Goal: Information Seeking & Learning: Learn about a topic

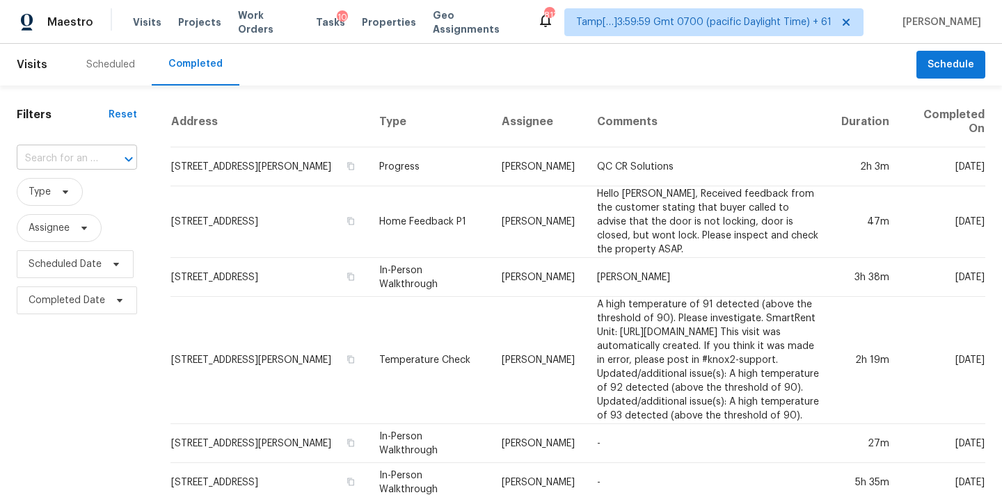
click at [61, 165] on input "text" at bounding box center [57, 159] width 81 height 22
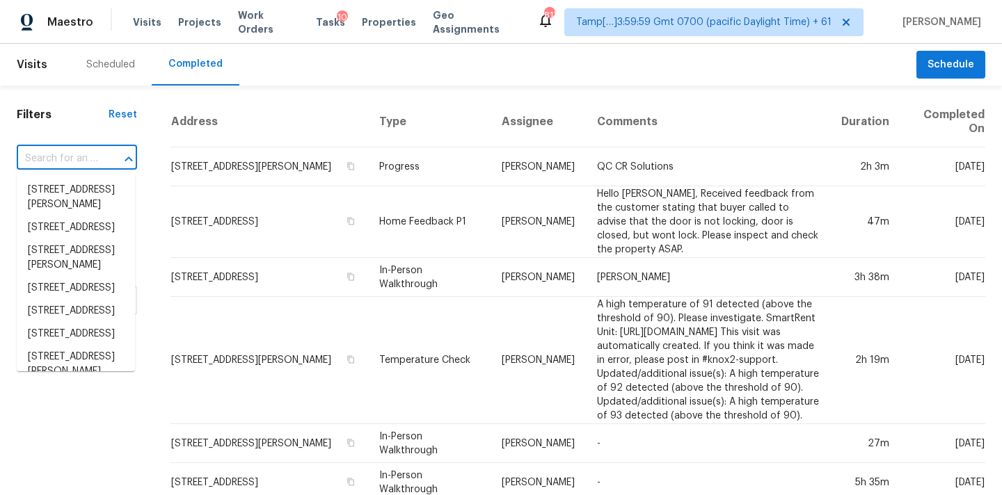
paste input "3410 Sondrio Cir, Tampa, FL 33611"
type input "3410 Sondrio Cir, Tampa, FL 33611"
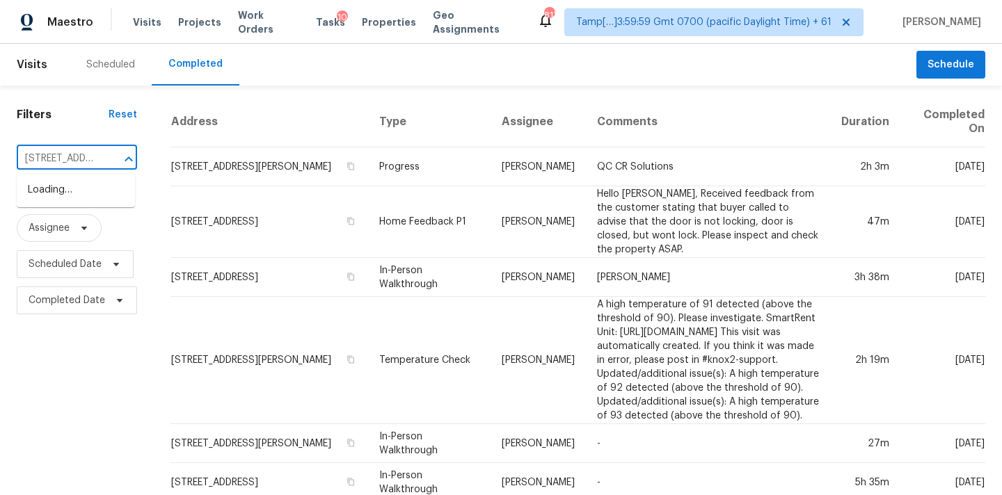
scroll to position [0, 84]
click at [69, 193] on li "3410 Sondrio Cir, Tampa, FL 33611" at bounding box center [76, 190] width 118 height 23
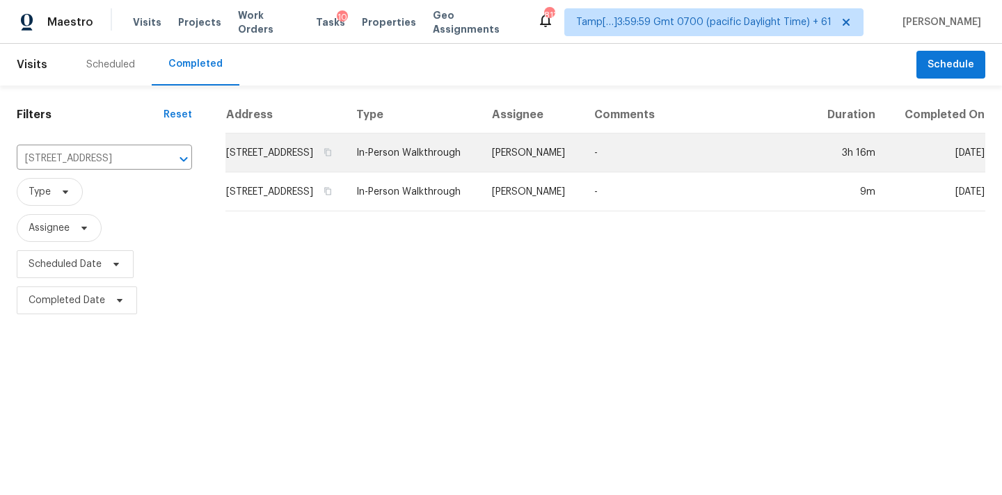
click at [581, 168] on td "Bobby Fortin" at bounding box center [532, 153] width 102 height 39
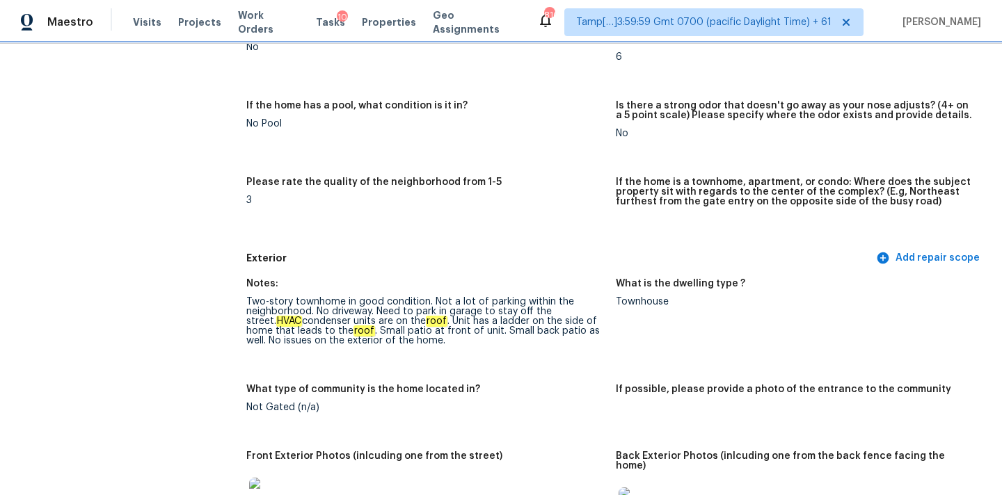
scroll to position [374, 0]
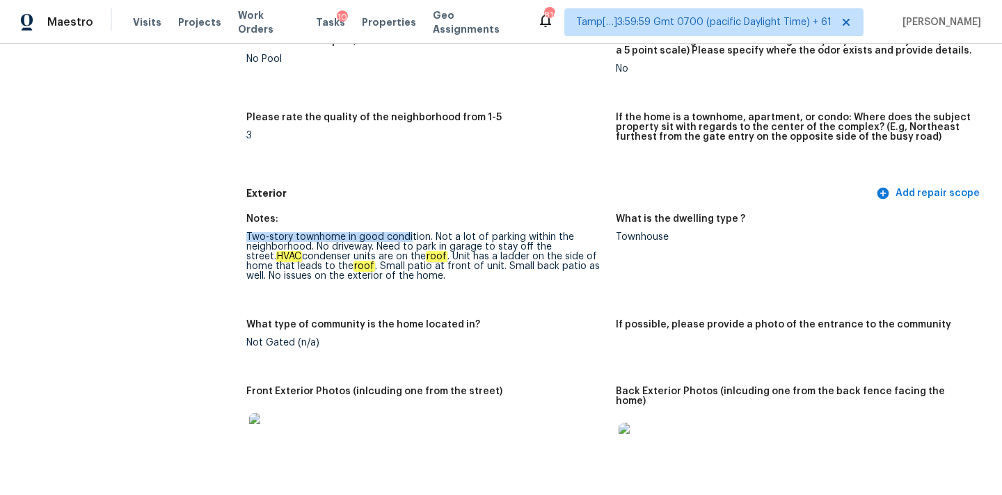
drag, startPoint x: 246, startPoint y: 234, endPoint x: 410, endPoint y: 237, distance: 163.5
click at [410, 237] on div "Two-story townhome in good condition. Not a lot of parking within the neighborh…" at bounding box center [425, 256] width 358 height 49
drag, startPoint x: 317, startPoint y: 248, endPoint x: 366, endPoint y: 248, distance: 48.7
click at [366, 248] on div "Two-story townhome in good condition. Not a lot of parking within the neighborh…" at bounding box center [425, 256] width 358 height 49
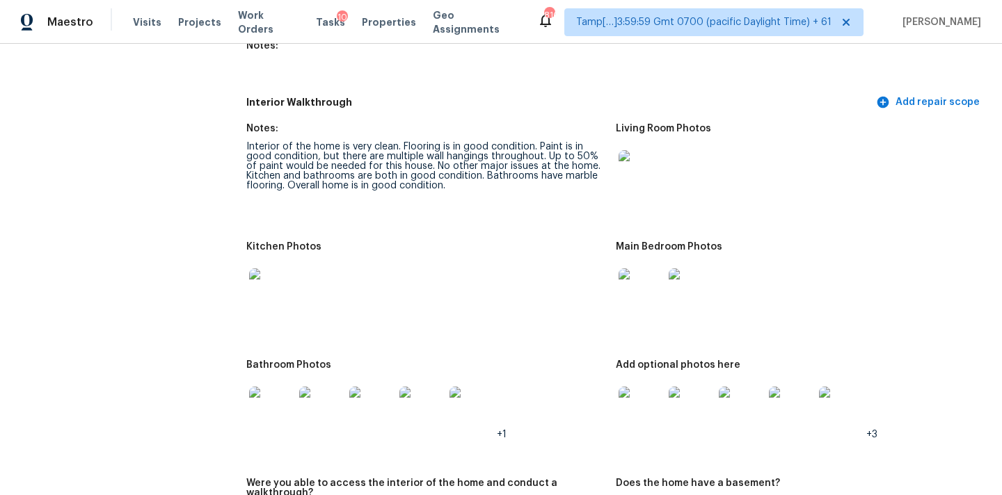
scroll to position [1833, 0]
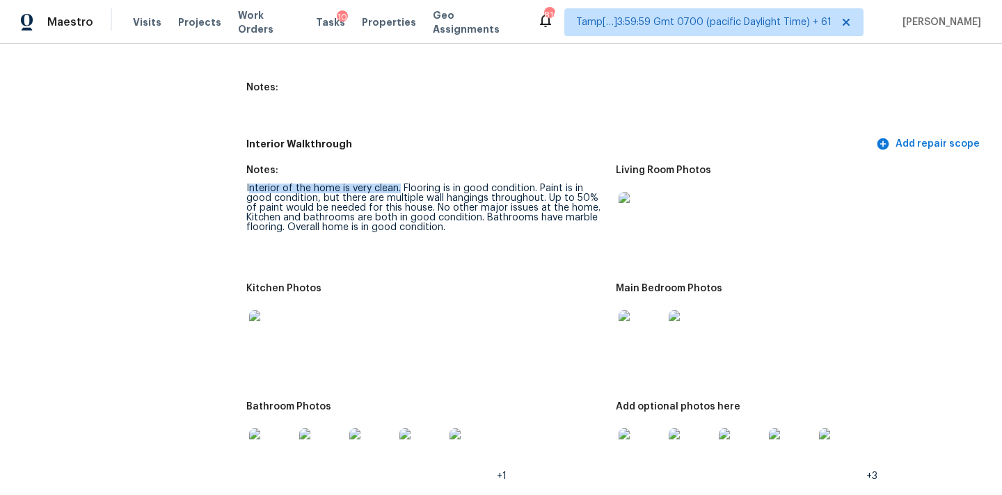
drag, startPoint x: 248, startPoint y: 179, endPoint x: 399, endPoint y: 182, distance: 151.0
click at [399, 184] on div "Interior of the home is very clean. Flooring is in good condition. Paint is in …" at bounding box center [425, 208] width 358 height 49
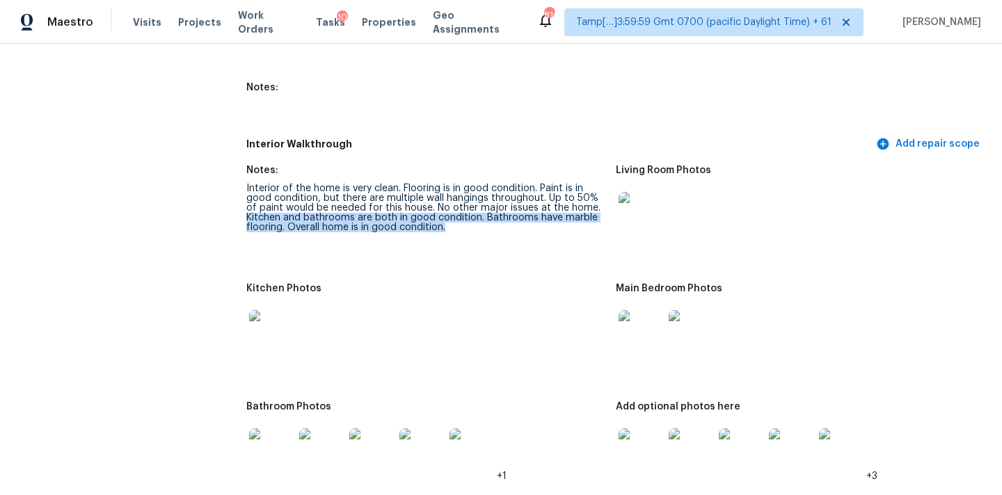
drag, startPoint x: 245, startPoint y: 207, endPoint x: 456, endPoint y: 220, distance: 211.9
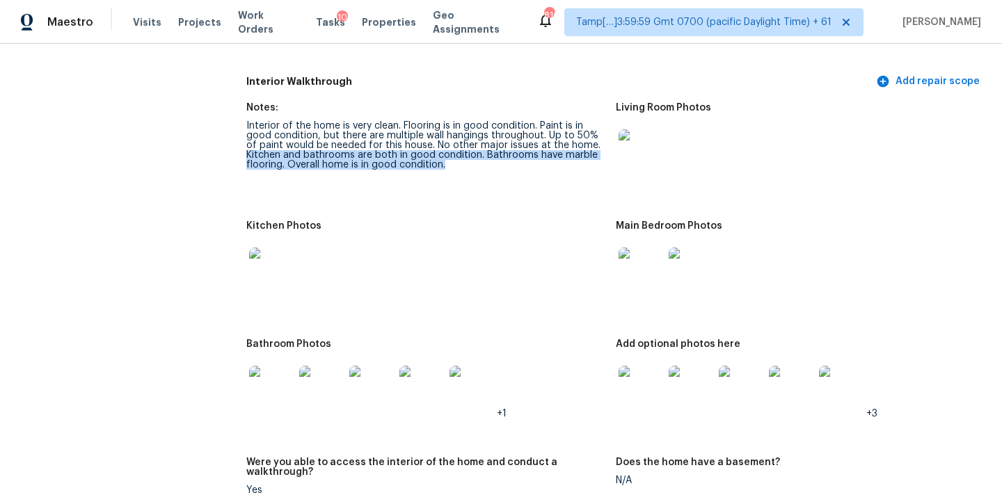
scroll to position [1888, 0]
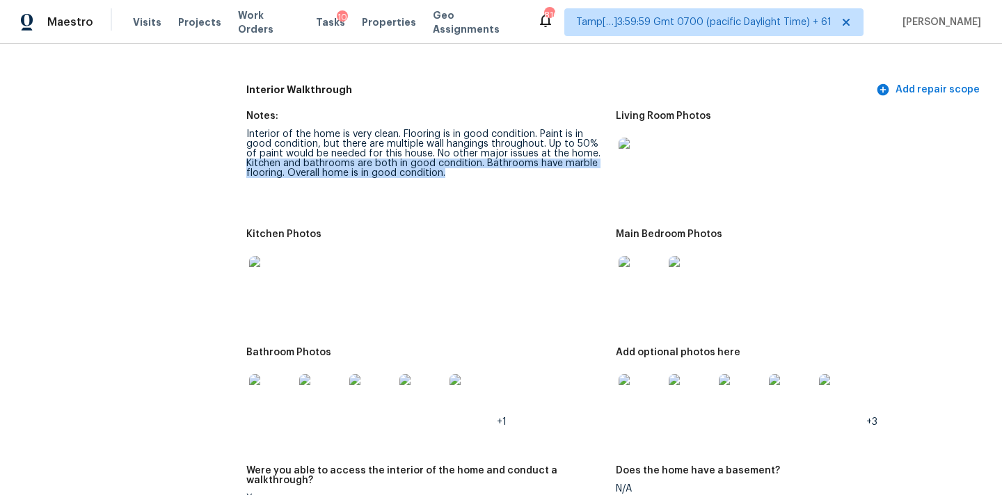
click at [631, 152] on img at bounding box center [641, 160] width 45 height 45
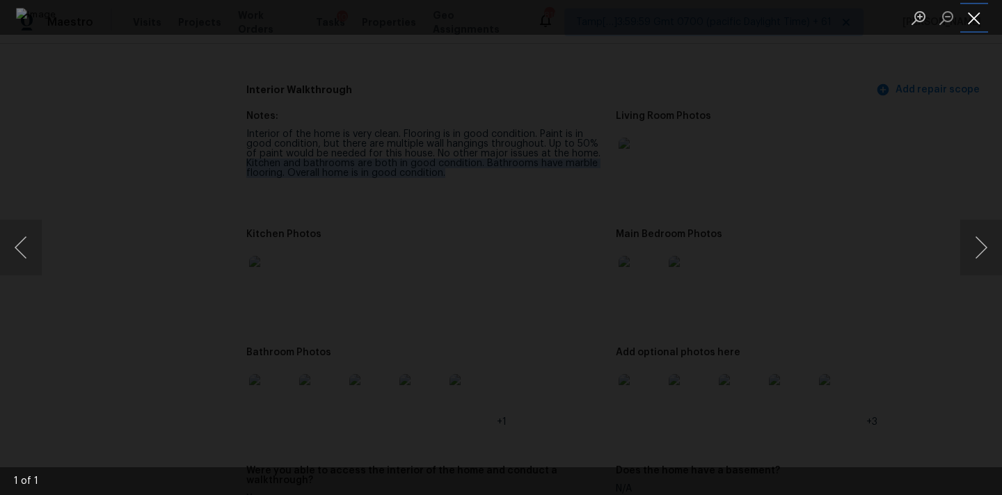
click at [971, 18] on button "Close lightbox" at bounding box center [974, 18] width 28 height 24
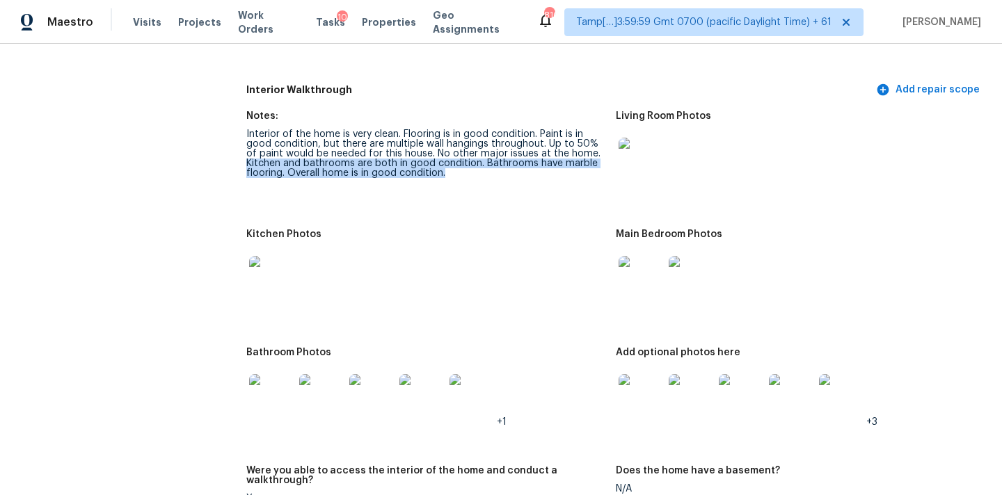
click at [636, 281] on img at bounding box center [641, 278] width 45 height 45
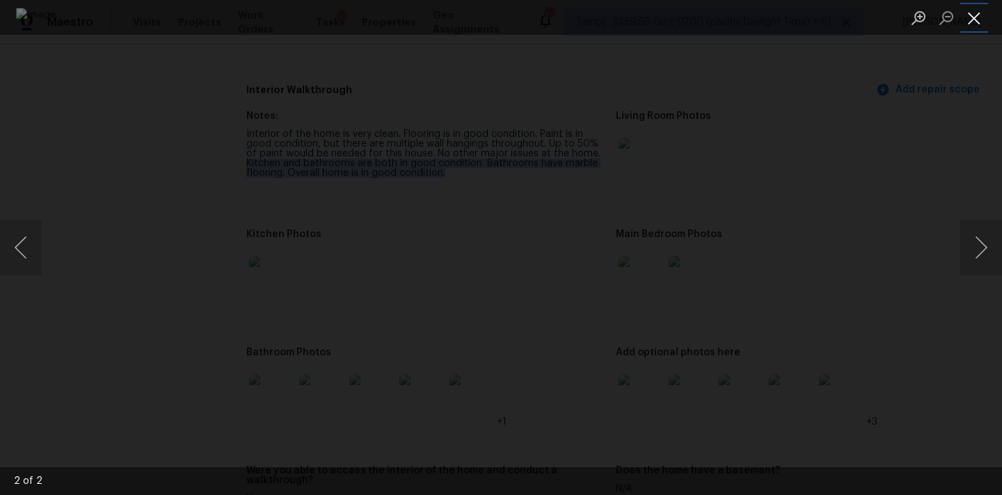
click at [971, 24] on button "Close lightbox" at bounding box center [974, 18] width 28 height 24
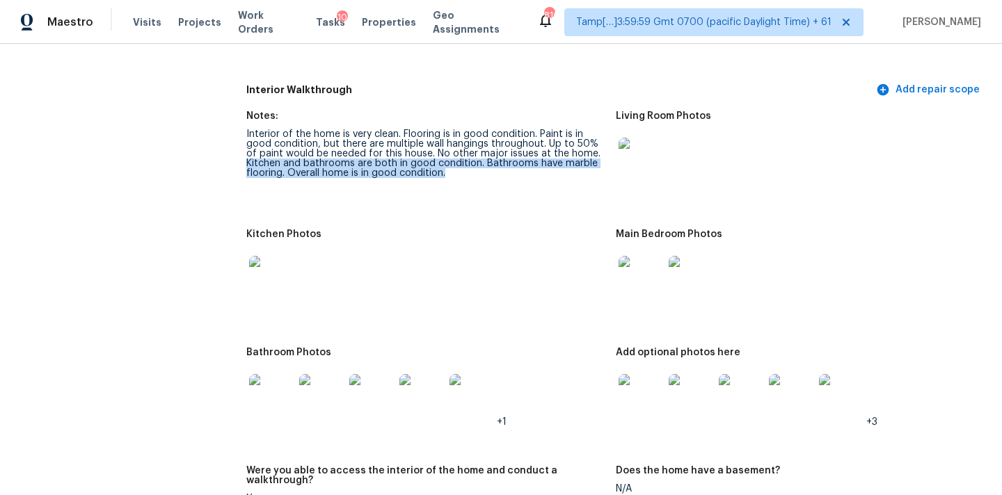
click at [265, 267] on img at bounding box center [271, 278] width 45 height 45
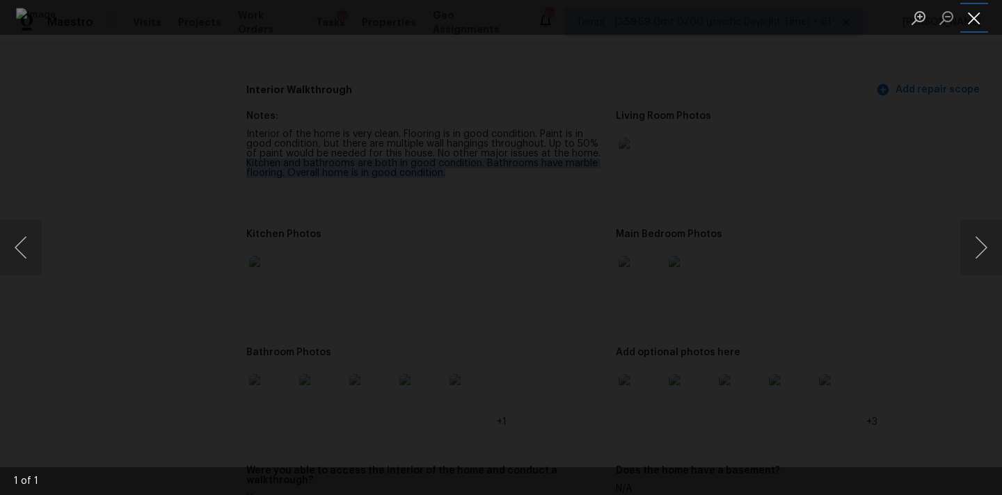
click at [975, 19] on button "Close lightbox" at bounding box center [974, 18] width 28 height 24
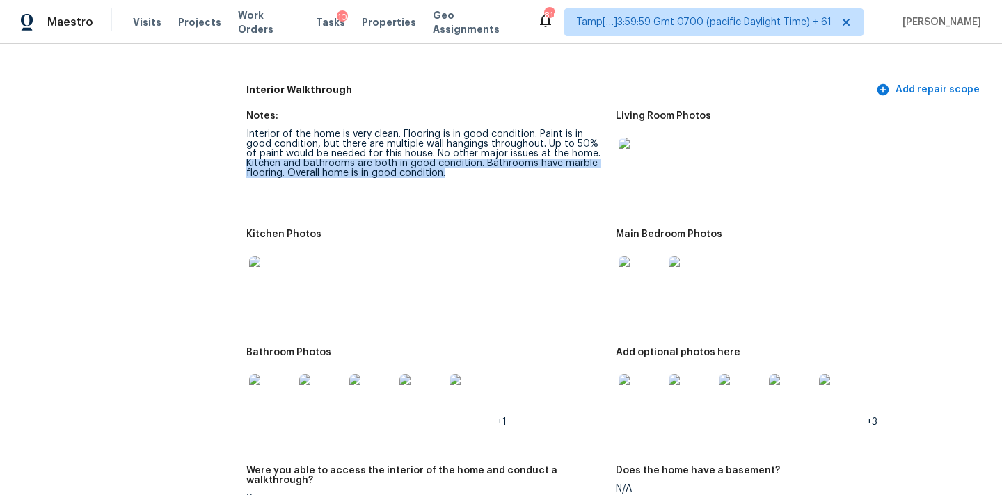
click at [265, 386] on img at bounding box center [271, 396] width 45 height 45
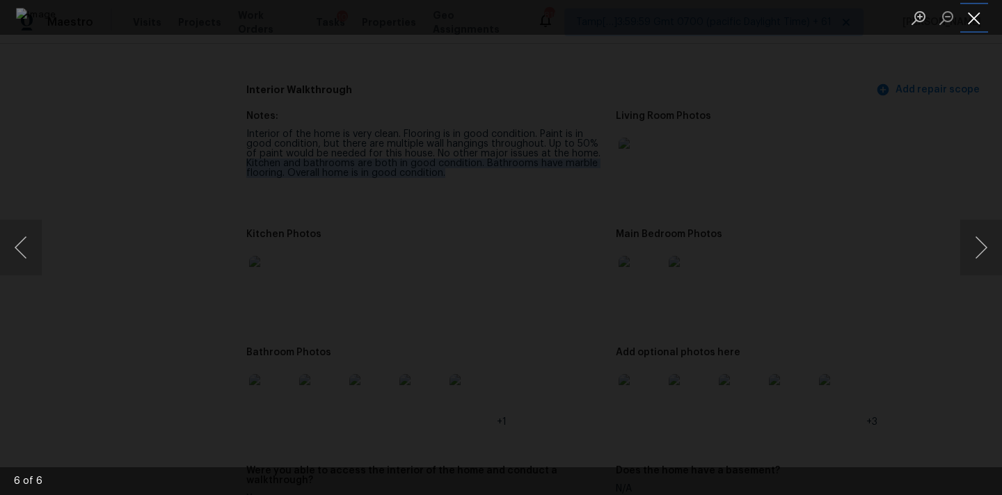
click at [971, 13] on button "Close lightbox" at bounding box center [974, 18] width 28 height 24
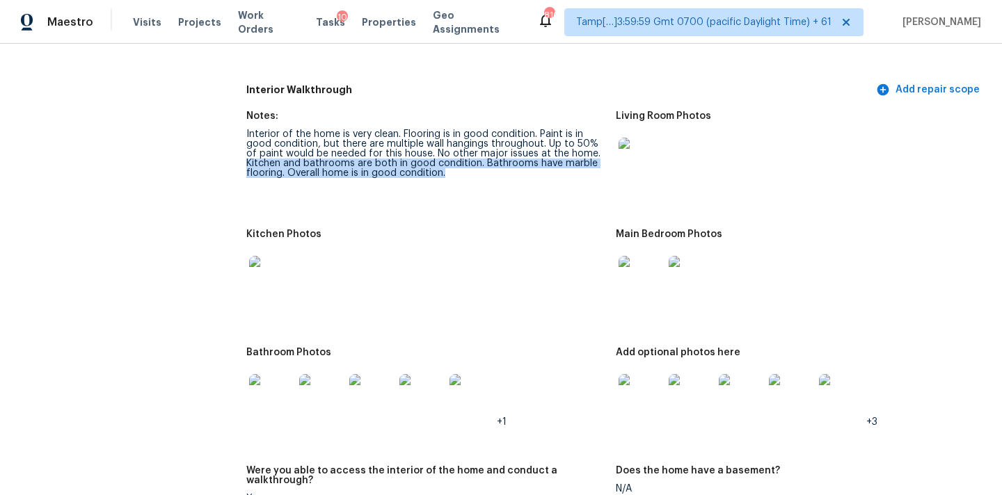
click at [632, 401] on img at bounding box center [641, 396] width 45 height 45
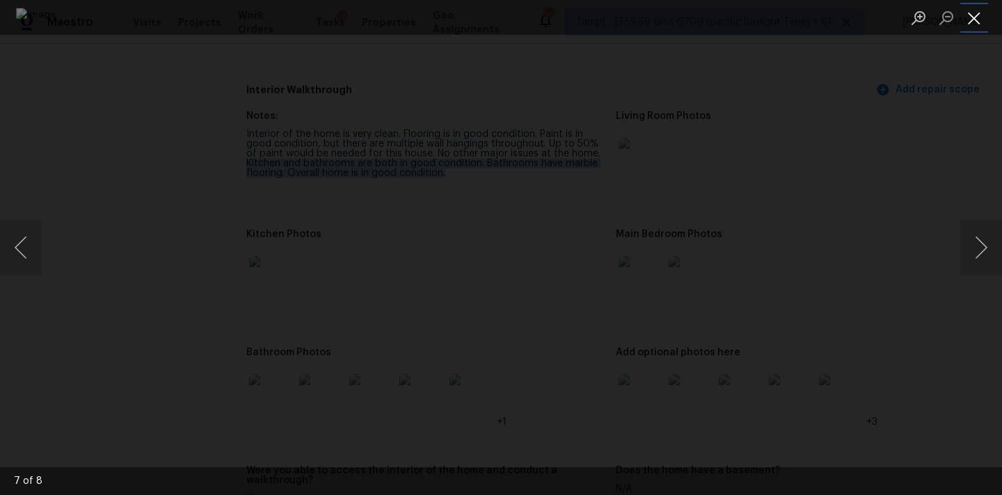
click at [971, 19] on button "Close lightbox" at bounding box center [974, 18] width 28 height 24
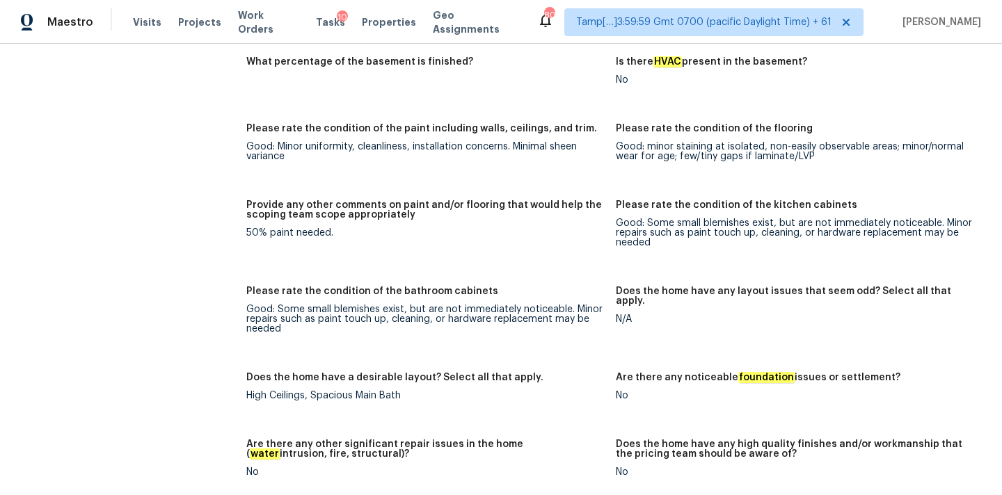
scroll to position [2374, 0]
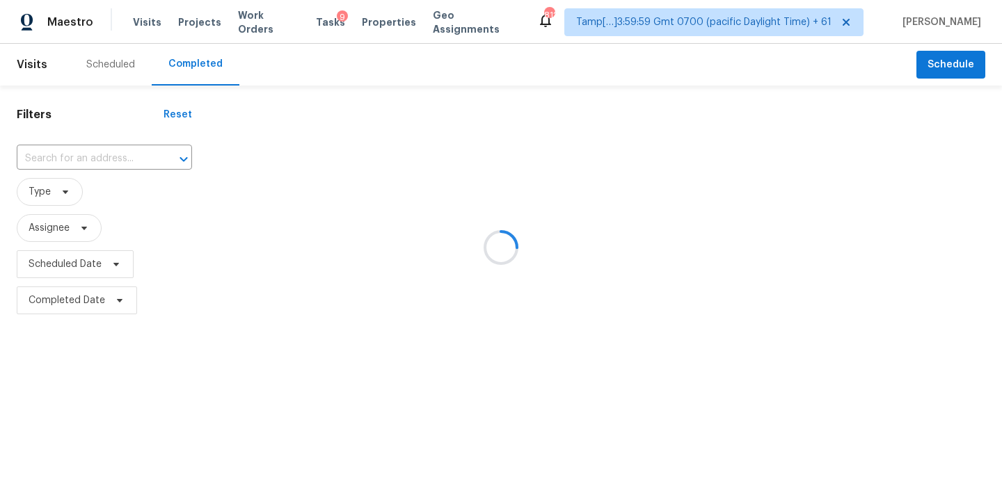
click at [58, 154] on div at bounding box center [501, 247] width 1002 height 495
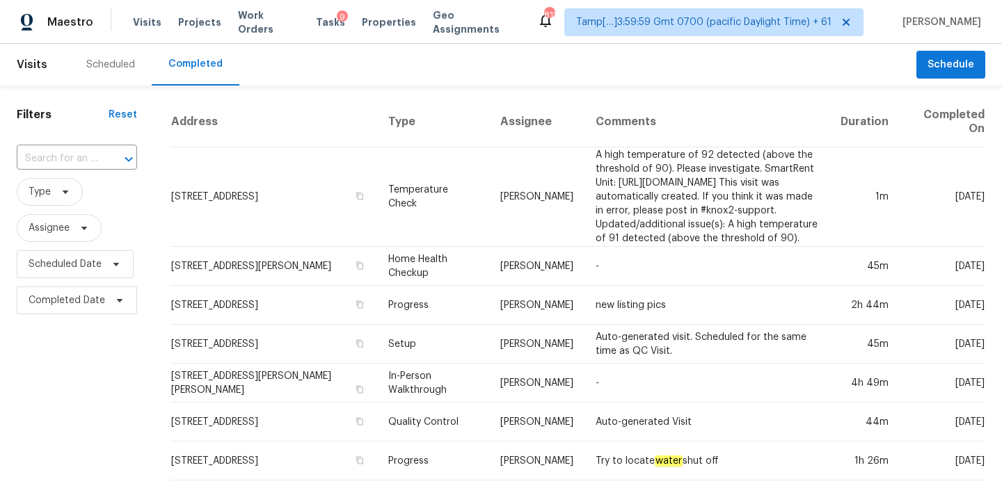
click at [58, 154] on input "text" at bounding box center [57, 159] width 81 height 22
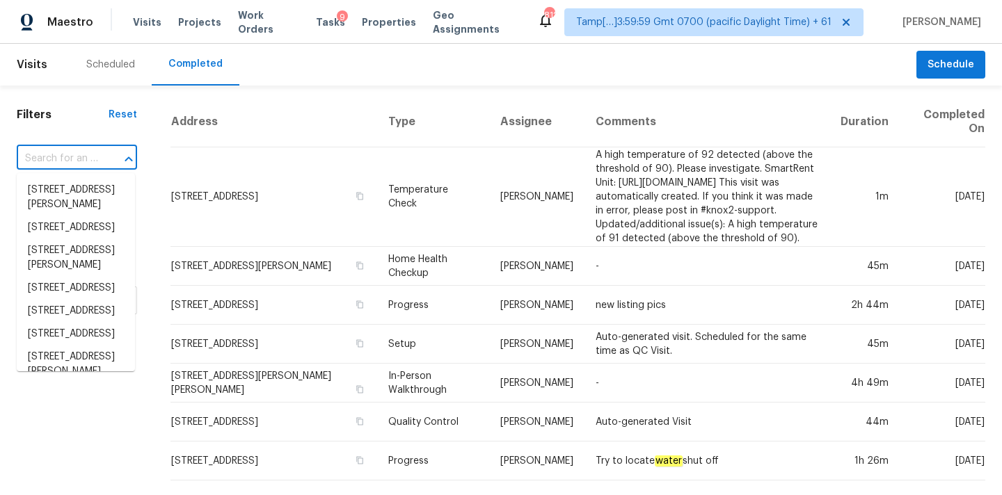
paste input "3410 Sondrio Cir, Tampa, FL 33611"
type input "3410 Sondrio Cir, Tampa, FL 33611"
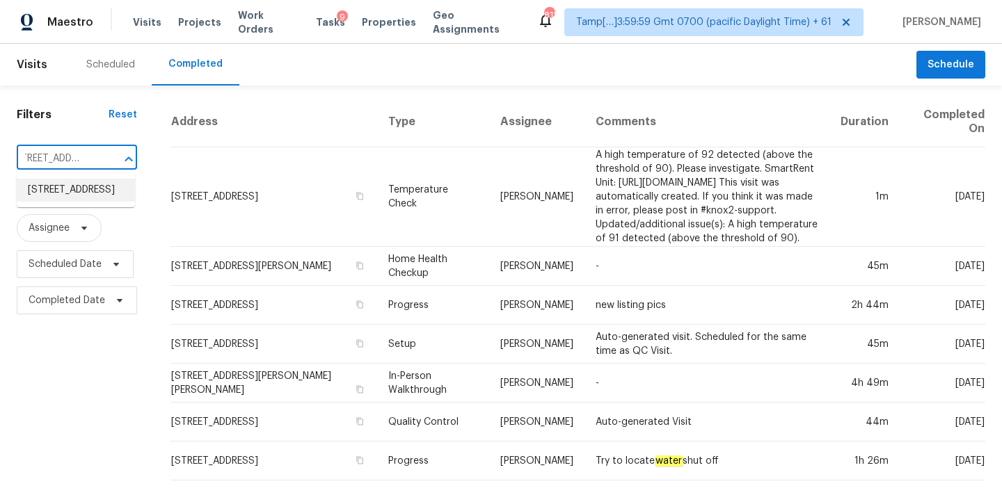
click at [61, 191] on li "3410 Sondrio Cir, Tampa, FL 33611" at bounding box center [76, 190] width 118 height 23
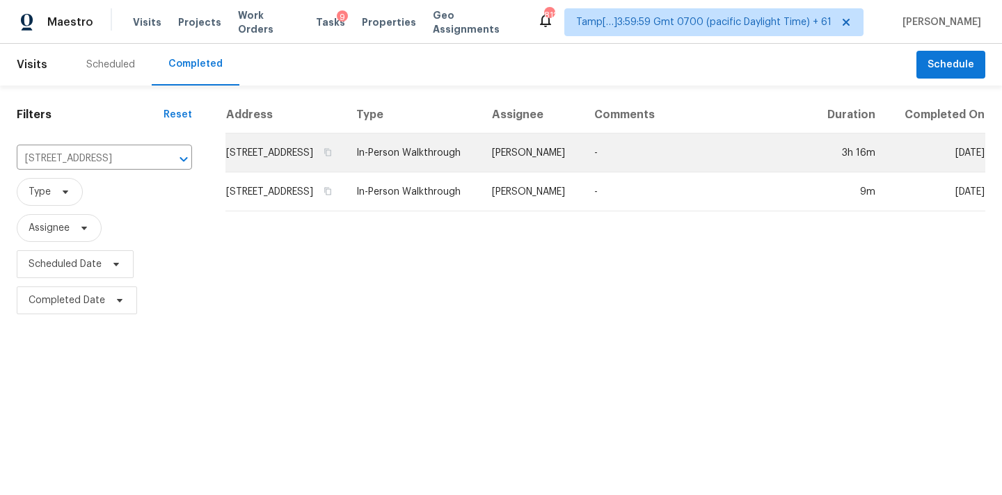
click at [481, 171] on td "In-Person Walkthrough" at bounding box center [413, 153] width 136 height 39
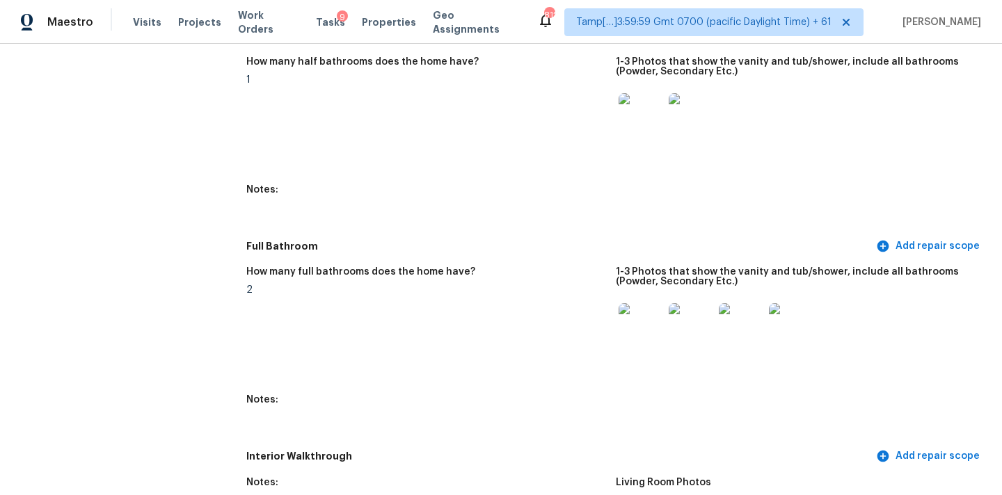
scroll to position [1471, 0]
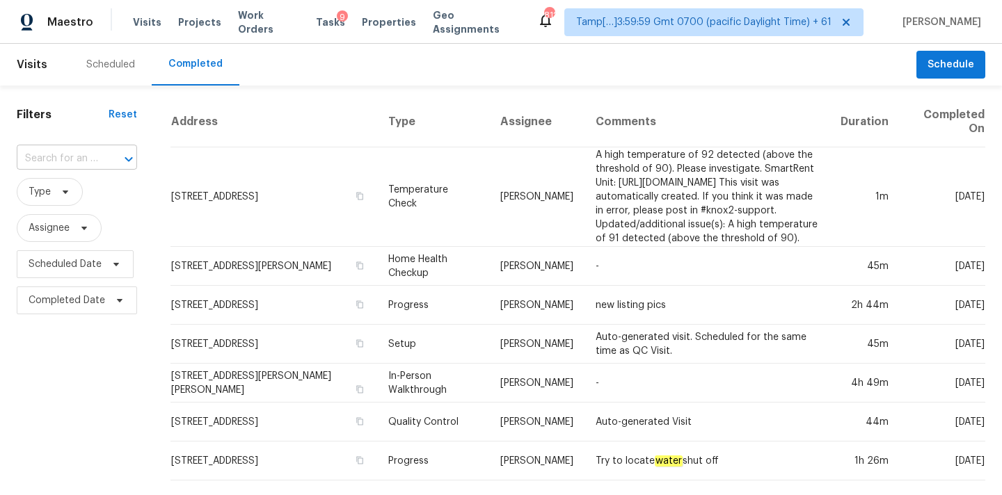
click at [88, 152] on input "text" at bounding box center [57, 159] width 81 height 22
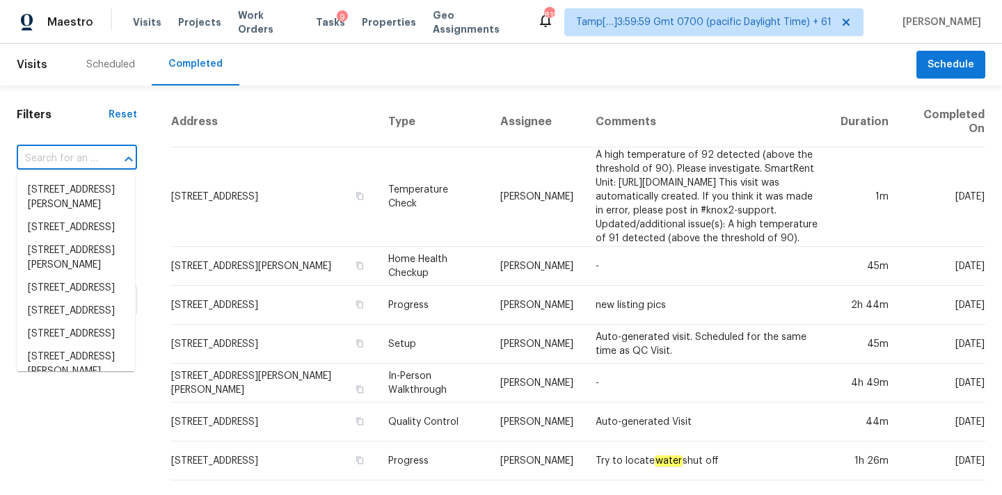
paste input "2615 Pinebend Dr, Pearland, TX 77584"
type input "2615 Pinebend Dr, Pearland, TX 77584"
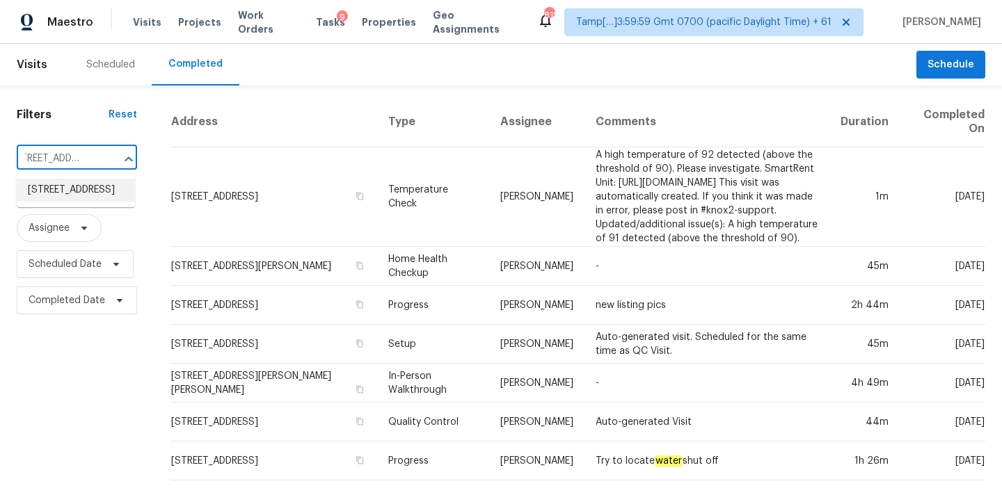
click at [77, 202] on li "2615 Pinebend Dr, Pearland, TX 77584" at bounding box center [76, 190] width 118 height 23
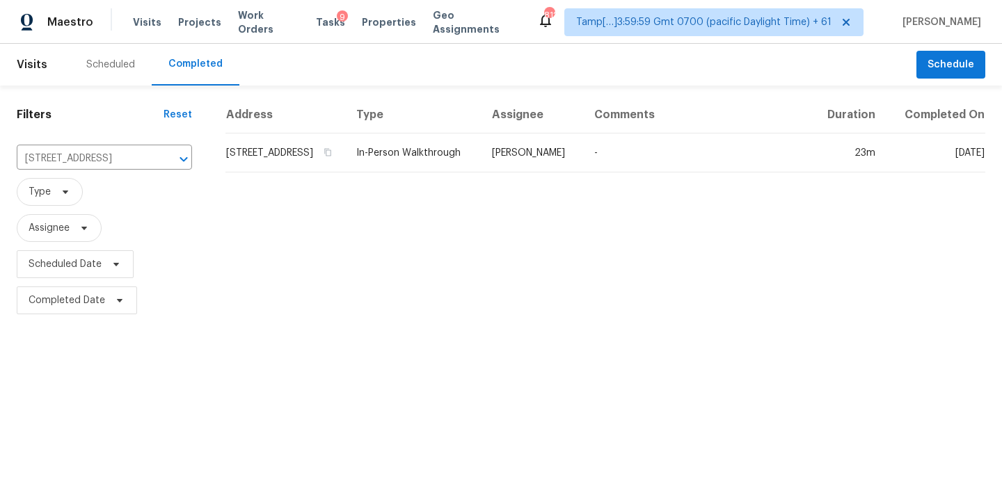
click at [573, 158] on td "[PERSON_NAME]" at bounding box center [532, 153] width 102 height 39
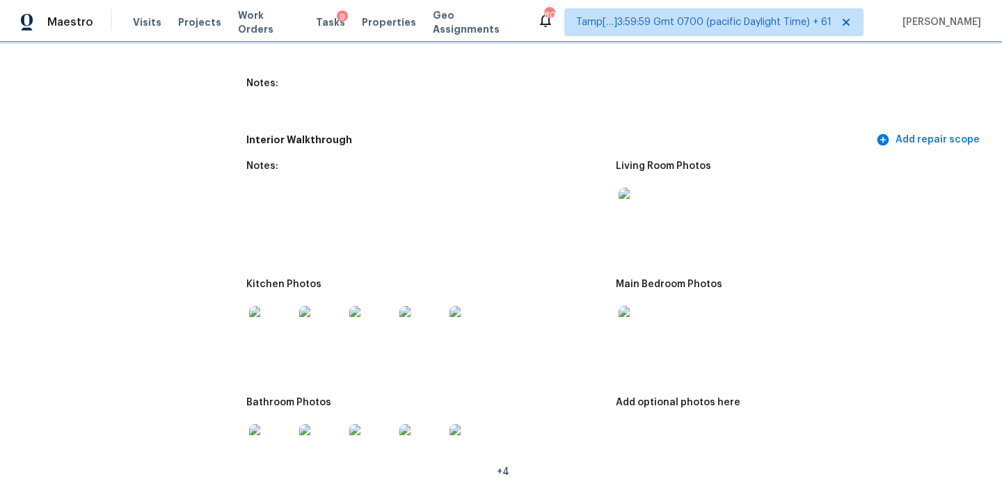
scroll to position [1819, 0]
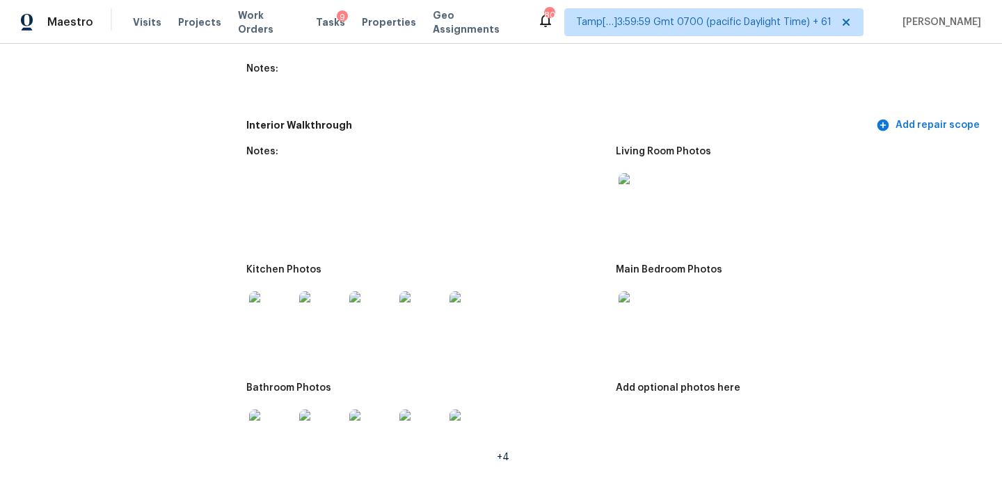
click at [630, 181] on img at bounding box center [641, 195] width 45 height 45
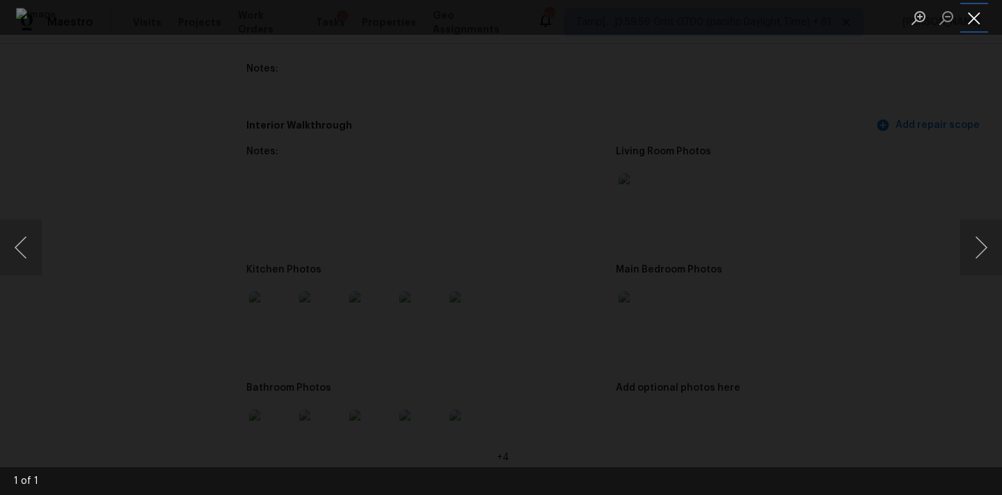
click at [974, 21] on button "Close lightbox" at bounding box center [974, 18] width 28 height 24
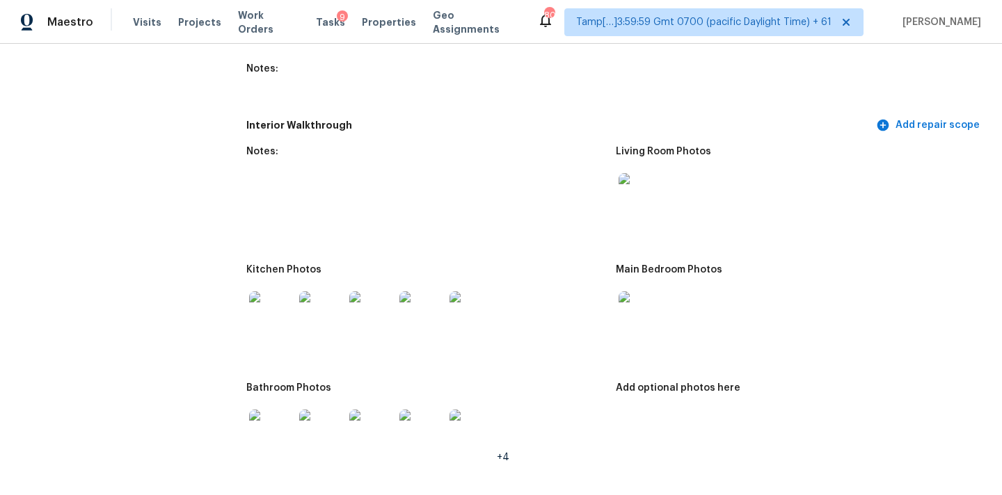
click at [634, 295] on img at bounding box center [641, 314] width 45 height 45
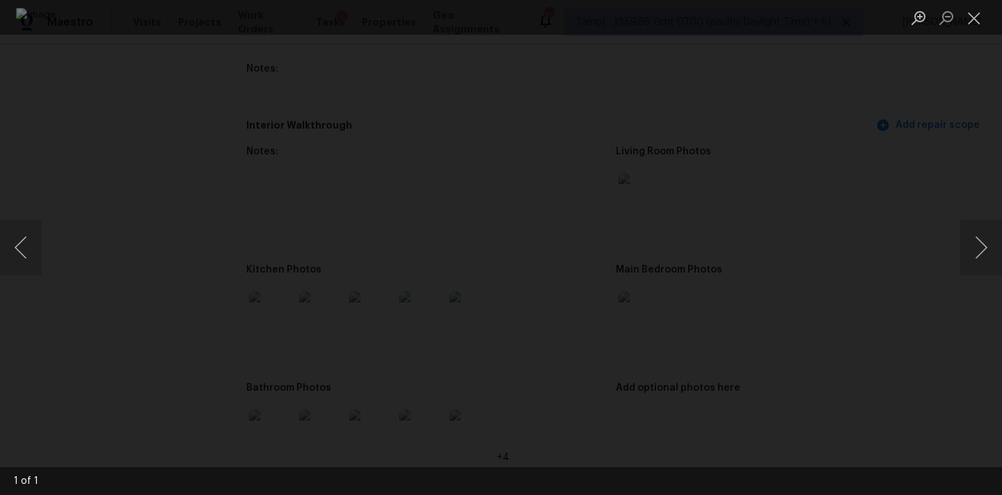
click at [972, 31] on li "Lightbox" at bounding box center [974, 17] width 28 height 35
click at [975, 5] on li "Lightbox" at bounding box center [974, 17] width 28 height 35
click at [975, 13] on button "Close lightbox" at bounding box center [974, 18] width 28 height 24
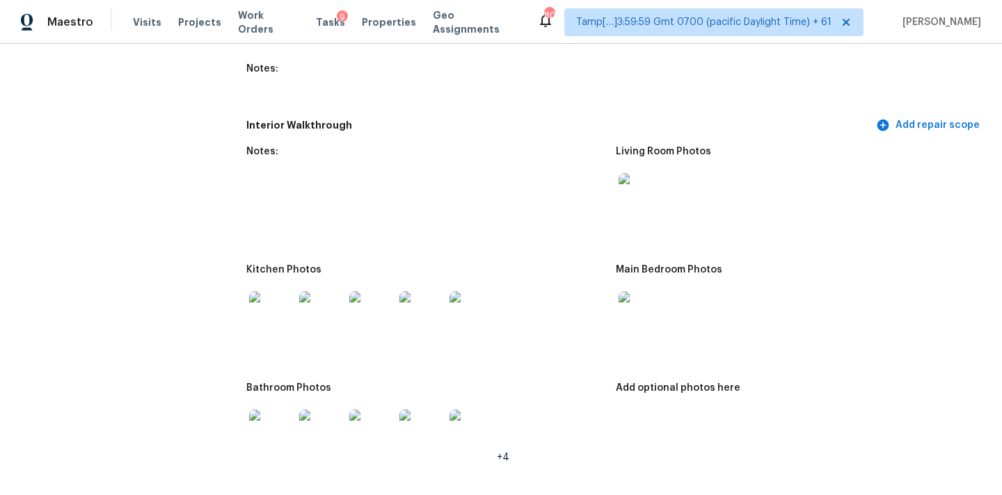
click at [260, 301] on img at bounding box center [271, 314] width 45 height 45
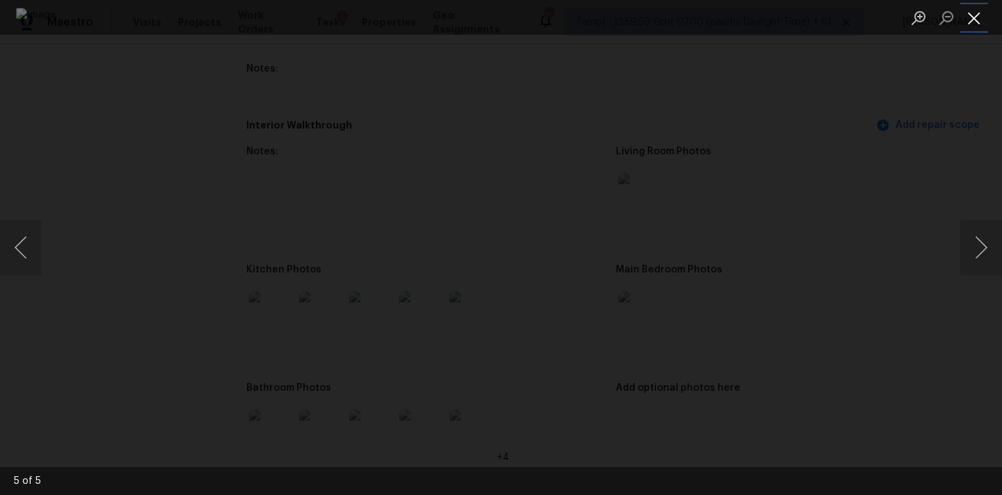
click at [974, 7] on button "Close lightbox" at bounding box center [974, 18] width 28 height 24
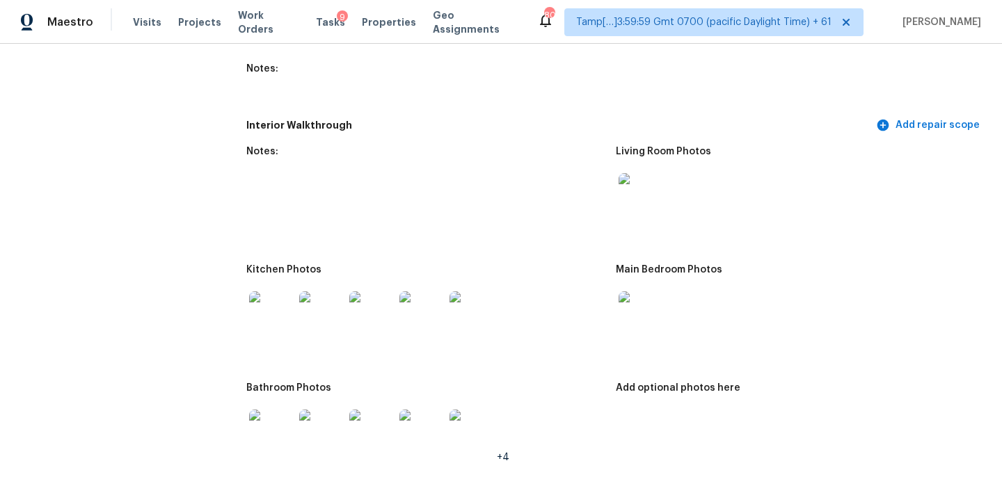
click at [278, 430] on img at bounding box center [271, 432] width 45 height 45
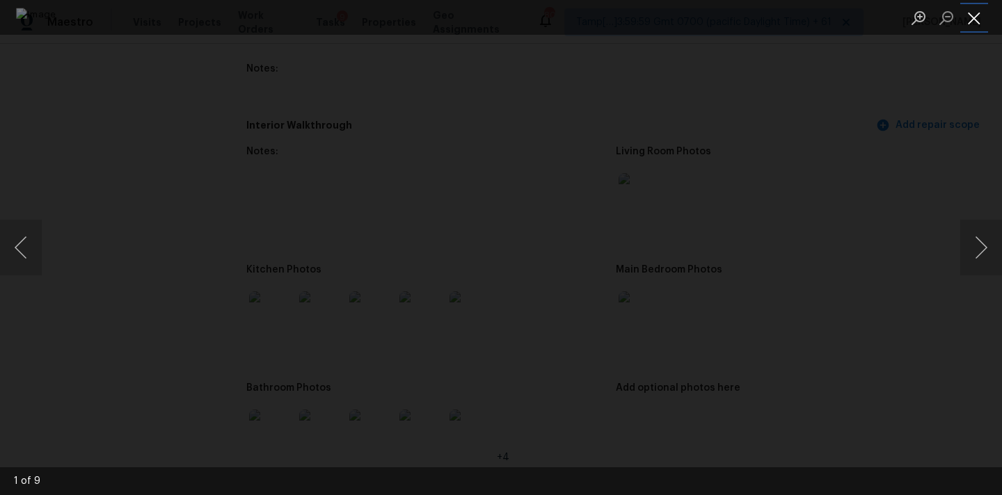
click at [975, 10] on button "Close lightbox" at bounding box center [974, 18] width 28 height 24
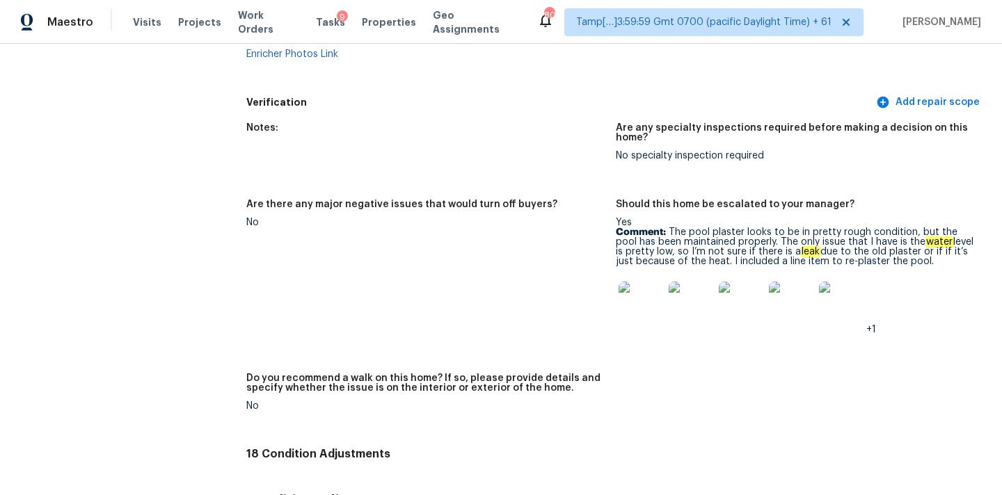
scroll to position [3207, 0]
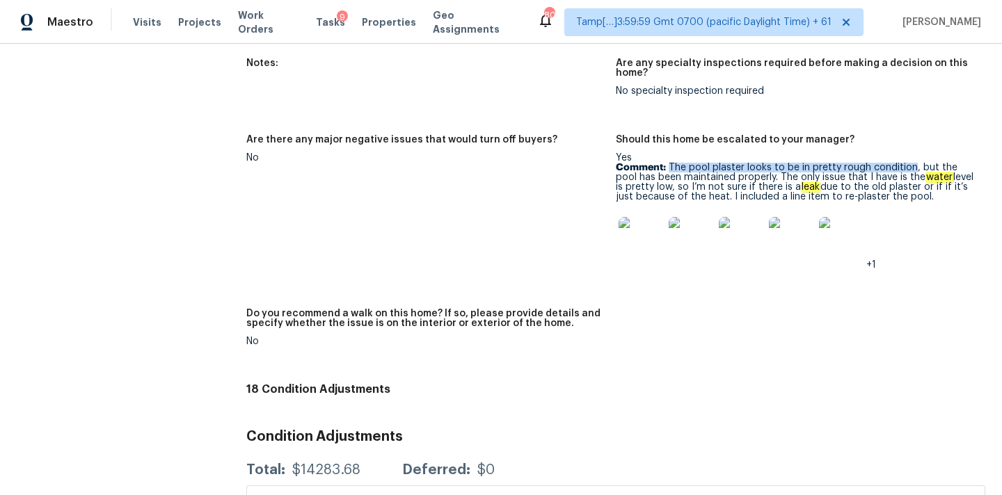
copy p "The pool plaster looks to be in pretty rough condition"
drag, startPoint x: 670, startPoint y: 147, endPoint x: 911, endPoint y: 150, distance: 240.8
click at [911, 163] on p "Comment: The pool plaster looks to be in pretty rough condition, but the pool h…" at bounding box center [795, 182] width 358 height 39
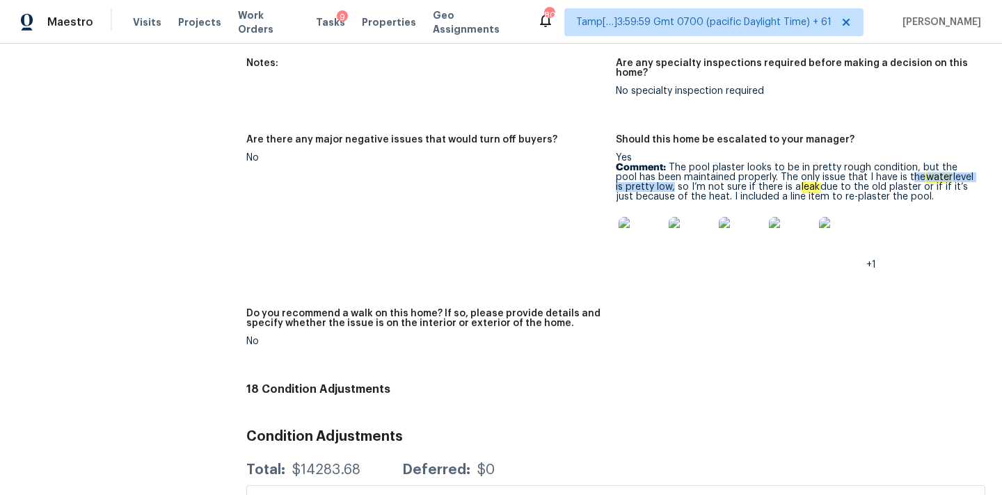
copy p "he water level is pretty low"
drag, startPoint x: 885, startPoint y: 158, endPoint x: 660, endPoint y: 164, distance: 225.5
click at [660, 164] on p "Comment: The pool plaster looks to be in pretty rough condition, but the pool h…" at bounding box center [795, 182] width 358 height 39
copy p "there is a leak due to the old plaster"
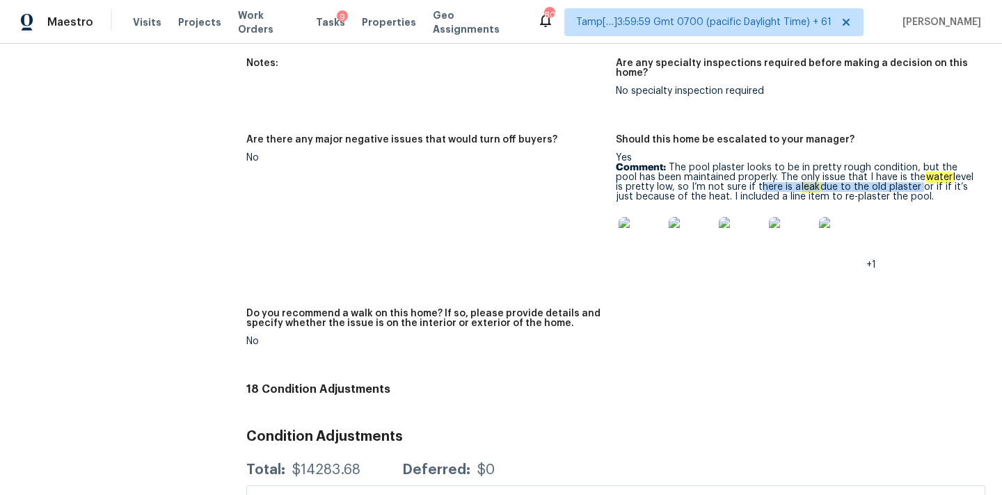
drag, startPoint x: 744, startPoint y: 168, endPoint x: 907, endPoint y: 166, distance: 162.1
click at [907, 166] on p "Comment: The pool plaster looks to be in pretty rough condition, but the pool h…" at bounding box center [795, 182] width 358 height 39
click at [655, 227] on img at bounding box center [641, 239] width 45 height 45
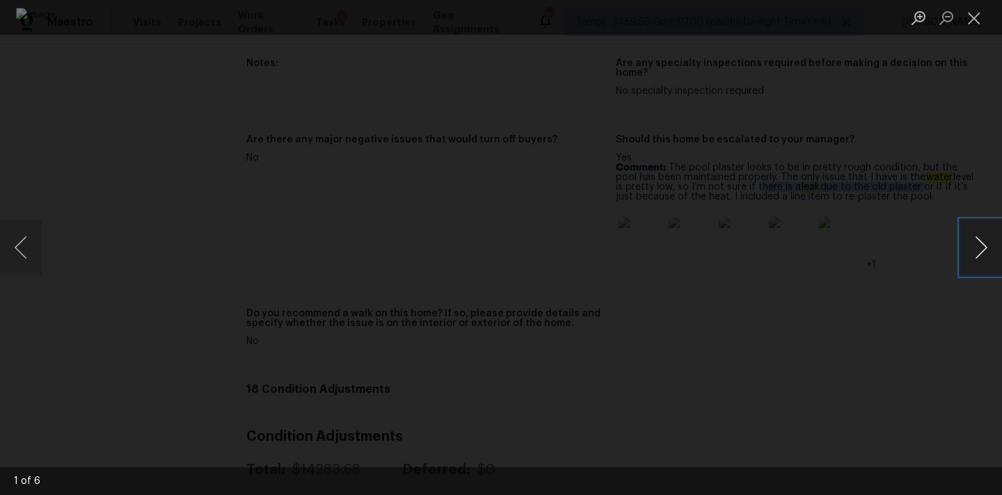
click at [981, 249] on button "Next image" at bounding box center [981, 248] width 42 height 56
click at [988, 246] on button "Next image" at bounding box center [981, 248] width 42 height 56
click at [983, 266] on button "Next image" at bounding box center [981, 248] width 42 height 56
click at [980, 250] on button "Next image" at bounding box center [981, 248] width 42 height 56
click at [975, 12] on button "Close lightbox" at bounding box center [974, 18] width 28 height 24
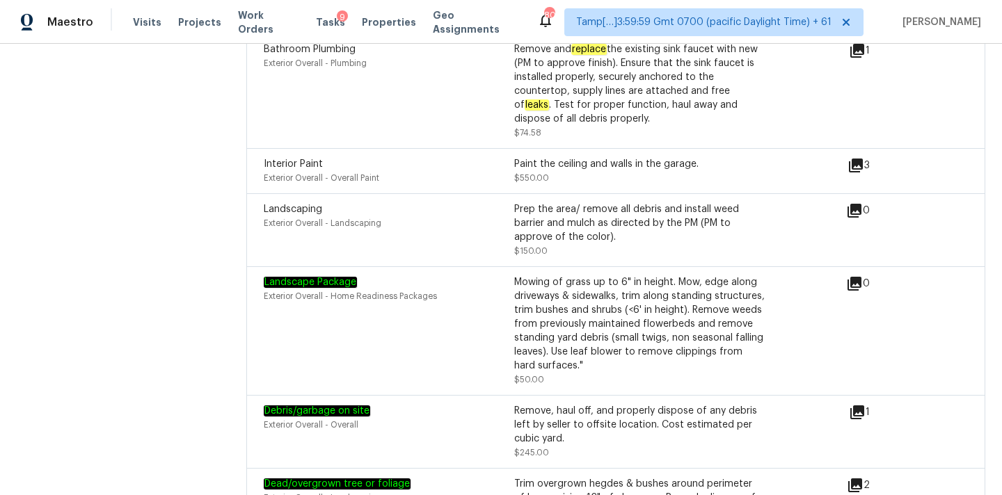
scroll to position [4076, 0]
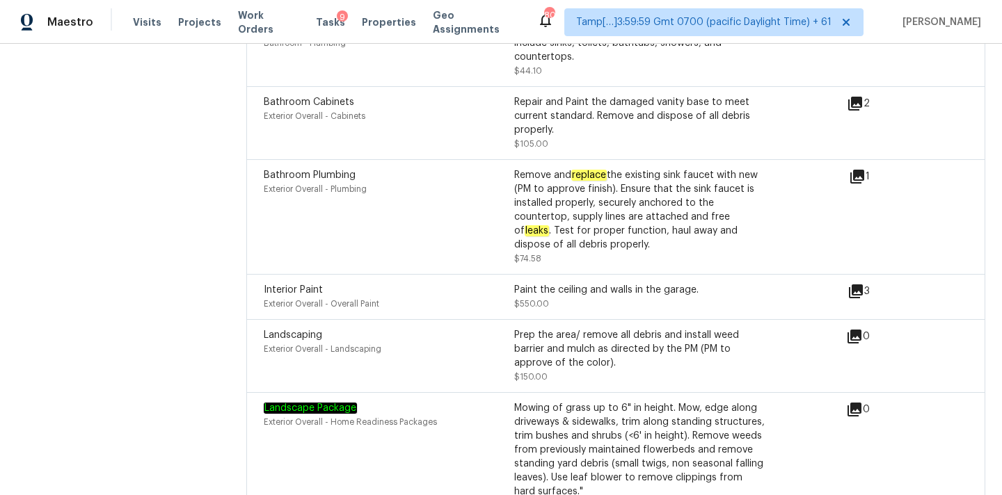
click at [861, 285] on icon at bounding box center [856, 292] width 14 height 14
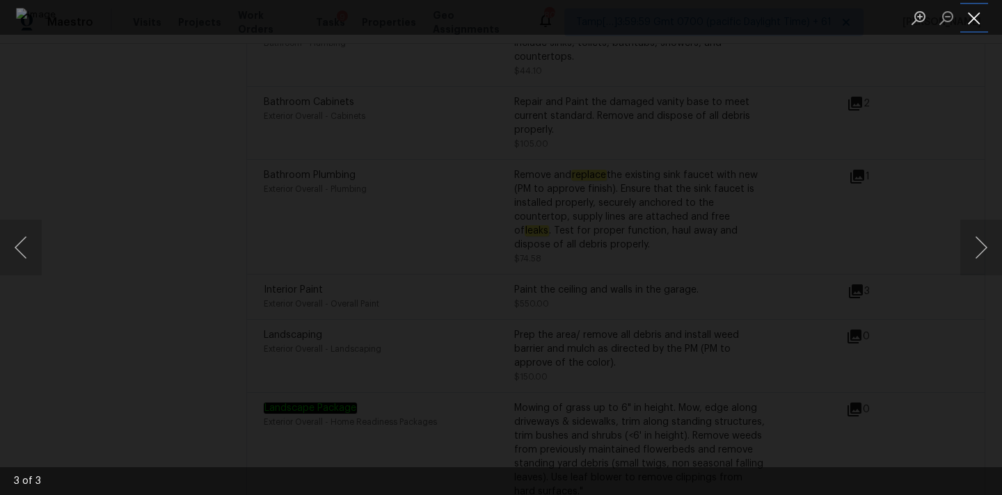
click at [973, 23] on button "Close lightbox" at bounding box center [974, 18] width 28 height 24
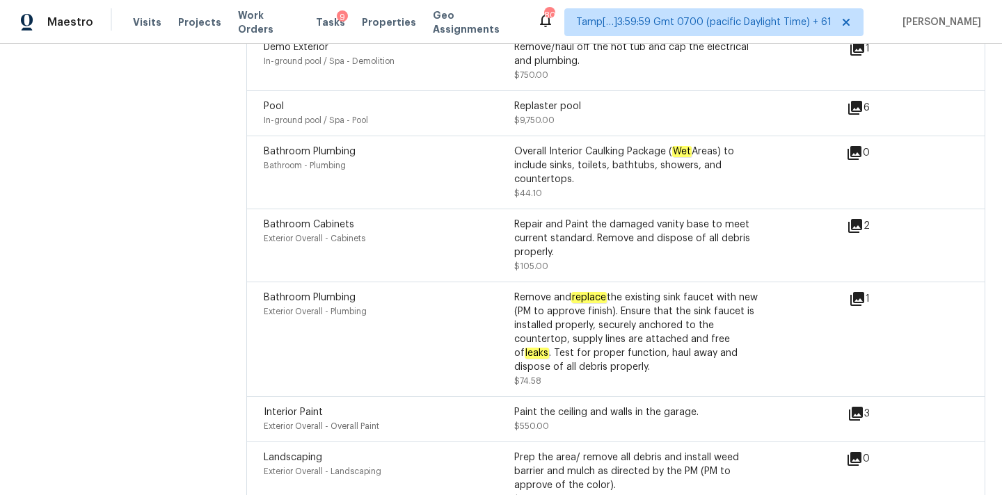
scroll to position [3951, 0]
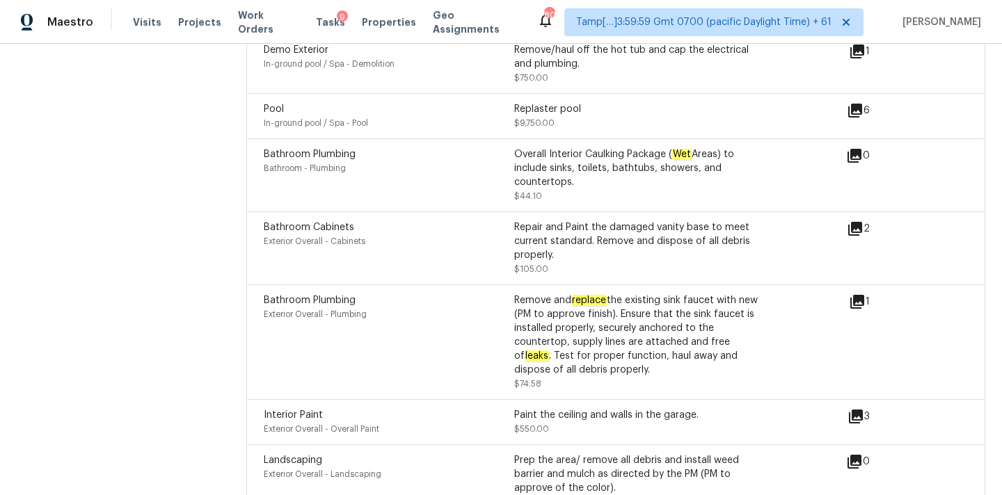
click at [863, 295] on icon at bounding box center [857, 302] width 14 height 14
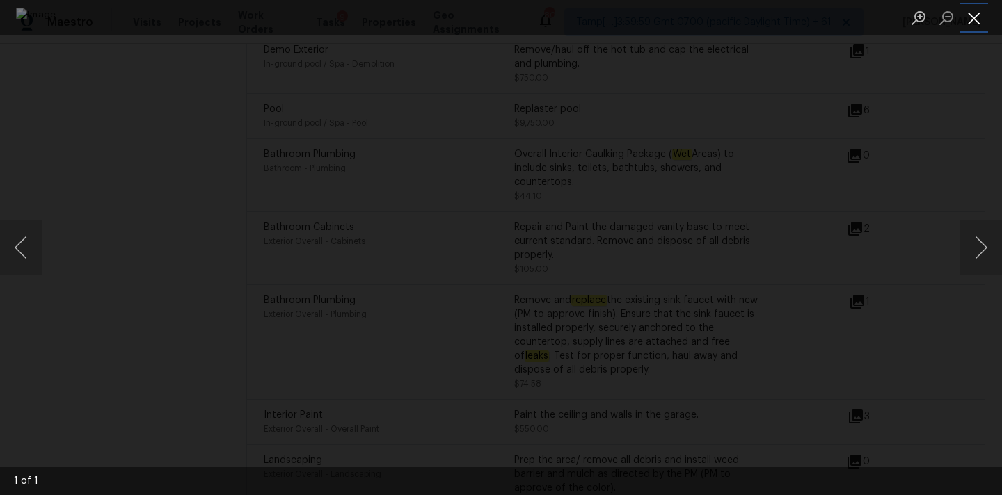
click at [980, 6] on button "Close lightbox" at bounding box center [974, 18] width 28 height 24
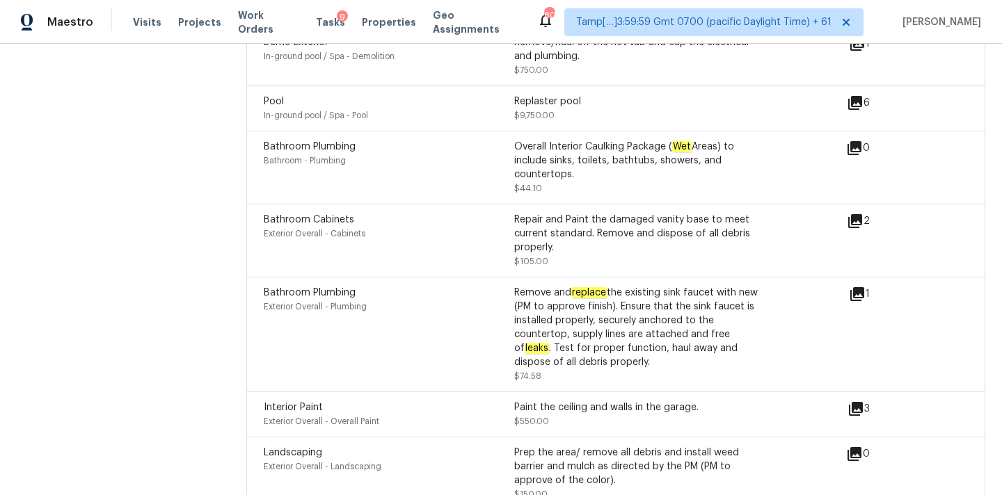
scroll to position [4109, 0]
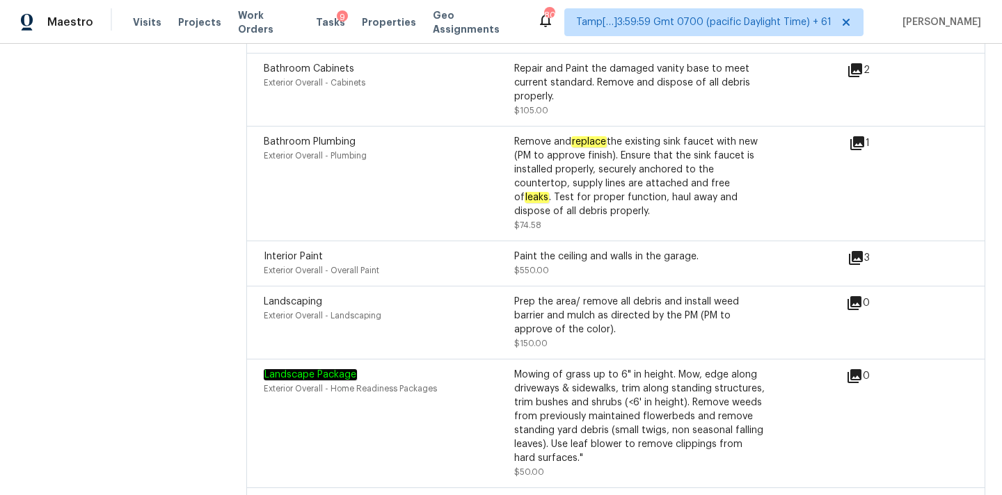
click at [859, 251] on icon at bounding box center [856, 258] width 14 height 14
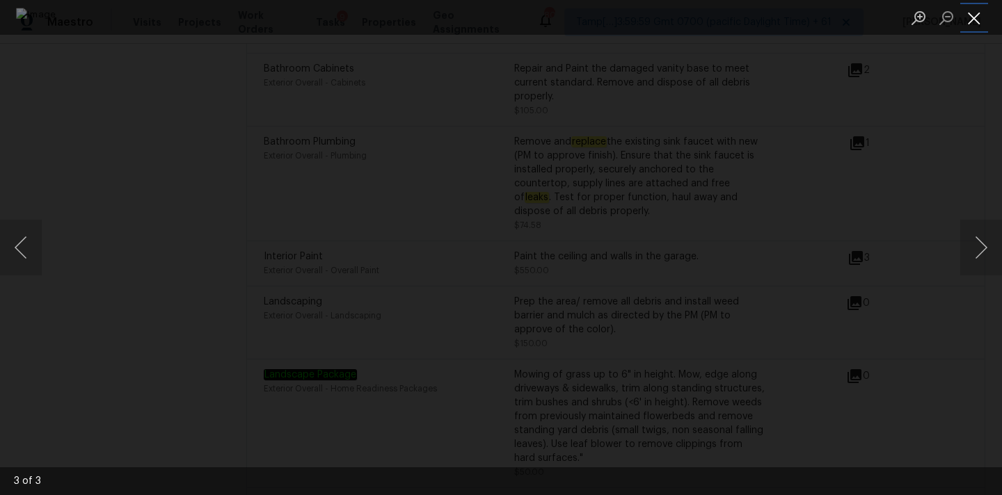
click at [976, 17] on button "Close lightbox" at bounding box center [974, 18] width 28 height 24
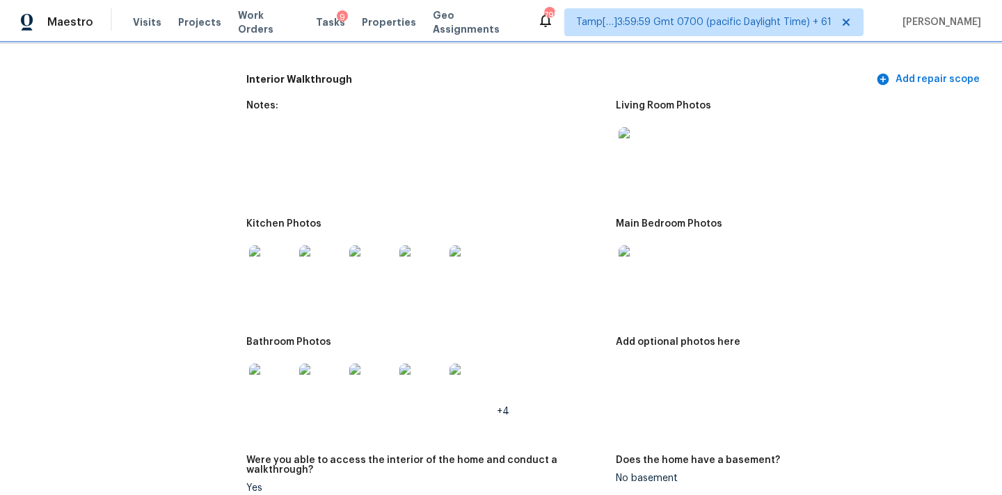
scroll to position [1907, 0]
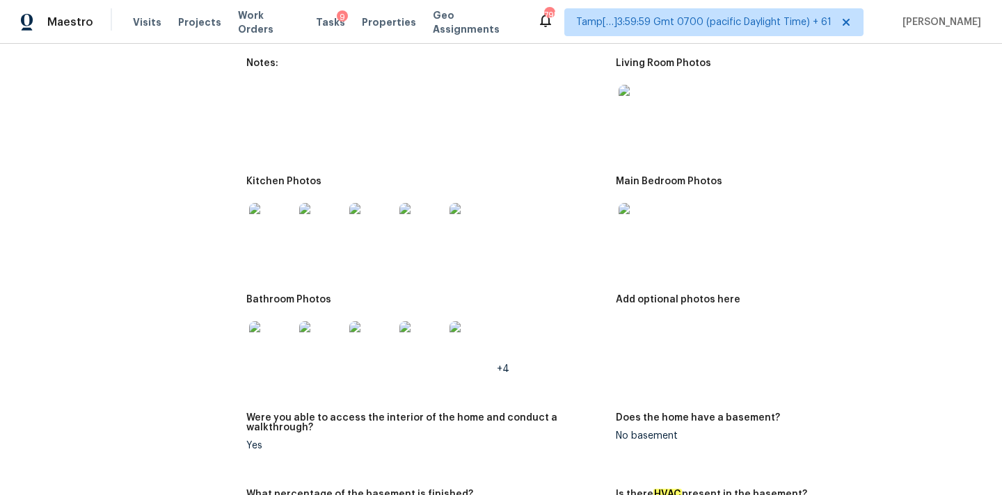
click at [638, 92] on img at bounding box center [641, 107] width 45 height 45
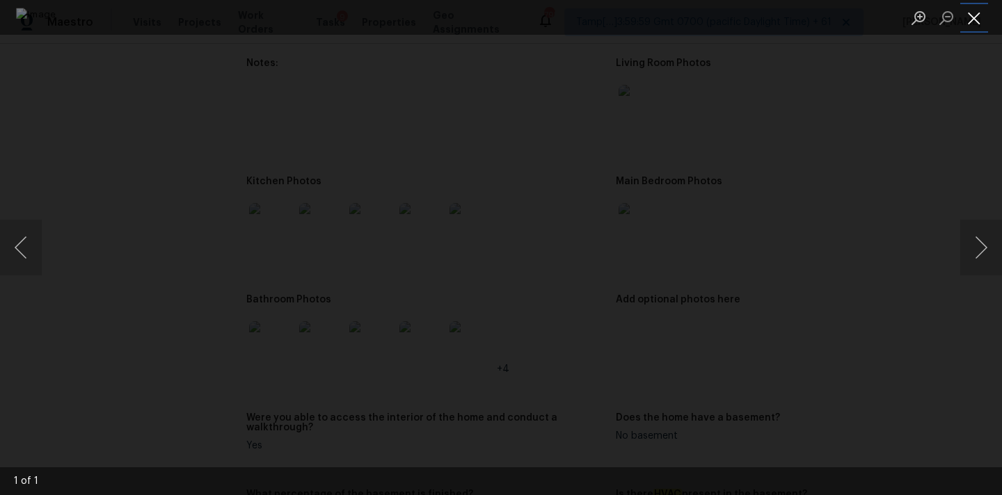
click at [973, 19] on button "Close lightbox" at bounding box center [974, 18] width 28 height 24
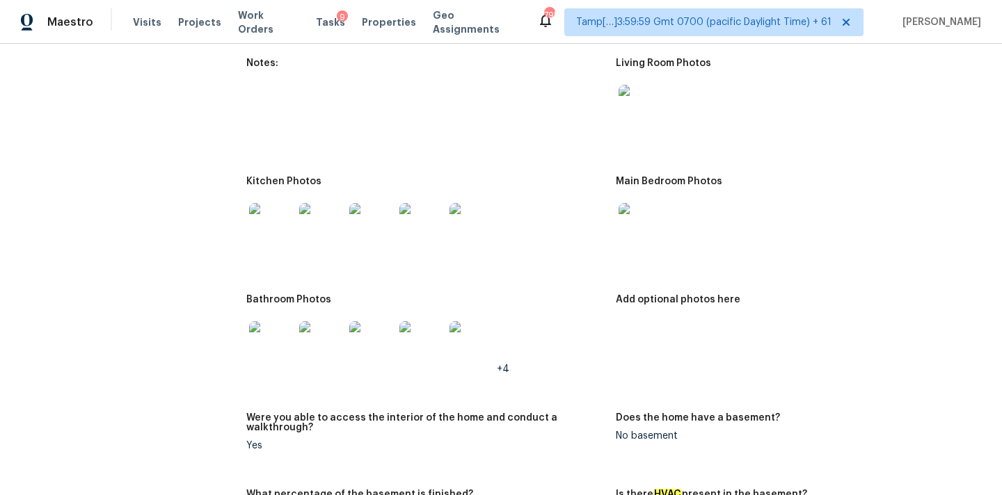
click at [642, 216] on img at bounding box center [641, 225] width 45 height 45
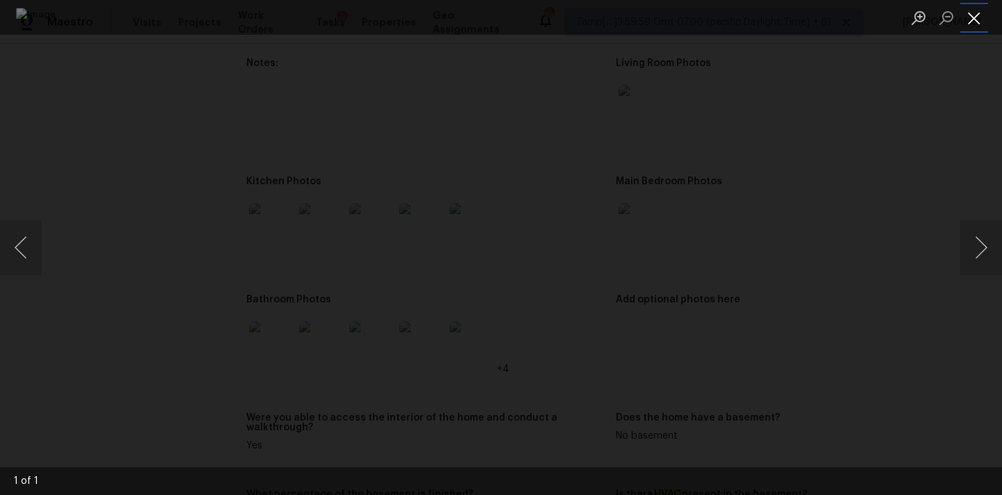
click at [969, 10] on button "Close lightbox" at bounding box center [974, 18] width 28 height 24
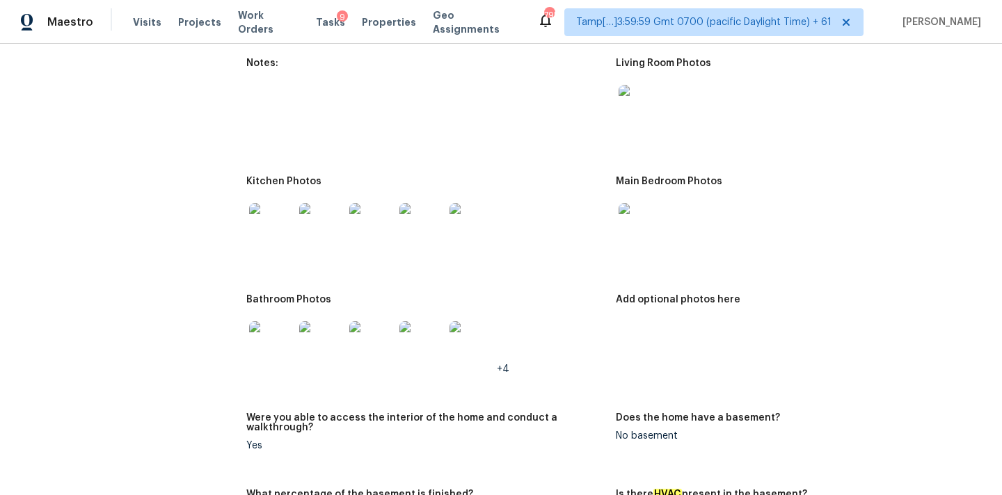
click at [255, 227] on img at bounding box center [271, 225] width 45 height 45
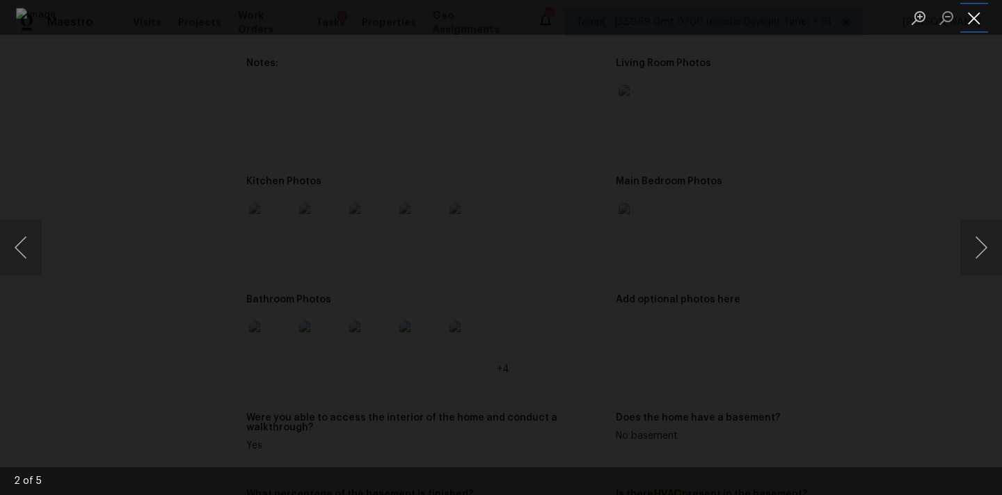
click at [970, 15] on button "Close lightbox" at bounding box center [974, 18] width 28 height 24
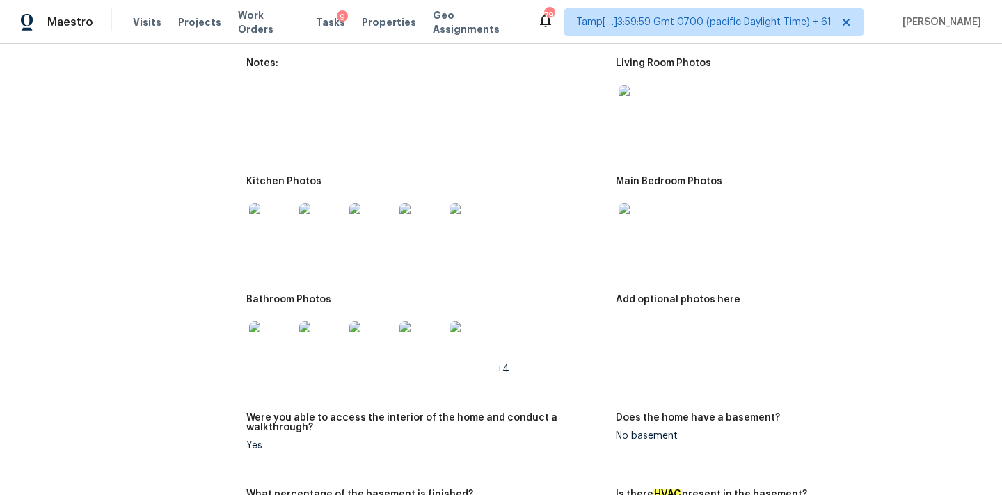
click at [250, 340] on img at bounding box center [271, 343] width 45 height 45
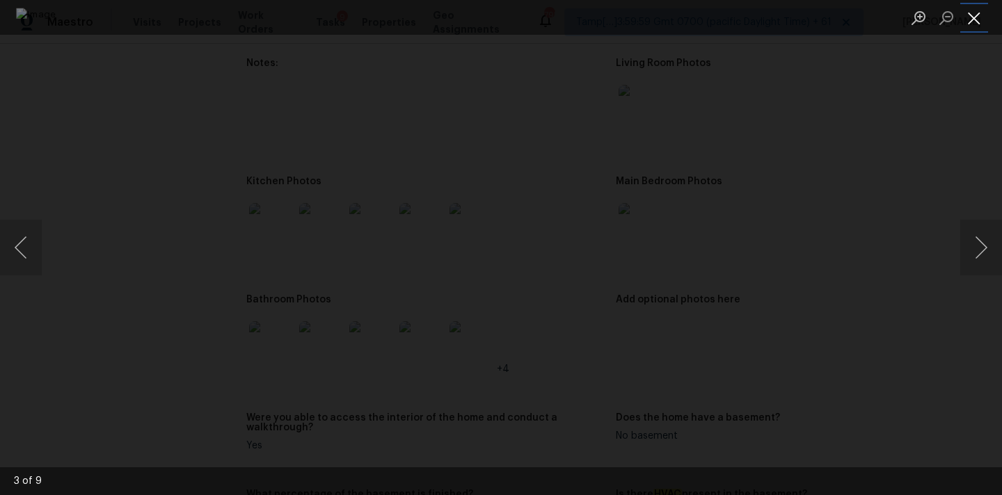
click at [977, 15] on button "Close lightbox" at bounding box center [974, 18] width 28 height 24
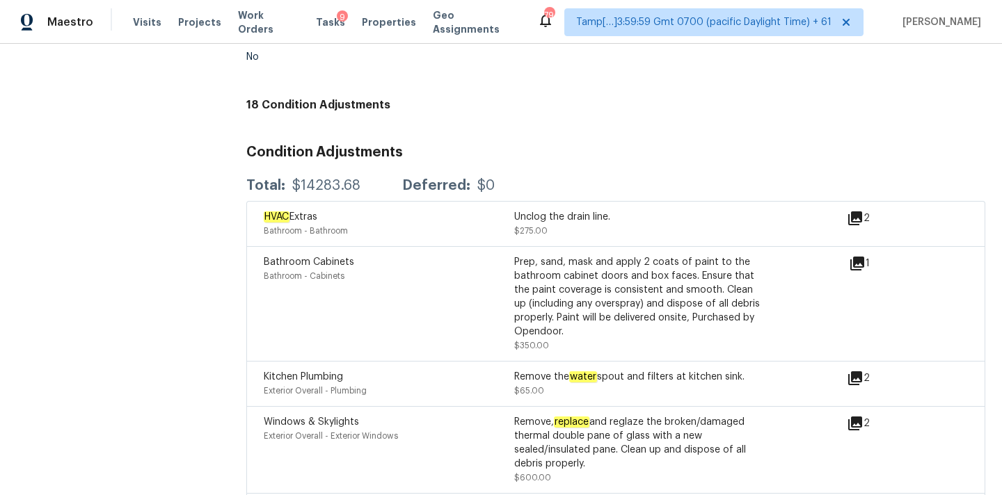
scroll to position [3576, 0]
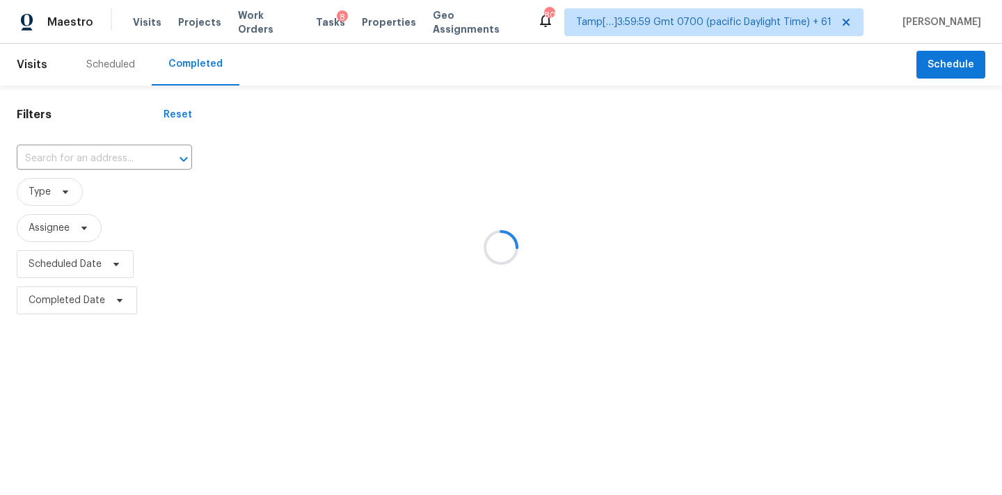
click at [44, 163] on div at bounding box center [501, 247] width 1002 height 495
click at [49, 161] on div at bounding box center [501, 247] width 1002 height 495
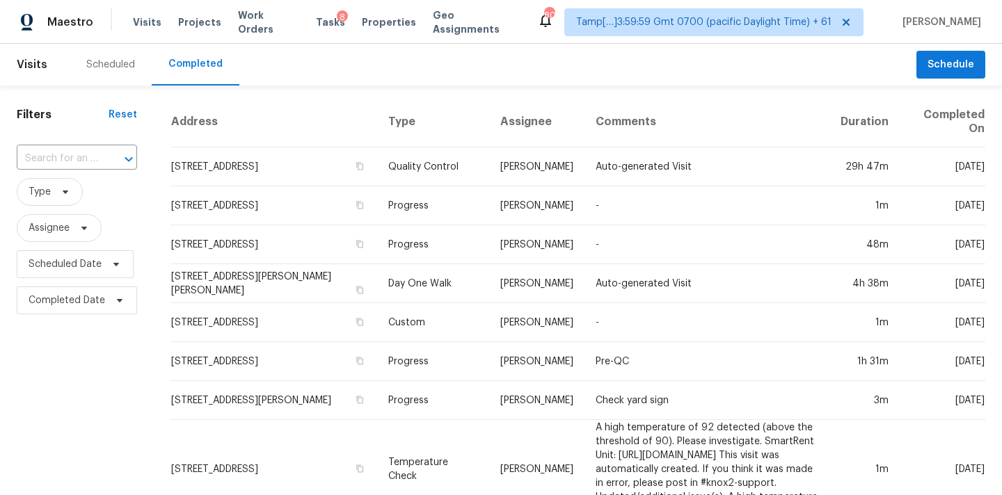
click at [49, 161] on input "text" at bounding box center [57, 159] width 81 height 22
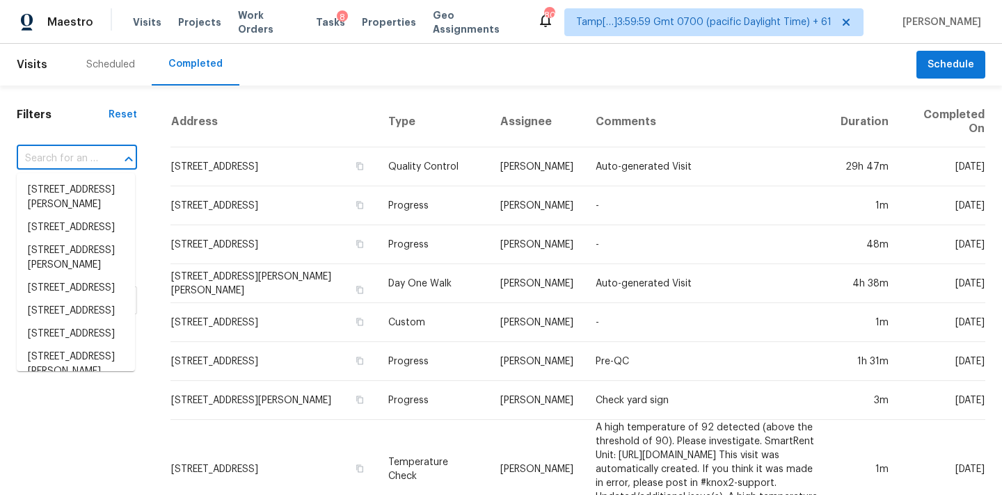
paste input "121 Belknap Rd, Goose Creek, SC 29445"
type input "121 Belknap Rd, Goose Creek, SC 29445"
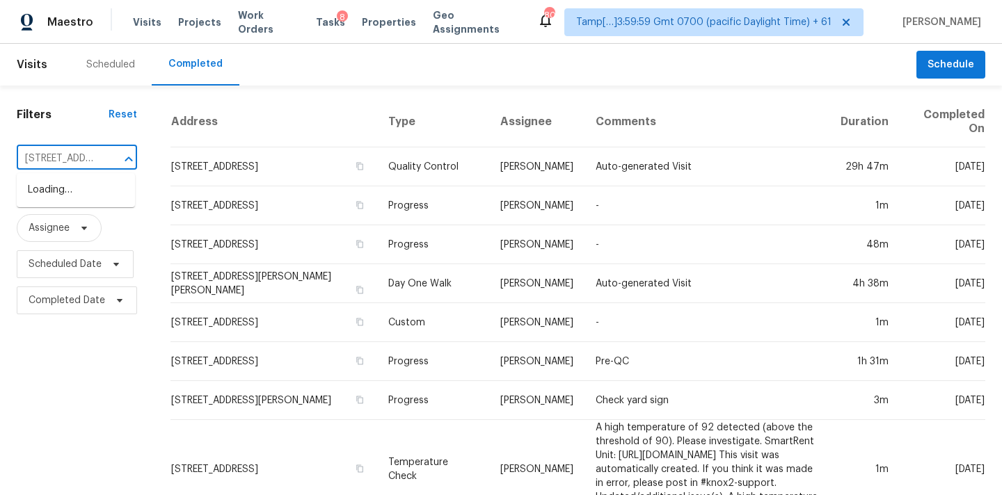
scroll to position [0, 109]
click at [63, 197] on li "121 Belknap Rd, Goose Creek, SC 29445" at bounding box center [76, 198] width 118 height 38
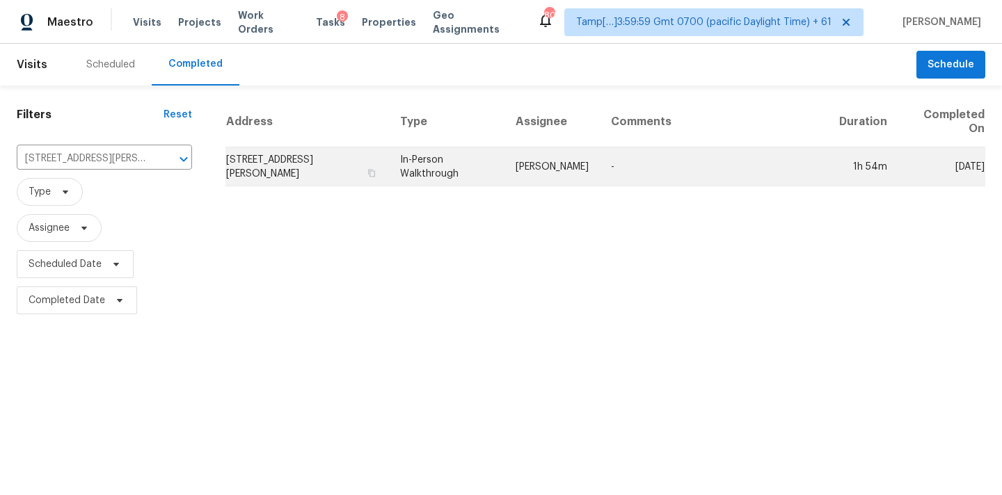
click at [463, 152] on td "In-Person Walkthrough" at bounding box center [446, 167] width 115 height 39
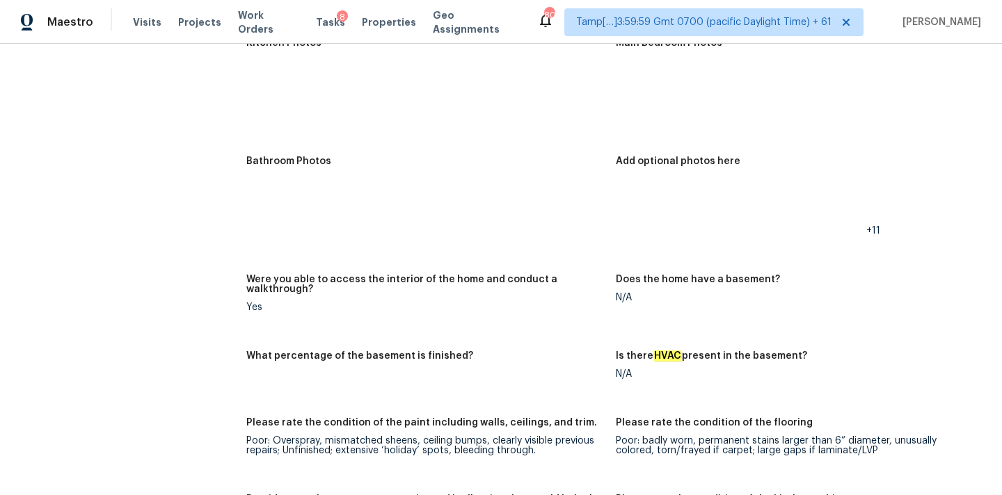
scroll to position [2738, 0]
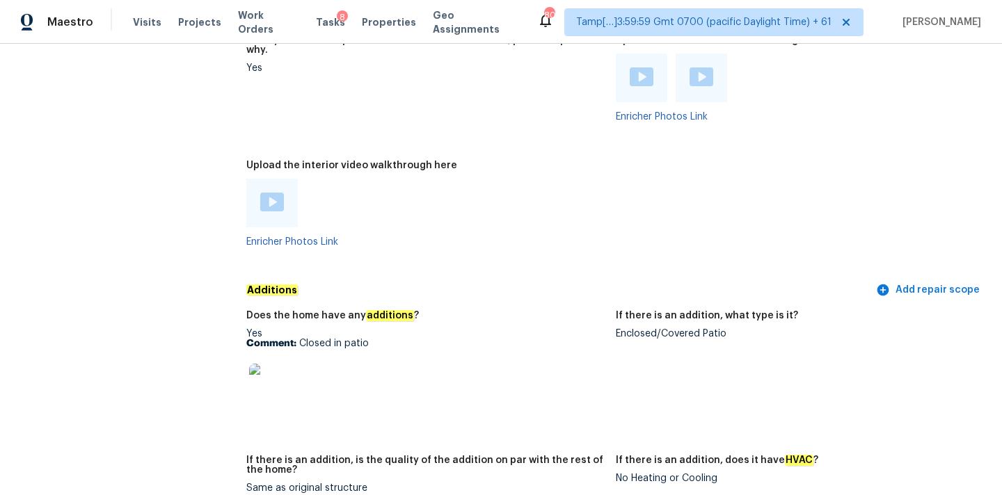
click at [621, 329] on div "Enclosed/Covered Patio" at bounding box center [795, 334] width 358 height 10
copy div "Enclosed/Covered Patio"
click at [280, 364] on img at bounding box center [271, 386] width 45 height 45
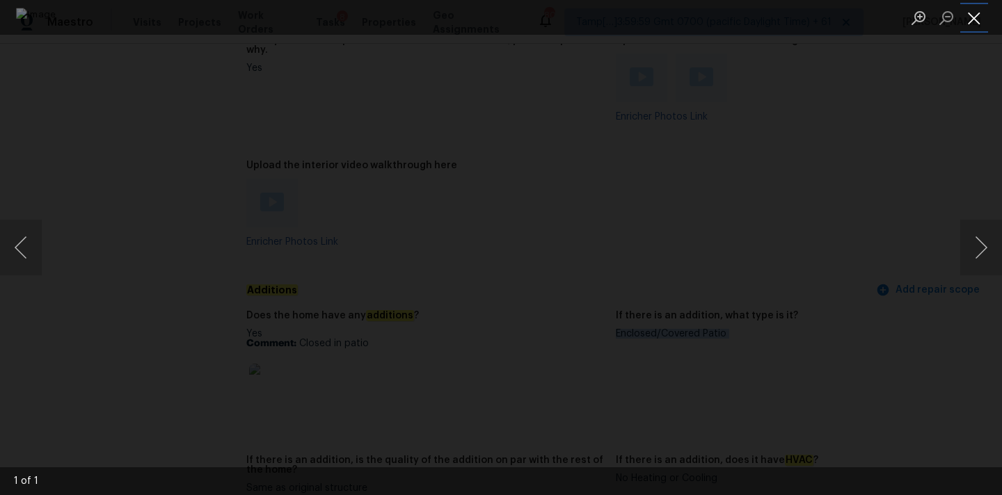
click at [971, 21] on button "Close lightbox" at bounding box center [974, 18] width 28 height 24
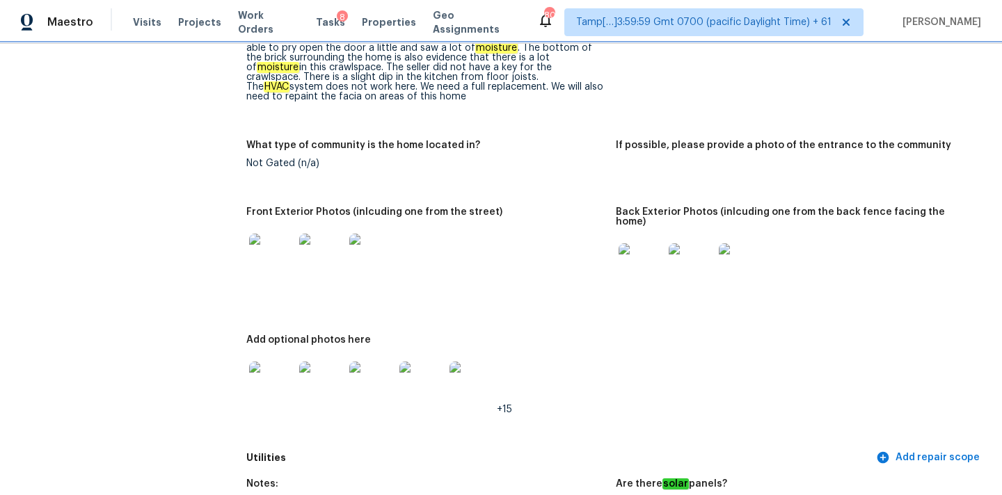
scroll to position [502, 0]
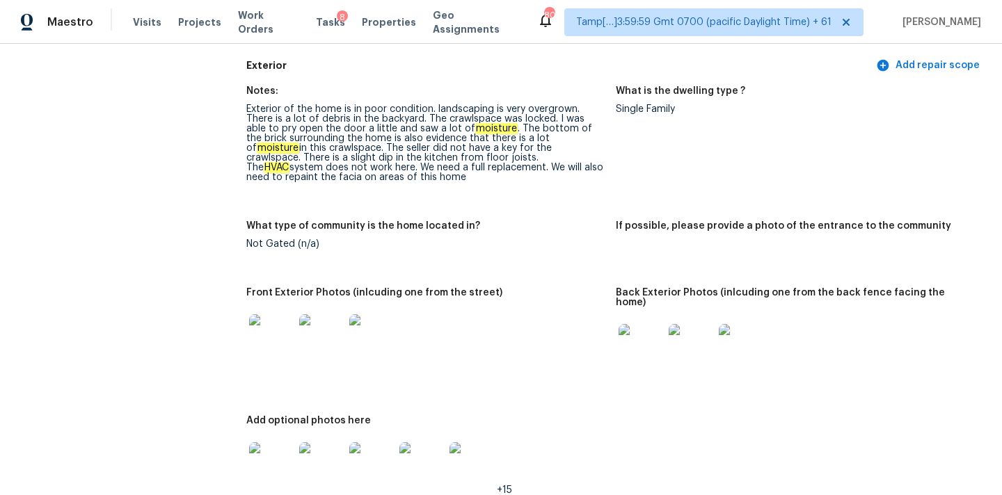
drag, startPoint x: 434, startPoint y: 109, endPoint x: 577, endPoint y: 105, distance: 142.7
click at [577, 105] on div "Exterior of the home is in poor condition. landscaping is very overgrown. There…" at bounding box center [425, 143] width 358 height 78
copy div "landscaping is very overgrown. There is a lot of debris in the backyard"
drag, startPoint x: 435, startPoint y: 109, endPoint x: 420, endPoint y: 120, distance: 18.8
click at [420, 120] on div "Exterior of the home is in poor condition. landscaping is very overgrown. There…" at bounding box center [425, 143] width 358 height 78
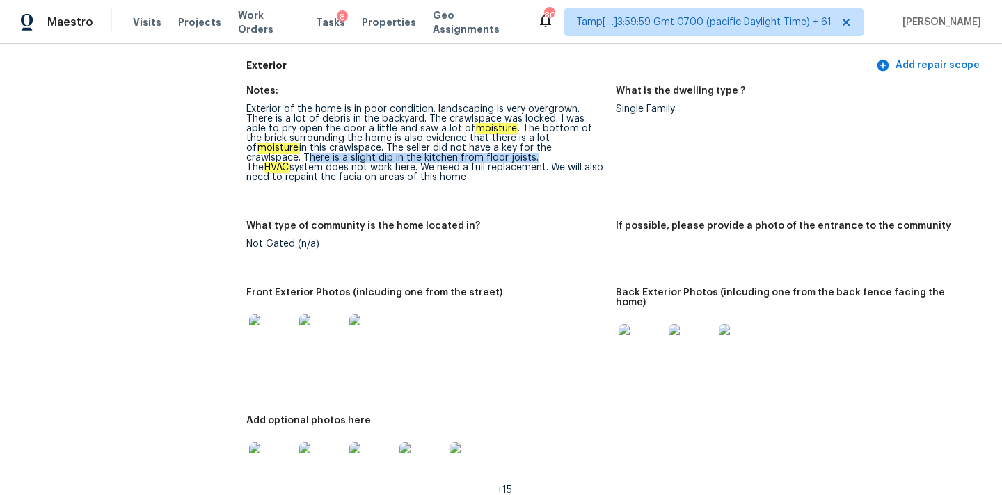
copy div "There is a slight dip in the kitchen from floor joists"
drag, startPoint x: 525, startPoint y: 150, endPoint x: 399, endPoint y: 159, distance: 126.3
click at [399, 159] on div "Exterior of the home is in poor condition. landscaping is very overgrown. There…" at bounding box center [425, 143] width 358 height 78
copy div "repaint the facia on areas"
drag, startPoint x: 452, startPoint y: 169, endPoint x: 566, endPoint y: 166, distance: 114.2
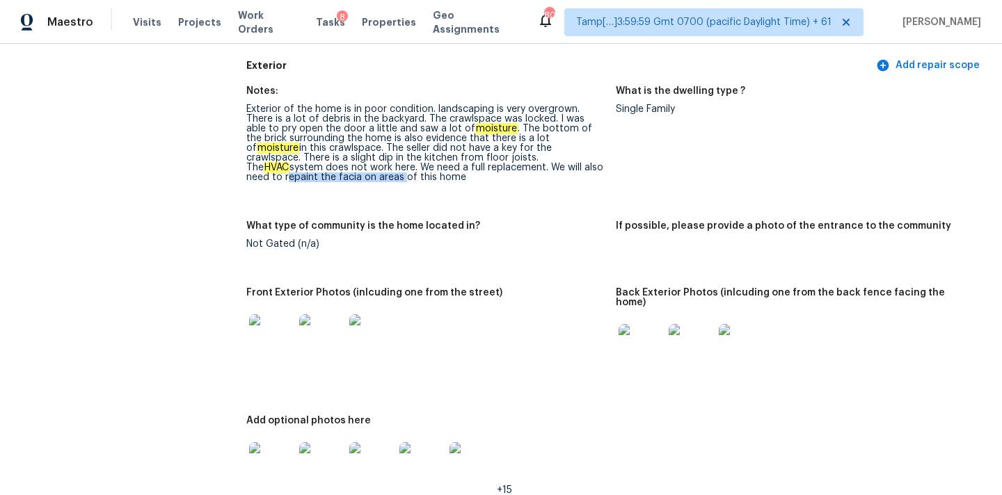
click at [566, 166] on div "Exterior of the home is in poor condition. landscaping is very overgrown. There…" at bounding box center [425, 143] width 358 height 78
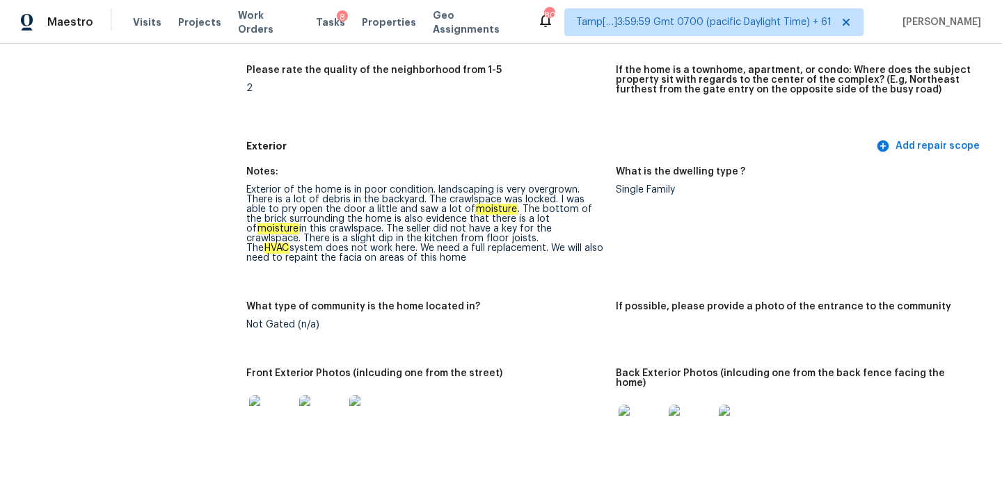
click at [475, 206] on em "moisture" at bounding box center [496, 209] width 42 height 11
copy em "moisture"
click at [456, 198] on div "Exterior of the home is in poor condition. landscaping is very overgrown. There…" at bounding box center [425, 224] width 358 height 78
click at [471, 200] on div "Exterior of the home is in poor condition. landscaping is very overgrown. There…" at bounding box center [425, 224] width 358 height 78
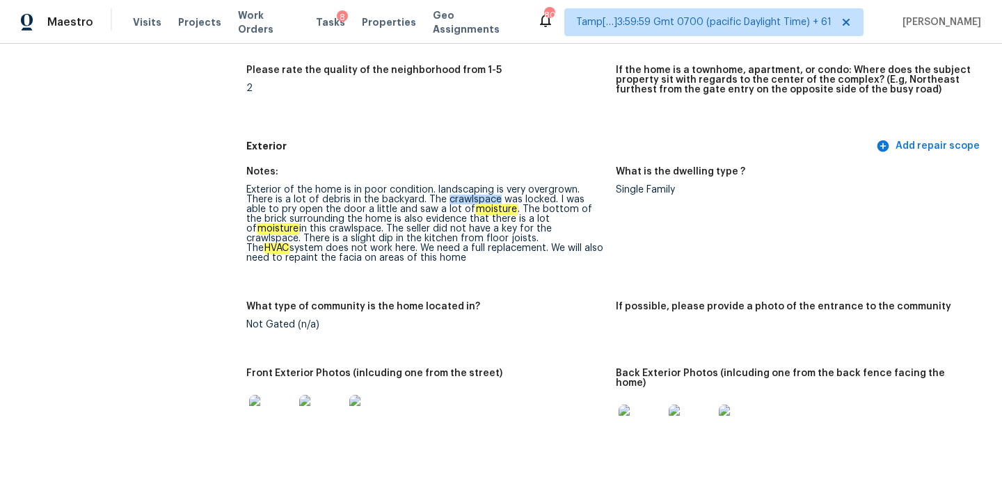
click at [471, 200] on div "Exterior of the home is in poor condition. landscaping is very overgrown. There…" at bounding box center [425, 224] width 358 height 78
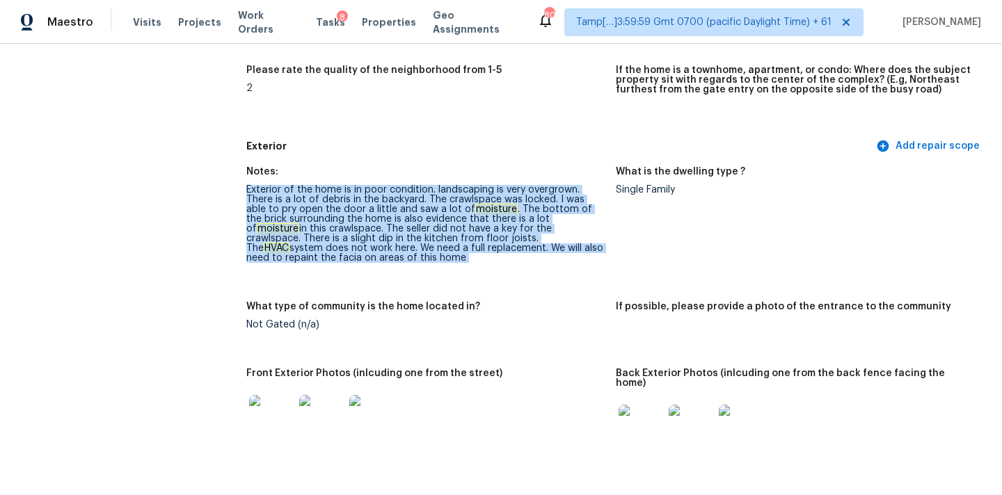
click at [471, 200] on div "Exterior of the home is in poor condition. landscaping is very overgrown. There…" at bounding box center [425, 224] width 358 height 78
copy div "Exterior of the home is in poor condition. landscaping is very overgrown. There…"
click at [471, 200] on div "Exterior of the home is in poor condition. landscaping is very overgrown. There…" at bounding box center [425, 224] width 358 height 78
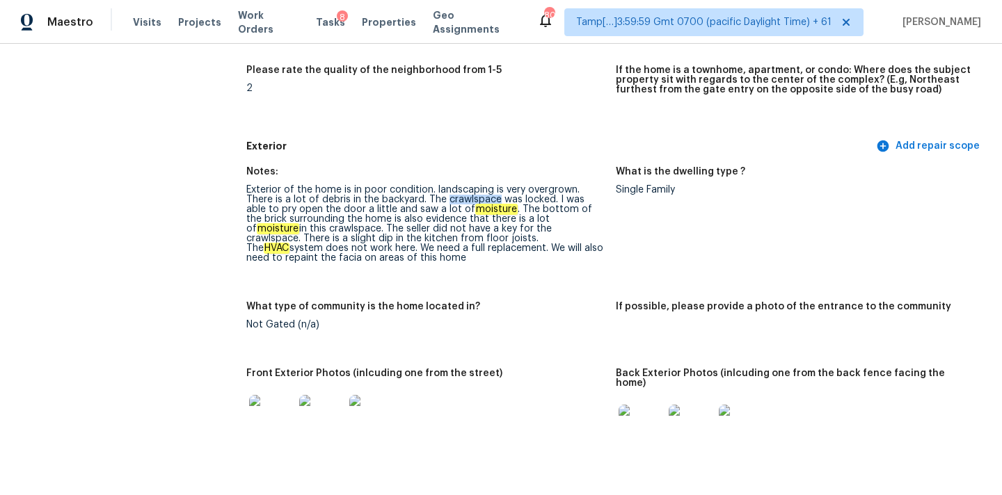
click at [471, 200] on div "Exterior of the home is in poor condition. landscaping is very overgrown. There…" at bounding box center [425, 224] width 358 height 78
click at [475, 209] on em "moisture" at bounding box center [496, 209] width 42 height 11
copy em "moisture"
drag, startPoint x: 440, startPoint y: 208, endPoint x: 492, endPoint y: 207, distance: 51.5
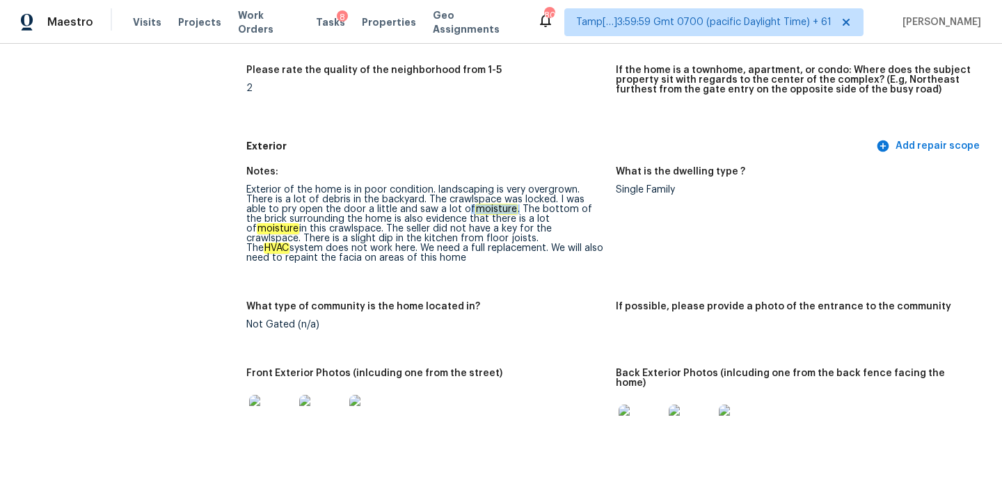
click at [492, 207] on div "Exterior of the home is in poor condition. landscaping is very overgrown. There…" at bounding box center [425, 224] width 358 height 78
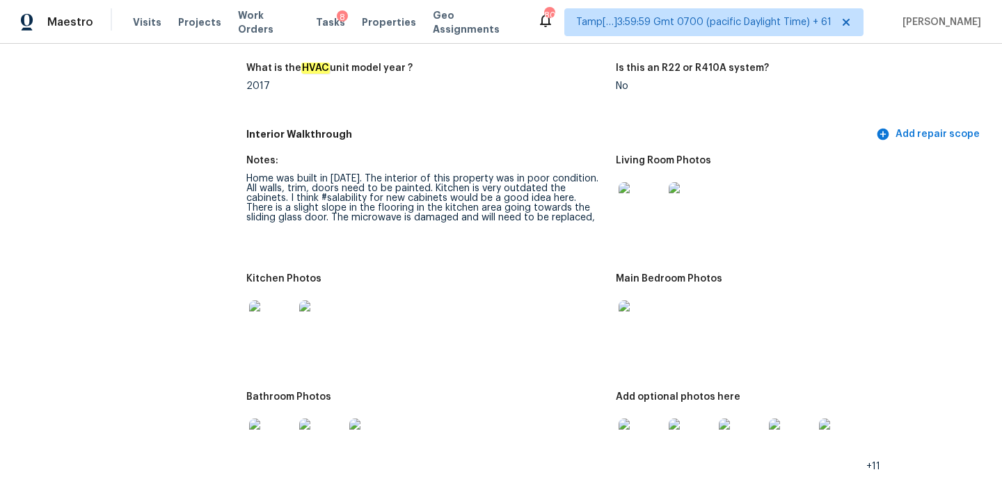
scroll to position [1514, 0]
copy div "outdated the cabinets"
drag, startPoint x: 488, startPoint y: 180, endPoint x: 589, endPoint y: 179, distance: 100.9
click at [589, 179] on div "Home was built in 1966. The interior of this property was in poor condition. Al…" at bounding box center [425, 197] width 358 height 49
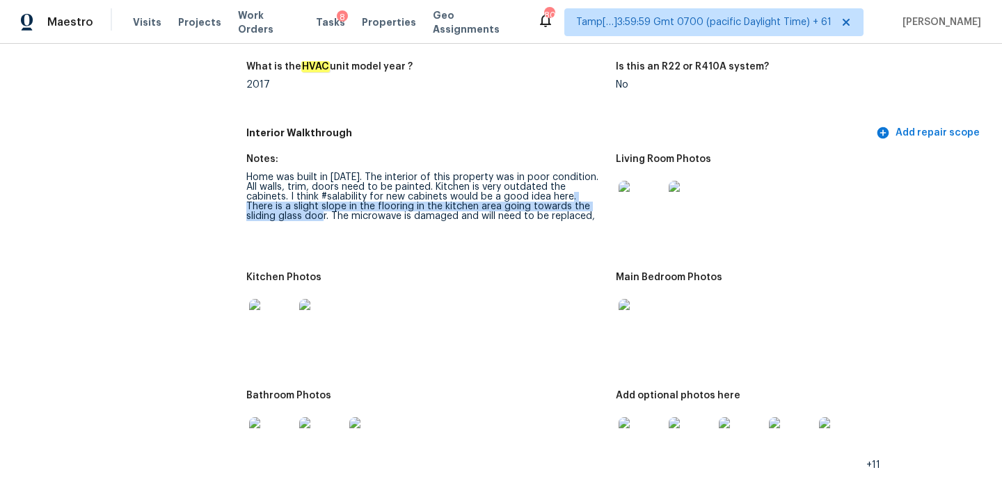
copy div "There is a slight slope in the flooring in the kitchen area going towards the s…"
drag, startPoint x: 526, startPoint y: 188, endPoint x: 598, endPoint y: 198, distance: 73.1
click at [598, 198] on div "Home was built in 1966. The interior of this property was in poor condition. Al…" at bounding box center [425, 197] width 358 height 49
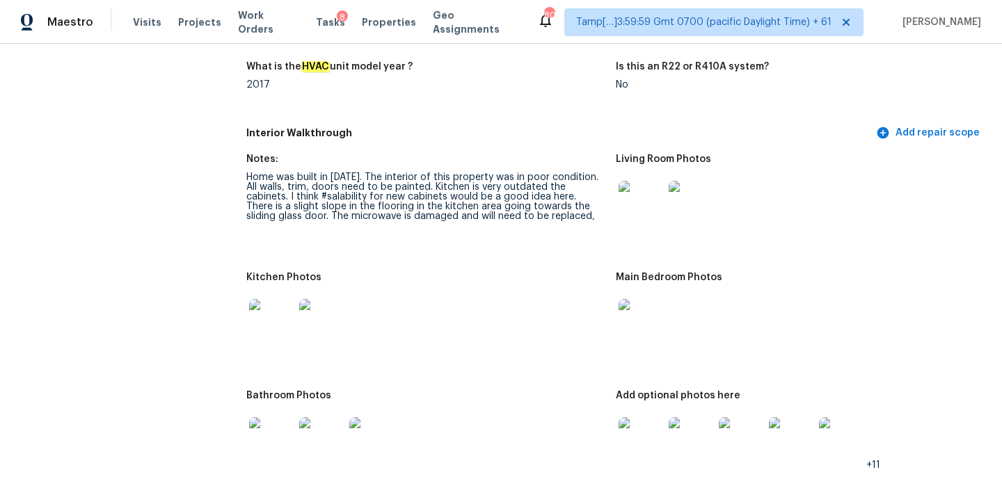
click at [475, 278] on div "Kitchen Photos" at bounding box center [425, 282] width 358 height 18
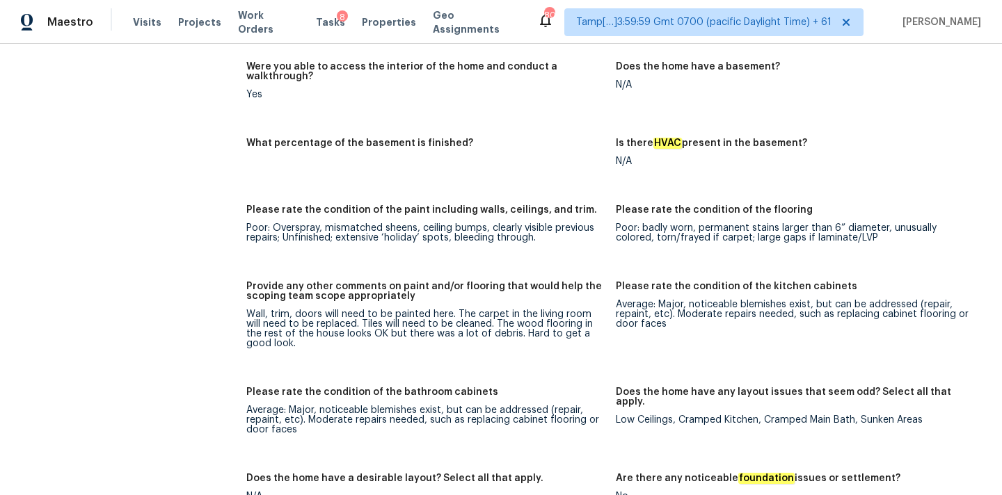
scroll to position [2032, 0]
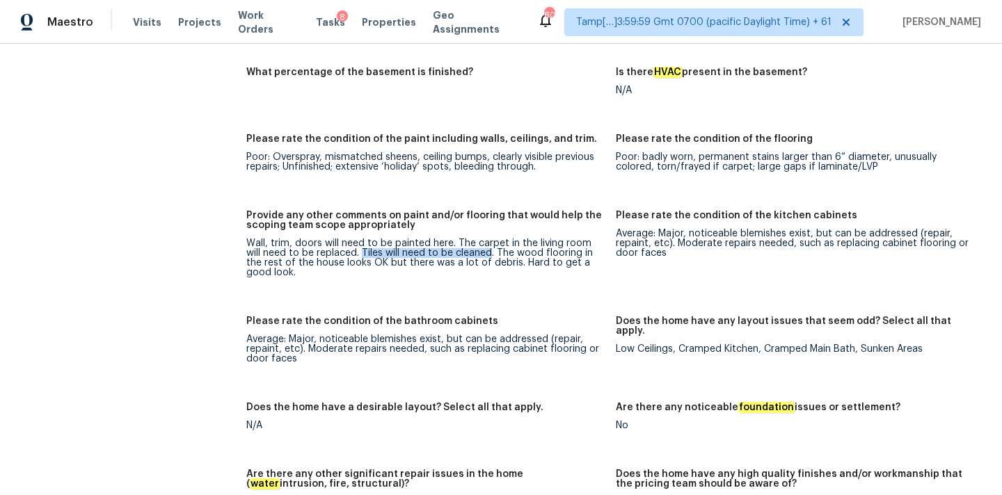
drag, startPoint x: 344, startPoint y: 234, endPoint x: 473, endPoint y: 234, distance: 128.7
click at [473, 239] on div "Wall, trim, doors will need to be painted here. The carpet in the living room w…" at bounding box center [425, 258] width 358 height 39
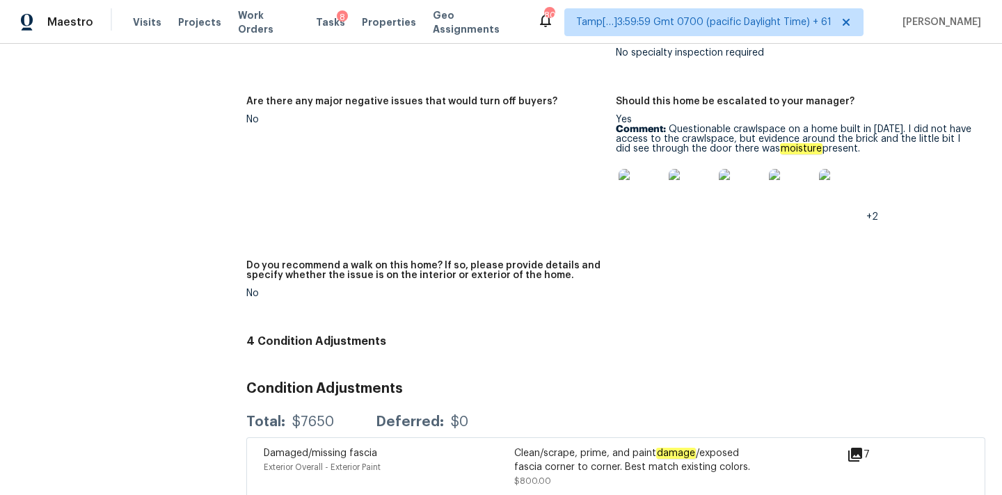
scroll to position [3301, 0]
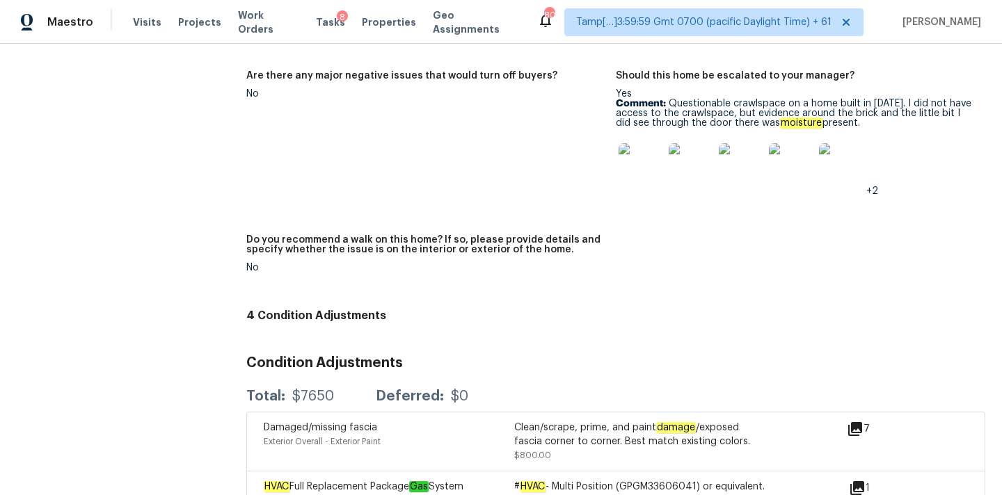
click at [647, 150] on img at bounding box center [641, 165] width 45 height 45
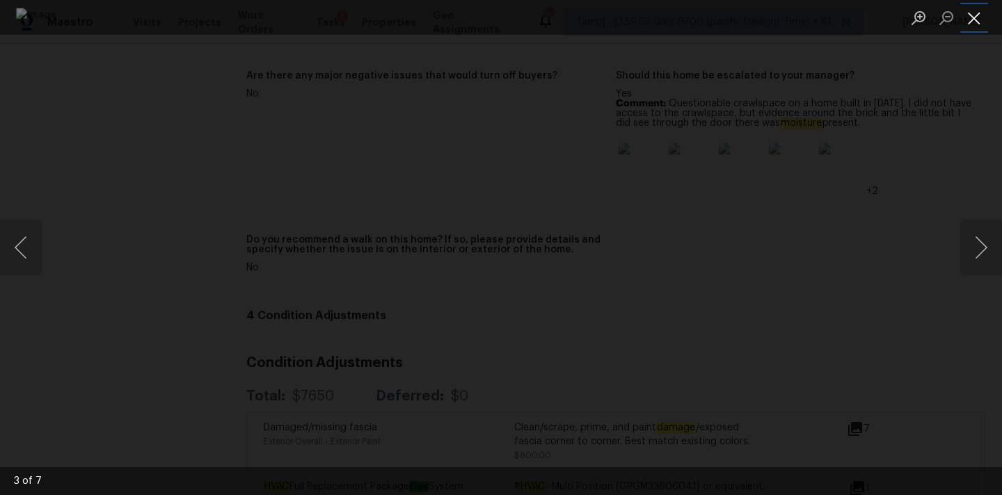
click at [978, 10] on button "Close lightbox" at bounding box center [974, 18] width 28 height 24
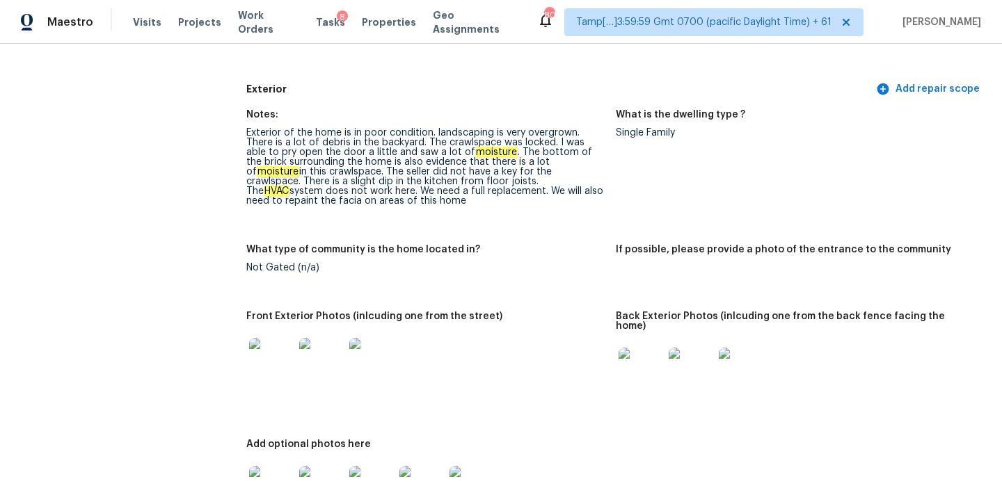
scroll to position [444, 0]
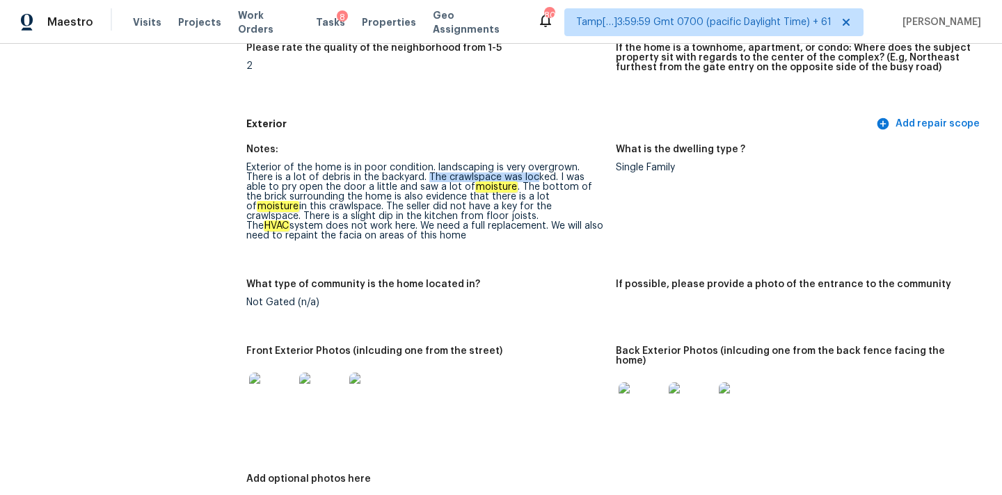
drag, startPoint x: 425, startPoint y: 177, endPoint x: 532, endPoint y: 178, distance: 106.5
click at [532, 178] on div "Exterior of the home is in poor condition. landscaping is very overgrown. There…" at bounding box center [425, 202] width 358 height 78
copy div "lot of moisture ."
drag, startPoint x: 422, startPoint y: 186, endPoint x: 491, endPoint y: 188, distance: 68.9
click at [491, 188] on div "Exterior of the home is in poor condition. landscaping is very overgrown. There…" at bounding box center [425, 202] width 358 height 78
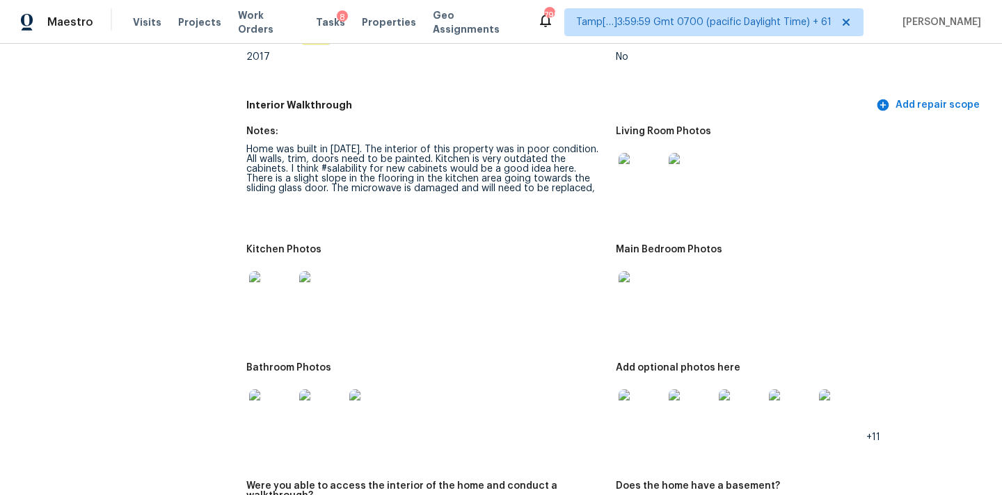
scroll to position [1623, 0]
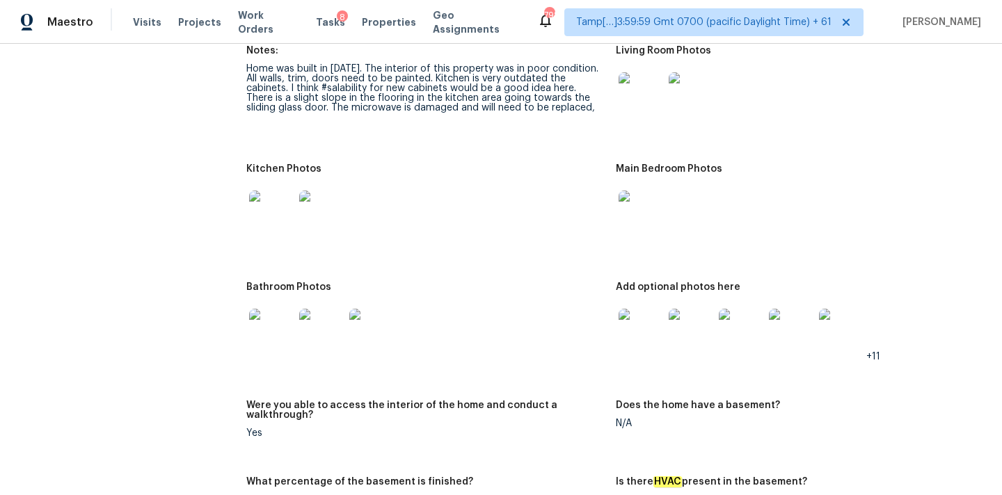
click at [630, 87] on img at bounding box center [641, 94] width 45 height 45
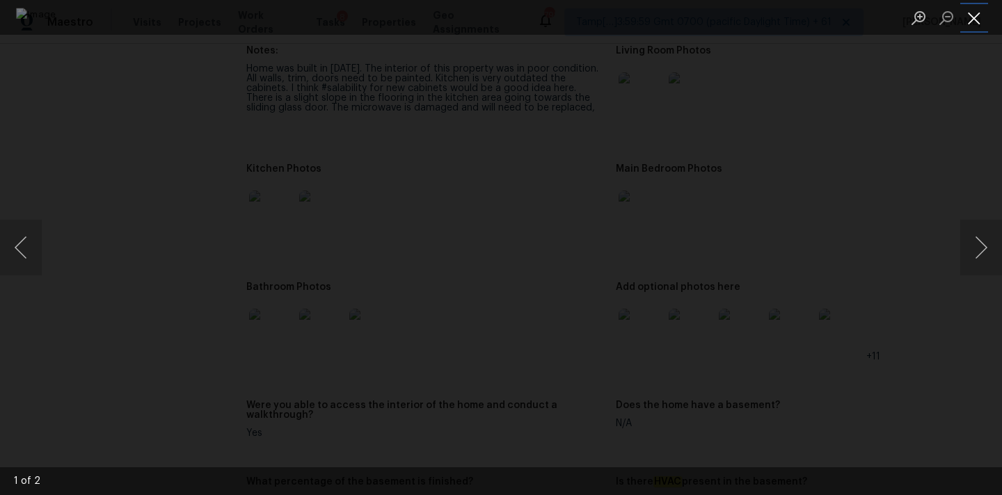
click at [973, 20] on button "Close lightbox" at bounding box center [974, 18] width 28 height 24
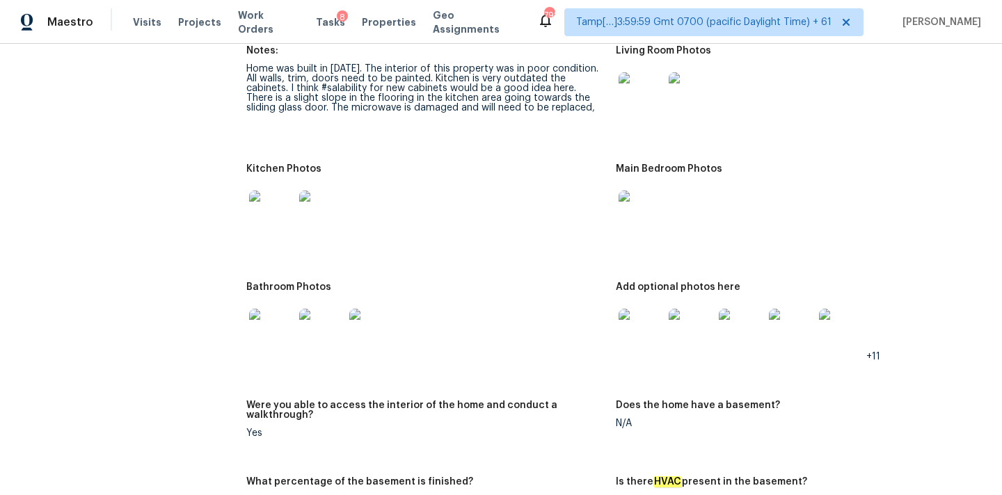
click at [626, 193] on img at bounding box center [641, 213] width 45 height 45
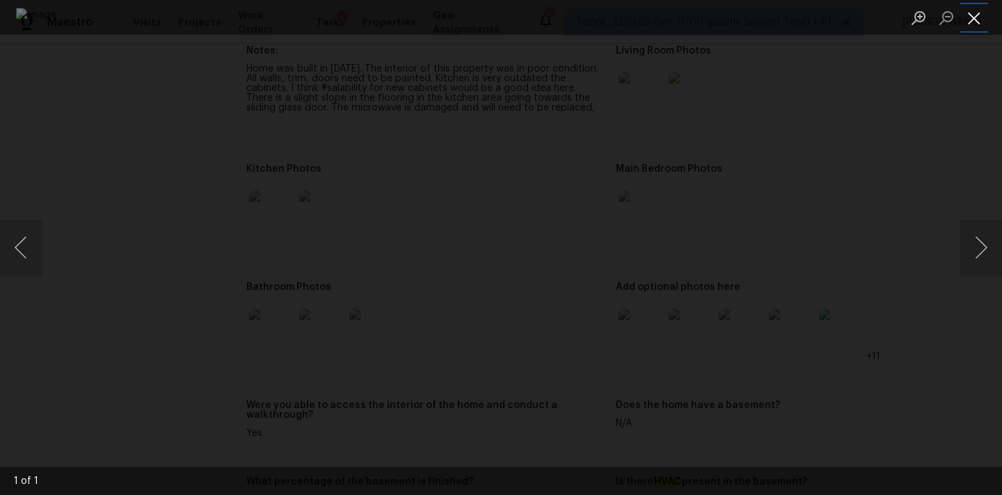
click at [967, 15] on button "Close lightbox" at bounding box center [974, 18] width 28 height 24
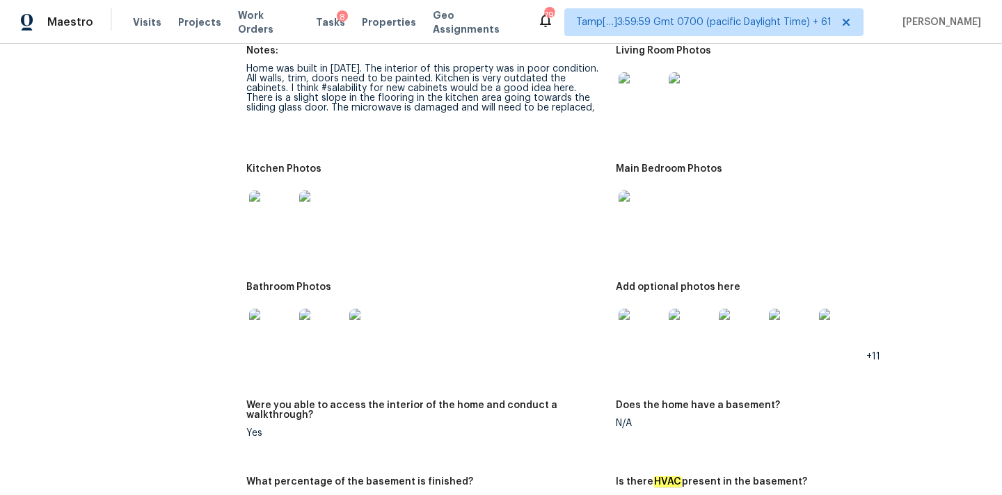
click at [271, 202] on img at bounding box center [271, 213] width 45 height 45
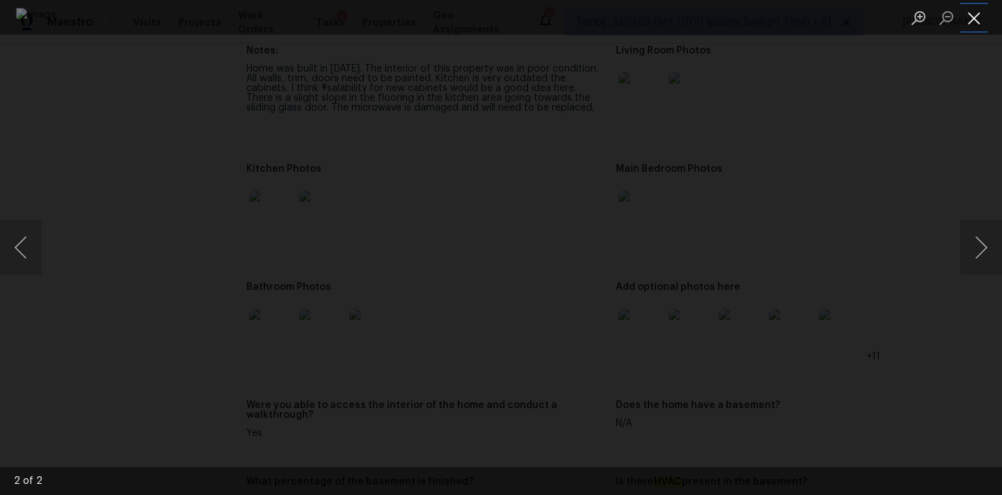
click at [976, 24] on button "Close lightbox" at bounding box center [974, 18] width 28 height 24
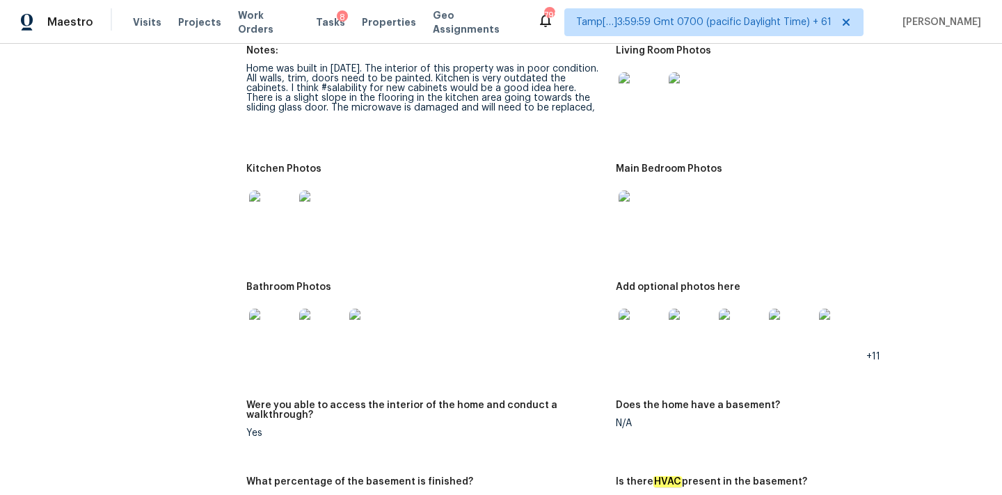
click at [273, 327] on img at bounding box center [271, 331] width 45 height 45
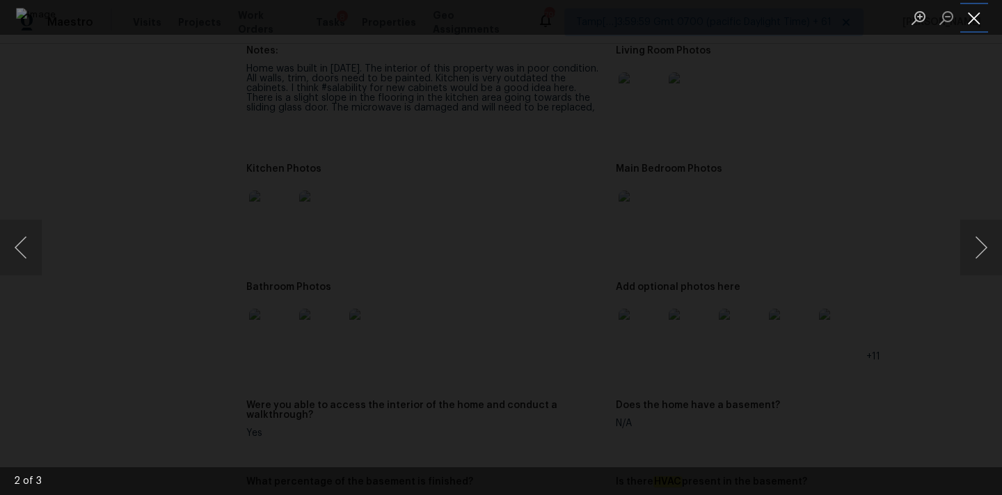
click at [975, 17] on button "Close lightbox" at bounding box center [974, 18] width 28 height 24
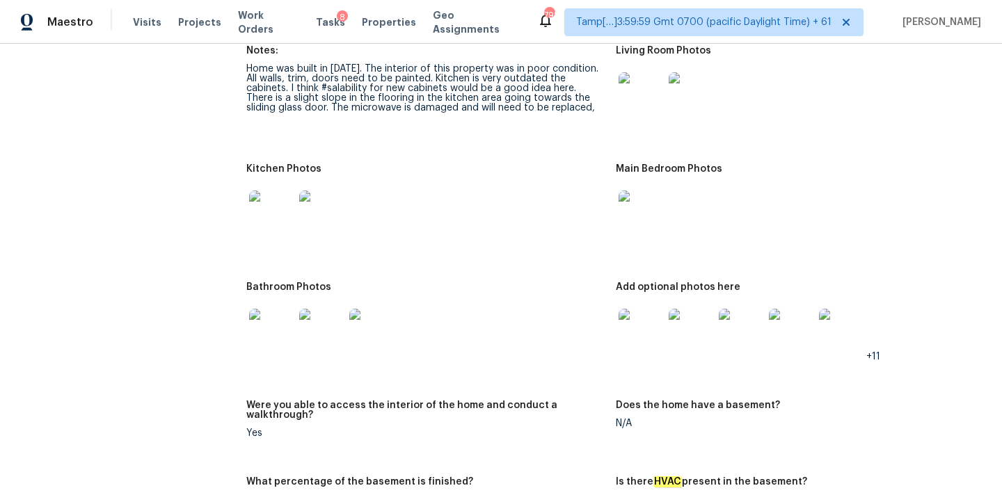
click at [654, 311] on img at bounding box center [641, 331] width 45 height 45
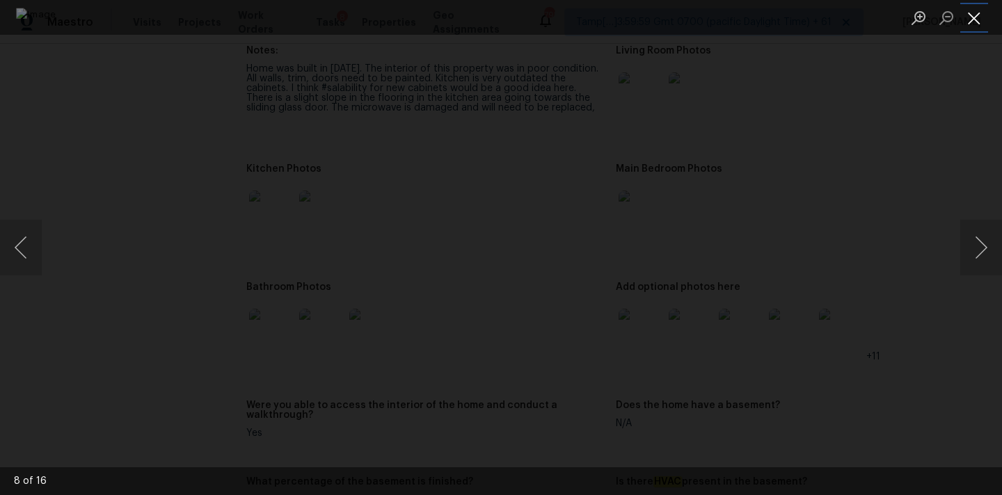
click at [970, 28] on button "Close lightbox" at bounding box center [974, 18] width 28 height 24
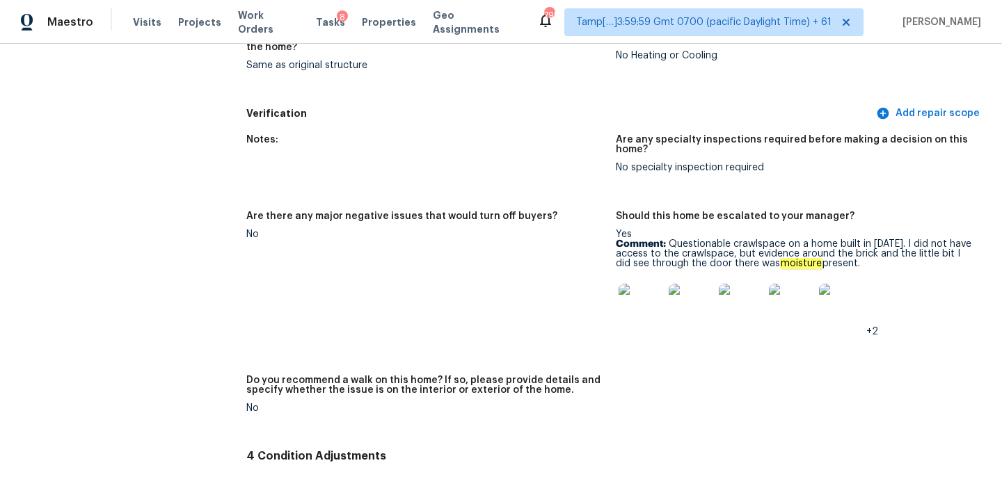
scroll to position [3203, 0]
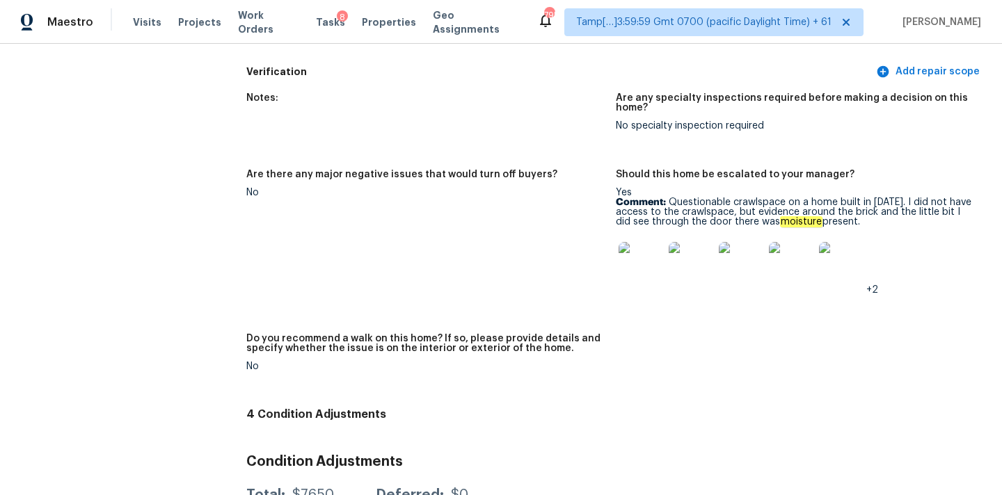
click at [651, 260] on img at bounding box center [641, 264] width 45 height 45
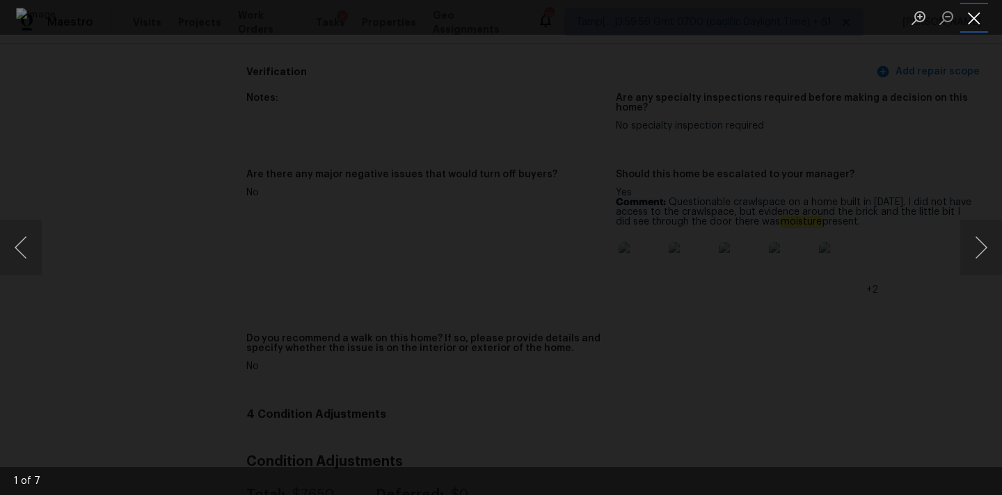
click at [972, 22] on button "Close lightbox" at bounding box center [974, 18] width 28 height 24
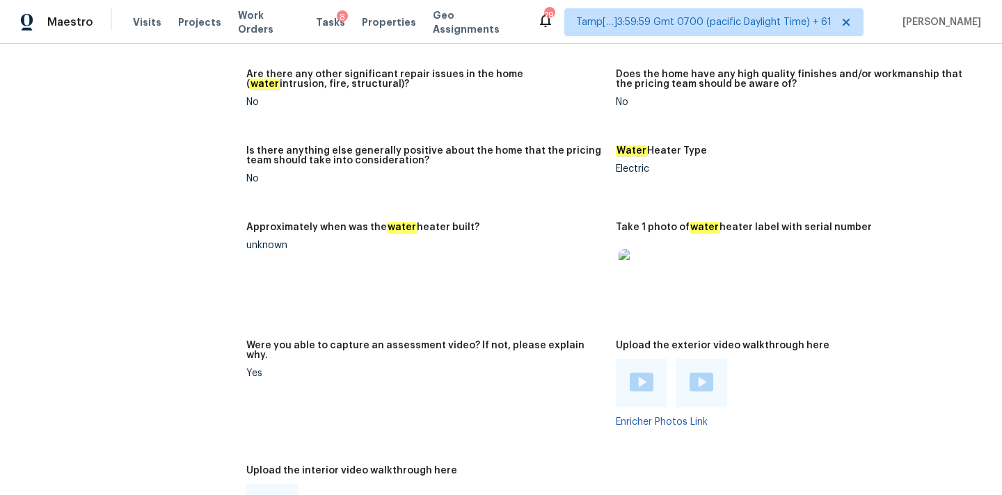
scroll to position [2617, 0]
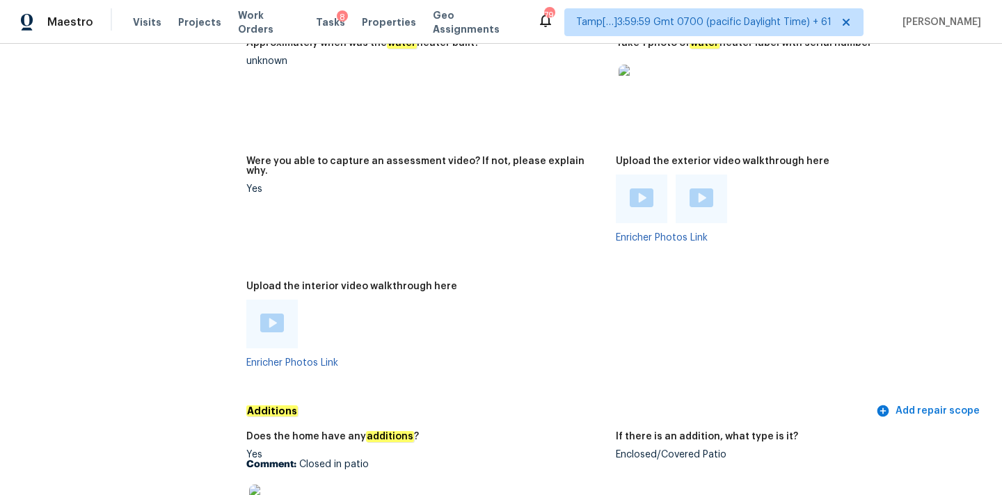
click at [272, 314] on img at bounding box center [272, 323] width 24 height 19
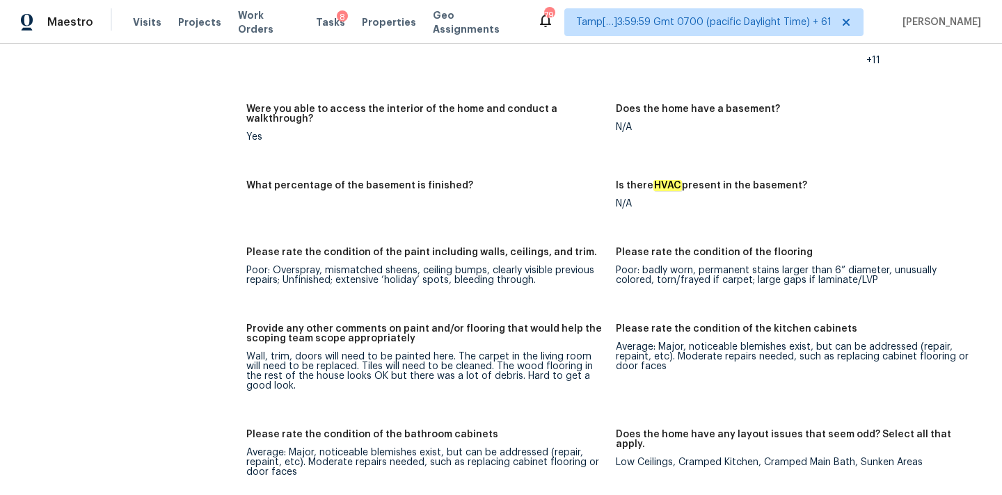
scroll to position [1710, 0]
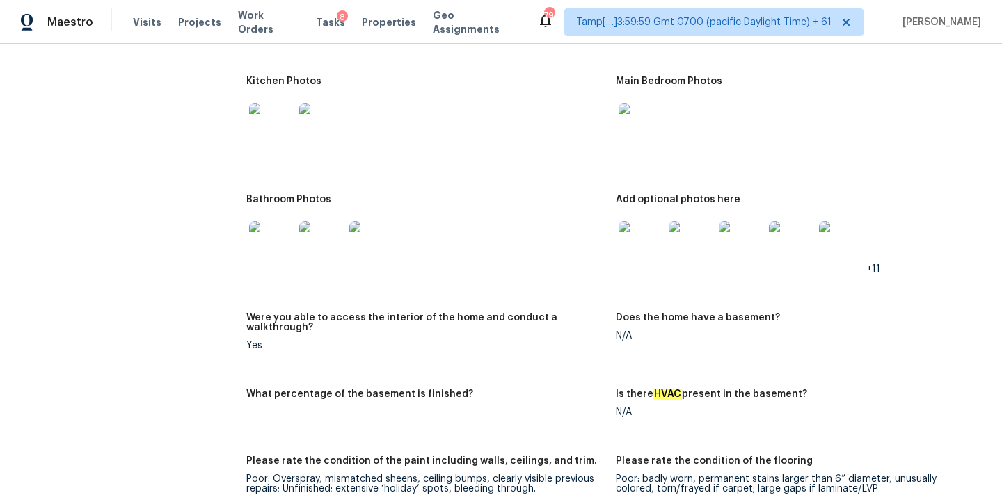
click at [269, 115] on img at bounding box center [271, 125] width 45 height 45
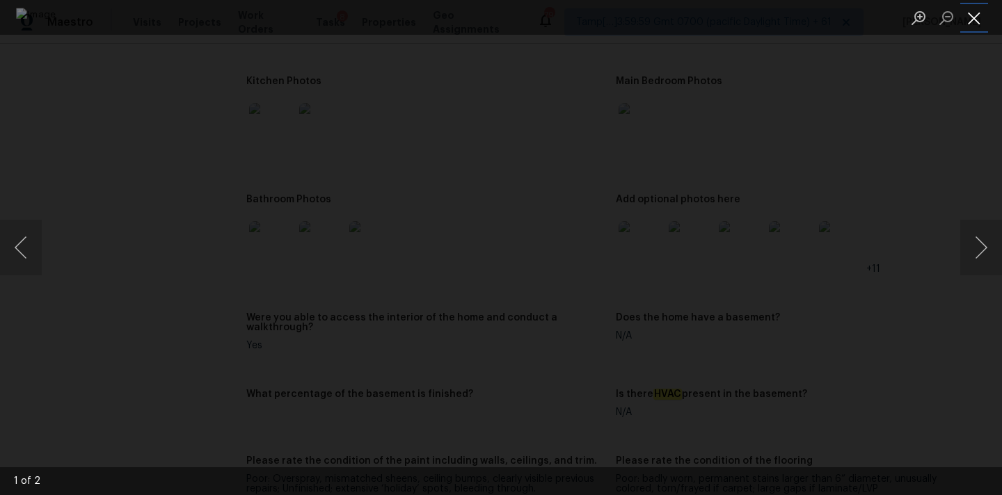
click at [974, 23] on button "Close lightbox" at bounding box center [974, 18] width 28 height 24
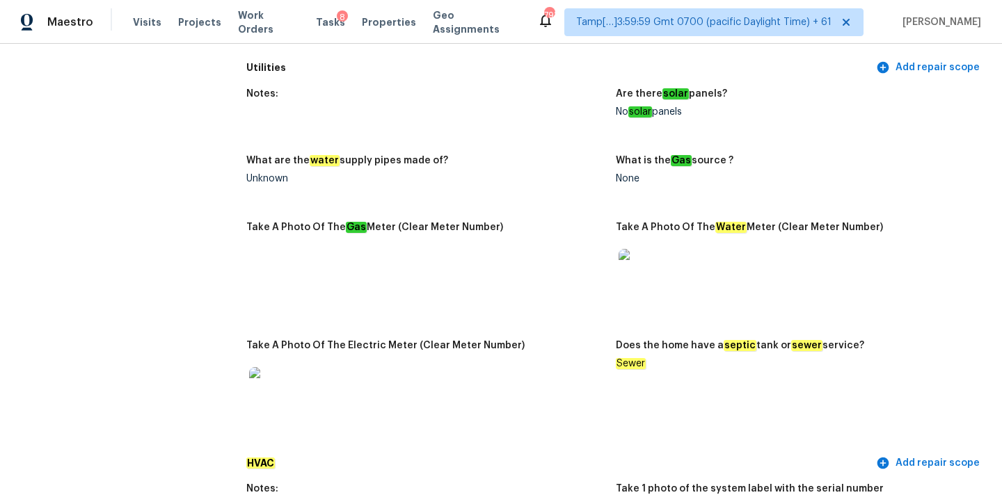
scroll to position [924, 0]
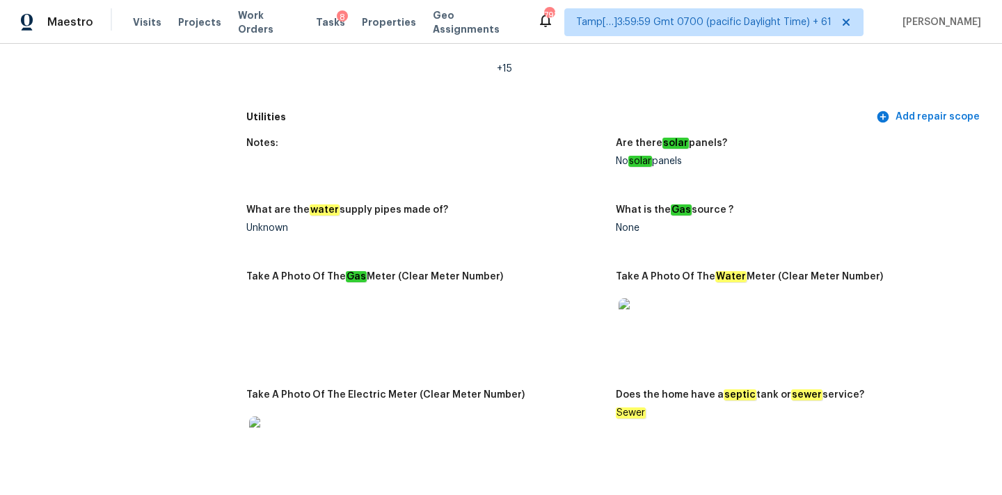
click at [635, 317] on img at bounding box center [641, 320] width 45 height 45
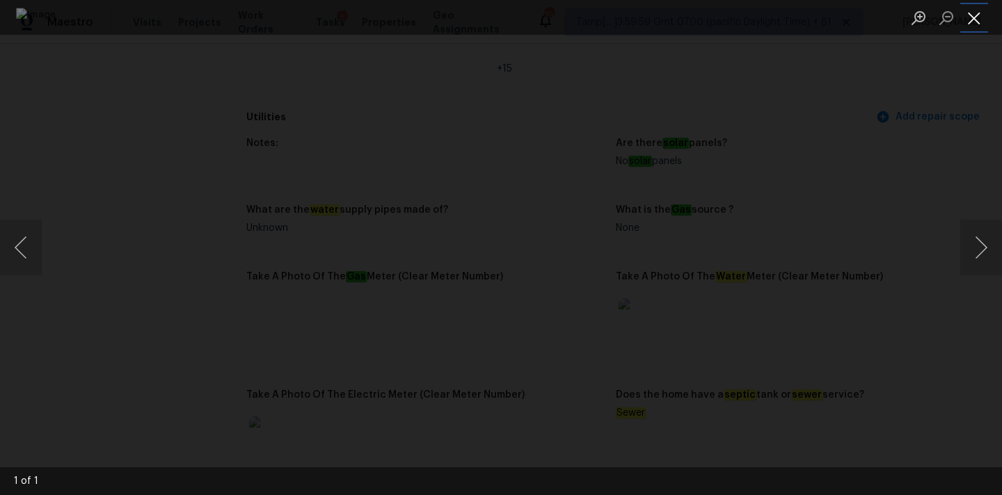
click at [980, 17] on button "Close lightbox" at bounding box center [974, 18] width 28 height 24
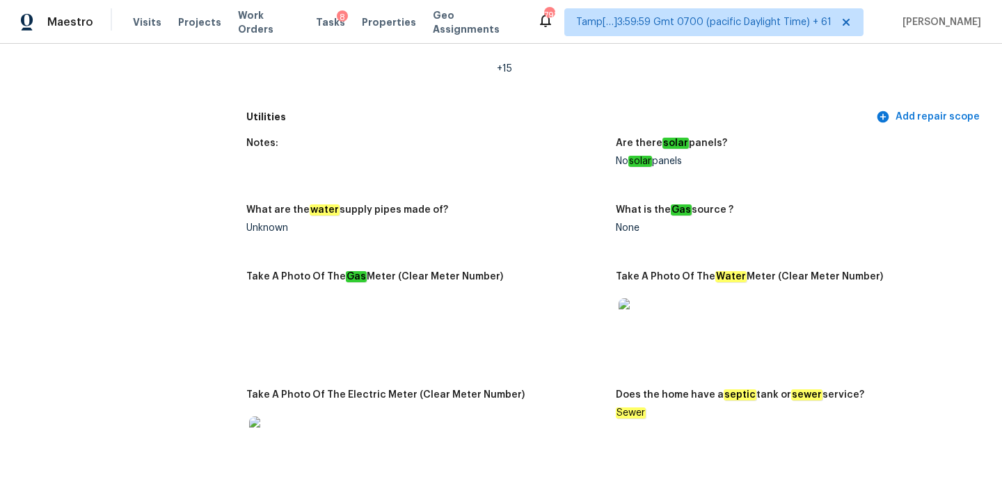
scroll to position [1149, 0]
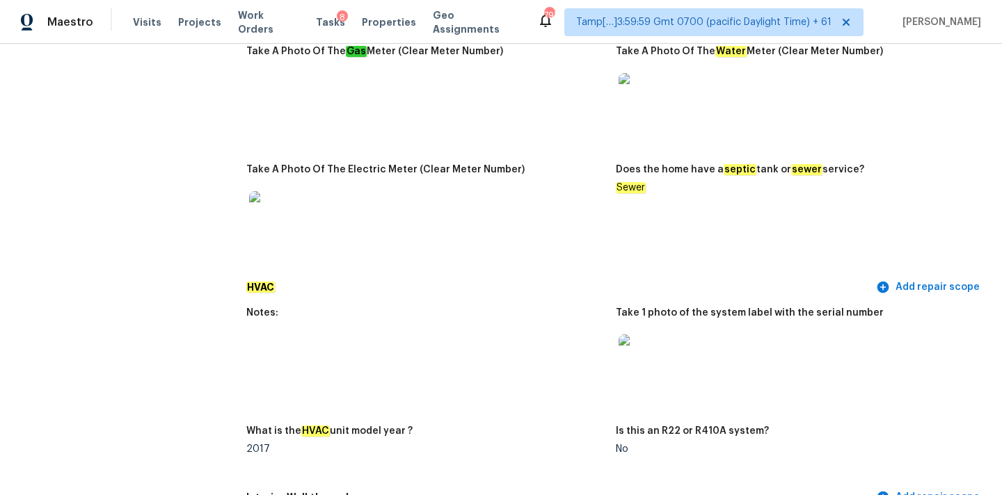
click at [634, 335] on img at bounding box center [641, 357] width 45 height 45
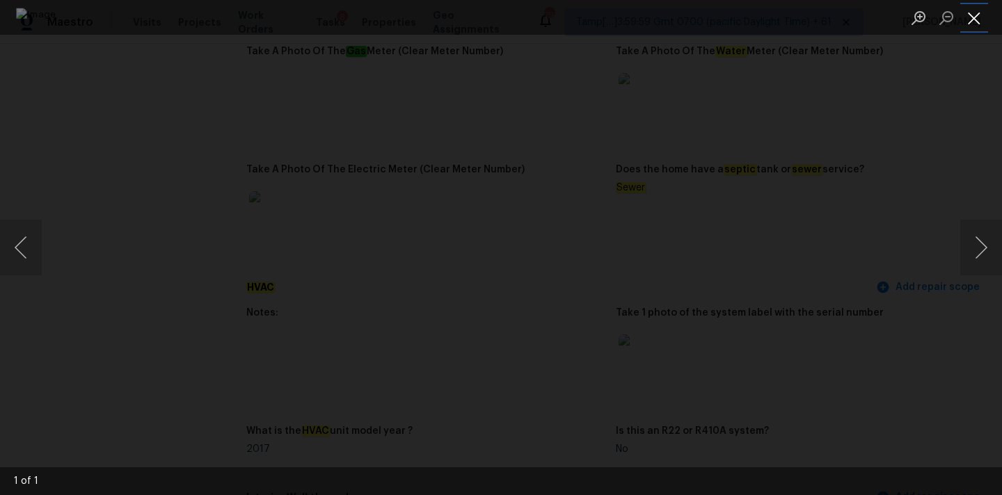
click at [977, 19] on button "Close lightbox" at bounding box center [974, 18] width 28 height 24
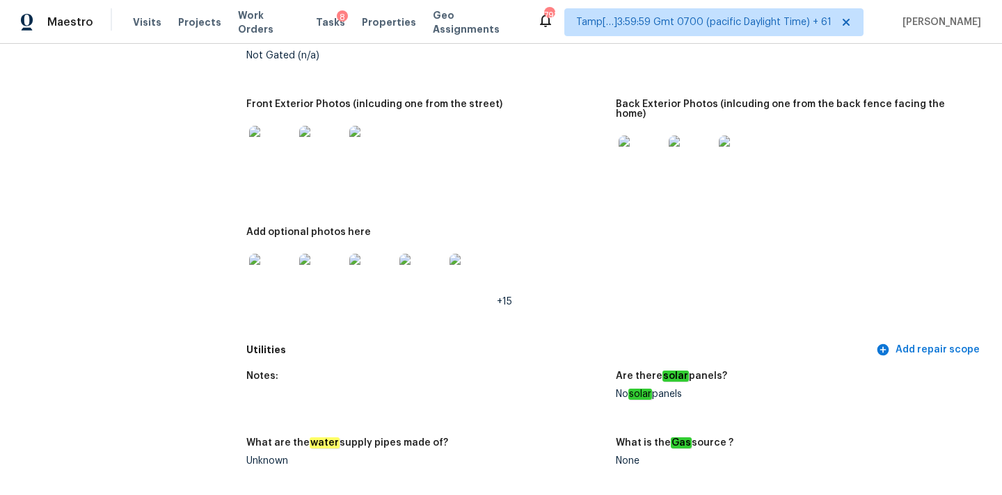
scroll to position [674, 0]
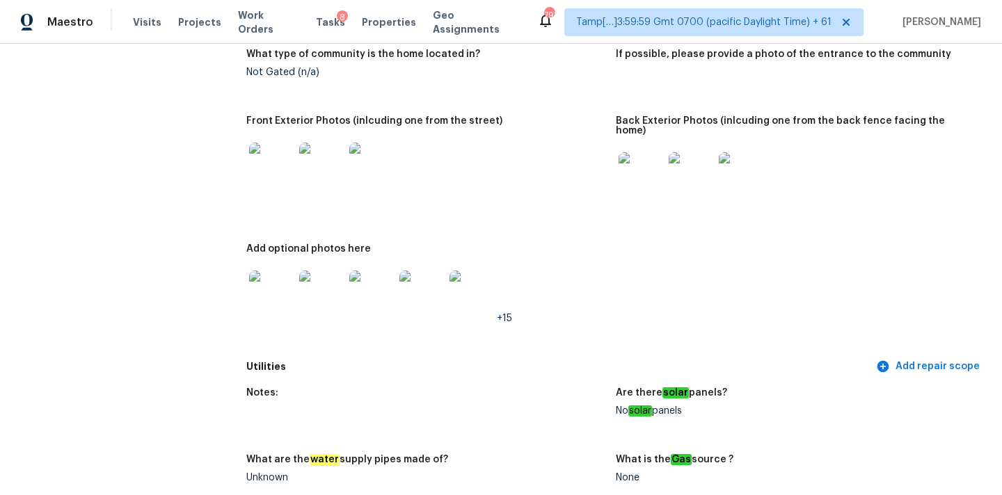
click at [644, 155] on img at bounding box center [641, 174] width 45 height 45
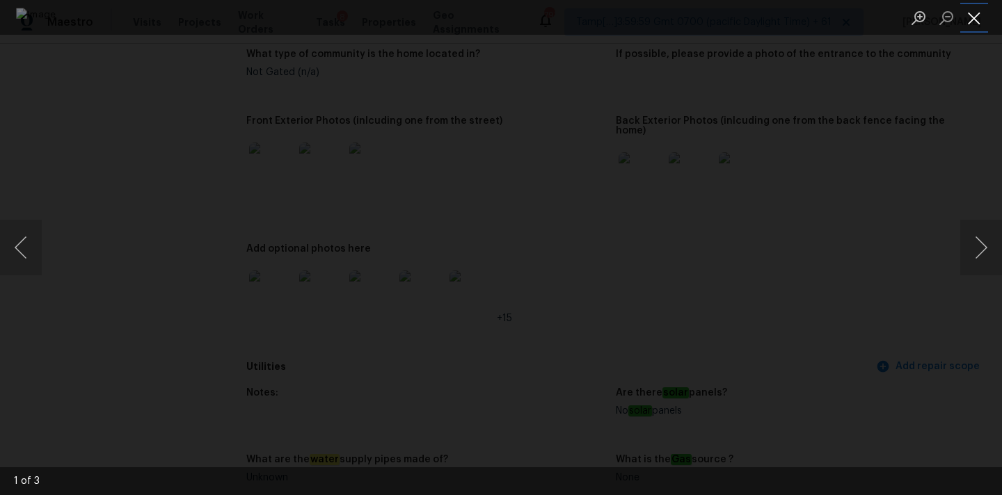
click at [978, 16] on button "Close lightbox" at bounding box center [974, 18] width 28 height 24
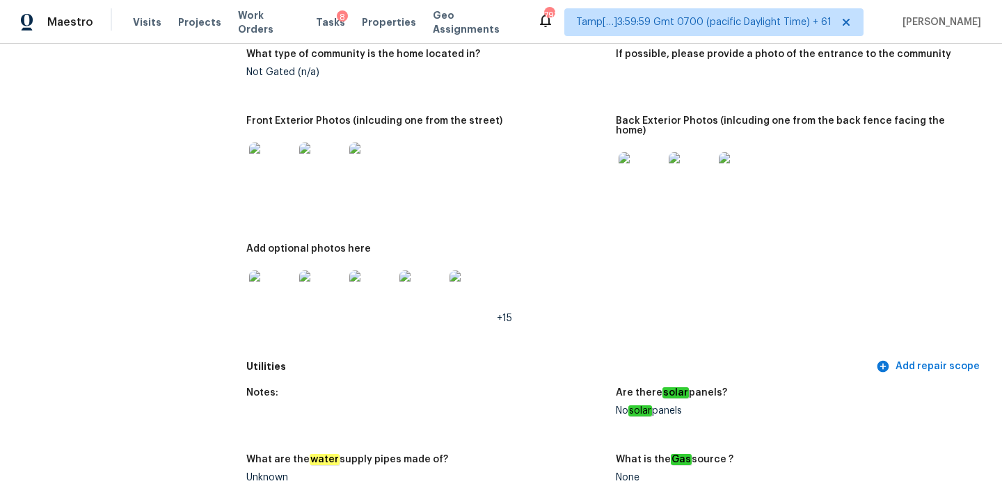
click at [272, 289] on img at bounding box center [271, 293] width 45 height 45
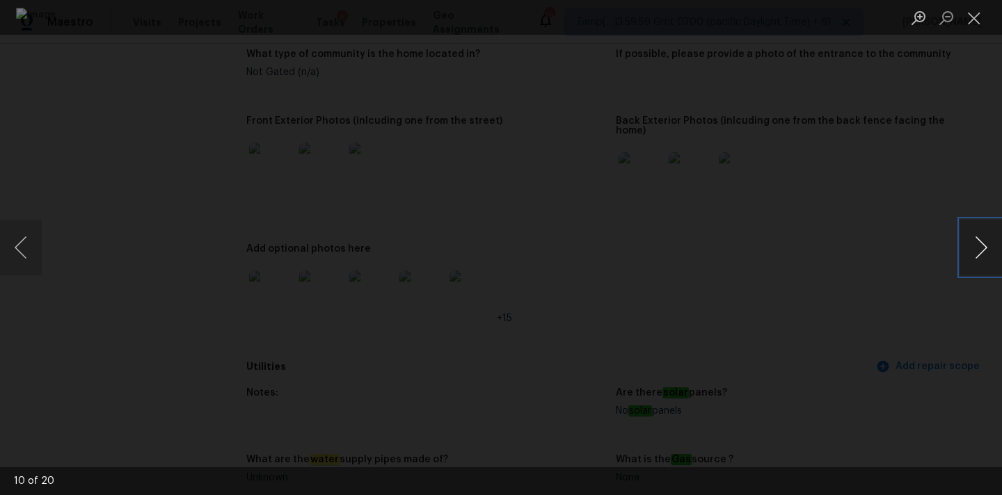
click at [983, 255] on button "Next image" at bounding box center [981, 248] width 42 height 56
click at [973, 12] on button "Close lightbox" at bounding box center [974, 18] width 28 height 24
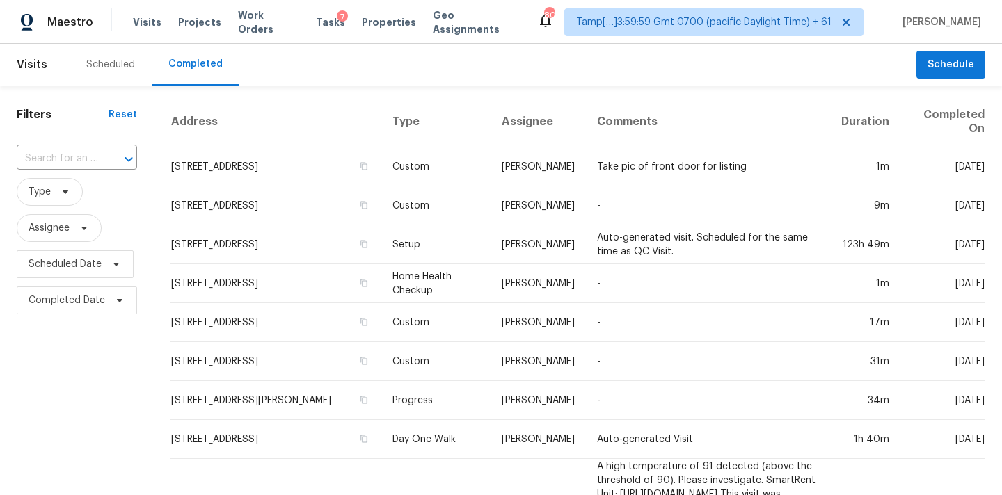
click at [61, 175] on span "Type" at bounding box center [77, 192] width 120 height 36
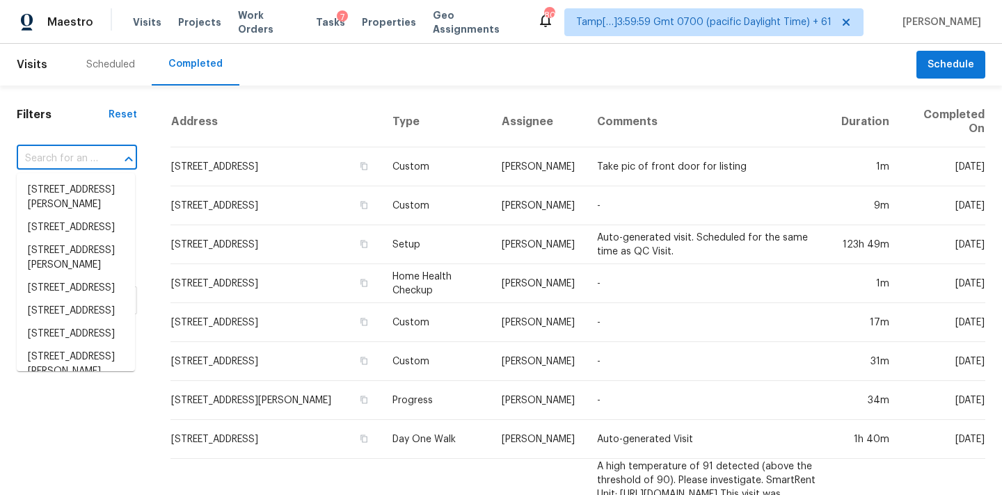
click at [61, 162] on input "text" at bounding box center [57, 159] width 81 height 22
paste input "[STREET_ADDRESS][PERSON_NAME]"
type input "[STREET_ADDRESS][PERSON_NAME]"
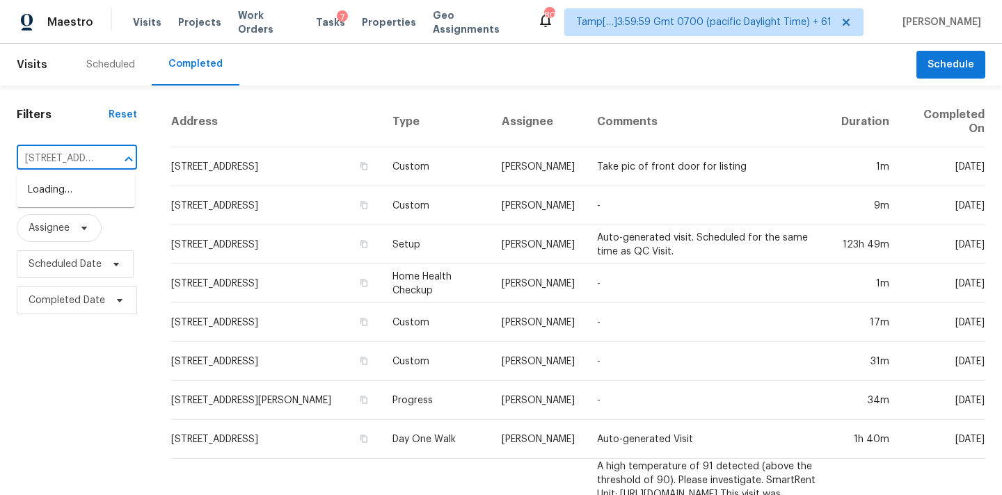
scroll to position [0, 86]
click at [58, 200] on li "[STREET_ADDRESS][PERSON_NAME]" at bounding box center [76, 198] width 118 height 38
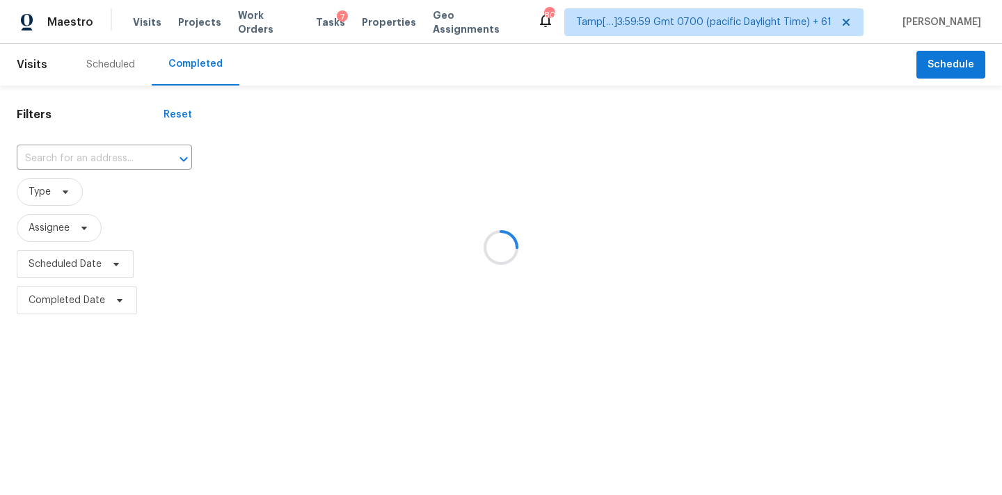
type input "[STREET_ADDRESS][PERSON_NAME]"
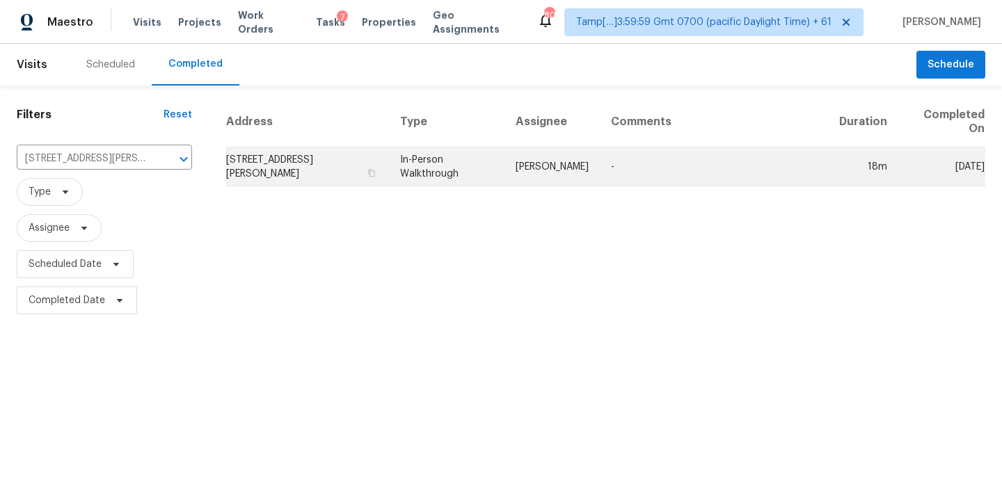
click at [425, 168] on td "In-Person Walkthrough" at bounding box center [446, 167] width 115 height 39
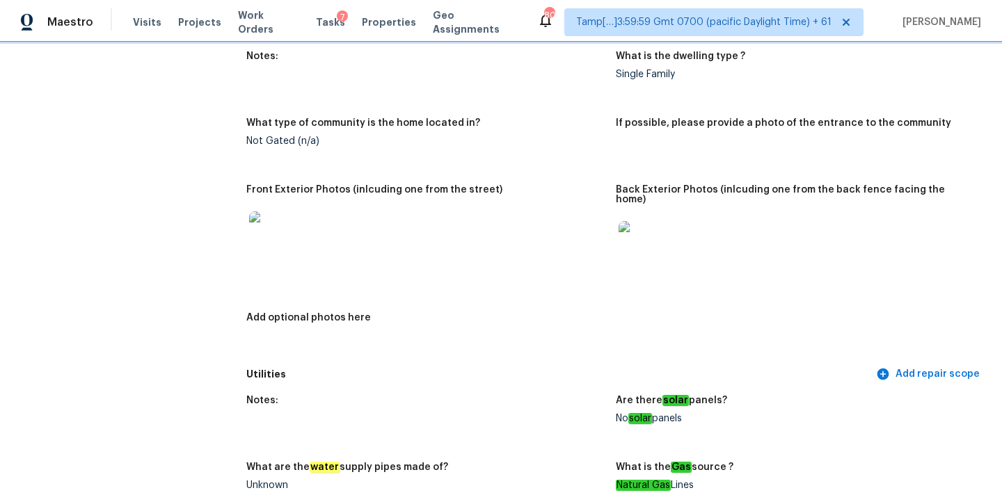
scroll to position [565, 0]
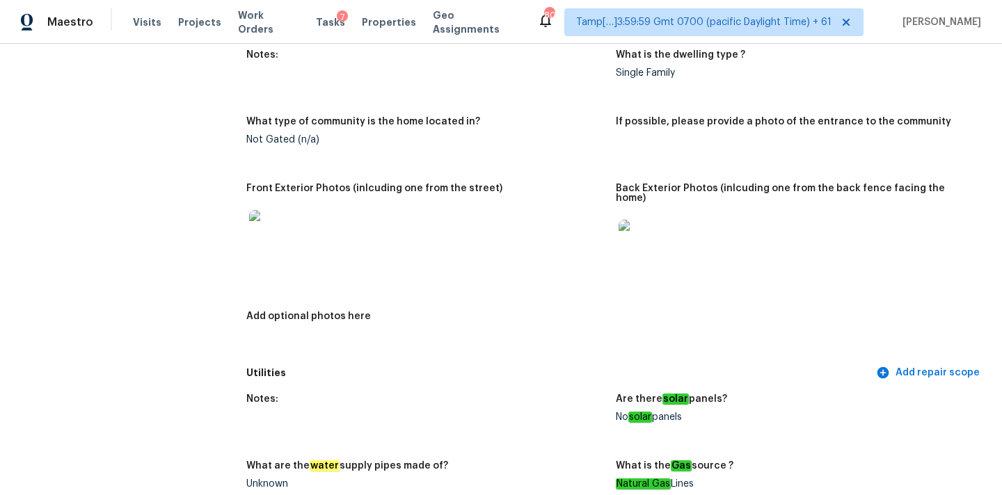
click at [283, 231] on img at bounding box center [271, 232] width 45 height 45
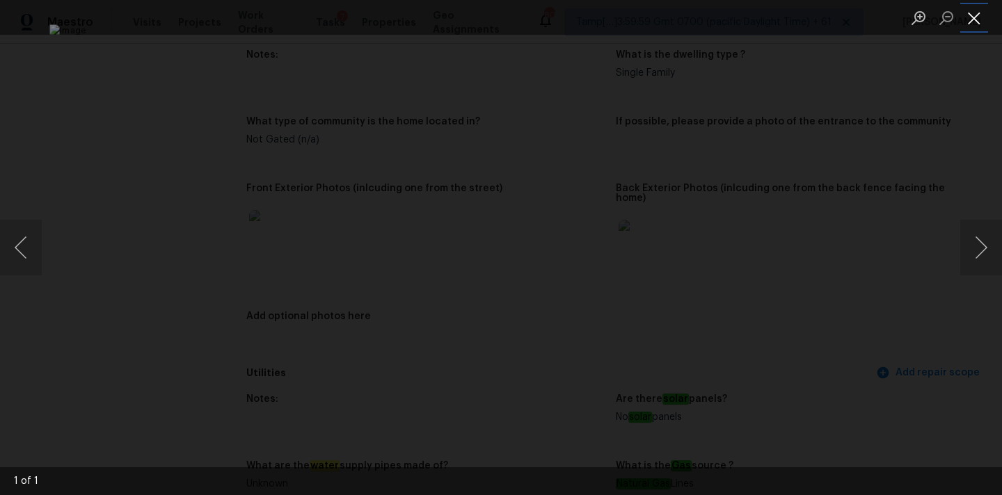
click at [975, 14] on button "Close lightbox" at bounding box center [974, 18] width 28 height 24
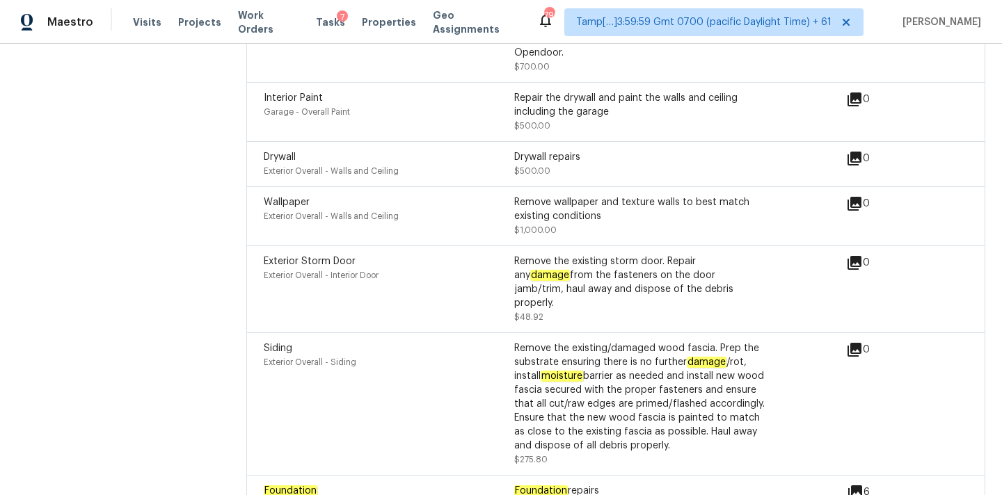
scroll to position [3379, 0]
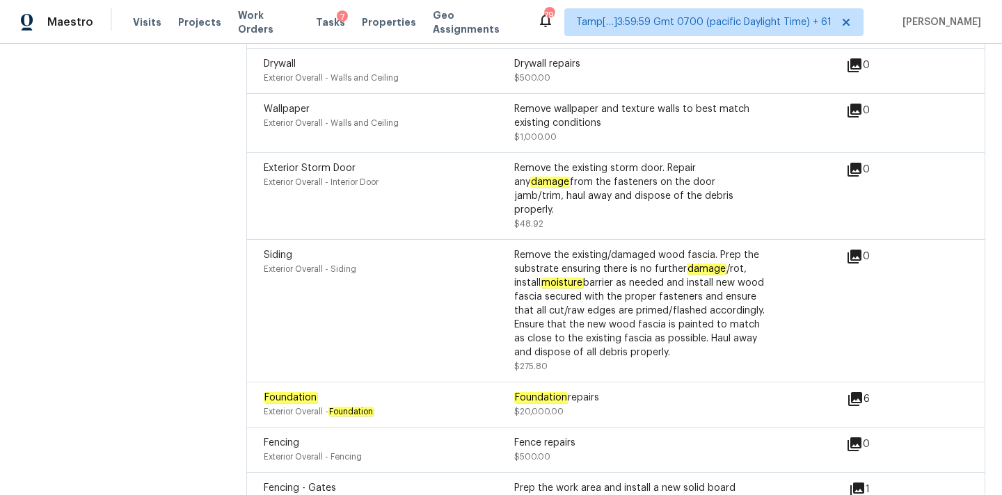
click at [861, 392] on icon at bounding box center [855, 399] width 14 height 14
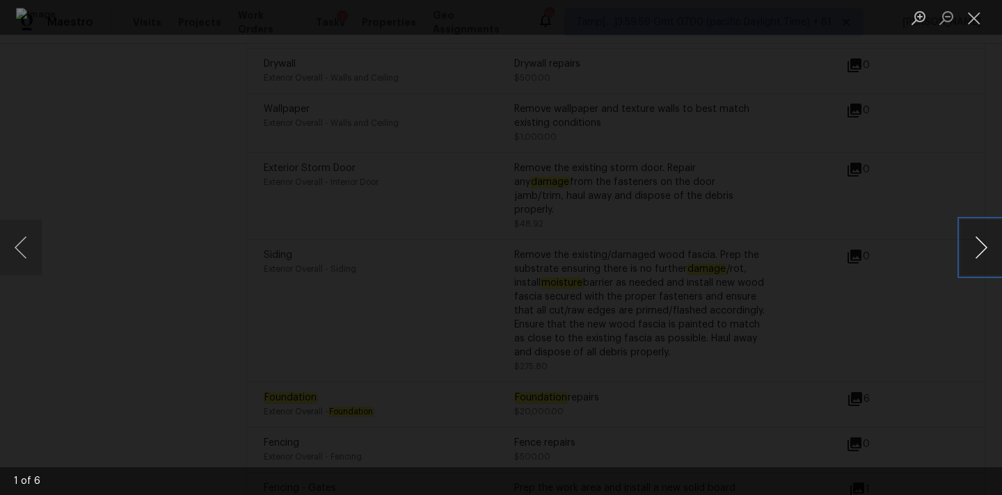
click at [984, 244] on button "Next image" at bounding box center [981, 248] width 42 height 56
click at [983, 256] on button "Next image" at bounding box center [981, 248] width 42 height 56
click at [980, 245] on button "Next image" at bounding box center [981, 248] width 42 height 56
click at [975, 250] on button "Next image" at bounding box center [981, 248] width 42 height 56
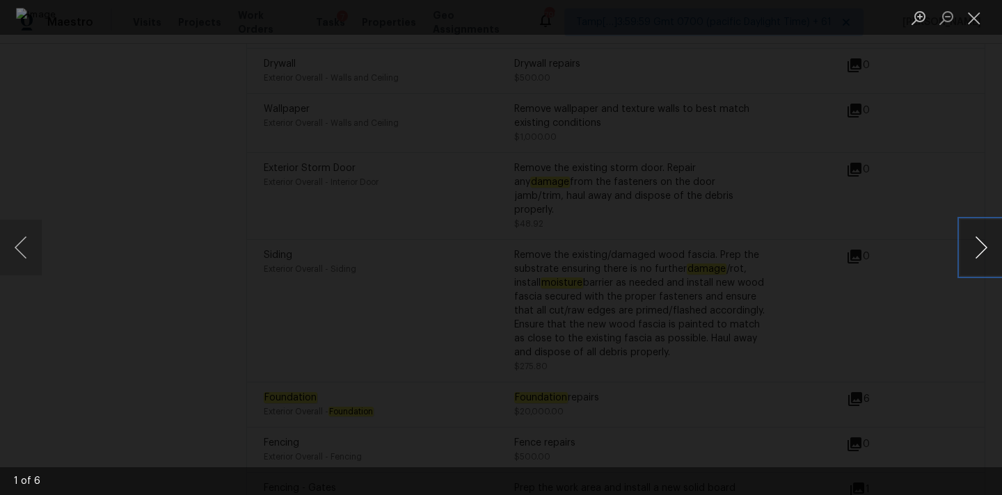
click at [975, 250] on button "Next image" at bounding box center [981, 248] width 42 height 56
click at [973, 19] on button "Close lightbox" at bounding box center [974, 18] width 28 height 24
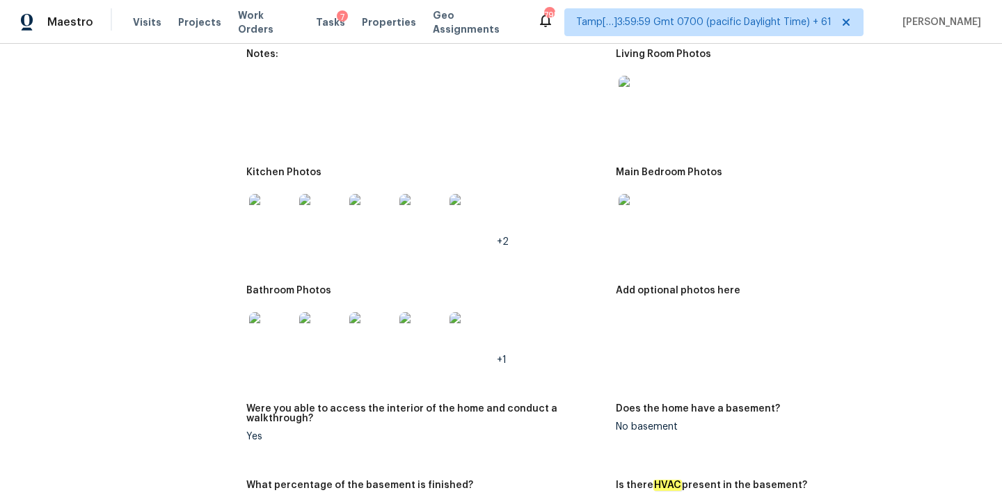
scroll to position [1285, 0]
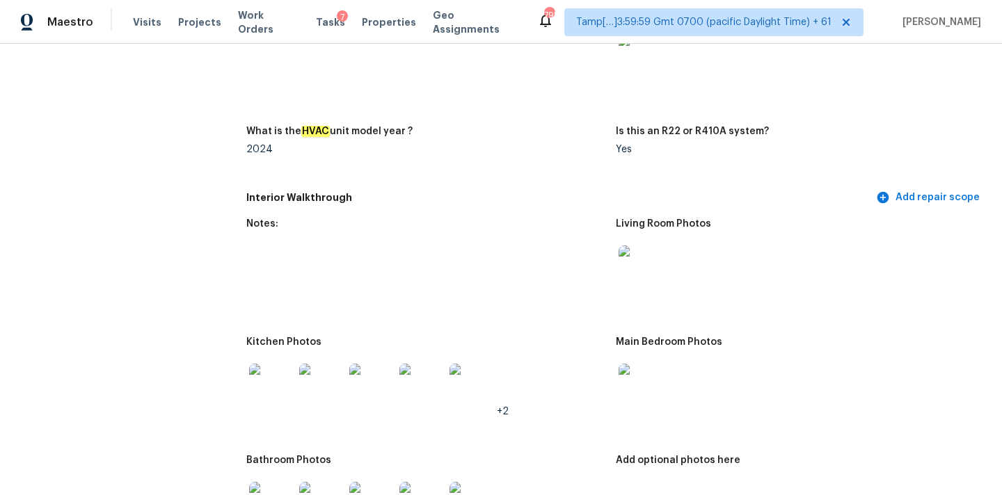
click at [644, 257] on img at bounding box center [641, 268] width 45 height 45
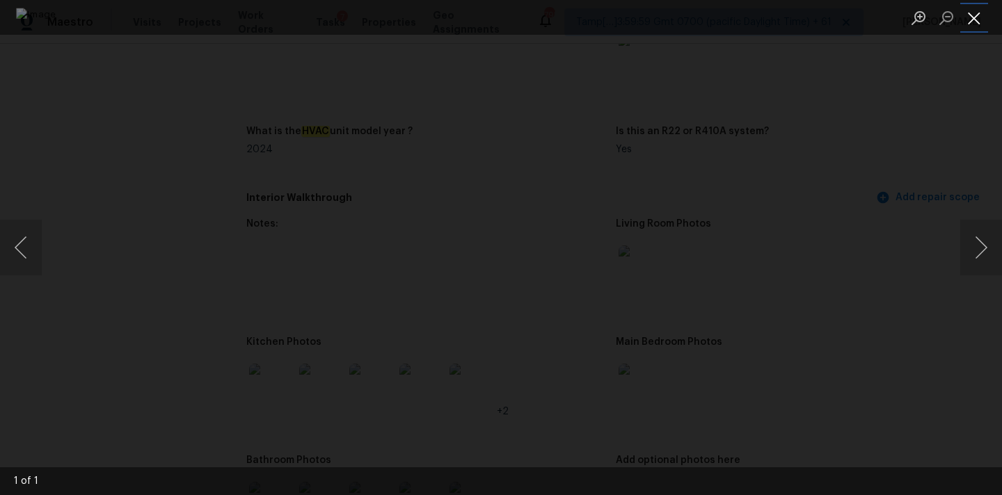
click at [971, 22] on button "Close lightbox" at bounding box center [974, 18] width 28 height 24
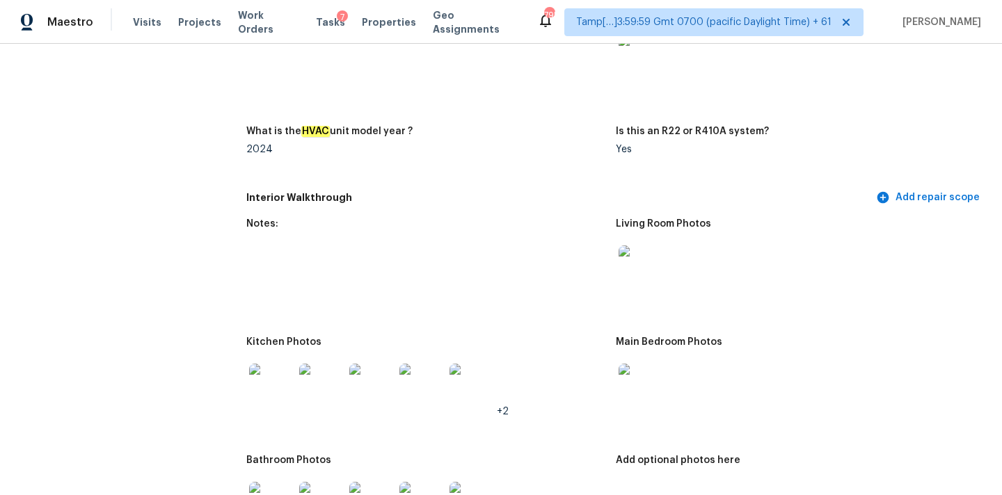
click at [645, 364] on img at bounding box center [641, 386] width 45 height 45
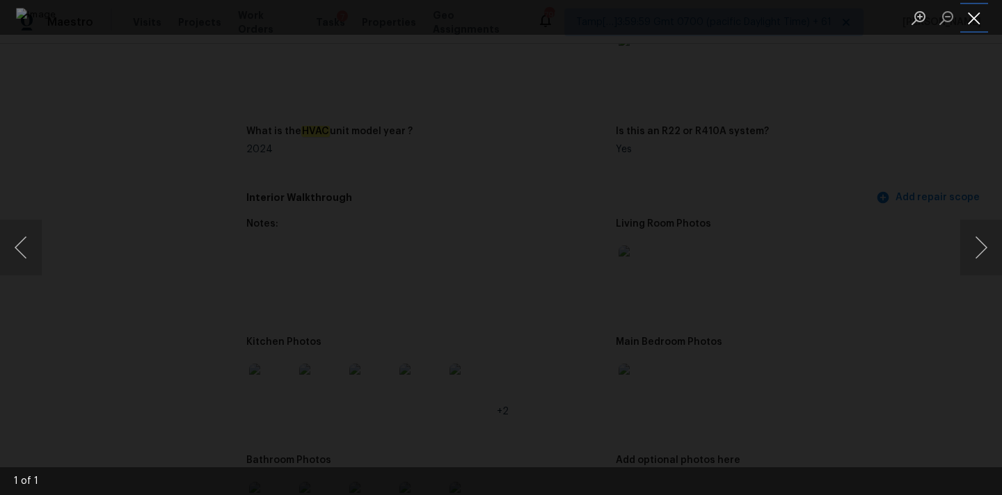
click at [976, 12] on button "Close lightbox" at bounding box center [974, 18] width 28 height 24
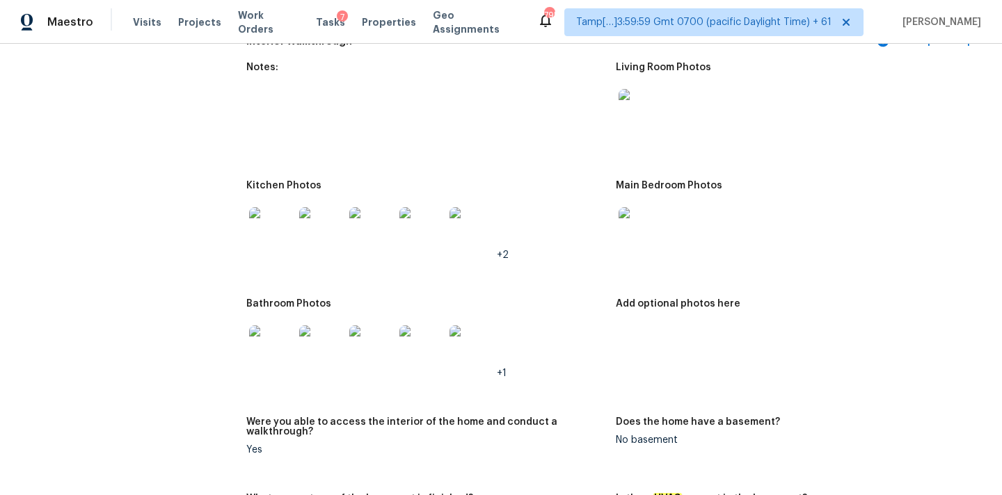
scroll to position [1511, 0]
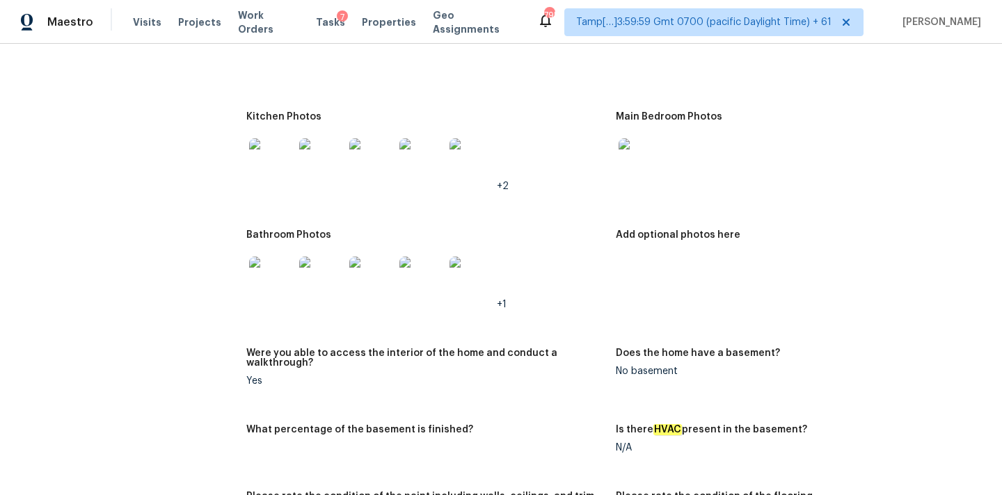
click at [273, 152] on img at bounding box center [271, 160] width 45 height 45
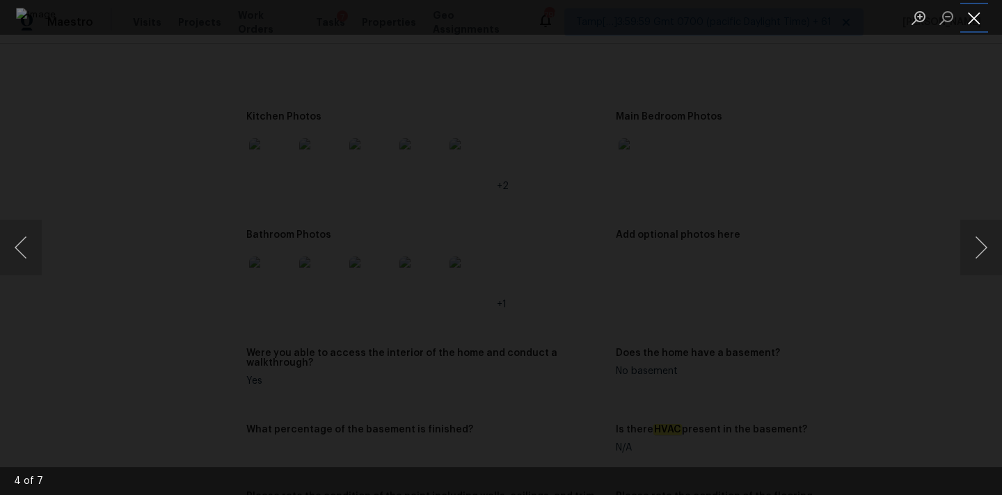
click at [966, 14] on button "Close lightbox" at bounding box center [974, 18] width 28 height 24
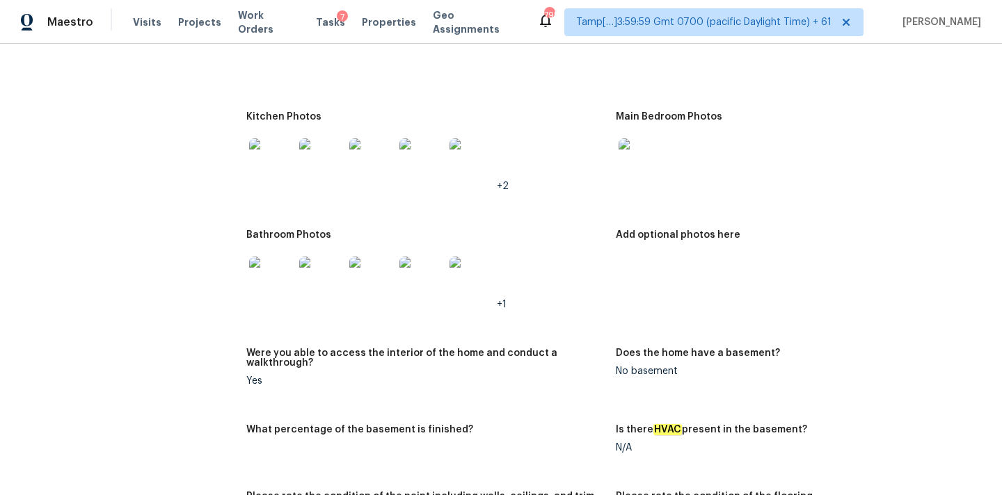
click at [269, 257] on img at bounding box center [271, 279] width 45 height 45
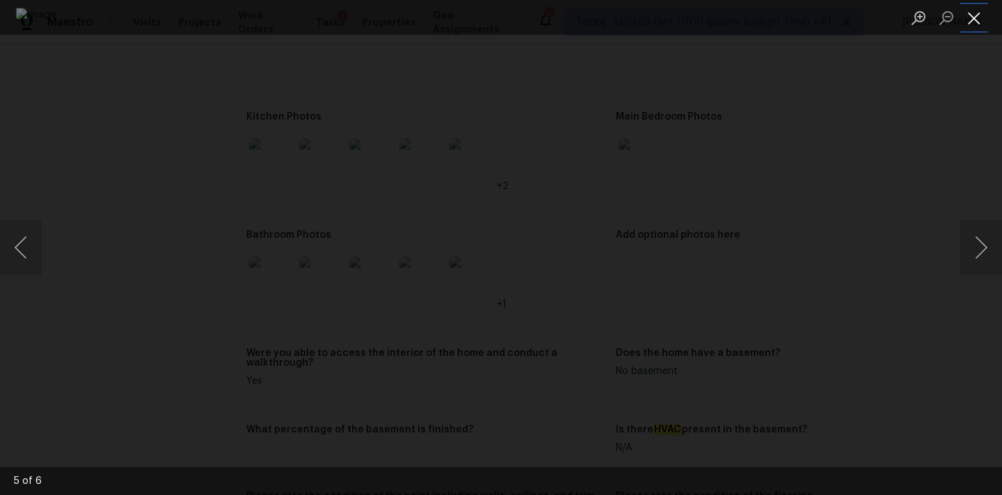
click at [975, 22] on button "Close lightbox" at bounding box center [974, 18] width 28 height 24
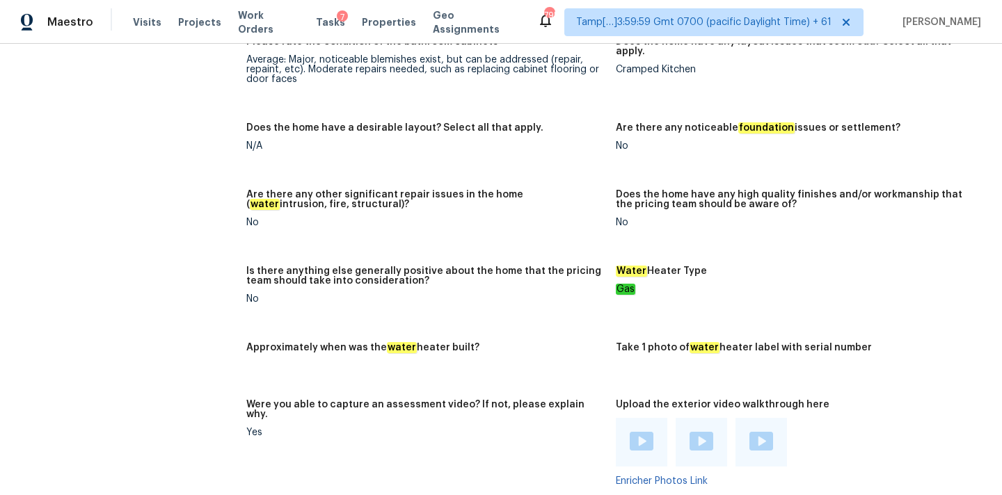
scroll to position [2264, 0]
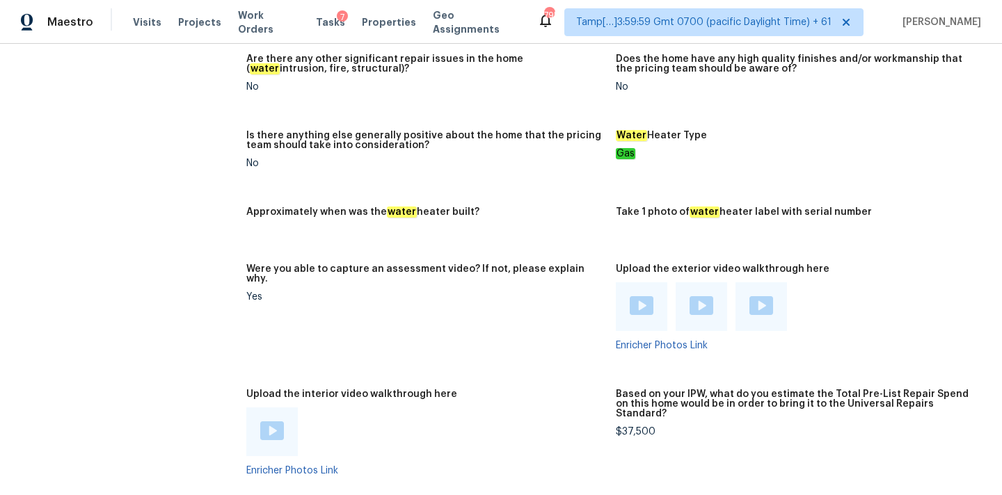
click at [269, 422] on img at bounding box center [272, 431] width 24 height 19
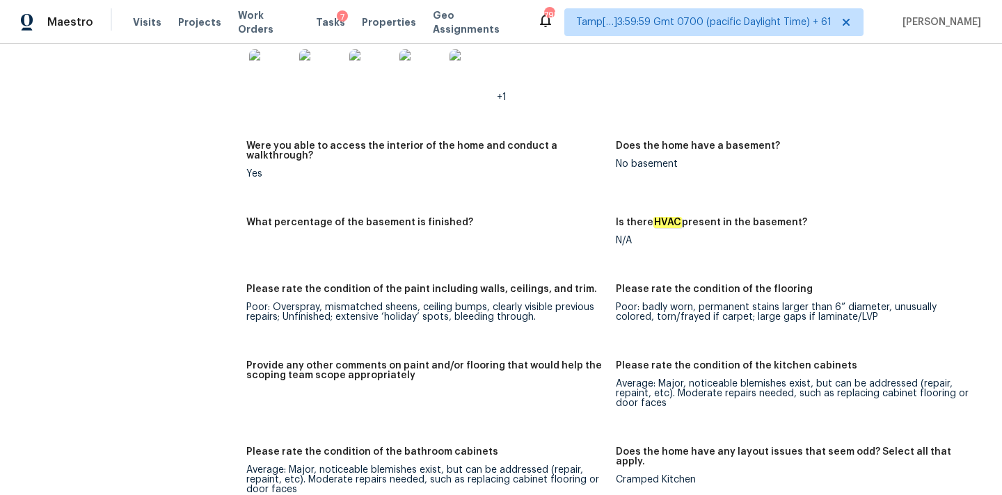
scroll to position [4900, 0]
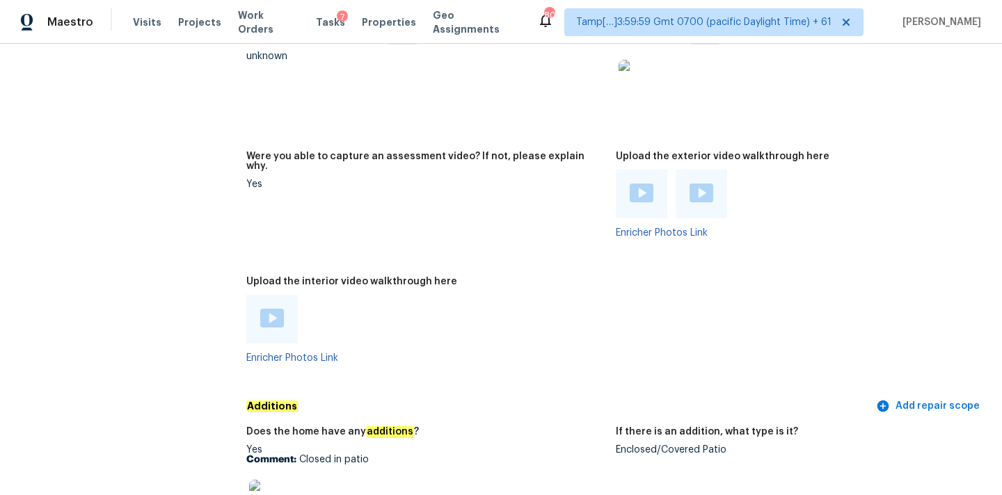
scroll to position [2592, 0]
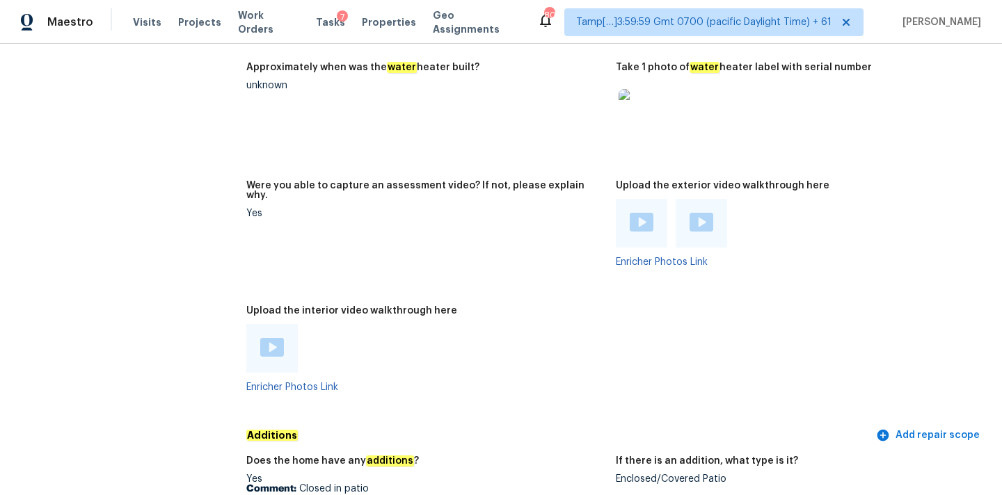
click at [279, 338] on img at bounding box center [272, 347] width 24 height 19
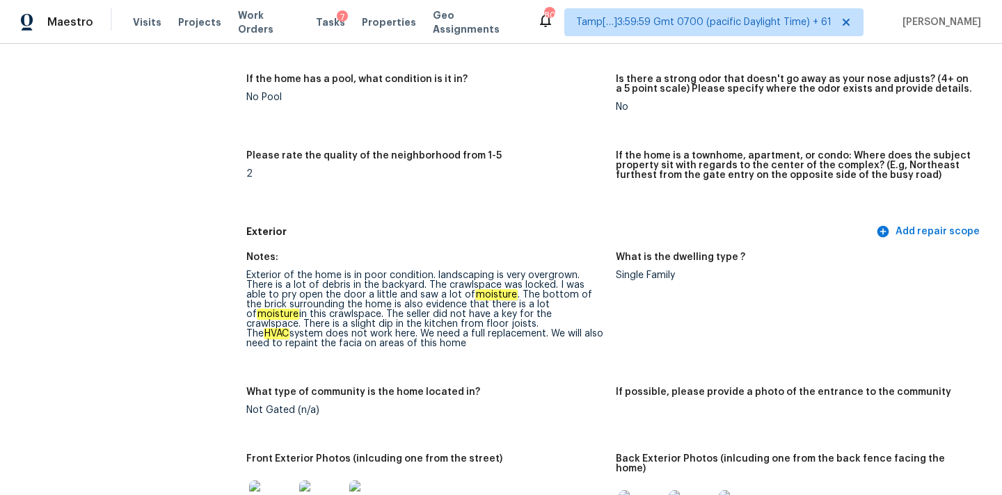
scroll to position [0, 0]
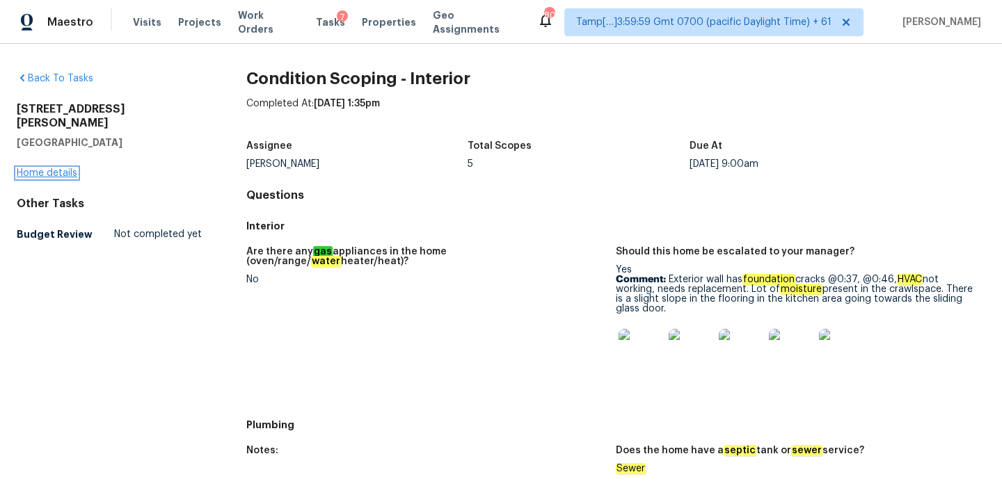
click at [40, 168] on link "Home details" at bounding box center [47, 173] width 61 height 10
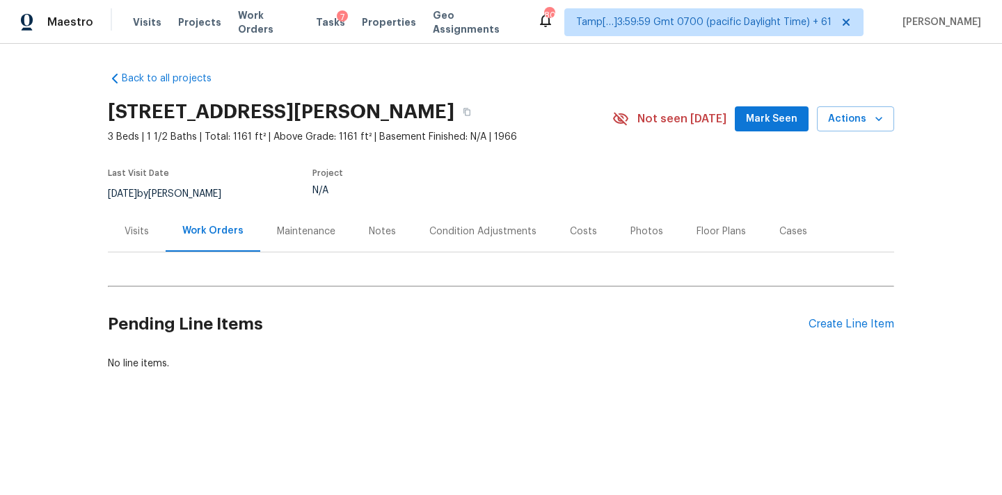
click at [469, 232] on div "Condition Adjustments" at bounding box center [482, 232] width 107 height 14
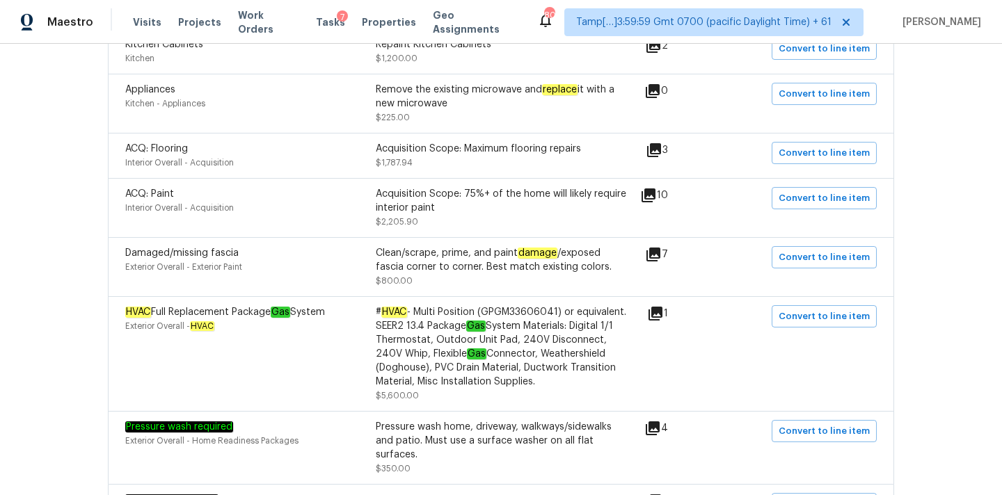
scroll to position [370, 0]
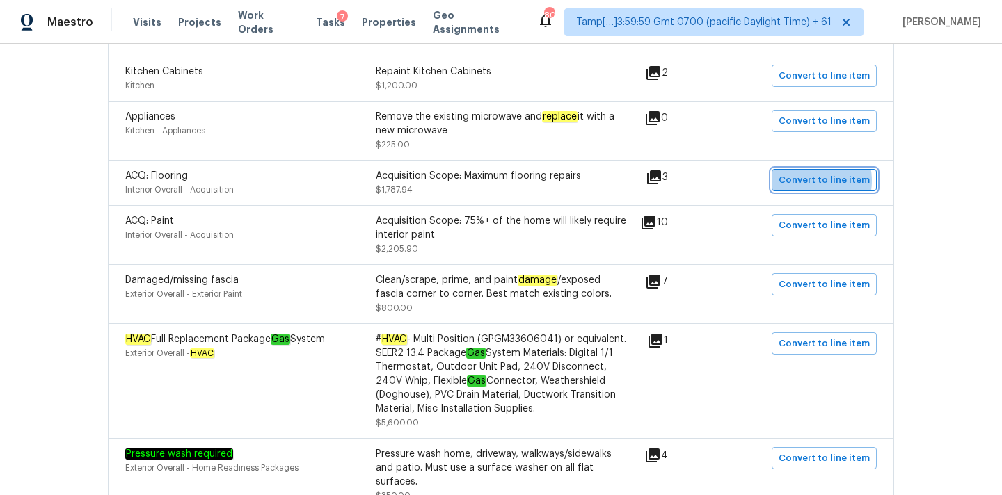
click at [813, 182] on span "Convert to line item" at bounding box center [824, 181] width 91 height 16
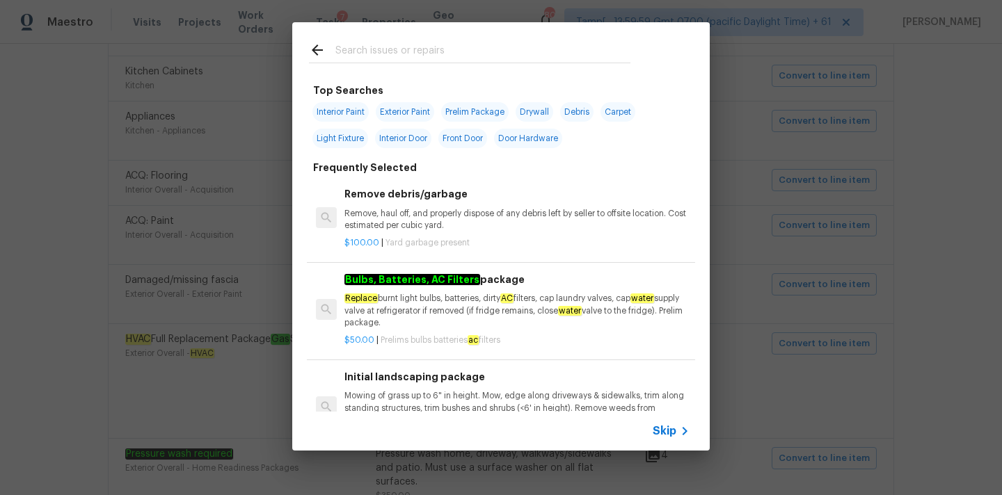
click at [658, 432] on span "Skip" at bounding box center [665, 431] width 24 height 14
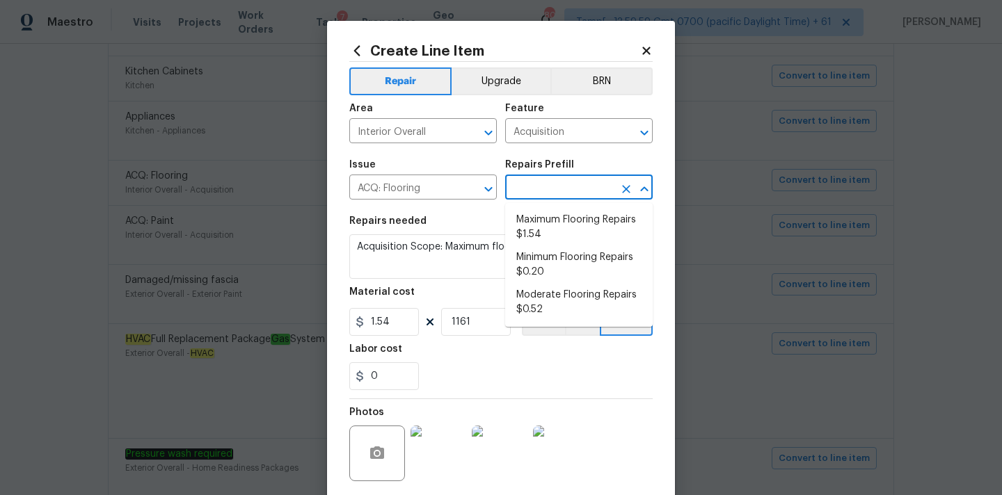
click at [539, 191] on input "text" at bounding box center [559, 189] width 109 height 22
click at [545, 293] on li "Moderate Flooring Repairs $0.52" at bounding box center [579, 303] width 148 height 38
type input "Moderate Flooring Repairs $0.52"
type textarea "Acquisition Scope: Moderate flooring repairs"
type input "0.52"
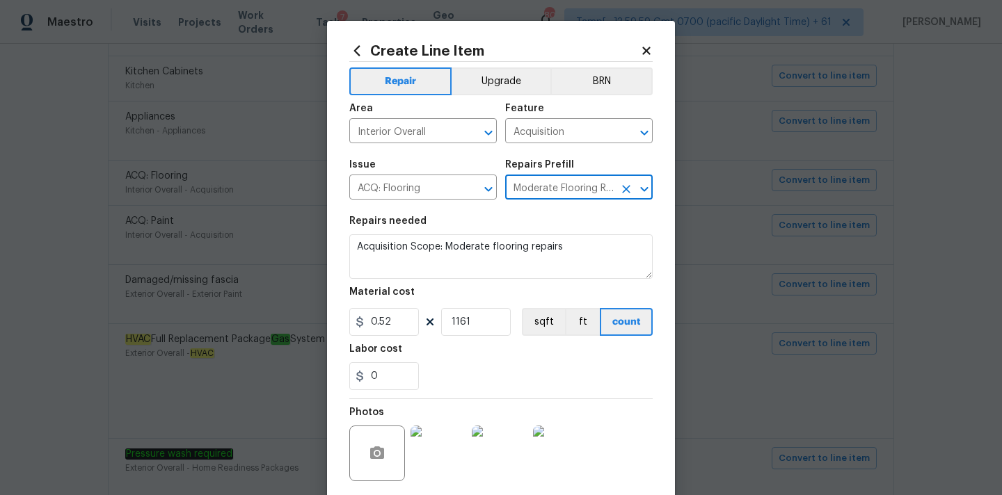
scroll to position [104, 0]
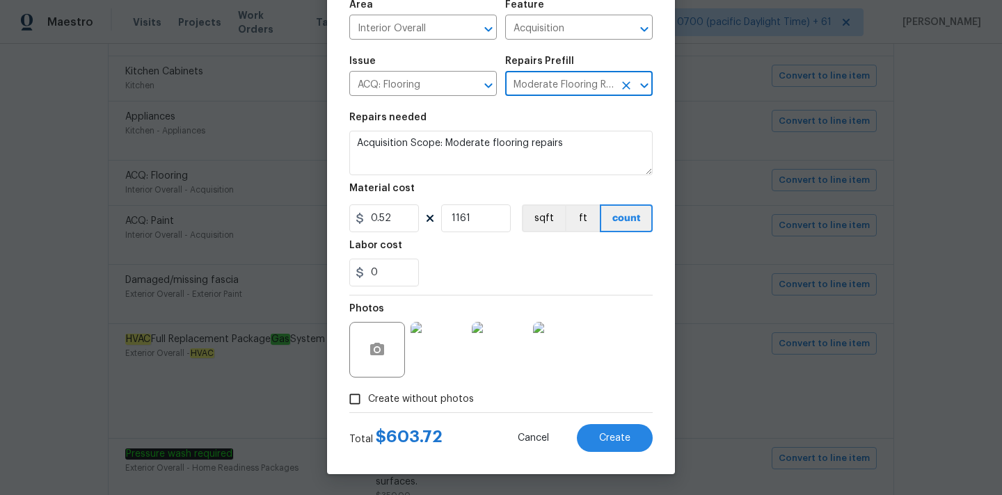
click at [433, 343] on img at bounding box center [439, 350] width 56 height 56
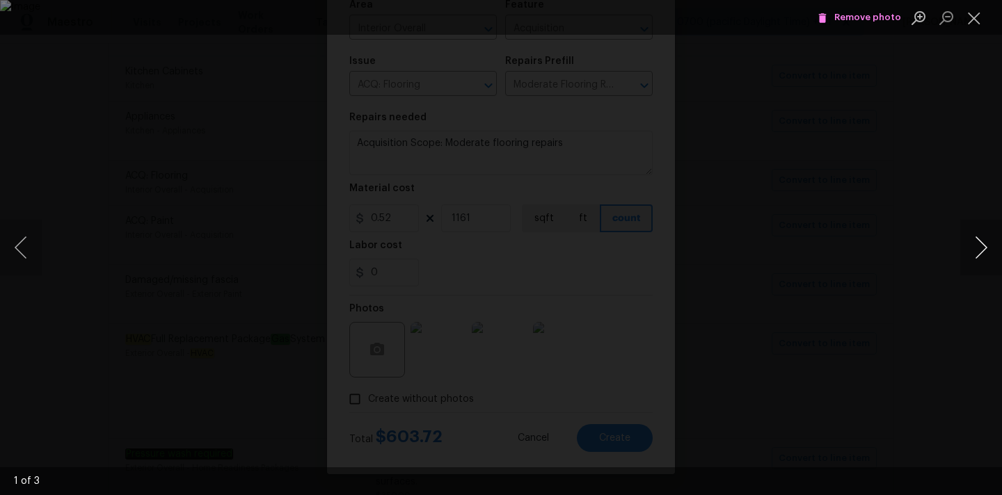
click at [983, 250] on button "Next image" at bounding box center [981, 248] width 42 height 56
click at [968, 15] on button "Close lightbox" at bounding box center [974, 18] width 28 height 24
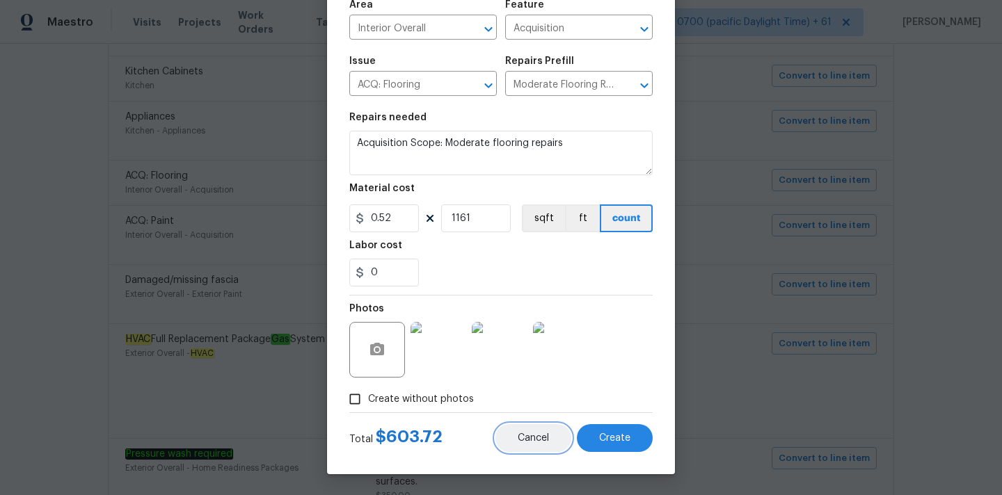
click at [525, 437] on span "Cancel" at bounding box center [533, 438] width 31 height 10
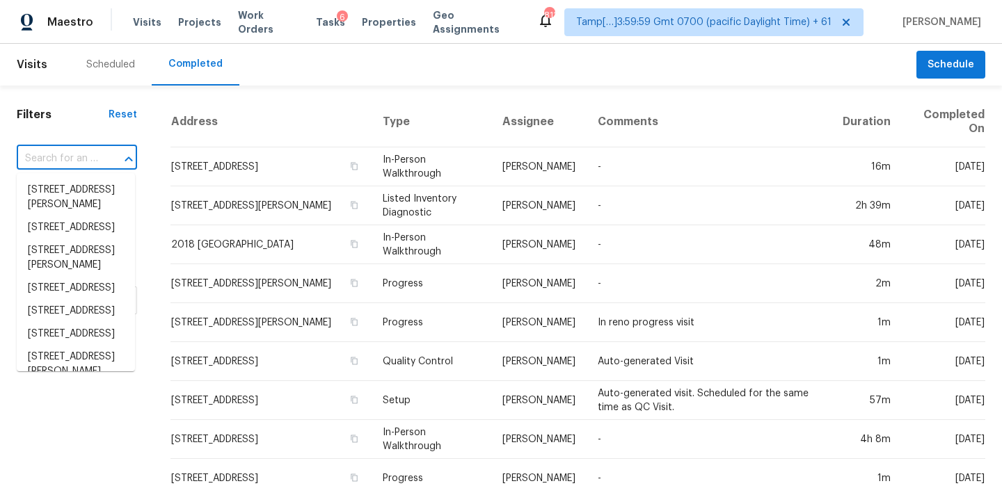
click at [35, 165] on input "text" at bounding box center [57, 159] width 81 height 22
paste input "[STREET_ADDRESS]"
type input "[STREET_ADDRESS]"
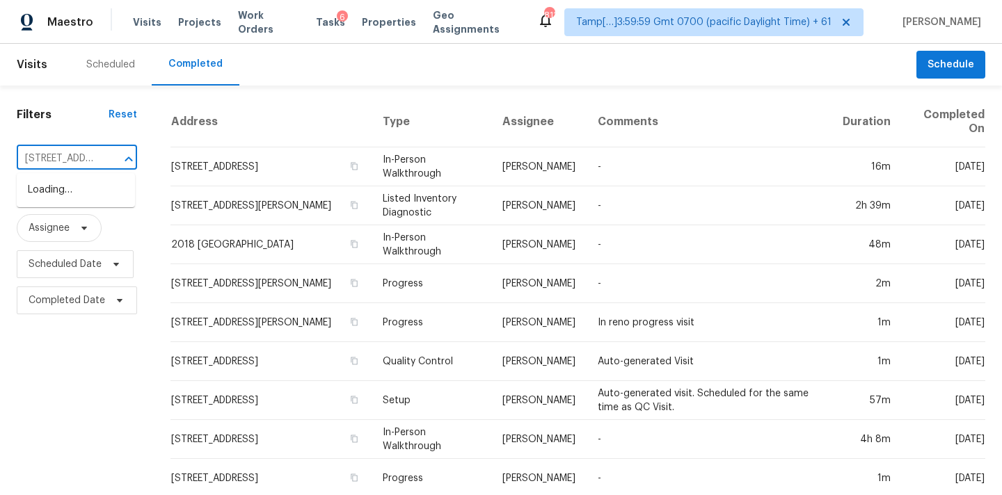
scroll to position [0, 102]
click at [67, 196] on li "[STREET_ADDRESS]" at bounding box center [76, 190] width 118 height 23
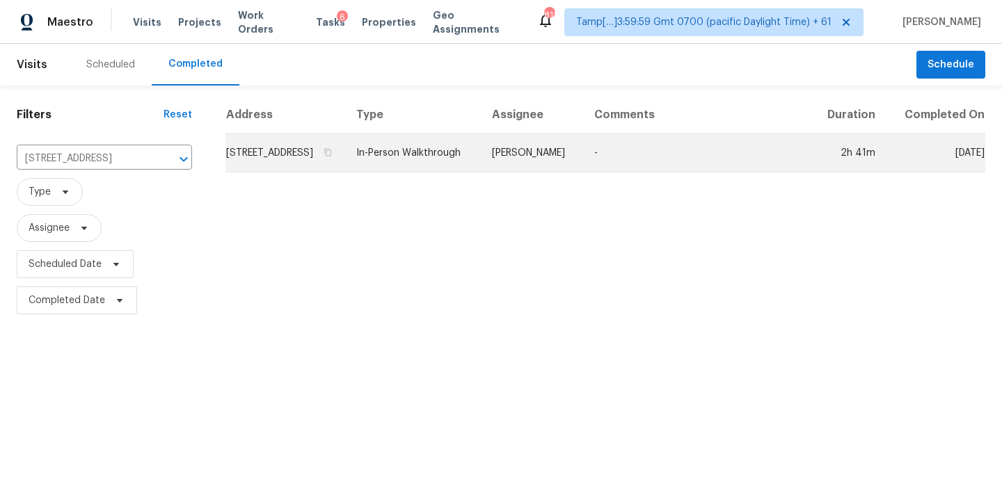
click at [475, 166] on td "In-Person Walkthrough" at bounding box center [413, 153] width 136 height 39
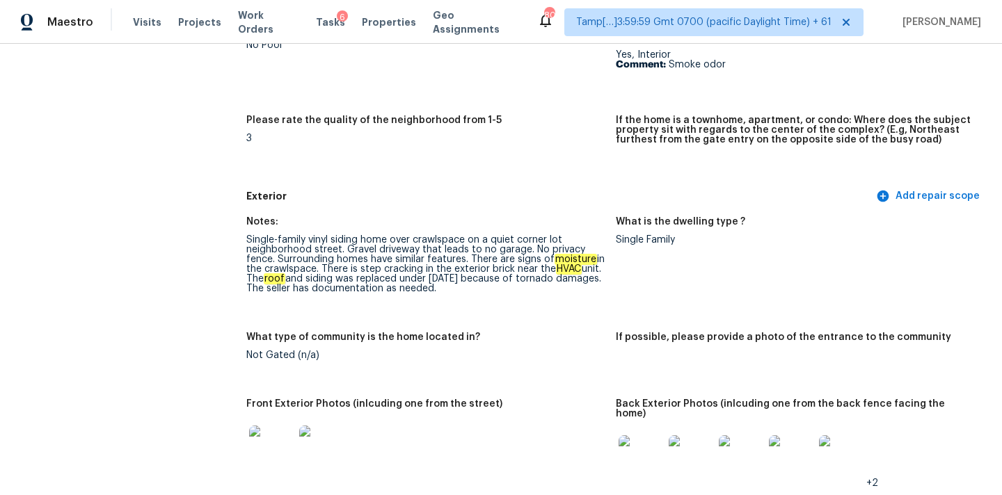
scroll to position [1181, 0]
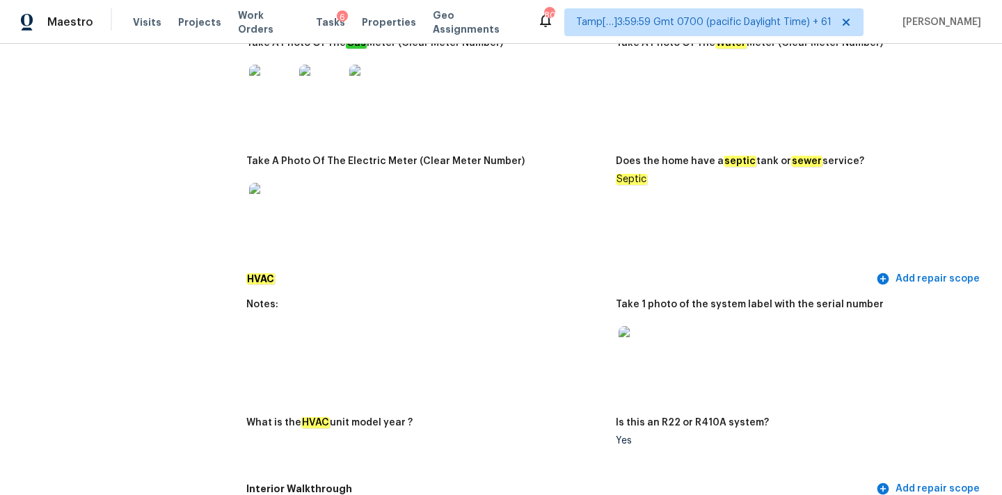
click at [646, 351] on img at bounding box center [641, 348] width 45 height 45
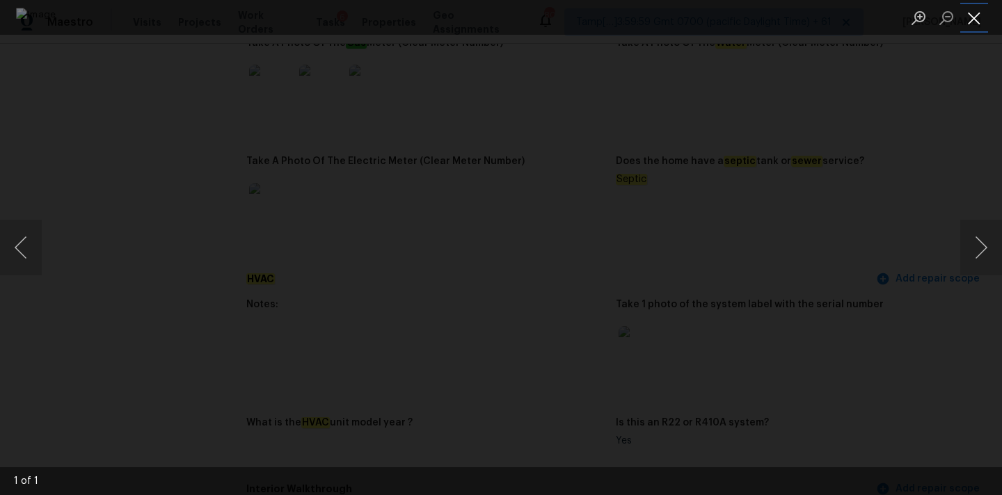
click at [973, 17] on button "Close lightbox" at bounding box center [974, 18] width 28 height 24
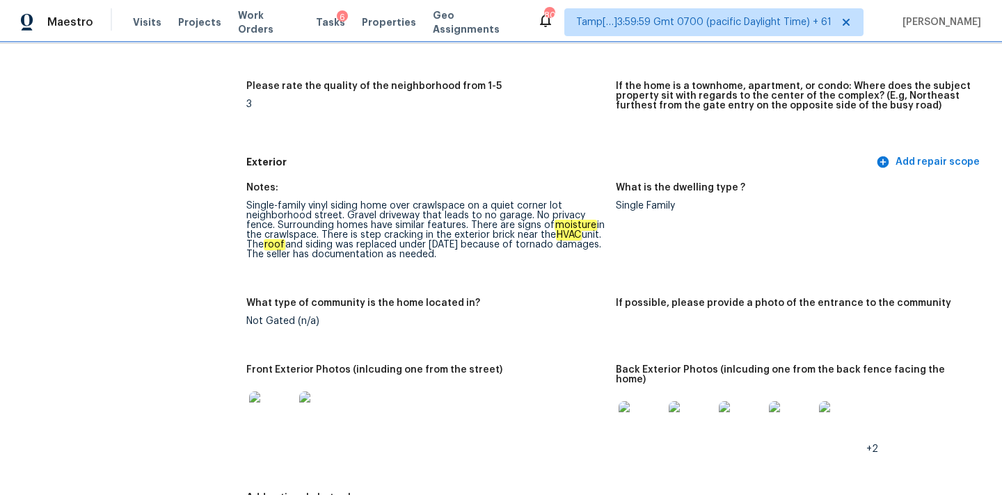
scroll to position [450, 0]
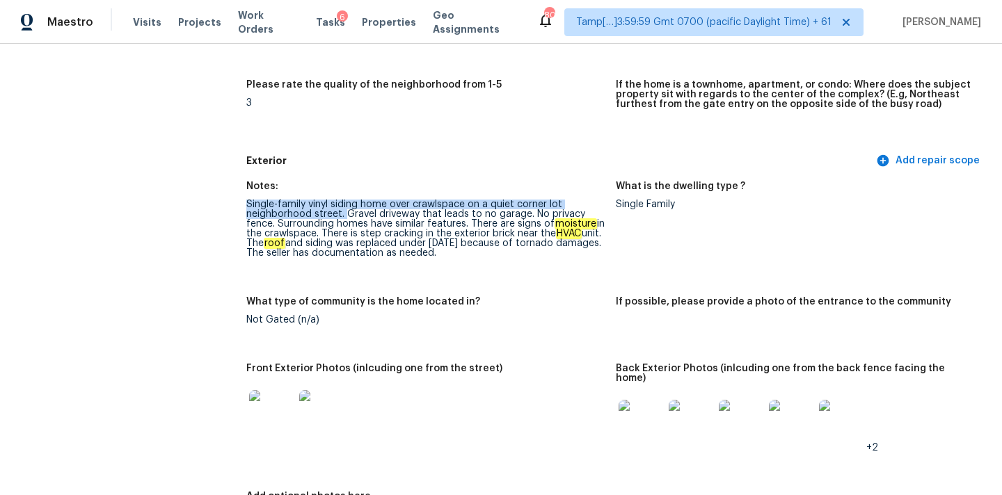
drag, startPoint x: 246, startPoint y: 203, endPoint x: 345, endPoint y: 217, distance: 99.8
click at [345, 217] on div "Single-family vinyl siding home over crawlspace on a quiet corner lot neighborh…" at bounding box center [425, 229] width 358 height 58
click at [344, 217] on div "Single-family vinyl siding home over crawlspace on a quiet corner lot neighborh…" at bounding box center [425, 229] width 358 height 58
drag, startPoint x: 345, startPoint y: 216, endPoint x: 530, endPoint y: 218, distance: 185.1
click at [530, 218] on div "Single-family vinyl siding home over crawlspace on a quiet corner lot neighborh…" at bounding box center [425, 229] width 358 height 58
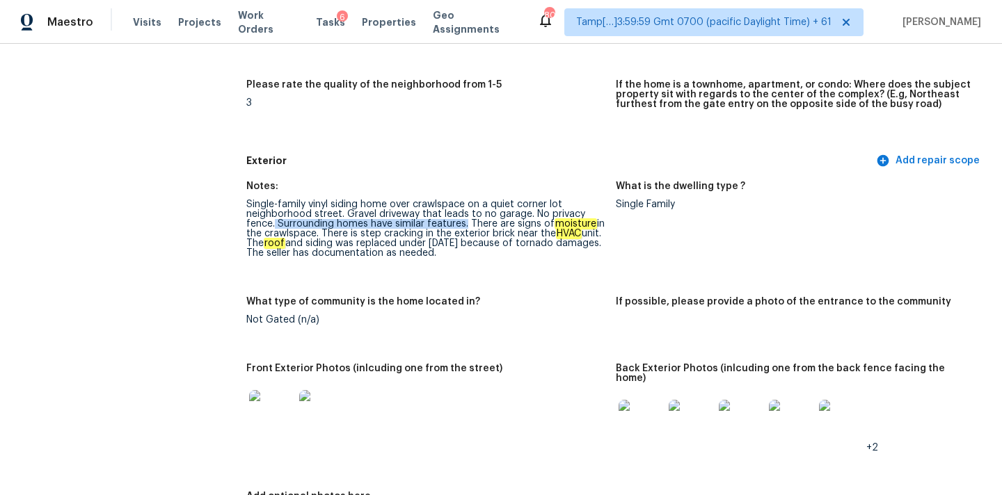
drag, startPoint x: 275, startPoint y: 225, endPoint x: 467, endPoint y: 225, distance: 192.0
click at [467, 225] on div "Single-family vinyl siding home over crawlspace on a quiet corner lot neighborh…" at bounding box center [425, 229] width 358 height 58
drag, startPoint x: 471, startPoint y: 225, endPoint x: 594, endPoint y: 228, distance: 123.2
click at [594, 228] on div "Single-family vinyl siding home over crawlspace on a quiet corner lot neighborh…" at bounding box center [425, 229] width 358 height 58
click at [504, 226] on div "Single-family vinyl siding home over crawlspace on a quiet corner lot neighborh…" at bounding box center [425, 229] width 358 height 58
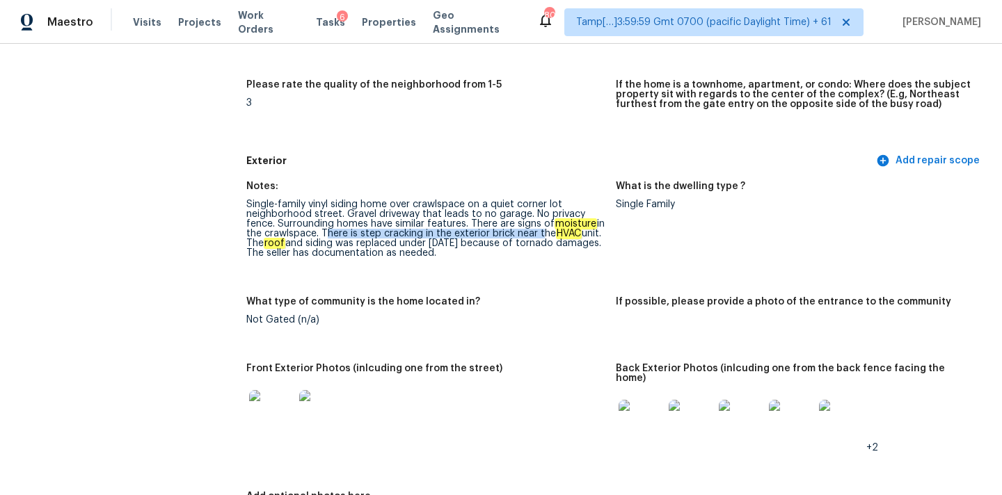
drag, startPoint x: 330, startPoint y: 233, endPoint x: 548, endPoint y: 233, distance: 217.8
click at [548, 233] on div "Single-family vinyl siding home over crawlspace on a quiet corner lot neighborh…" at bounding box center [425, 229] width 358 height 58
click at [345, 236] on div "Single-family vinyl siding home over crawlspace on a quiet corner lot neighborh…" at bounding box center [425, 229] width 358 height 58
drag, startPoint x: 334, startPoint y: 234, endPoint x: 503, endPoint y: 235, distance: 169.1
click at [503, 235] on div "Single-family vinyl siding home over crawlspace on a quiet corner lot neighborh…" at bounding box center [425, 229] width 358 height 58
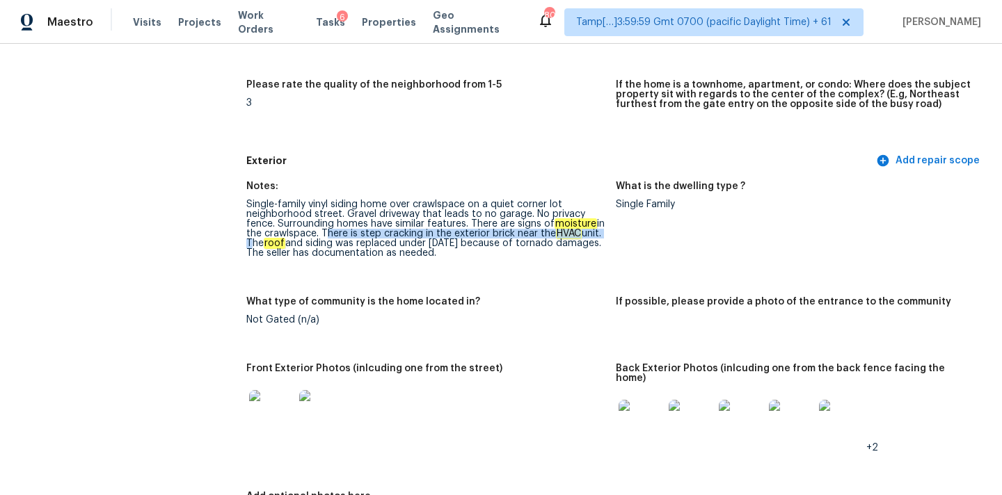
drag, startPoint x: 332, startPoint y: 235, endPoint x: 268, endPoint y: 244, distance: 64.6
click at [268, 244] on div "Single-family vinyl siding home over crawlspace on a quiet corner lot neighborh…" at bounding box center [425, 229] width 358 height 58
copy div "There is step cracking in the exterior brick near the HVAC unit."
click at [323, 257] on div "Single-family vinyl siding home over crawlspace on a quiet corner lot neighborh…" at bounding box center [425, 229] width 358 height 58
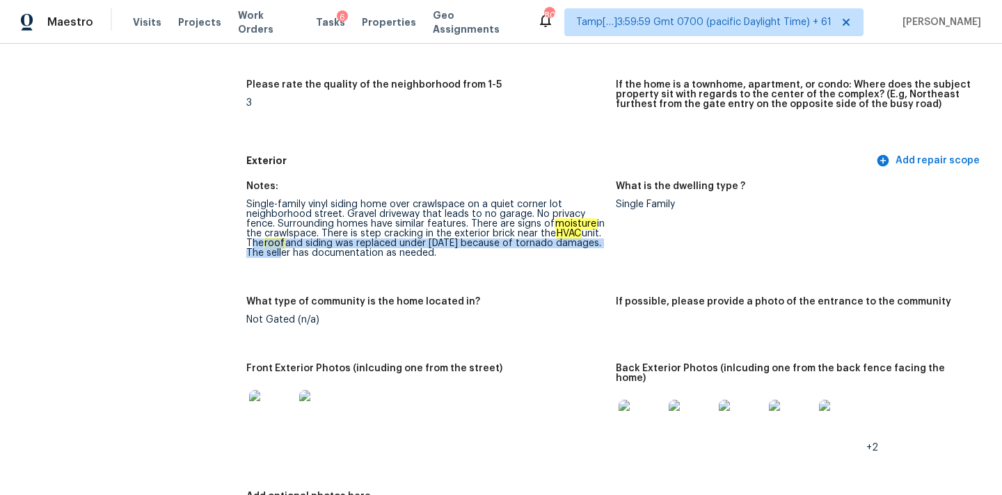
copy div "The roof and siding was replaced under [DATE] because of tornado damages."
copy div "The roof and siding was replaced under [DATE] because of tornado damages. The s…"
drag, startPoint x: 268, startPoint y: 242, endPoint x: 568, endPoint y: 257, distance: 300.3
click at [568, 257] on div "Single-family vinyl siding home over crawlspace on a quiet corner lot neighborh…" at bounding box center [425, 229] width 358 height 58
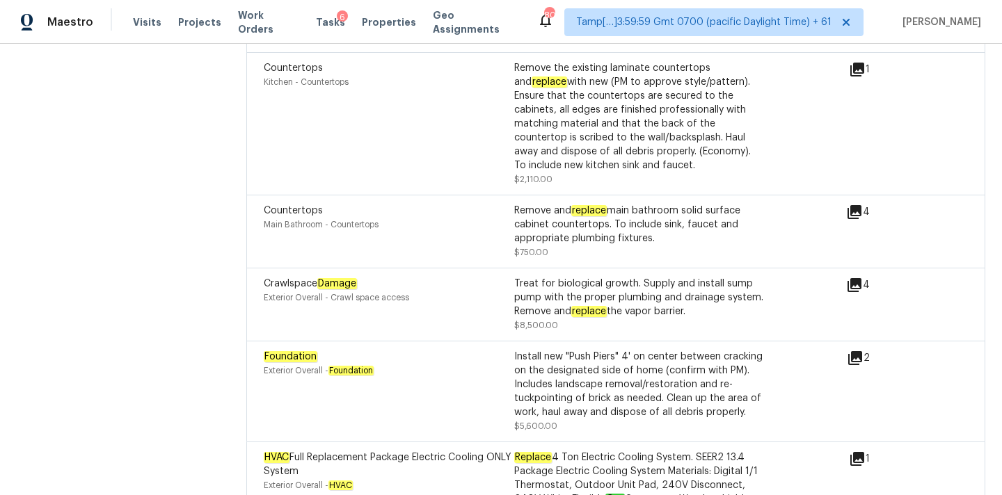
scroll to position [3821, 0]
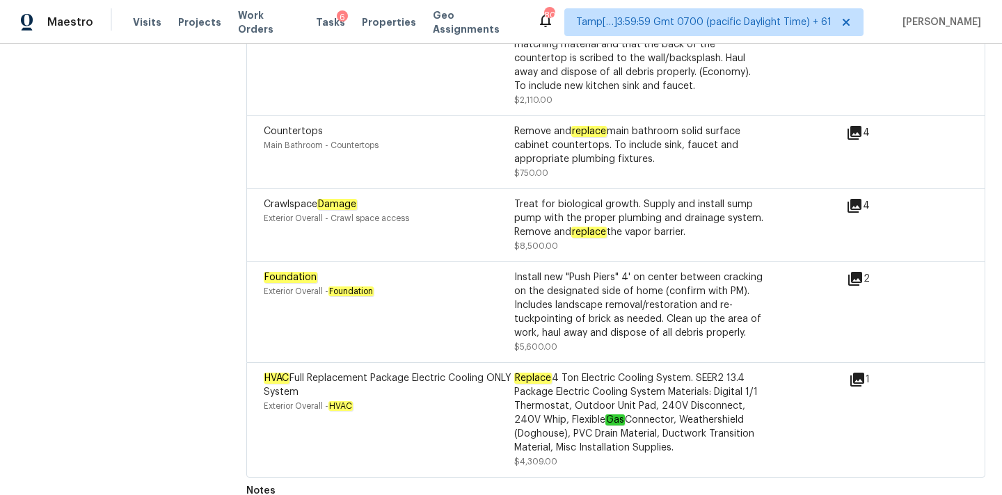
click at [858, 271] on icon at bounding box center [855, 279] width 17 height 17
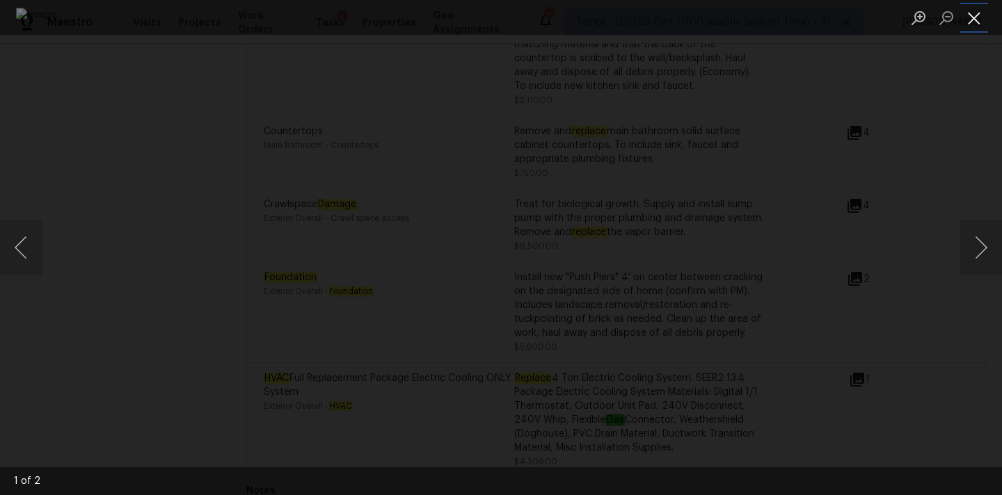
click at [978, 17] on button "Close lightbox" at bounding box center [974, 18] width 28 height 24
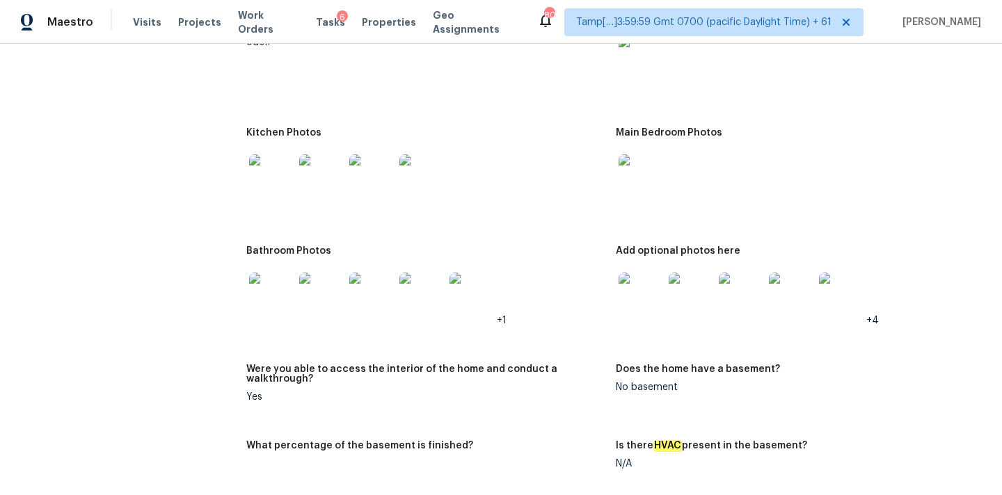
scroll to position [1590, 0]
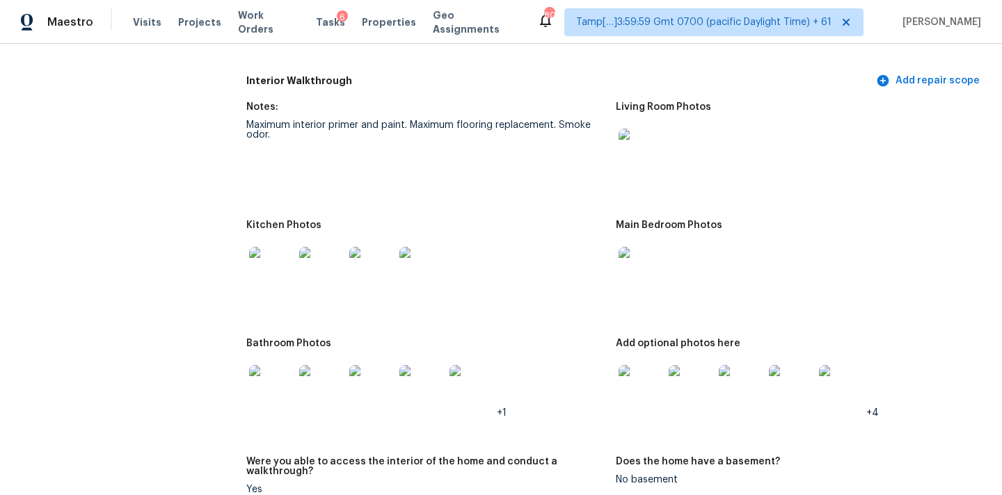
click at [640, 143] on img at bounding box center [641, 151] width 45 height 45
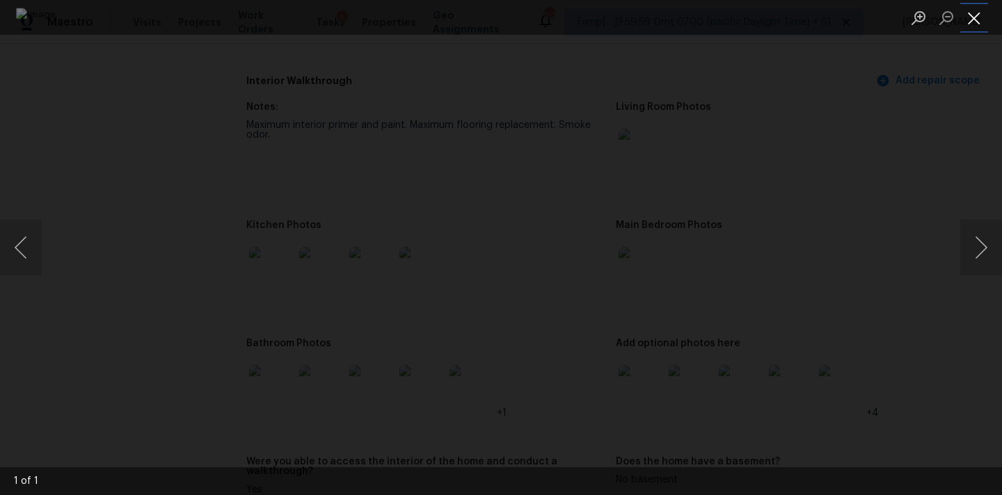
click at [969, 12] on button "Close lightbox" at bounding box center [974, 18] width 28 height 24
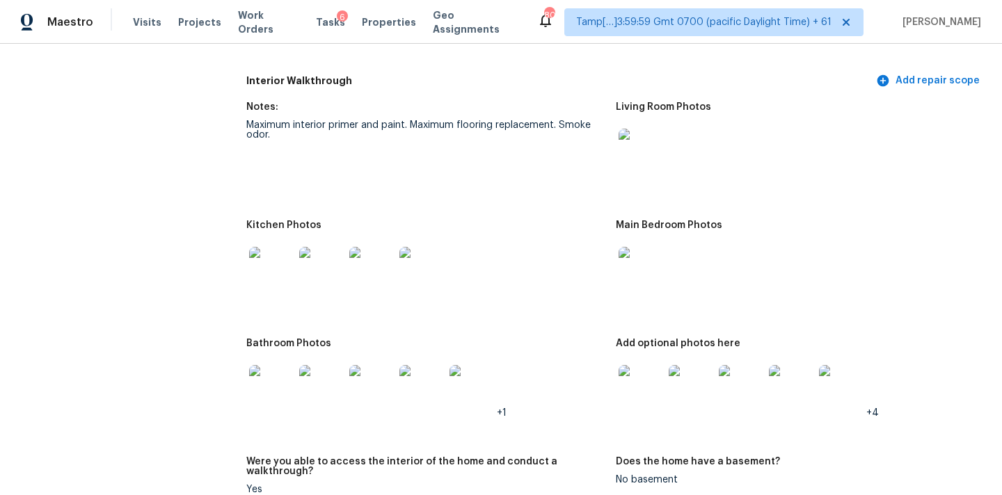
click at [654, 273] on img at bounding box center [641, 269] width 45 height 45
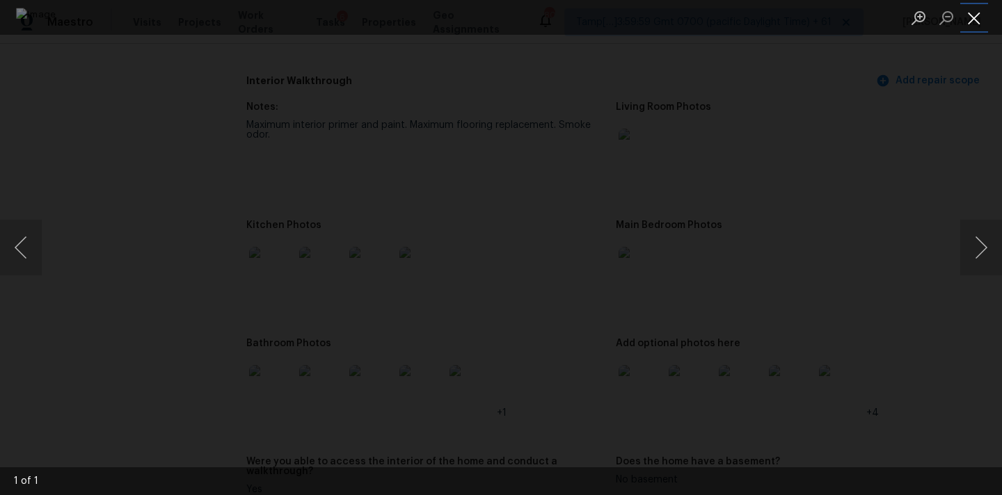
click at [978, 15] on button "Close lightbox" at bounding box center [974, 18] width 28 height 24
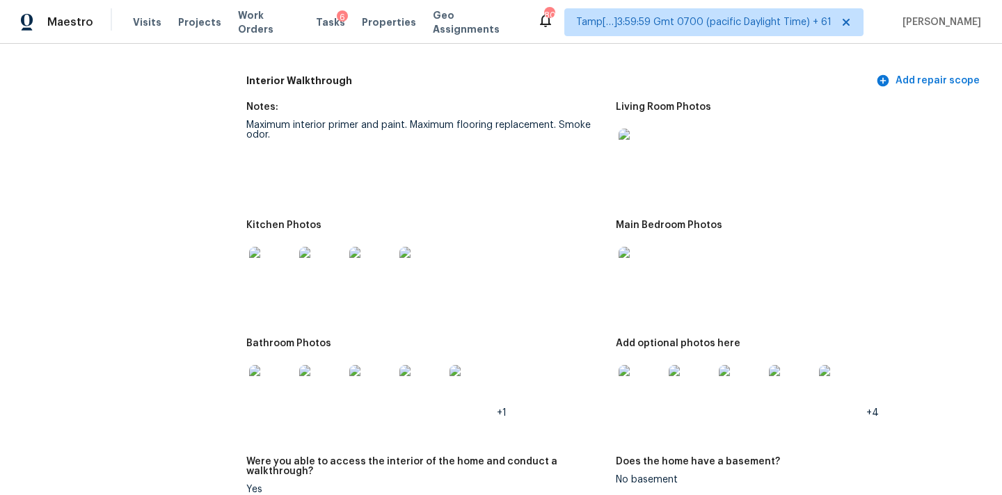
click at [271, 280] on img at bounding box center [271, 269] width 45 height 45
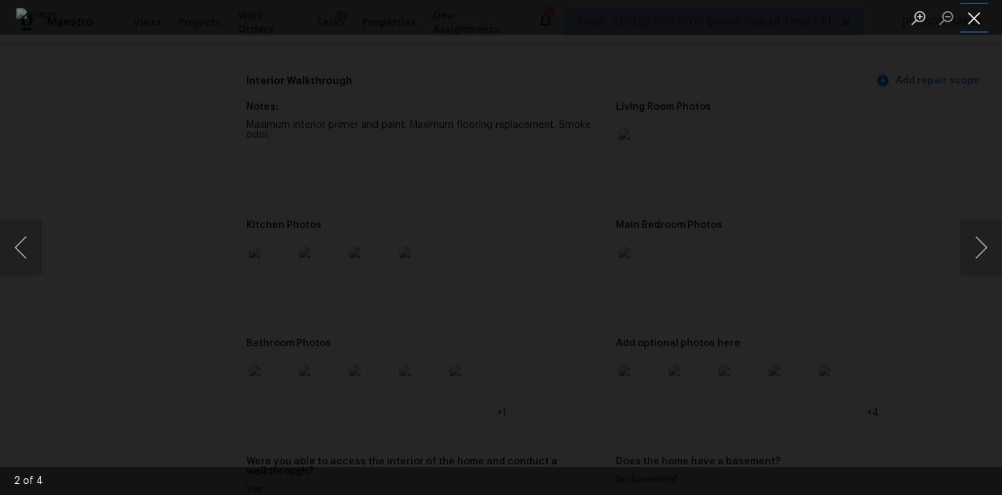
click at [966, 19] on button "Close lightbox" at bounding box center [974, 18] width 28 height 24
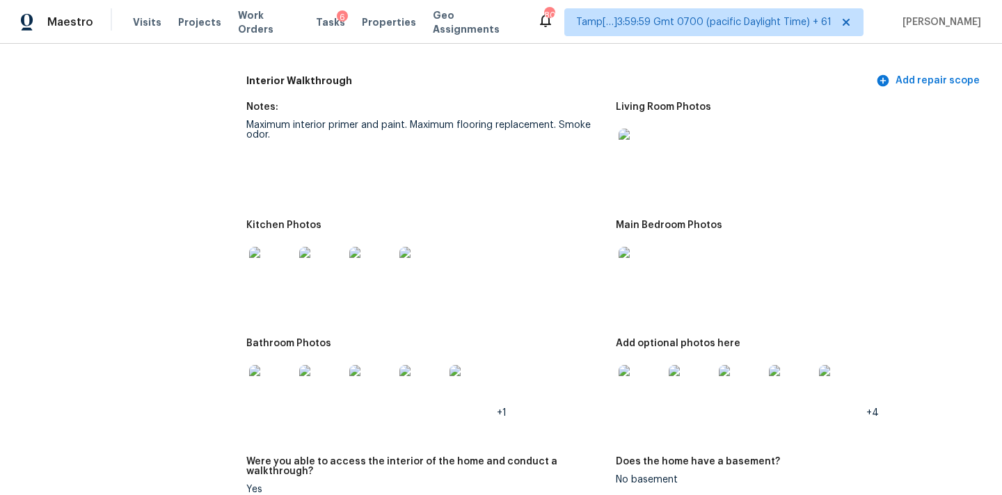
click at [643, 271] on img at bounding box center [641, 269] width 45 height 45
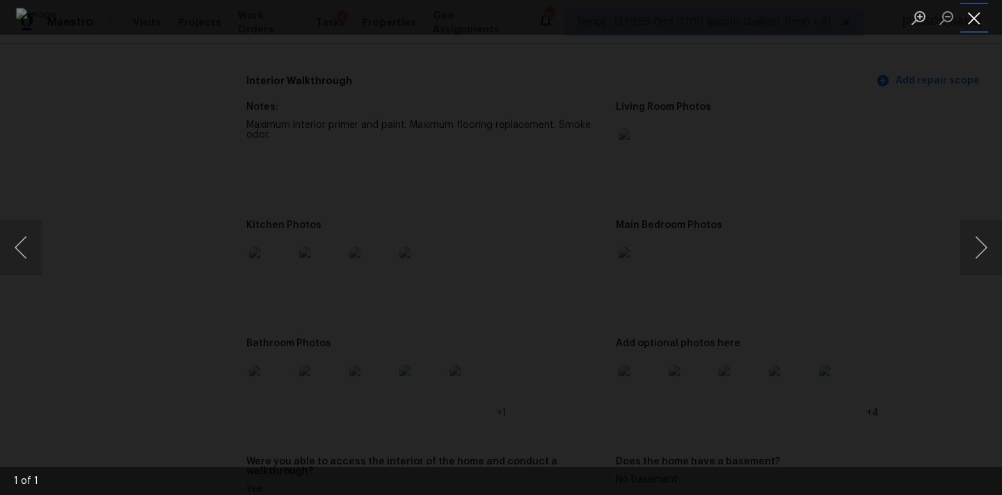
click at [971, 24] on button "Close lightbox" at bounding box center [974, 18] width 28 height 24
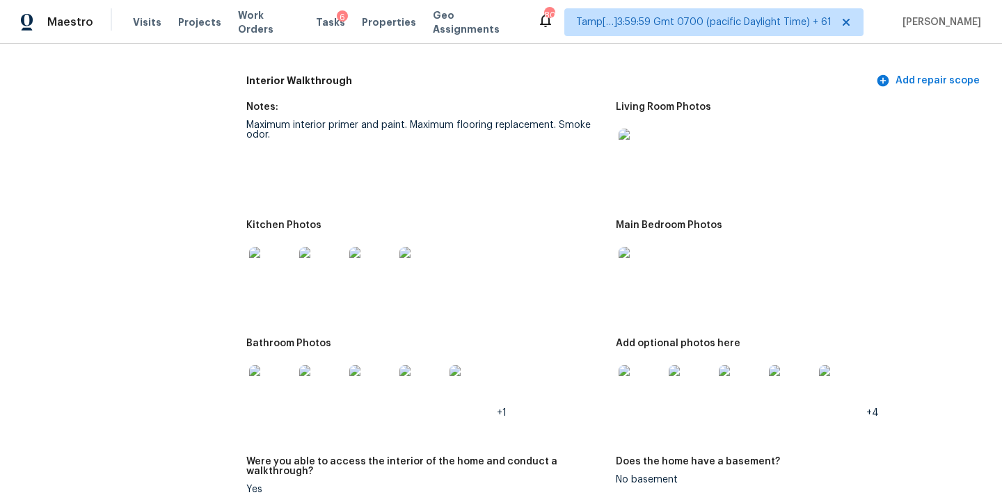
click at [278, 392] on img at bounding box center [271, 387] width 45 height 45
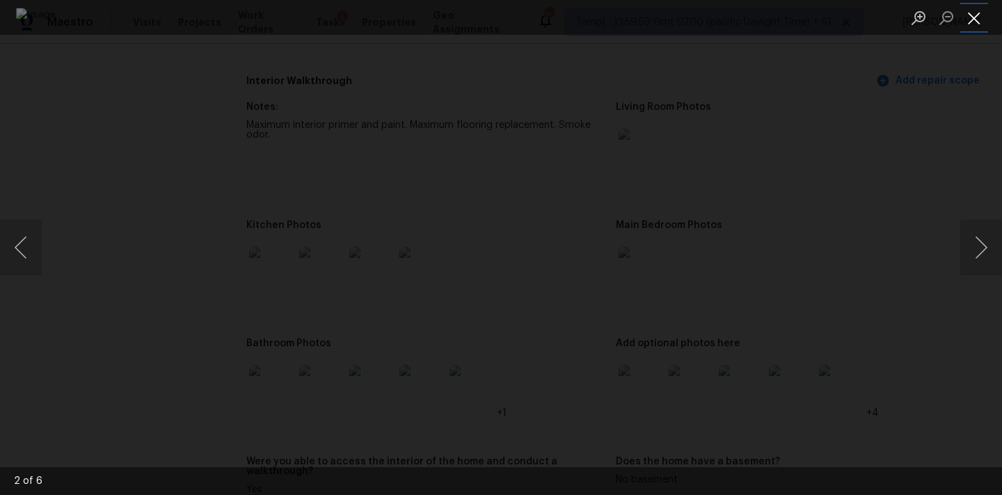
click at [973, 15] on button "Close lightbox" at bounding box center [974, 18] width 28 height 24
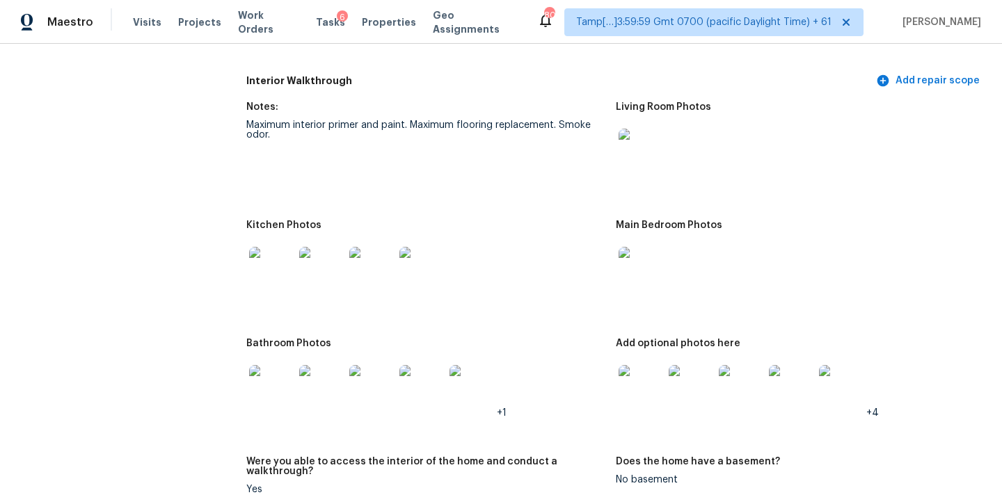
click at [647, 370] on img at bounding box center [641, 387] width 45 height 45
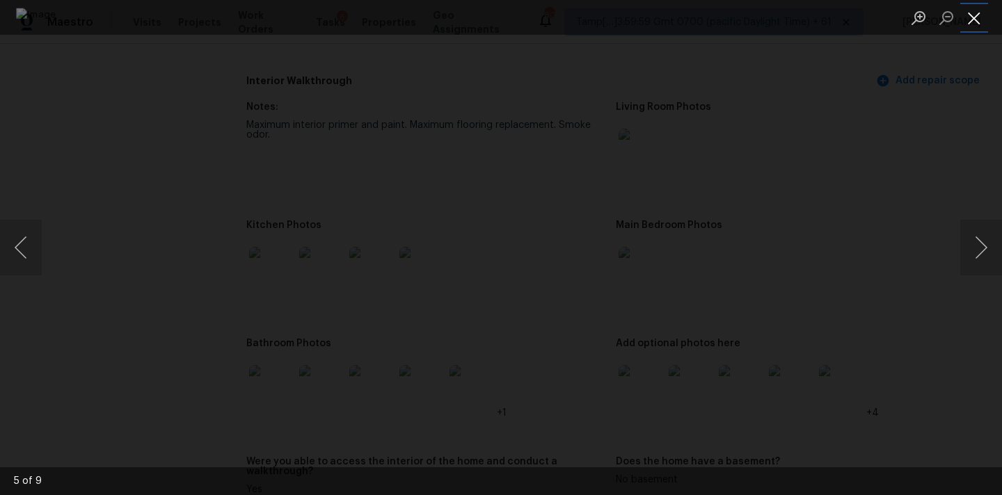
click at [967, 16] on button "Close lightbox" at bounding box center [974, 18] width 28 height 24
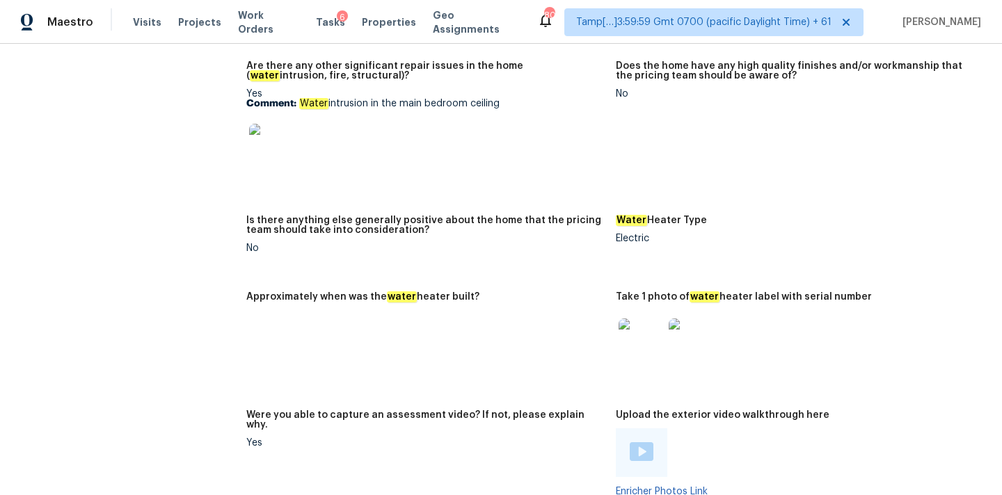
scroll to position [2374, 0]
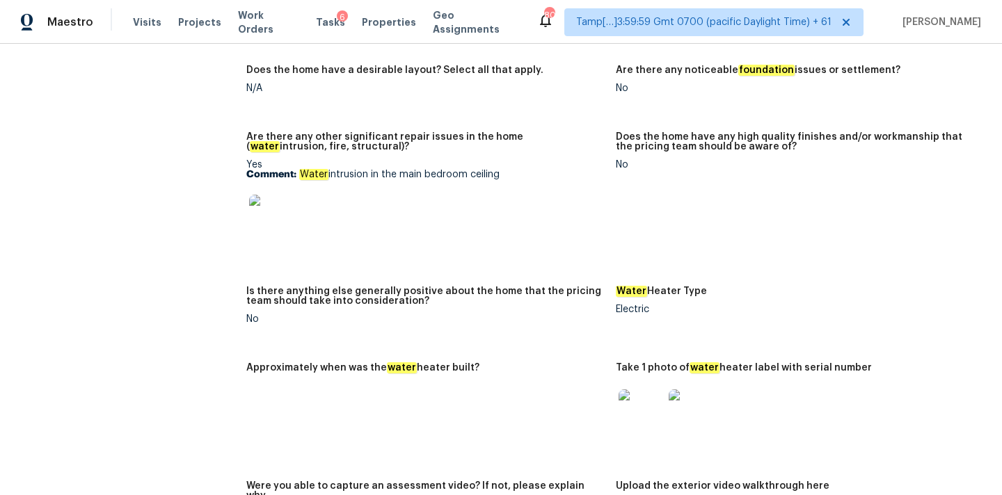
click at [272, 201] on img at bounding box center [271, 217] width 45 height 45
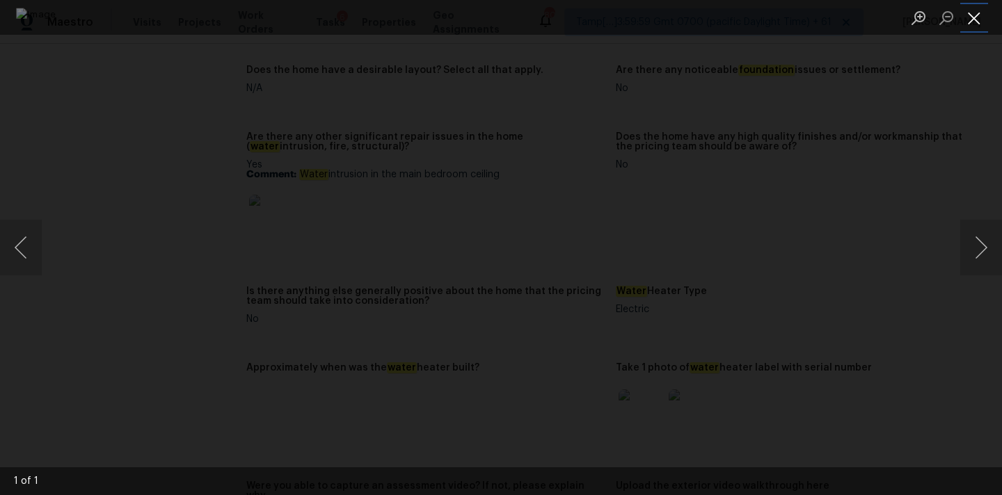
click at [978, 19] on button "Close lightbox" at bounding box center [974, 18] width 28 height 24
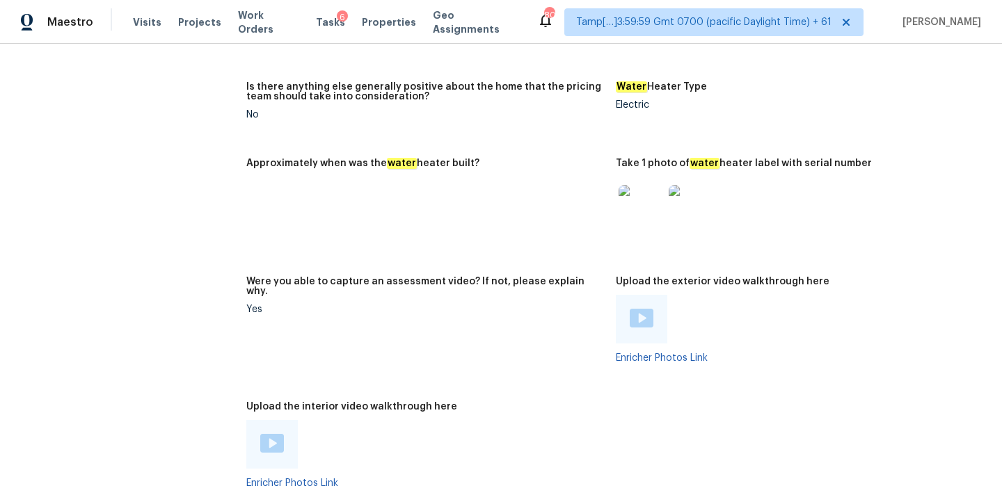
scroll to position [2650, 0]
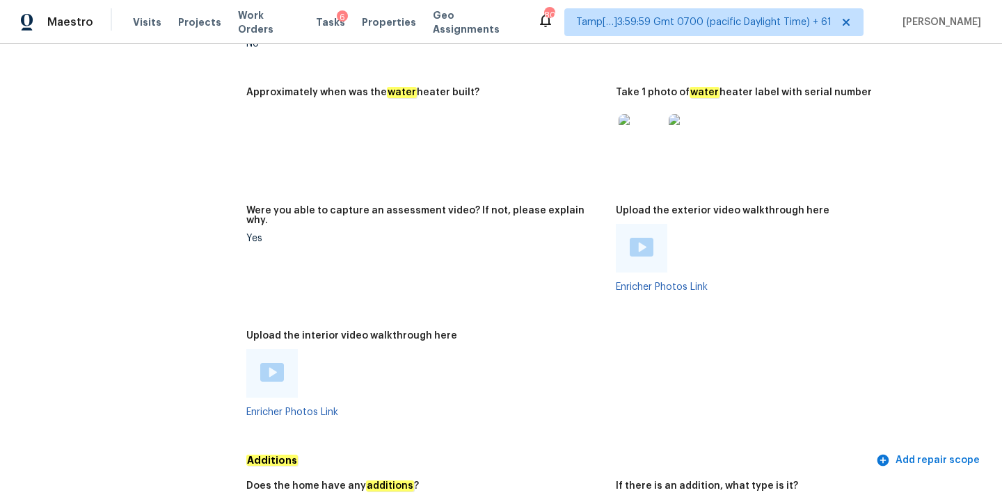
click at [282, 363] on img at bounding box center [272, 372] width 24 height 19
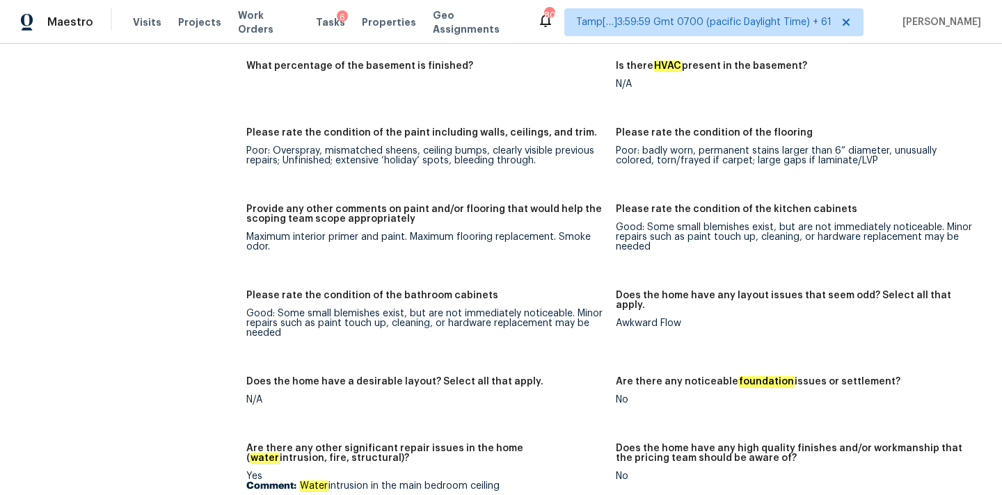
scroll to position [2064, 0]
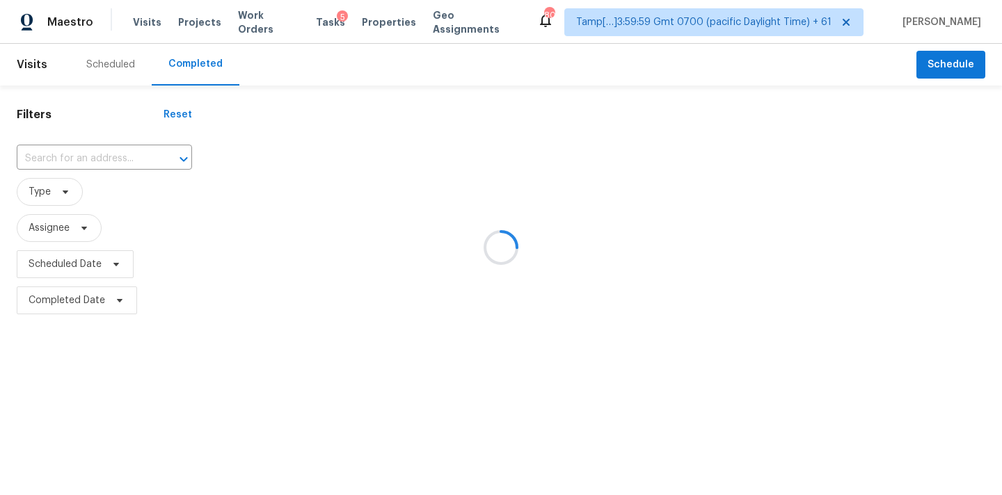
click at [55, 159] on div at bounding box center [501, 247] width 1002 height 495
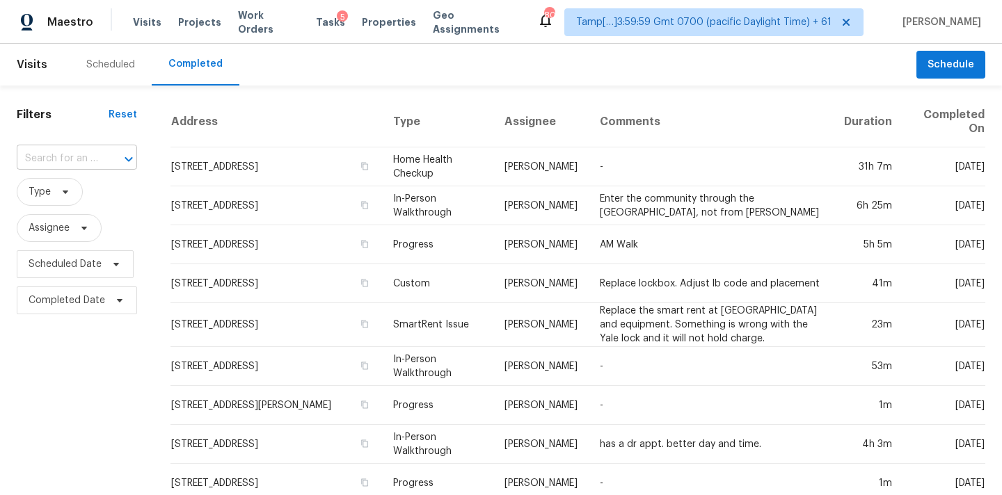
click at [59, 159] on input "text" at bounding box center [57, 159] width 81 height 22
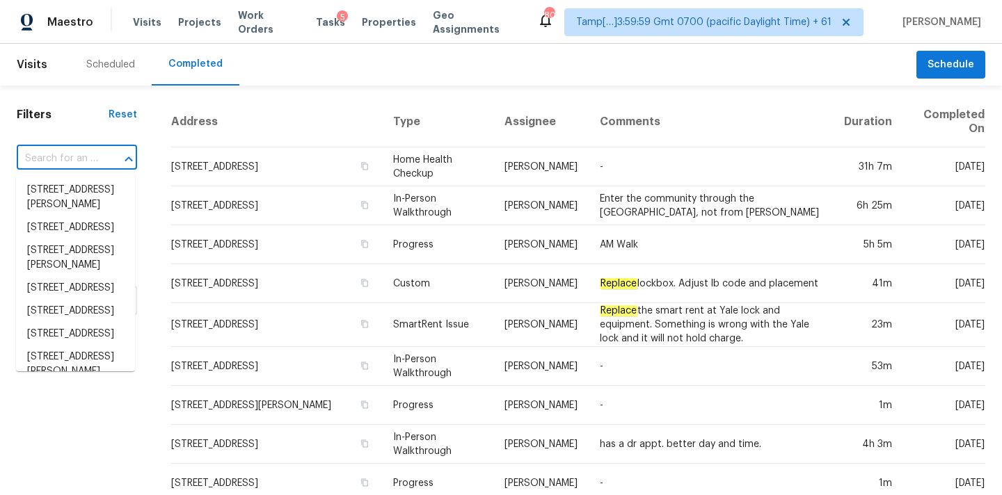
paste input "[STREET_ADDRESS]"
type input "[STREET_ADDRESS]"
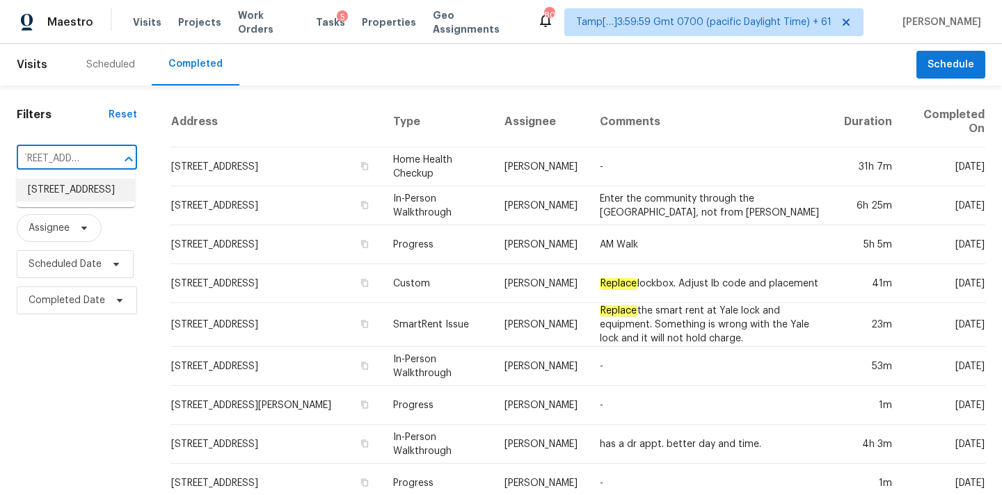
click at [63, 191] on li "[STREET_ADDRESS]" at bounding box center [76, 190] width 118 height 23
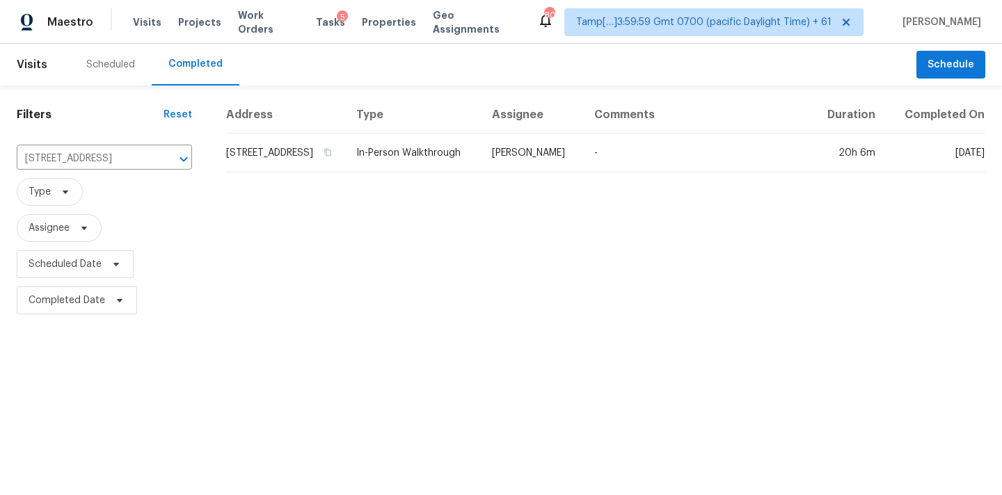
click at [408, 169] on td "In-Person Walkthrough" at bounding box center [413, 153] width 136 height 39
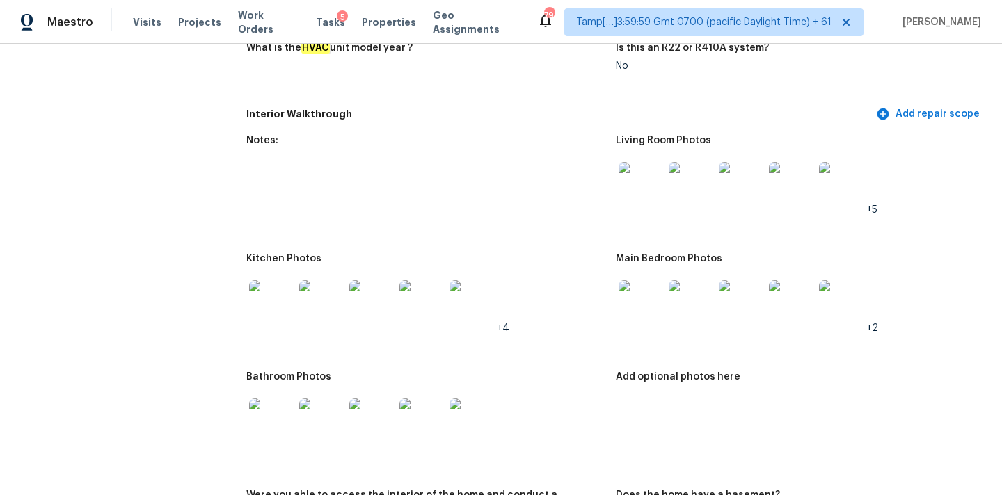
scroll to position [1367, 0]
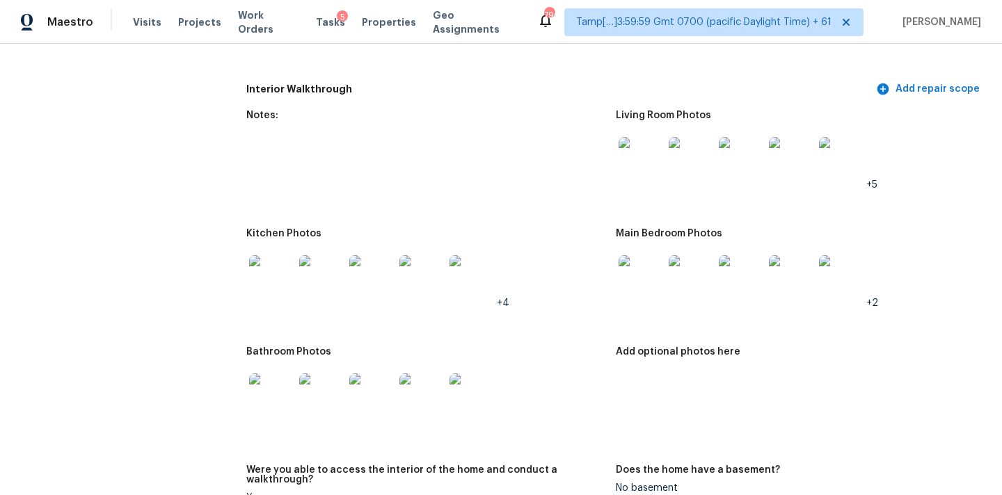
click at [645, 146] on img at bounding box center [641, 159] width 45 height 45
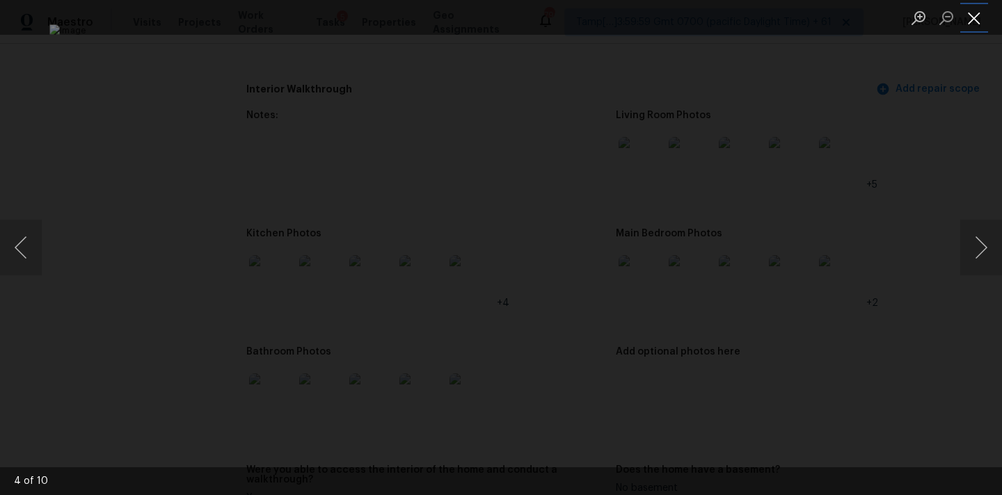
click at [980, 13] on button "Close lightbox" at bounding box center [974, 18] width 28 height 24
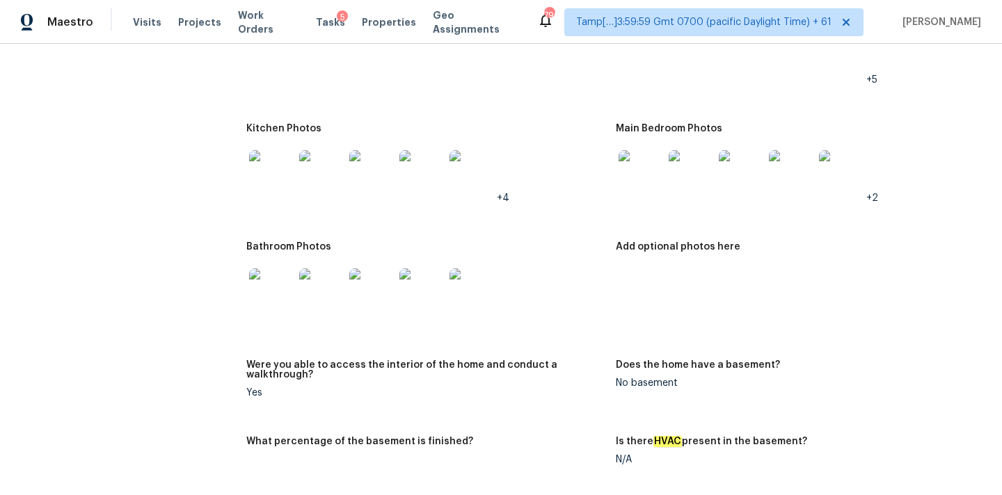
scroll to position [1482, 0]
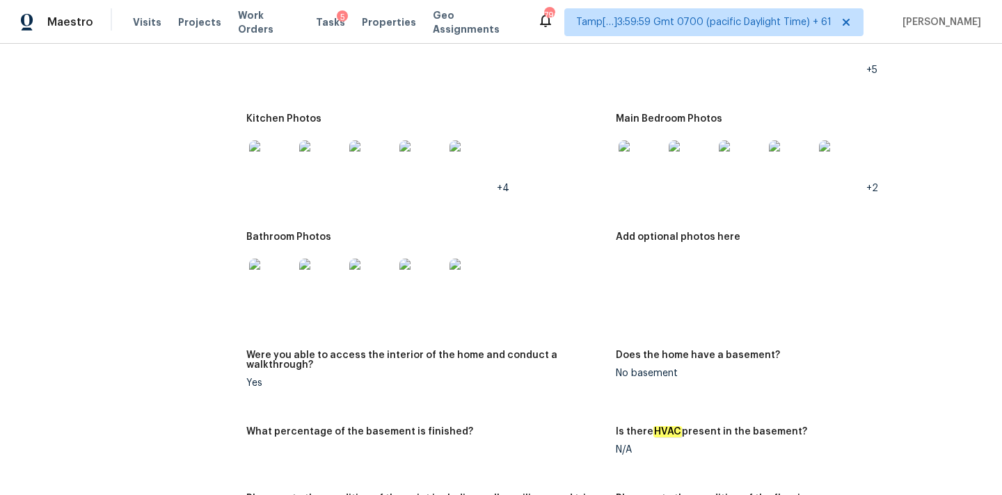
click at [292, 273] on img at bounding box center [271, 281] width 45 height 45
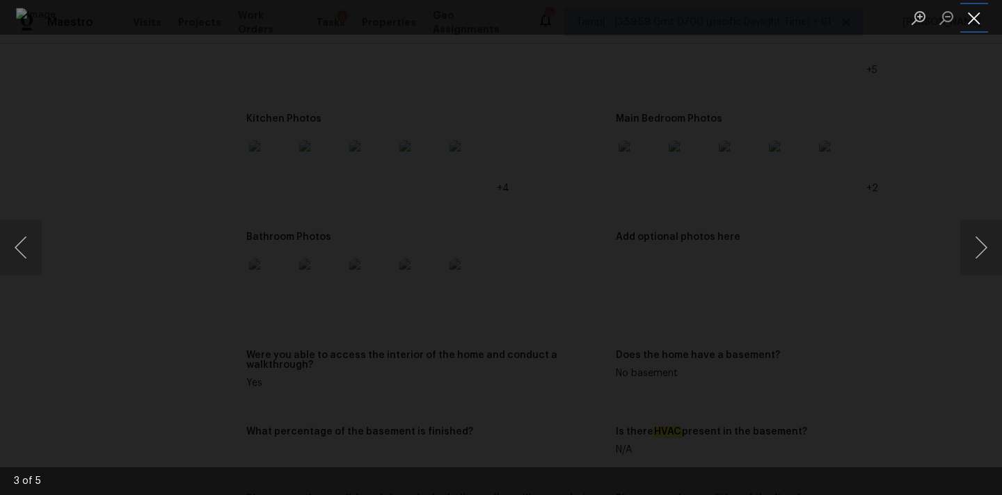
click at [971, 17] on button "Close lightbox" at bounding box center [974, 18] width 28 height 24
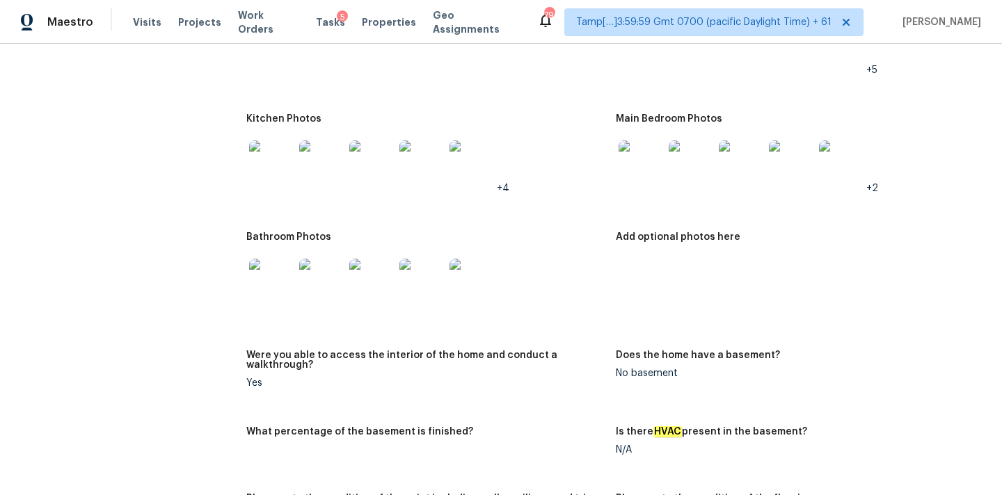
click at [641, 146] on img at bounding box center [641, 163] width 45 height 45
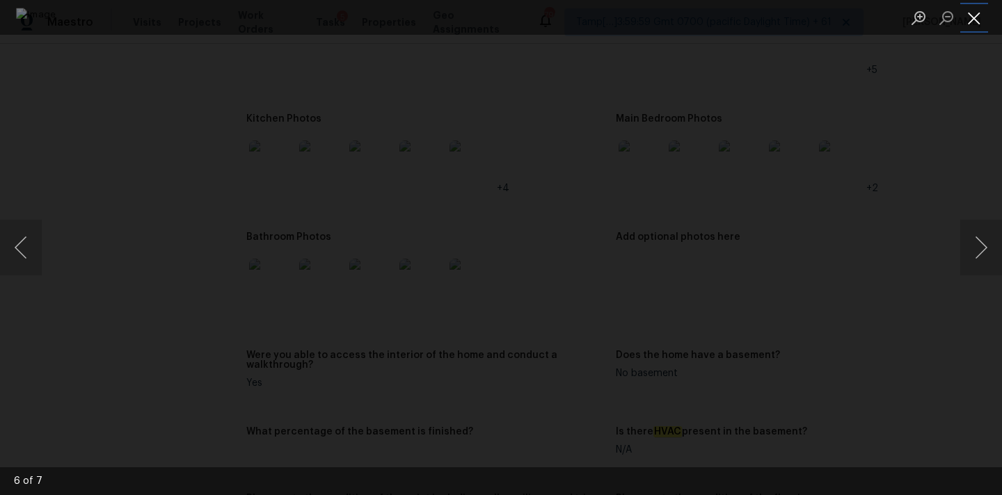
click at [964, 12] on button "Close lightbox" at bounding box center [974, 18] width 28 height 24
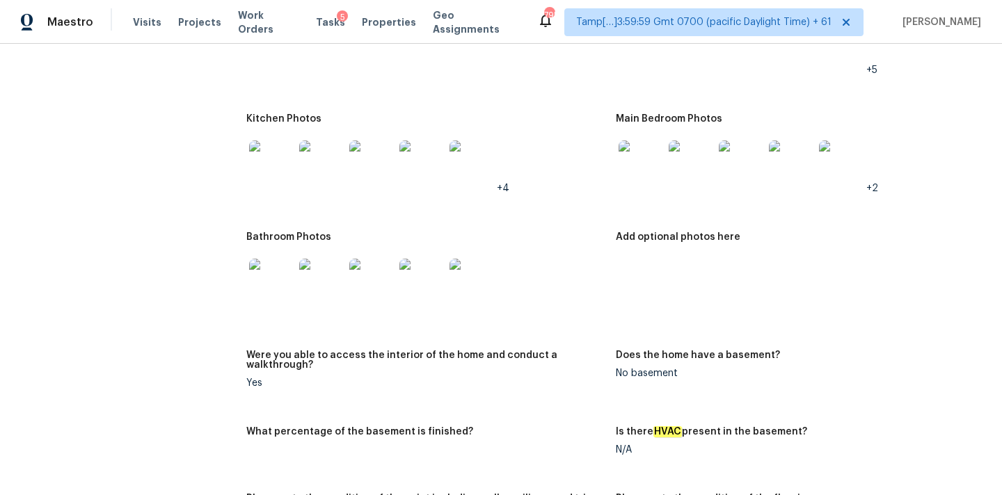
click at [646, 167] on img at bounding box center [641, 163] width 45 height 45
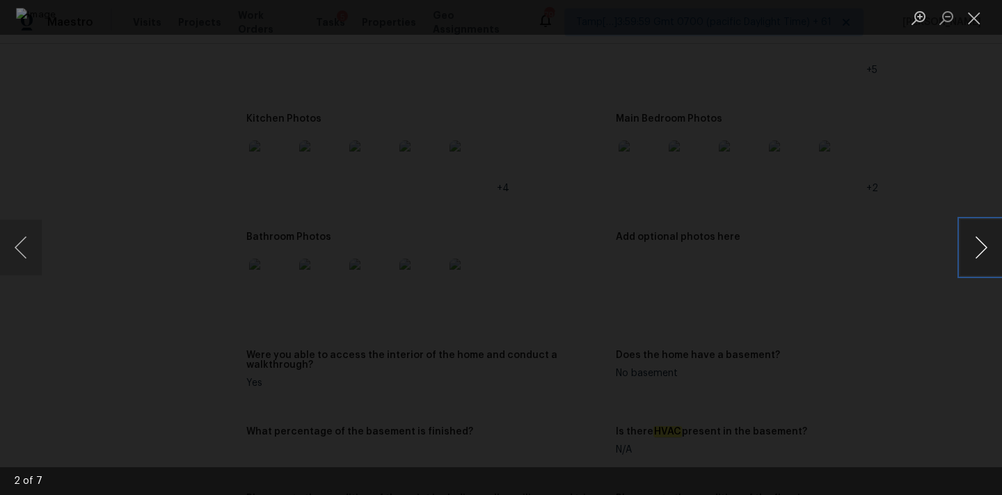
click at [977, 243] on button "Next image" at bounding box center [981, 248] width 42 height 56
click at [971, 15] on button "Close lightbox" at bounding box center [974, 18] width 28 height 24
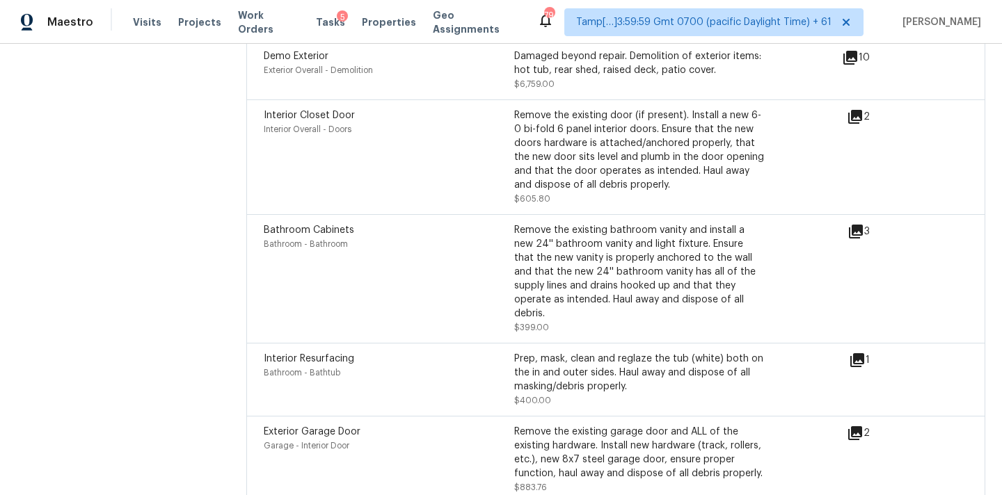
scroll to position [3658, 0]
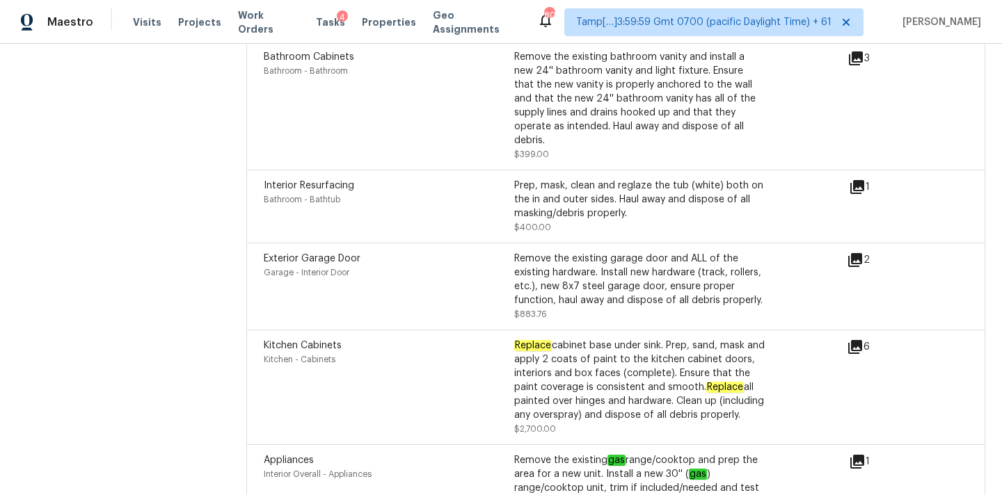
scroll to position [3759, 0]
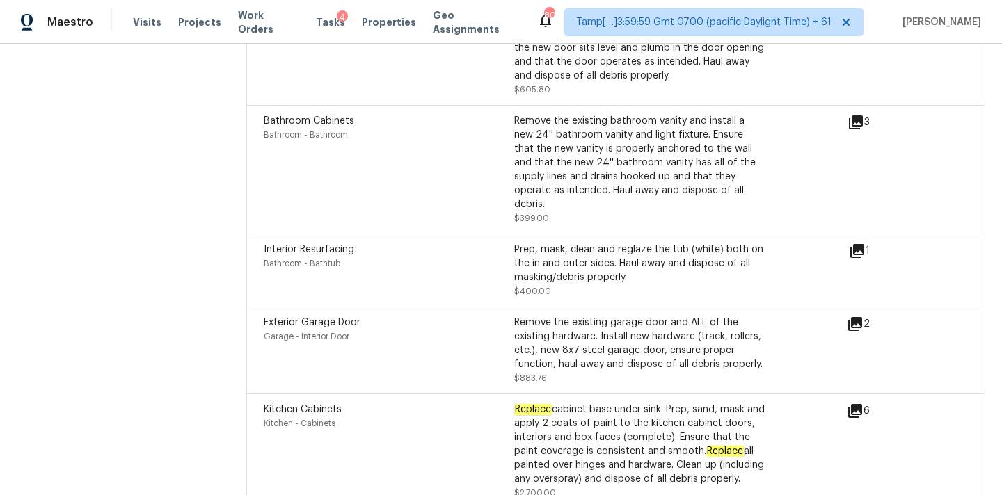
click at [860, 243] on icon at bounding box center [857, 251] width 17 height 17
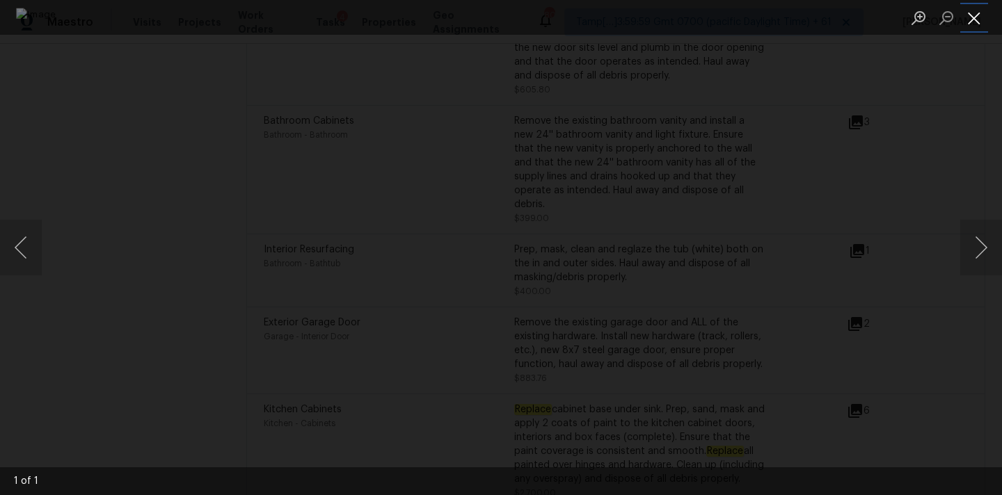
click at [974, 18] on button "Close lightbox" at bounding box center [974, 18] width 28 height 24
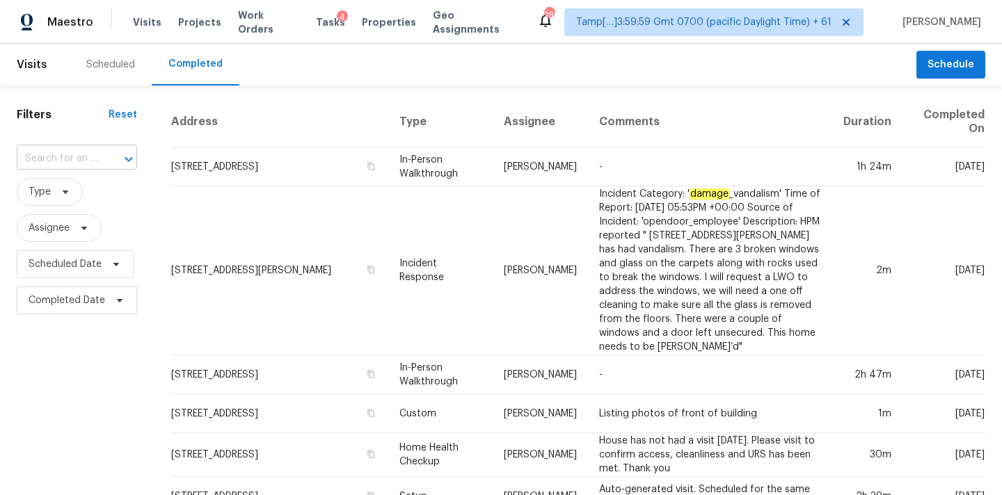
click at [36, 161] on input "text" at bounding box center [57, 159] width 81 height 22
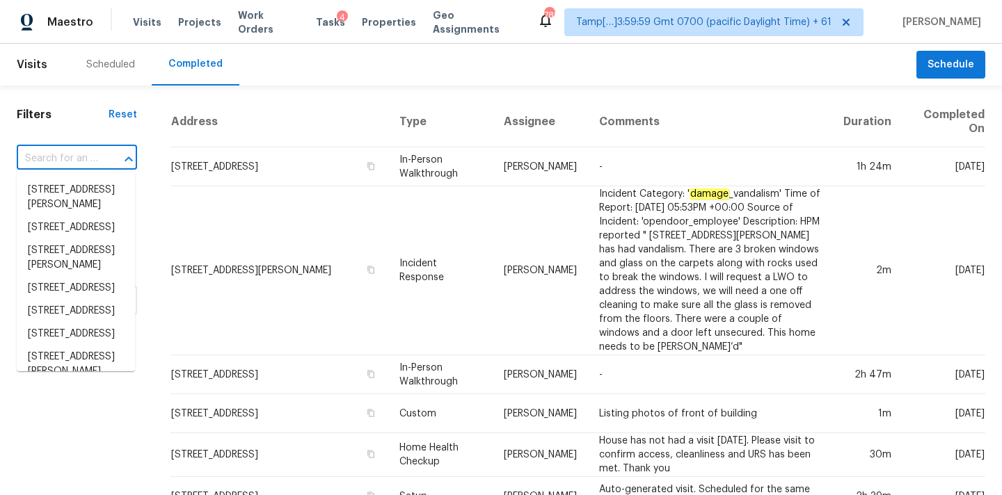
paste input "3529 Mount Whitney Ave, Rosamond, CA 93560"
type input "3529 Mount Whitney Ave, Rosamond, CA 93560"
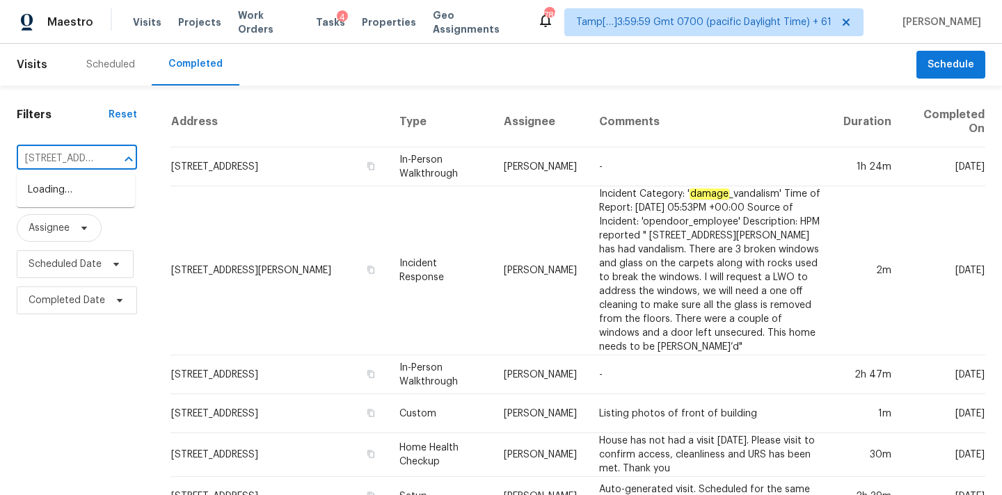
scroll to position [0, 148]
click at [68, 192] on li "3529 Mount Whitney Ave, Rosamond, CA 93560" at bounding box center [76, 190] width 118 height 23
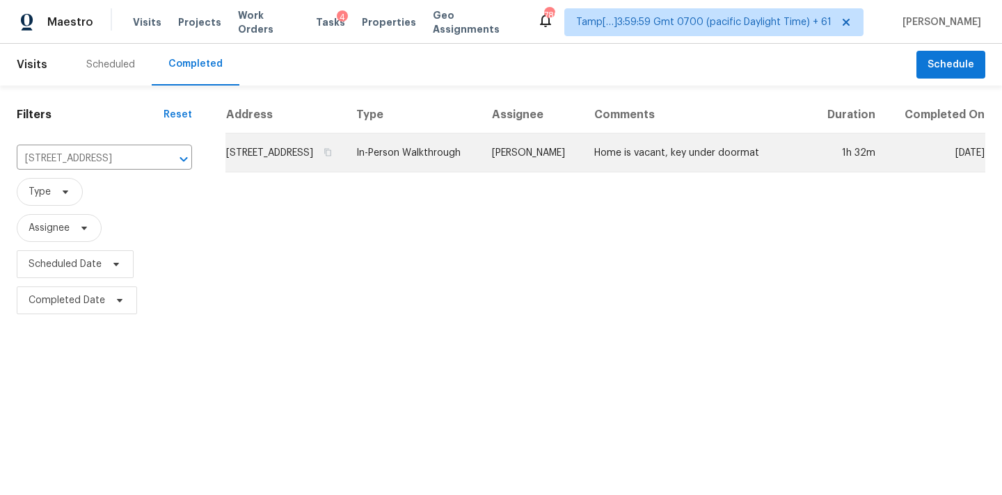
click at [478, 166] on td "In-Person Walkthrough" at bounding box center [413, 153] width 136 height 39
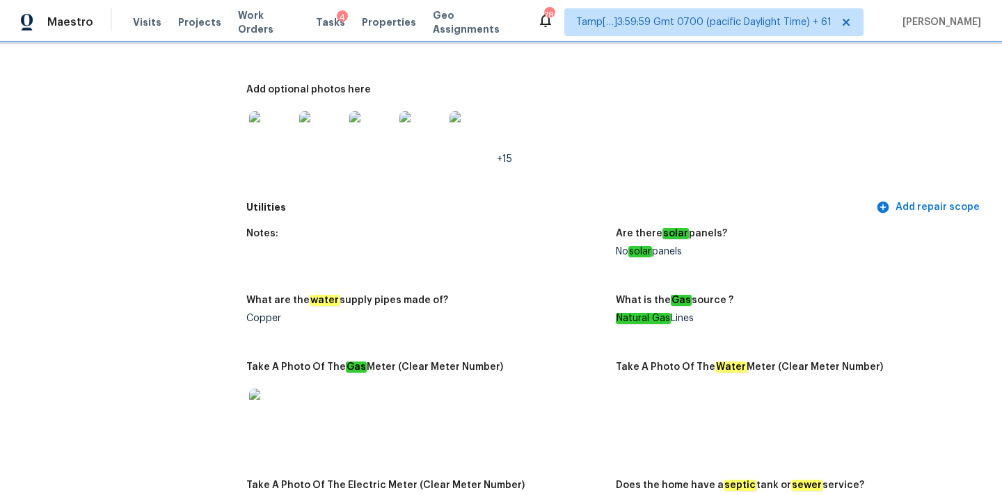
scroll to position [642, 0]
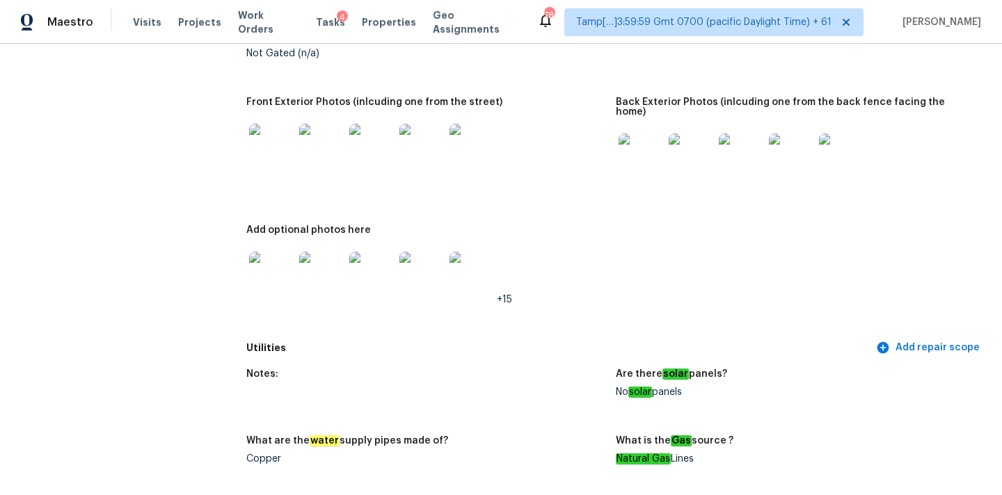
click at [363, 155] on img at bounding box center [371, 146] width 45 height 45
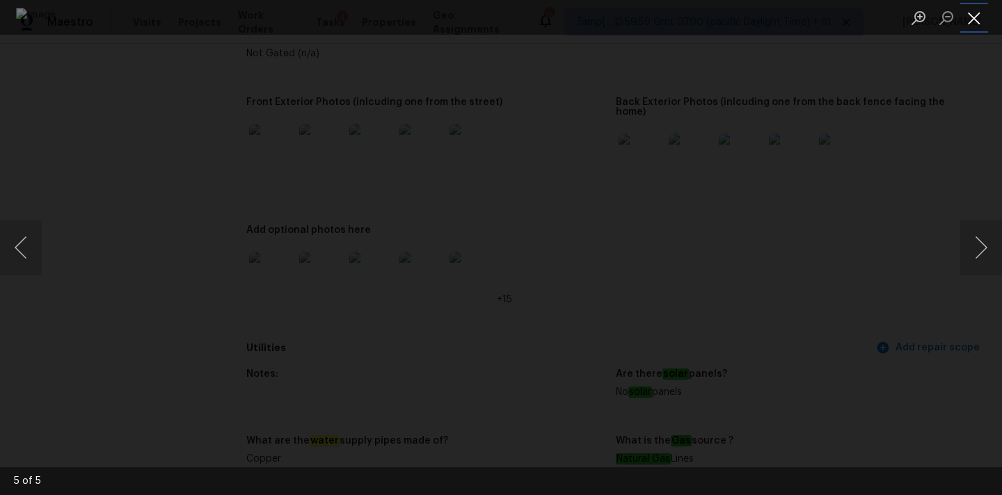
click at [975, 16] on button "Close lightbox" at bounding box center [974, 18] width 28 height 24
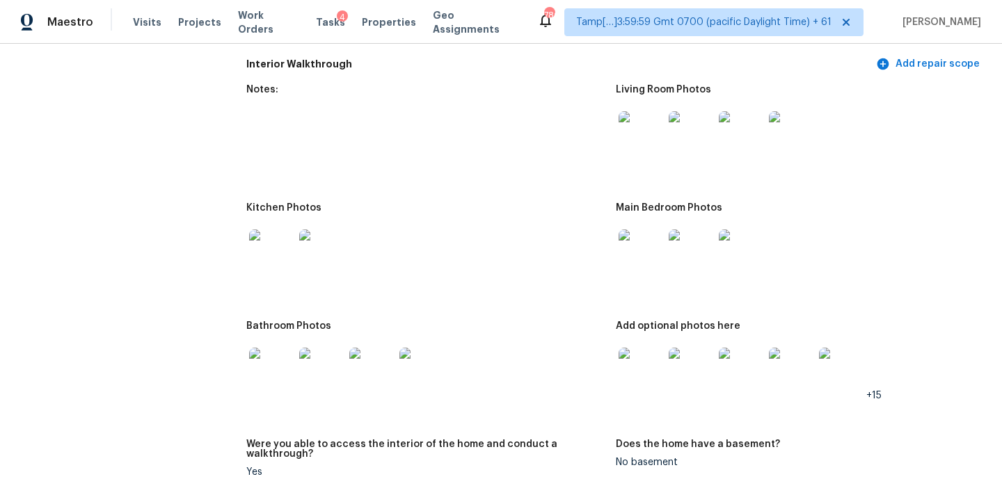
scroll to position [1769, 0]
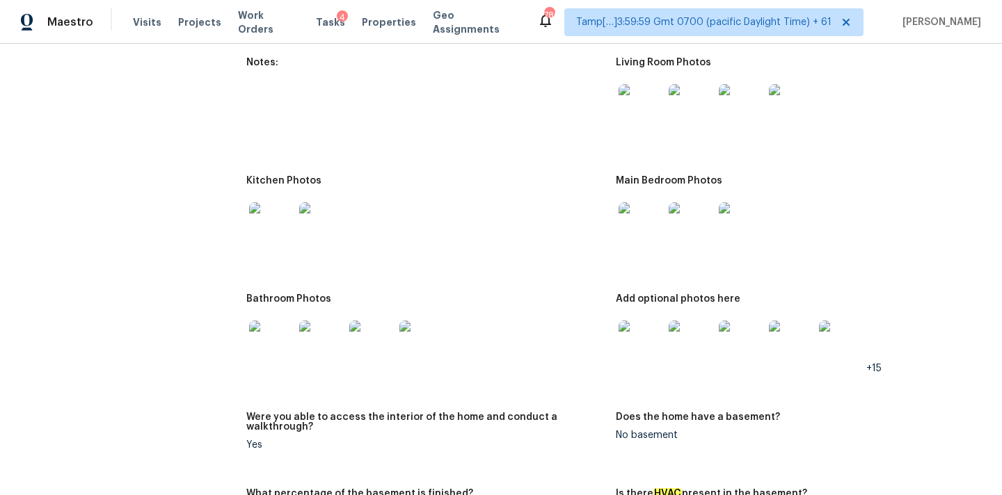
click at [638, 99] on img at bounding box center [641, 106] width 45 height 45
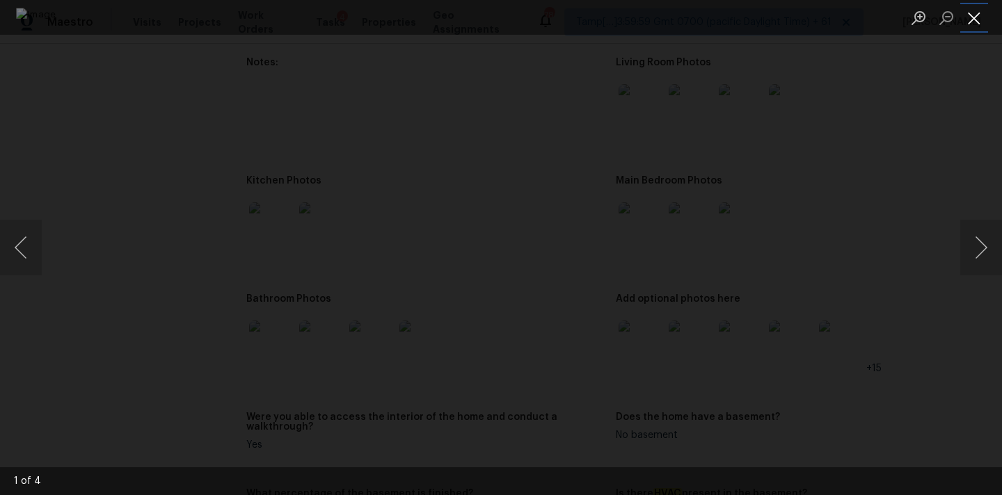
click at [975, 13] on button "Close lightbox" at bounding box center [974, 18] width 28 height 24
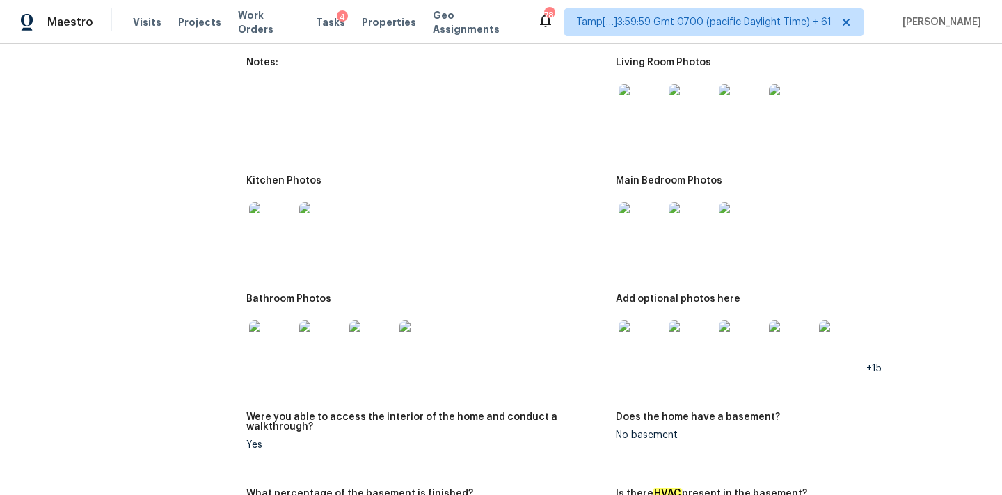
click at [644, 219] on img at bounding box center [641, 224] width 45 height 45
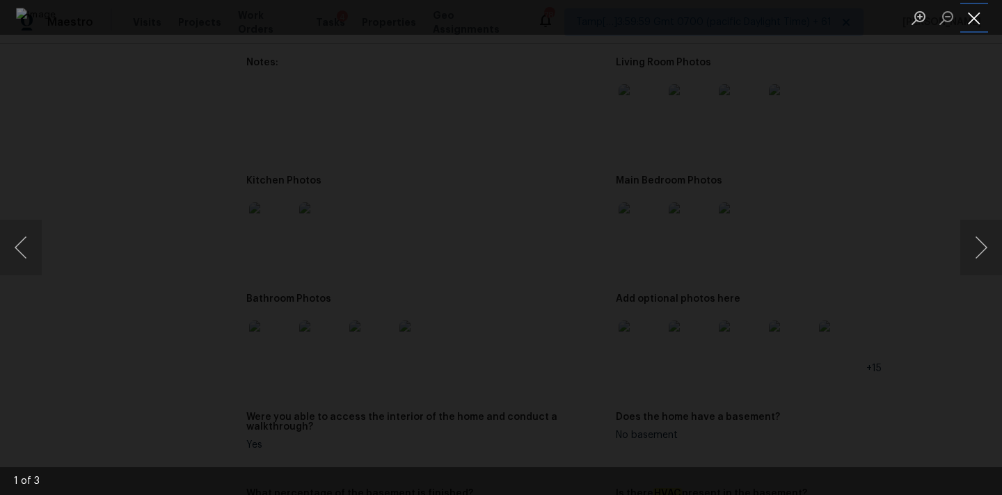
click at [978, 13] on button "Close lightbox" at bounding box center [974, 18] width 28 height 24
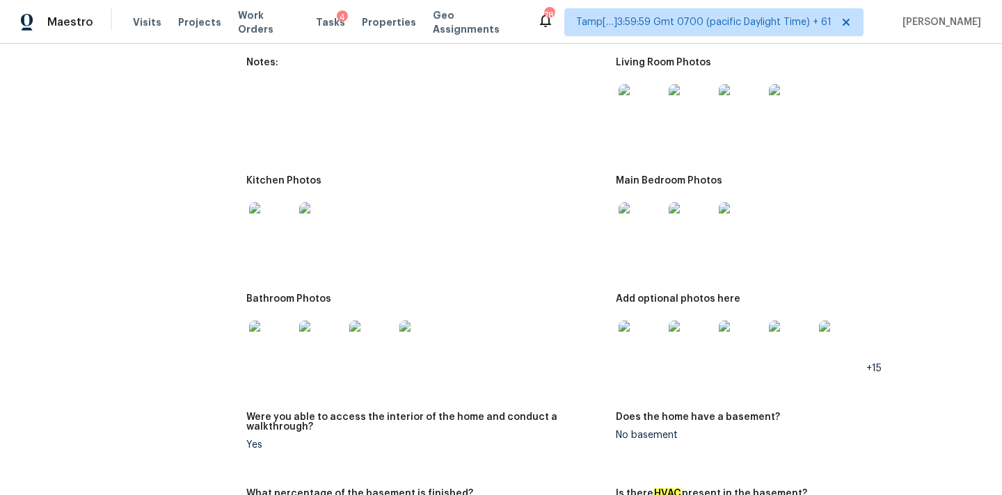
click at [271, 214] on img at bounding box center [271, 224] width 45 height 45
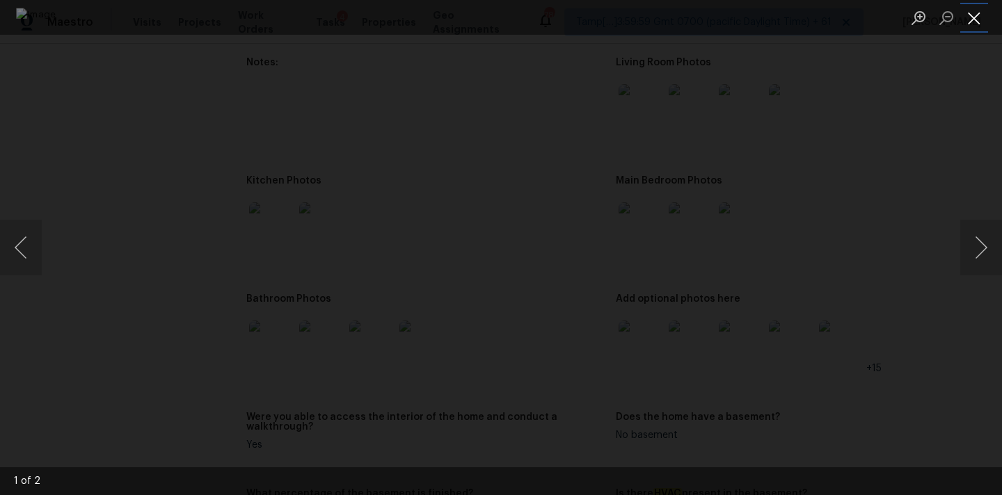
click at [973, 7] on button "Close lightbox" at bounding box center [974, 18] width 28 height 24
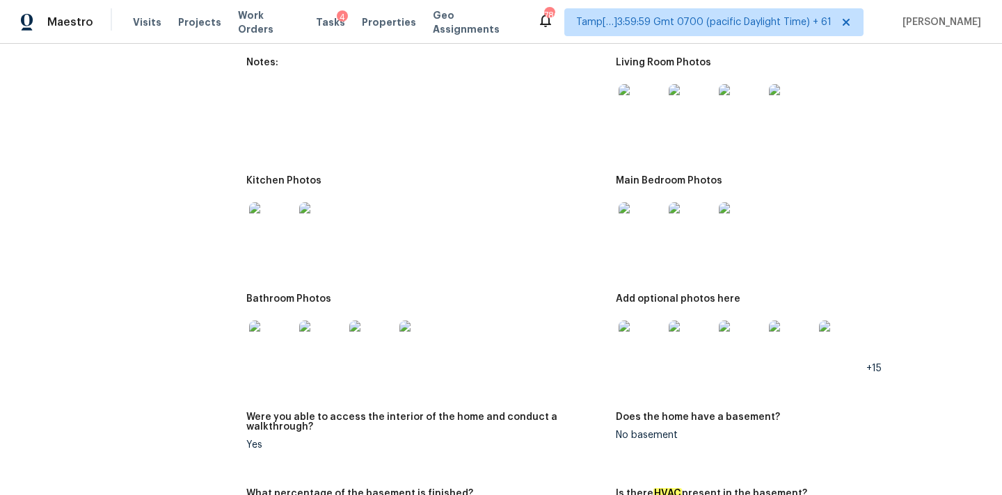
click at [278, 326] on img at bounding box center [271, 343] width 45 height 45
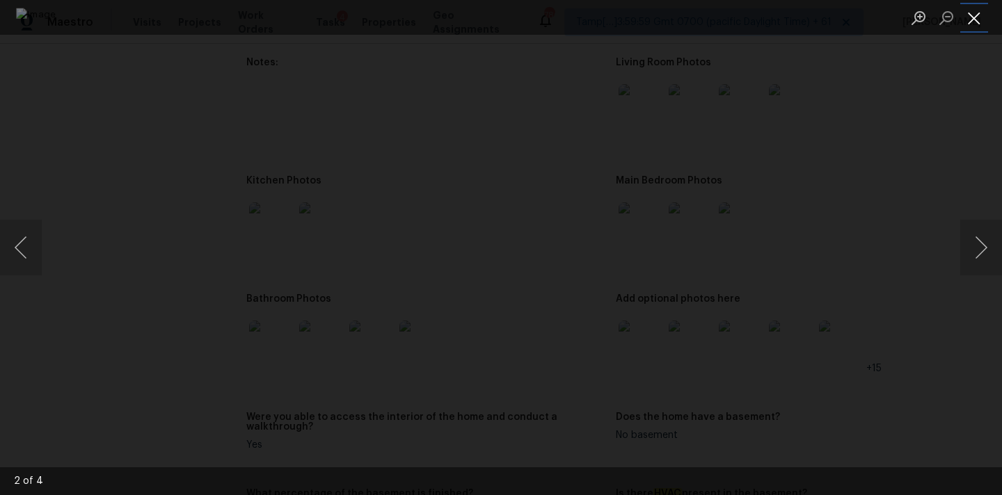
click at [975, 8] on button "Close lightbox" at bounding box center [974, 18] width 28 height 24
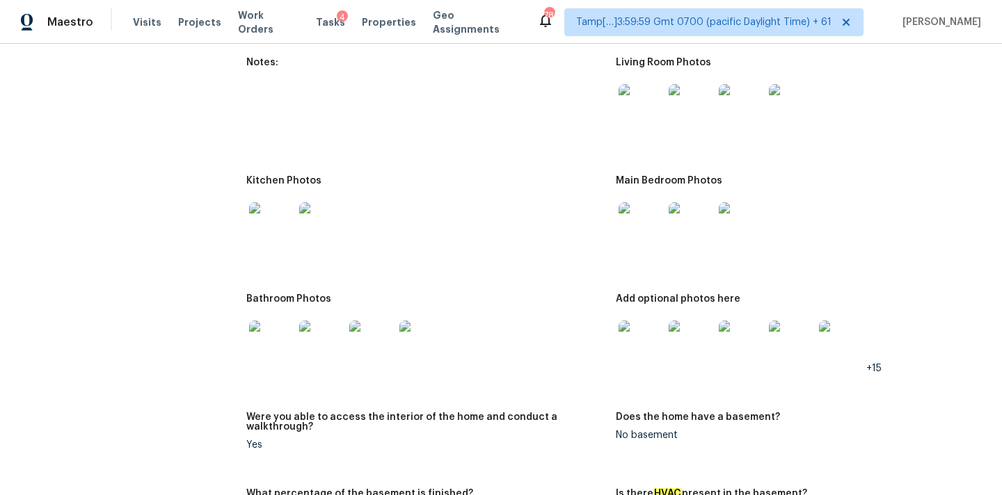
click at [641, 336] on img at bounding box center [641, 343] width 45 height 45
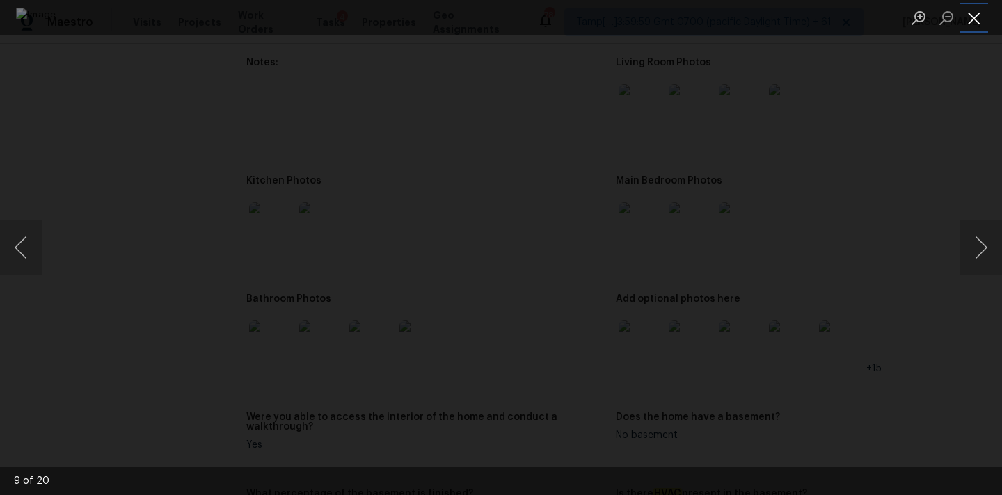
click at [968, 19] on button "Close lightbox" at bounding box center [974, 18] width 28 height 24
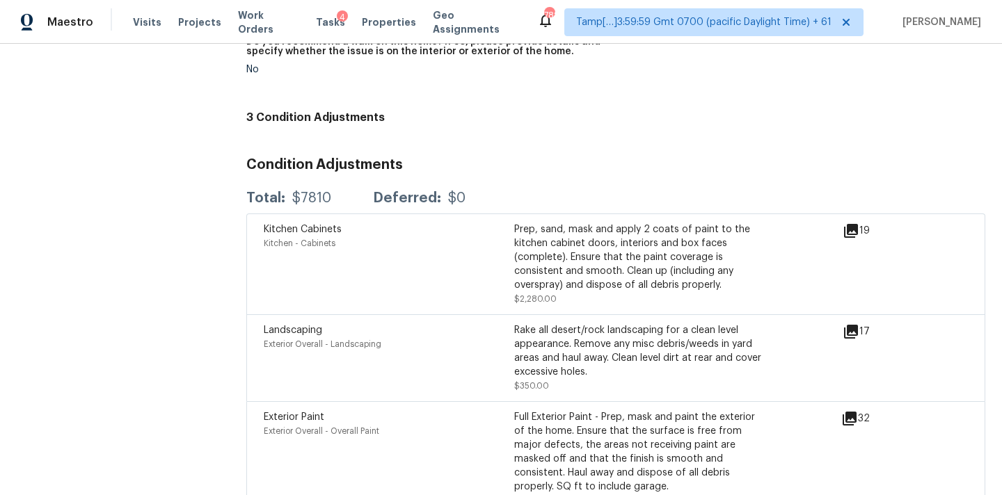
scroll to position [3450, 0]
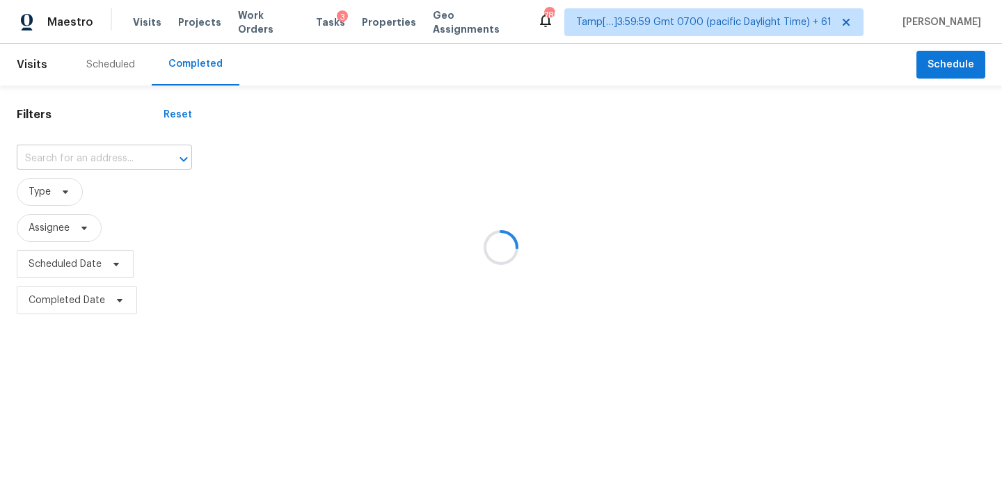
click at [51, 153] on input "text" at bounding box center [85, 159] width 136 height 22
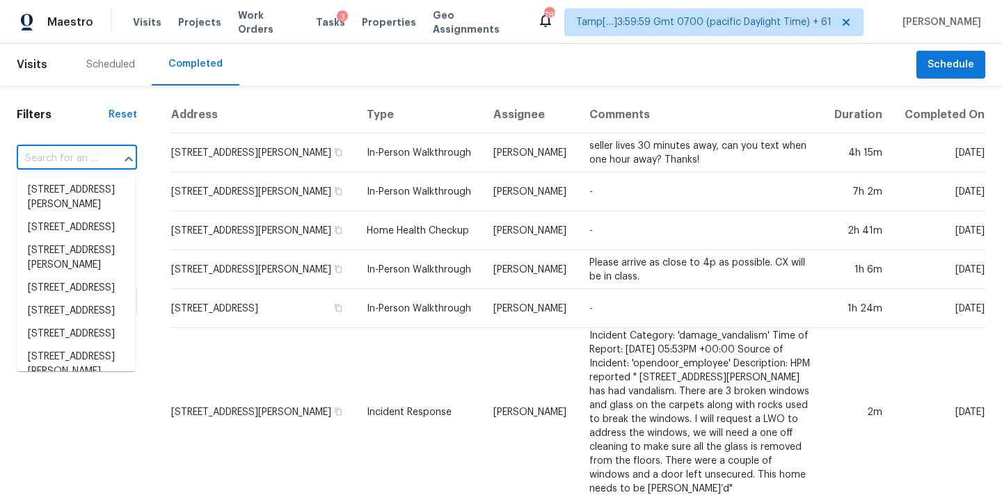
paste input "[STREET_ADDRESS][US_STATE]"
type input "[STREET_ADDRESS][US_STATE]"
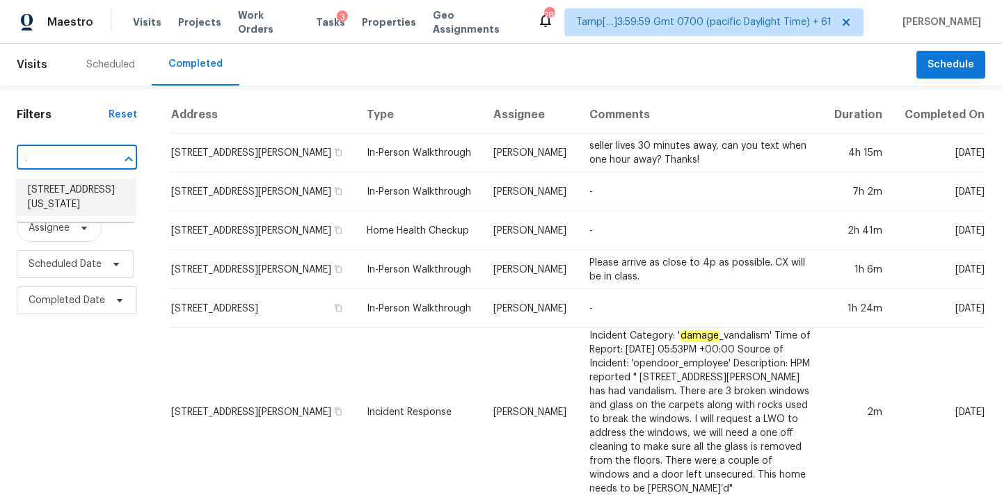
click at [61, 187] on li "[STREET_ADDRESS][US_STATE]" at bounding box center [76, 198] width 118 height 38
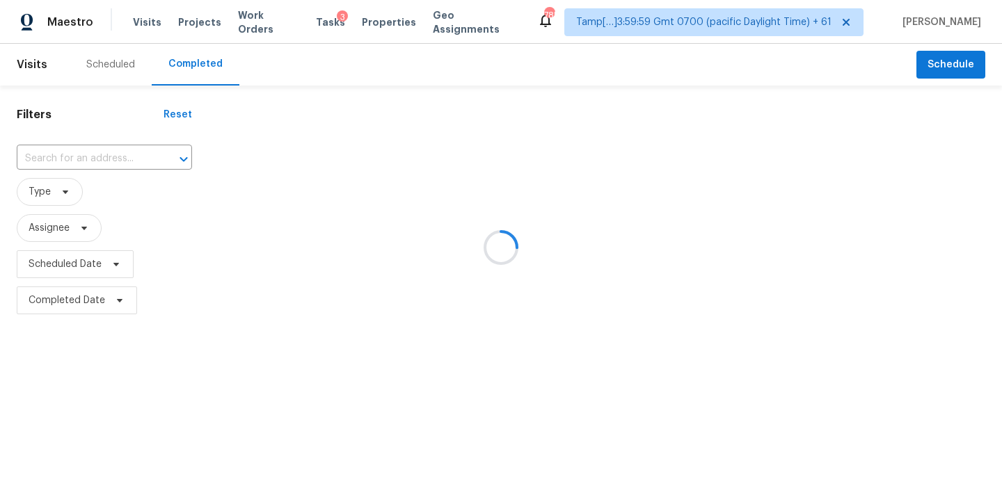
click at [578, 165] on div at bounding box center [501, 247] width 1002 height 495
click at [51, 155] on div at bounding box center [501, 247] width 1002 height 495
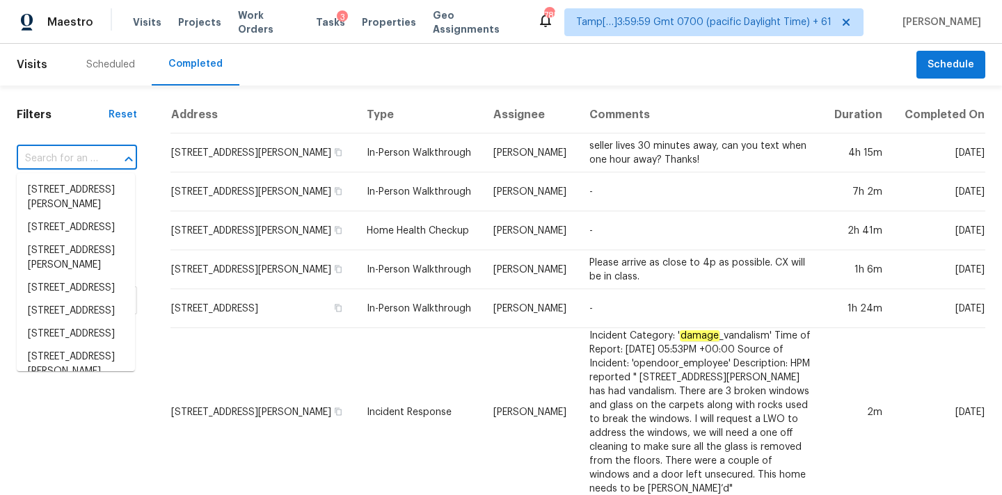
click at [51, 155] on input "text" at bounding box center [57, 159] width 81 height 22
paste input "[STREET_ADDRESS][US_STATE]"
type input "[STREET_ADDRESS][US_STATE]"
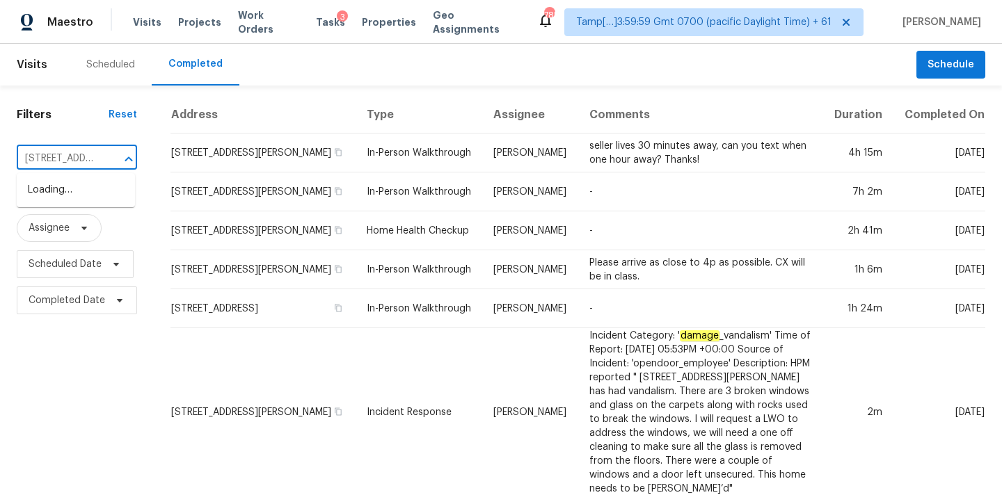
scroll to position [0, 157]
click at [56, 192] on li "3605 Mount Pleasant Dr, Oklahoma City, OK 73110" at bounding box center [76, 198] width 118 height 38
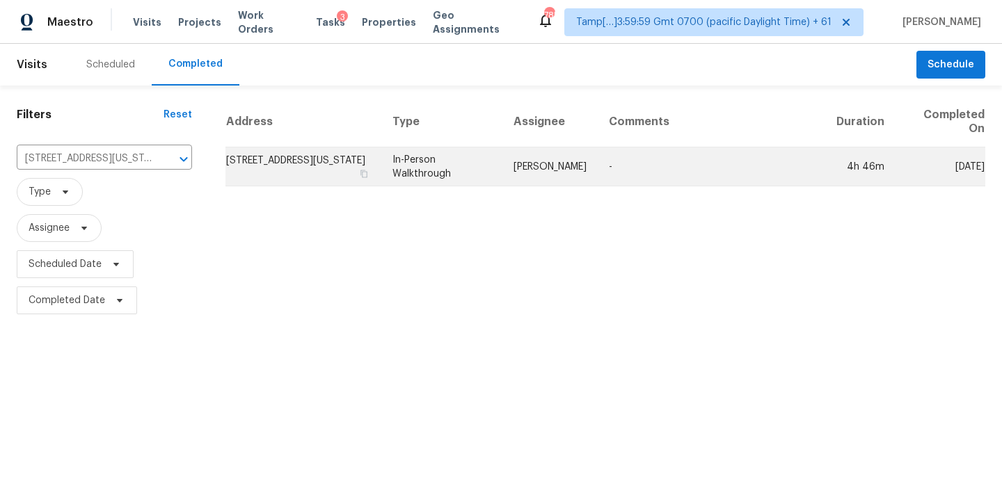
click at [566, 175] on td "Jason Leeth" at bounding box center [549, 167] width 95 height 39
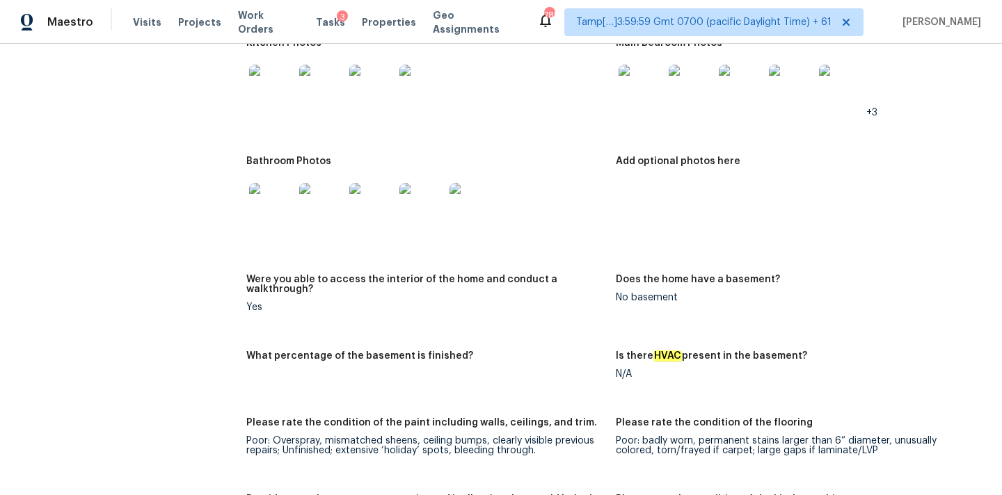
scroll to position [2878, 0]
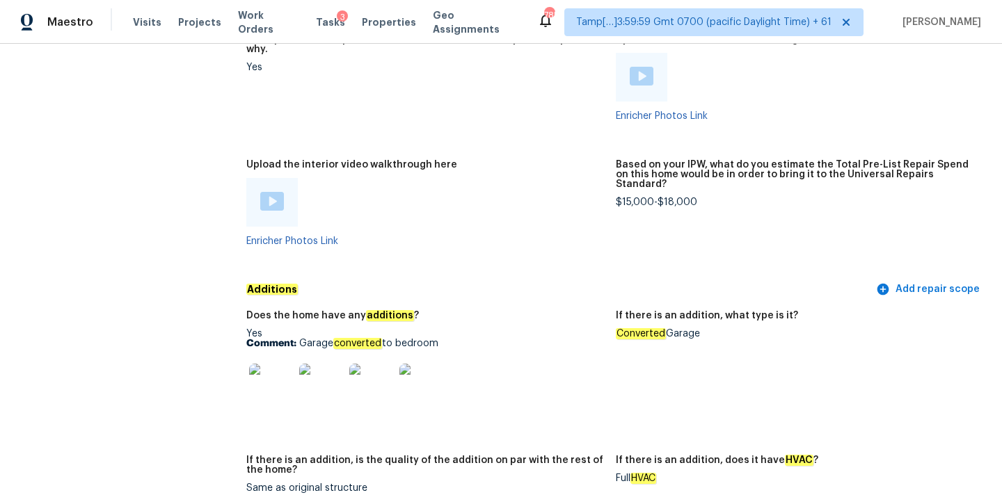
copy p "Garage converted to bedroom"
drag, startPoint x: 300, startPoint y: 324, endPoint x: 447, endPoint y: 324, distance: 146.8
click at [447, 339] on p "Comment: Garage converted to bedroom" at bounding box center [425, 344] width 358 height 10
click at [286, 367] on img at bounding box center [271, 386] width 45 height 45
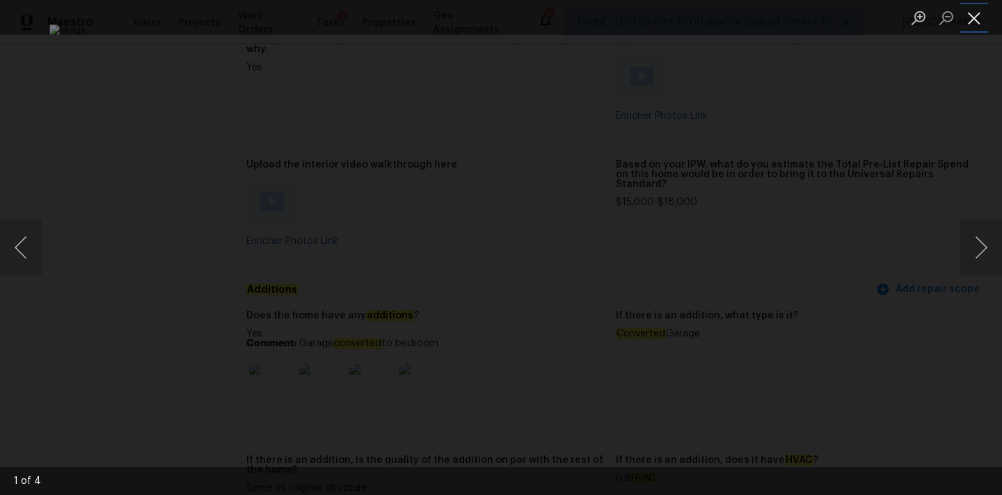
click at [974, 17] on button "Close lightbox" at bounding box center [974, 18] width 28 height 24
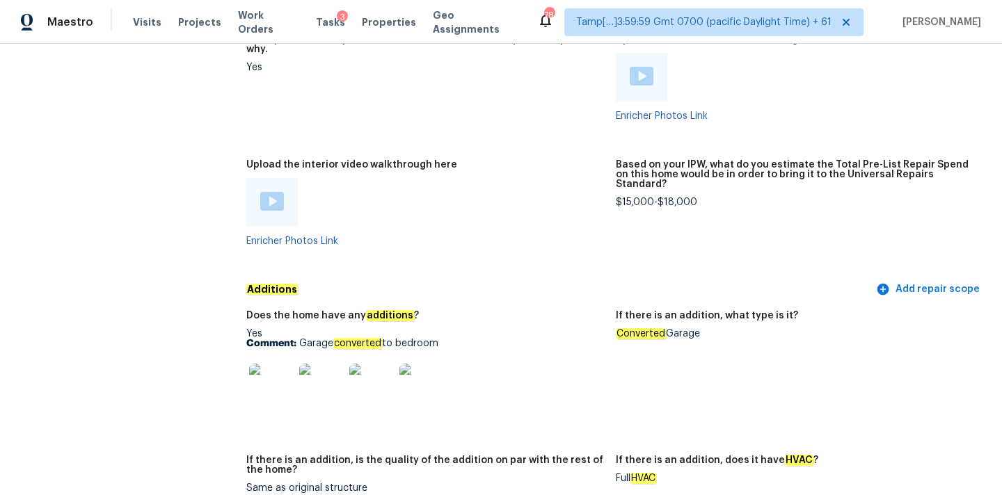
scroll to position [2212, 0]
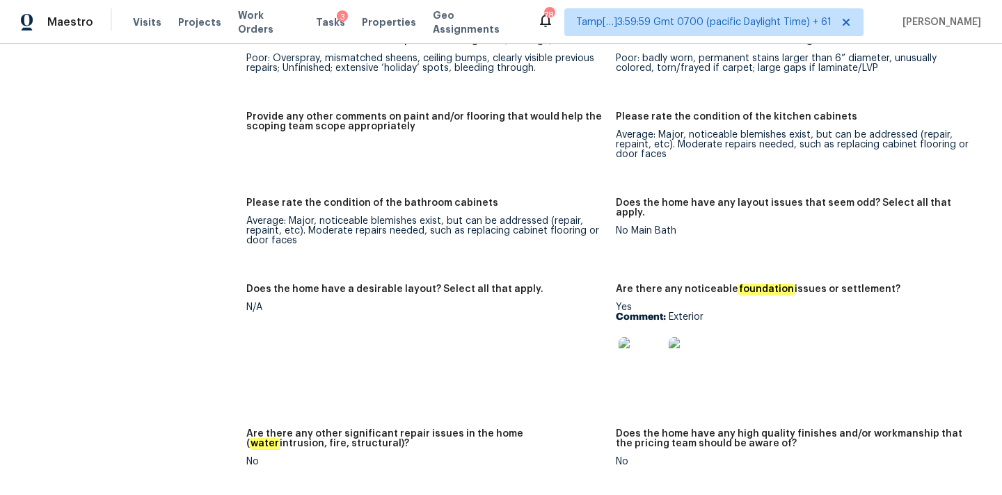
click at [646, 353] on img at bounding box center [641, 359] width 45 height 45
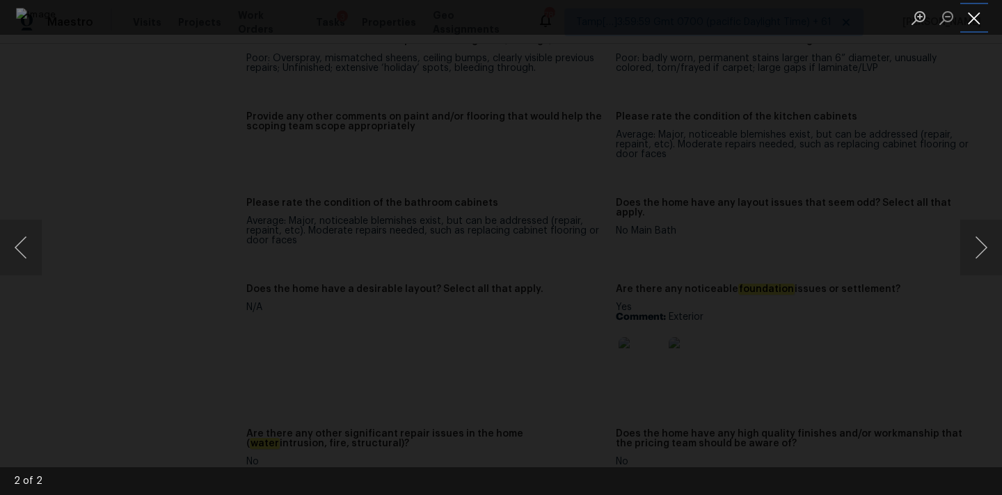
click at [974, 15] on button "Close lightbox" at bounding box center [974, 18] width 28 height 24
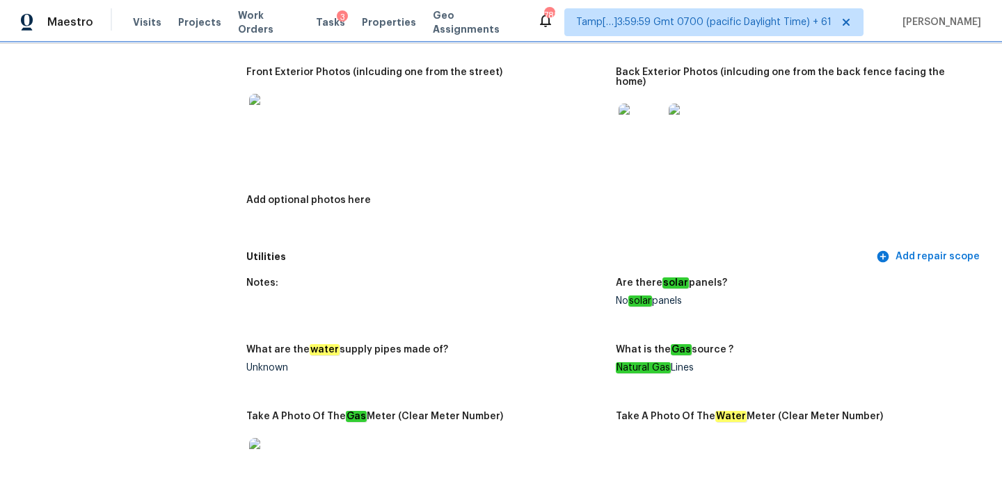
scroll to position [667, 0]
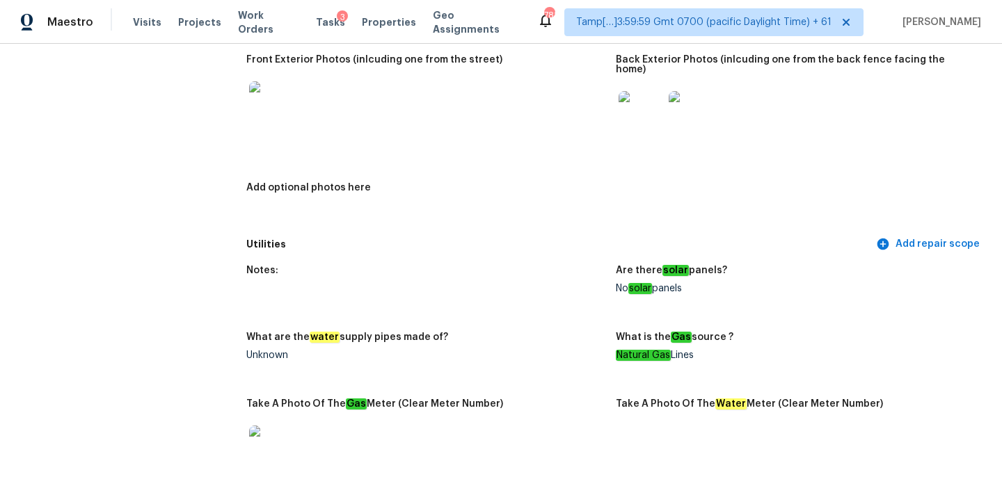
click at [637, 105] on img at bounding box center [641, 113] width 45 height 45
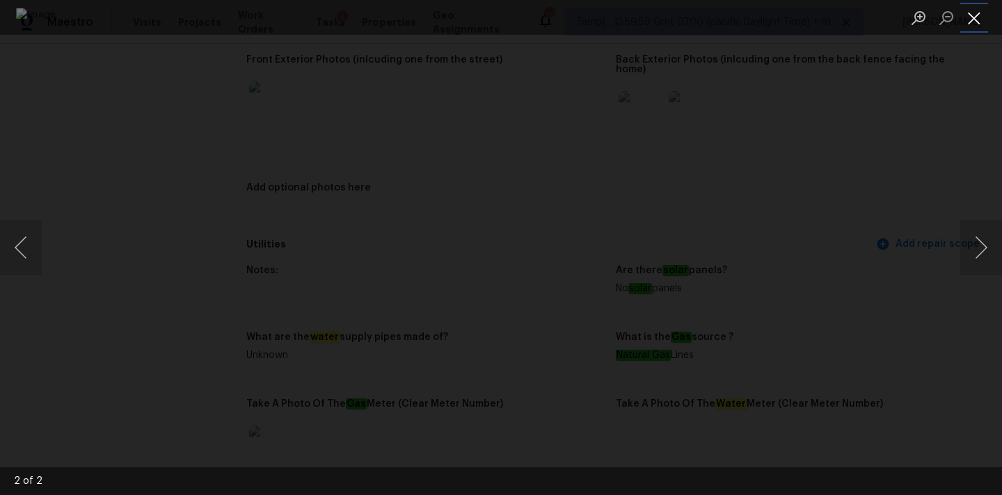
click at [980, 13] on button "Close lightbox" at bounding box center [974, 18] width 28 height 24
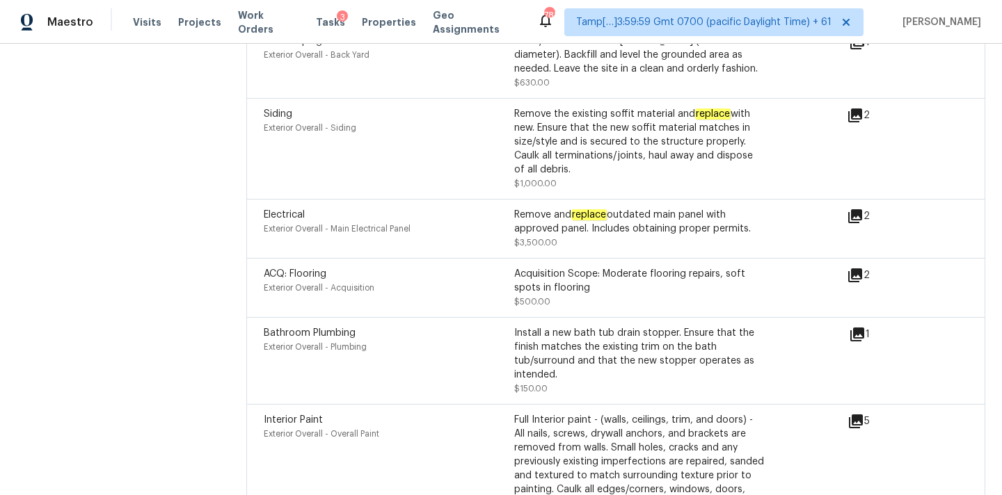
scroll to position [4302, 0]
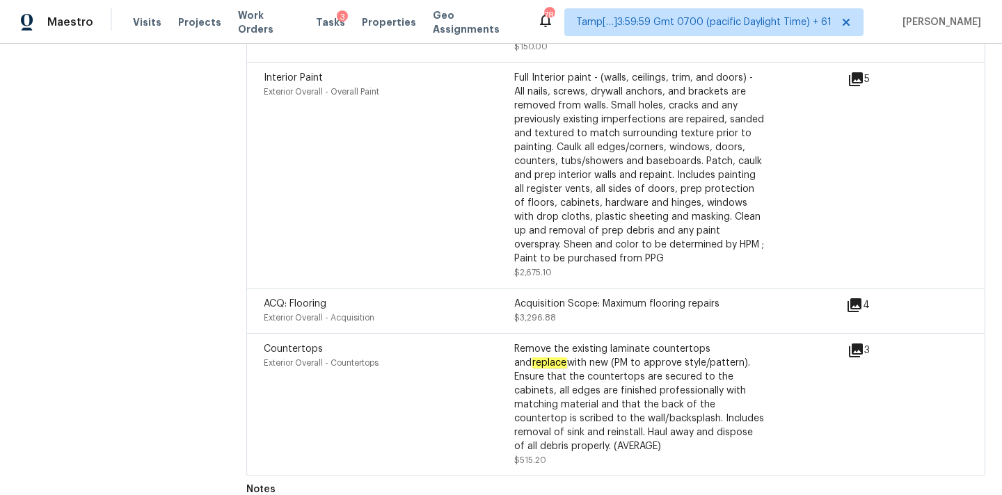
click at [852, 298] on icon at bounding box center [854, 305] width 14 height 14
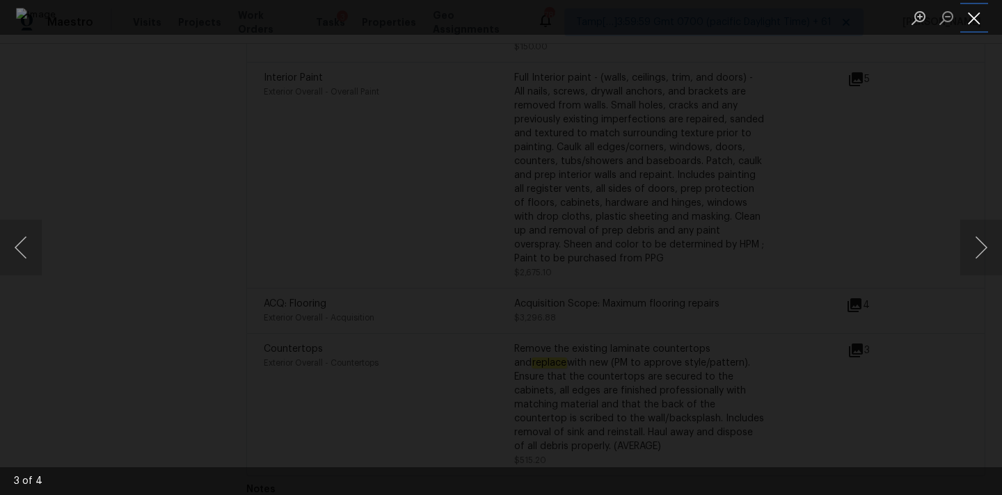
click at [966, 15] on button "Close lightbox" at bounding box center [974, 18] width 28 height 24
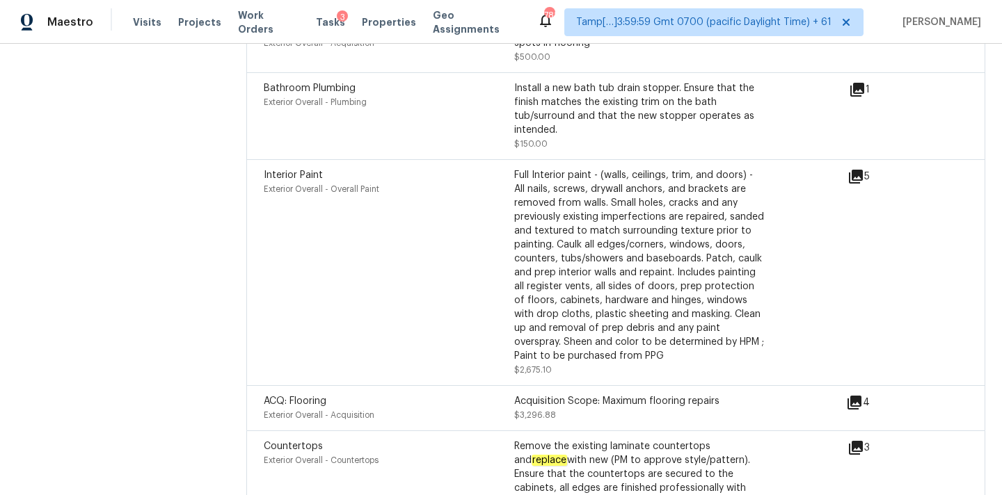
scroll to position [4158, 0]
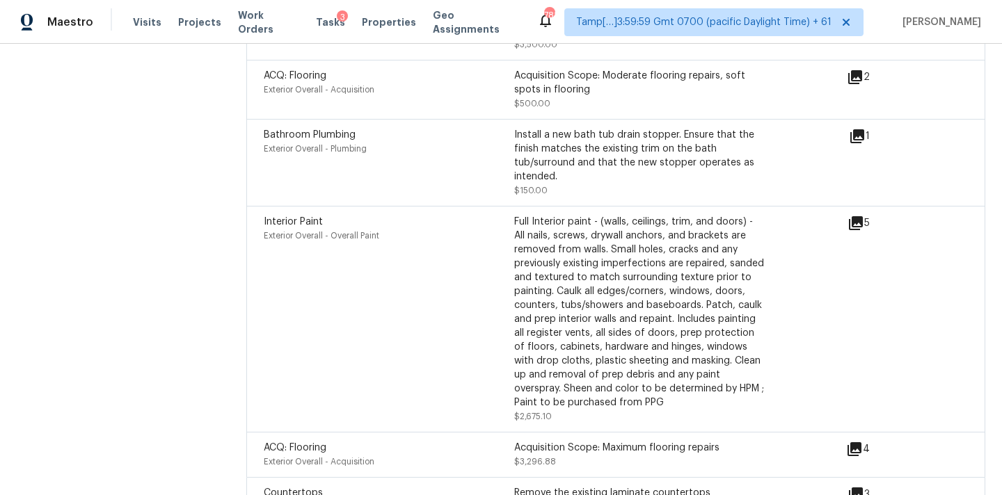
click at [859, 216] on icon at bounding box center [856, 223] width 14 height 14
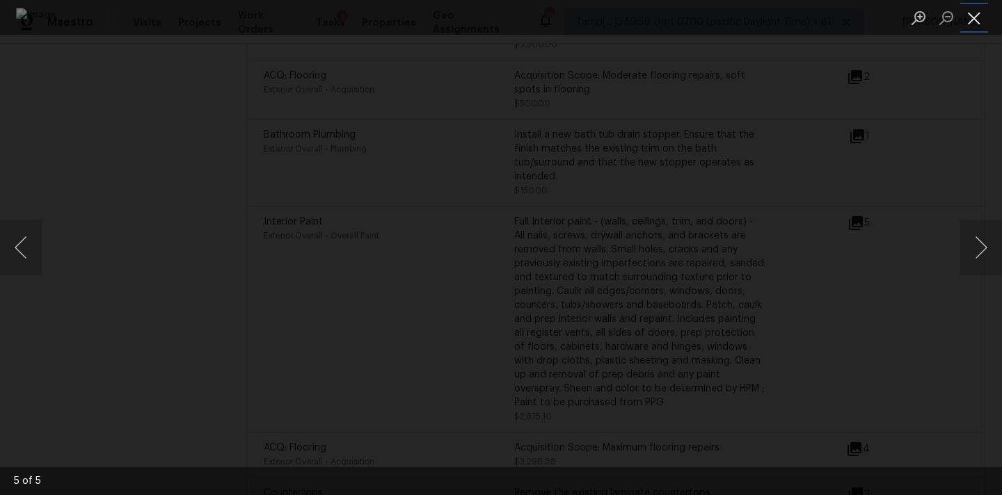
click at [974, 6] on button "Close lightbox" at bounding box center [974, 18] width 28 height 24
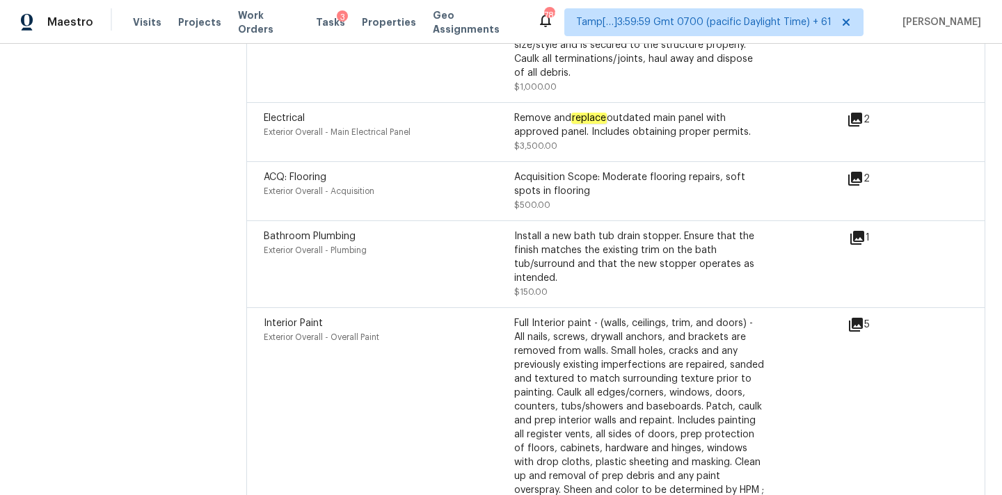
scroll to position [4023, 0]
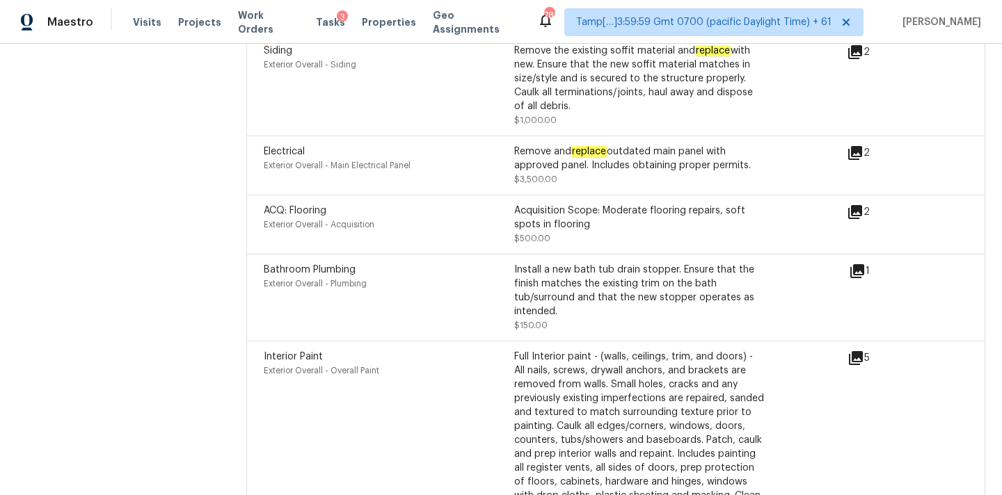
click at [857, 264] on icon at bounding box center [857, 271] width 14 height 14
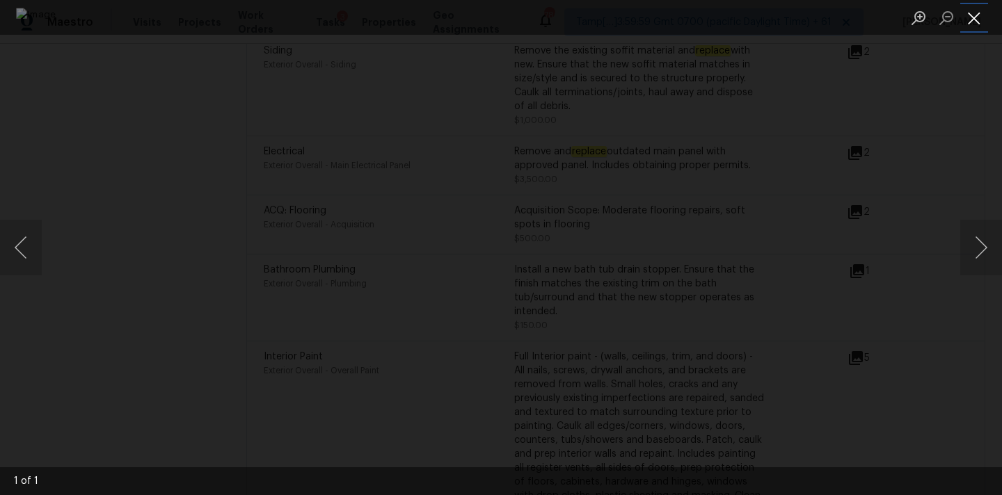
click at [977, 10] on button "Close lightbox" at bounding box center [974, 18] width 28 height 24
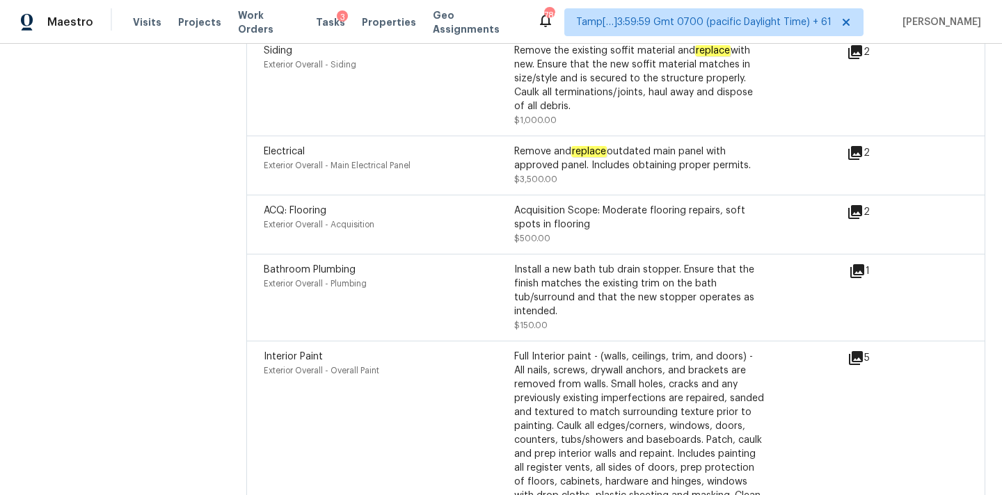
click at [856, 205] on icon at bounding box center [855, 212] width 14 height 14
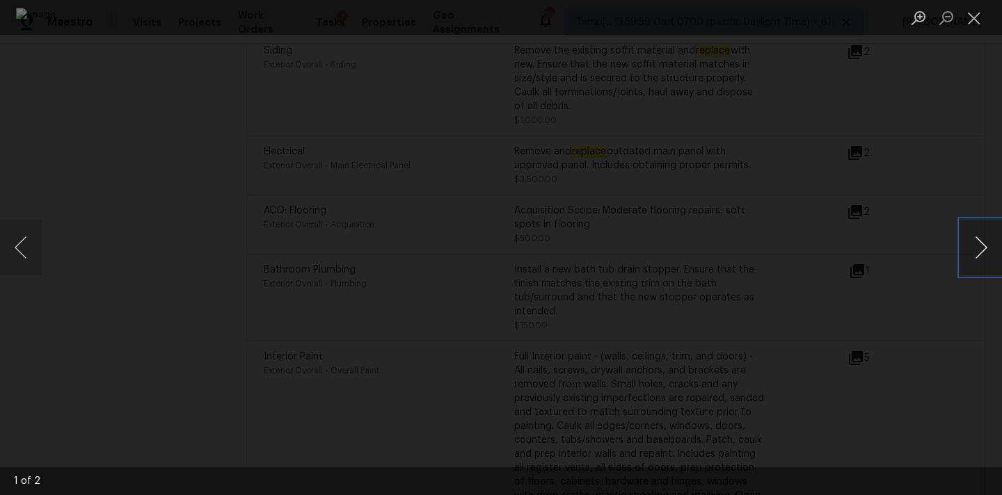
click at [980, 246] on button "Next image" at bounding box center [981, 248] width 42 height 56
click at [969, 25] on button "Close lightbox" at bounding box center [974, 18] width 28 height 24
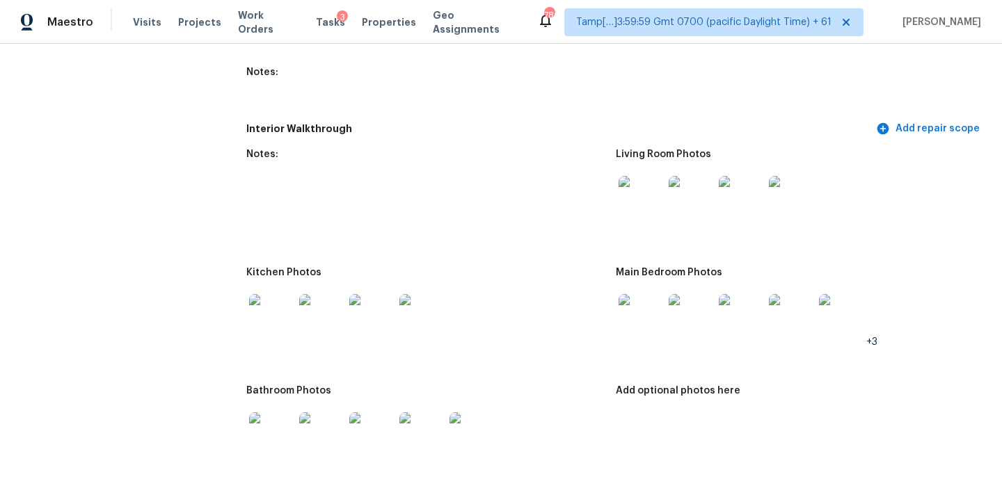
scroll to position [1597, 0]
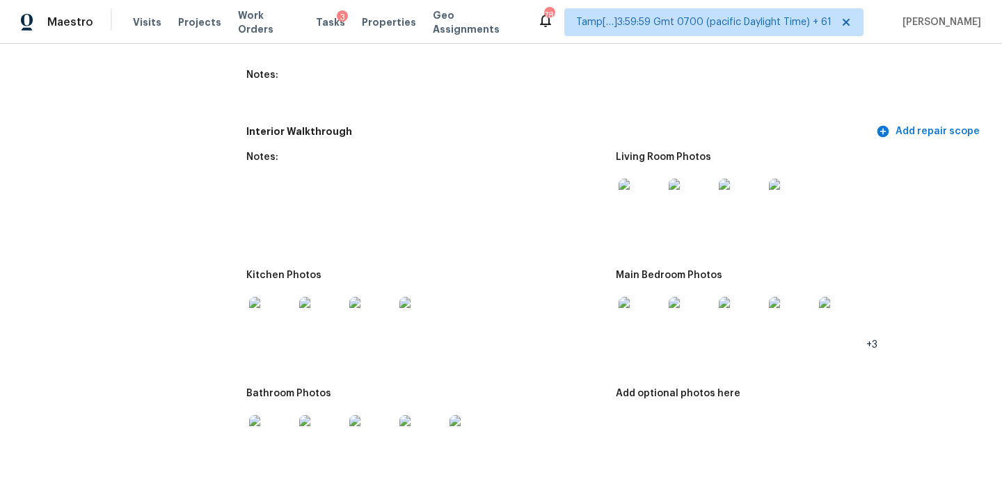
click at [651, 211] on img at bounding box center [641, 201] width 45 height 45
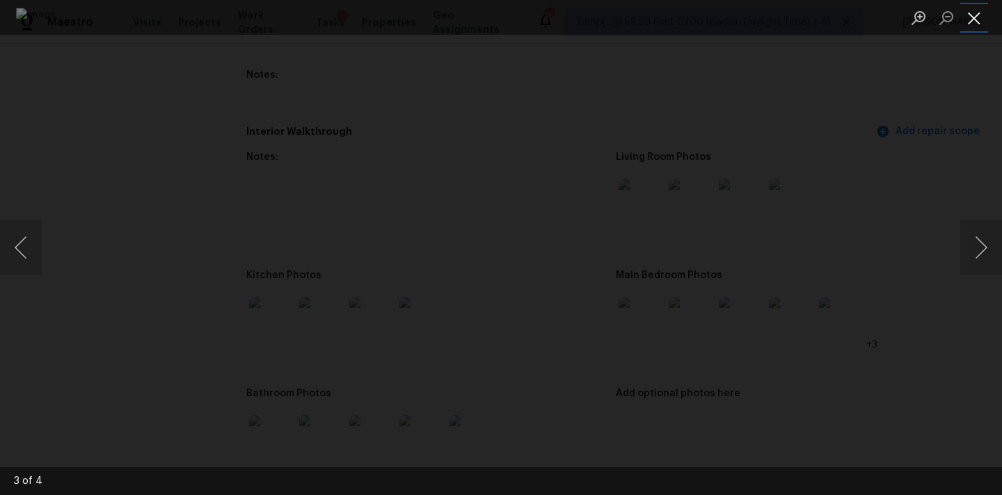
click at [978, 17] on button "Close lightbox" at bounding box center [974, 18] width 28 height 24
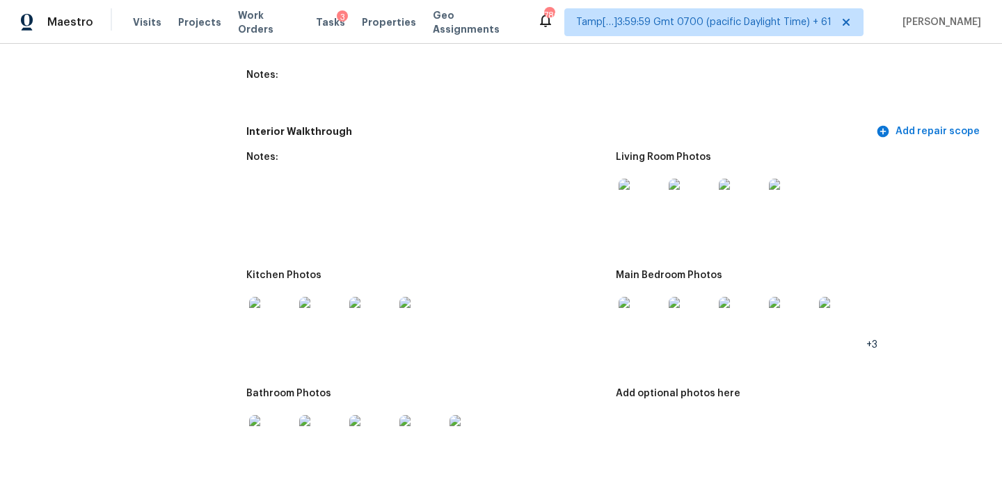
click at [623, 314] on img at bounding box center [641, 319] width 45 height 45
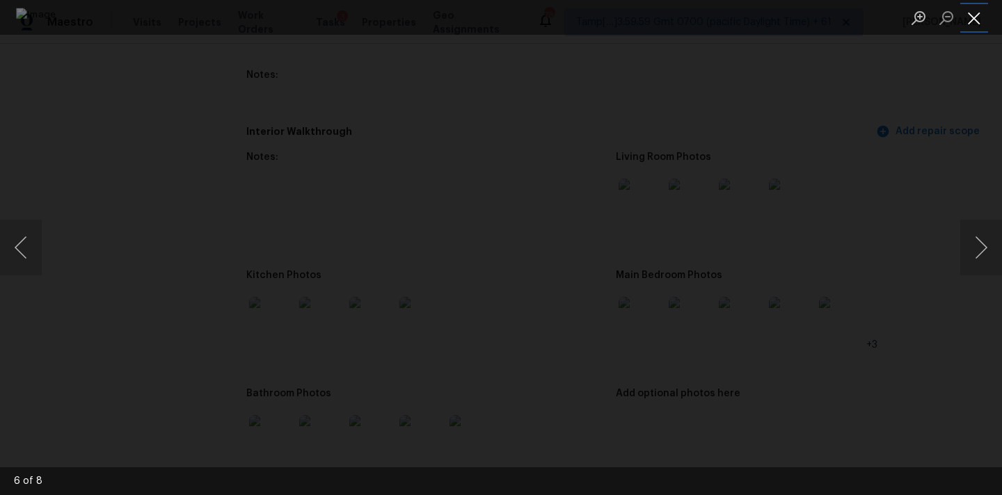
click at [974, 13] on button "Close lightbox" at bounding box center [974, 18] width 28 height 24
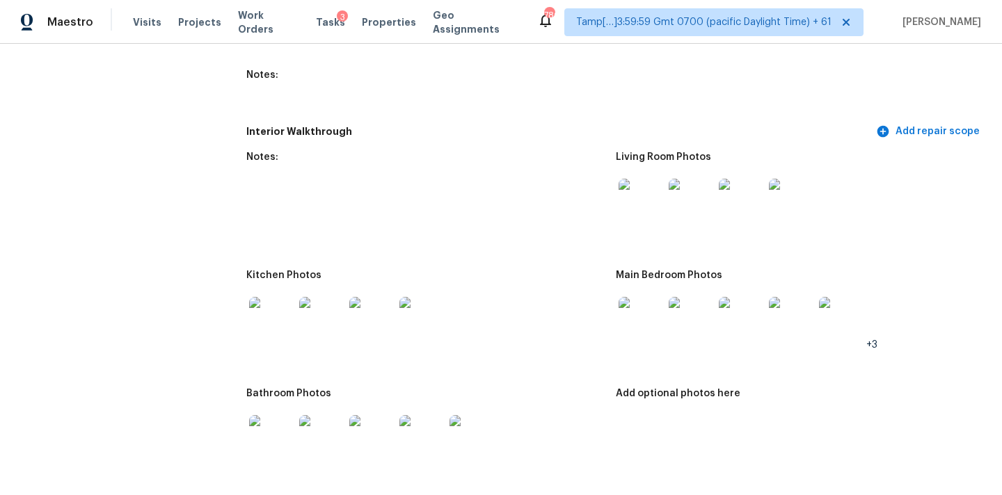
click at [265, 312] on img at bounding box center [271, 319] width 45 height 45
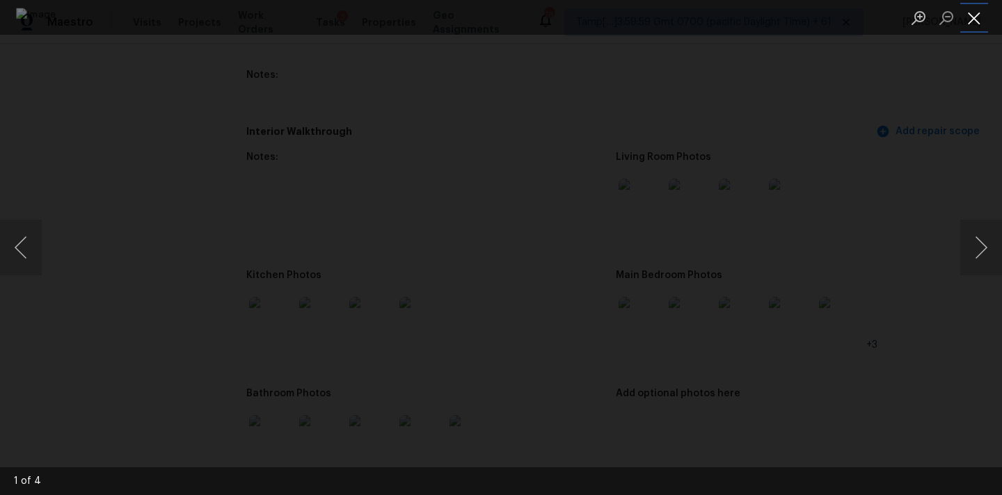
click at [980, 13] on button "Close lightbox" at bounding box center [974, 18] width 28 height 24
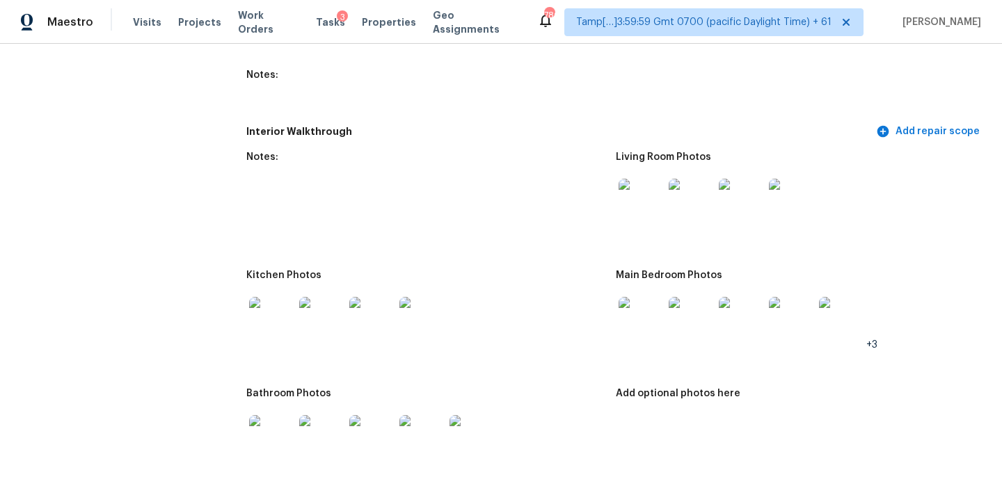
click at [274, 424] on img at bounding box center [271, 437] width 45 height 45
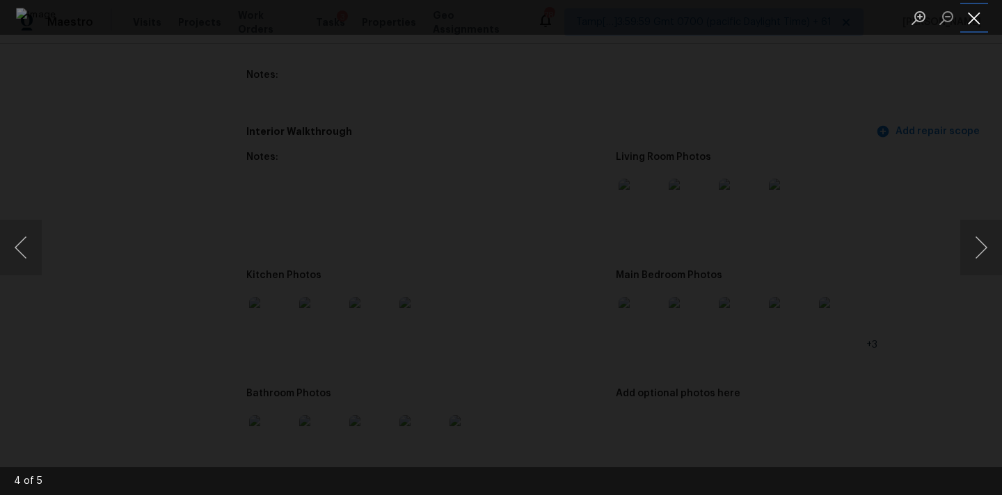
click at [969, 18] on button "Close lightbox" at bounding box center [974, 18] width 28 height 24
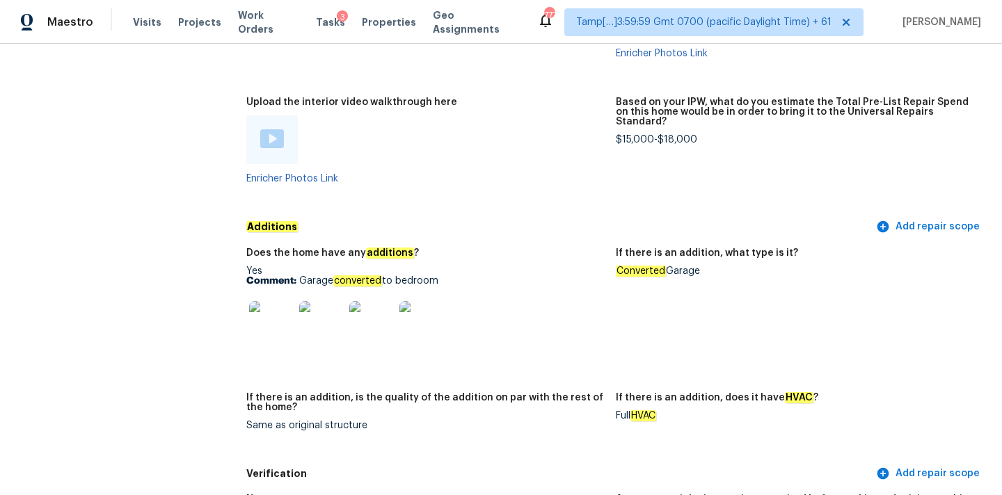
scroll to position [3048, 0]
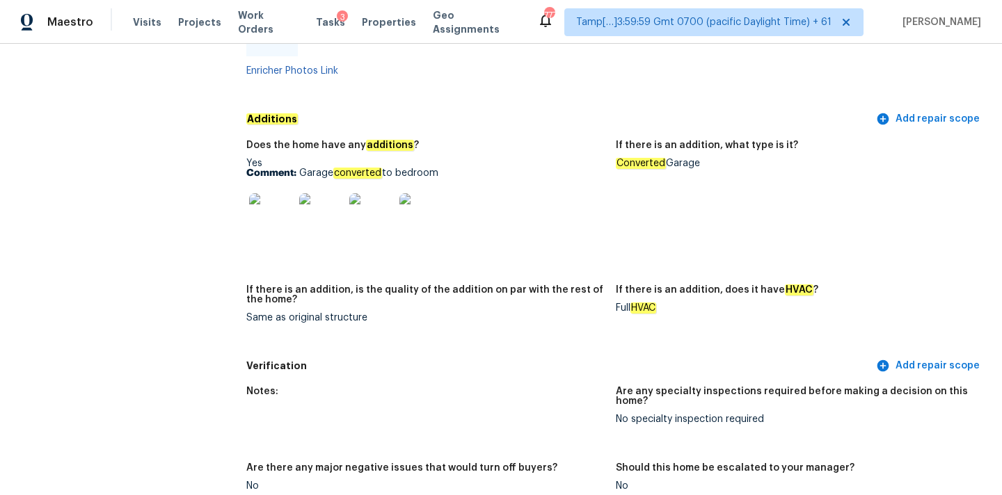
click at [619, 303] on div "Full HVAC" at bounding box center [795, 308] width 358 height 10
copy div "Full HVAC"
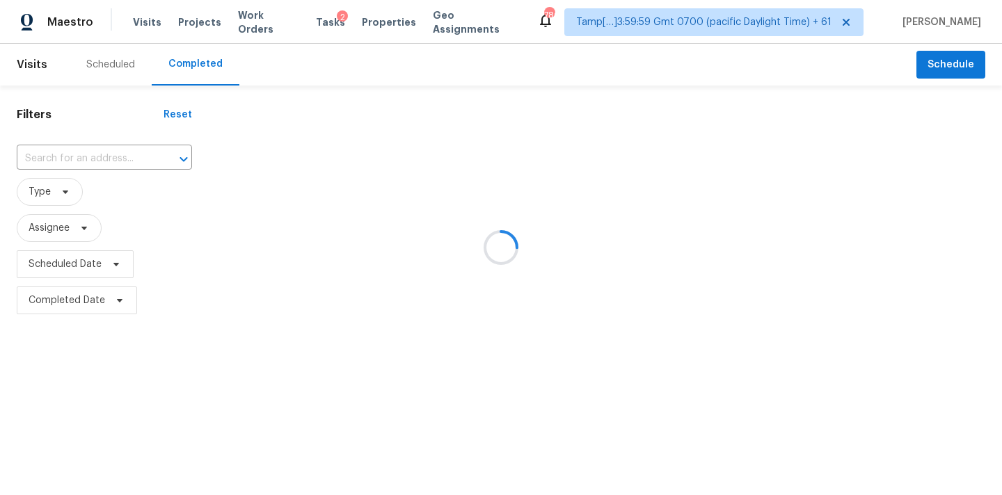
click at [93, 165] on div at bounding box center [501, 247] width 1002 height 495
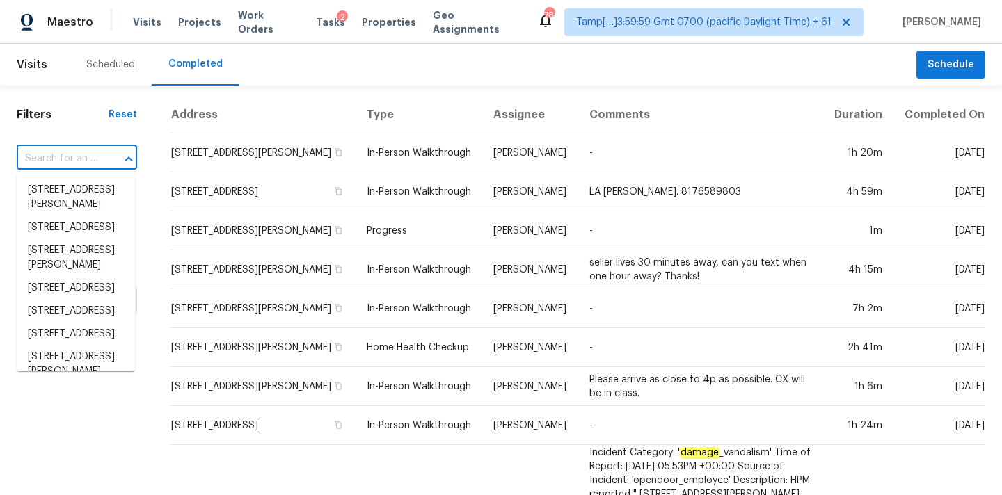
click at [58, 160] on input "text" at bounding box center [57, 159] width 81 height 22
type input "[STREET_ADDRESS][PERSON_NAME]"
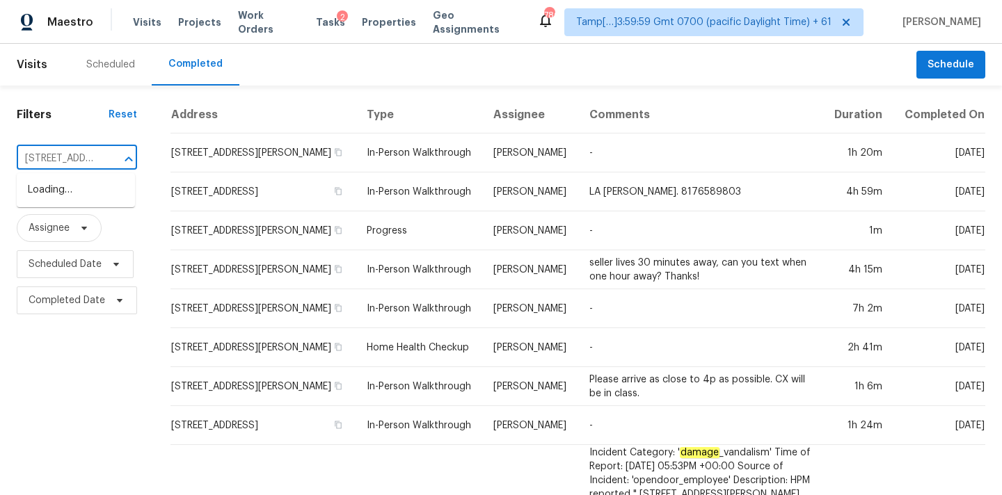
scroll to position [0, 104]
click at [68, 196] on li "[STREET_ADDRESS][PERSON_NAME]" at bounding box center [76, 198] width 118 height 38
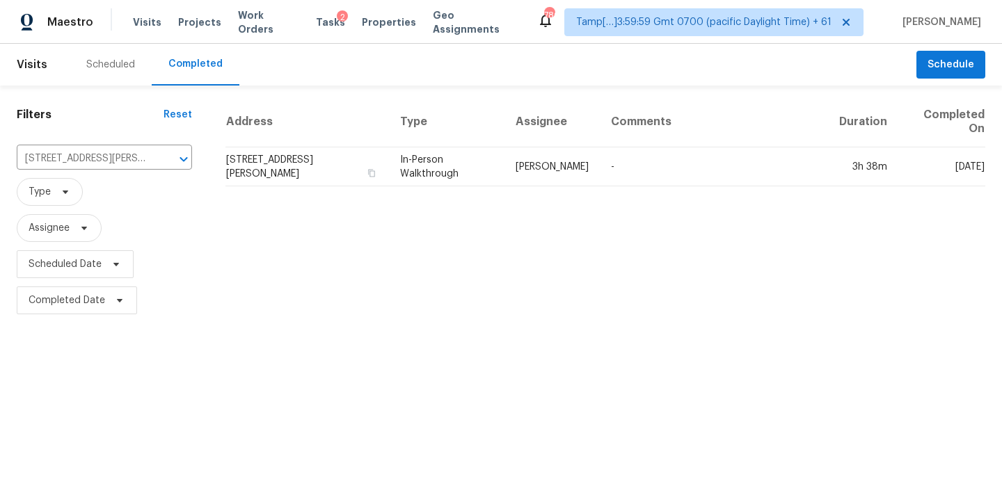
click at [412, 139] on th "Type" at bounding box center [446, 122] width 115 height 51
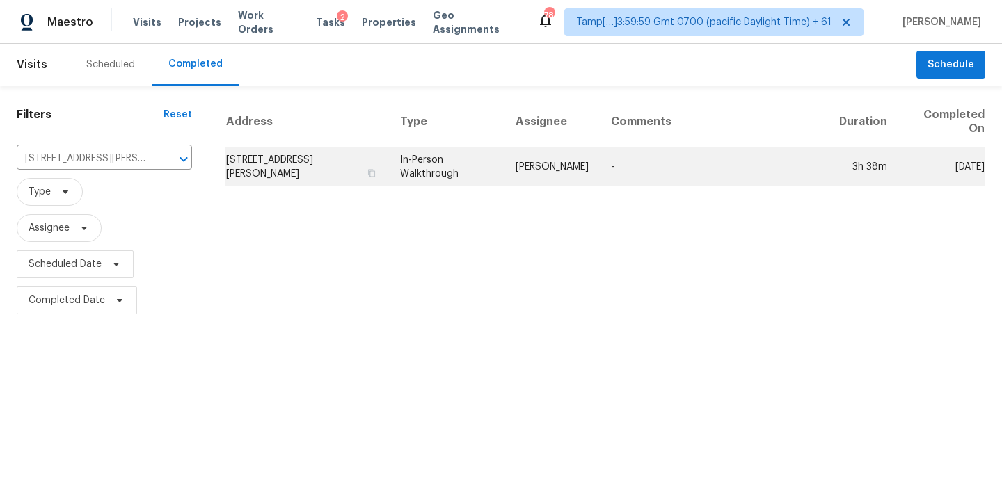
click at [431, 167] on td "In-Person Walkthrough" at bounding box center [446, 167] width 115 height 39
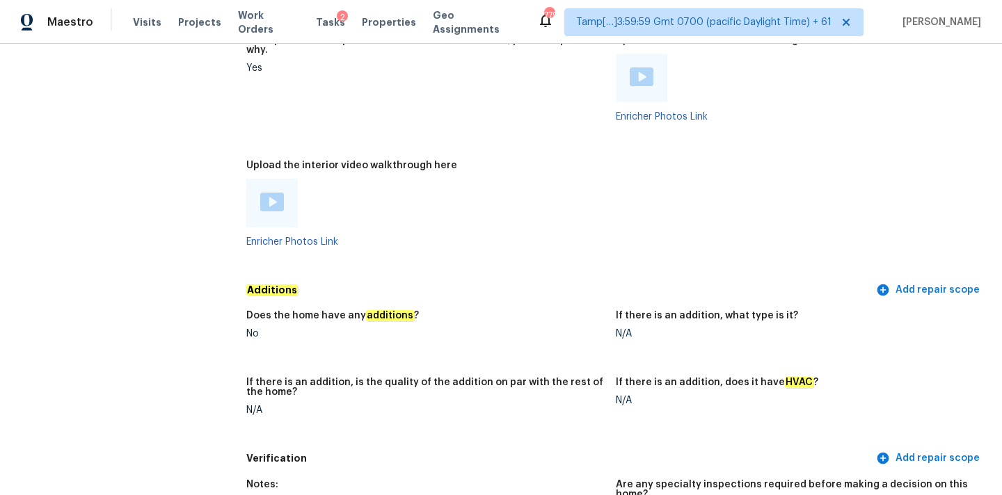
scroll to position [2491, 0]
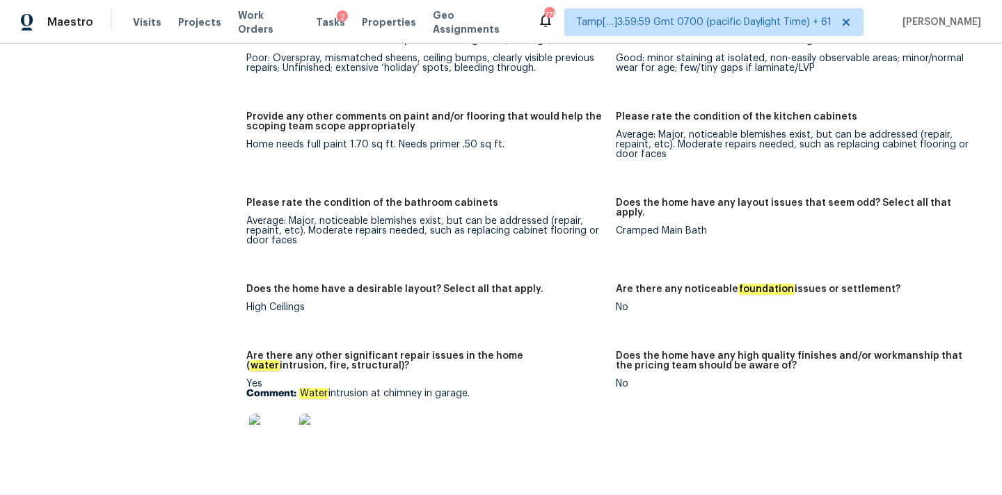
click at [264, 415] on img at bounding box center [271, 436] width 45 height 45
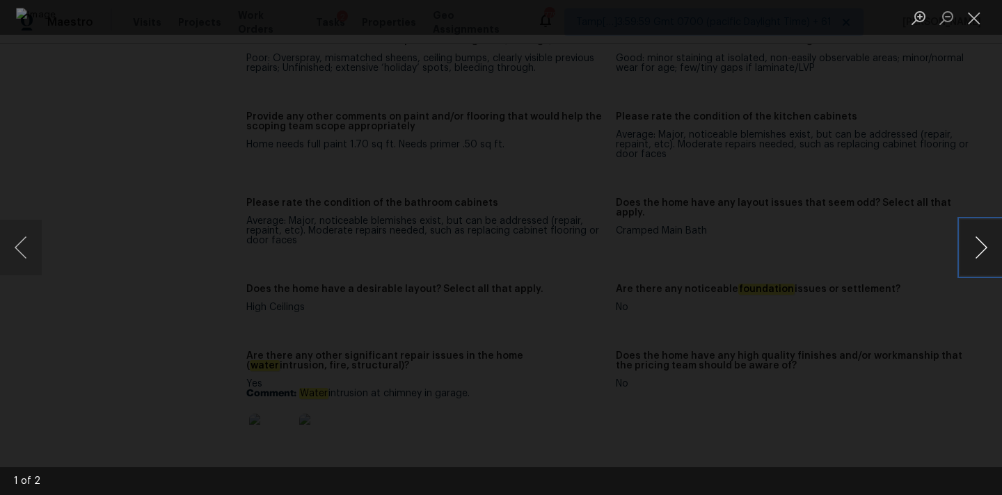
click at [973, 241] on button "Next image" at bounding box center [981, 248] width 42 height 56
click at [977, 244] on button "Next image" at bounding box center [981, 248] width 42 height 56
click at [981, 23] on button "Close lightbox" at bounding box center [974, 18] width 28 height 24
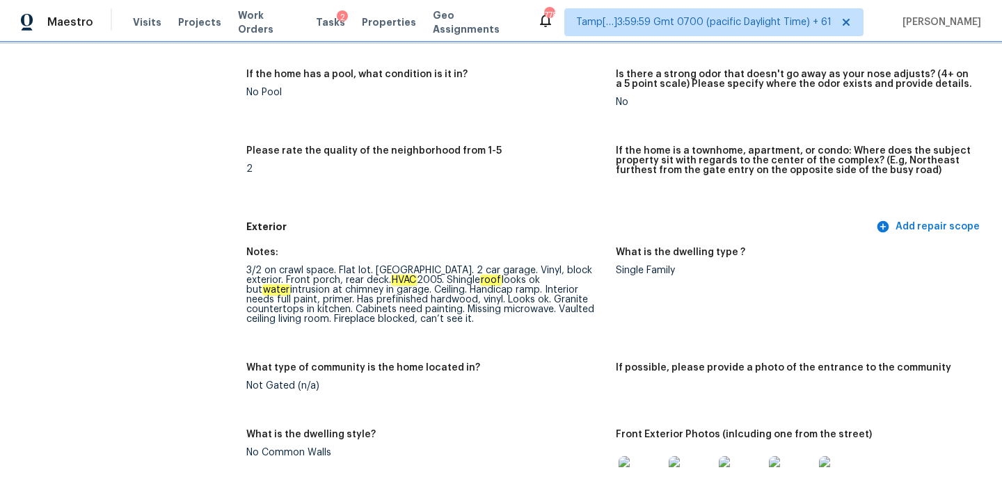
scroll to position [357, 0]
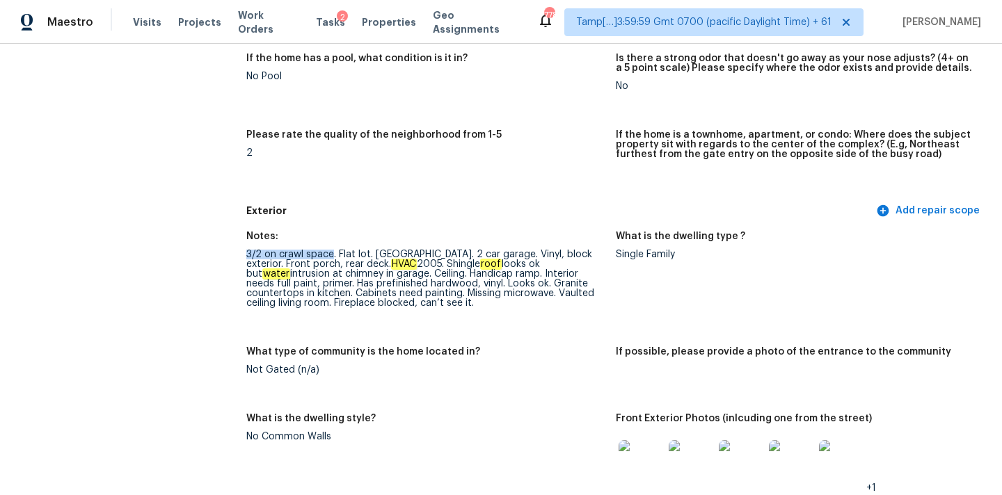
drag, startPoint x: 248, startPoint y: 253, endPoint x: 333, endPoint y: 256, distance: 84.9
click at [333, 256] on div "3/2 on crawl space. Flat lot. [GEOGRAPHIC_DATA]. 2 car garage. Vinyl, block ext…" at bounding box center [425, 279] width 358 height 58
drag, startPoint x: 339, startPoint y: 256, endPoint x: 515, endPoint y: 256, distance: 176.0
click at [515, 256] on div "3/2 on crawl space. Flat lot. [GEOGRAPHIC_DATA]. 2 car garage. Vinyl, block ext…" at bounding box center [425, 279] width 358 height 58
click at [514, 255] on div "3/2 on crawl space. Flat lot. [GEOGRAPHIC_DATA]. 2 car garage. Vinyl, block ext…" at bounding box center [425, 279] width 358 height 58
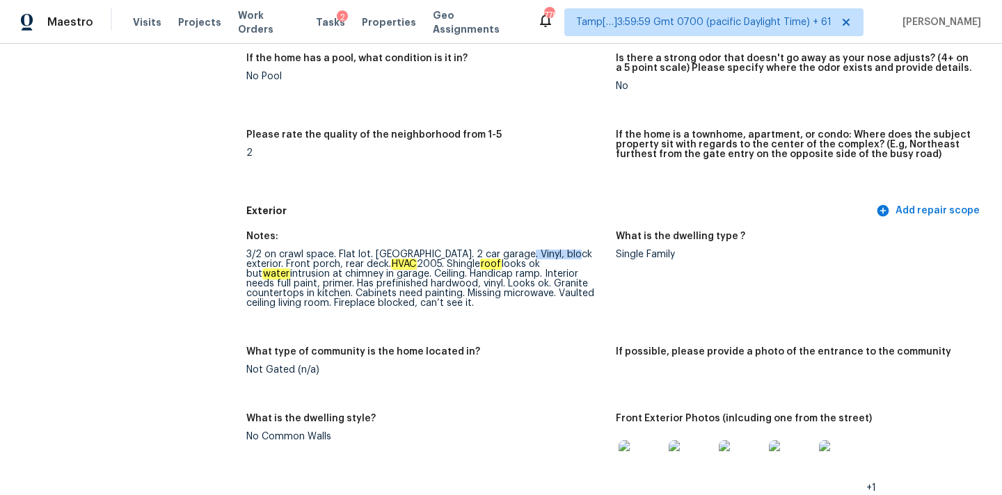
drag, startPoint x: 514, startPoint y: 255, endPoint x: 563, endPoint y: 255, distance: 48.7
click at [563, 255] on div "3/2 on crawl space. Flat lot. [GEOGRAPHIC_DATA]. 2 car garage. Vinyl, block ext…" at bounding box center [425, 279] width 358 height 58
drag, startPoint x: 247, startPoint y: 264, endPoint x: 280, endPoint y: 264, distance: 33.4
click at [280, 264] on div "3/2 on crawl space. Flat lot. [GEOGRAPHIC_DATA]. 2 car garage. Vinyl, block ext…" at bounding box center [425, 279] width 358 height 58
drag, startPoint x: 287, startPoint y: 264, endPoint x: 346, endPoint y: 262, distance: 59.9
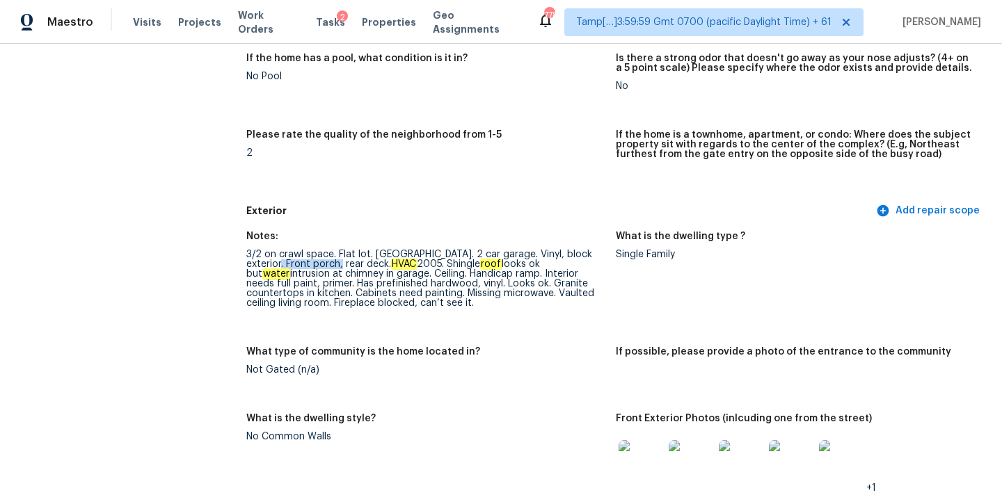
click at [348, 262] on div "3/2 on crawl space. Flat lot. [GEOGRAPHIC_DATA]. 2 car garage. Vinyl, block ext…" at bounding box center [425, 279] width 358 height 58
click at [302, 276] on div "3/2 on crawl space. Flat lot. [GEOGRAPHIC_DATA]. 2 car garage. Vinyl, block ext…" at bounding box center [425, 279] width 358 height 58
drag, startPoint x: 286, startPoint y: 263, endPoint x: 338, endPoint y: 264, distance: 52.2
click at [338, 264] on div "3/2 on crawl space. Flat lot. [GEOGRAPHIC_DATA]. 2 car garage. Vinyl, block ext…" at bounding box center [425, 279] width 358 height 58
drag, startPoint x: 346, startPoint y: 264, endPoint x: 372, endPoint y: 264, distance: 25.0
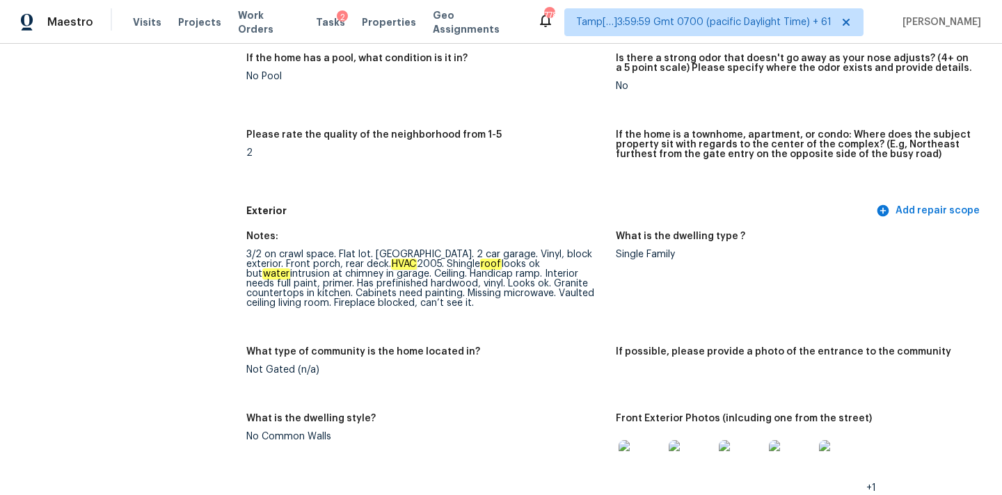
click at [372, 264] on div "3/2 on crawl space. Flat lot. [GEOGRAPHIC_DATA]. 2 car garage. Vinyl, block ext…" at bounding box center [425, 279] width 358 height 58
drag, startPoint x: 392, startPoint y: 266, endPoint x: 450, endPoint y: 266, distance: 58.4
click at [450, 266] on div "3/2 on crawl space. Flat lot. [GEOGRAPHIC_DATA]. 2 car garage. Vinyl, block ext…" at bounding box center [425, 279] width 358 height 58
drag, startPoint x: 454, startPoint y: 264, endPoint x: 483, endPoint y: 264, distance: 29.2
click at [483, 264] on div "3/2 on crawl space. Flat lot. [GEOGRAPHIC_DATA]. 2 car garage. Vinyl, block ext…" at bounding box center [425, 279] width 358 height 58
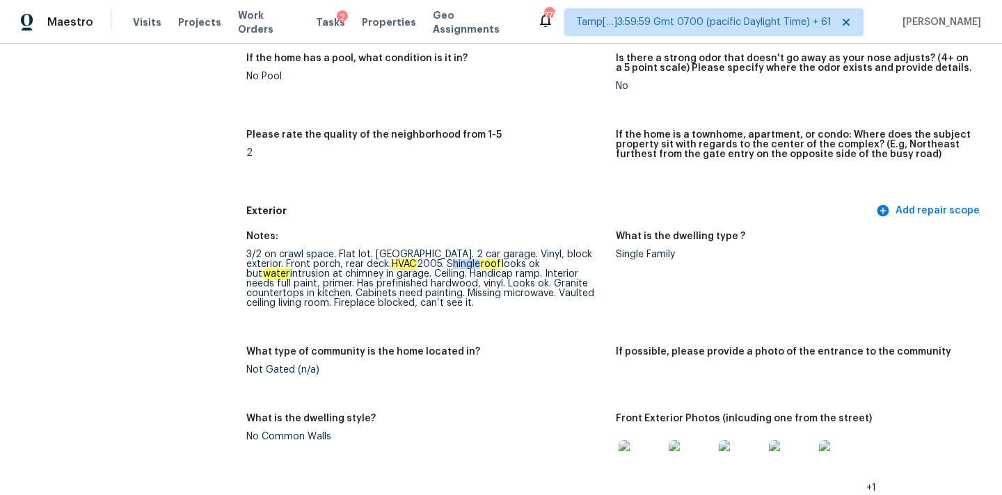
click at [452, 262] on div "3/2 on crawl space. Flat lot. [GEOGRAPHIC_DATA]. 2 car garage. Vinyl, block ext…" at bounding box center [425, 279] width 358 height 58
drag, startPoint x: 453, startPoint y: 263, endPoint x: 600, endPoint y: 264, distance: 147.5
click at [600, 264] on div "3/2 on crawl space. Flat lot. [GEOGRAPHIC_DATA]. 2 car garage. Vinyl, block ext…" at bounding box center [425, 279] width 358 height 58
click at [472, 274] on div "3/2 on crawl space. Flat lot. [GEOGRAPHIC_DATA]. 2 car garage. Vinyl, block ext…" at bounding box center [425, 279] width 358 height 58
click at [392, 264] on em "HVAC" at bounding box center [404, 264] width 26 height 11
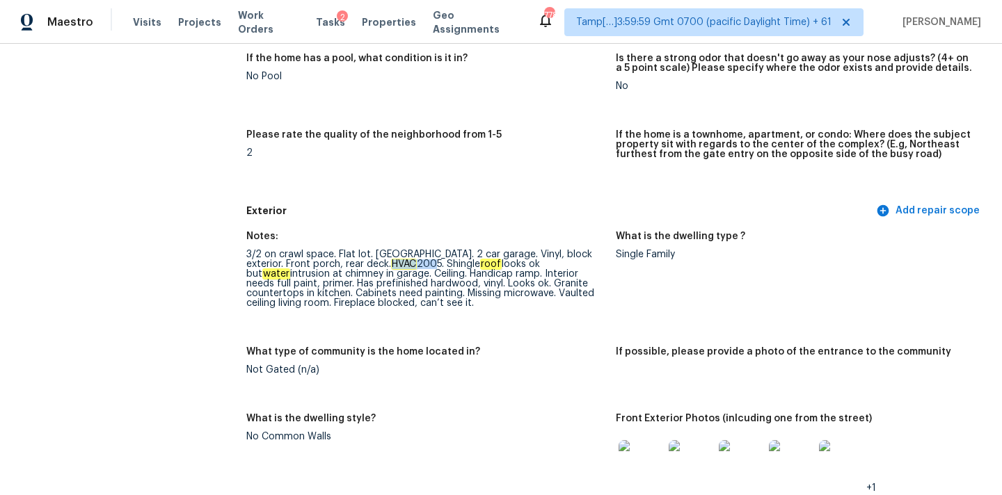
drag, startPoint x: 395, startPoint y: 264, endPoint x: 433, endPoint y: 264, distance: 39.0
click at [433, 264] on div "3/2 on crawl space. Flat lot. Gravel driveway. 2 car garage. Vinyl, block exter…" at bounding box center [425, 279] width 358 height 58
drag, startPoint x: 453, startPoint y: 264, endPoint x: 541, endPoint y: 267, distance: 87.7
click at [541, 267] on div "3/2 on crawl space. Flat lot. Gravel driveway. 2 car garage. Vinyl, block exter…" at bounding box center [425, 279] width 358 height 58
click at [474, 269] on div "3/2 on crawl space. Flat lot. Gravel driveway. 2 car garage. Vinyl, block exter…" at bounding box center [425, 279] width 358 height 58
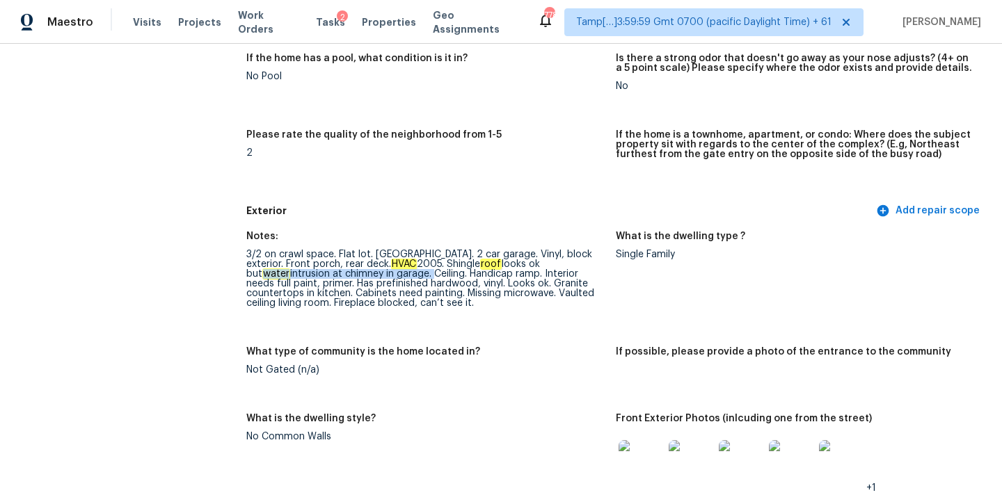
drag, startPoint x: 571, startPoint y: 266, endPoint x: 388, endPoint y: 273, distance: 183.8
click at [388, 273] on div "3/2 on crawl space. Flat lot. Gravel driveway. 2 car garage. Vinyl, block exter…" at bounding box center [425, 279] width 358 height 58
drag, startPoint x: 430, startPoint y: 276, endPoint x: 497, endPoint y: 276, distance: 66.8
click at [497, 276] on div "3/2 on crawl space. Flat lot. Gravel driveway. 2 car garage. Vinyl, block exter…" at bounding box center [425, 279] width 358 height 58
copy div "Handicap ramp"
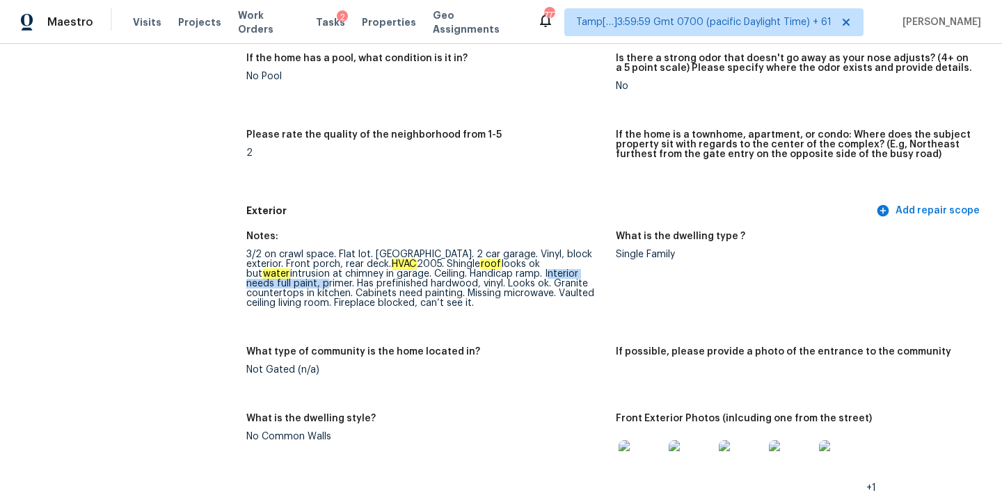
drag, startPoint x: 502, startPoint y: 275, endPoint x: 273, endPoint y: 286, distance: 229.2
click at [273, 286] on div "3/2 on crawl space. Flat lot. Gravel driveway. 2 car garage. Vinyl, block exter…" at bounding box center [425, 279] width 358 height 58
copy div "Handicap ramp"
drag, startPoint x: 427, startPoint y: 271, endPoint x: 497, endPoint y: 276, distance: 70.4
click at [497, 276] on div "3/2 on crawl space. Flat lot. Gravel driveway. 2 car garage. Vinyl, block exter…" at bounding box center [425, 279] width 358 height 58
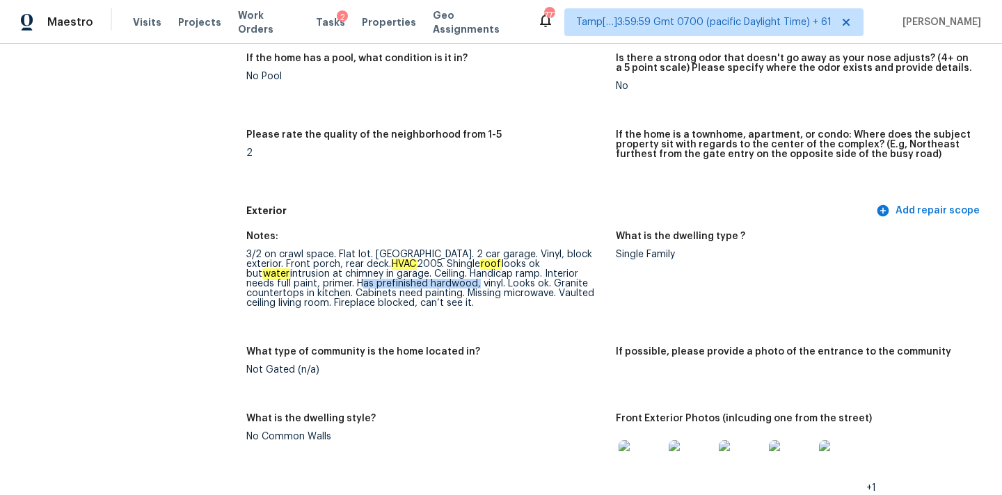
drag, startPoint x: 312, startPoint y: 287, endPoint x: 429, endPoint y: 287, distance: 117.6
click at [429, 287] on div "3/2 on crawl space. Flat lot. Gravel driveway. 2 car garage. Vinyl, block exter…" at bounding box center [425, 279] width 358 height 58
drag, startPoint x: 506, startPoint y: 285, endPoint x: 397, endPoint y: 296, distance: 109.1
click at [397, 296] on div "3/2 on crawl space. Flat lot. Gravel driveway. 2 car garage. Vinyl, block exter…" at bounding box center [425, 279] width 358 height 58
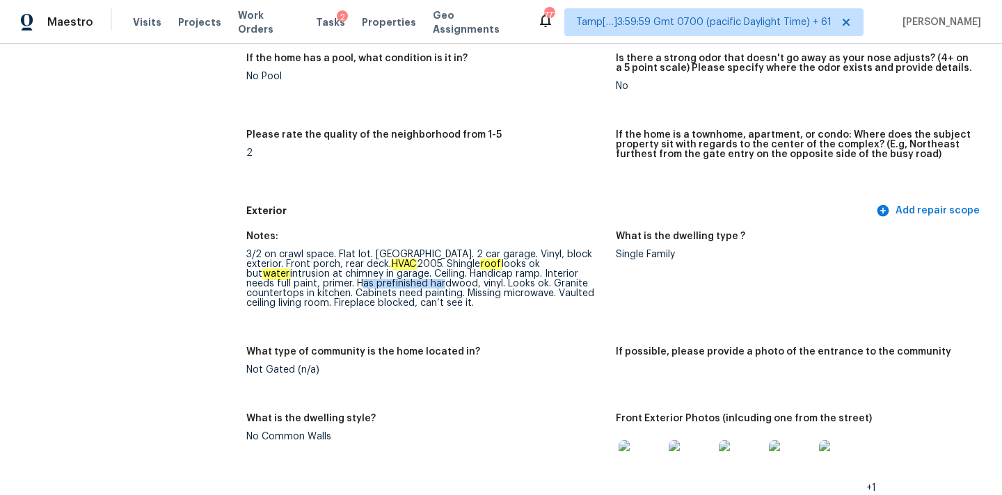
drag, startPoint x: 310, startPoint y: 286, endPoint x: 393, endPoint y: 282, distance: 83.6
click at [393, 282] on div "3/2 on crawl space. Flat lot. Gravel driveway. 2 car garage. Vinyl, block exter…" at bounding box center [425, 279] width 358 height 58
click at [314, 288] on div "3/2 on crawl space. Flat lot. Gravel driveway. 2 car garage. Vinyl, block exter…" at bounding box center [425, 279] width 358 height 58
drag, startPoint x: 310, startPoint y: 286, endPoint x: 429, endPoint y: 282, distance: 119.7
click at [429, 282] on div "3/2 on crawl space. Flat lot. Gravel driveway. 2 car garage. Vinyl, block exter…" at bounding box center [425, 279] width 358 height 58
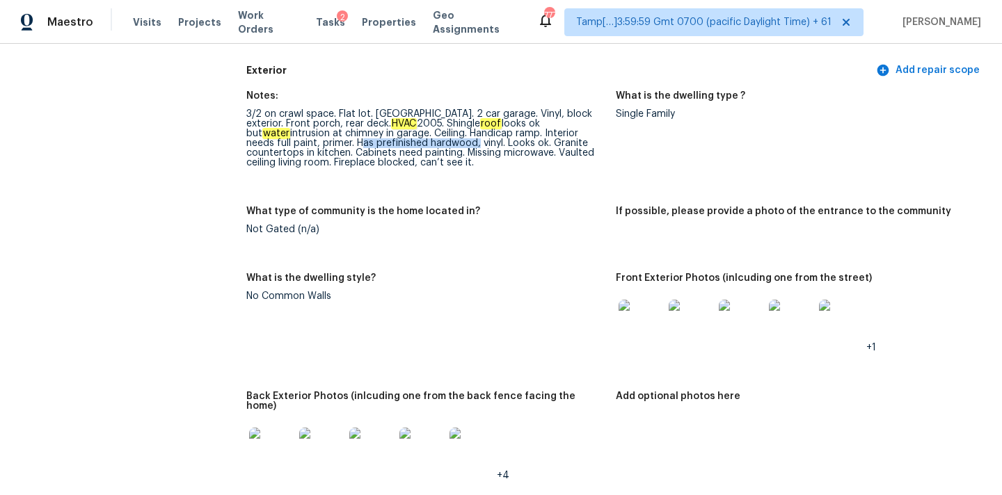
scroll to position [486, 0]
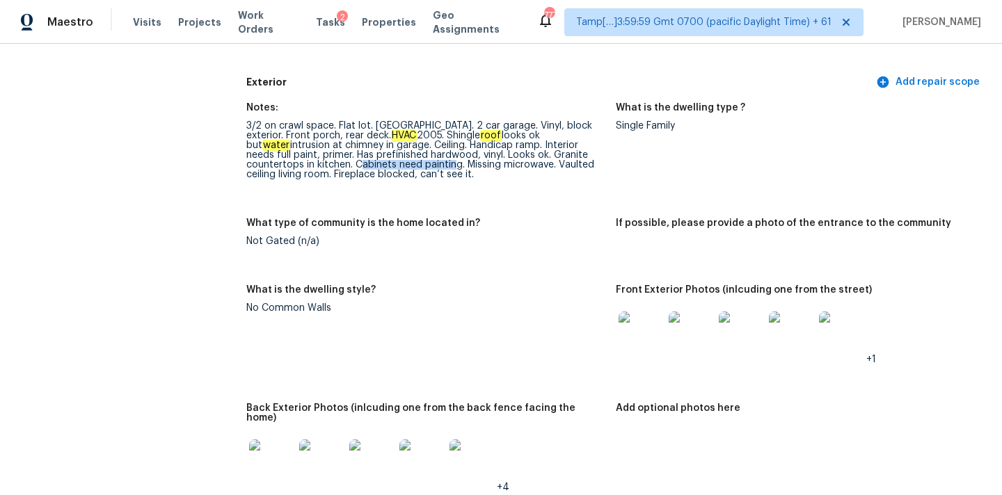
drag, startPoint x: 297, startPoint y: 164, endPoint x: 392, endPoint y: 163, distance: 94.6
click at [392, 163] on div "3/2 on crawl space. Flat lot. Gravel driveway. 2 car garage. Vinyl, block exter…" at bounding box center [425, 150] width 358 height 58
click at [310, 166] on div "3/2 on crawl space. Flat lot. Gravel driveway. 2 car garage. Vinyl, block exter…" at bounding box center [425, 150] width 358 height 58
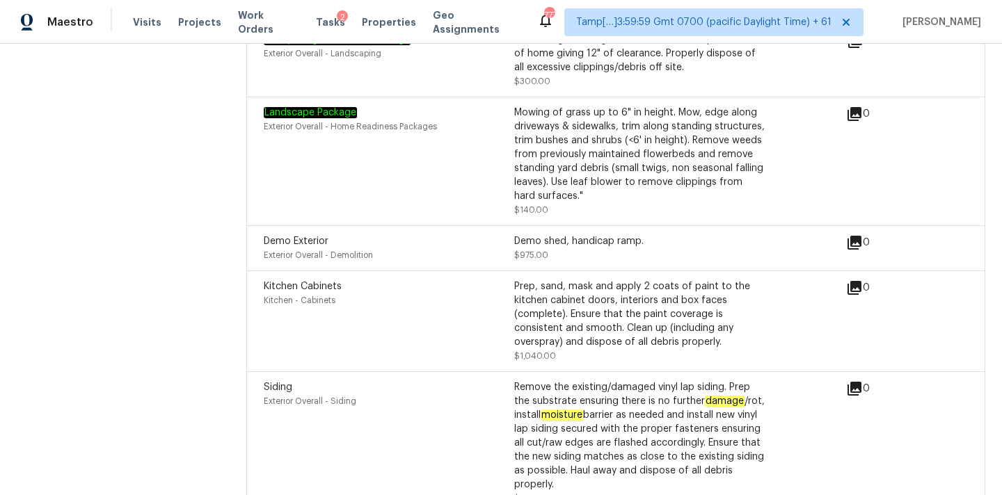
scroll to position [381, 0]
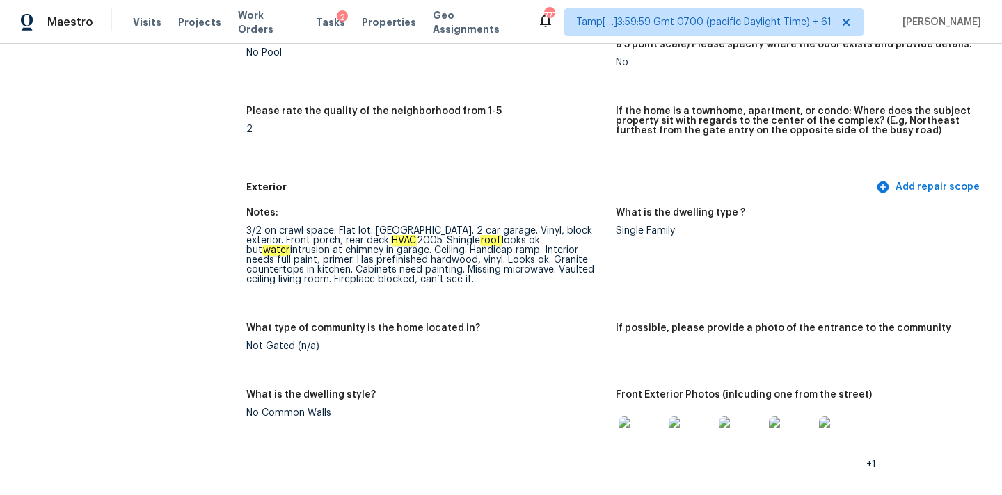
click at [471, 271] on div "3/2 on crawl space. Flat lot. Gravel driveway. 2 car garage. Vinyl, block exter…" at bounding box center [425, 255] width 358 height 58
copy div "microwave"
click at [303, 282] on div "3/2 on crawl space. Flat lot. Gravel driveway. 2 car garage. Vinyl, block exter…" at bounding box center [425, 255] width 358 height 58
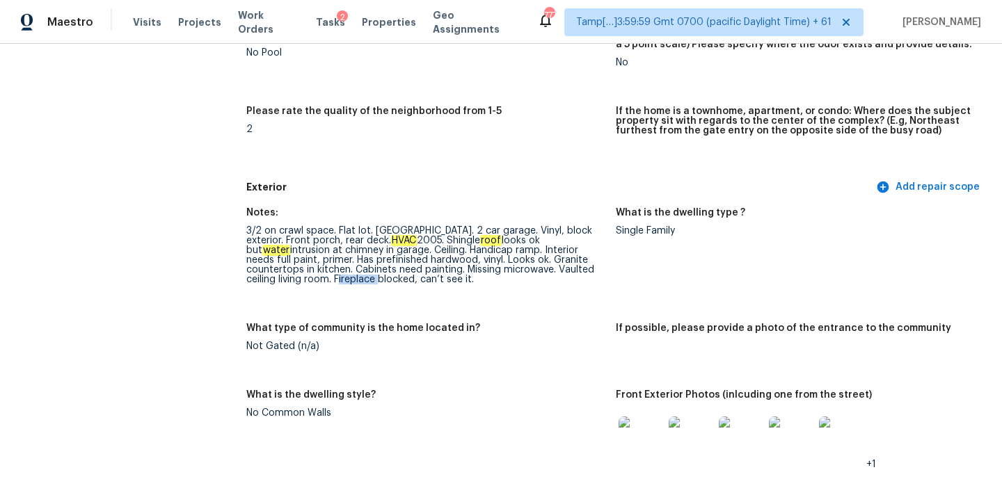
copy div "Fireplace"
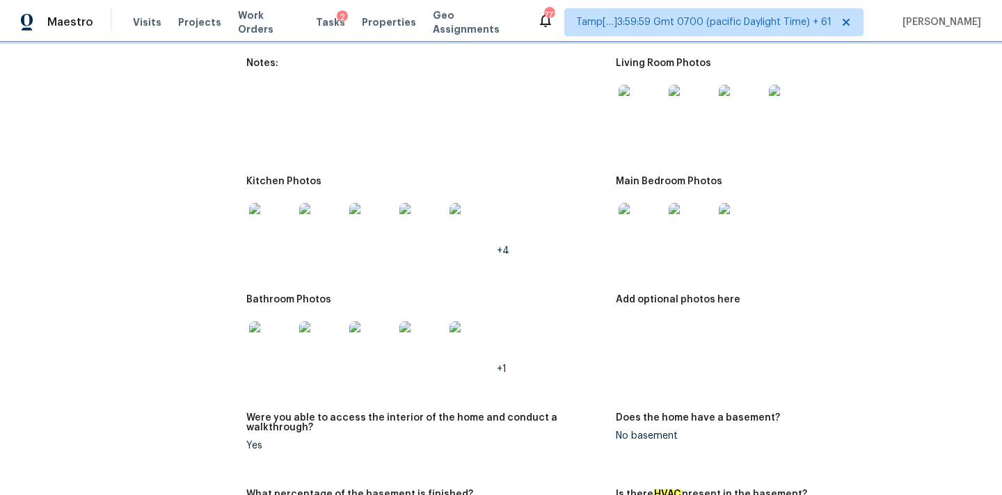
scroll to position [1903, 0]
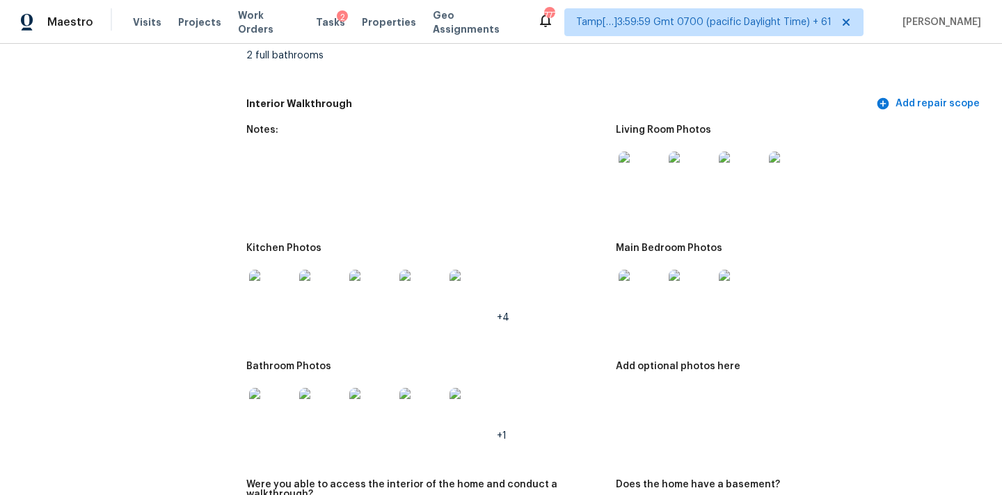
click at [627, 171] on img at bounding box center [641, 174] width 45 height 45
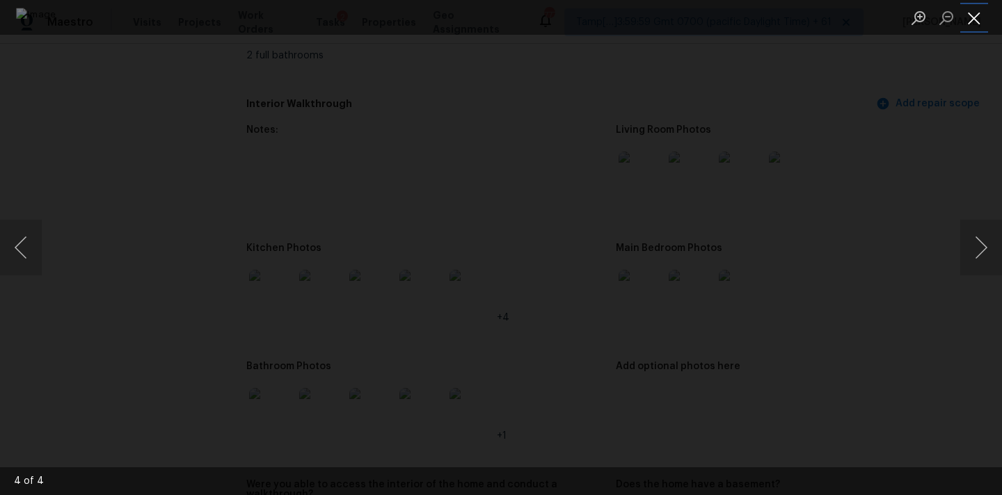
click at [973, 9] on button "Close lightbox" at bounding box center [974, 18] width 28 height 24
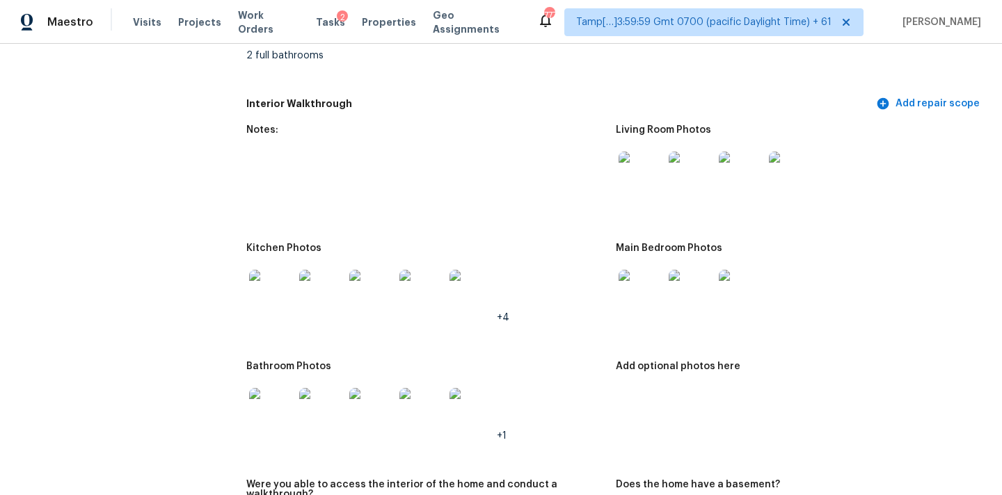
click at [623, 285] on img at bounding box center [641, 292] width 45 height 45
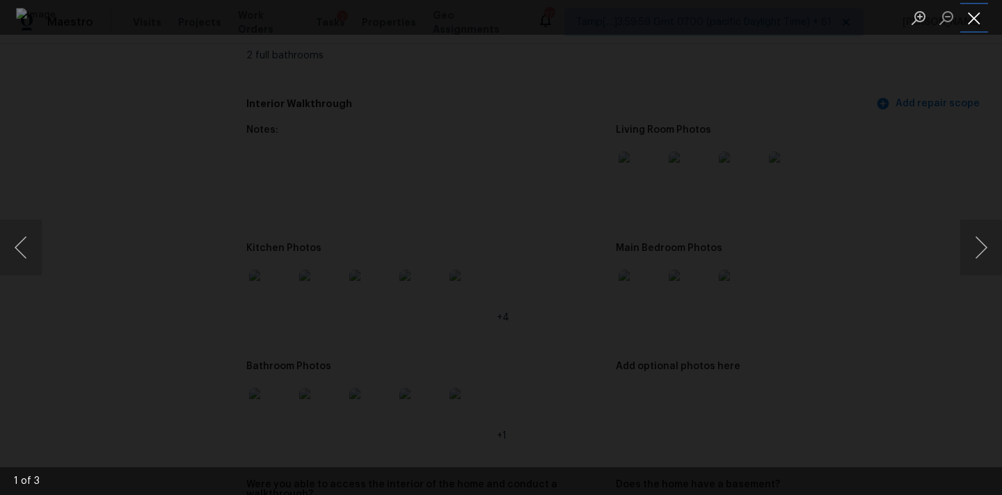
click at [980, 15] on button "Close lightbox" at bounding box center [974, 18] width 28 height 24
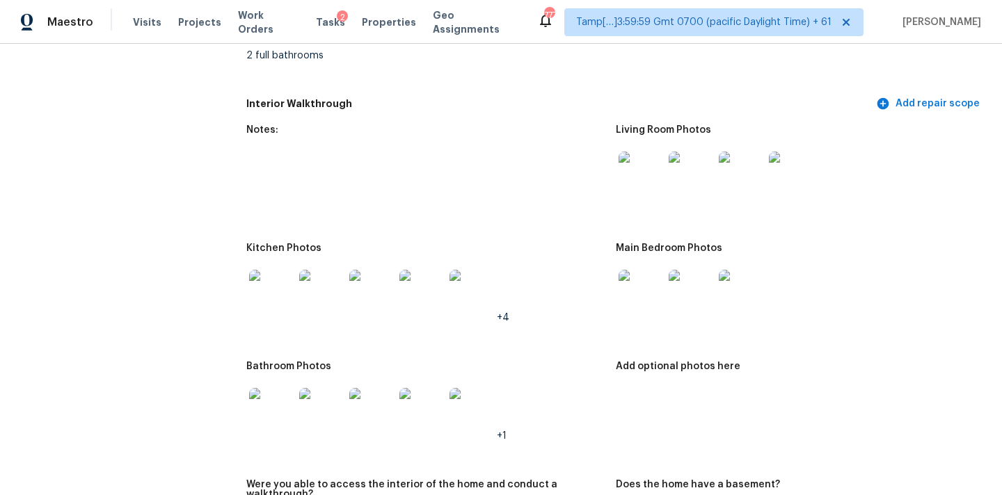
click at [282, 282] on img at bounding box center [271, 292] width 45 height 45
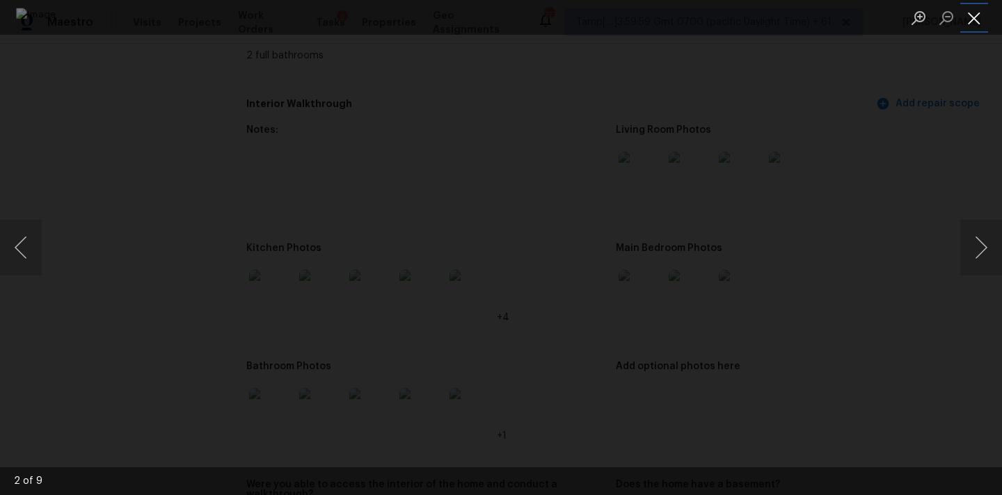
click at [971, 9] on button "Close lightbox" at bounding box center [974, 18] width 28 height 24
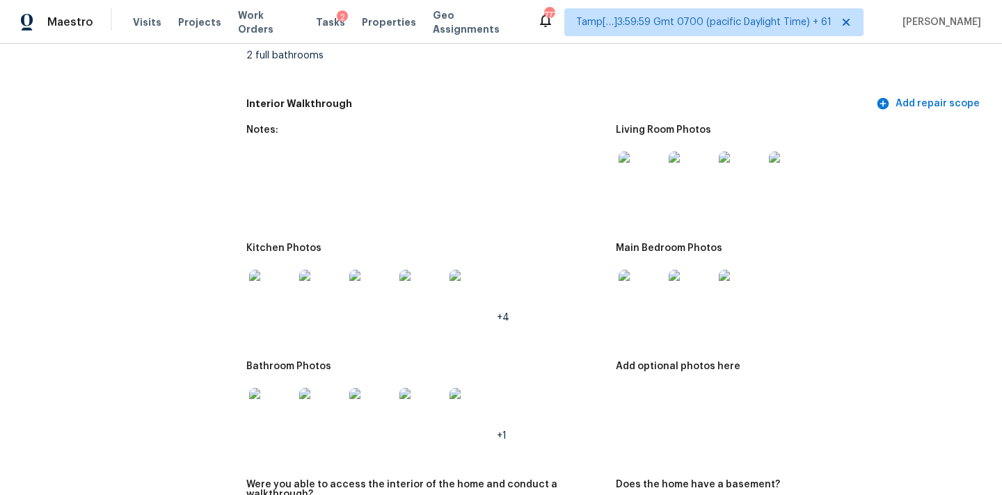
click at [262, 409] on img at bounding box center [271, 410] width 45 height 45
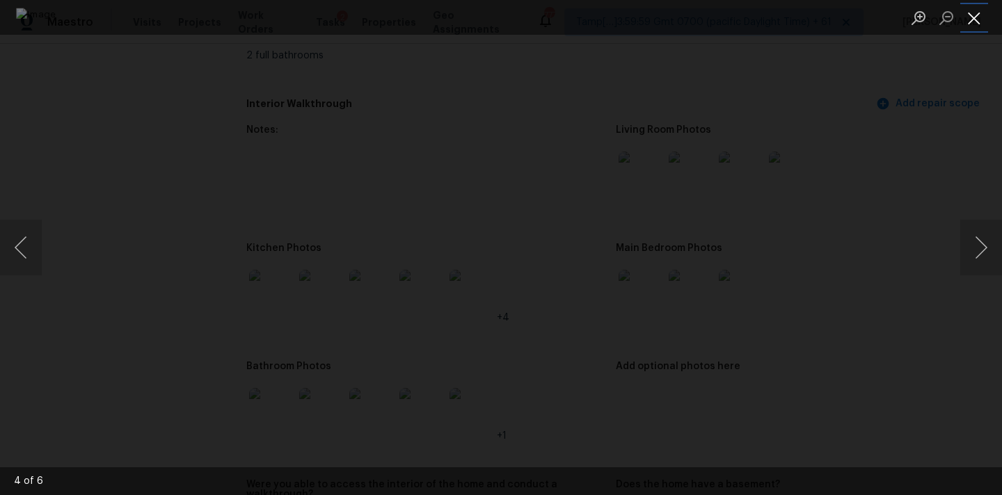
click at [980, 10] on button "Close lightbox" at bounding box center [974, 18] width 28 height 24
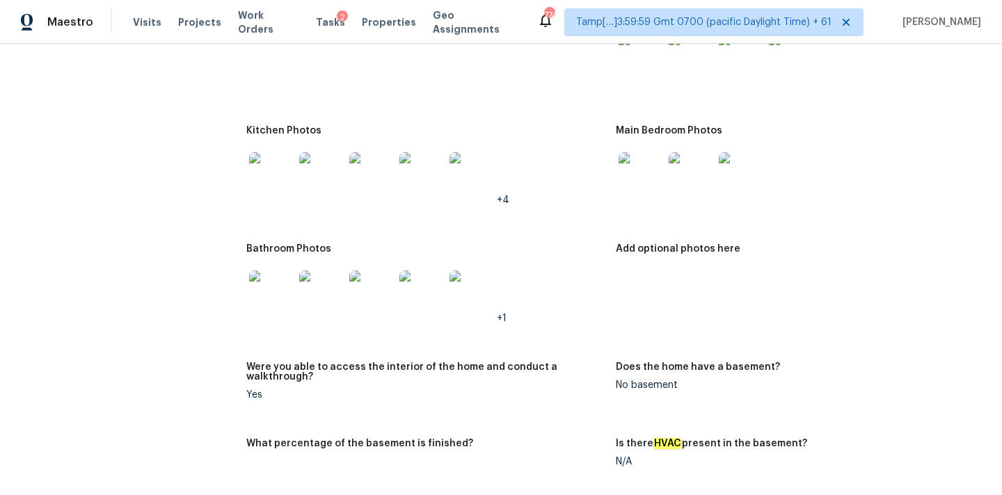
scroll to position [1977, 0]
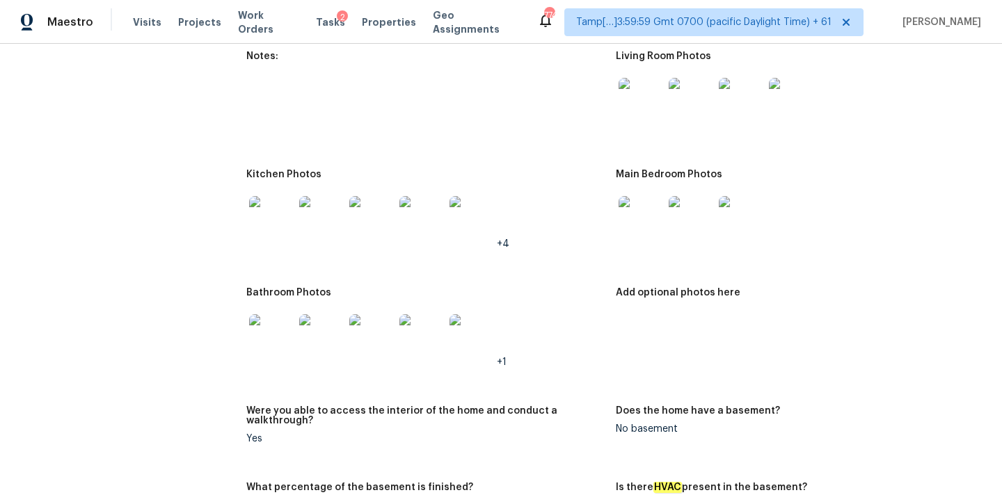
click at [638, 86] on img at bounding box center [641, 100] width 45 height 45
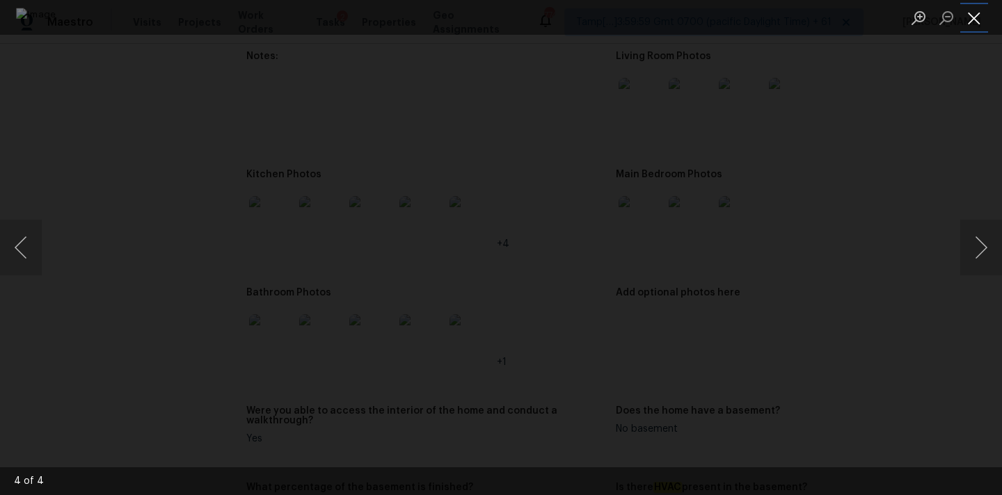
click at [978, 10] on button "Close lightbox" at bounding box center [974, 18] width 28 height 24
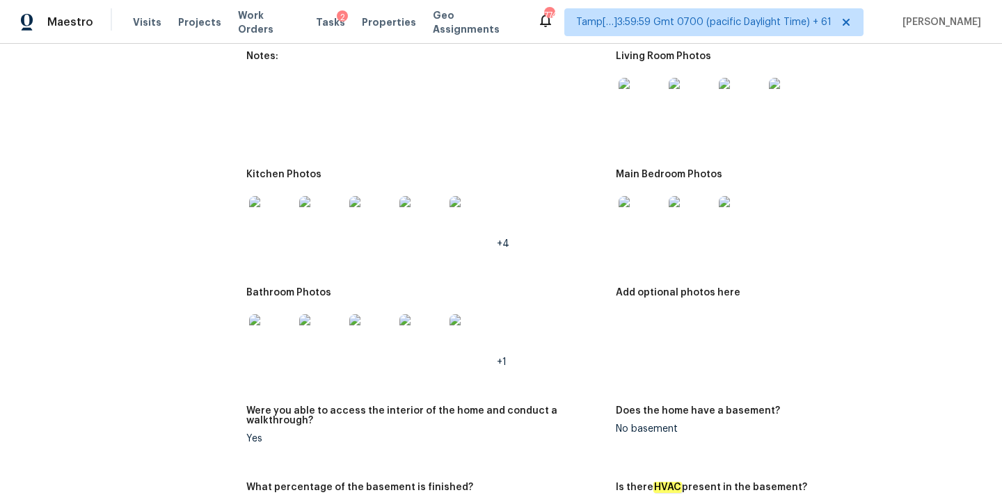
click at [646, 212] on img at bounding box center [641, 218] width 45 height 45
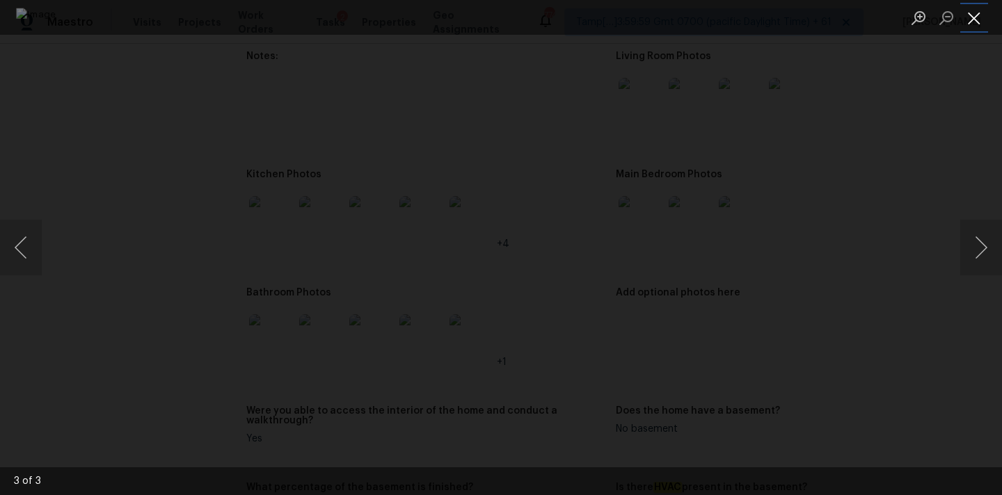
click at [982, 10] on button "Close lightbox" at bounding box center [974, 18] width 28 height 24
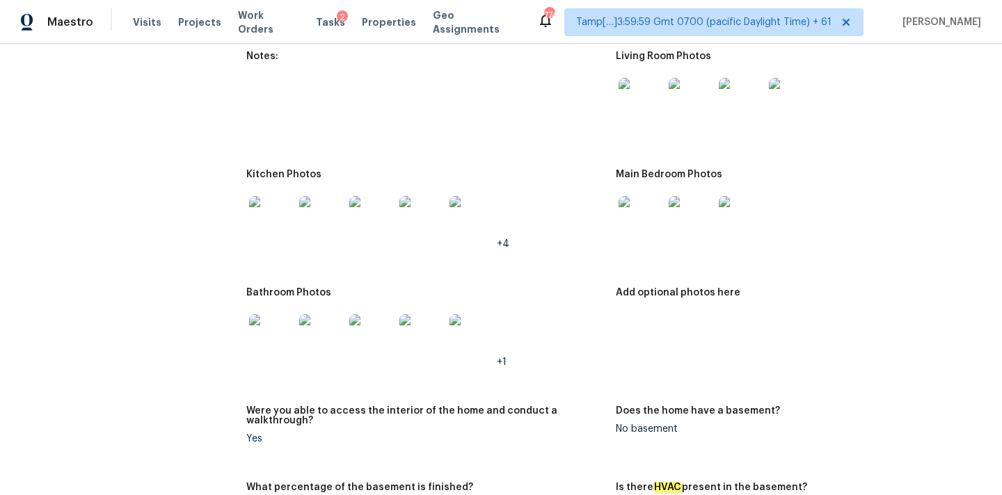
click at [272, 228] on img at bounding box center [271, 218] width 45 height 45
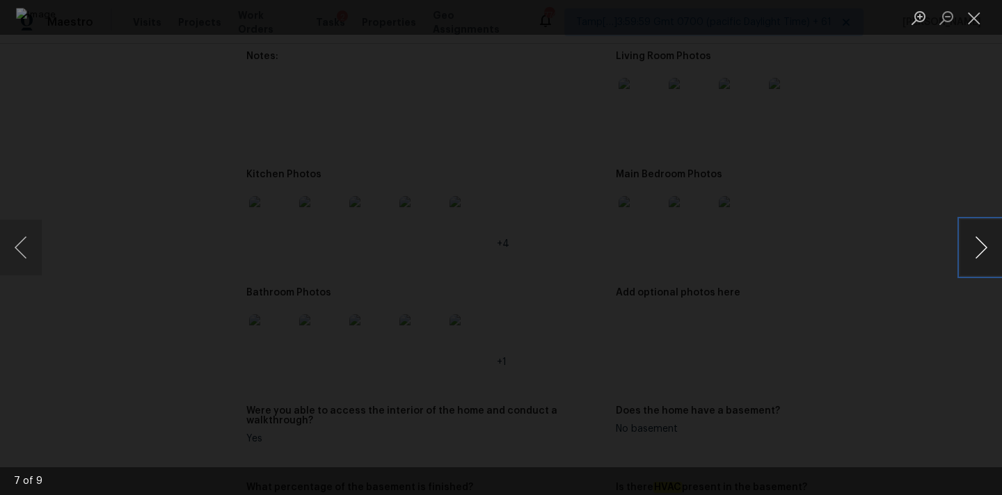
click at [971, 244] on button "Next image" at bounding box center [981, 248] width 42 height 56
click at [969, 235] on button "Next image" at bounding box center [981, 248] width 42 height 56
click at [969, 234] on button "Next image" at bounding box center [981, 248] width 42 height 56
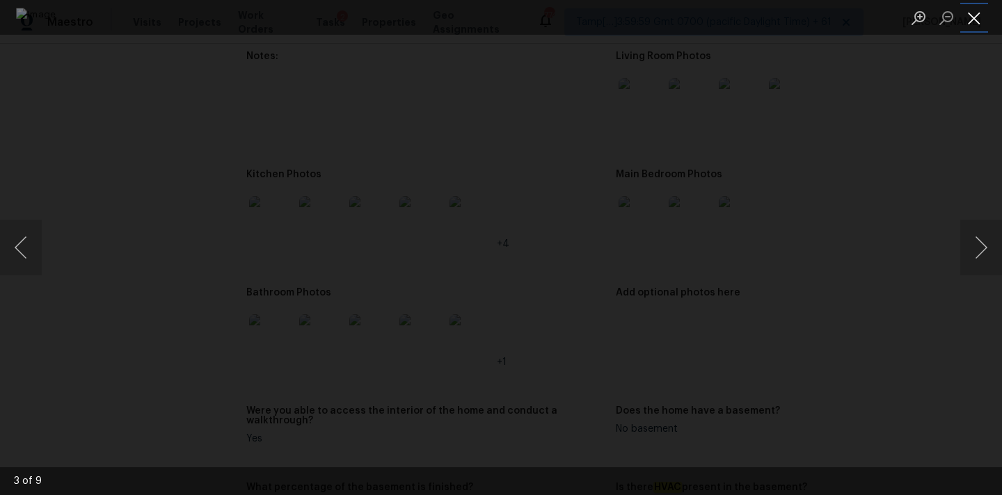
click at [975, 15] on button "Close lightbox" at bounding box center [974, 18] width 28 height 24
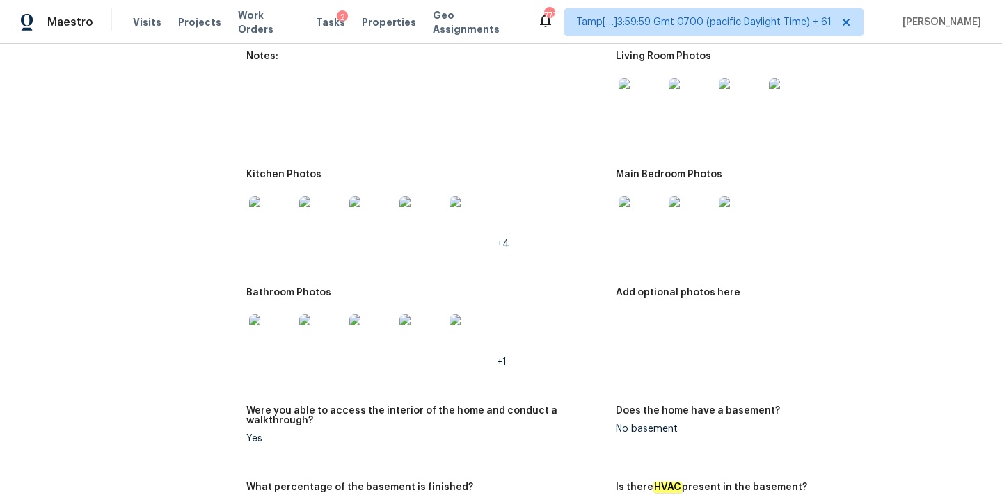
scroll to position [1982, 0]
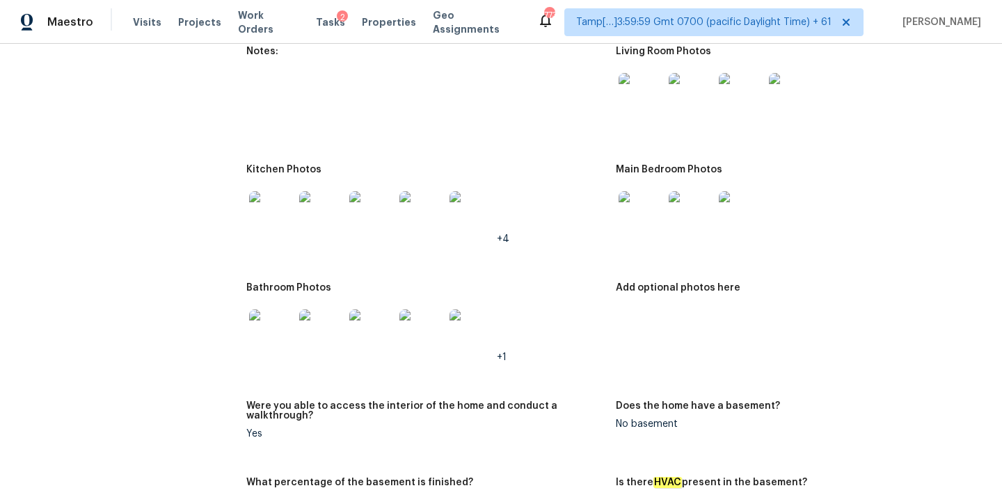
click at [374, 214] on img at bounding box center [371, 213] width 45 height 45
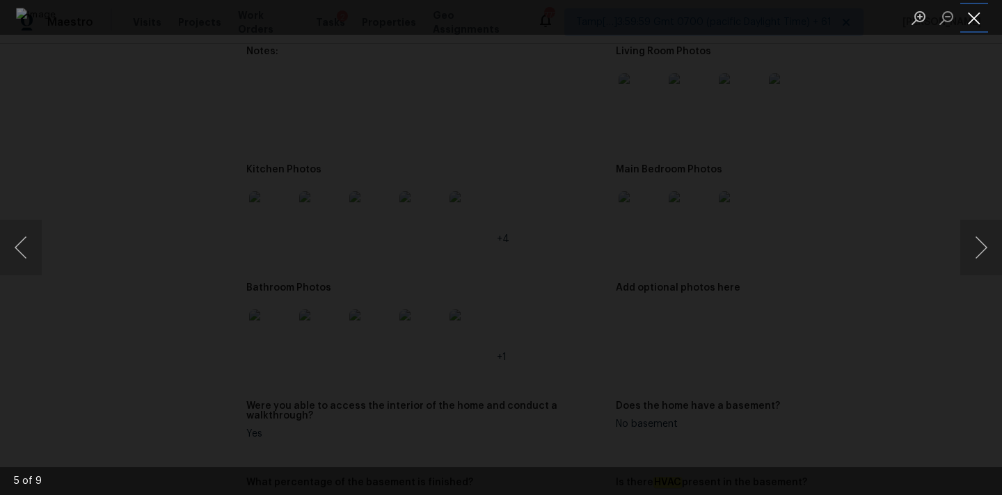
click at [971, 13] on button "Close lightbox" at bounding box center [974, 18] width 28 height 24
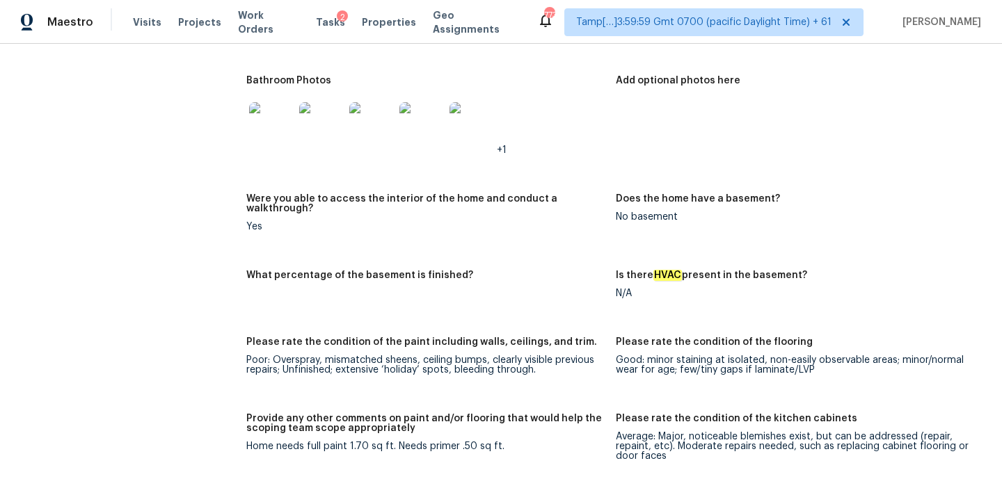
scroll to position [2252, 0]
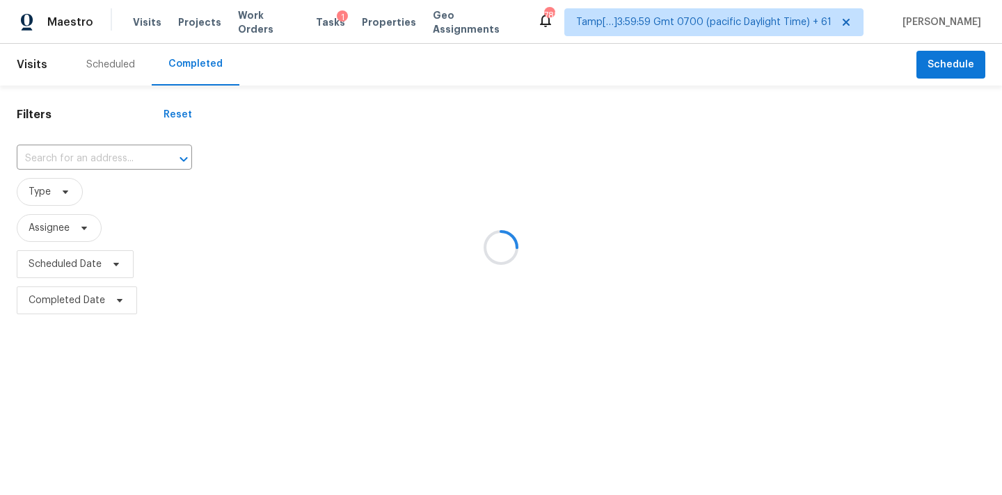
click at [79, 154] on div at bounding box center [501, 247] width 1002 height 495
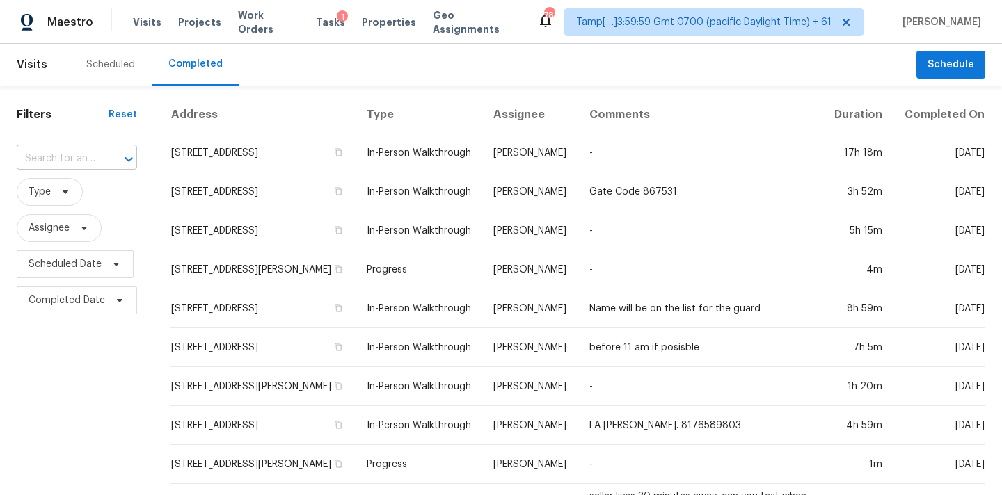
click at [73, 162] on input "text" at bounding box center [57, 159] width 81 height 22
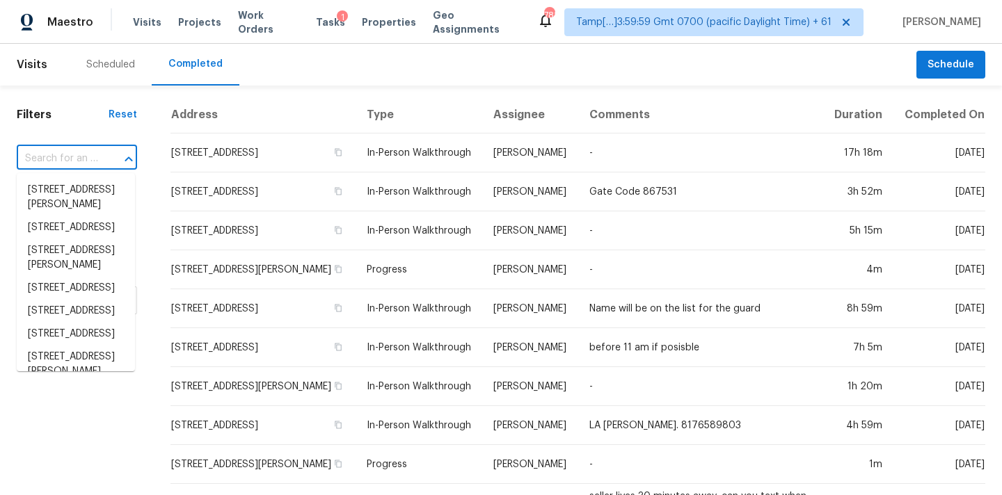
paste input "[STREET_ADDRESS][PERSON_NAME]"
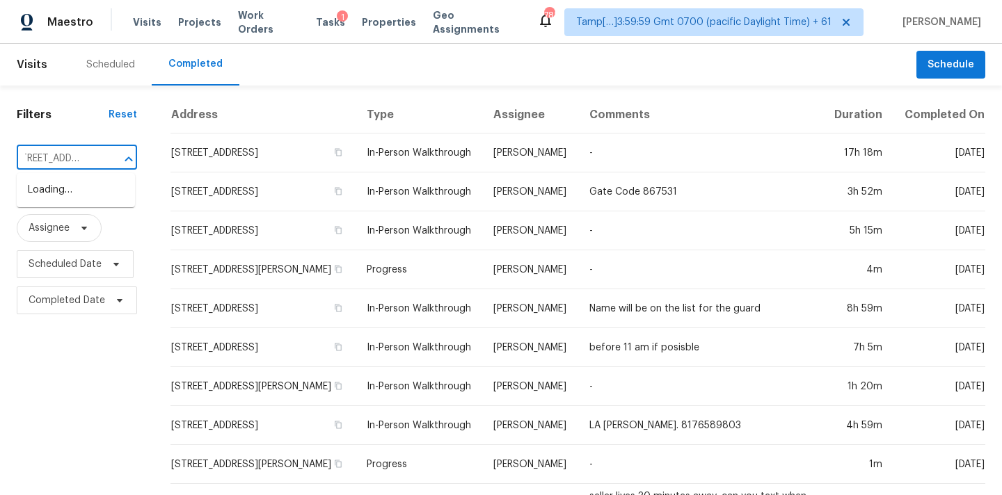
type input "[GEOGRAPHIC_DATA]"
click at [71, 195] on li "[STREET_ADDRESS][PERSON_NAME]" at bounding box center [76, 198] width 118 height 38
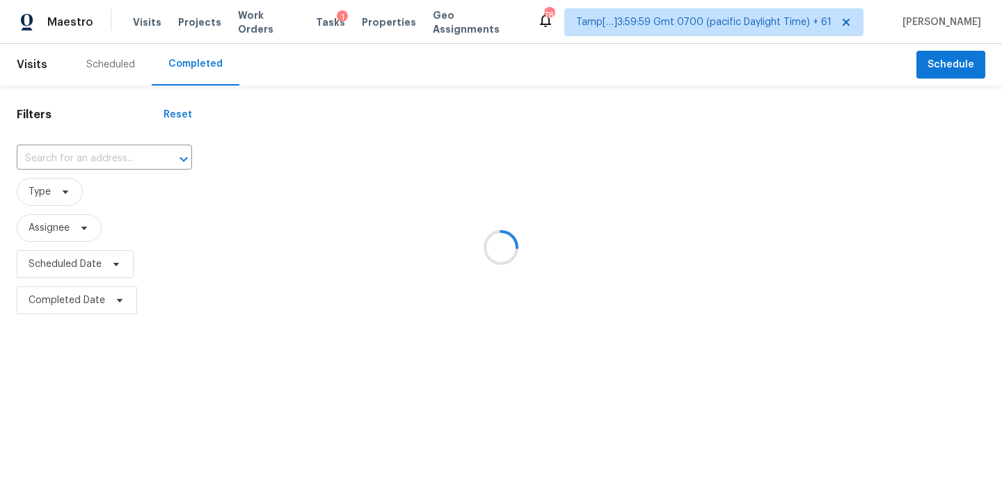
type input "[STREET_ADDRESS][PERSON_NAME]"
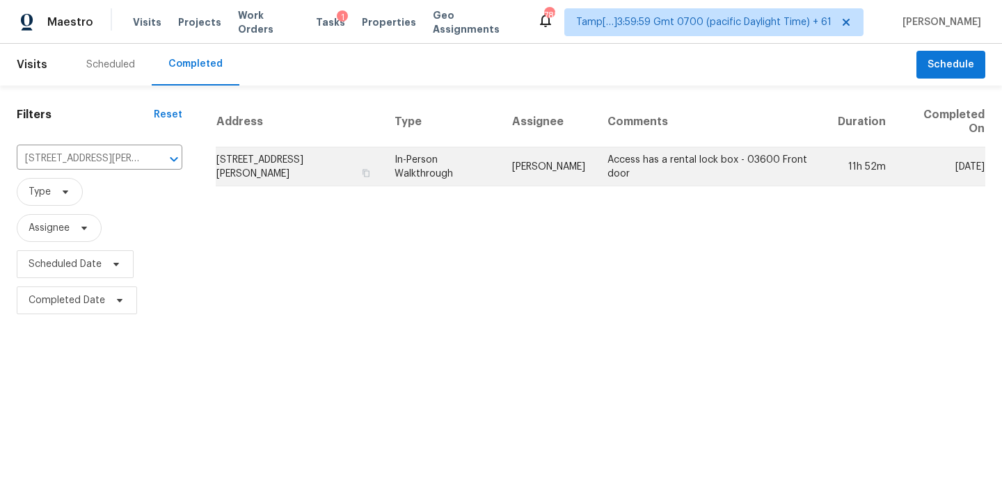
click at [536, 166] on td "[PERSON_NAME]" at bounding box center [548, 167] width 95 height 39
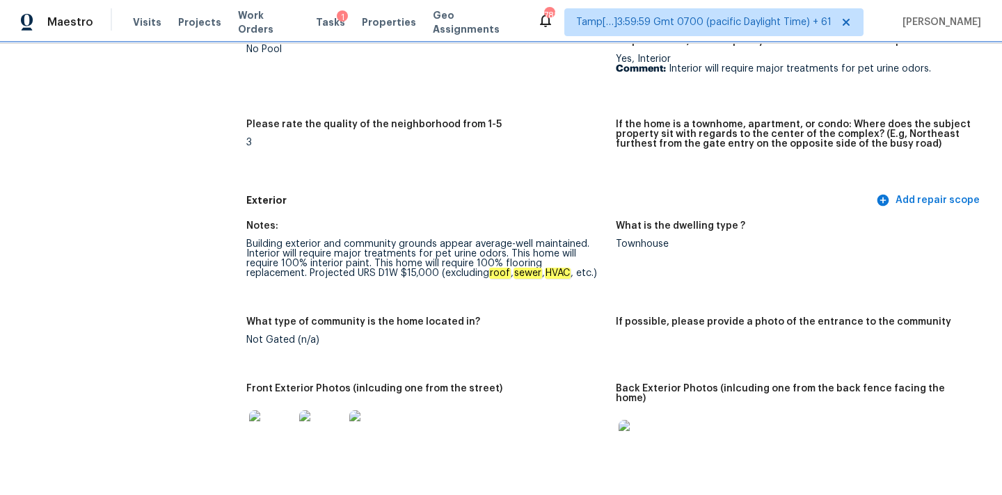
scroll to position [454, 0]
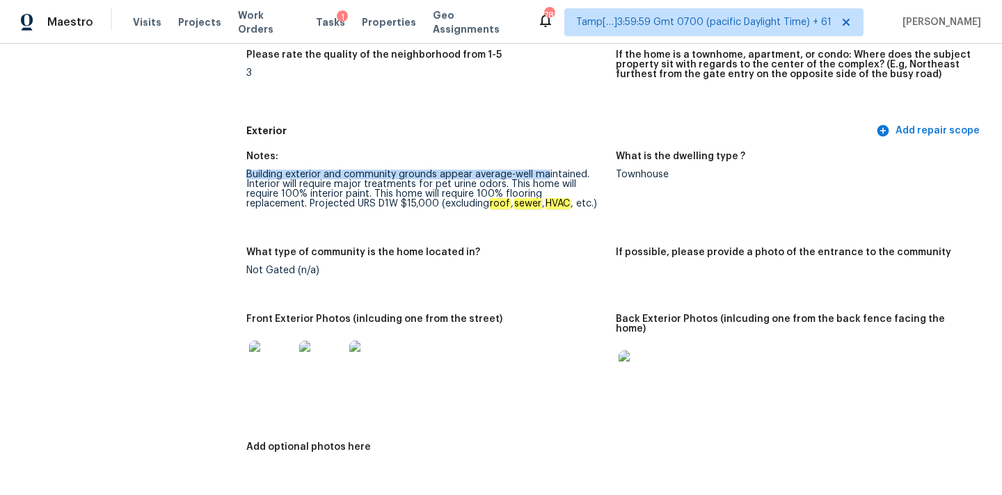
drag, startPoint x: 247, startPoint y: 173, endPoint x: 549, endPoint y: 170, distance: 302.0
click at [549, 170] on div "Building exterior and community grounds appear average-well maintained. Interio…" at bounding box center [425, 189] width 358 height 39
click at [288, 178] on div "Building exterior and community grounds appear average-well maintained. Interio…" at bounding box center [425, 189] width 358 height 39
drag, startPoint x: 246, startPoint y: 184, endPoint x: 507, endPoint y: 184, distance: 261.6
click at [507, 184] on div "Building exterior and community grounds appear average-well maintained. Interio…" at bounding box center [425, 189] width 358 height 39
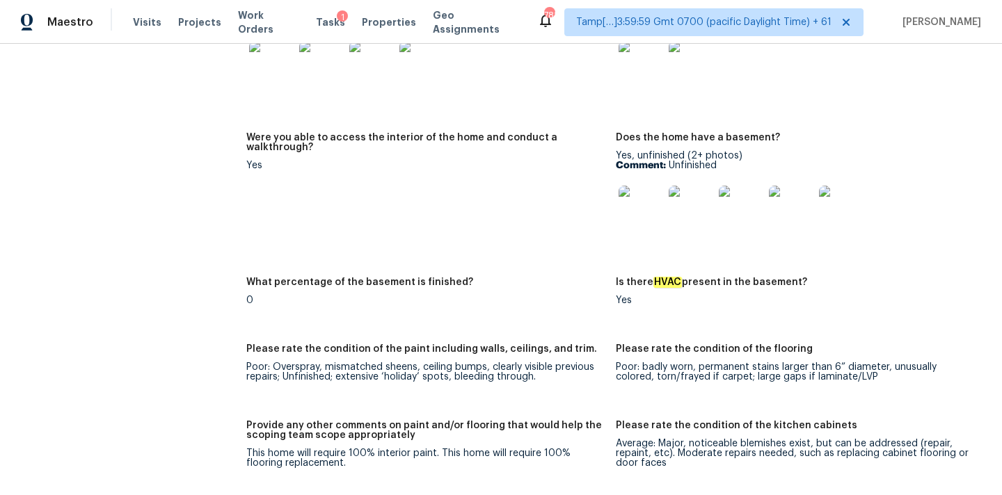
scroll to position [2349, 0]
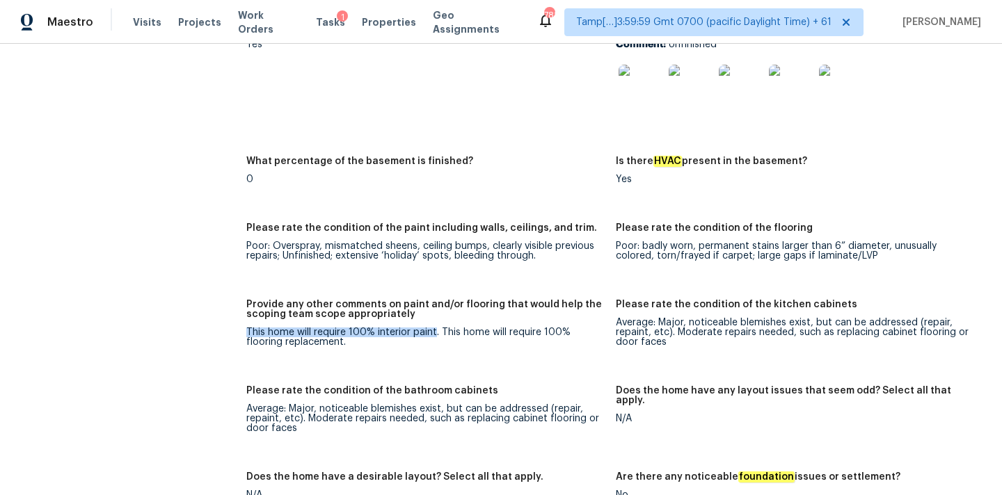
drag, startPoint x: 248, startPoint y: 324, endPoint x: 433, endPoint y: 321, distance: 184.4
click at [433, 328] on div "This home will require 100% interior paint. This home will require 100% floorin…" at bounding box center [425, 337] width 358 height 19
drag, startPoint x: 440, startPoint y: 322, endPoint x: 444, endPoint y: 335, distance: 13.9
click at [444, 335] on div "This home will require 100% interior paint. This home will require 100% floorin…" at bounding box center [425, 337] width 358 height 19
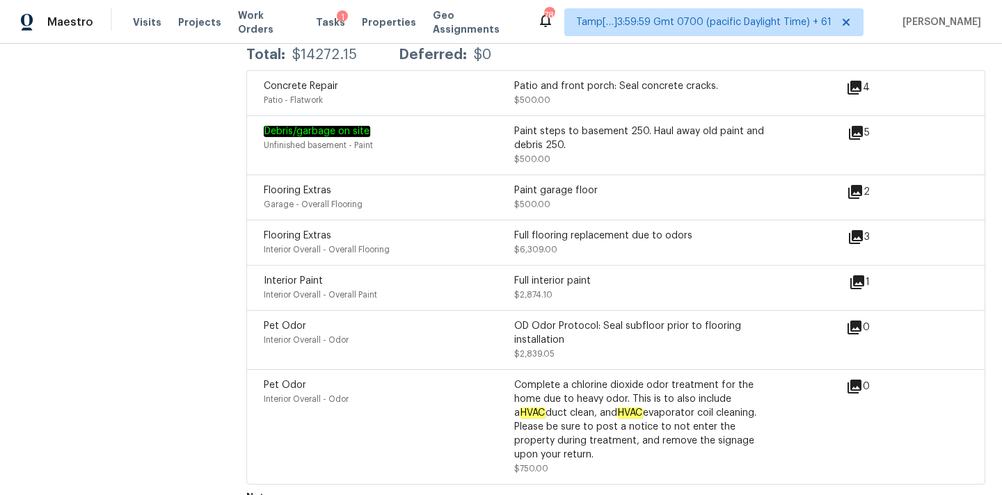
scroll to position [3839, 0]
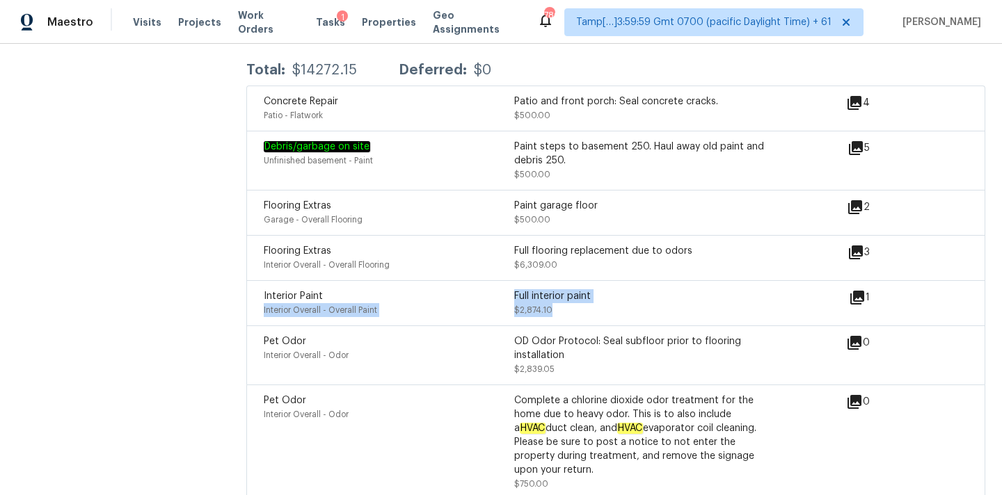
drag, startPoint x: 513, startPoint y: 285, endPoint x: 555, endPoint y: 305, distance: 46.7
click at [555, 305] on div "Interior Paint Interior Overall - Overall Paint Full interior paint $2,874.10" at bounding box center [514, 303] width 501 height 28
click at [856, 244] on icon at bounding box center [855, 252] width 17 height 17
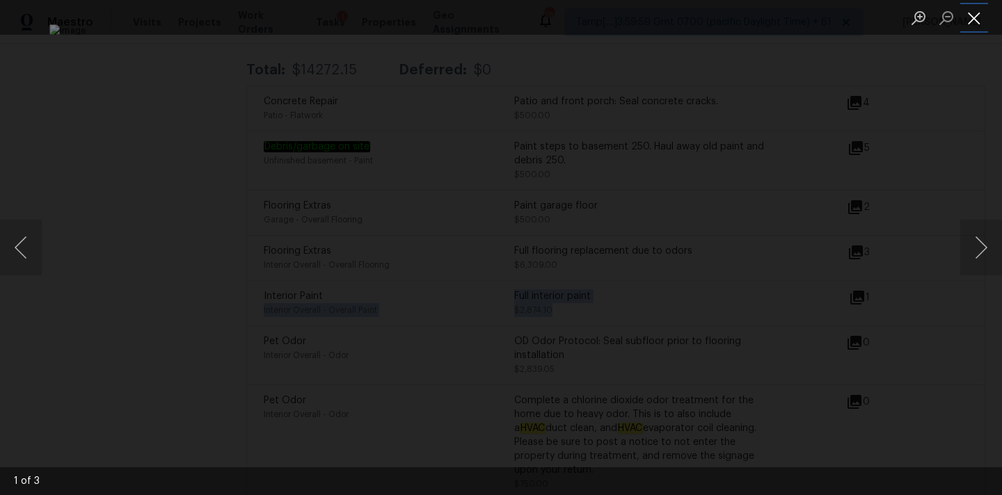
click at [966, 10] on button "Close lightbox" at bounding box center [974, 18] width 28 height 24
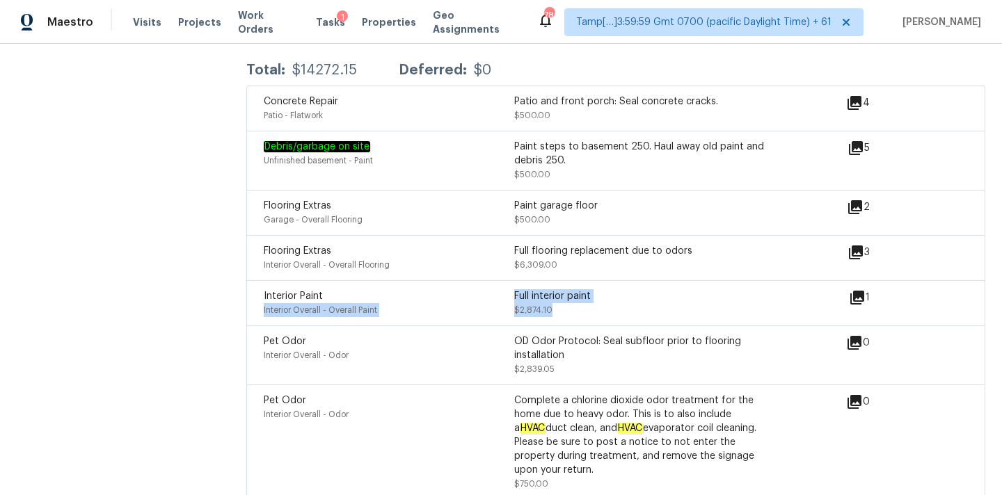
scroll to position [3798, 0]
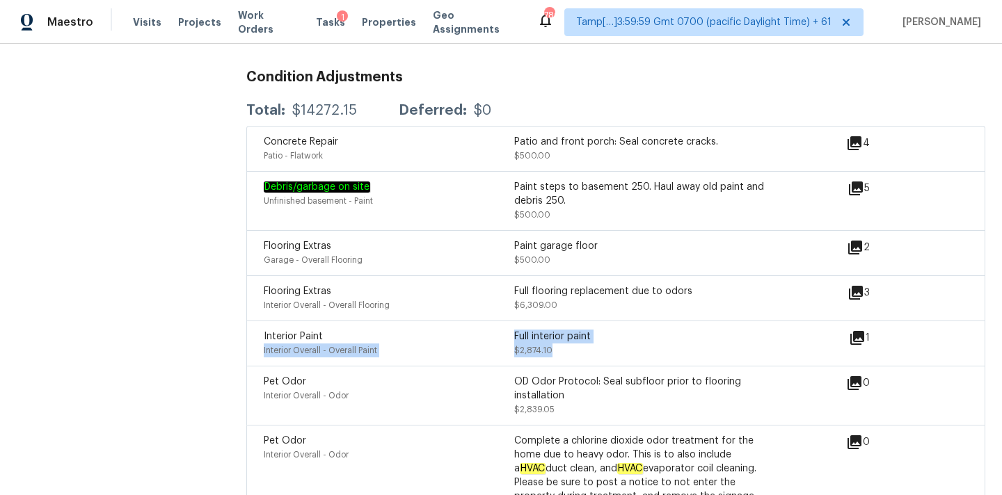
click at [852, 330] on icon at bounding box center [857, 338] width 17 height 17
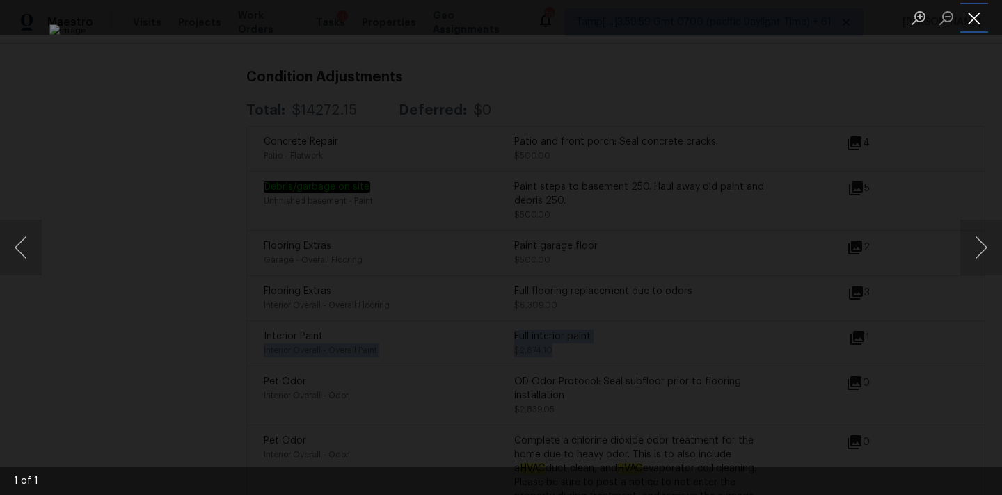
click at [976, 18] on button "Close lightbox" at bounding box center [974, 18] width 28 height 24
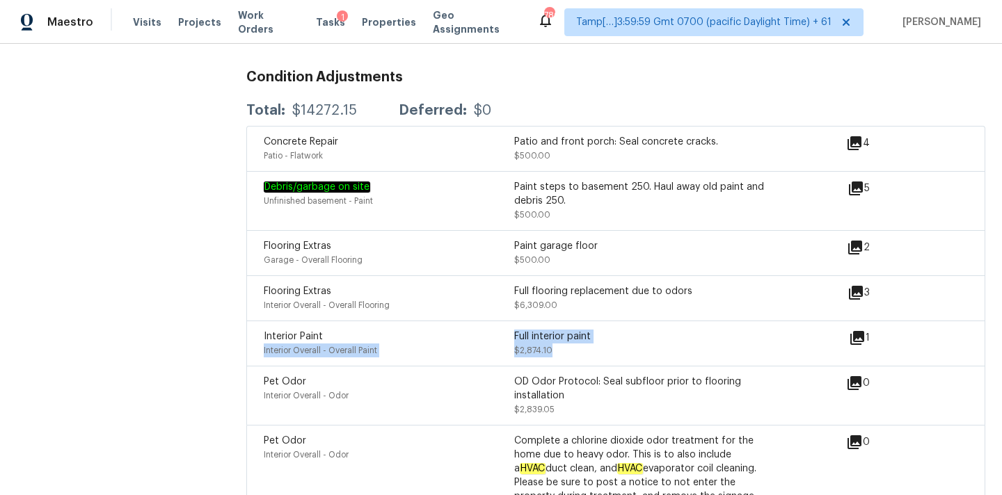
click at [856, 241] on icon at bounding box center [855, 248] width 14 height 14
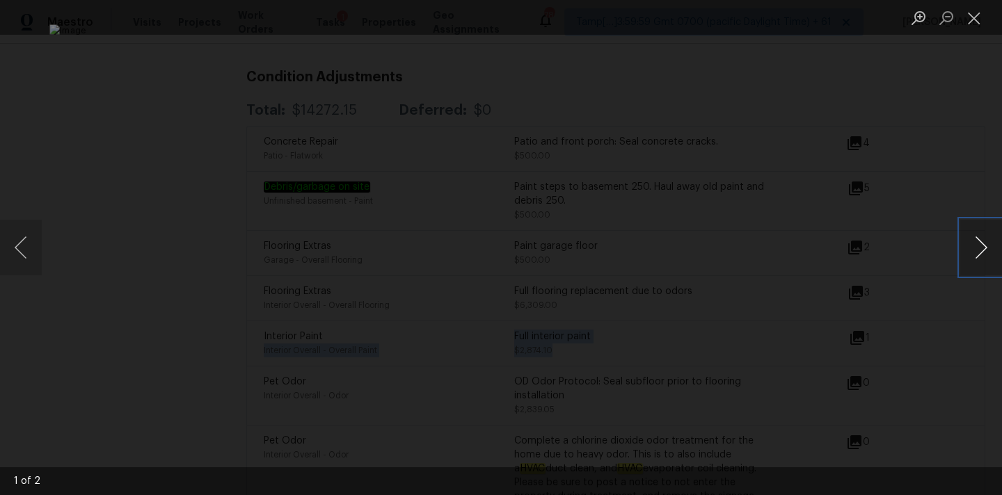
click at [982, 246] on button "Next image" at bounding box center [981, 248] width 42 height 56
click at [972, 13] on button "Close lightbox" at bounding box center [974, 18] width 28 height 24
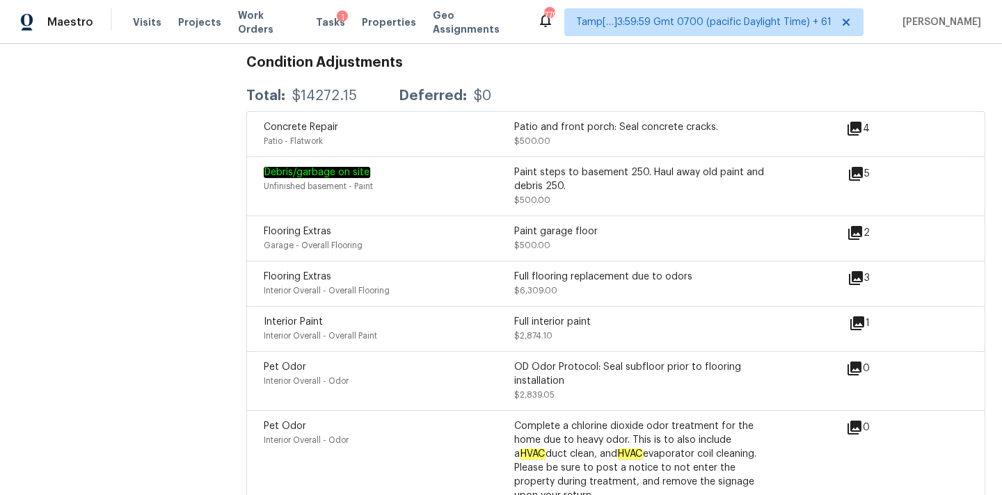
scroll to position [3654, 0]
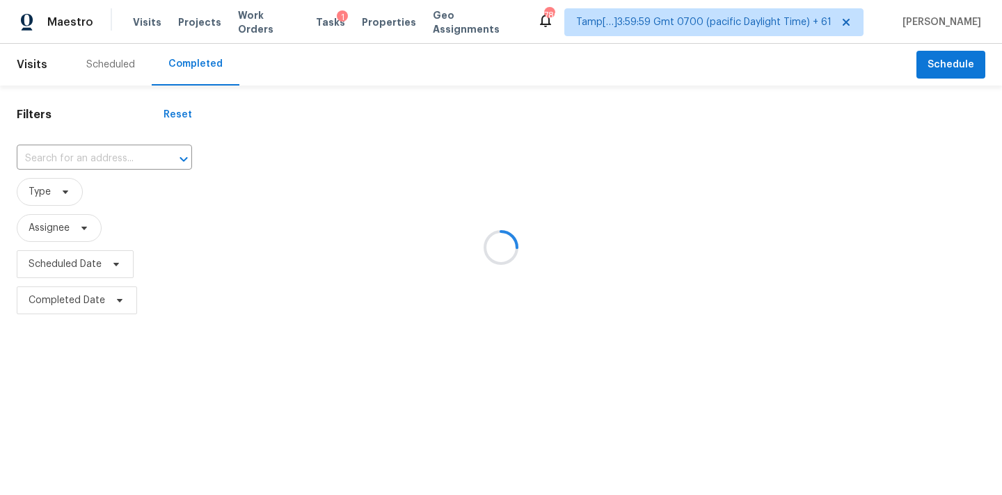
click at [63, 160] on div at bounding box center [501, 247] width 1002 height 495
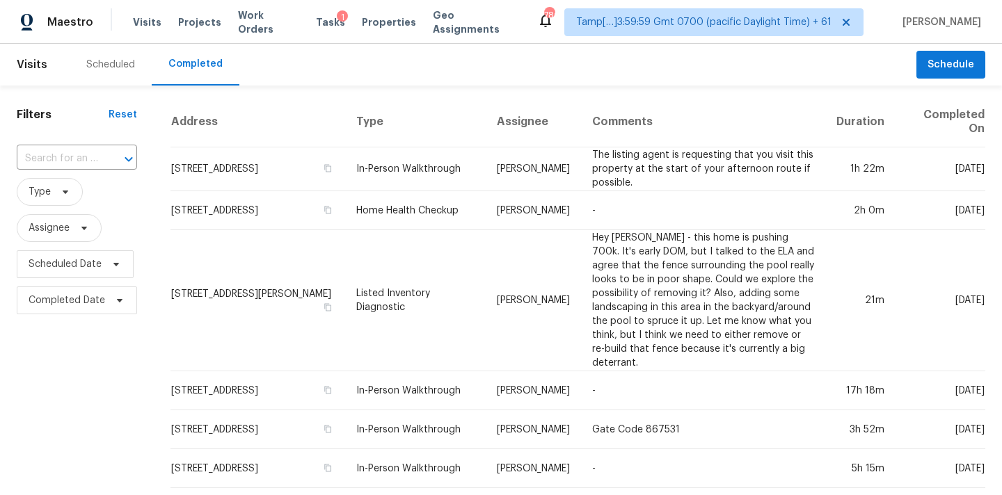
click at [63, 160] on input "text" at bounding box center [57, 159] width 81 height 22
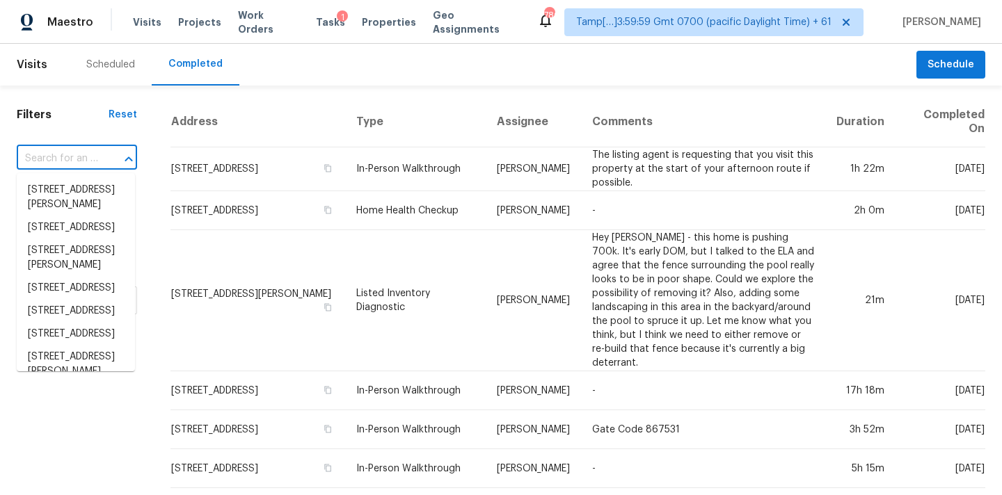
paste input "[STREET_ADDRESS]"
type input "[STREET_ADDRESS]"
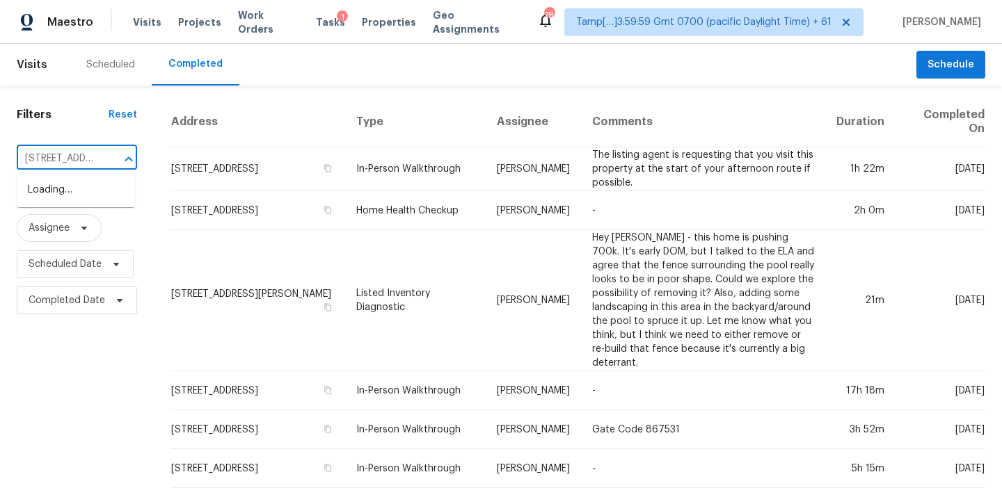
scroll to position [0, 74]
click at [63, 196] on li "[STREET_ADDRESS]" at bounding box center [76, 190] width 118 height 23
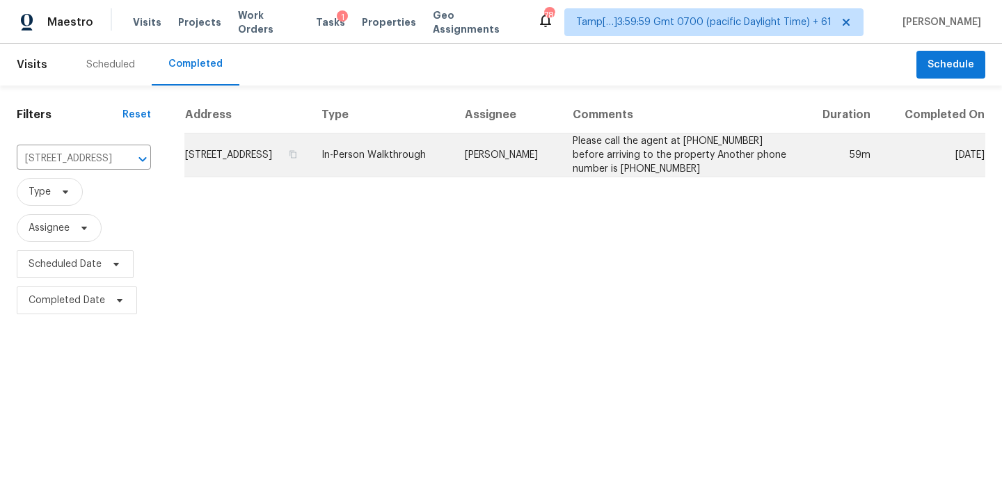
click at [630, 157] on td "Please call the agent at [PHONE_NUMBER] before arriving to the property Another…" at bounding box center [681, 156] width 240 height 44
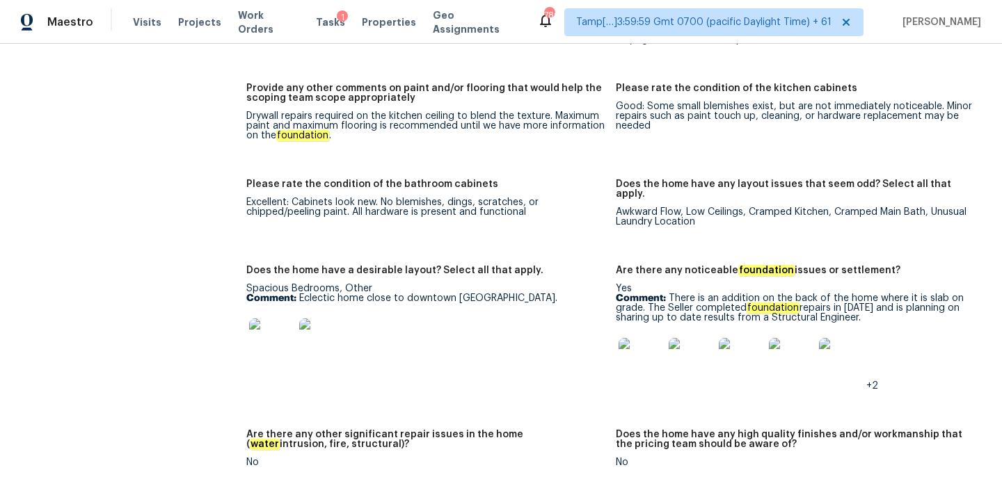
scroll to position [2892, 0]
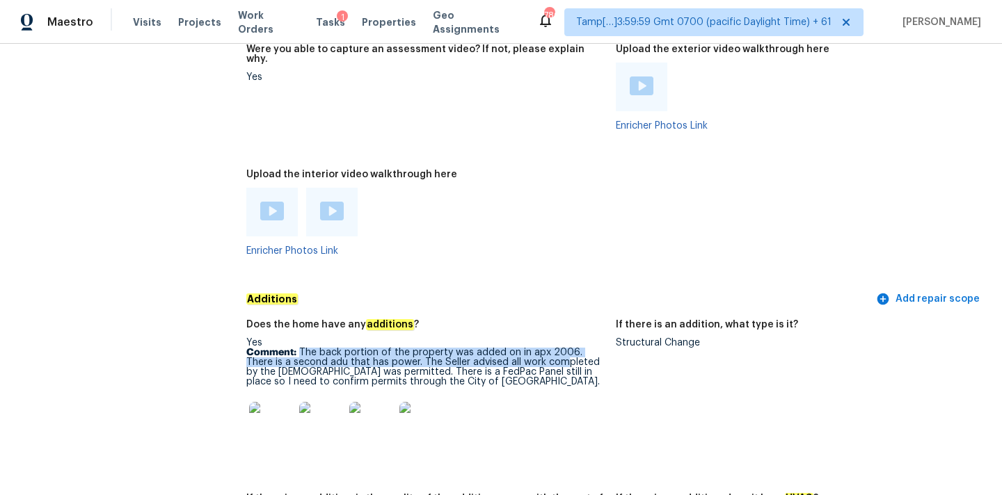
drag, startPoint x: 300, startPoint y: 321, endPoint x: 533, endPoint y: 330, distance: 233.3
click at [533, 348] on p "Comment: The back portion of the property was added on in apx 2006. There is a …" at bounding box center [425, 367] width 358 height 39
click at [600, 348] on p "Comment: The back portion of the property was added on in apx 2006. There is a …" at bounding box center [425, 367] width 358 height 39
copy p "The back portion of the property was added"
drag, startPoint x: 299, startPoint y: 324, endPoint x: 498, endPoint y: 328, distance: 199.0
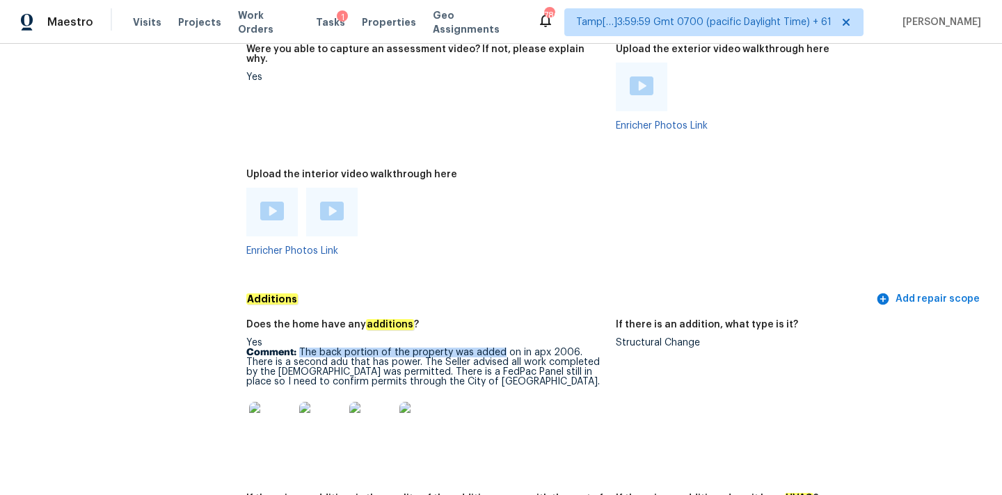
click at [498, 348] on p "Comment: The back portion of the property was added on in apx 2006. There is a …" at bounding box center [425, 367] width 358 height 39
click at [618, 338] on div "Structural Change" at bounding box center [795, 343] width 358 height 10
copy div "Structural Change"
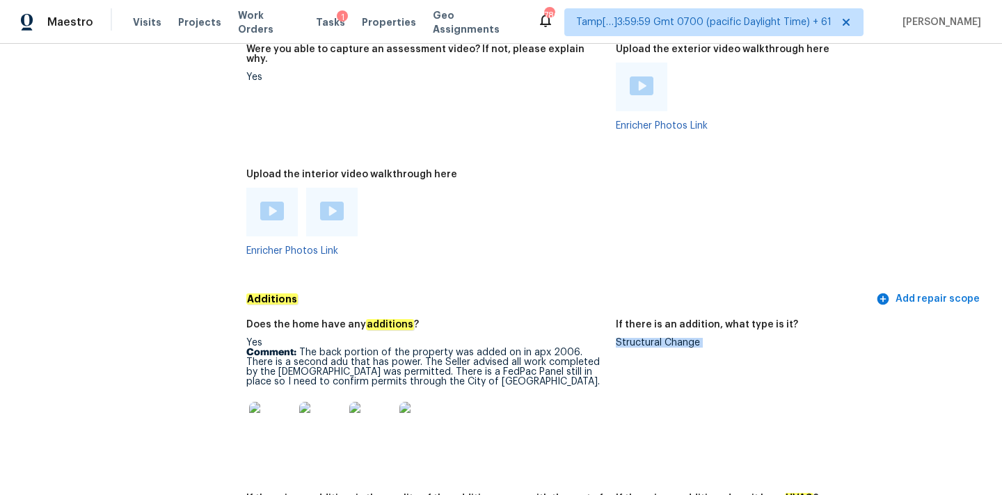
click at [259, 402] on img at bounding box center [271, 424] width 45 height 45
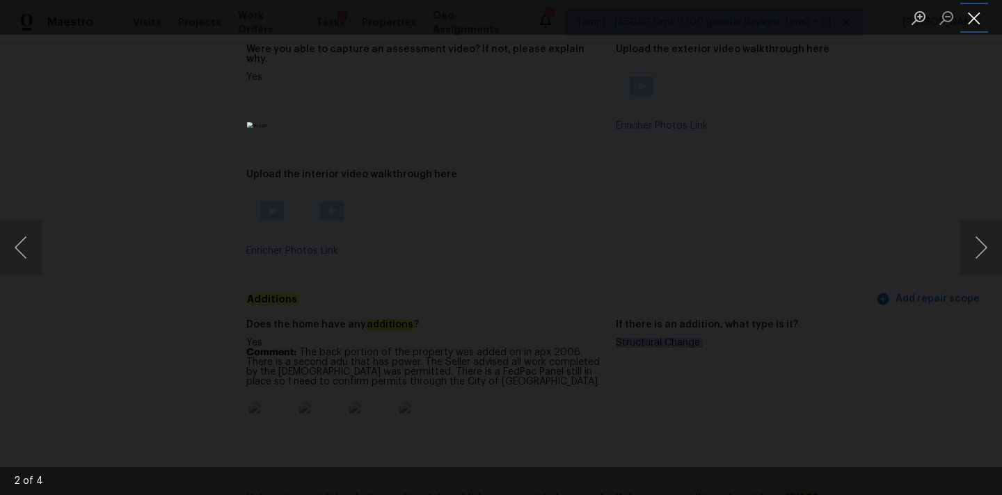
click at [976, 20] on button "Close lightbox" at bounding box center [974, 18] width 28 height 24
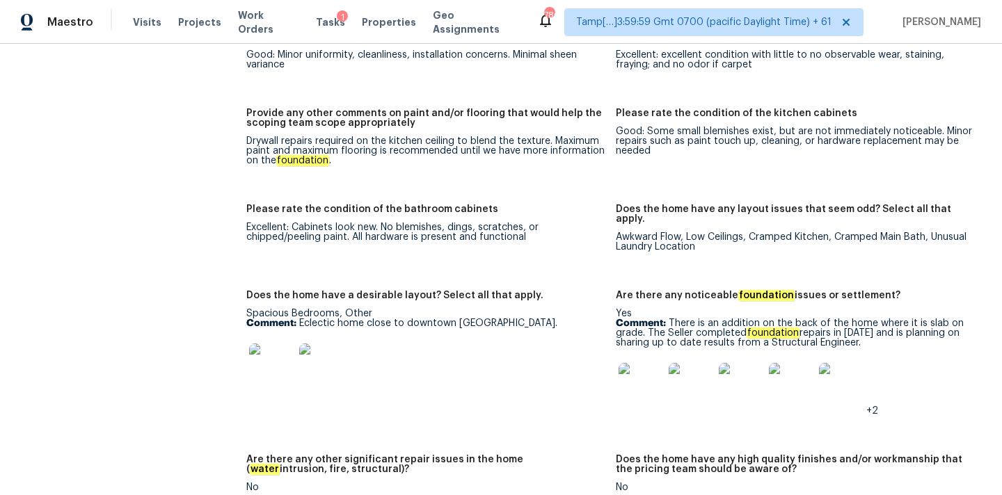
scroll to position [2223, 0]
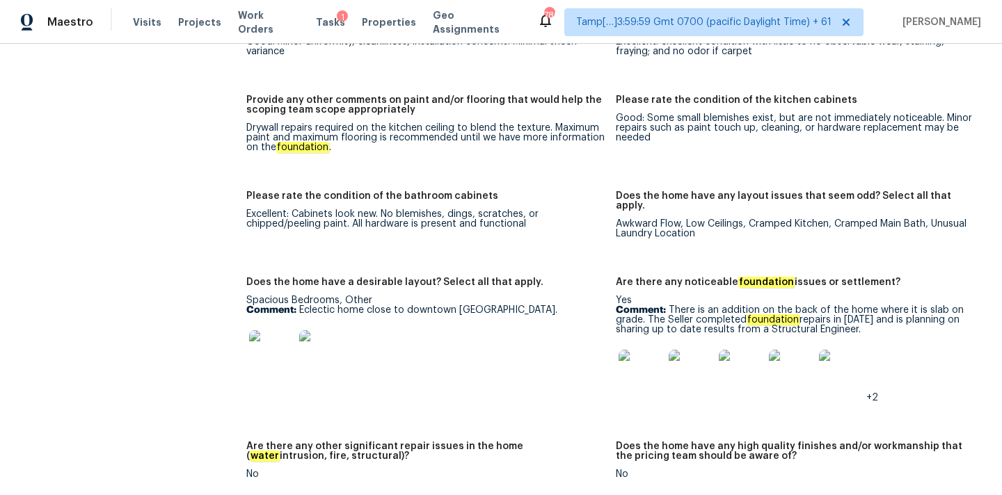
click at [635, 350] on img at bounding box center [641, 372] width 45 height 45
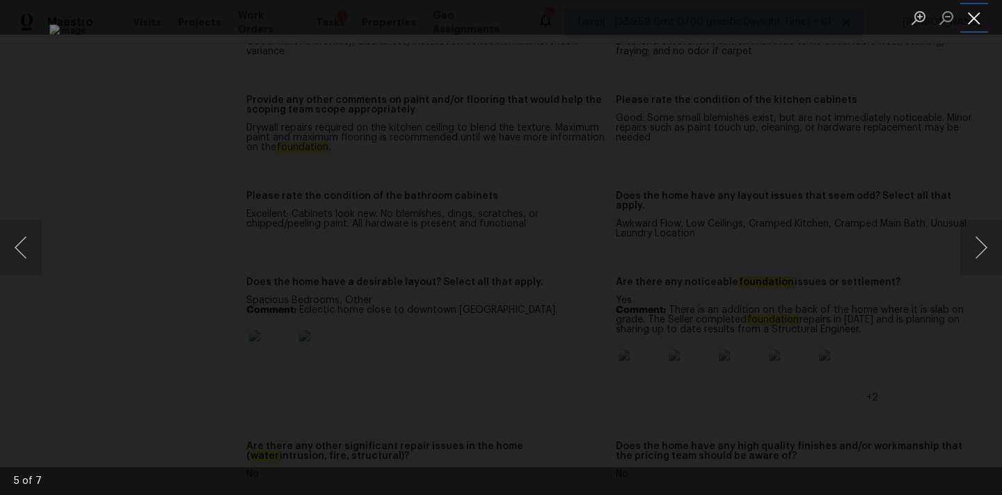
click at [980, 19] on button "Close lightbox" at bounding box center [974, 18] width 28 height 24
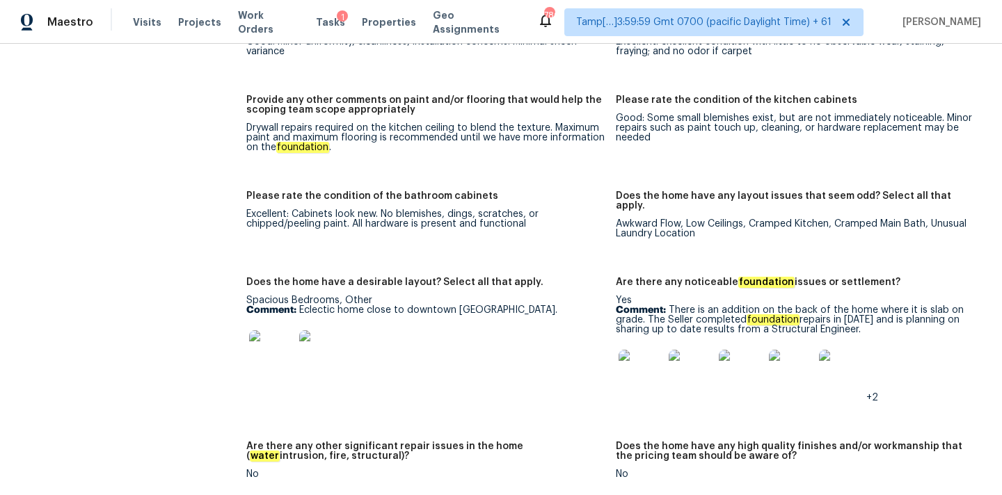
click at [670, 305] on p "Comment: There is an addition on the back of the home where it is slab on grade…" at bounding box center [795, 319] width 358 height 29
click at [822, 350] on img at bounding box center [841, 372] width 45 height 45
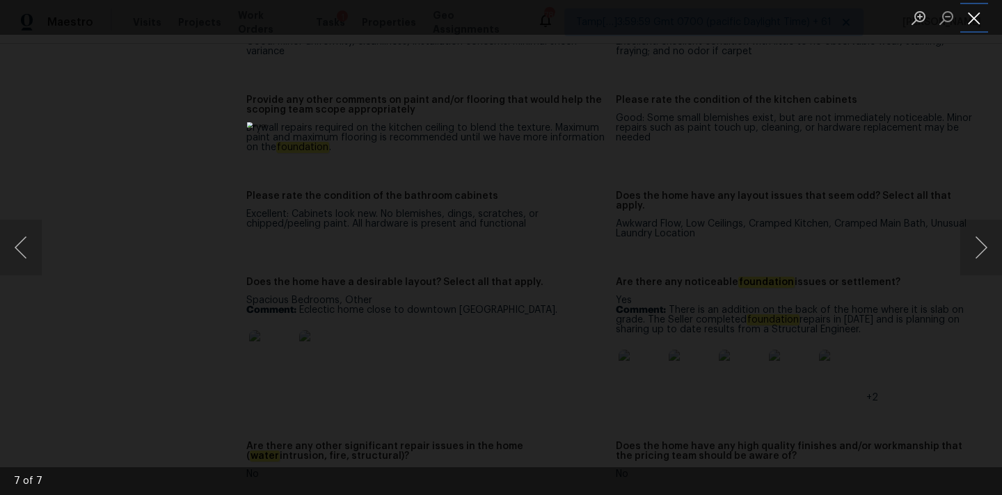
click at [975, 16] on button "Close lightbox" at bounding box center [974, 18] width 28 height 24
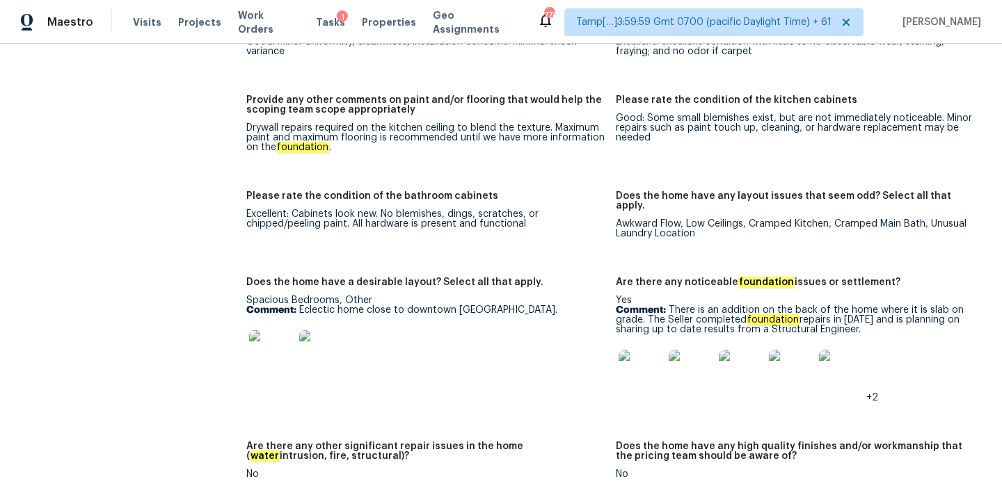
scroll to position [3270, 0]
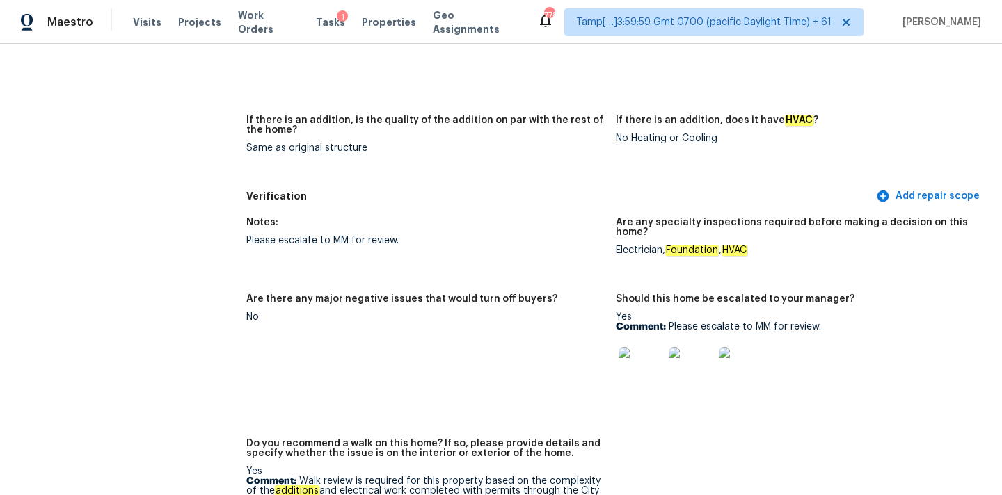
click at [639, 347] on img at bounding box center [641, 369] width 45 height 45
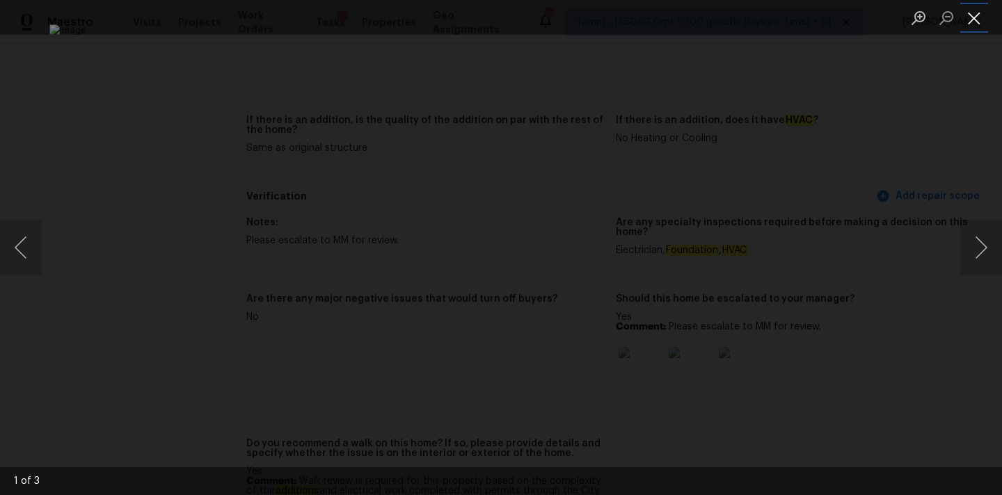
click at [972, 15] on button "Close lightbox" at bounding box center [974, 18] width 28 height 24
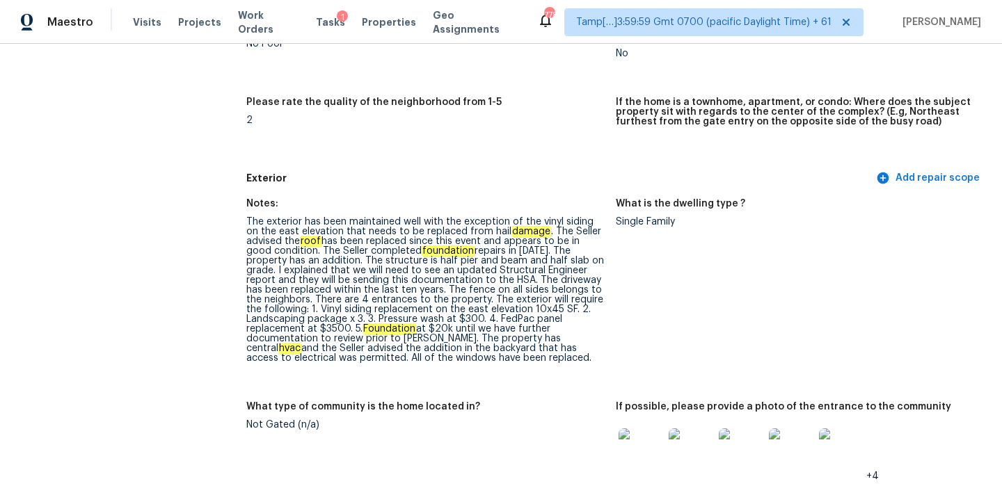
scroll to position [431, 0]
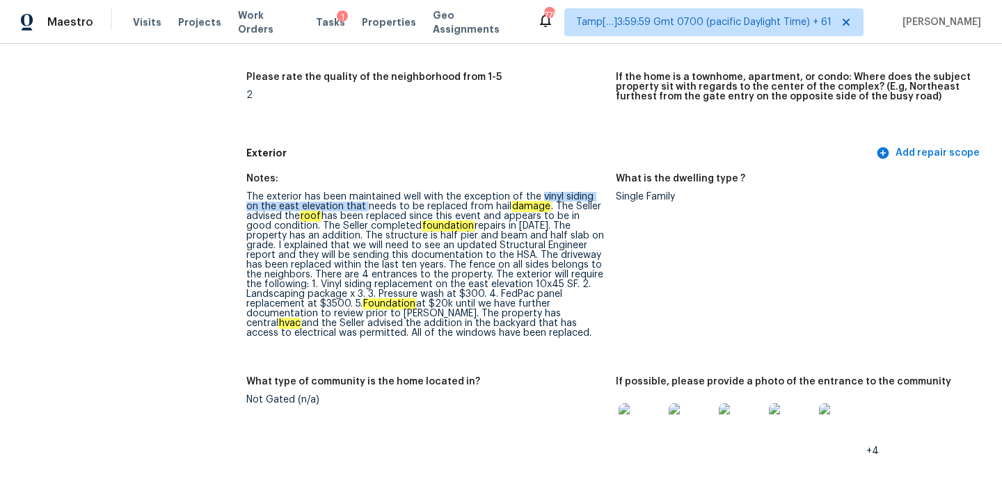
drag, startPoint x: 538, startPoint y: 194, endPoint x: 349, endPoint y: 207, distance: 189.7
click at [349, 207] on div "The exterior has been maintained well with the exception of the vinyl siding on…" at bounding box center [425, 265] width 358 height 146
click at [552, 214] on div "The exterior has been maintained well with the exception of the vinyl siding on…" at bounding box center [425, 265] width 358 height 146
drag, startPoint x: 539, startPoint y: 196, endPoint x: 589, endPoint y: 200, distance: 50.9
click at [589, 200] on div "The exterior has been maintained well with the exception of the vinyl siding on…" at bounding box center [425, 265] width 358 height 146
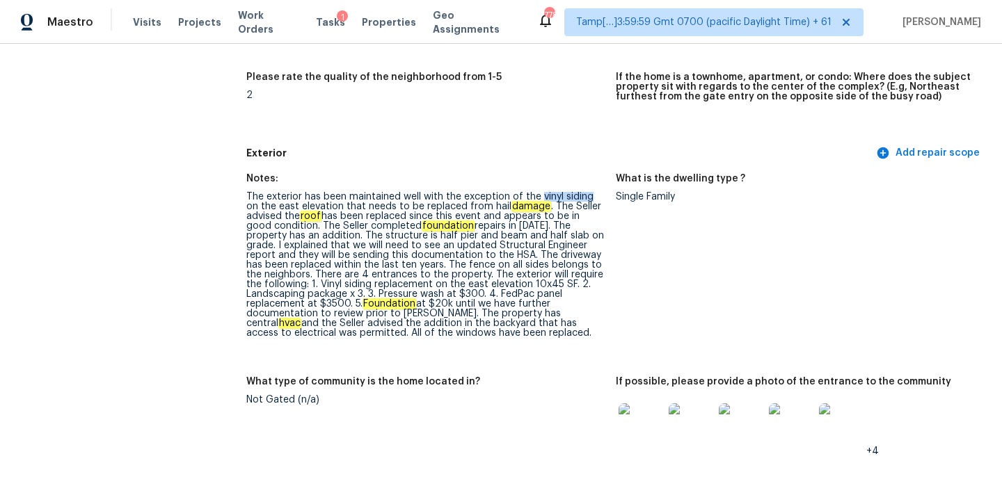
copy div "vinyl siding"
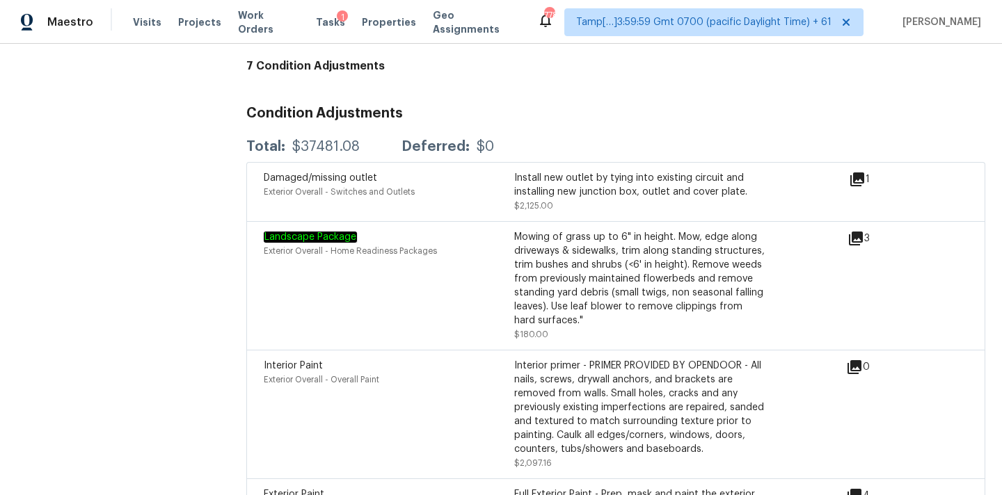
scroll to position [3811, 0]
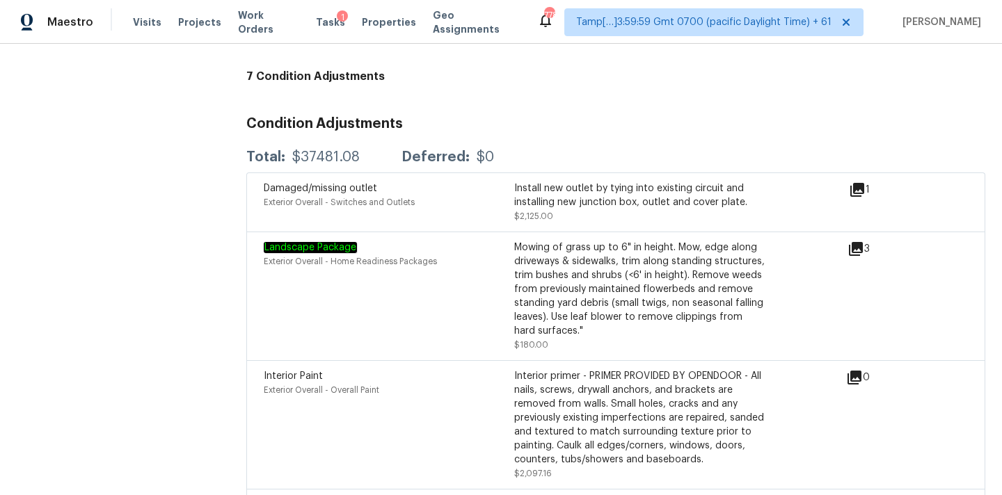
click at [856, 183] on icon at bounding box center [857, 190] width 14 height 14
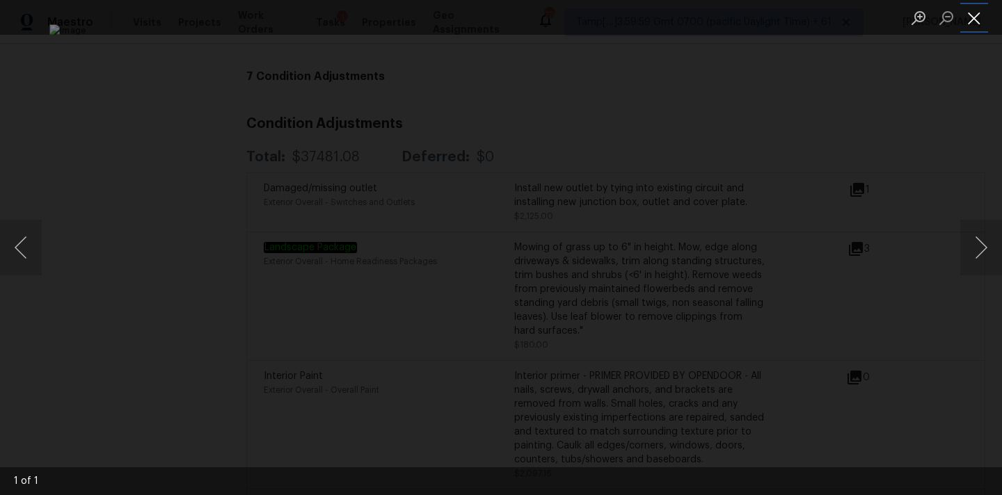
click at [975, 17] on button "Close lightbox" at bounding box center [974, 18] width 28 height 24
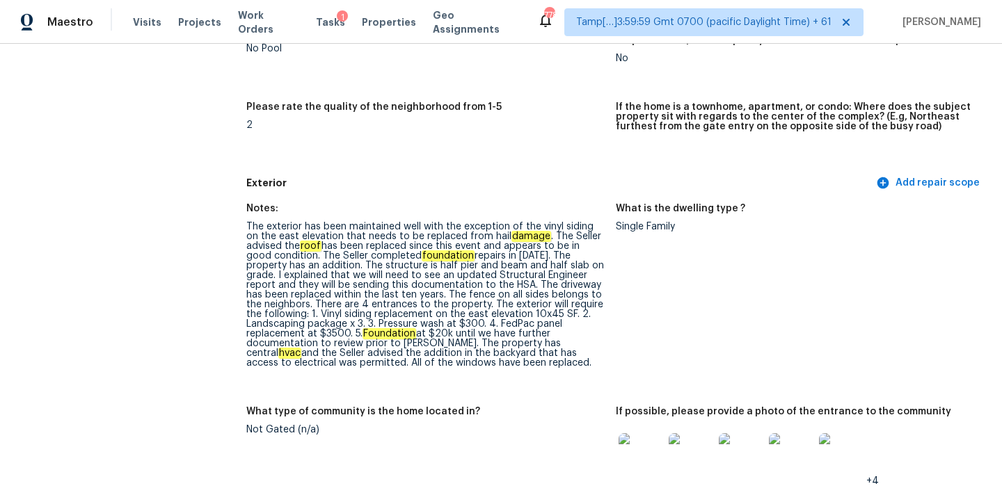
scroll to position [520, 0]
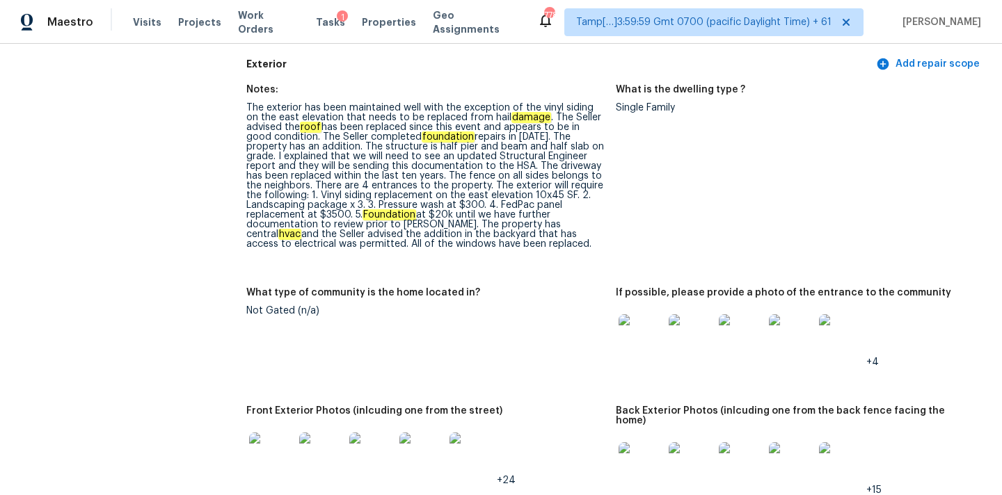
click at [532, 111] on div "The exterior has been maintained well with the exception of the vinyl siding on…" at bounding box center [425, 176] width 358 height 146
copy div "vinyl siding"
drag, startPoint x: 538, startPoint y: 109, endPoint x: 589, endPoint y: 109, distance: 51.5
click at [589, 109] on div "The exterior has been maintained well with the exception of the vinyl siding on…" at bounding box center [425, 176] width 358 height 146
drag, startPoint x: 298, startPoint y: 136, endPoint x: 508, endPoint y: 136, distance: 210.1
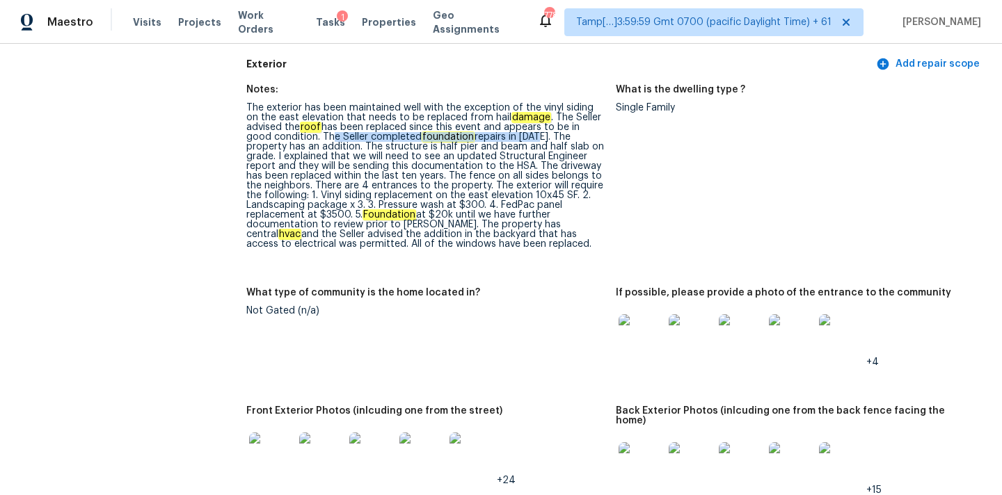
click at [508, 136] on div "The exterior has been maintained well with the exception of the vinyl siding on…" at bounding box center [425, 176] width 358 height 146
click at [301, 139] on div "The exterior has been maintained well with the exception of the vinyl siding on…" at bounding box center [425, 176] width 358 height 146
drag, startPoint x: 295, startPoint y: 136, endPoint x: 516, endPoint y: 136, distance: 220.6
click at [516, 136] on div "The exterior has been maintained well with the exception of the vinyl siding on…" at bounding box center [425, 176] width 358 height 146
click at [525, 142] on div "The exterior has been maintained well with the exception of the vinyl siding on…" at bounding box center [425, 176] width 358 height 146
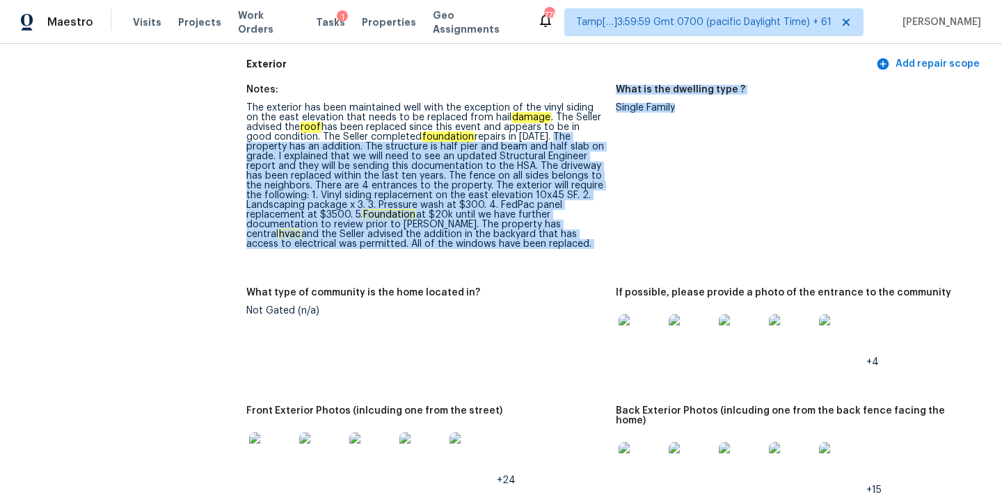
drag, startPoint x: 526, startPoint y: 138, endPoint x: 649, endPoint y: 137, distance: 123.2
click at [649, 137] on div "Notes: The exterior has been maintained well with the exception of the vinyl si…" at bounding box center [615, 330] width 739 height 507
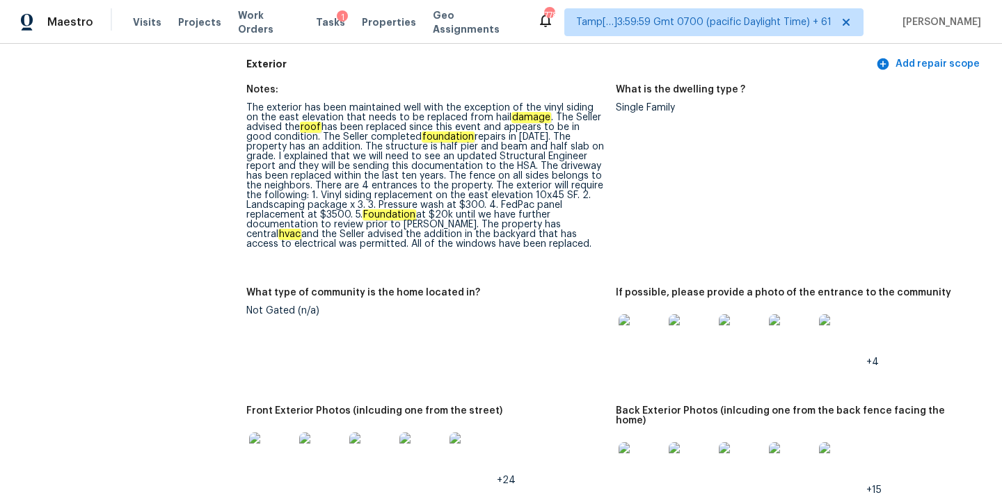
click at [541, 136] on div "The exterior has been maintained well with the exception of the vinyl siding on…" at bounding box center [425, 176] width 358 height 146
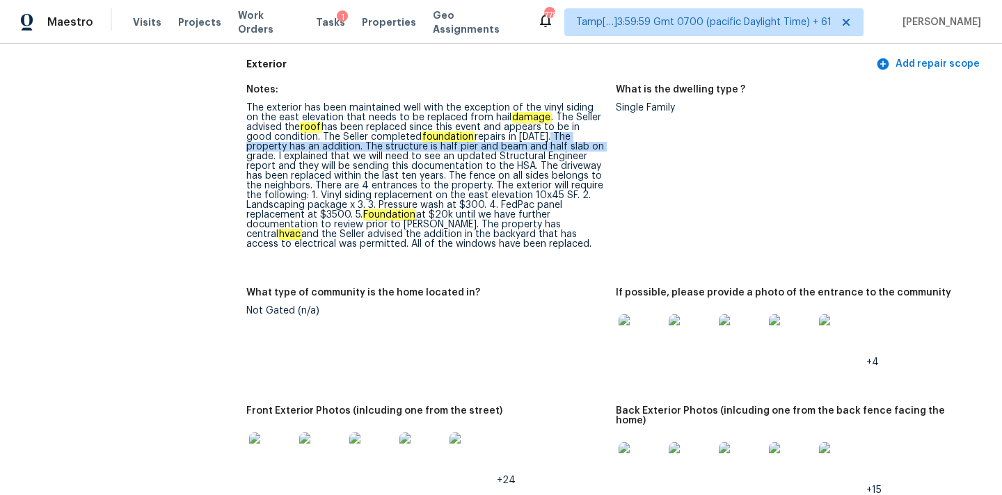
drag, startPoint x: 520, startPoint y: 136, endPoint x: 544, endPoint y: 144, distance: 25.7
click at [544, 144] on div "The exterior has been maintained well with the exception of the vinyl siding on…" at bounding box center [425, 176] width 358 height 146
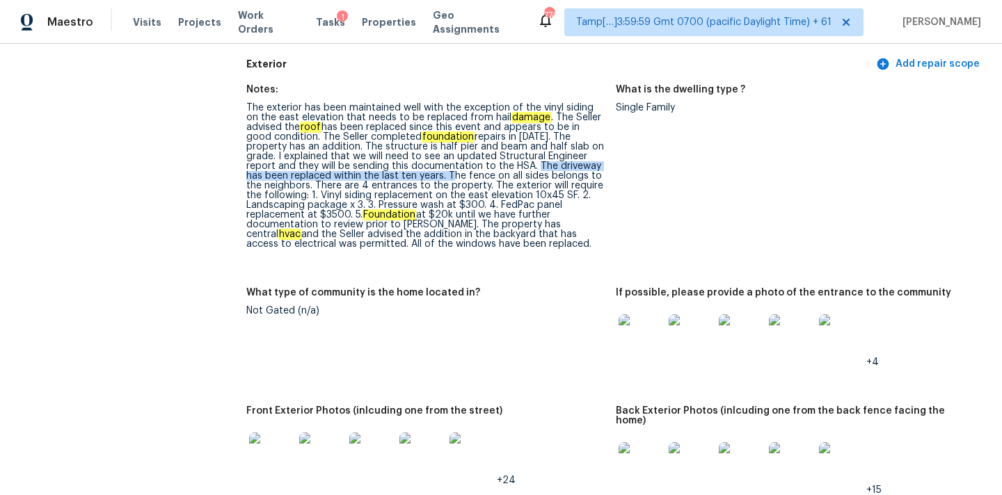
drag, startPoint x: 491, startPoint y: 169, endPoint x: 412, endPoint y: 179, distance: 79.2
click at [412, 179] on div "The exterior has been maintained well with the exception of the vinyl siding on…" at bounding box center [425, 176] width 358 height 146
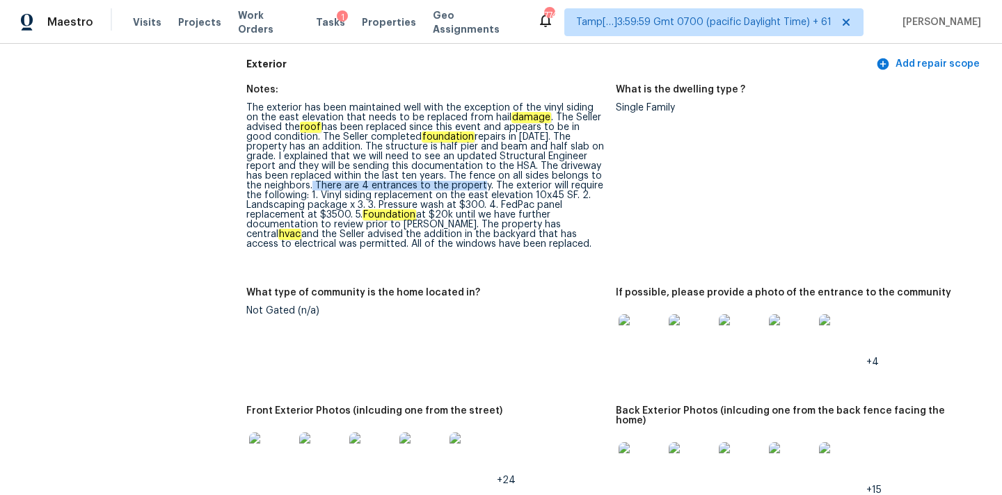
drag, startPoint x: 297, startPoint y: 187, endPoint x: 468, endPoint y: 184, distance: 171.2
click at [468, 184] on div "The exterior has been maintained well with the exception of the vinyl siding on…" at bounding box center [425, 176] width 358 height 146
drag, startPoint x: 301, startPoint y: 196, endPoint x: 504, endPoint y: 198, distance: 202.5
click at [504, 198] on div "The exterior has been maintained well with the exception of the vinyl siding on…" at bounding box center [425, 176] width 358 height 146
click at [513, 199] on div "The exterior has been maintained well with the exception of the vinyl siding on…" at bounding box center [425, 176] width 358 height 146
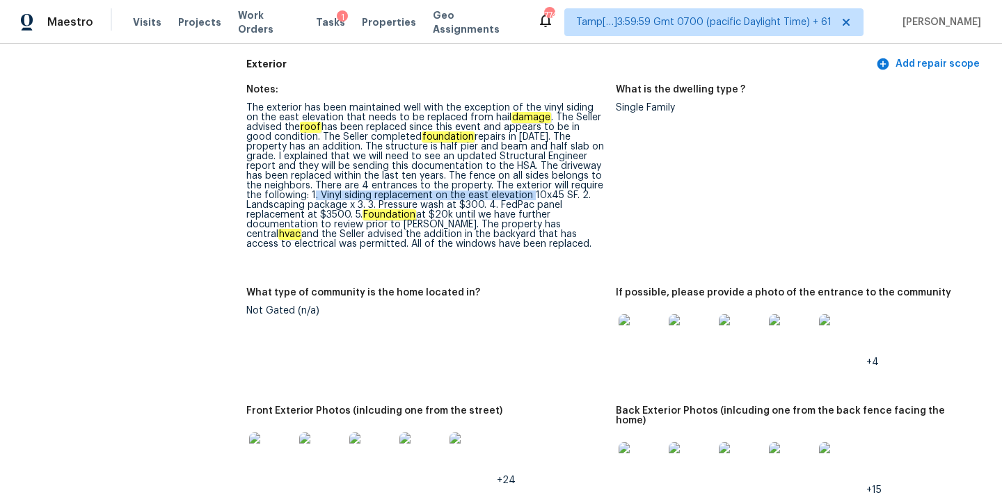
drag, startPoint x: 299, startPoint y: 195, endPoint x: 518, endPoint y: 198, distance: 219.2
click at [518, 198] on div "The exterior has been maintained well with the exception of the vinyl siding on…" at bounding box center [425, 176] width 358 height 146
click at [532, 202] on div "The exterior has been maintained well with the exception of the vinyl siding on…" at bounding box center [425, 176] width 358 height 146
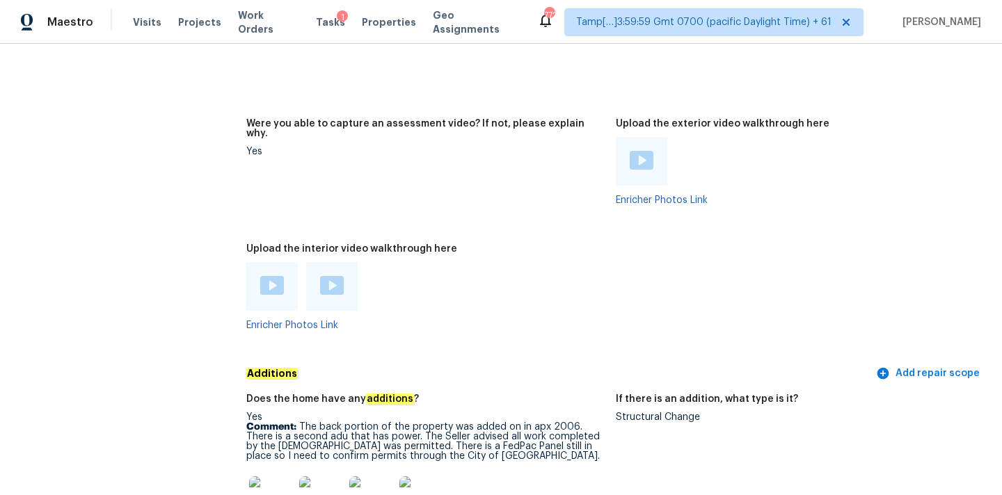
scroll to position [2902, 0]
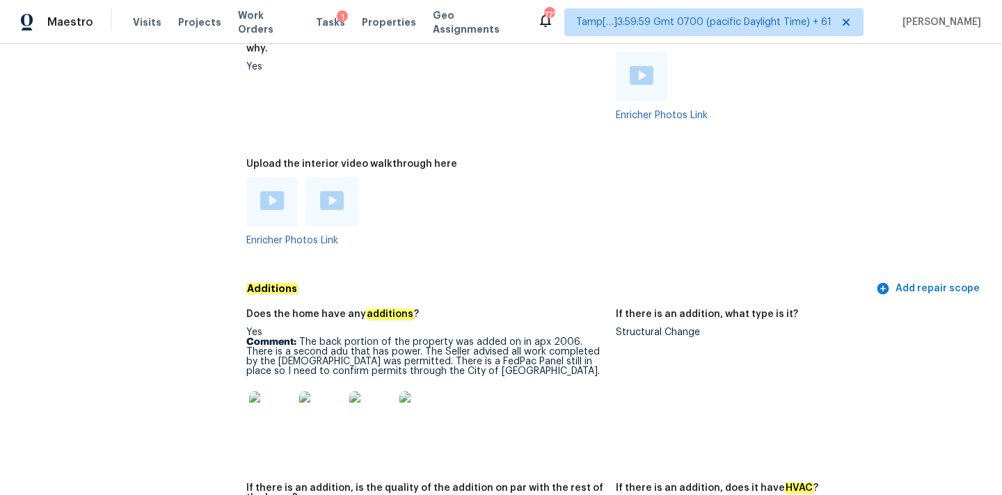
click at [276, 191] on img at bounding box center [272, 200] width 24 height 19
click at [336, 191] on img at bounding box center [332, 200] width 24 height 19
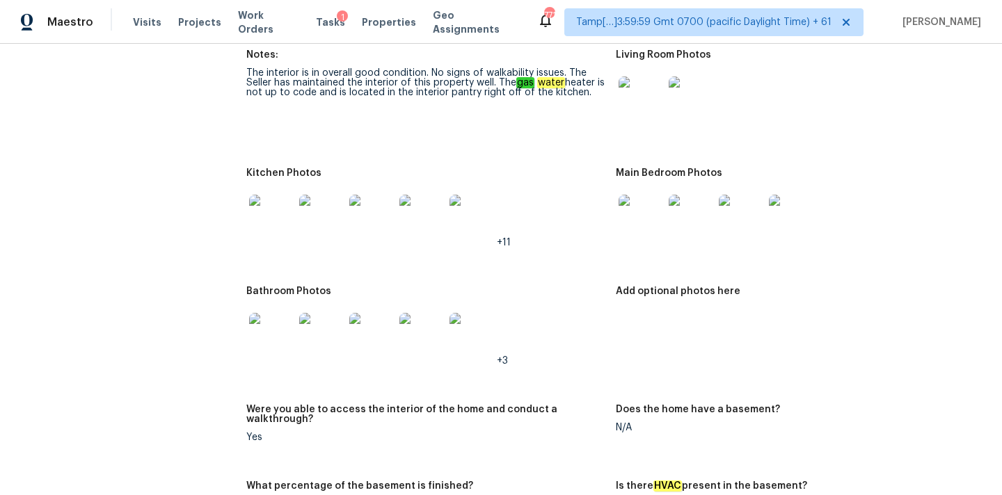
scroll to position [1653, 0]
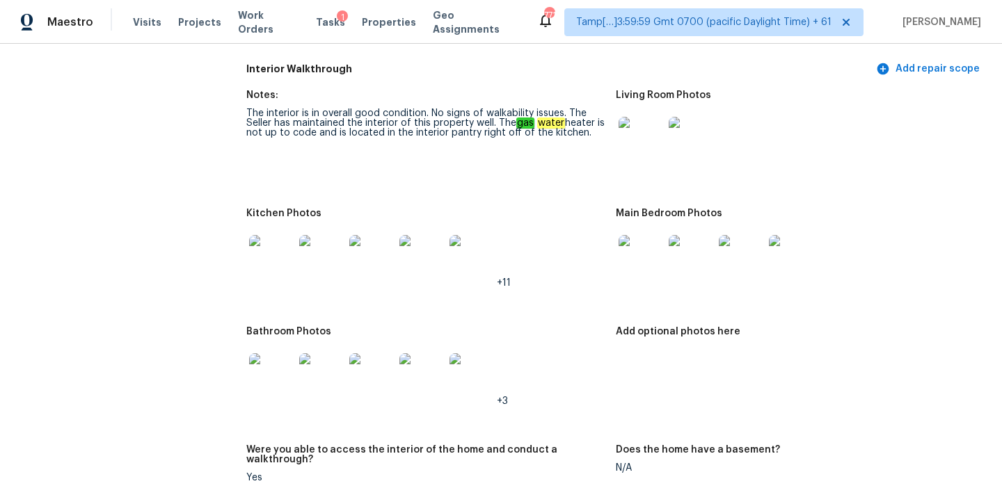
click at [640, 123] on img at bounding box center [641, 139] width 45 height 45
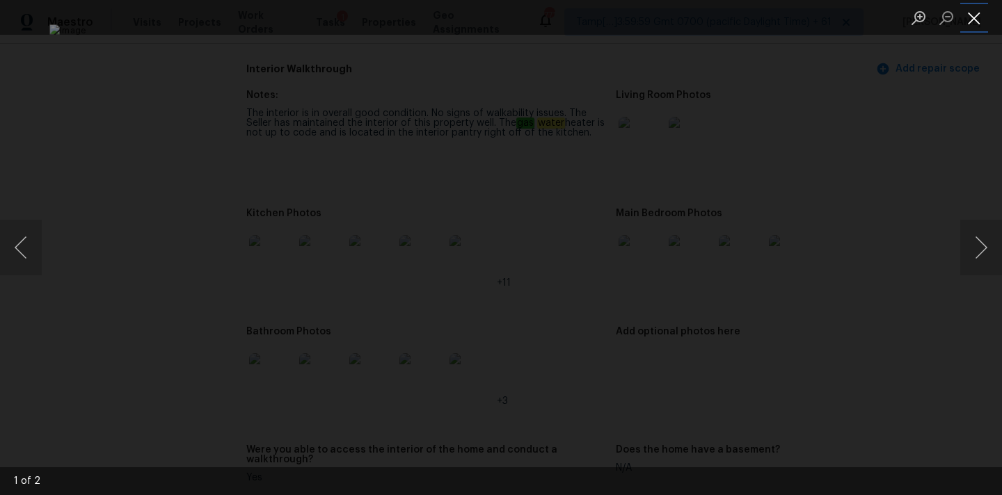
click at [974, 10] on button "Close lightbox" at bounding box center [974, 18] width 28 height 24
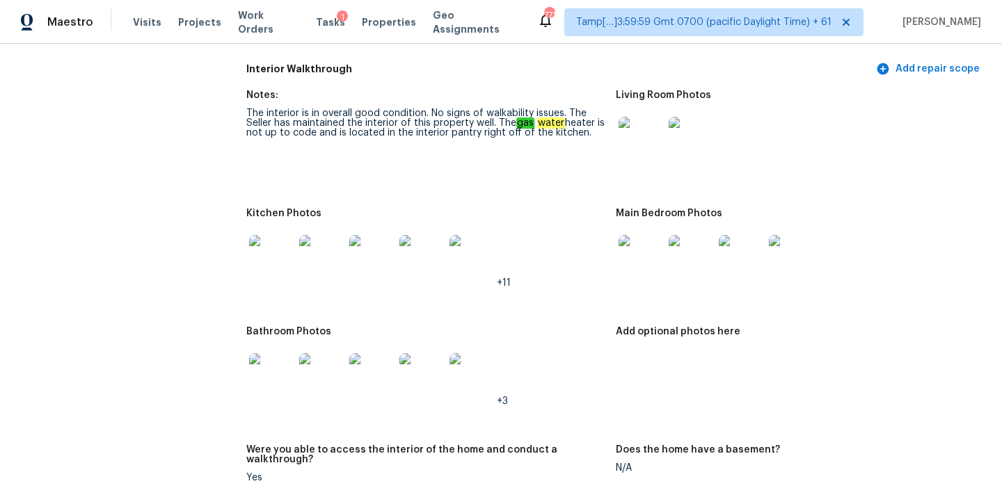
click at [650, 254] on img at bounding box center [641, 257] width 45 height 45
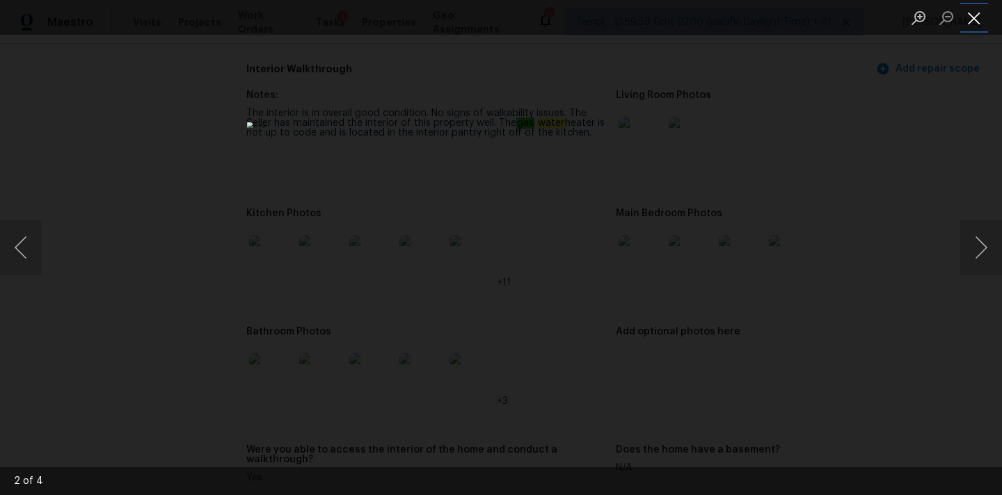
click at [975, 11] on button "Close lightbox" at bounding box center [974, 18] width 28 height 24
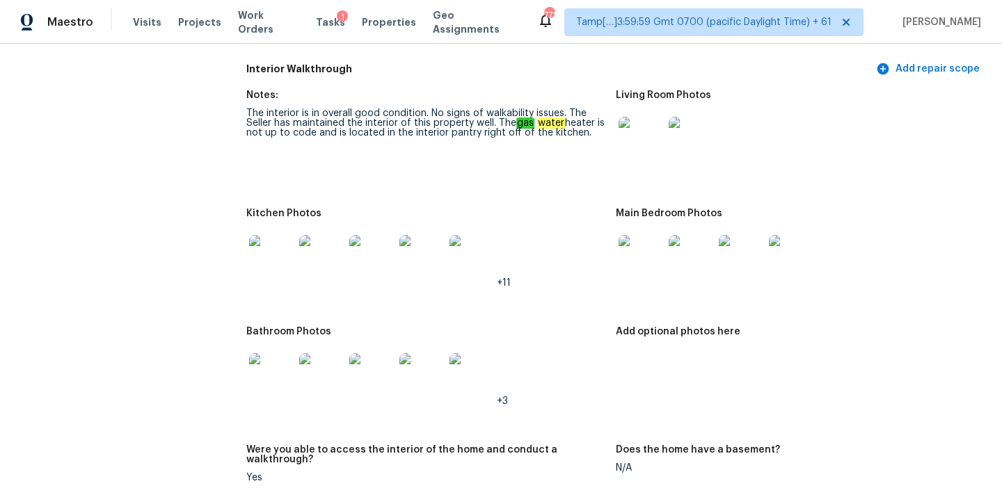
click at [273, 252] on img at bounding box center [271, 257] width 45 height 45
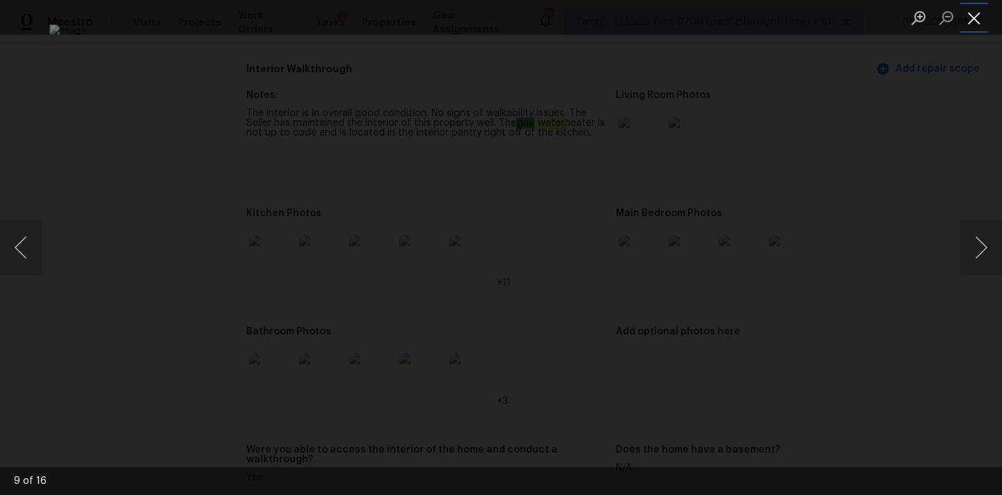
click at [971, 19] on button "Close lightbox" at bounding box center [974, 18] width 28 height 24
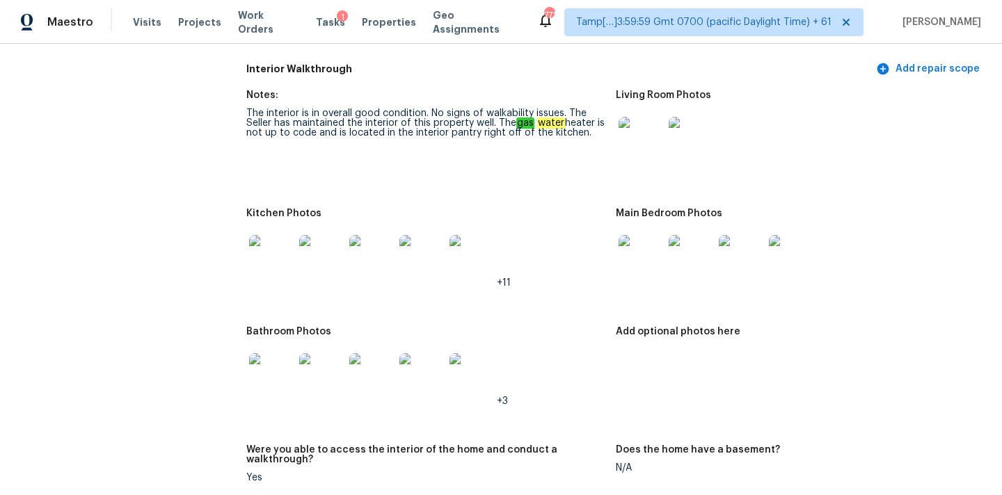
click at [272, 360] on img at bounding box center [271, 375] width 45 height 45
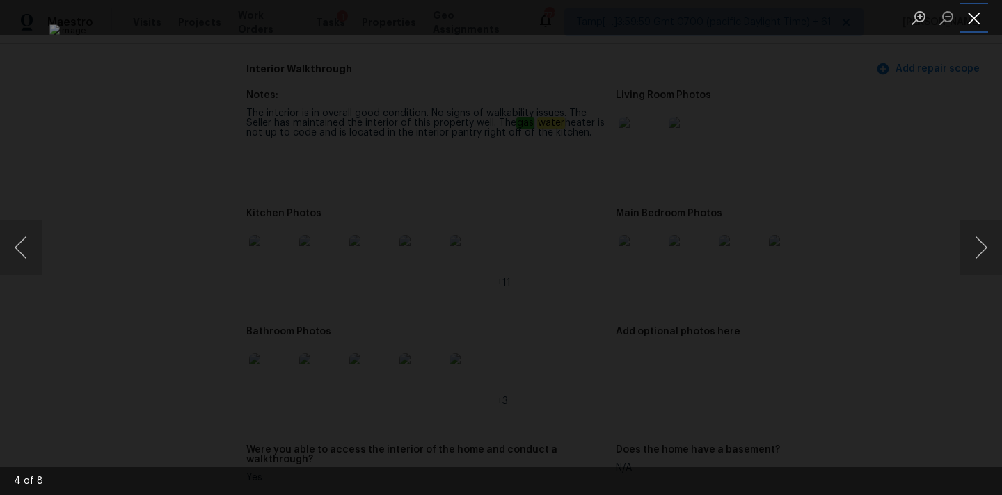
click at [972, 17] on button "Close lightbox" at bounding box center [974, 18] width 28 height 24
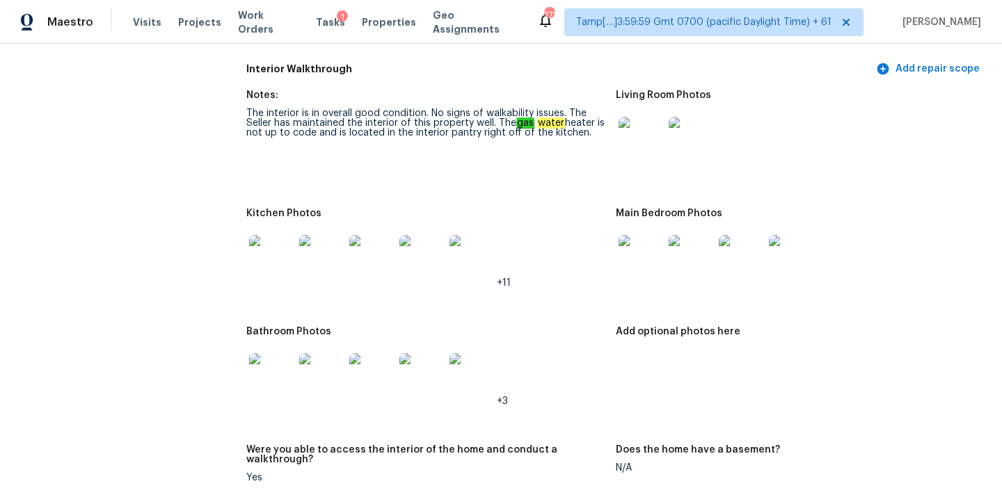
click at [698, 250] on img at bounding box center [691, 257] width 45 height 45
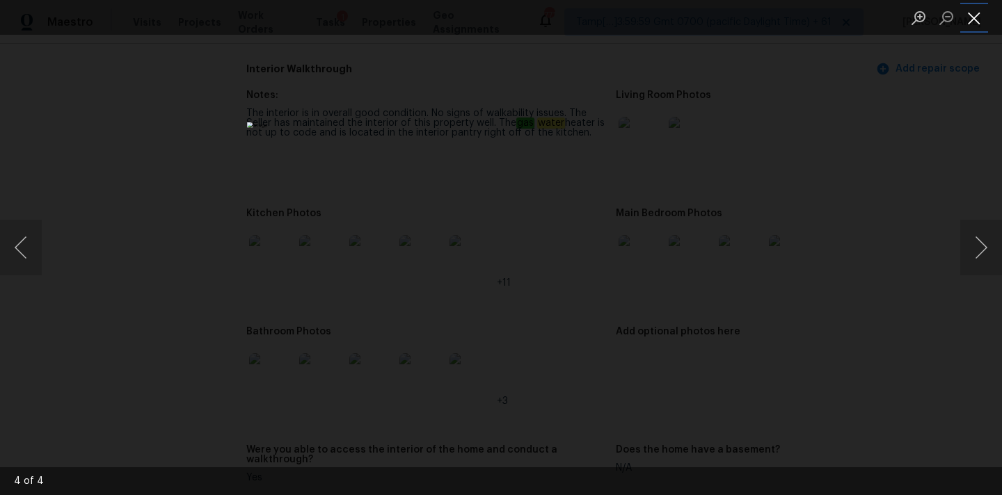
click at [970, 19] on button "Close lightbox" at bounding box center [974, 18] width 28 height 24
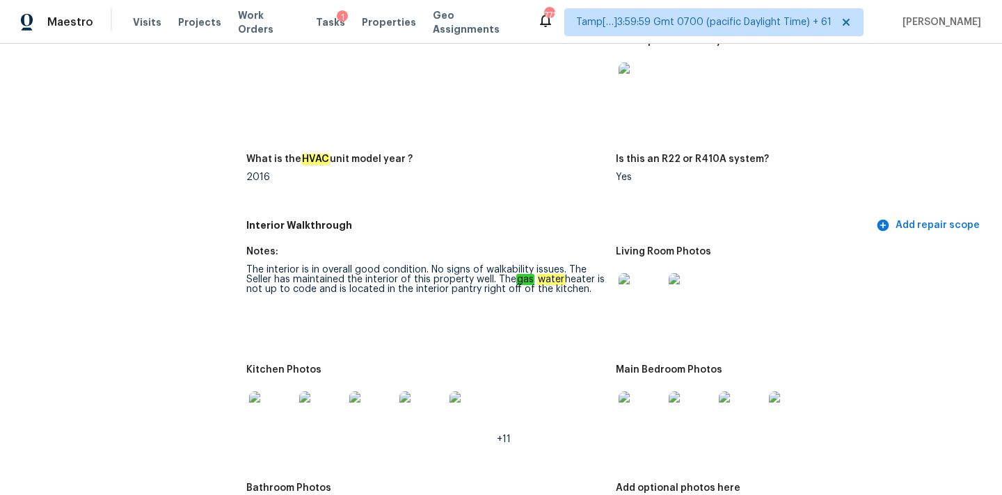
scroll to position [2448, 0]
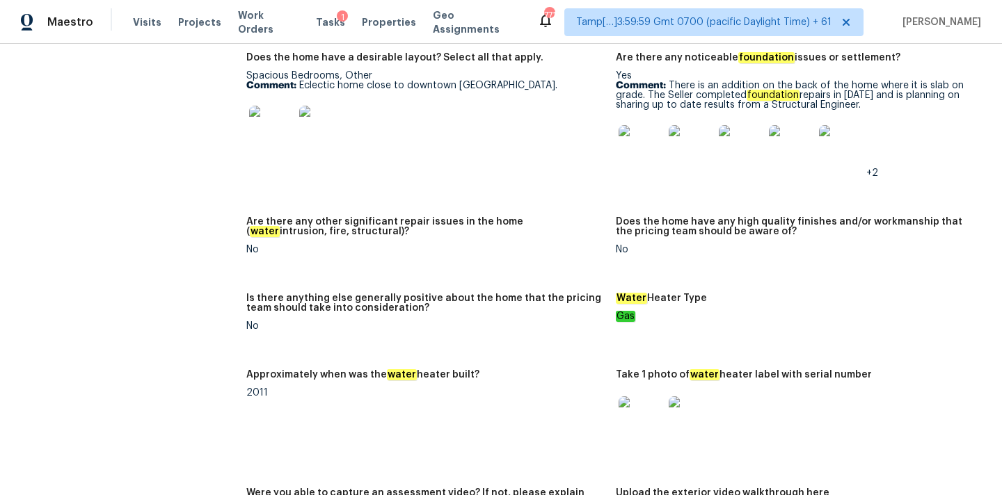
click at [653, 400] on img at bounding box center [641, 419] width 45 height 45
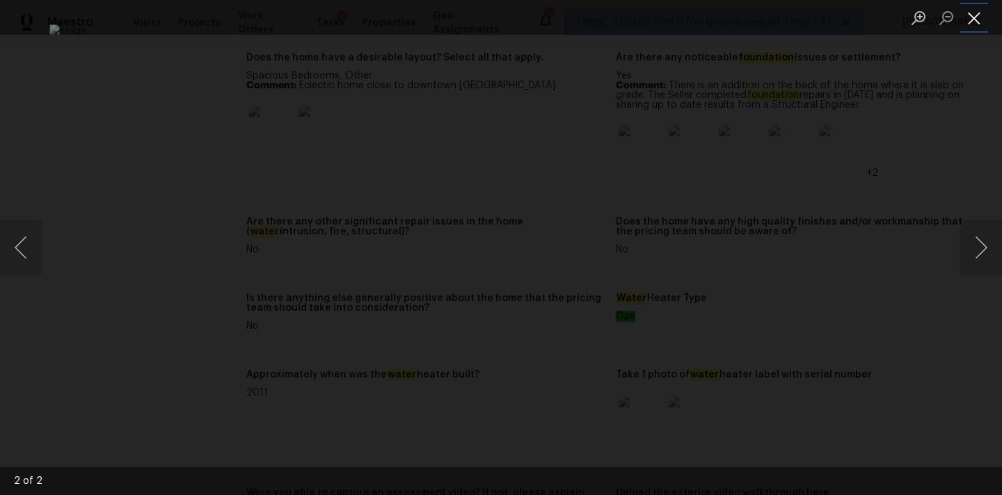
click at [983, 19] on button "Close lightbox" at bounding box center [974, 18] width 28 height 24
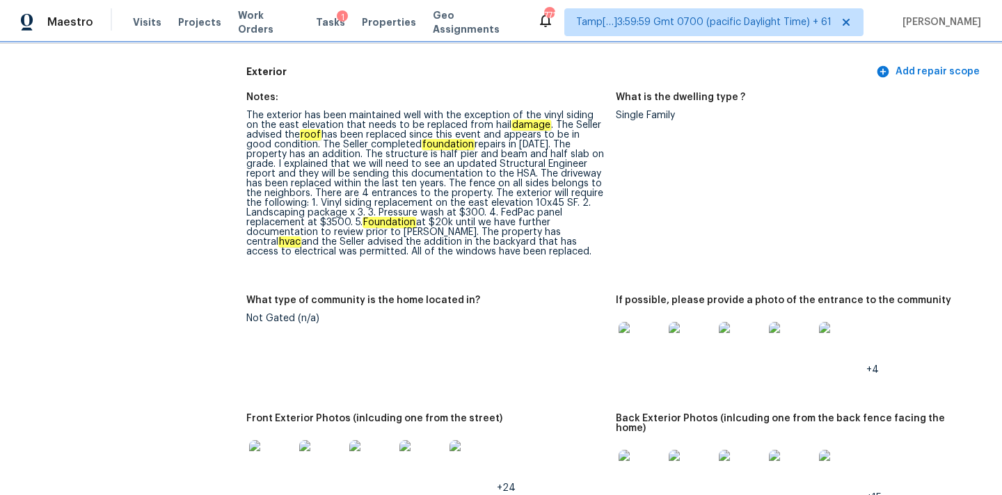
scroll to position [516, 0]
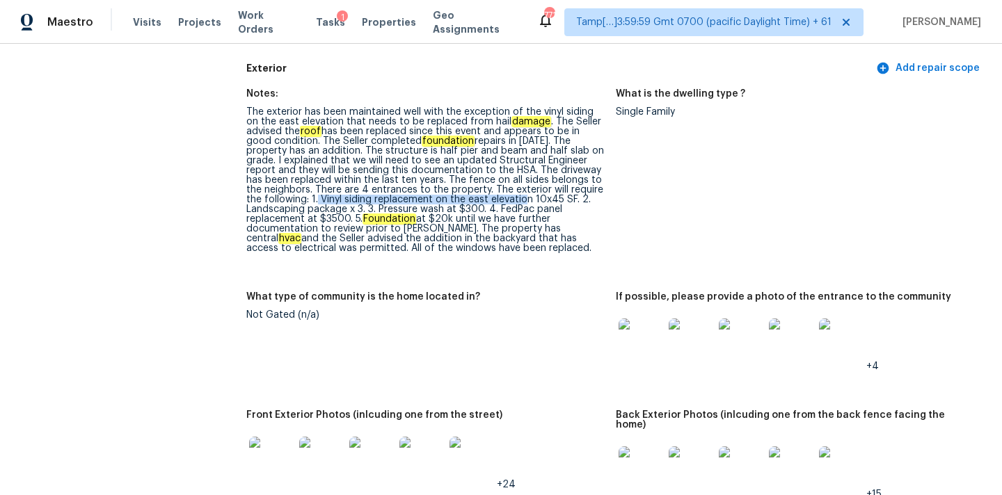
copy div "Vinyl siding replacement on the east elevation"
drag, startPoint x: 304, startPoint y: 200, endPoint x: 513, endPoint y: 200, distance: 208.7
click at [513, 200] on div "The exterior has been maintained well with the exception of the vinyl siding on…" at bounding box center [425, 180] width 358 height 146
drag, startPoint x: 247, startPoint y: 209, endPoint x: 344, endPoint y: 209, distance: 96.7
click at [344, 209] on div "The exterior has been maintained well with the exception of the vinyl siding on…" at bounding box center [425, 180] width 358 height 146
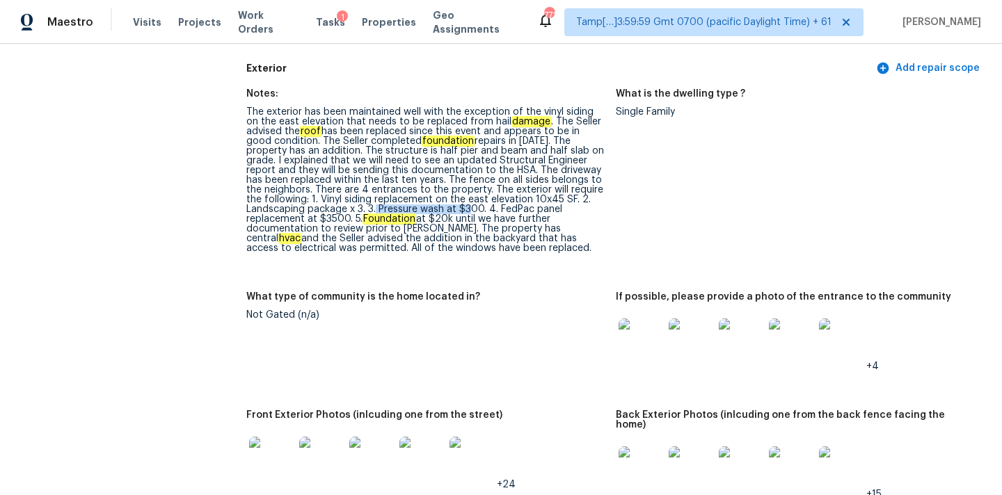
drag, startPoint x: 378, startPoint y: 210, endPoint x: 472, endPoint y: 210, distance: 93.9
click at [472, 210] on div "The exterior has been maintained well with the exception of the vinyl siding on…" at bounding box center [425, 180] width 358 height 146
copy div "FedPac panel replacement"
drag, startPoint x: 498, startPoint y: 210, endPoint x: 304, endPoint y: 219, distance: 194.3
click at [304, 219] on div "The exterior has been maintained well with the exception of the vinyl siding on…" at bounding box center [425, 180] width 358 height 146
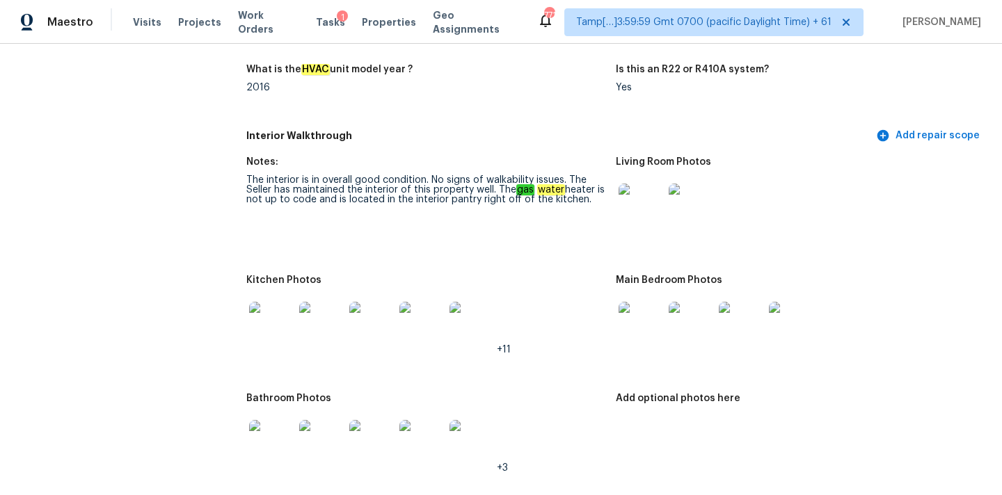
scroll to position [1541, 0]
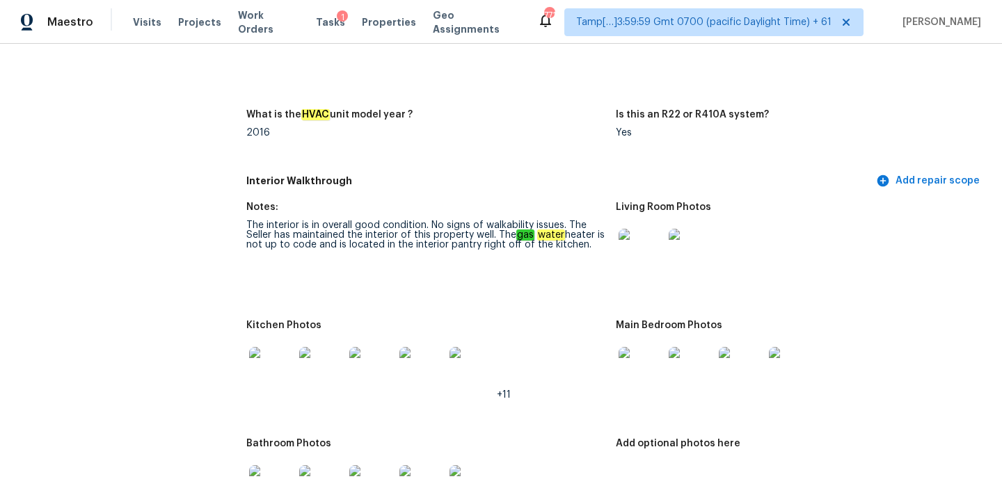
click at [521, 230] on em "gas" at bounding box center [525, 235] width 18 height 11
copy div "The gas water heater is not up to code"
drag, startPoint x: 497, startPoint y: 225, endPoint x: 314, endPoint y: 239, distance: 183.5
click at [314, 239] on div "The interior is in overall good condition. No signs of walkability issues. The …" at bounding box center [425, 235] width 358 height 29
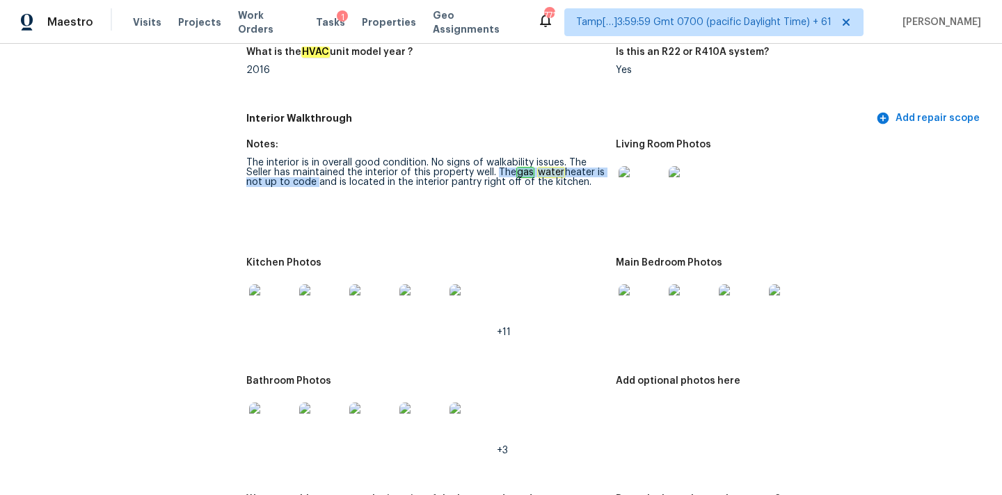
scroll to position [1565, 0]
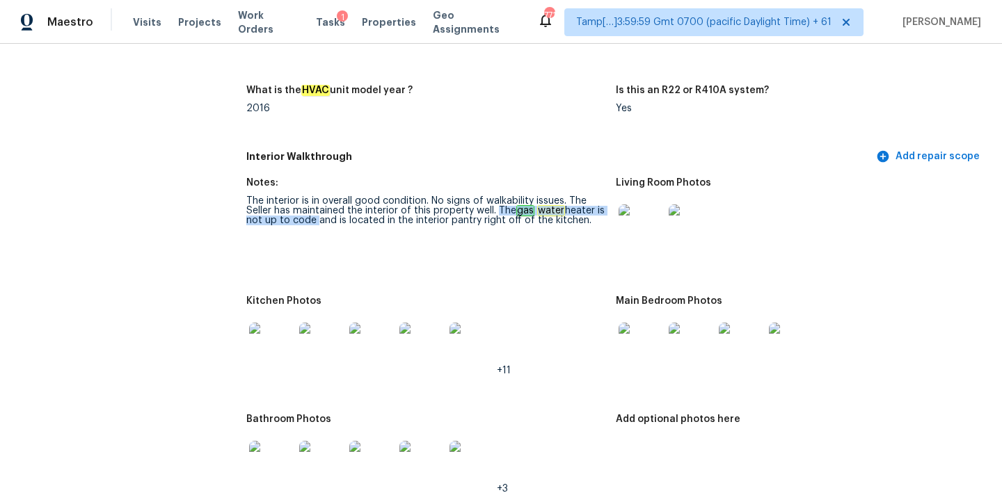
click at [257, 323] on img at bounding box center [271, 345] width 45 height 45
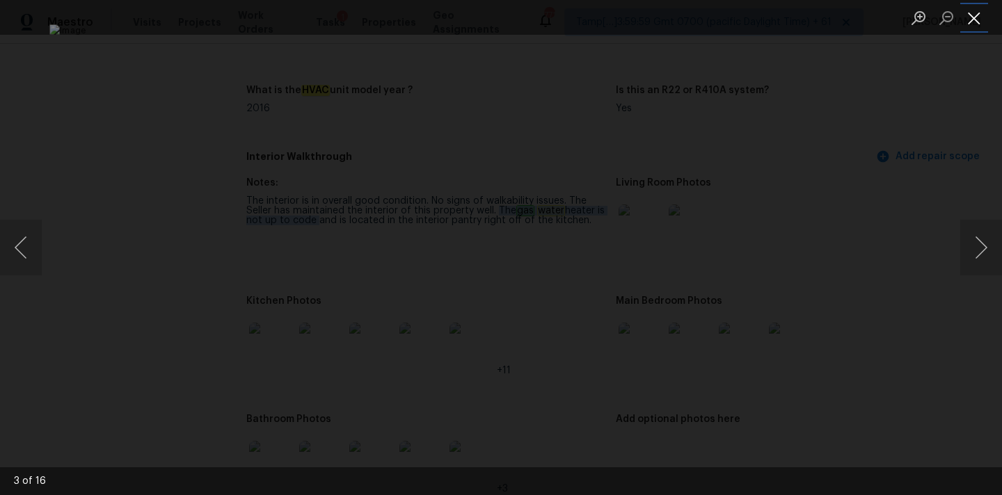
click at [975, 25] on button "Close lightbox" at bounding box center [974, 18] width 28 height 24
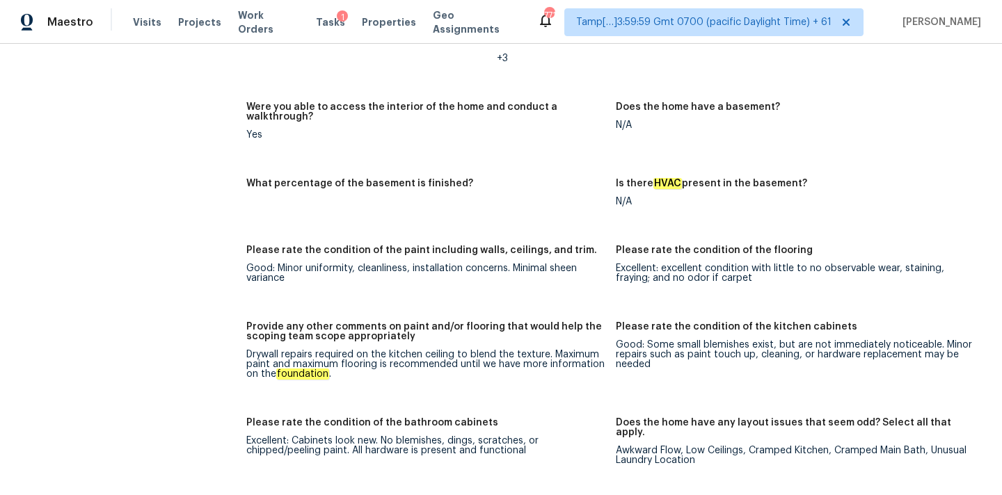
scroll to position [2028, 0]
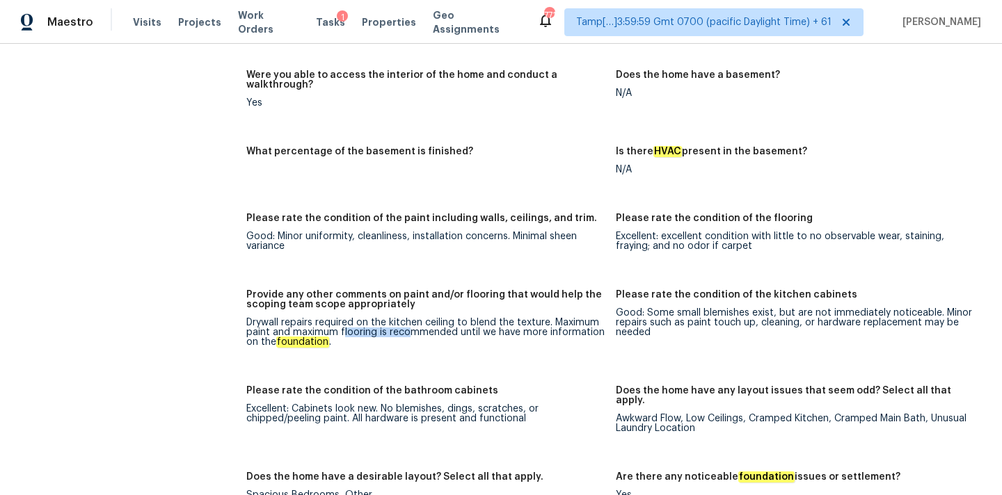
drag, startPoint x: 406, startPoint y: 310, endPoint x: 343, endPoint y: 316, distance: 62.9
click at [343, 318] on div "Drywall repairs required on the kitchen ceiling to blend the texture. Maximum p…" at bounding box center [425, 332] width 358 height 29
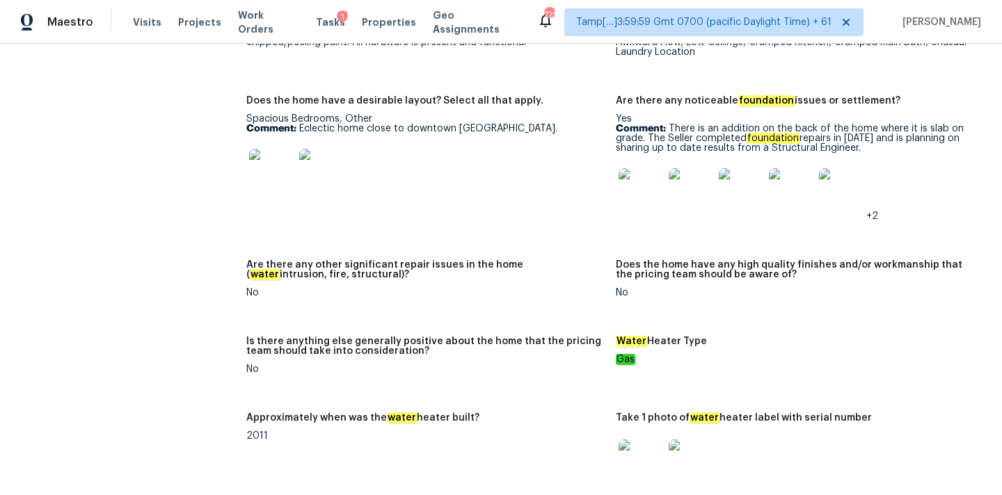
scroll to position [2397, 0]
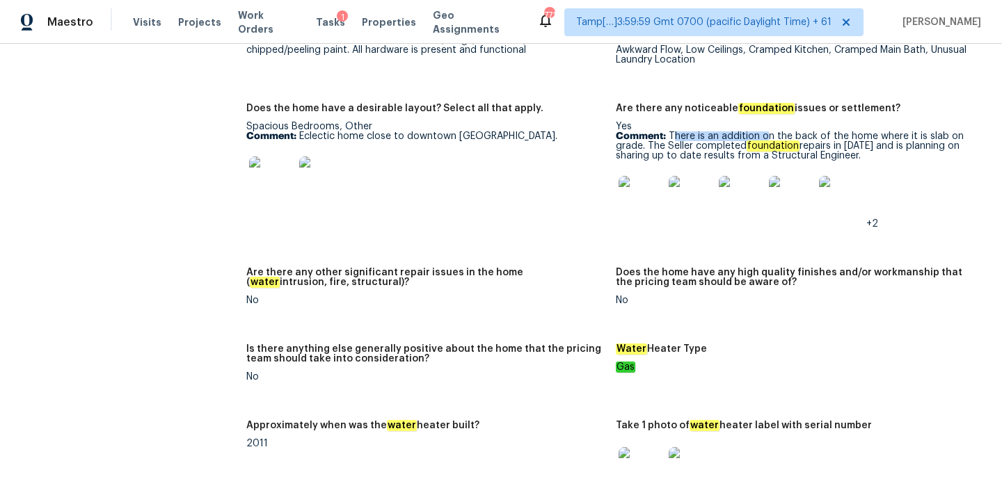
drag, startPoint x: 671, startPoint y: 109, endPoint x: 763, endPoint y: 104, distance: 92.0
click at [763, 132] on p "Comment: There is an addition on the back of the home where it is slab on grade…" at bounding box center [795, 146] width 358 height 29
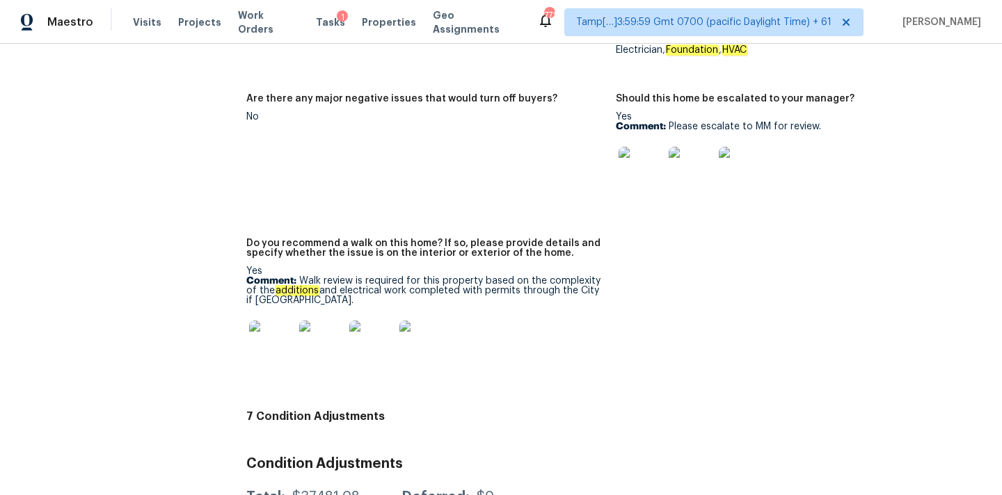
scroll to position [3386, 0]
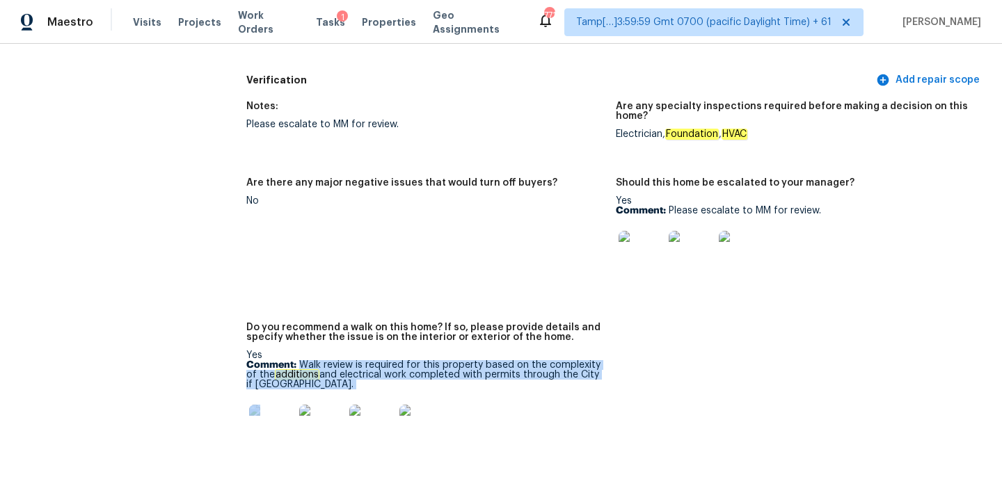
drag, startPoint x: 300, startPoint y: 335, endPoint x: 302, endPoint y: 367, distance: 32.1
click at [302, 367] on div "Yes Comment: Walk review is required for this property based on the complexity …" at bounding box center [425, 404] width 358 height 107
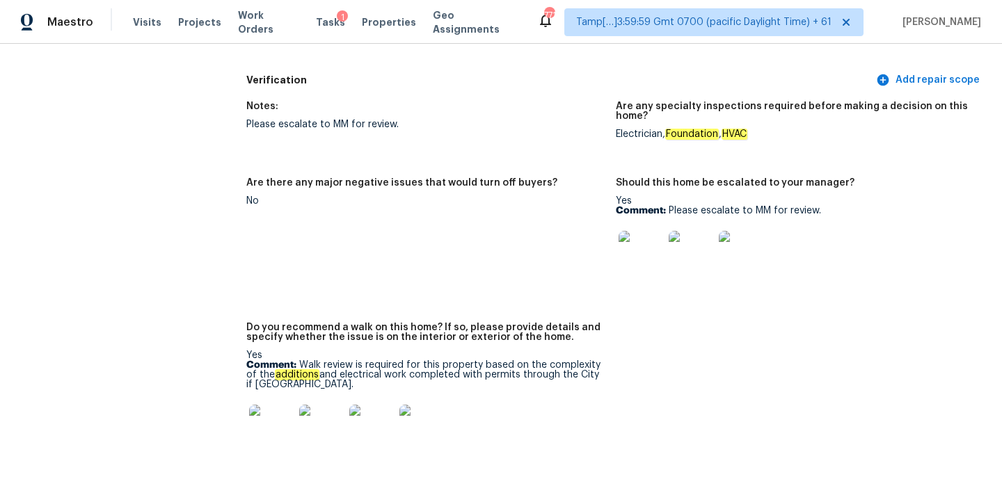
click at [302, 367] on div "Yes Comment: Walk review is required for this property based on the complexity …" at bounding box center [425, 404] width 358 height 107
click at [298, 360] on p "Comment: Walk review is required for this property based on the complexity of t…" at bounding box center [425, 374] width 358 height 29
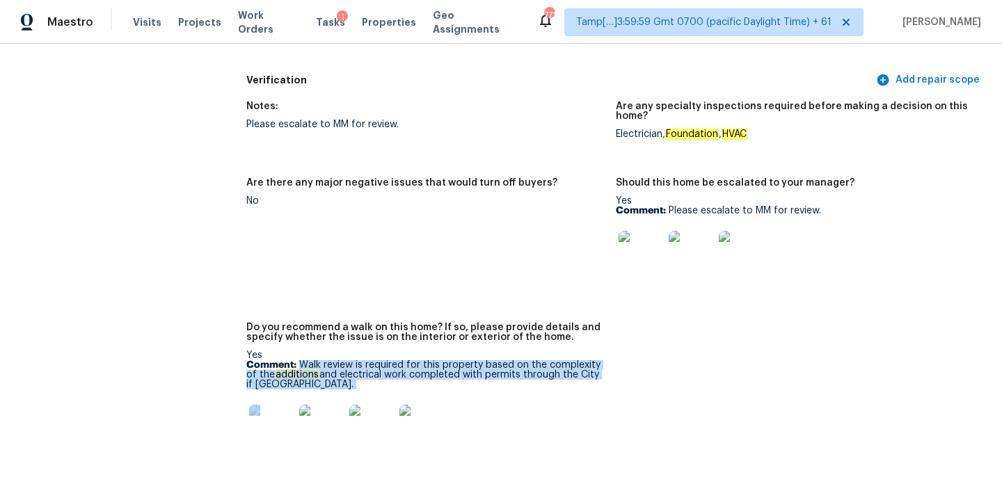
copy div "Walk review is required for this property based on the complexity of the additi…"
copy p "Walk review is required for this property based on the complexity of the additi…"
drag, startPoint x: 298, startPoint y: 334, endPoint x: 293, endPoint y: 356, distance: 22.3
click at [293, 360] on p "Comment: Walk review is required for this property based on the complexity of t…" at bounding box center [425, 374] width 358 height 29
click at [260, 405] on img at bounding box center [271, 427] width 45 height 45
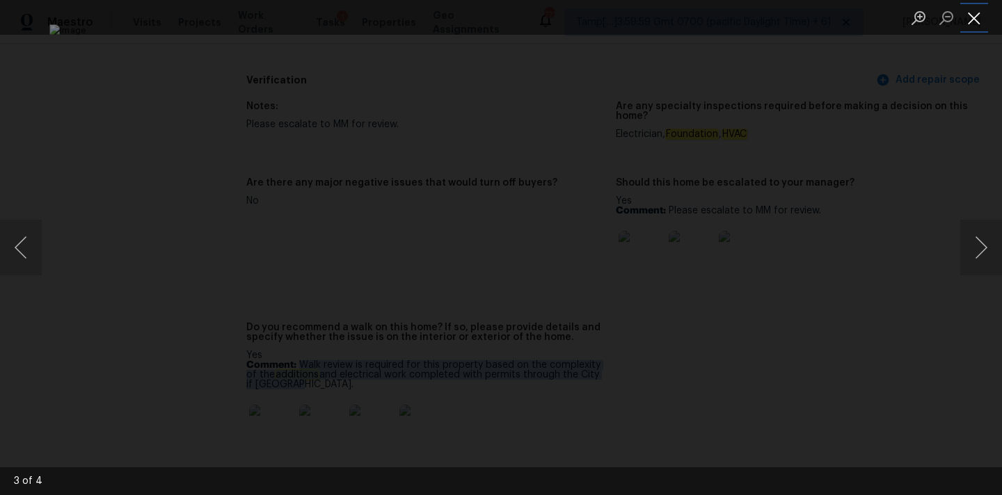
click at [973, 13] on button "Close lightbox" at bounding box center [974, 18] width 28 height 24
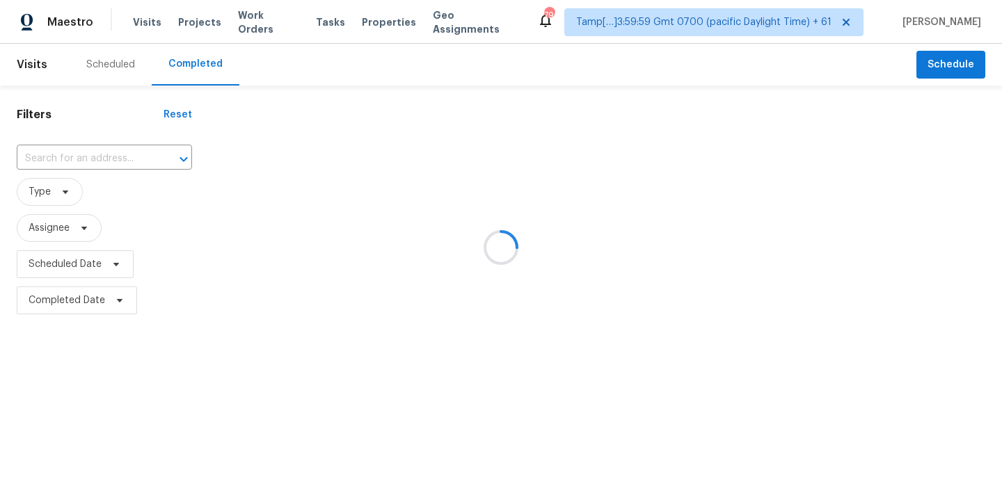
click at [77, 158] on div at bounding box center [501, 247] width 1002 height 495
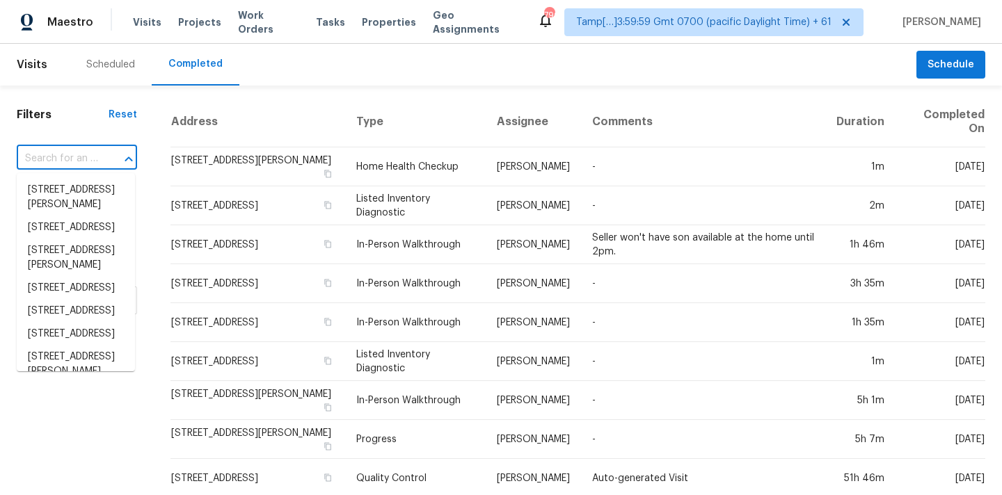
click at [77, 158] on input "text" at bounding box center [57, 159] width 81 height 22
paste input "[STREET_ADDRESS]"
type input "[STREET_ADDRESS]"
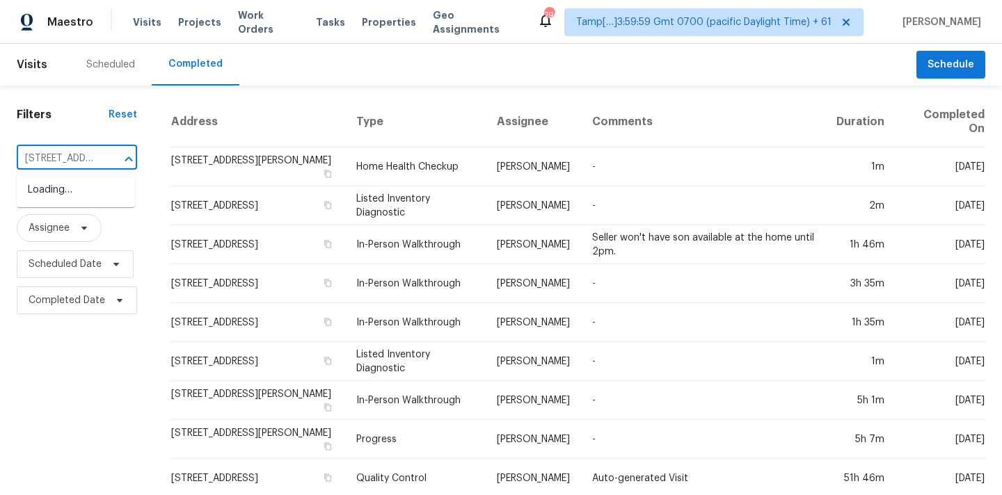
scroll to position [0, 147]
click at [74, 193] on li "[STREET_ADDRESS]" at bounding box center [76, 190] width 118 height 23
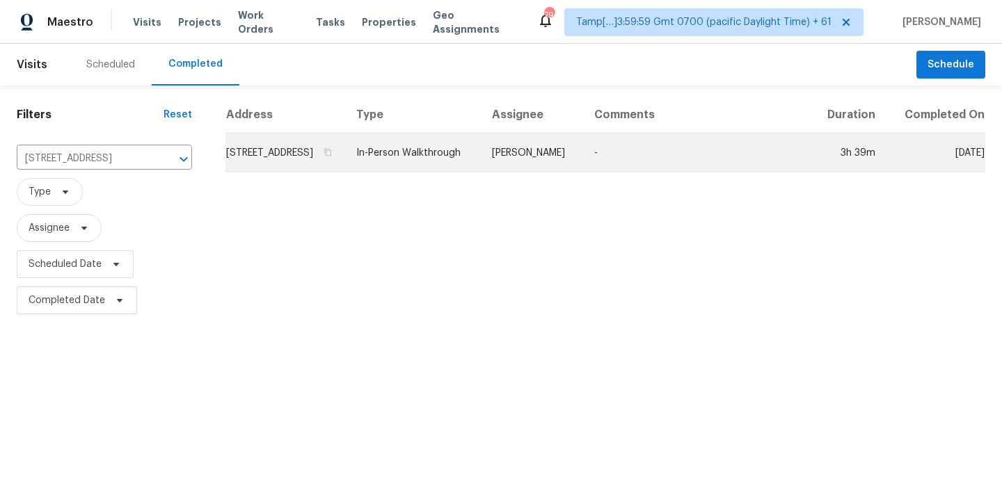
click at [539, 173] on td "[PERSON_NAME]" at bounding box center [532, 153] width 102 height 39
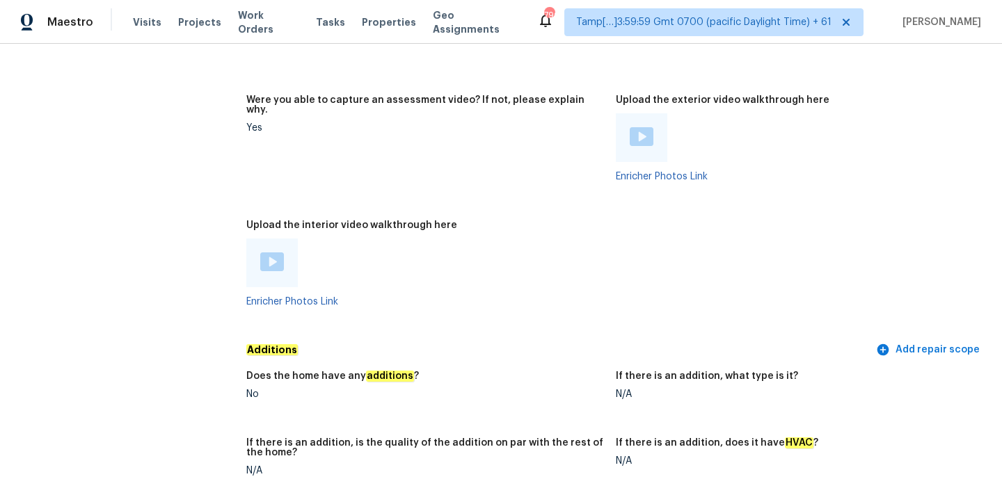
scroll to position [3070, 0]
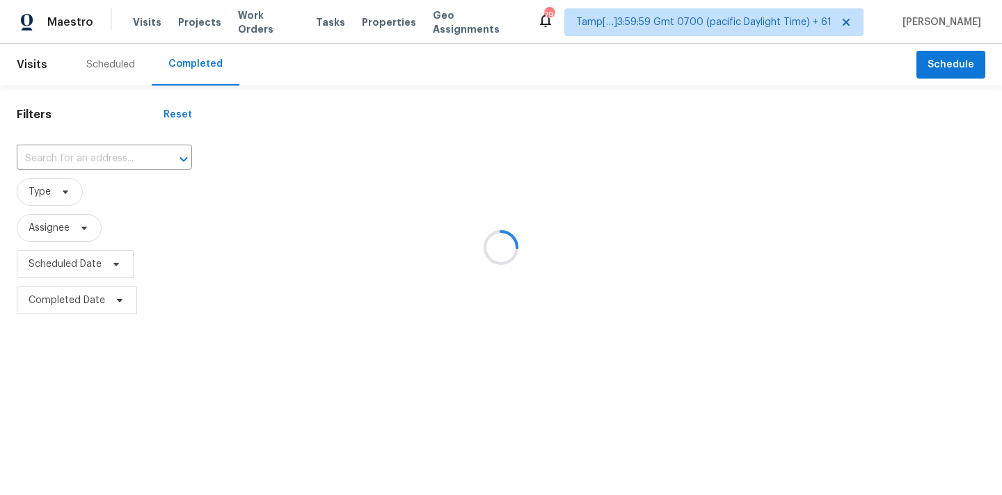
click at [71, 154] on div at bounding box center [501, 247] width 1002 height 495
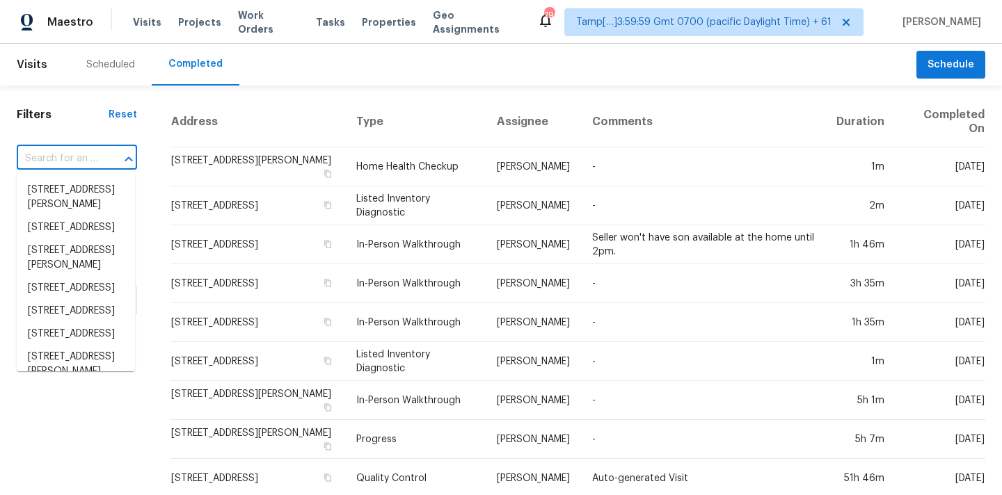
click at [50, 160] on input "text" at bounding box center [57, 159] width 81 height 22
paste input "[STREET_ADDRESS]"
type input "[STREET_ADDRESS]"
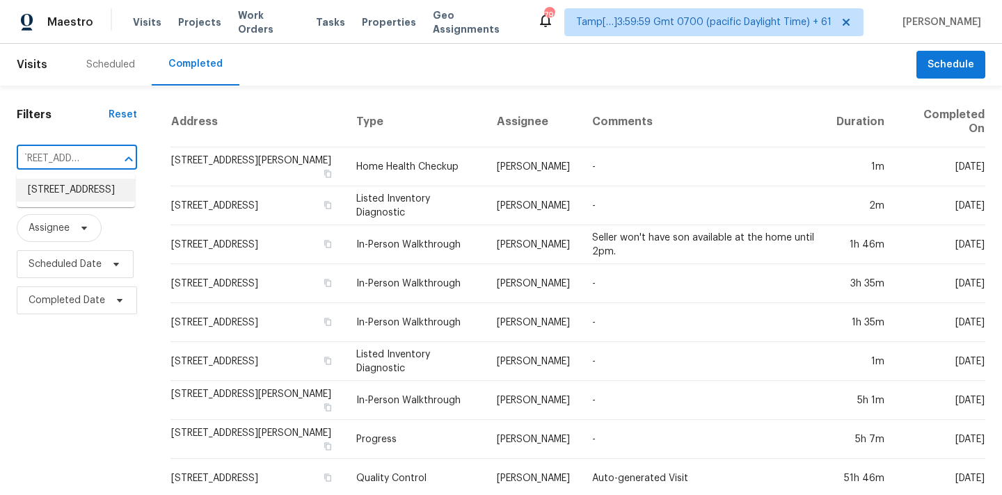
click at [60, 191] on li "[STREET_ADDRESS]" at bounding box center [76, 190] width 118 height 23
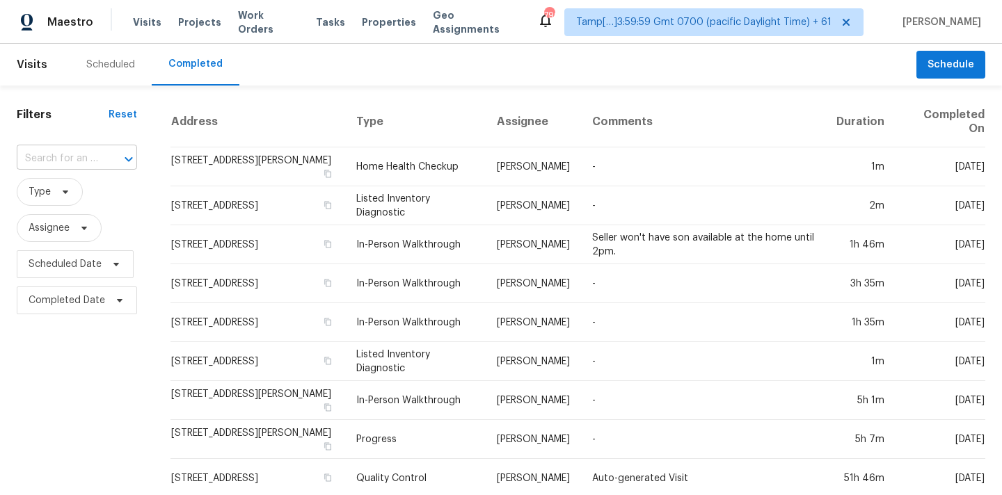
click at [54, 160] on input "text" at bounding box center [57, 159] width 81 height 22
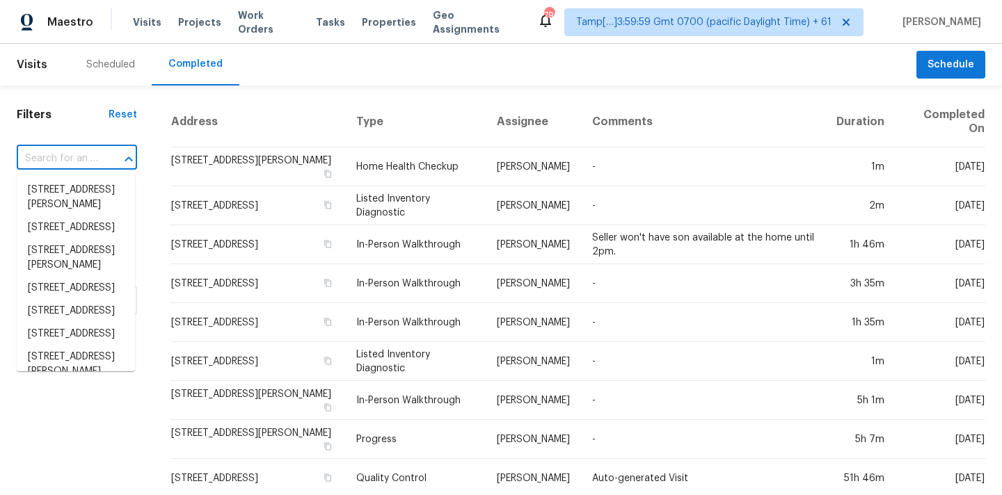
paste input "[STREET_ADDRESS]"
type input "[STREET_ADDRESS]"
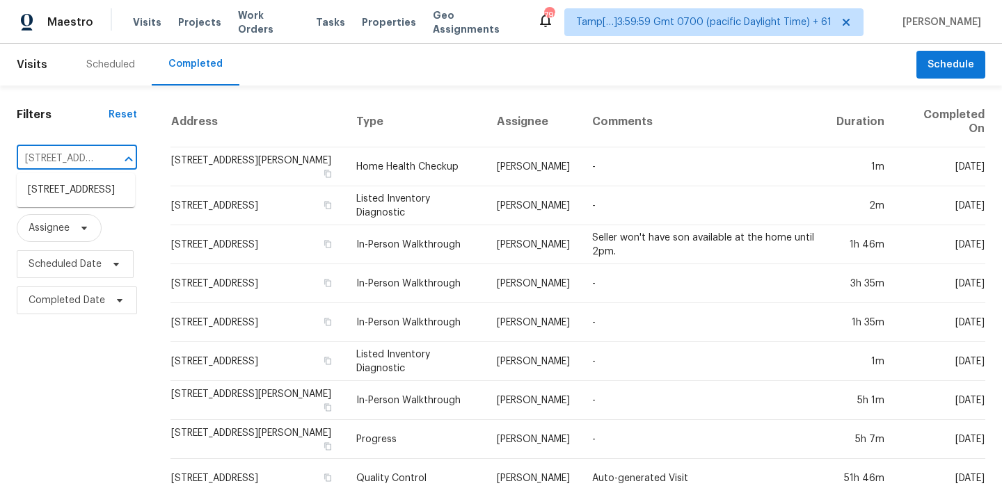
scroll to position [0, 83]
click at [74, 202] on li "[STREET_ADDRESS]" at bounding box center [76, 190] width 118 height 23
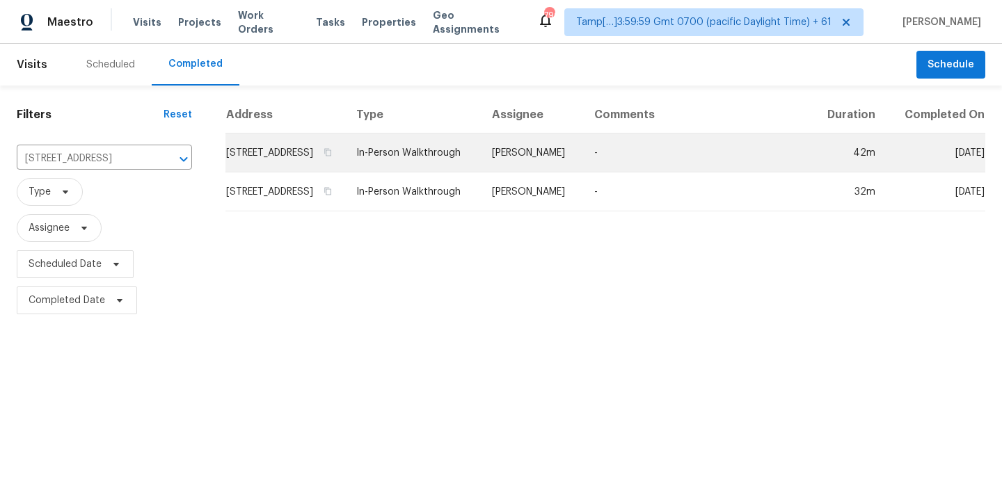
click at [629, 168] on td "-" at bounding box center [697, 153] width 228 height 39
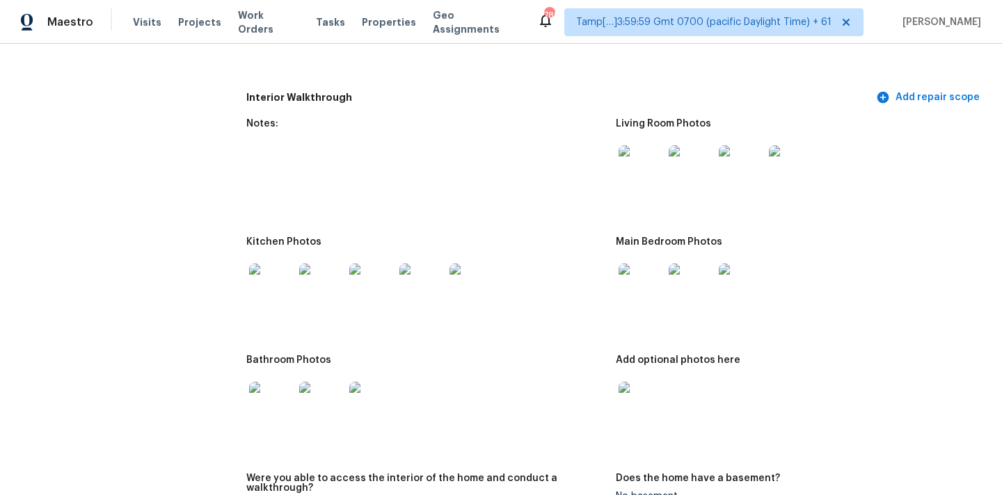
scroll to position [1906, 0]
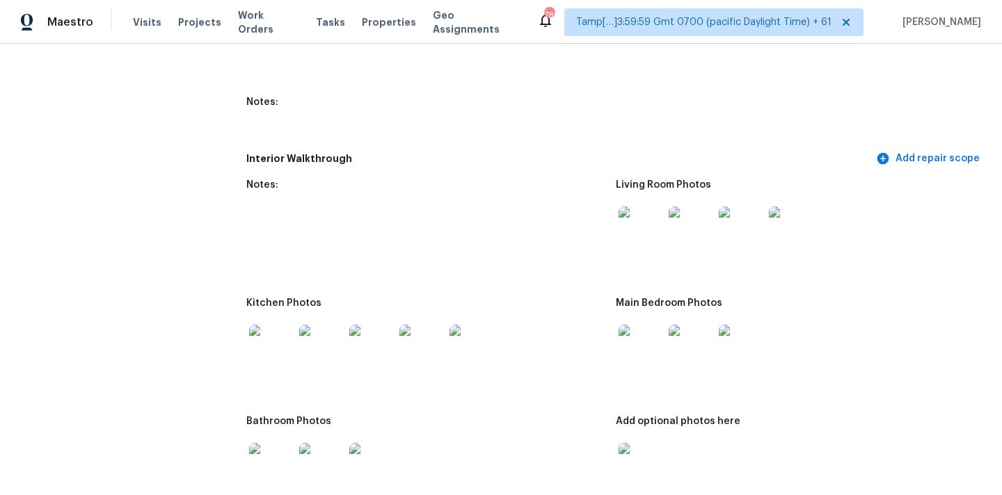
click at [635, 227] on img at bounding box center [641, 229] width 45 height 45
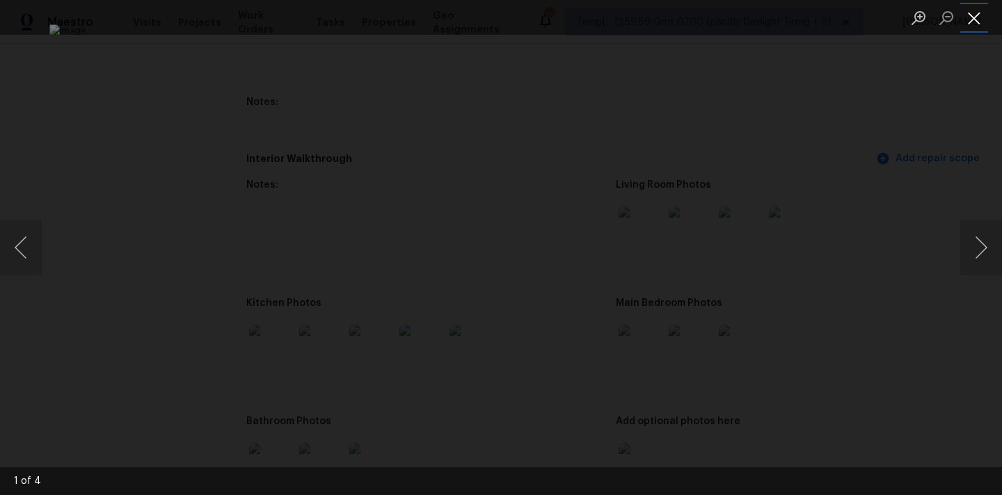
click at [972, 15] on button "Close lightbox" at bounding box center [974, 18] width 28 height 24
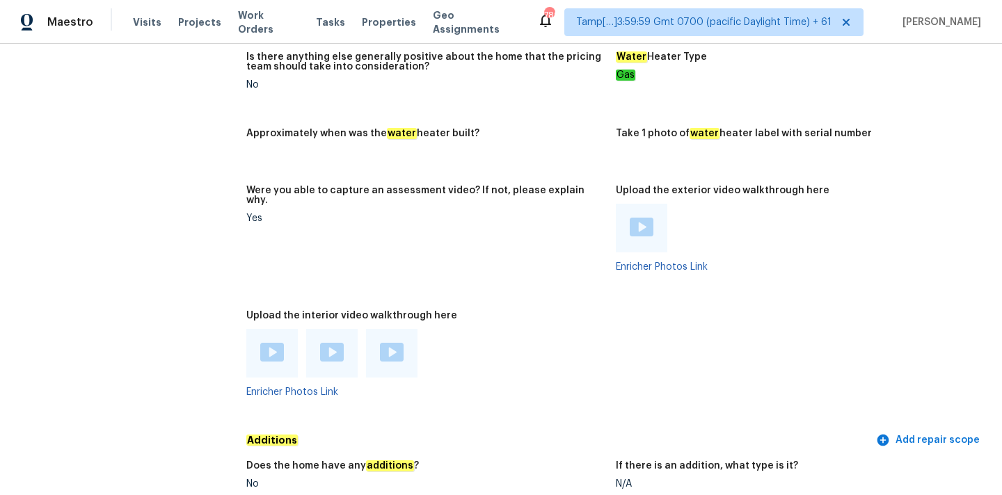
scroll to position [3018, 0]
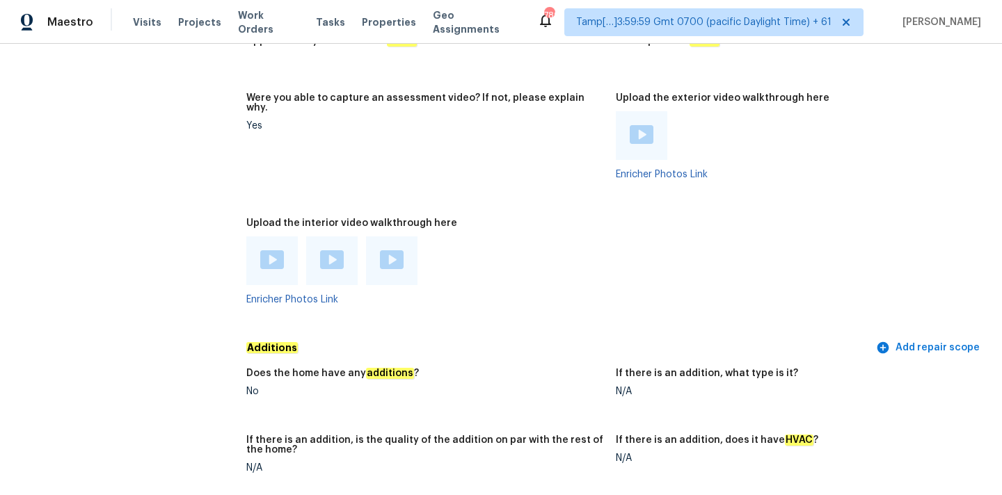
click at [269, 250] on img at bounding box center [272, 259] width 24 height 19
click at [325, 250] on img at bounding box center [332, 259] width 24 height 19
click at [399, 250] on img at bounding box center [392, 259] width 24 height 19
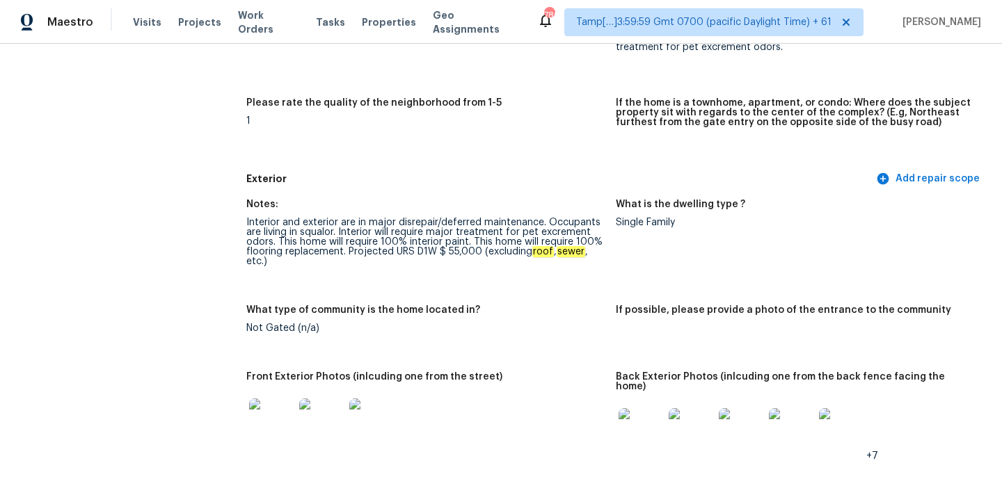
scroll to position [419, 0]
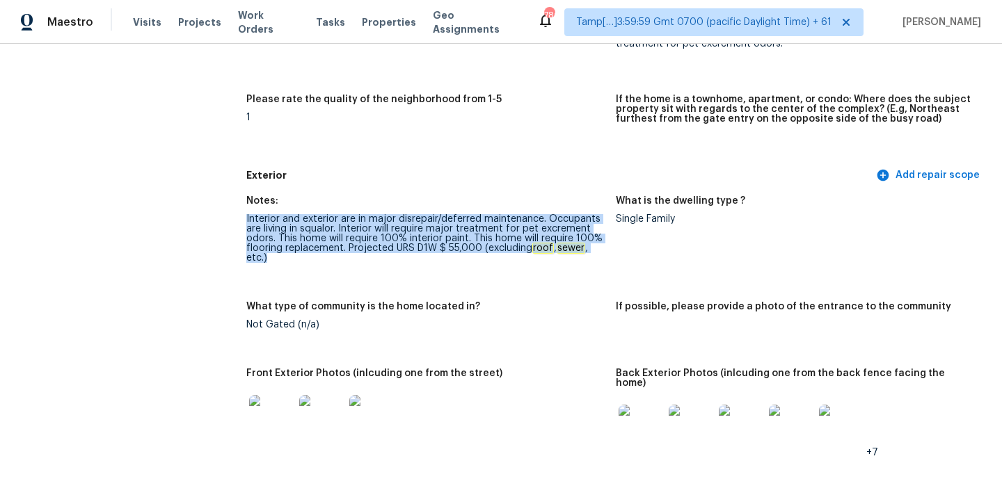
drag, startPoint x: 246, startPoint y: 220, endPoint x: 582, endPoint y: 262, distance: 339.4
click at [582, 262] on div "Interior and exterior are in major disrepair/deferred maintenance. Occupants ar…" at bounding box center [425, 238] width 358 height 49
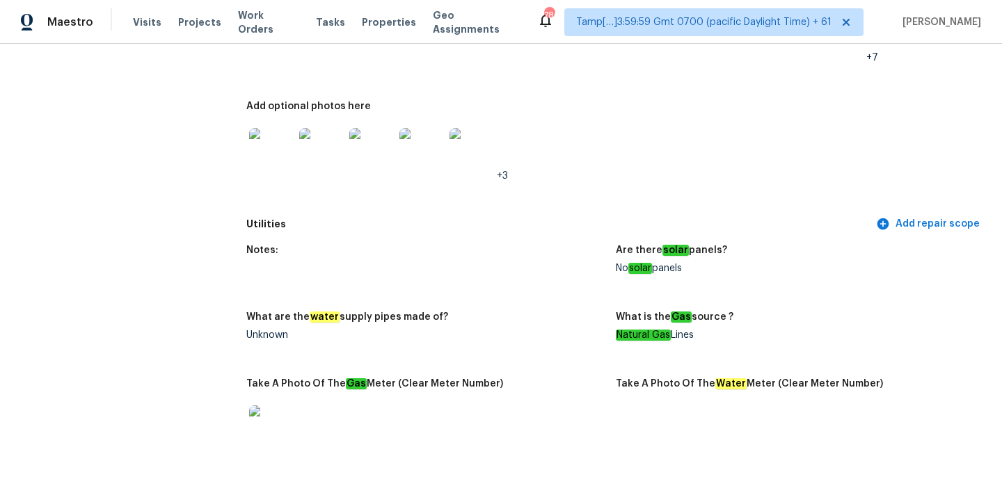
scroll to position [763, 0]
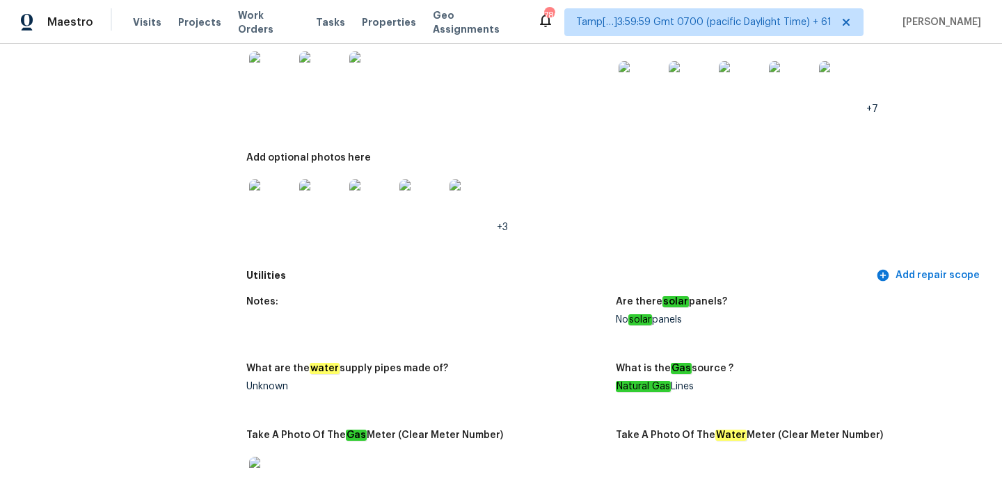
click at [280, 88] on img at bounding box center [271, 73] width 45 height 45
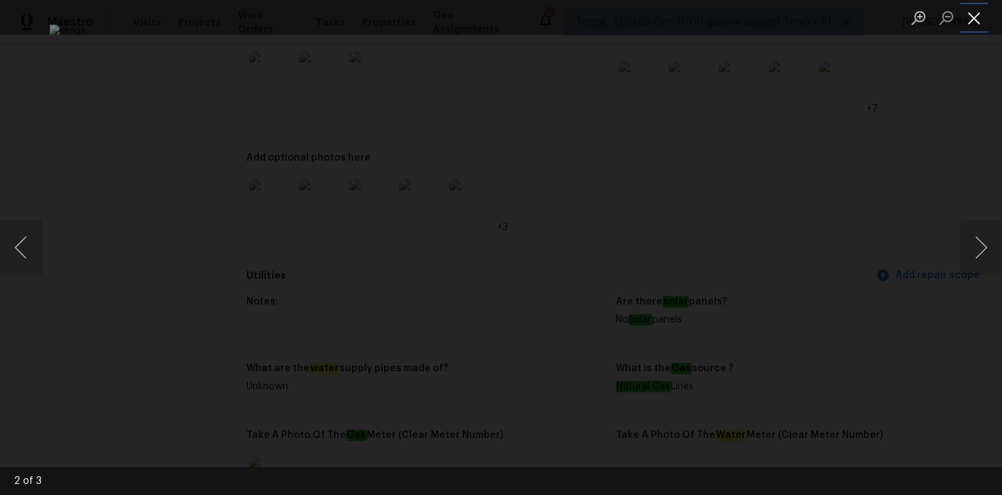
click at [969, 14] on button "Close lightbox" at bounding box center [974, 18] width 28 height 24
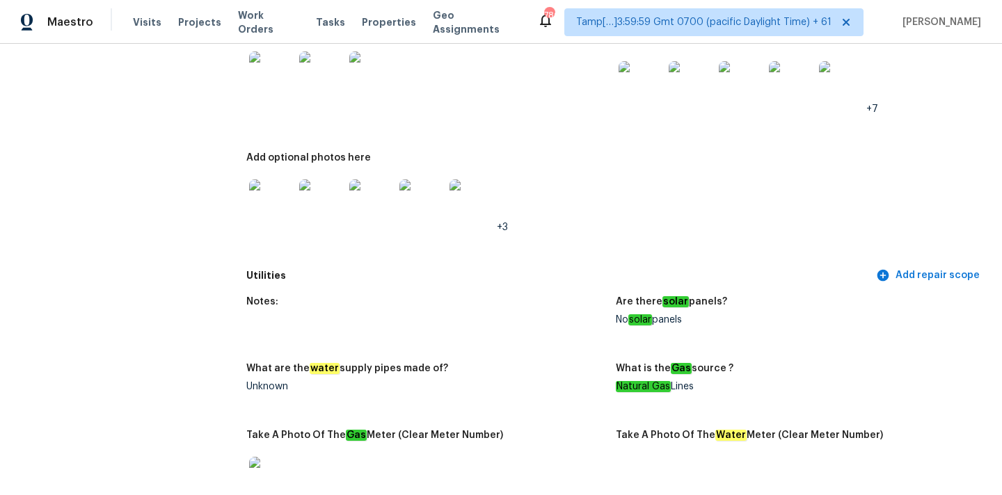
click at [640, 77] on img at bounding box center [641, 83] width 45 height 45
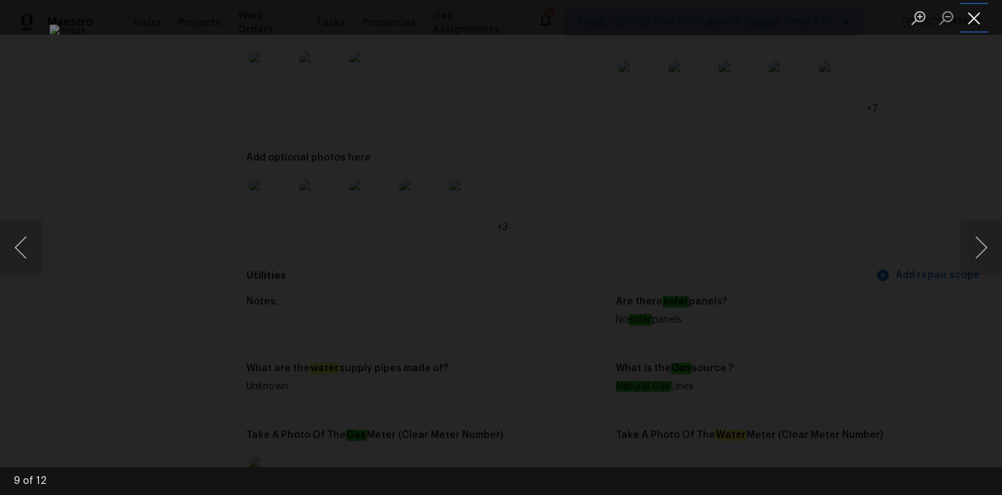
click at [967, 17] on button "Close lightbox" at bounding box center [974, 18] width 28 height 24
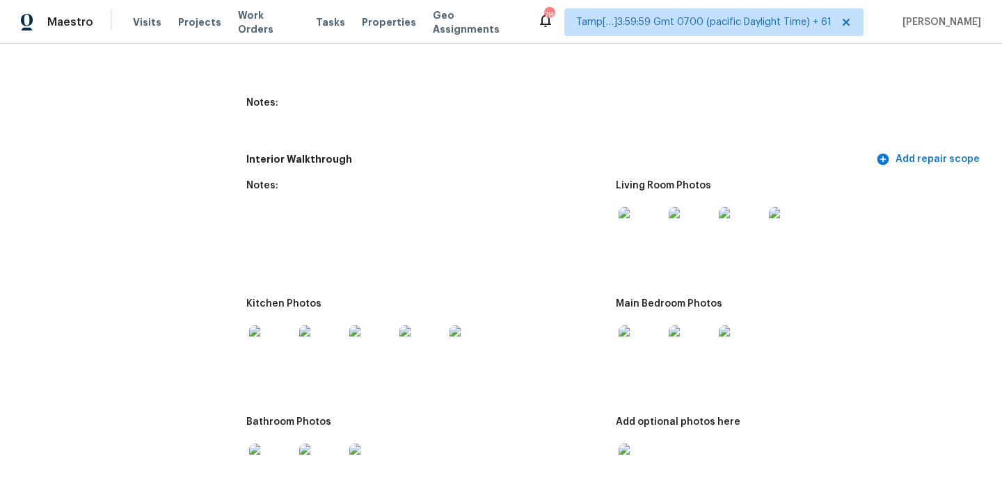
scroll to position [1895, 0]
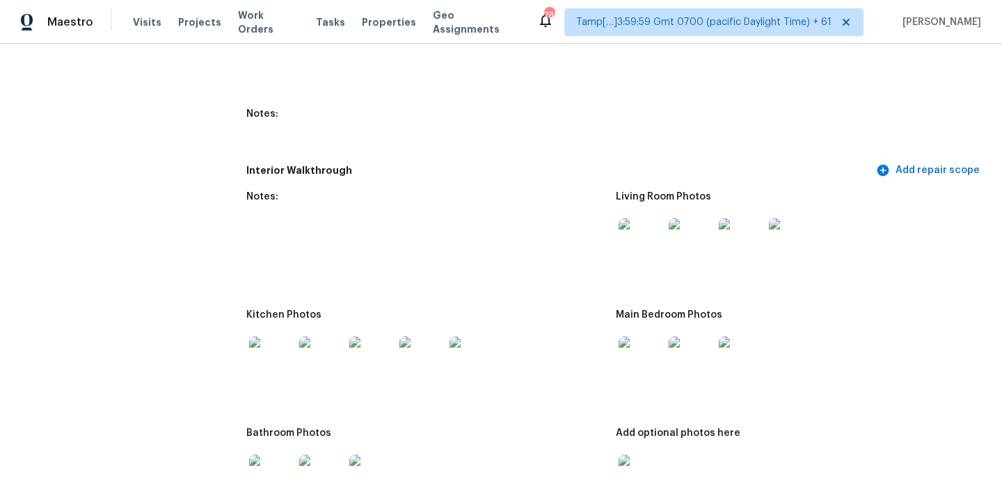
click at [639, 236] on img at bounding box center [641, 240] width 45 height 45
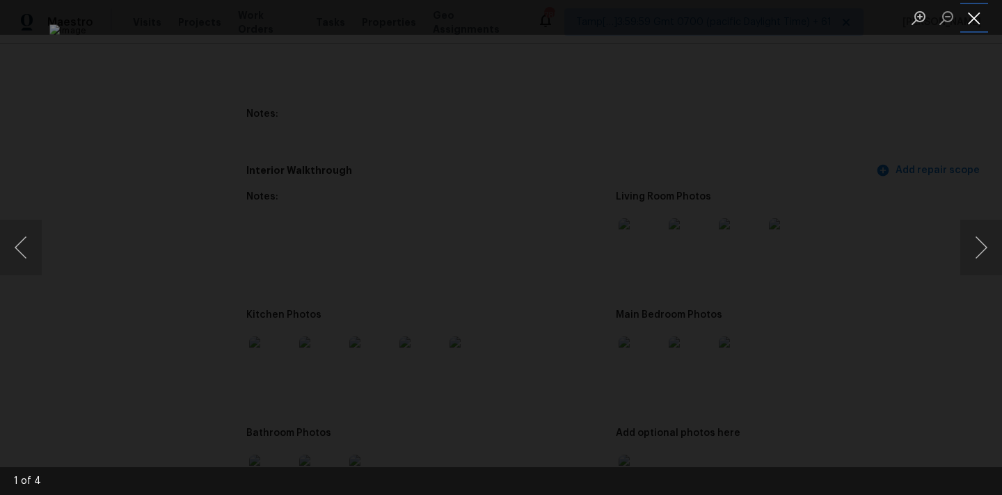
click at [966, 13] on button "Close lightbox" at bounding box center [974, 18] width 28 height 24
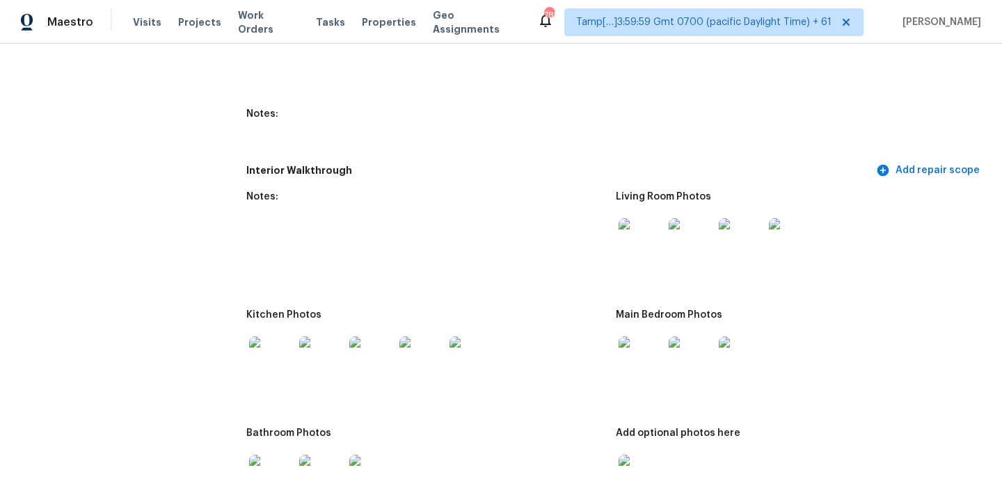
click at [642, 352] on img at bounding box center [641, 359] width 45 height 45
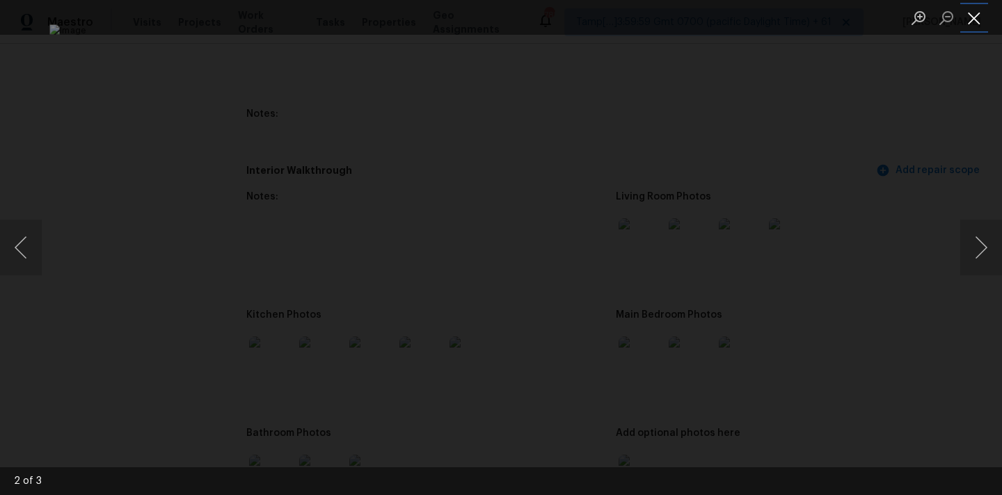
click at [971, 15] on button "Close lightbox" at bounding box center [974, 18] width 28 height 24
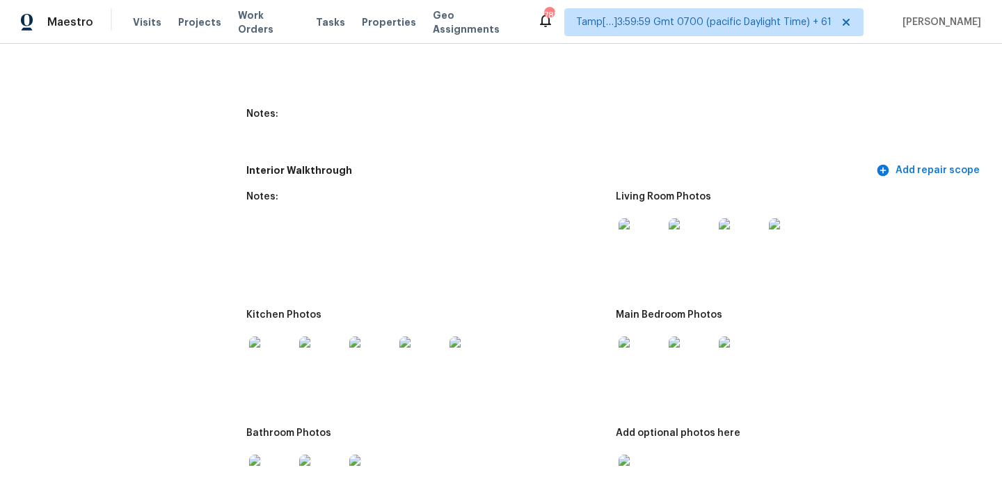
click at [640, 461] on img at bounding box center [641, 477] width 45 height 45
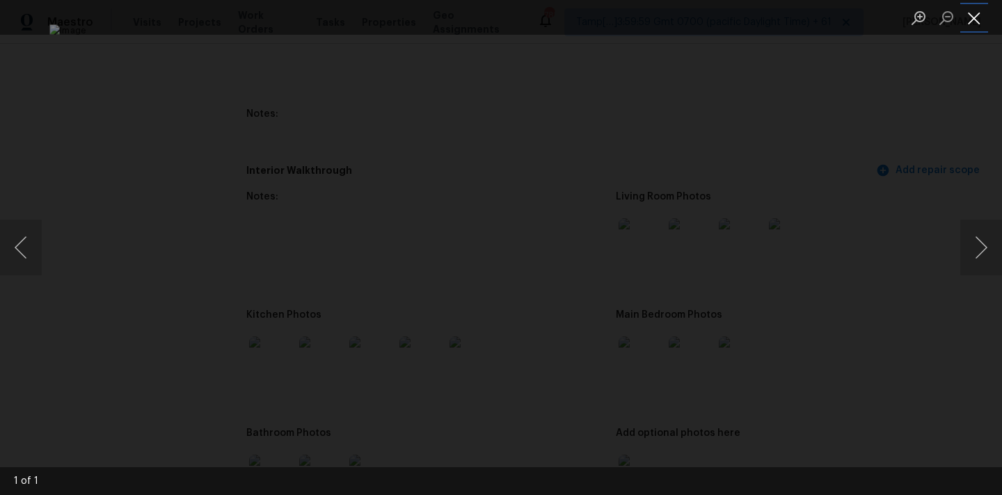
click at [966, 19] on button "Close lightbox" at bounding box center [974, 18] width 28 height 24
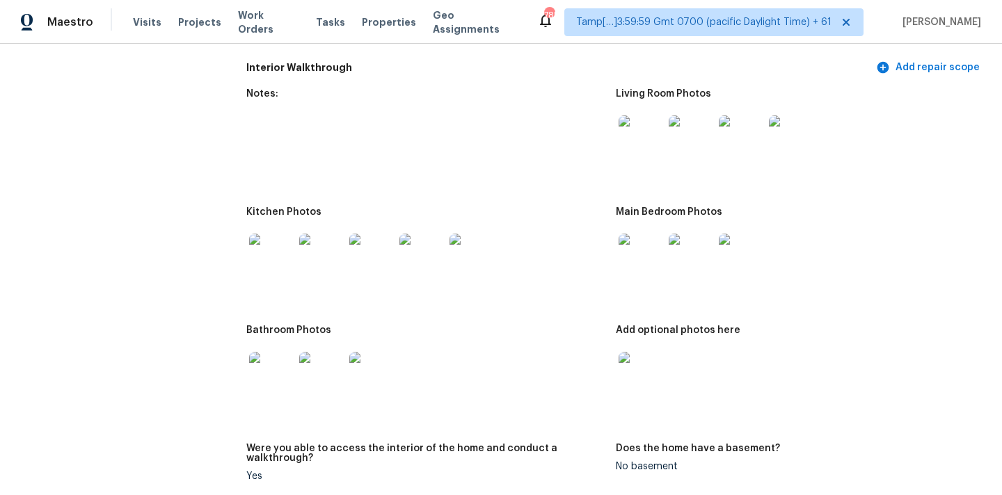
scroll to position [2075, 0]
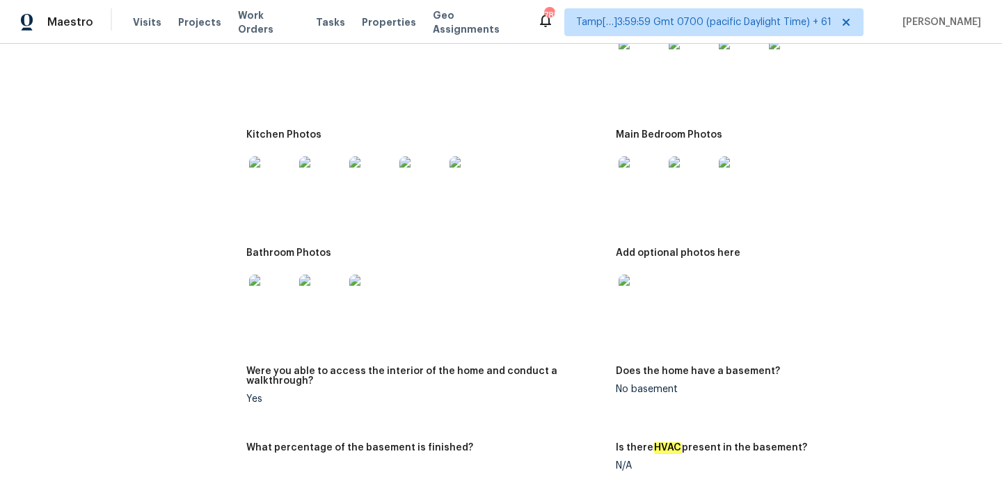
click at [273, 287] on img at bounding box center [271, 297] width 45 height 45
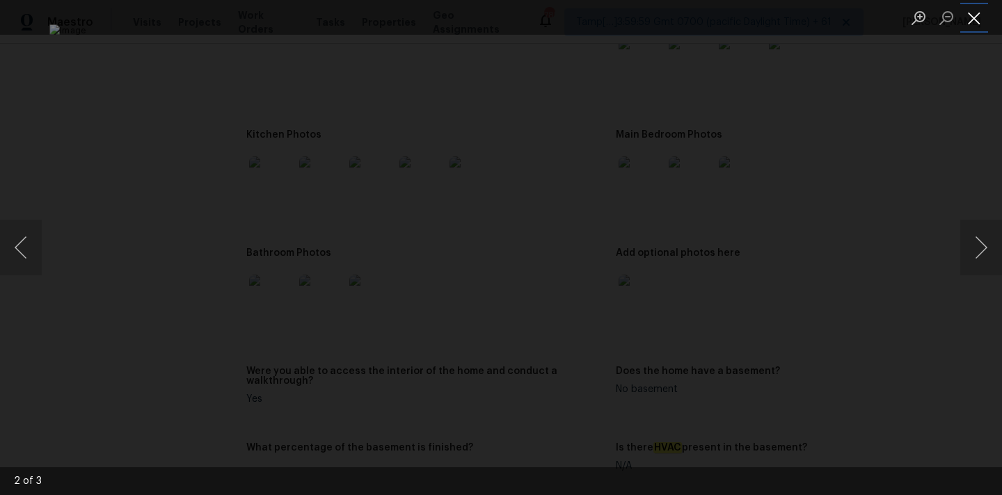
click at [969, 13] on button "Close lightbox" at bounding box center [974, 18] width 28 height 24
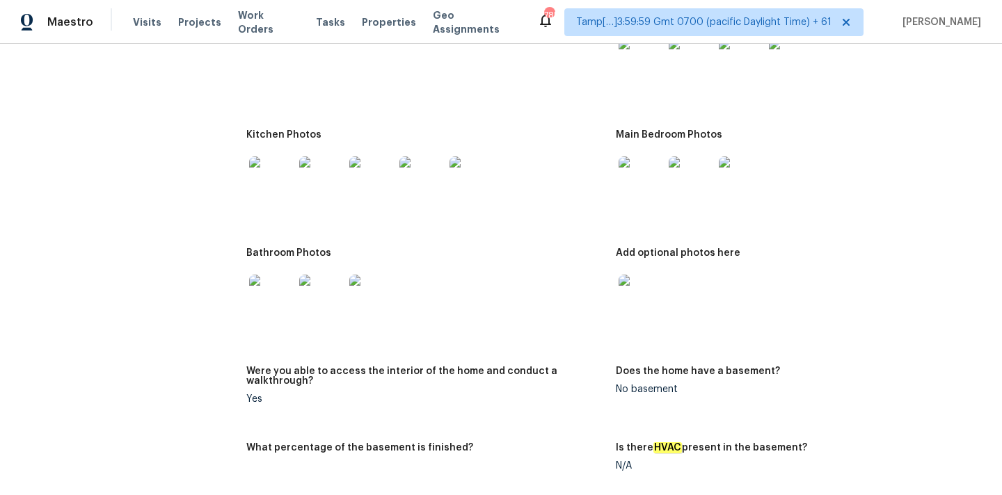
click at [281, 157] on img at bounding box center [271, 179] width 45 height 45
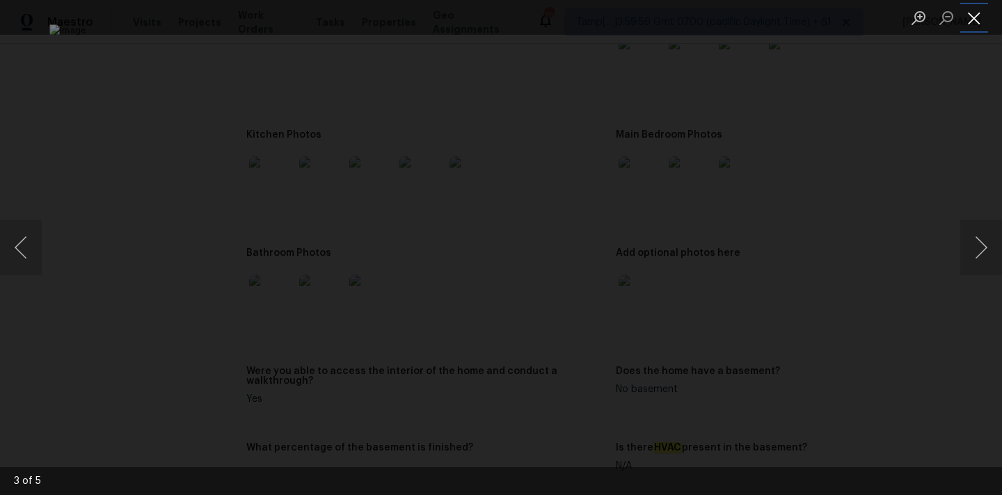
click at [973, 15] on button "Close lightbox" at bounding box center [974, 18] width 28 height 24
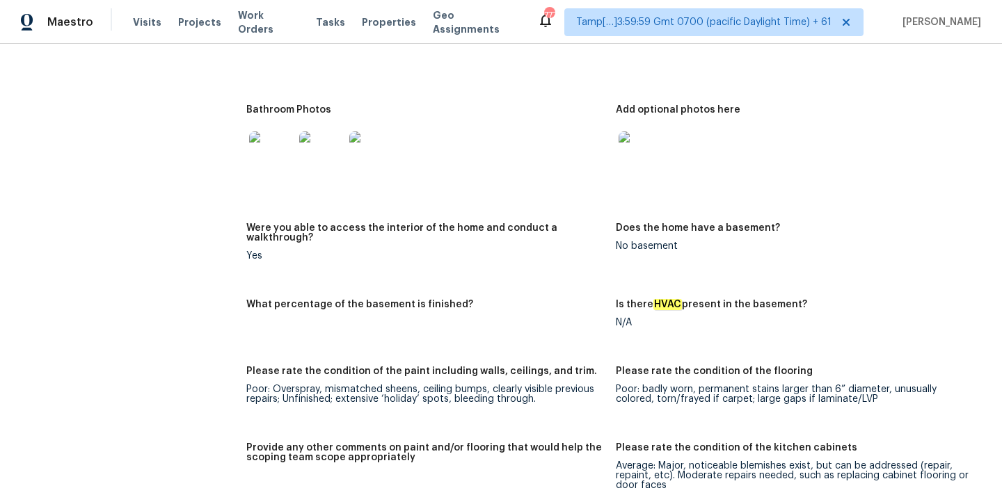
scroll to position [2110, 0]
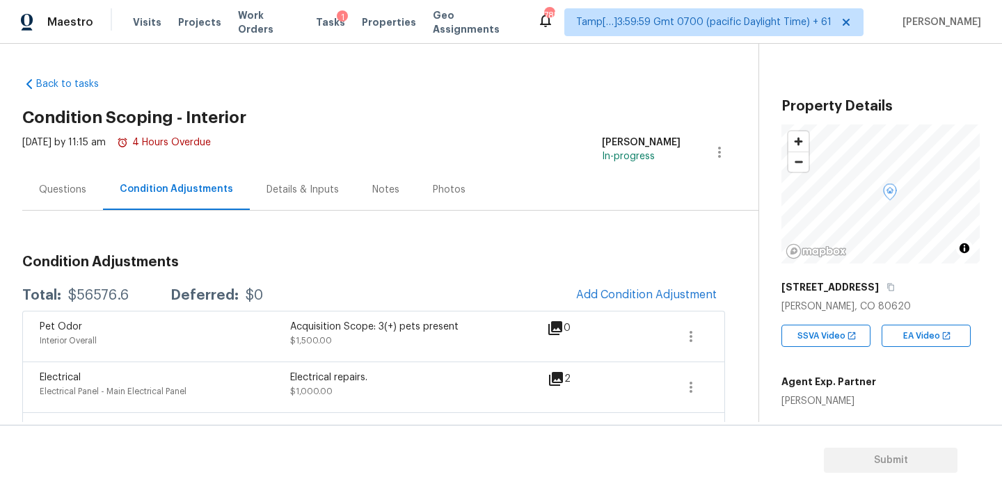
click at [583, 285] on span "Add Condition Adjustment" at bounding box center [646, 295] width 157 height 31
click at [594, 292] on span "Add Condition Adjustment" at bounding box center [646, 295] width 141 height 13
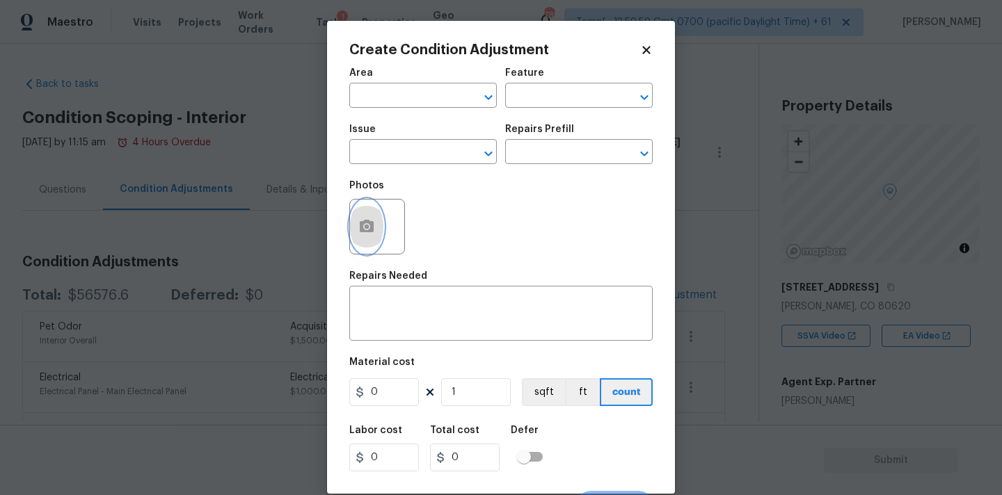
click at [367, 223] on icon "button" at bounding box center [367, 226] width 14 height 13
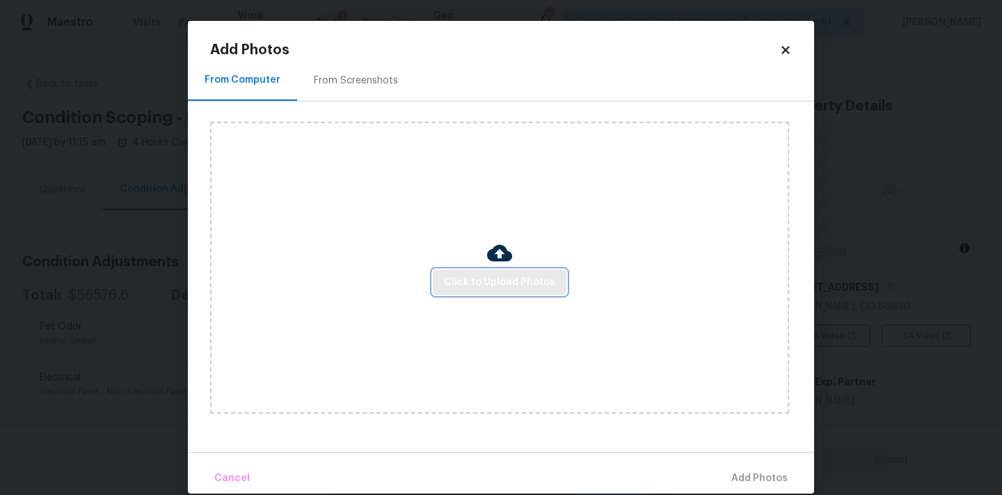
click at [475, 281] on span "Click to Upload Photos" at bounding box center [499, 282] width 111 height 17
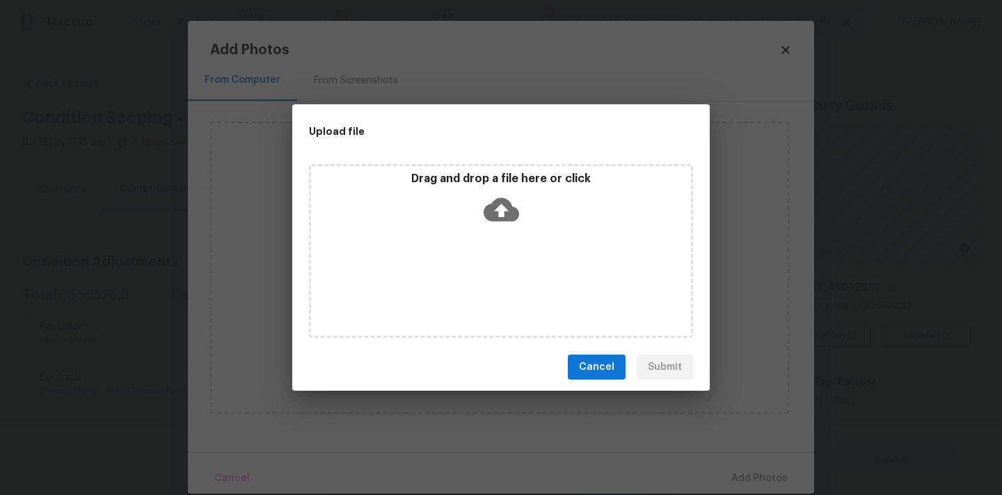
click at [495, 195] on icon at bounding box center [501, 209] width 35 height 35
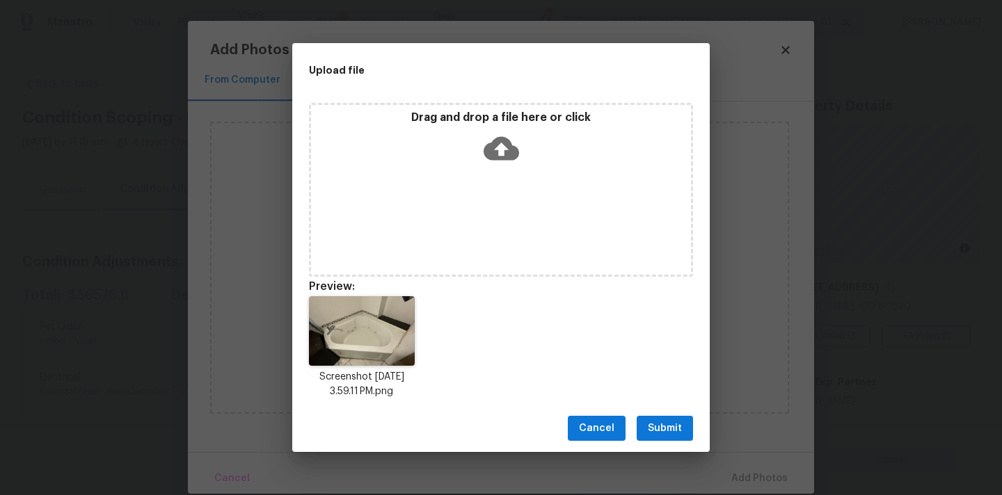
click at [675, 431] on span "Submit" at bounding box center [665, 428] width 34 height 17
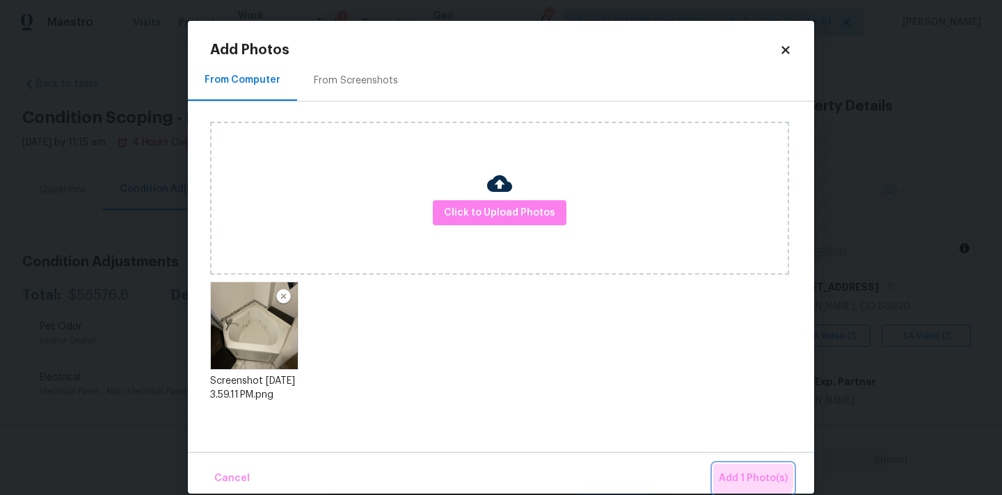
click at [744, 477] on span "Add 1 Photo(s)" at bounding box center [753, 478] width 69 height 17
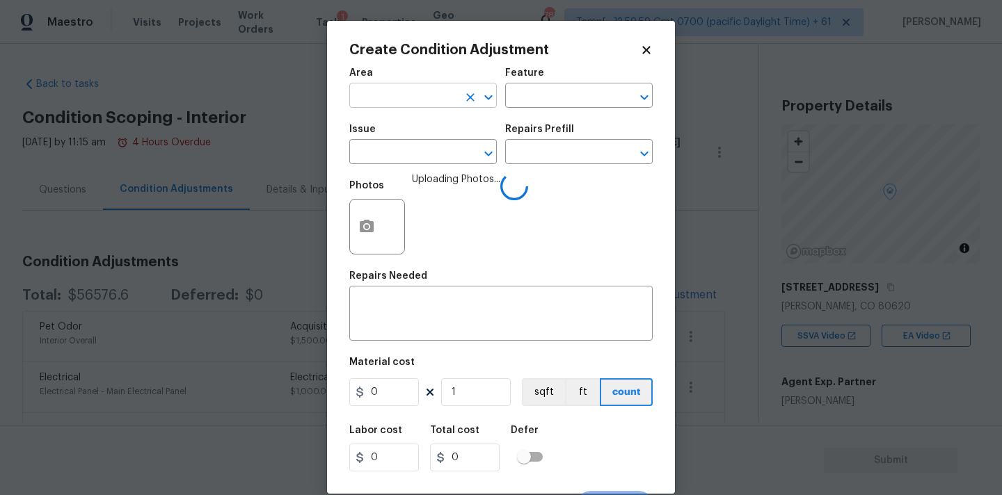
click at [385, 100] on input "text" at bounding box center [403, 97] width 109 height 22
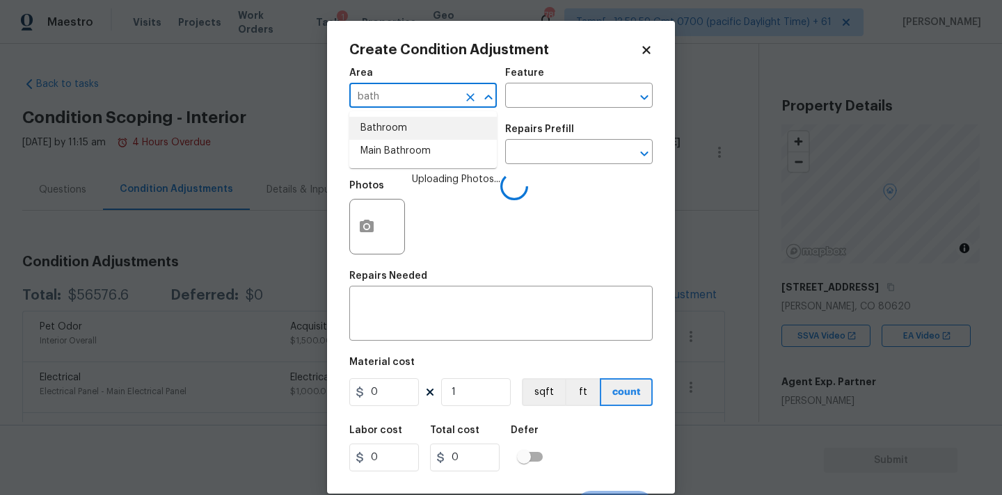
click at [390, 128] on li "Bathroom" at bounding box center [423, 128] width 148 height 23
type input "Bathroom"
click at [392, 148] on input "text" at bounding box center [403, 154] width 109 height 22
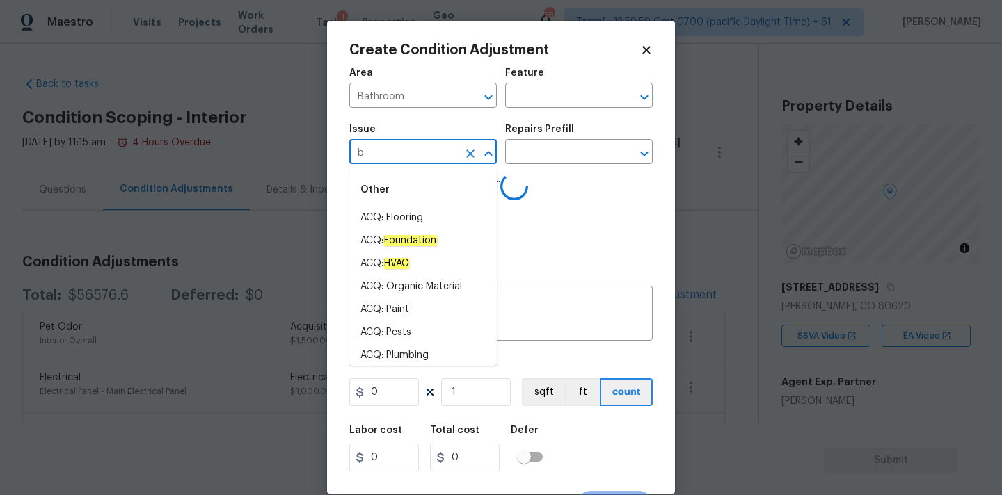
type input "ba"
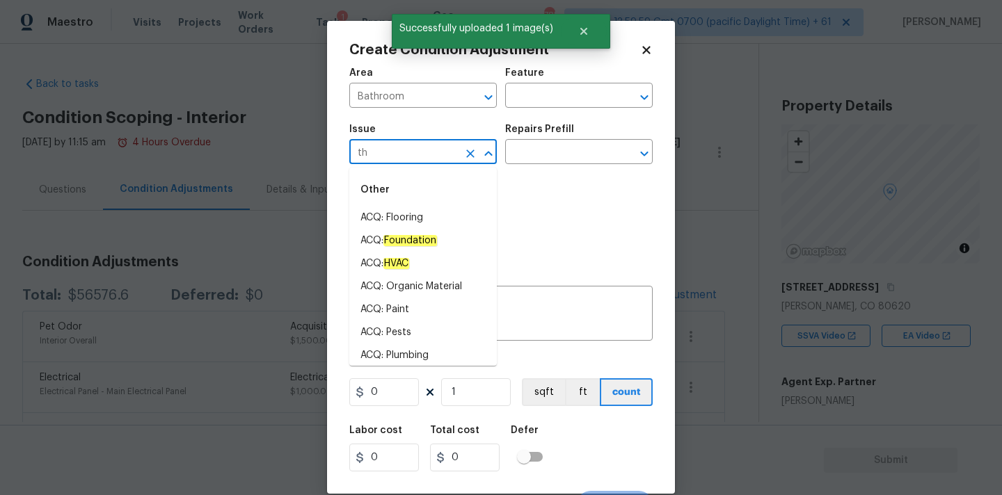
type input "t"
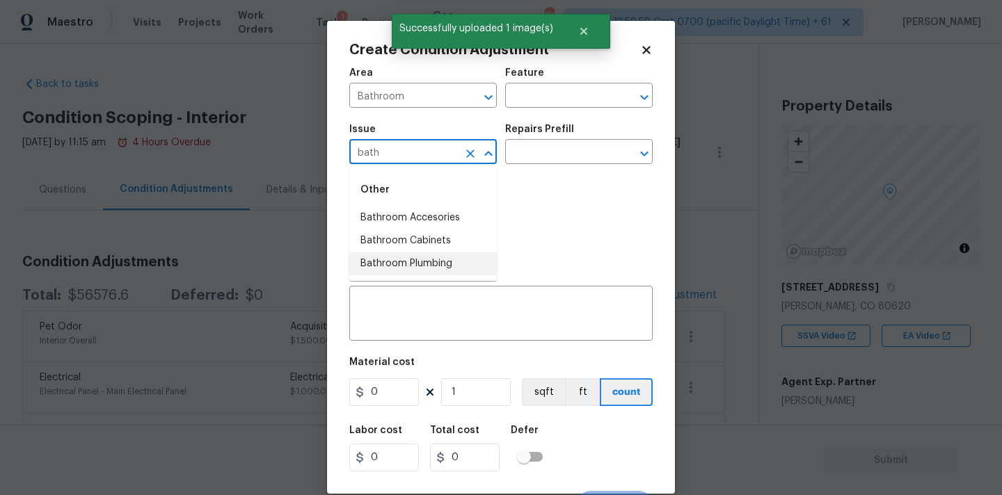
click at [406, 260] on li "Bathroom Plumbing" at bounding box center [423, 264] width 148 height 23
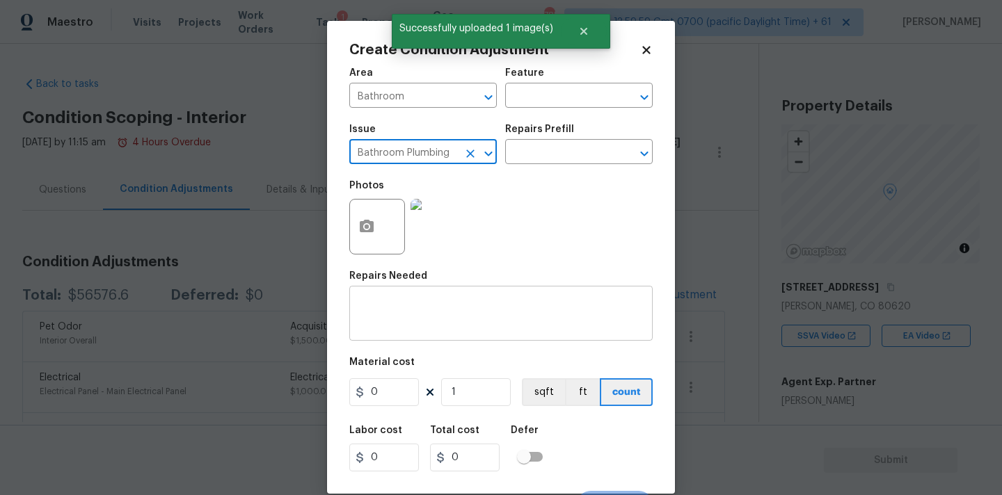
type input "Bathroom Plumbing"
click at [408, 307] on textarea at bounding box center [501, 315] width 287 height 29
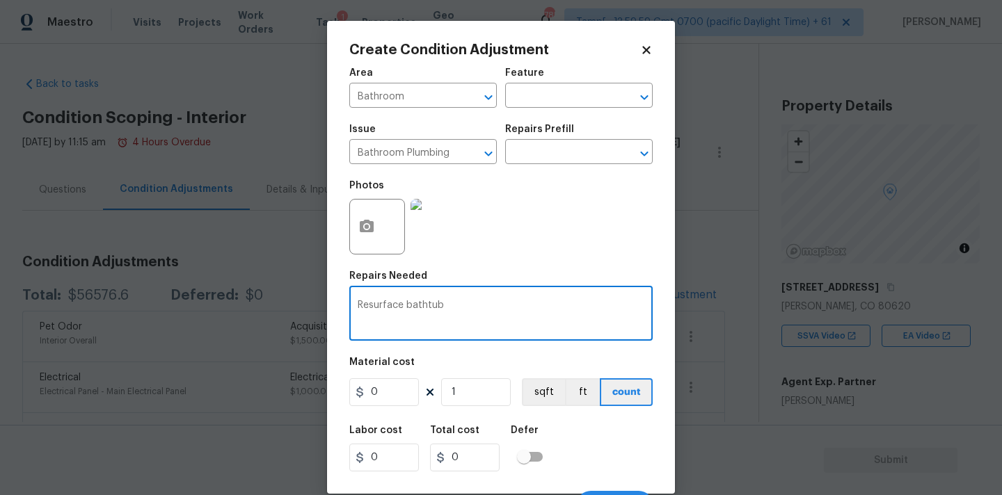
type textarea "Resurface bathtub"
click at [386, 400] on input "0" at bounding box center [384, 393] width 70 height 28
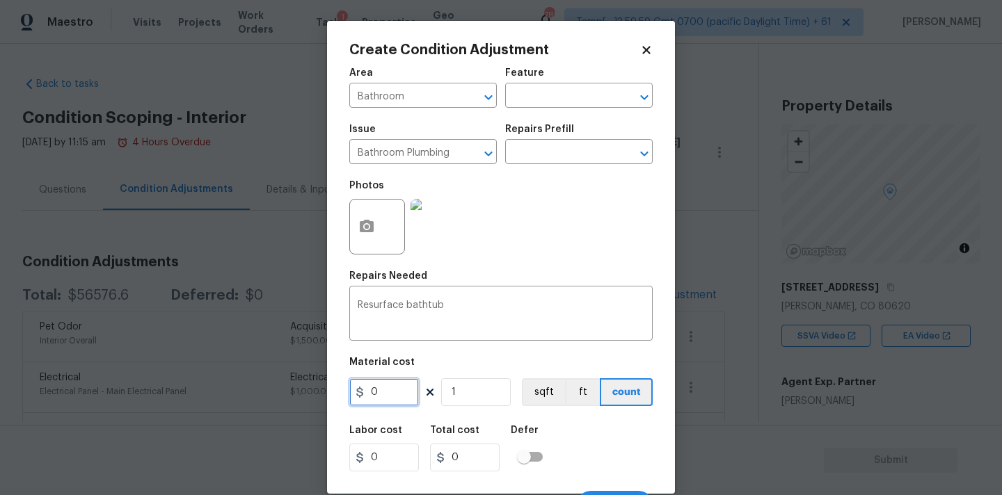
click at [386, 400] on input "0" at bounding box center [384, 393] width 70 height 28
type input "350"
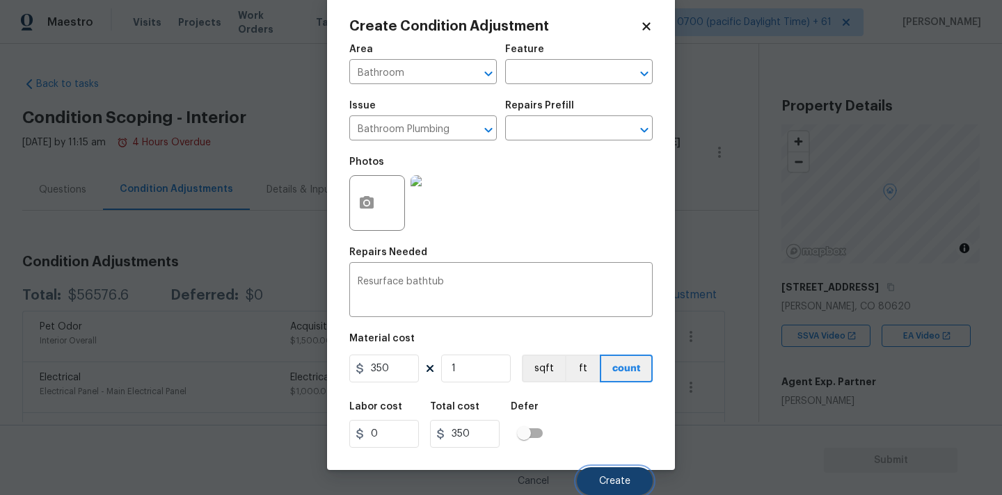
click at [606, 484] on span "Create" at bounding box center [614, 482] width 31 height 10
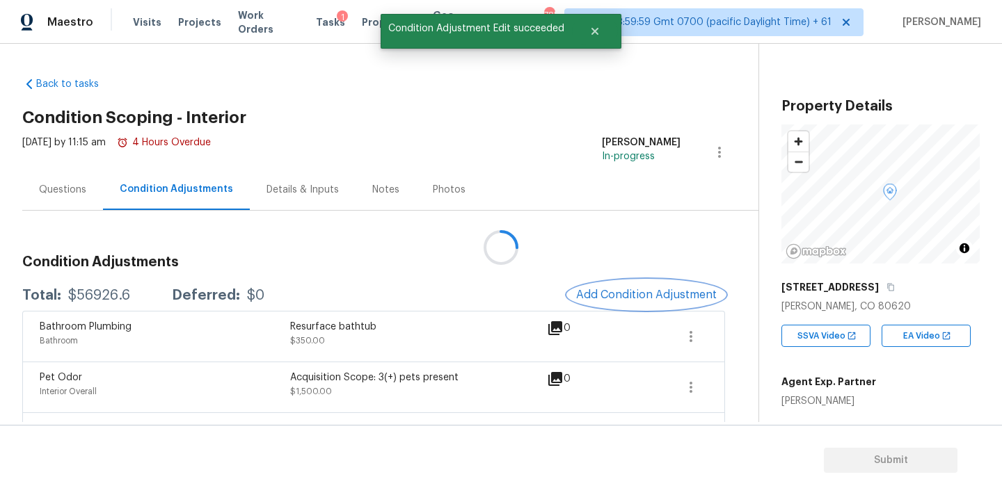
scroll to position [0, 0]
click at [600, 295] on span "Add Condition Adjustment" at bounding box center [646, 295] width 141 height 13
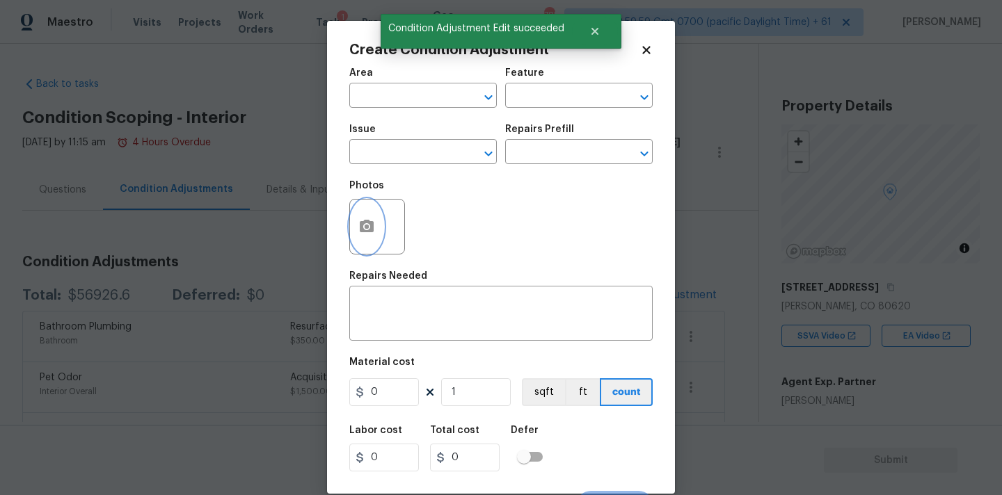
click at [352, 218] on button "button" at bounding box center [366, 227] width 33 height 54
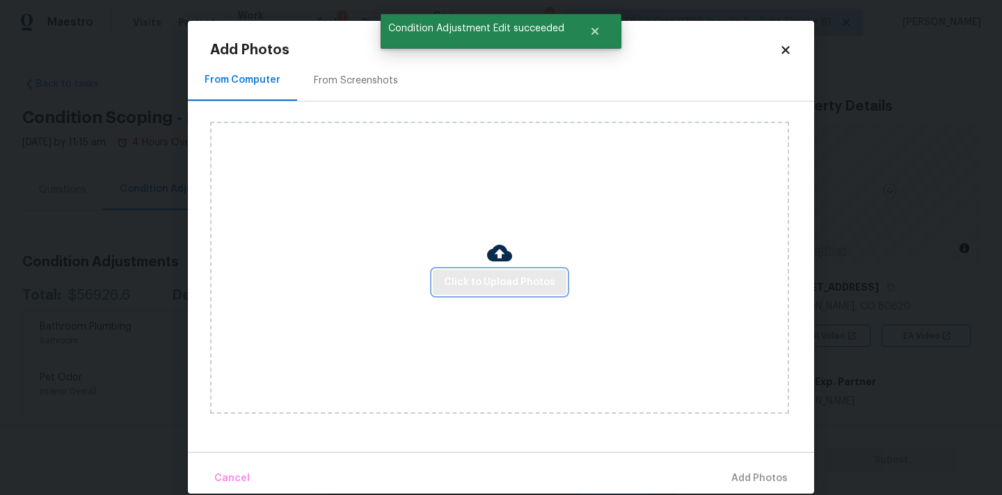
click at [471, 294] on button "Click to Upload Photos" at bounding box center [500, 283] width 134 height 26
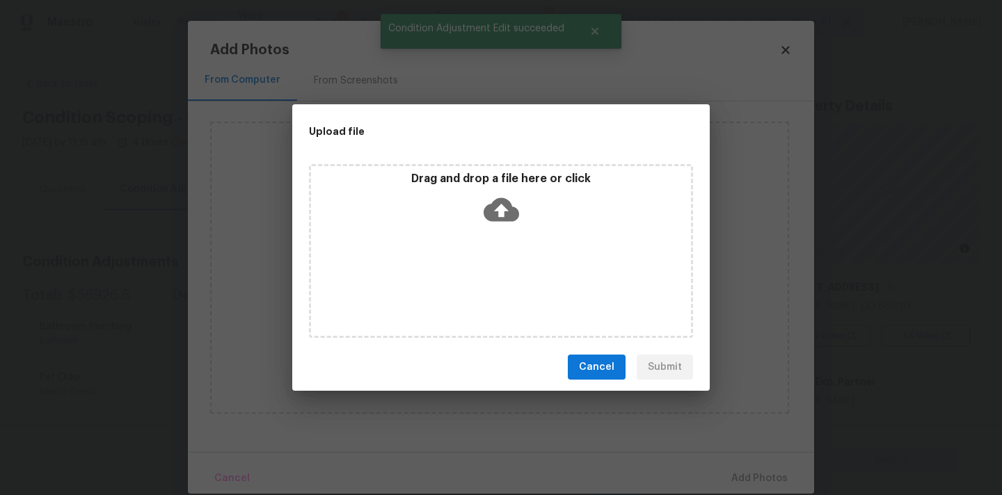
click at [491, 228] on div "Drag and drop a file here or click" at bounding box center [501, 202] width 380 height 60
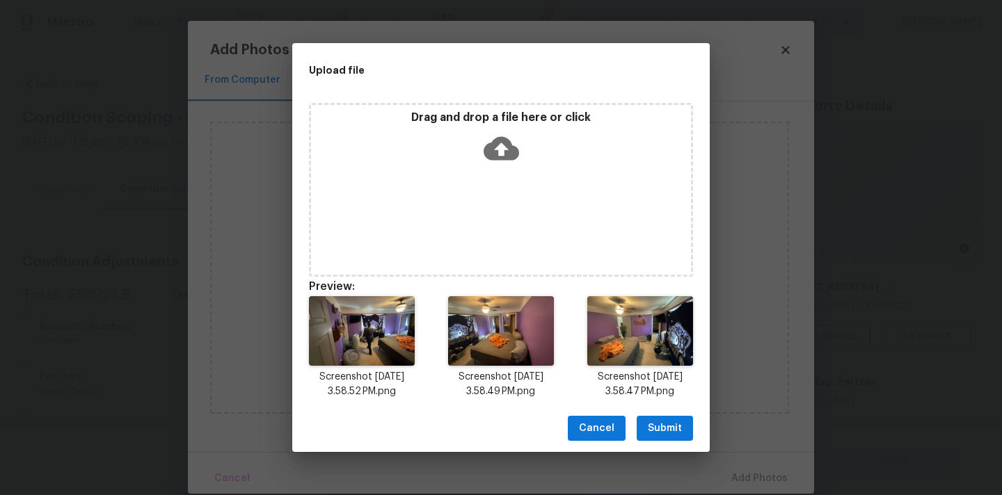
click at [657, 431] on span "Submit" at bounding box center [665, 428] width 34 height 17
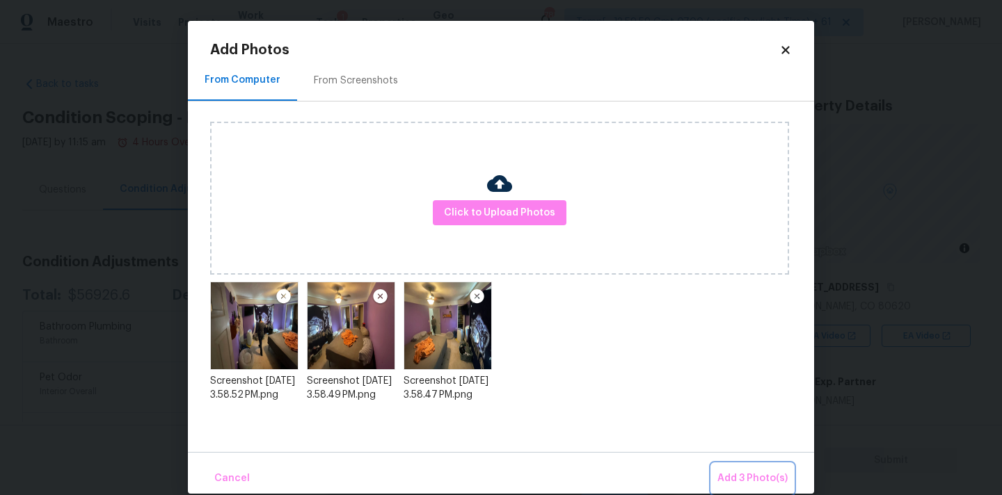
click at [736, 476] on span "Add 3 Photo(s)" at bounding box center [752, 478] width 70 height 17
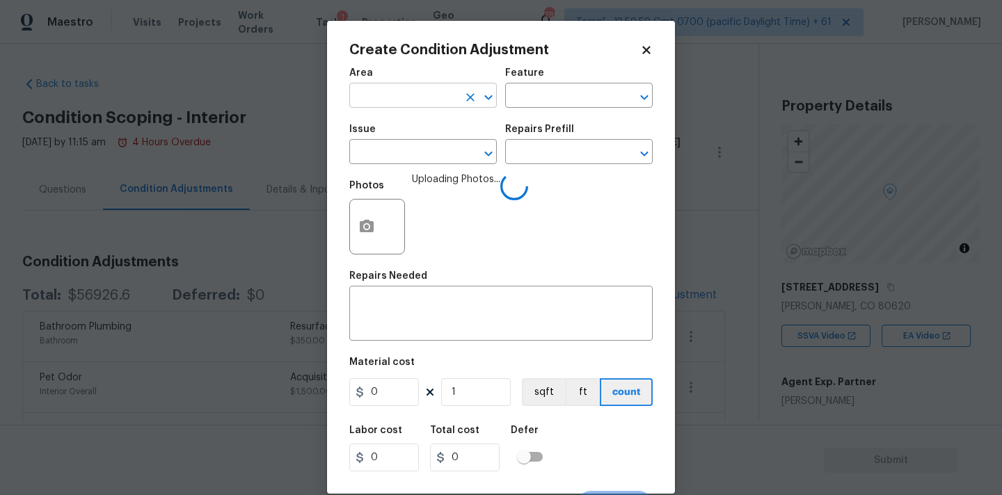
click at [413, 100] on input "text" at bounding box center [403, 97] width 109 height 22
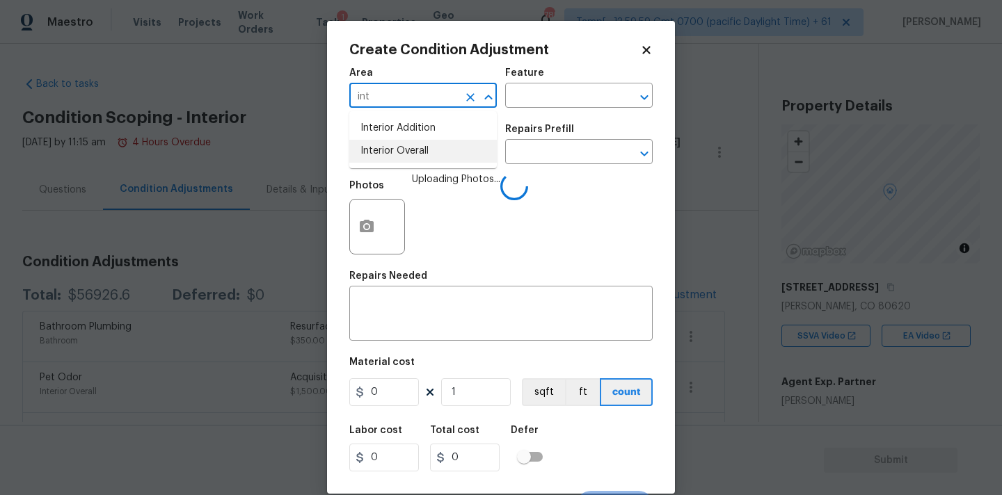
click at [419, 150] on li "Interior Overall" at bounding box center [423, 151] width 148 height 23
type input "Interior Overall"
click at [419, 158] on input "text" at bounding box center [403, 154] width 109 height 22
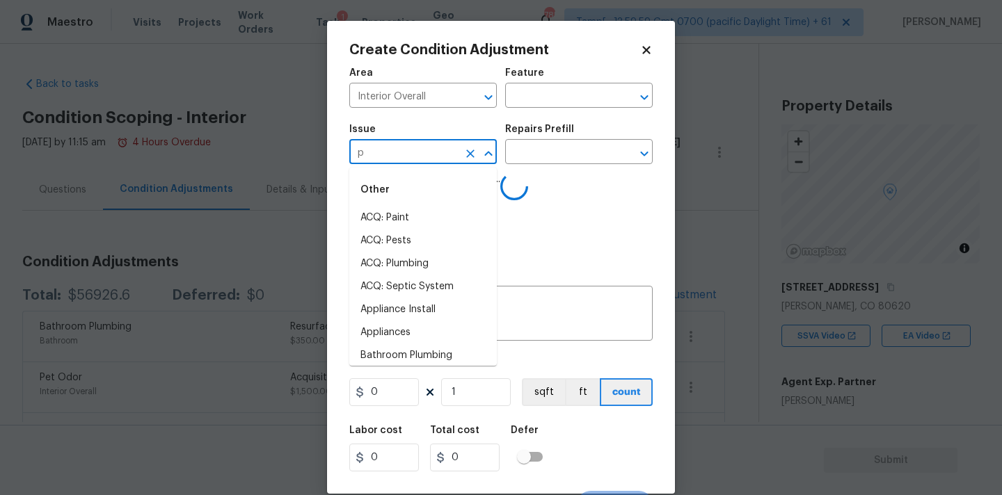
type input "pa"
type input "int"
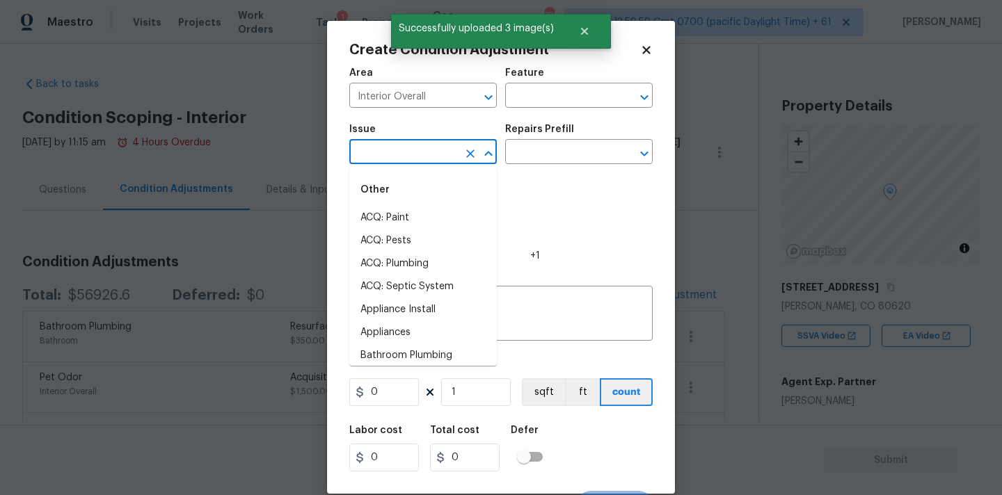
type input "p"
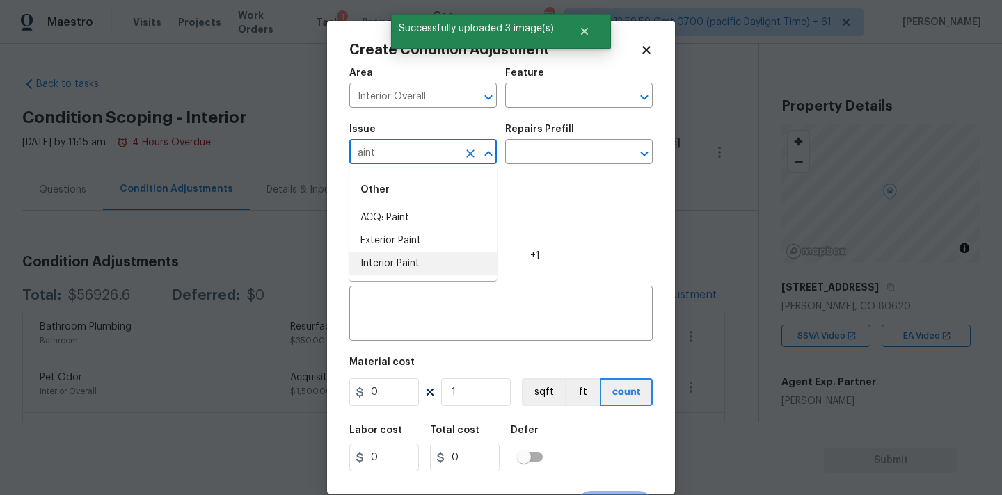
click at [423, 262] on li "Interior Paint" at bounding box center [423, 264] width 148 height 23
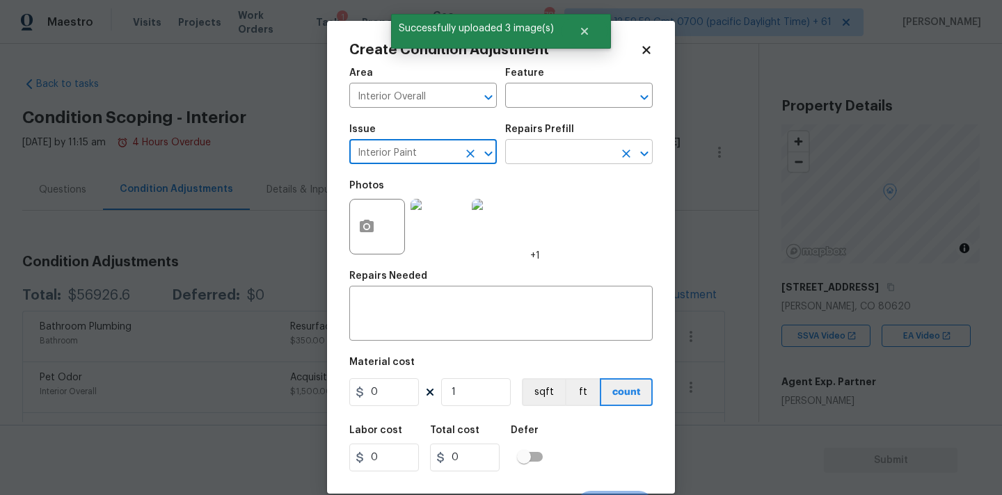
type input "Interior Paint"
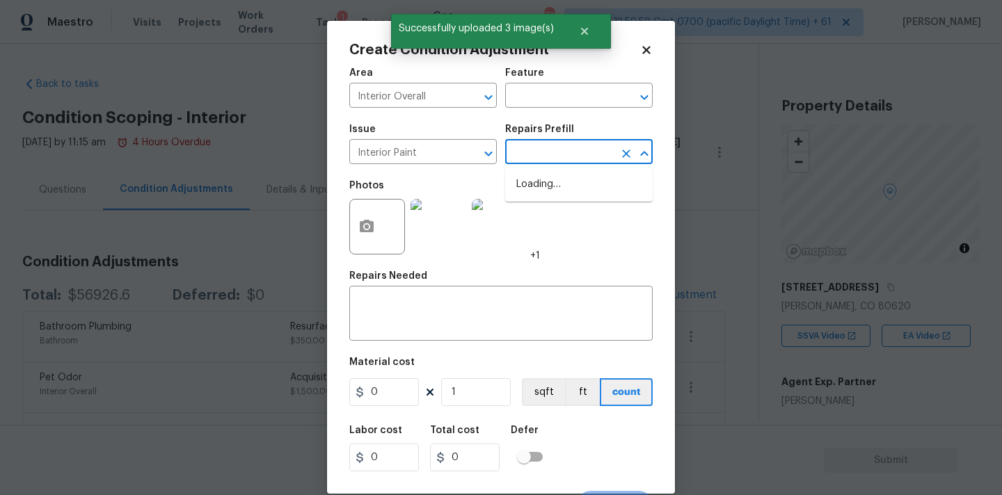
click at [537, 152] on input "text" at bounding box center [559, 154] width 109 height 22
type input "primer"
click at [539, 177] on li "Primer - Labor Only $0.40" at bounding box center [579, 184] width 148 height 23
type input "Overall Paint"
type textarea "Interior primer - PRIMER PROVIDED BY OPENDOOR - All nails, screws, drywall anch…"
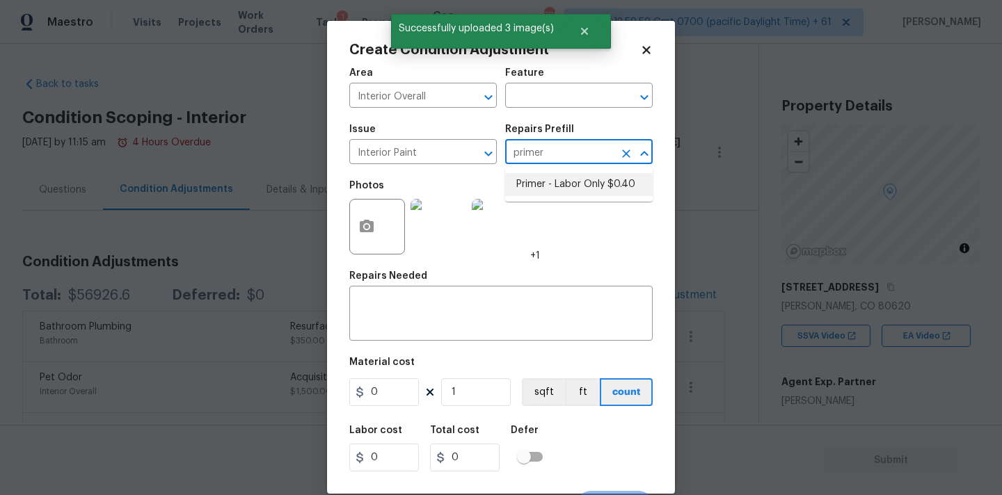
type input "0.4"
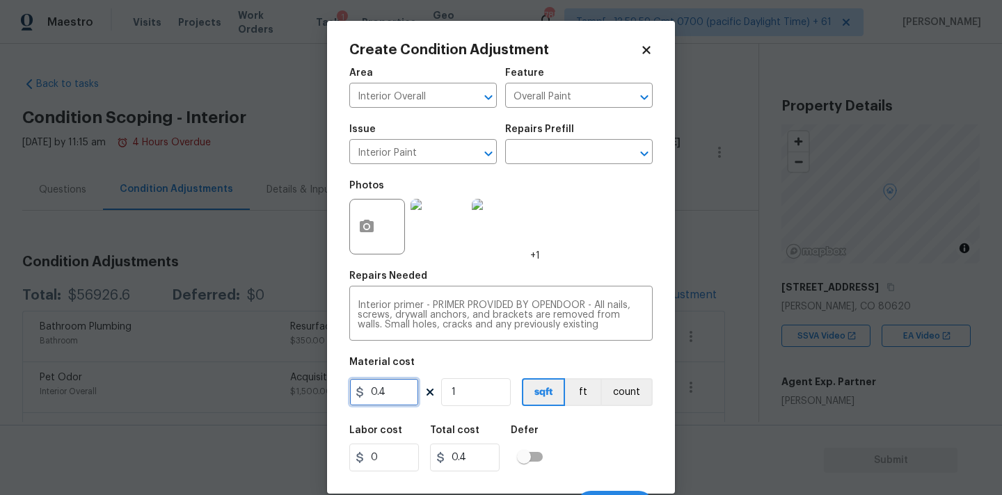
click at [389, 390] on input "0.4" at bounding box center [384, 393] width 70 height 28
type input "200"
click at [403, 390] on input "200" at bounding box center [384, 393] width 70 height 28
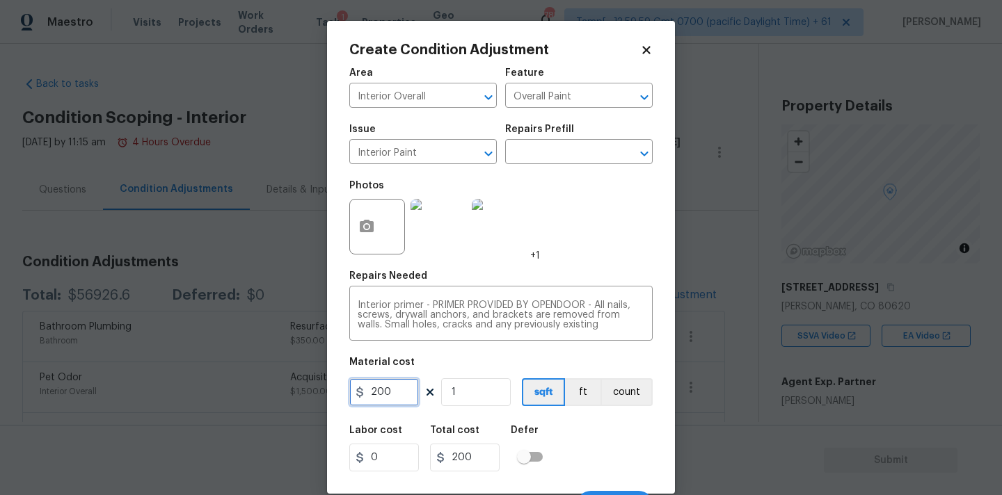
scroll to position [24, 0]
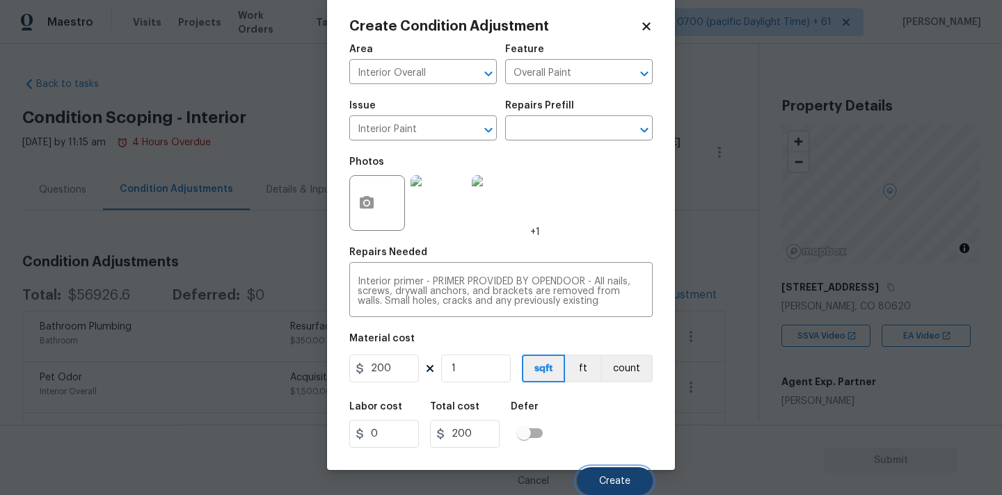
click at [609, 477] on span "Create" at bounding box center [614, 482] width 31 height 10
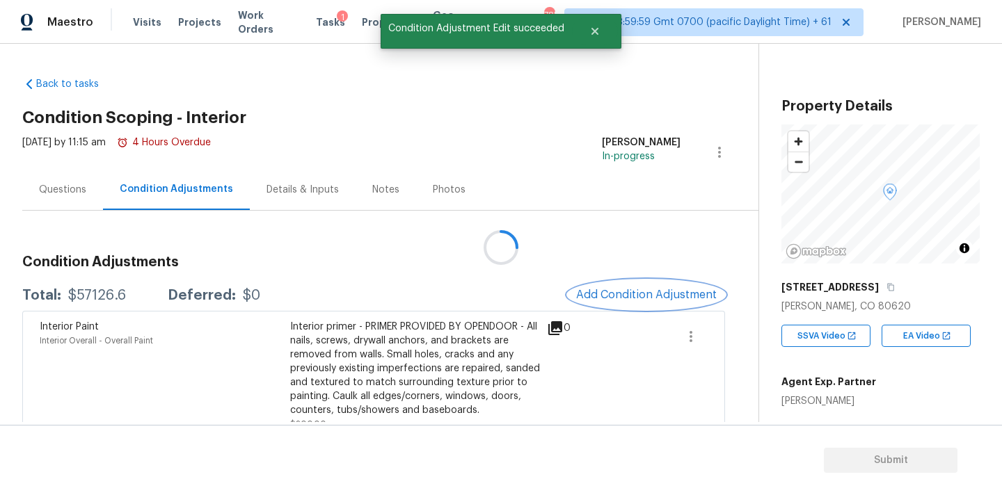
scroll to position [0, 0]
click at [610, 301] on span "Add Condition Adjustment" at bounding box center [646, 295] width 141 height 13
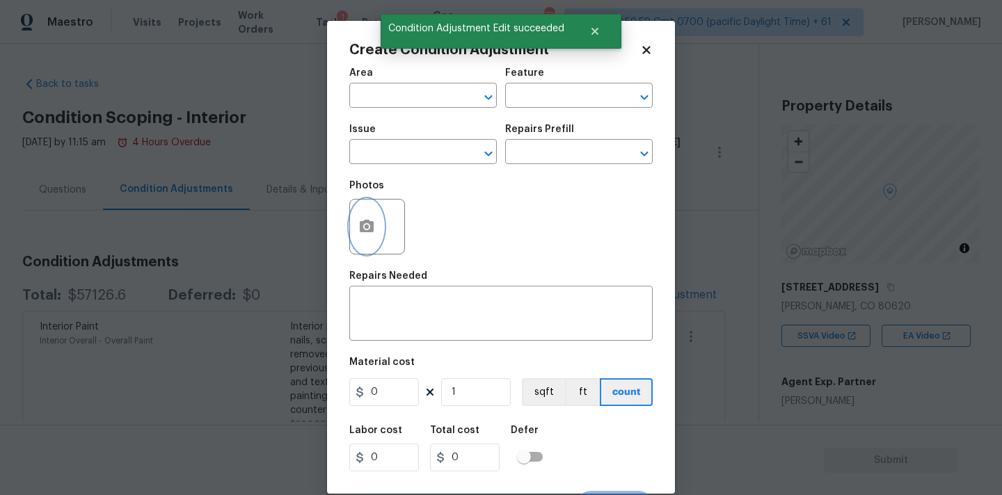
click at [357, 214] on button "button" at bounding box center [366, 227] width 33 height 54
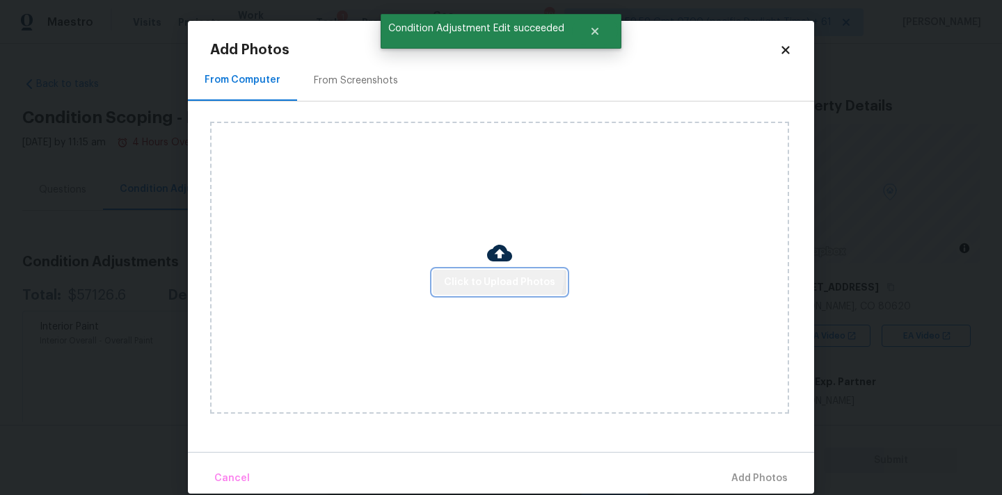
click at [494, 274] on span "Click to Upload Photos" at bounding box center [499, 282] width 111 height 17
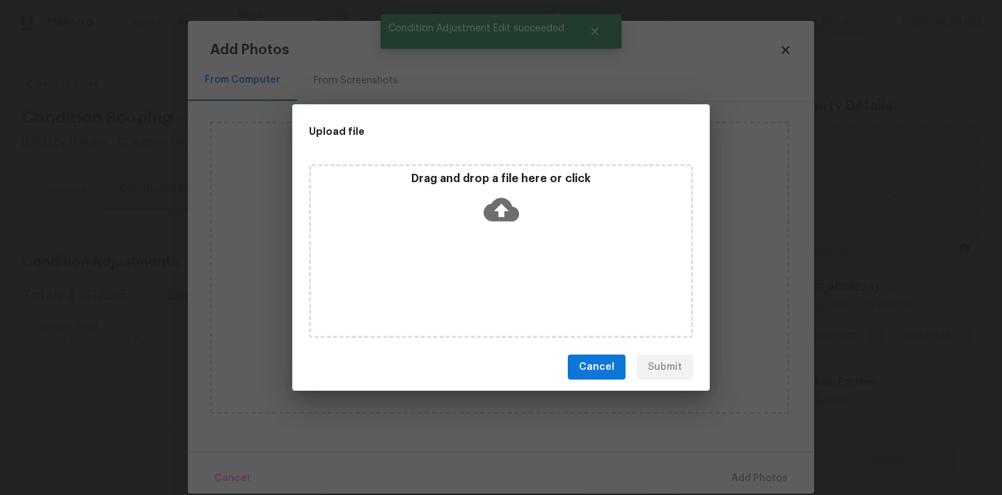
click at [495, 223] on icon at bounding box center [501, 209] width 35 height 35
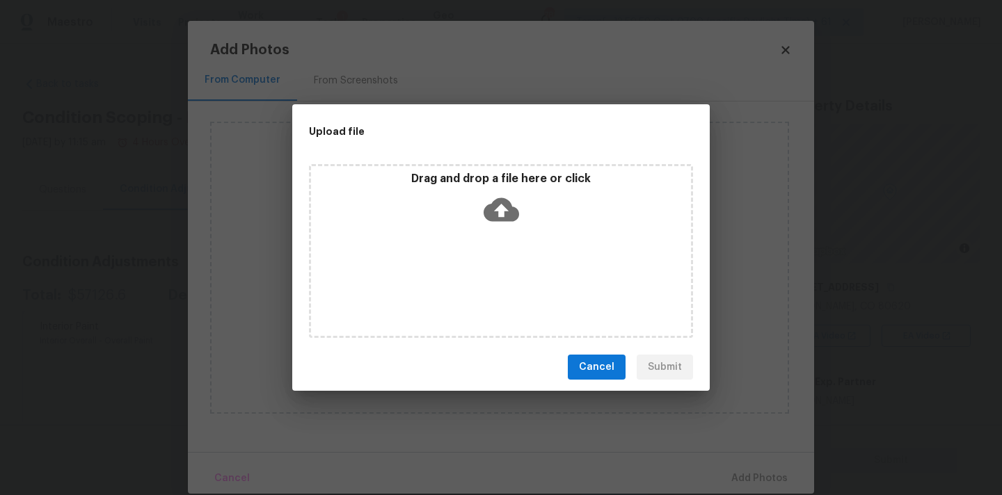
click at [605, 364] on span "Cancel" at bounding box center [596, 367] width 35 height 17
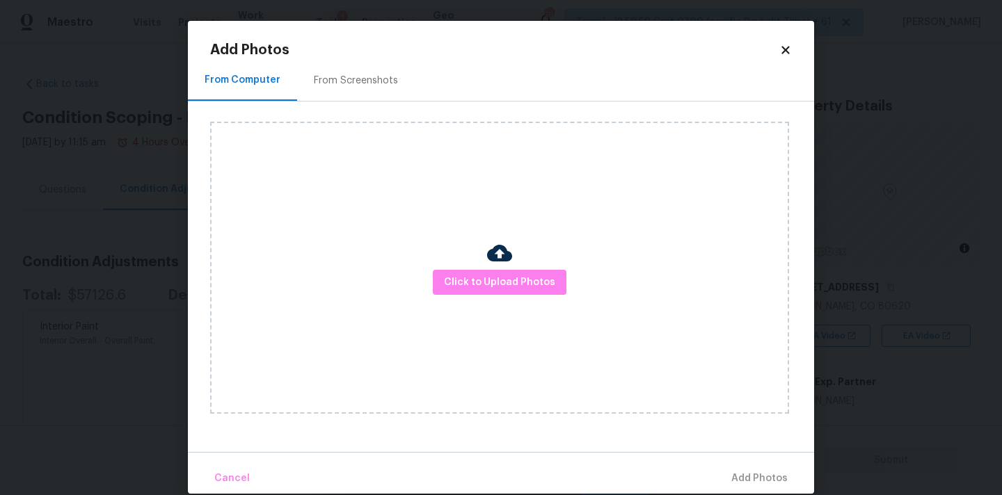
click at [786, 51] on icon at bounding box center [785, 50] width 8 height 8
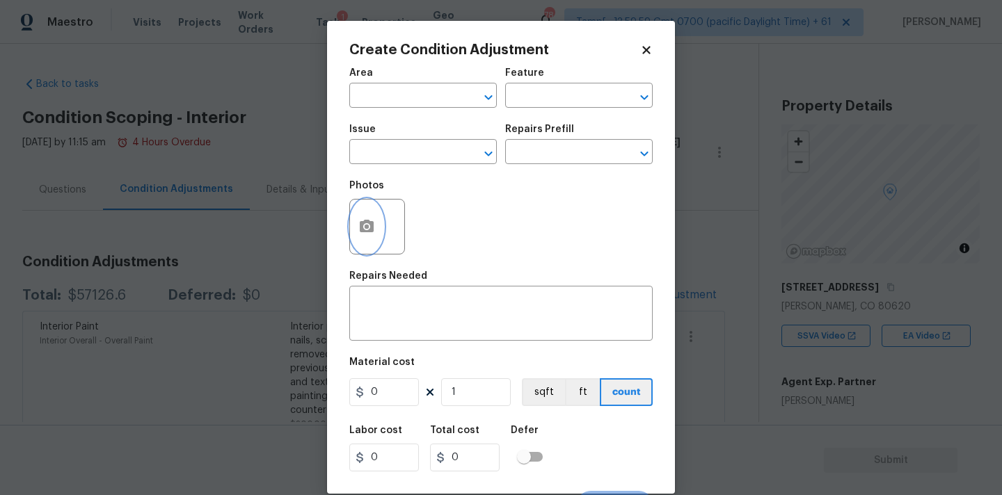
click at [365, 212] on button "button" at bounding box center [366, 227] width 33 height 54
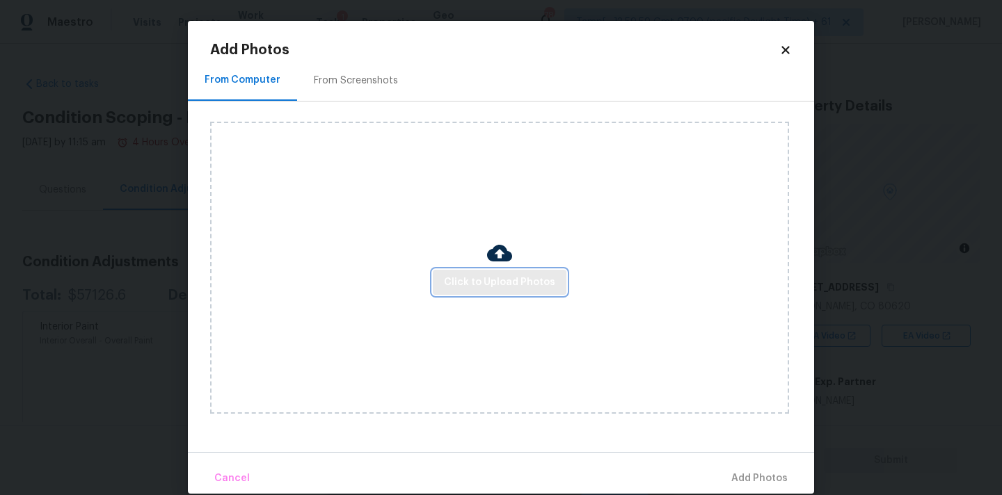
click at [477, 286] on span "Click to Upload Photos" at bounding box center [499, 282] width 111 height 17
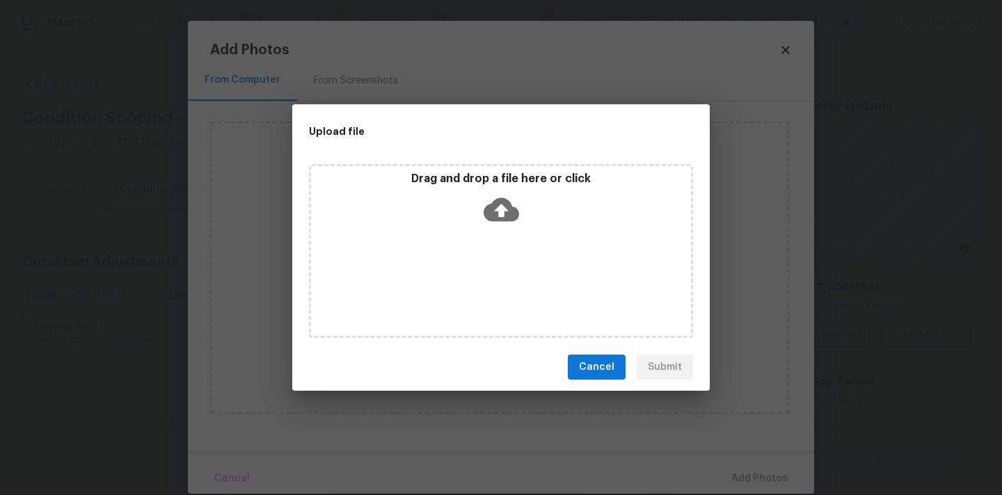
click at [504, 212] on icon at bounding box center [501, 210] width 35 height 24
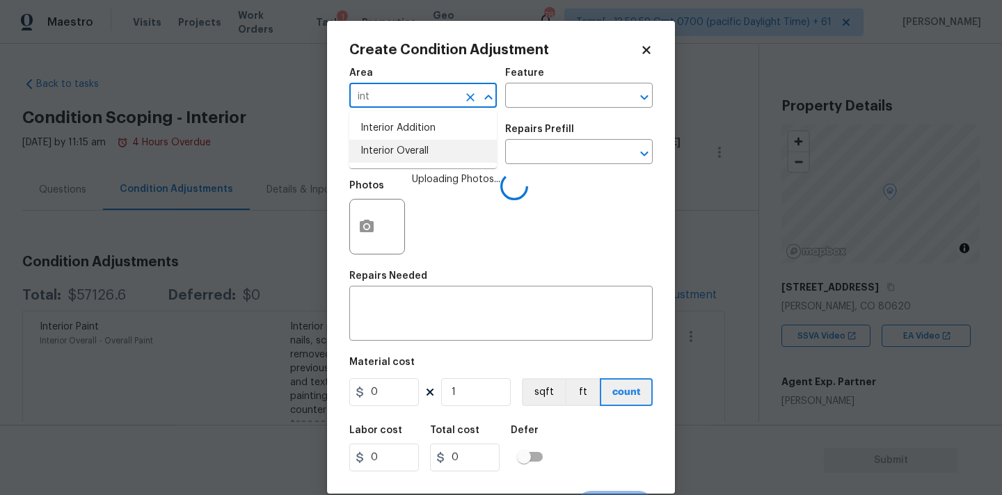
click at [423, 152] on li "Interior Overall" at bounding box center [423, 151] width 148 height 23
type input "Interior Overall"
click at [423, 152] on input "text" at bounding box center [403, 154] width 109 height 22
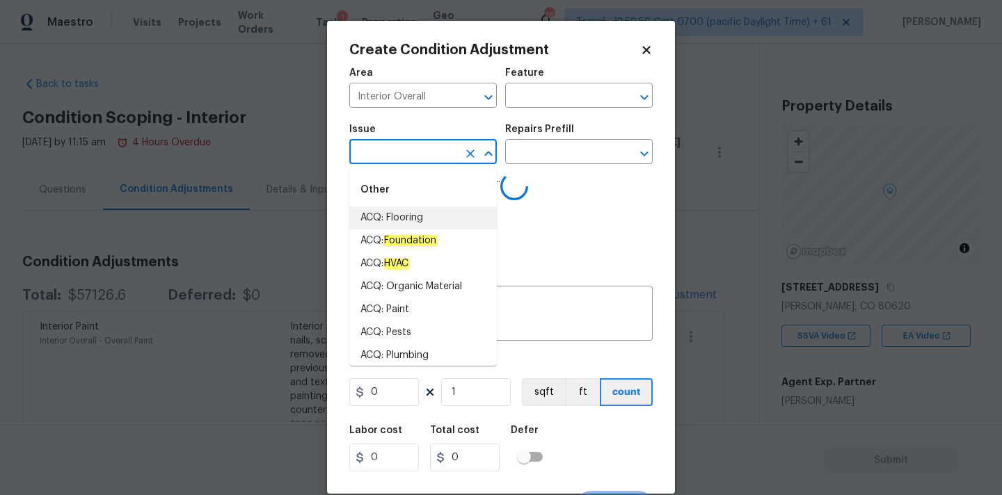
click at [415, 221] on li "ACQ: Flooring" at bounding box center [423, 218] width 148 height 23
type input "ACQ: Flooring"
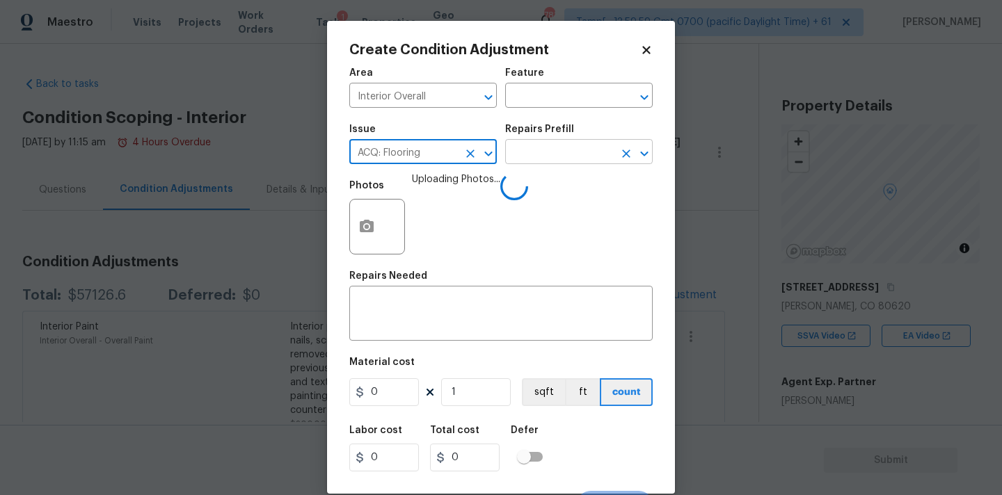
click at [560, 150] on input "text" at bounding box center [559, 154] width 109 height 22
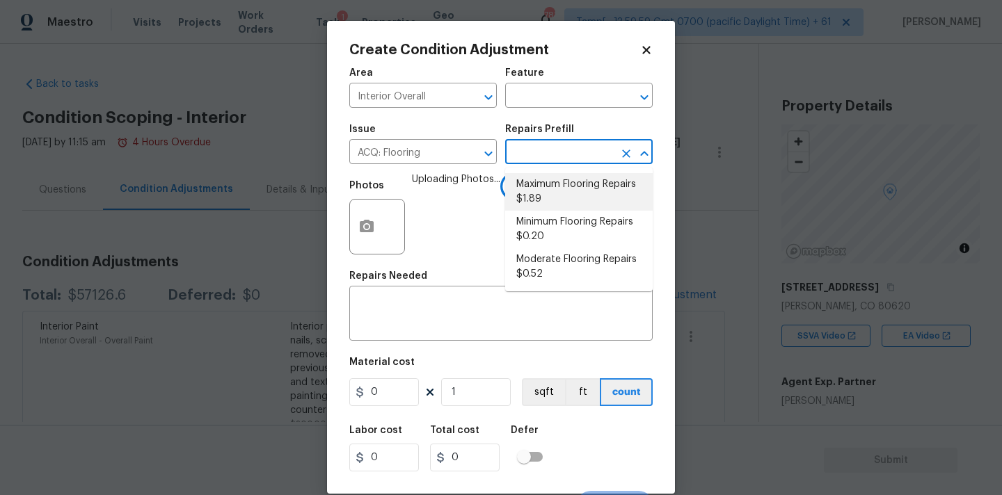
click at [571, 192] on li "Maximum Flooring Repairs $1.89" at bounding box center [579, 192] width 148 height 38
type input "Acquisition"
type input "1.89"
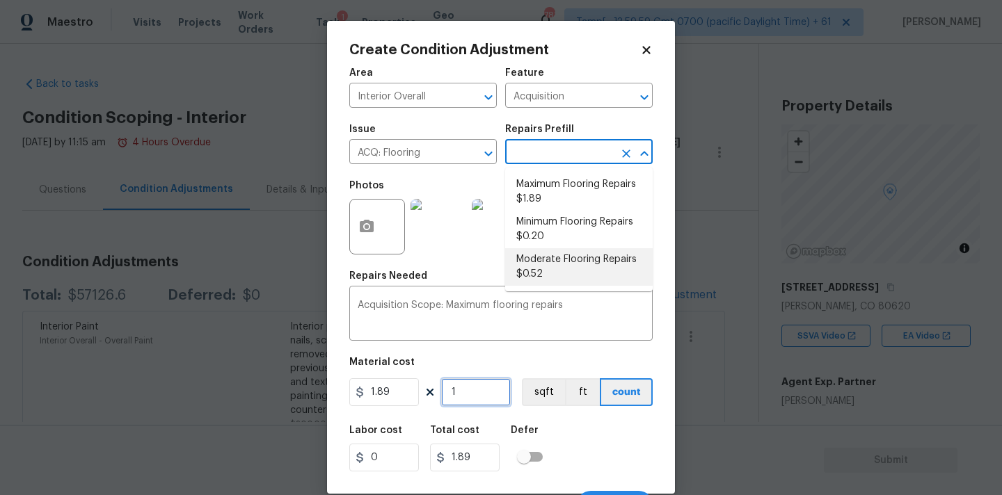
click at [467, 397] on input "1" at bounding box center [476, 393] width 70 height 28
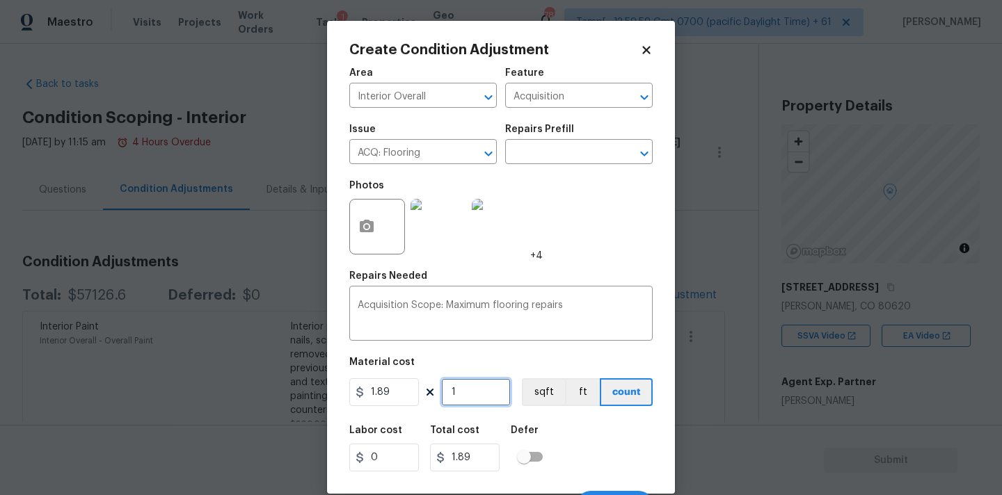
type input "15"
type input "28.35"
type input "150"
type input "283.5"
type input "1500"
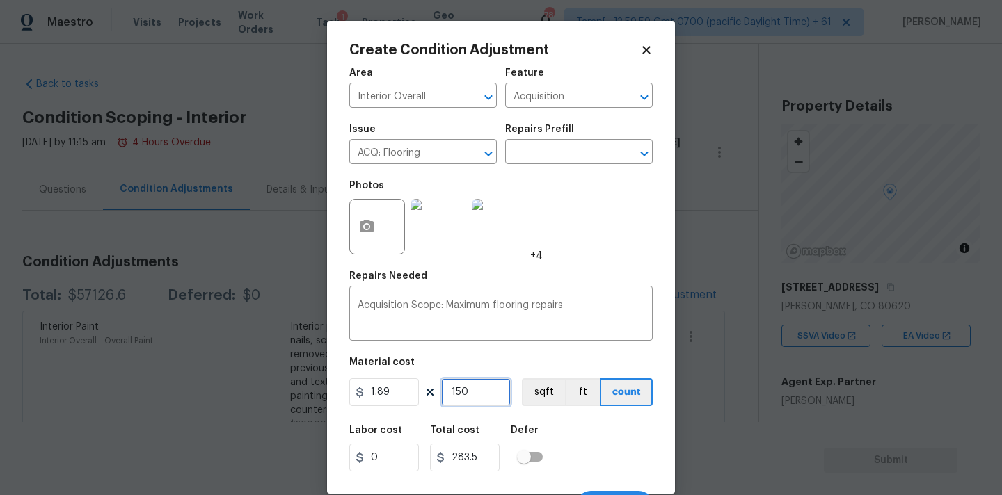
type input "2835"
type input "1500"
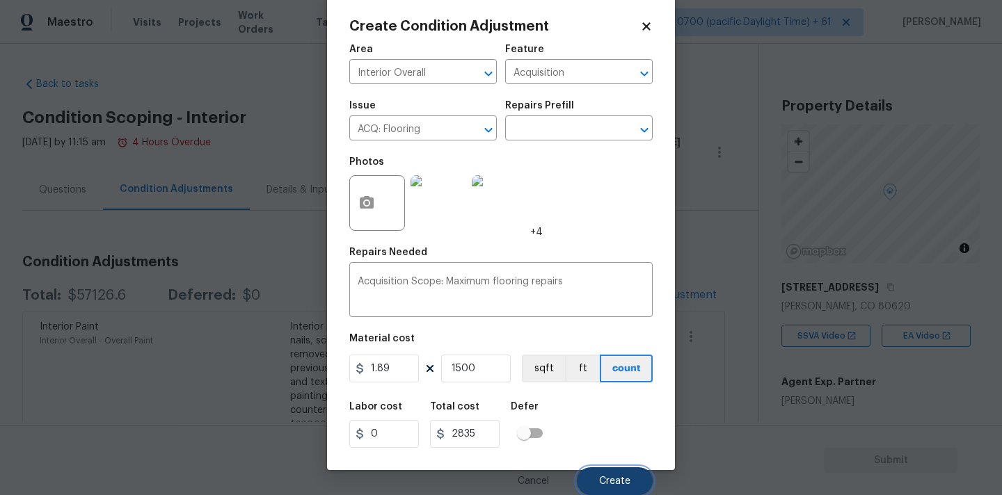
click at [619, 481] on span "Create" at bounding box center [614, 482] width 31 height 10
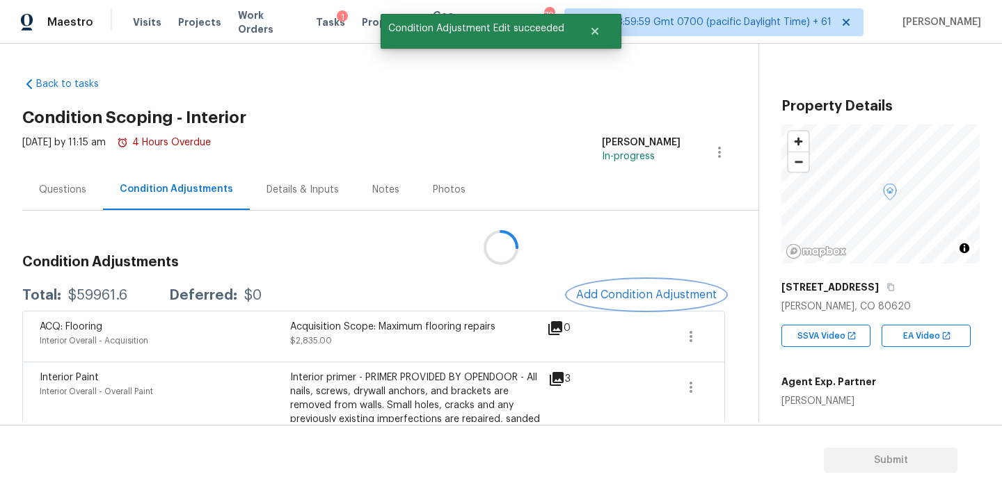
scroll to position [0, 0]
click at [619, 294] on span "Add Condition Adjustment" at bounding box center [646, 295] width 141 height 13
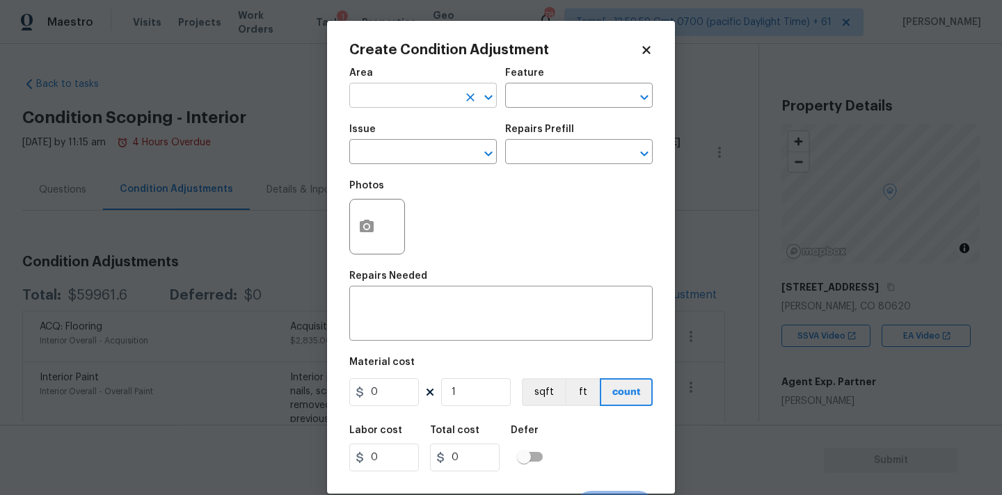
click at [404, 99] on input "text" at bounding box center [403, 97] width 109 height 22
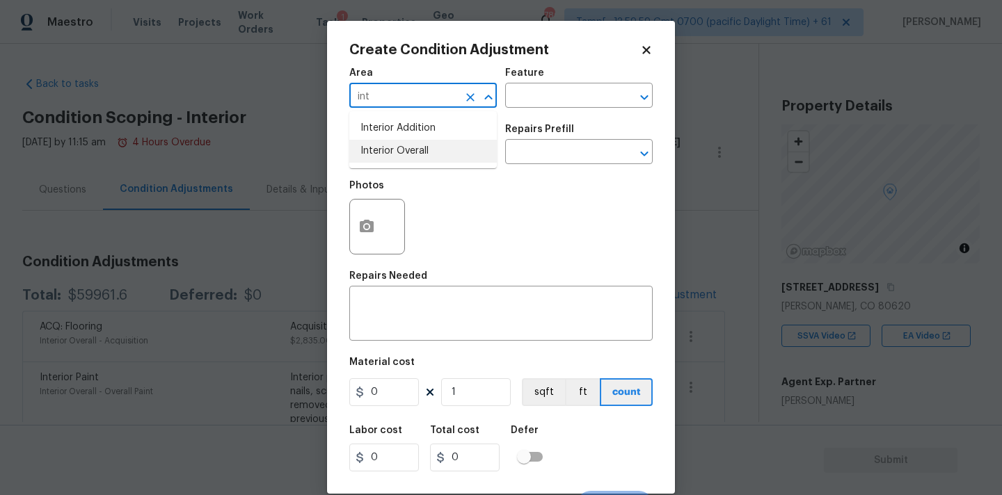
click at [399, 152] on li "Interior Overall" at bounding box center [423, 151] width 148 height 23
type input "Interior Overall"
click at [399, 152] on input "text" at bounding box center [403, 154] width 109 height 22
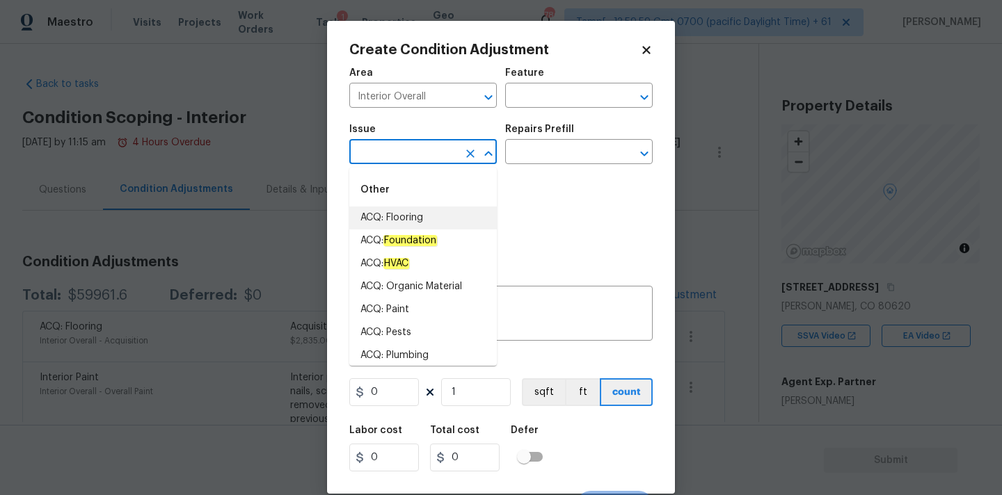
click at [402, 221] on li "ACQ: Flooring" at bounding box center [423, 218] width 148 height 23
type input "ACQ: Flooring"
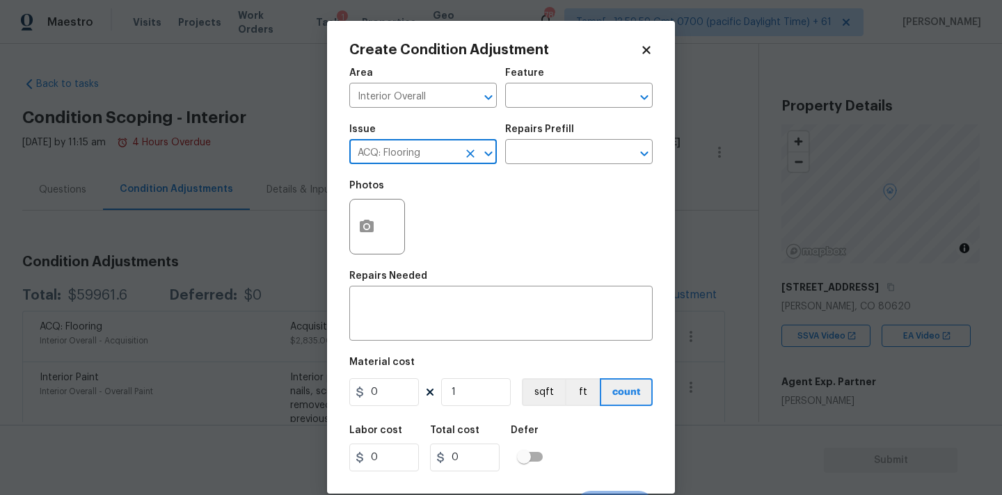
click at [465, 154] on icon "Clear" at bounding box center [470, 154] width 14 height 14
click at [420, 154] on input "text" at bounding box center [403, 154] width 109 height 22
click at [422, 240] on li "Flooring Extras" at bounding box center [423, 241] width 148 height 23
type input "Flooring Extras"
click at [406, 324] on textarea at bounding box center [501, 315] width 287 height 29
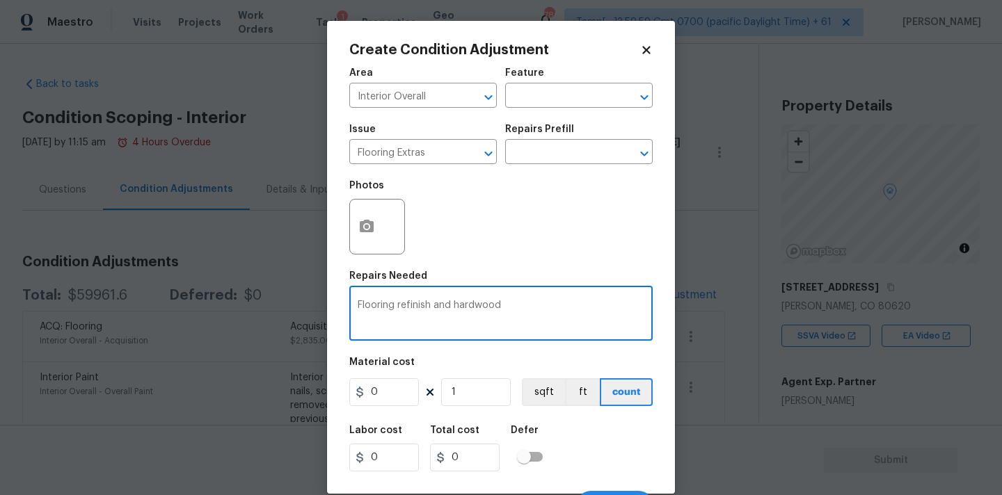
type textarea "Flooring refinish and hardwood"
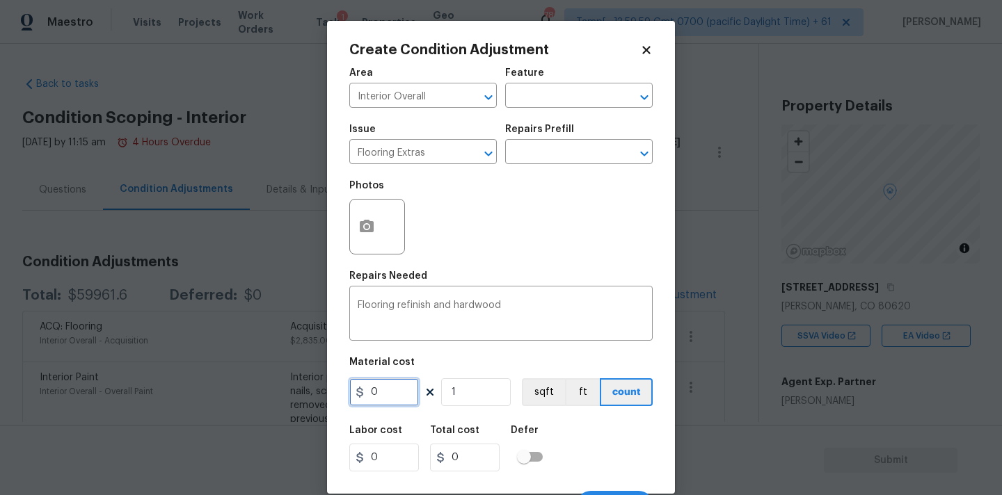
click at [378, 401] on input "0" at bounding box center [384, 393] width 70 height 28
type input "5"
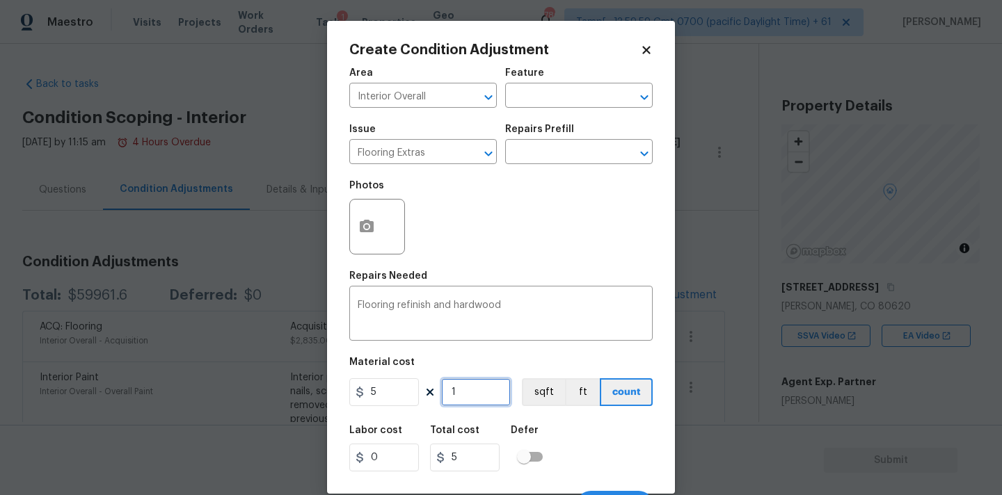
type input "25"
type input "56"
type input "280"
type input "561"
type input "2805"
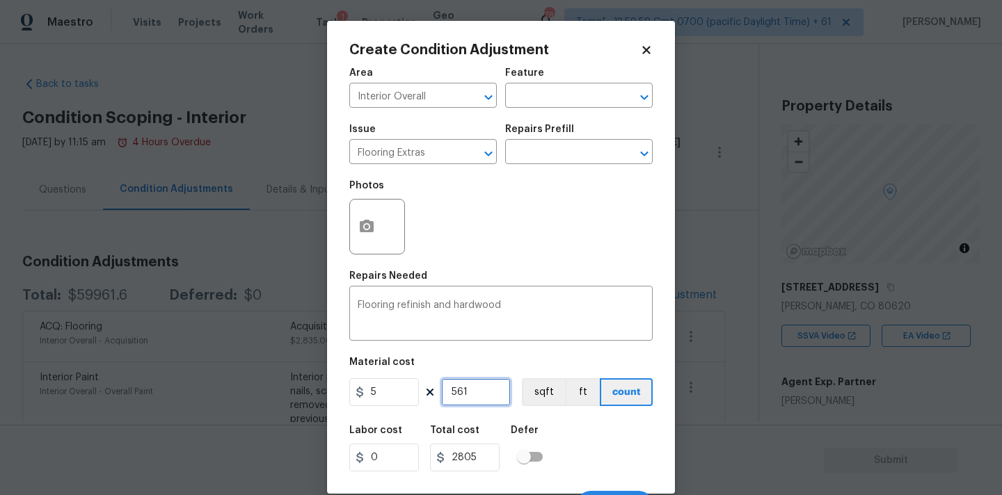
type input "561"
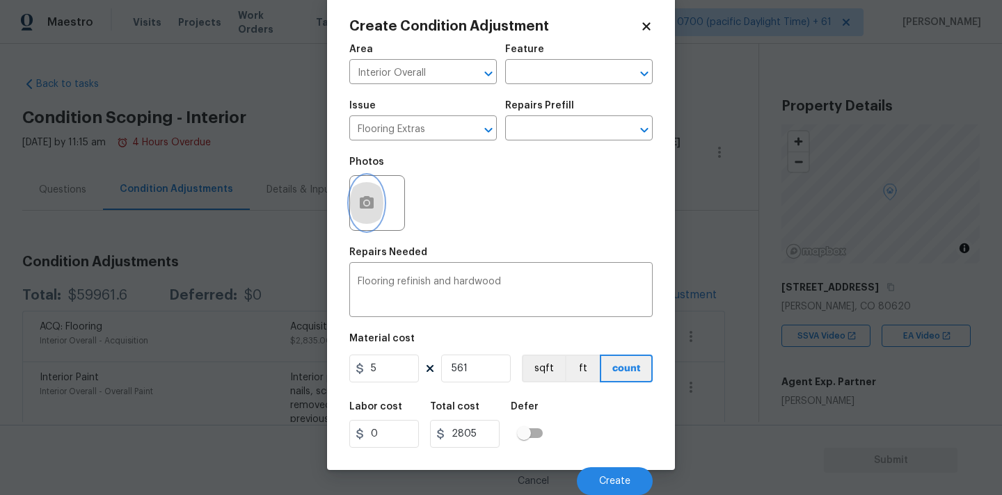
click at [360, 196] on icon "button" at bounding box center [366, 203] width 17 height 17
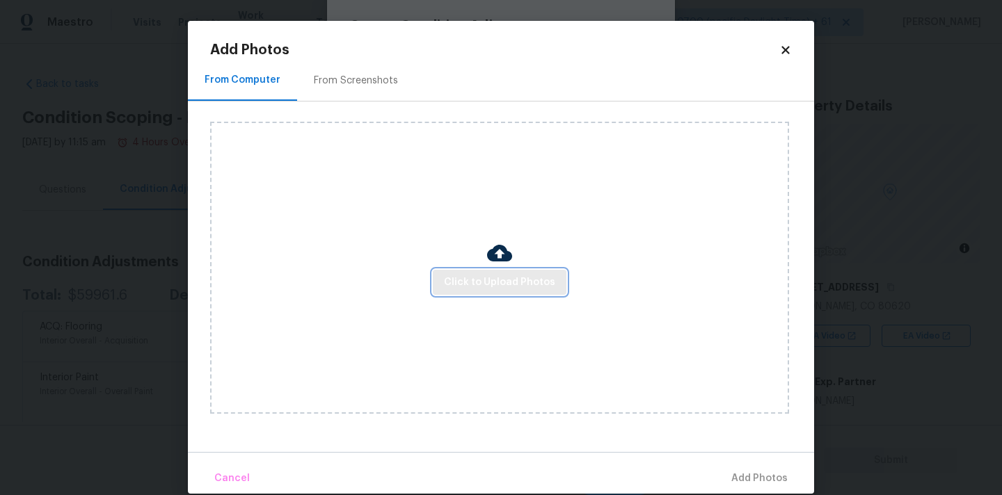
click at [504, 286] on span "Click to Upload Photos" at bounding box center [499, 282] width 111 height 17
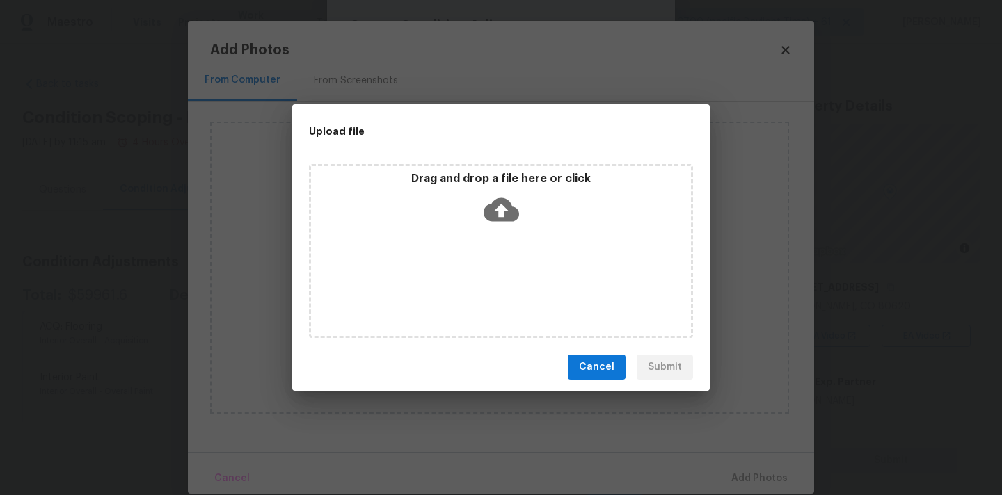
click at [504, 193] on icon at bounding box center [501, 209] width 35 height 35
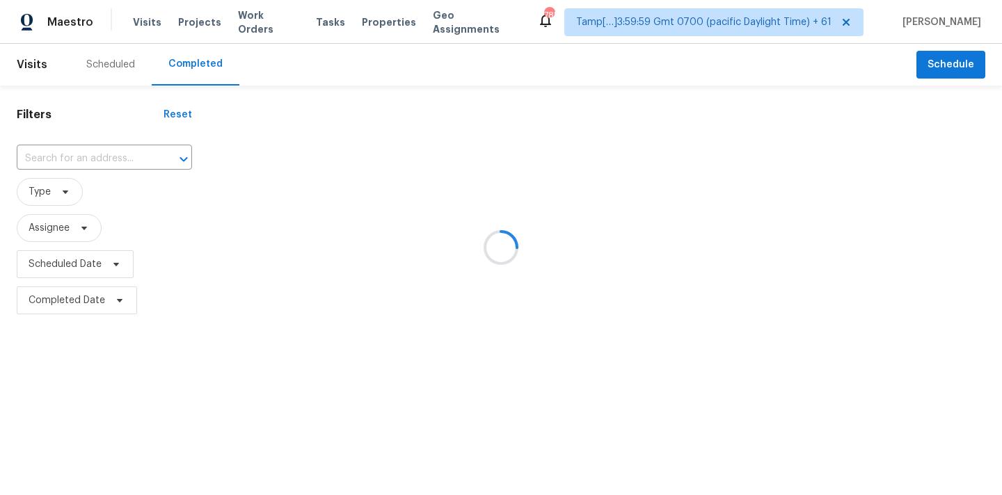
click at [49, 150] on div at bounding box center [501, 247] width 1002 height 495
click at [51, 159] on div at bounding box center [501, 247] width 1002 height 495
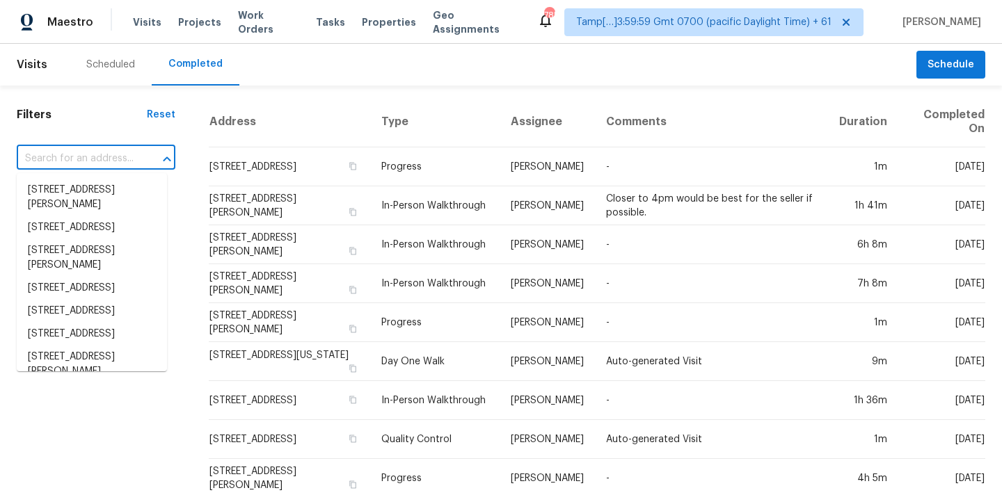
click at [51, 159] on input "text" at bounding box center [77, 159] width 120 height 22
paste input "[STREET_ADDRESS]"
type input "[STREET_ADDRESS]"
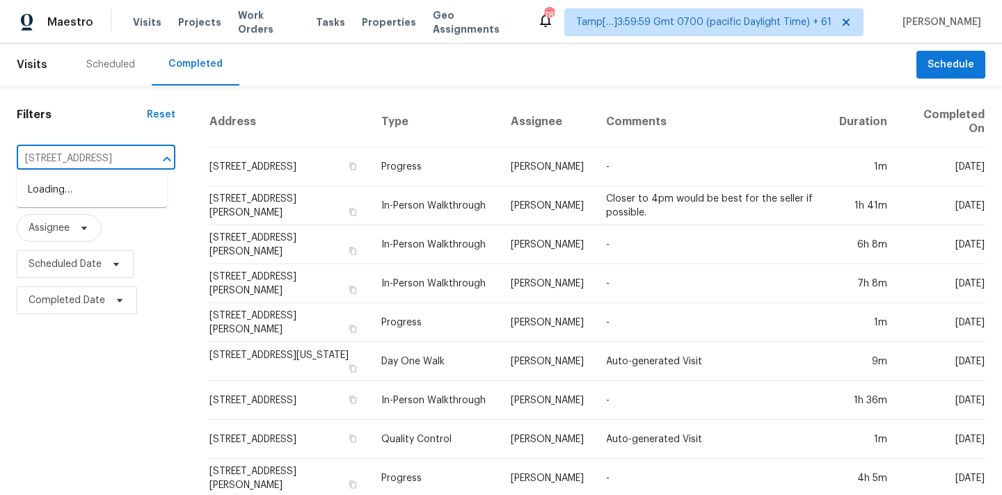
scroll to position [0, 70]
click at [61, 191] on li "[STREET_ADDRESS]" at bounding box center [92, 190] width 150 height 23
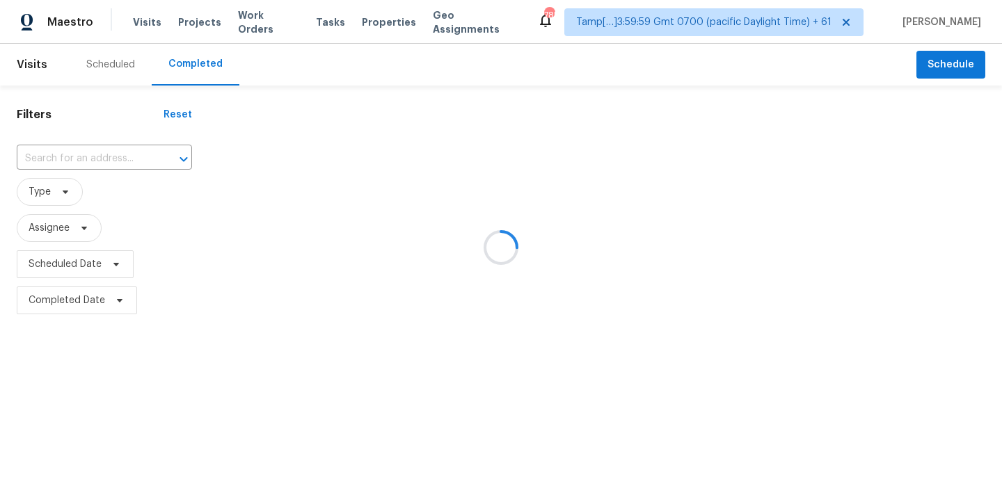
click at [78, 157] on div at bounding box center [501, 247] width 1002 height 495
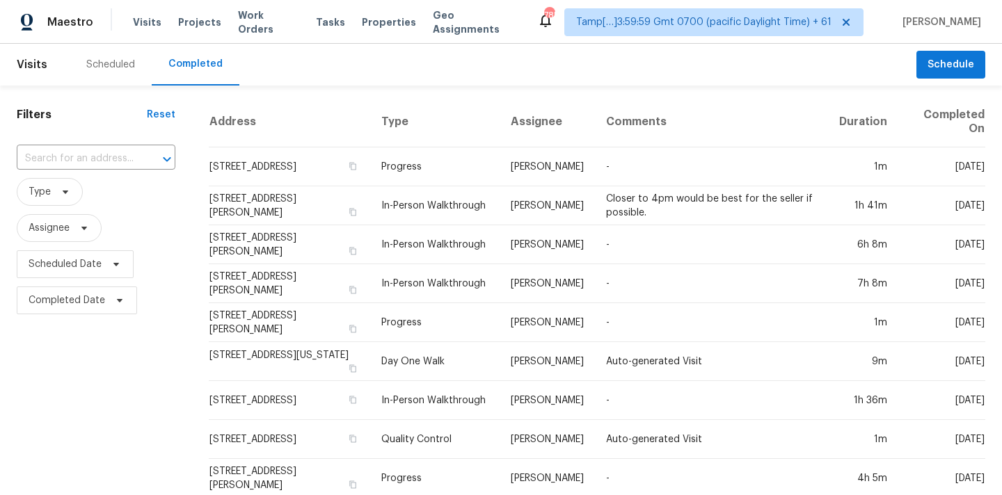
click at [78, 157] on input "text" at bounding box center [77, 159] width 120 height 22
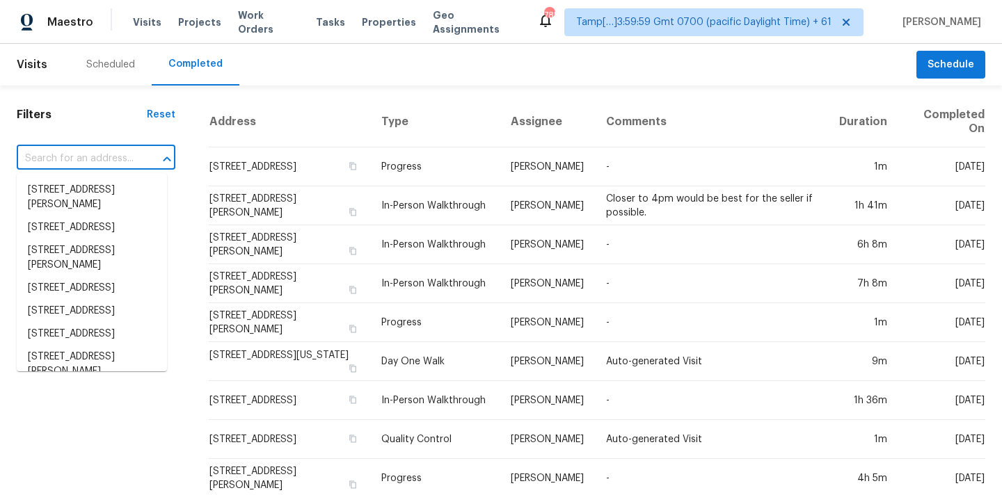
paste input "[STREET_ADDRESS]"
type input "[STREET_ADDRESS]"
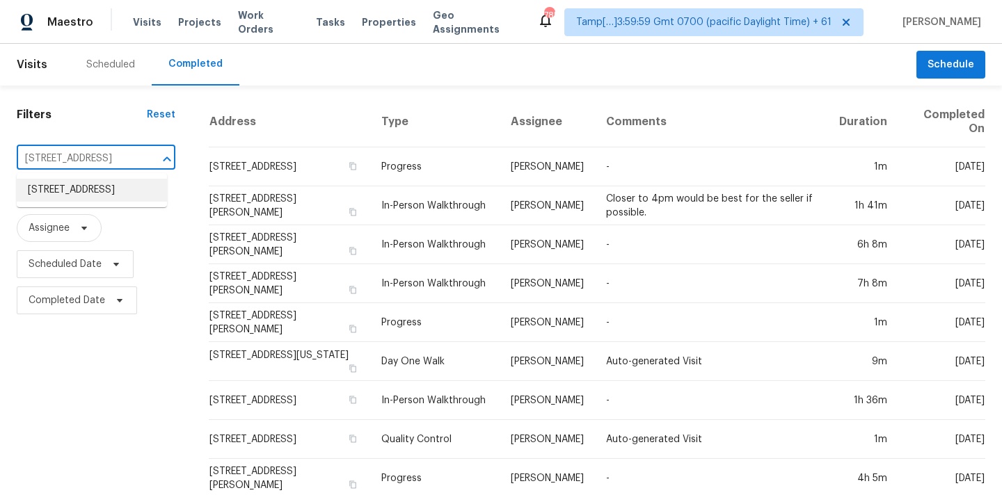
click at [82, 195] on li "[STREET_ADDRESS]" at bounding box center [92, 190] width 150 height 23
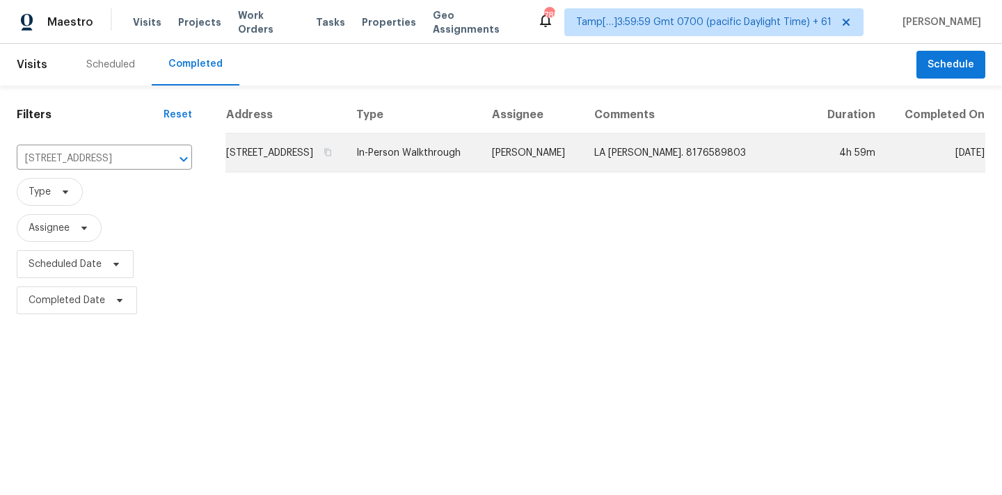
click at [562, 165] on td "[PERSON_NAME]" at bounding box center [532, 153] width 102 height 39
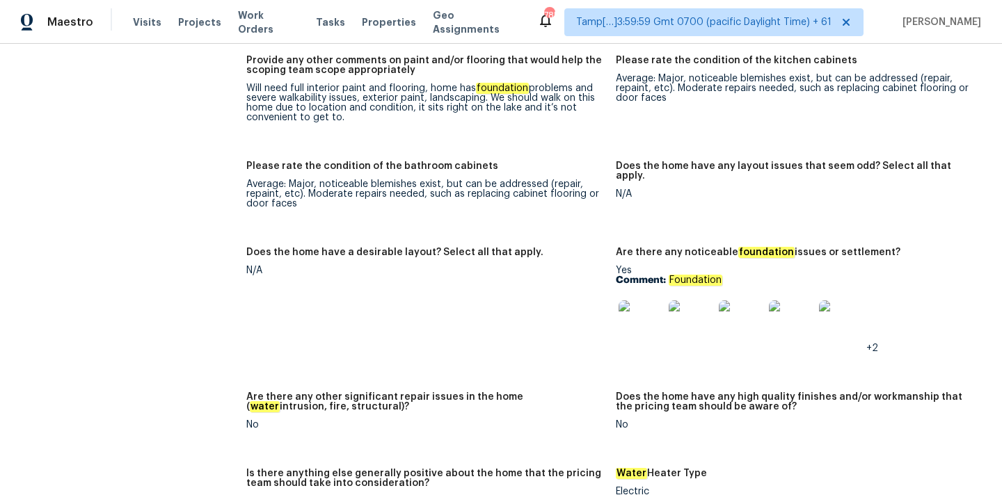
scroll to position [2082, 0]
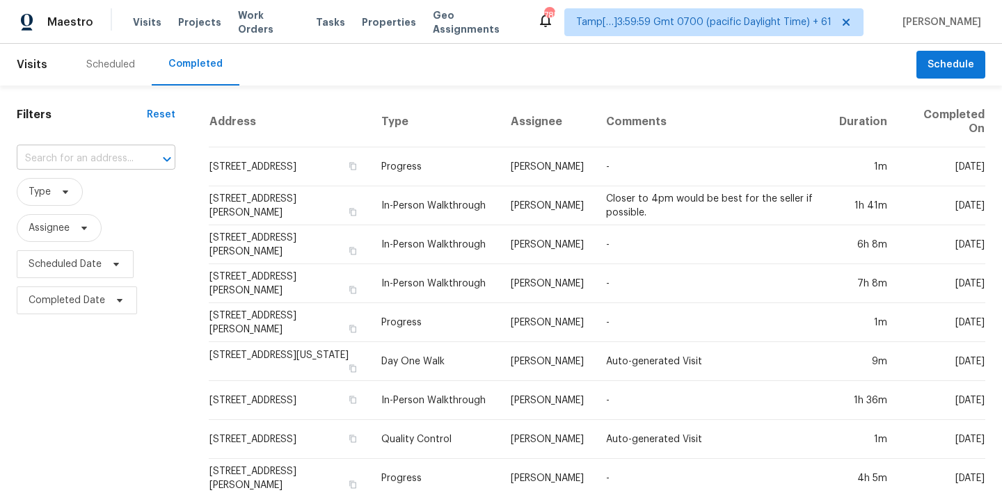
click at [79, 152] on input "text" at bounding box center [77, 159] width 120 height 22
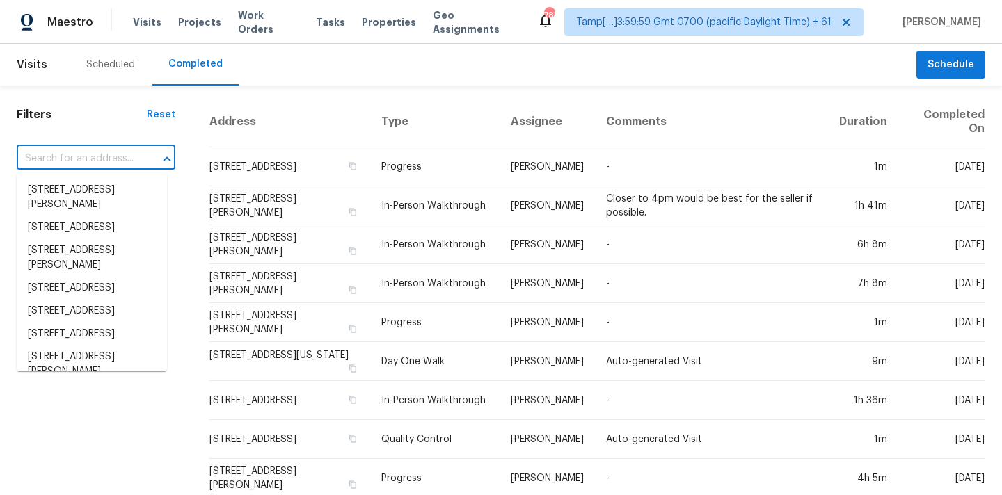
paste input "[STREET_ADDRESS]"
type input "[STREET_ADDRESS]"
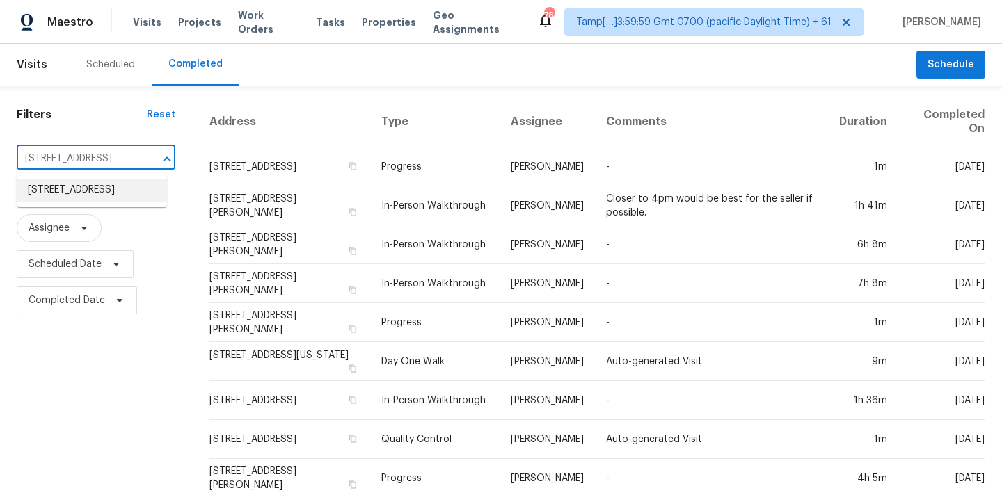
click at [81, 191] on li "[STREET_ADDRESS]" at bounding box center [92, 190] width 150 height 23
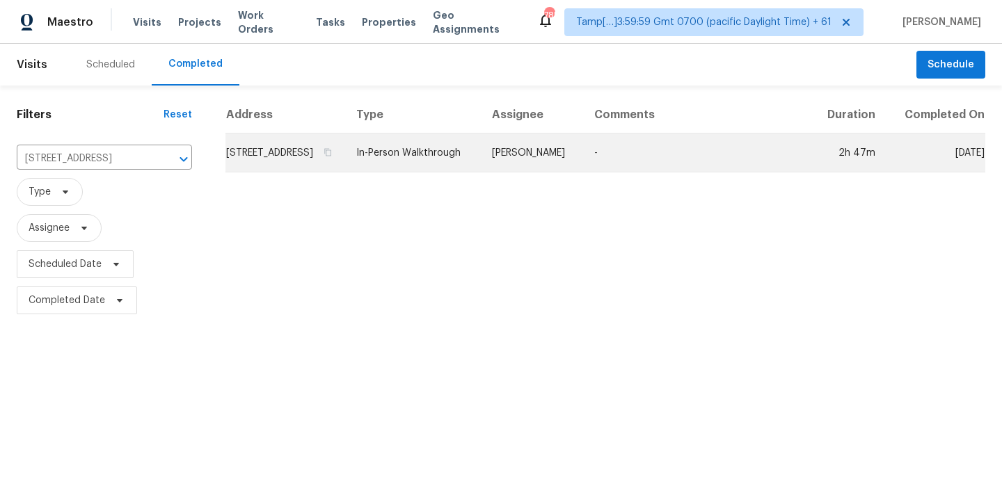
click at [481, 164] on td "In-Person Walkthrough" at bounding box center [413, 153] width 136 height 39
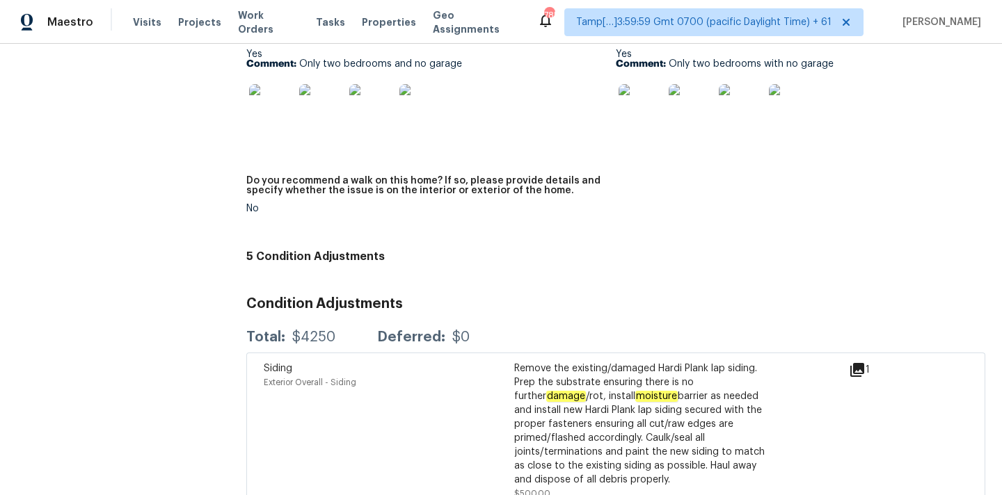
scroll to position [3460, 0]
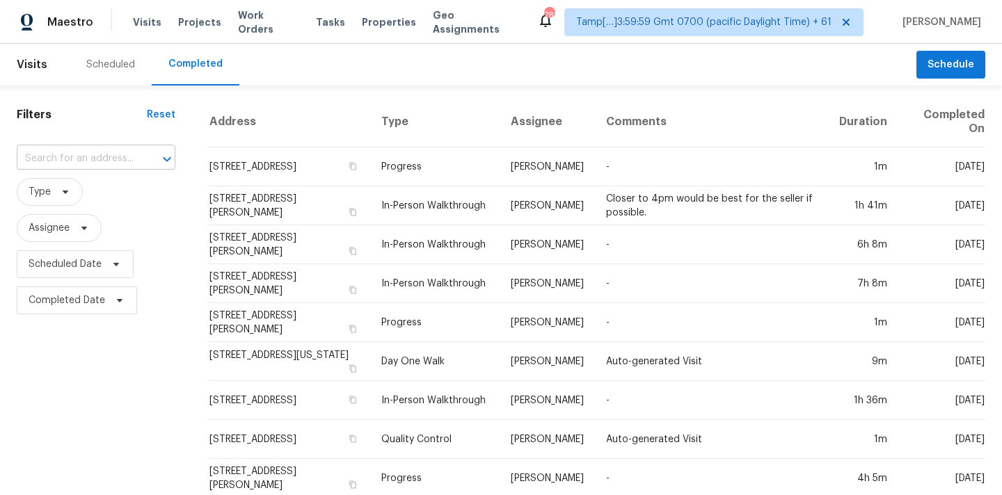
click at [58, 165] on input "text" at bounding box center [77, 159] width 120 height 22
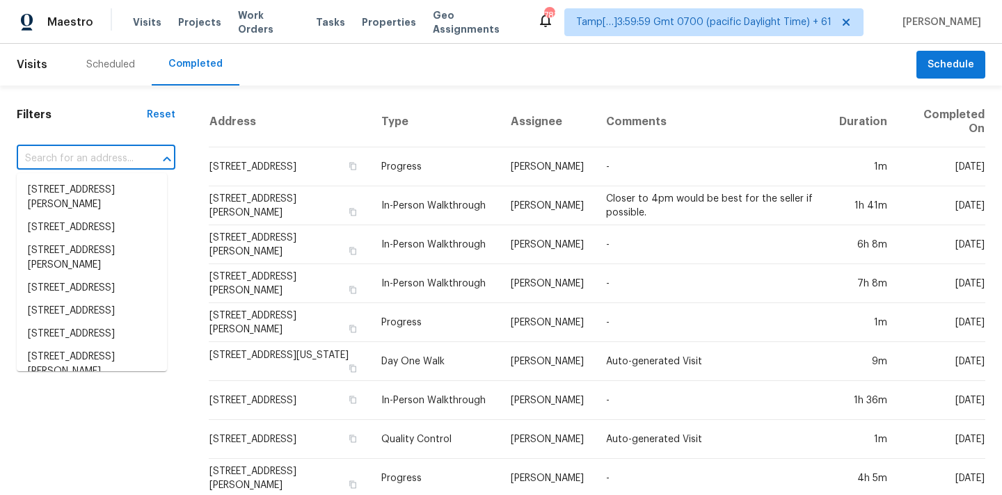
paste input "[STREET_ADDRESS]"
type input "[STREET_ADDRESS]"
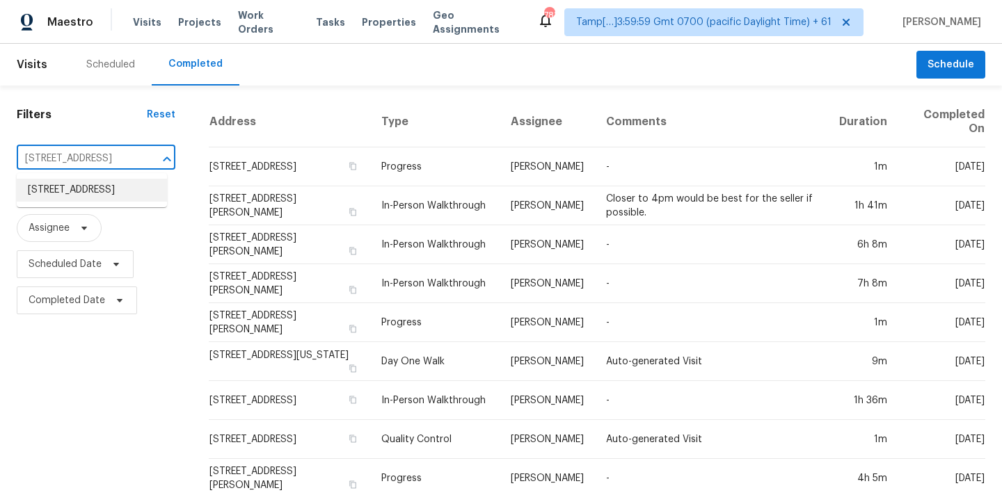
click at [69, 186] on li "[STREET_ADDRESS]" at bounding box center [92, 190] width 150 height 23
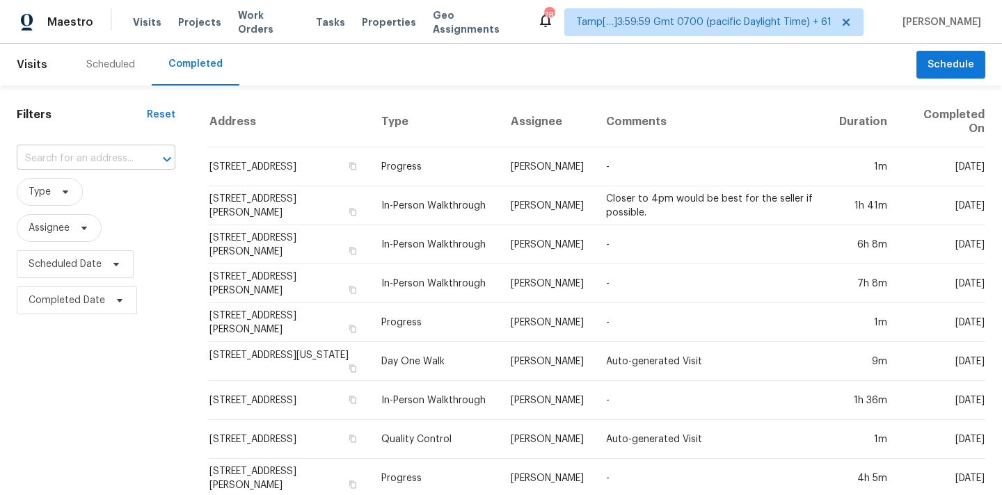
click at [67, 161] on input "text" at bounding box center [77, 159] width 120 height 22
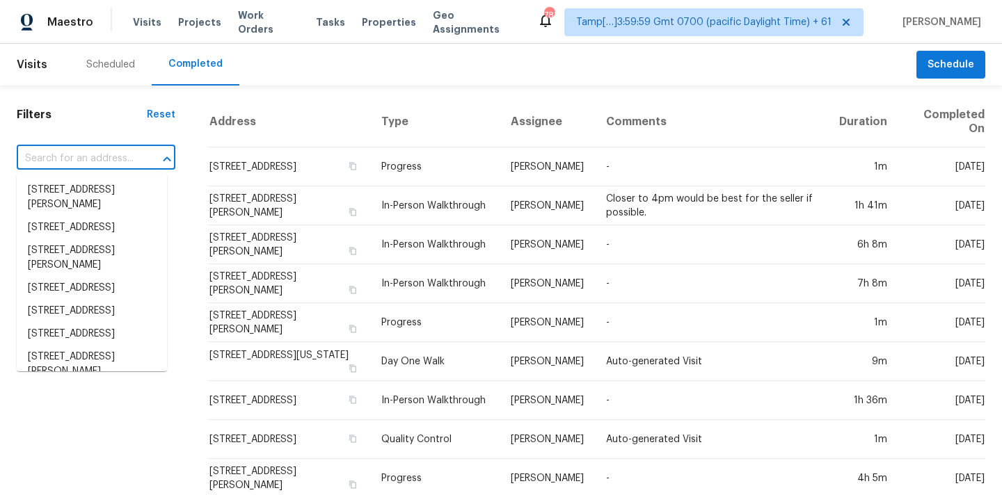
paste input "[STREET_ADDRESS]"
type input "[STREET_ADDRESS]"
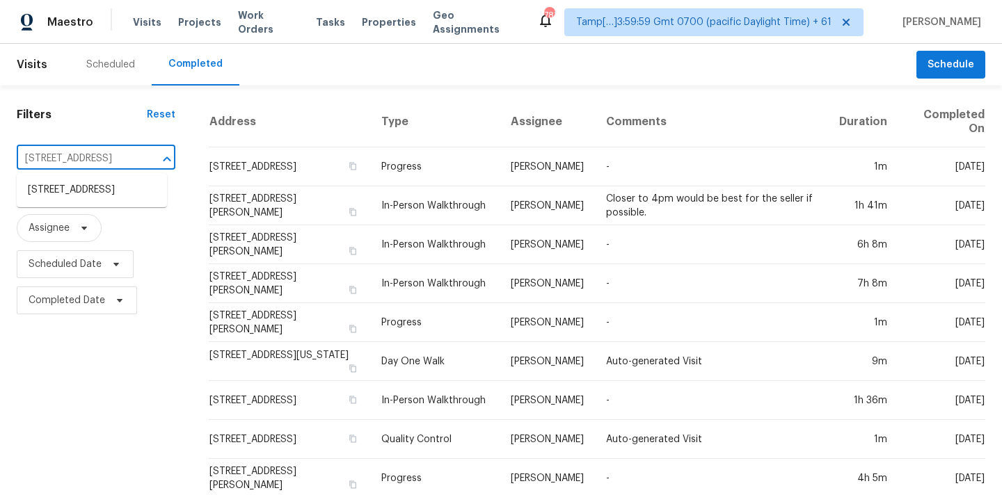
scroll to position [0, 104]
click at [70, 195] on li "[STREET_ADDRESS]" at bounding box center [92, 190] width 150 height 23
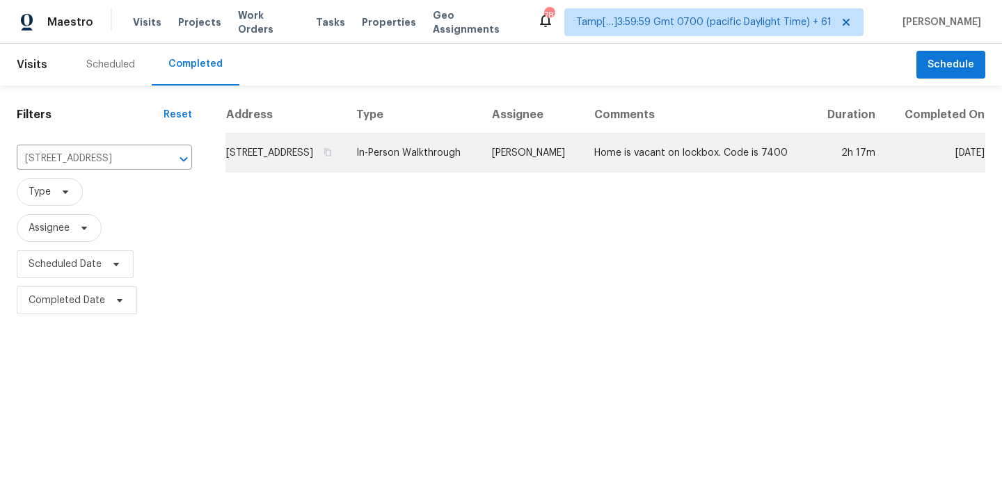
click at [524, 173] on td "Kenroy Hoilett" at bounding box center [532, 153] width 102 height 39
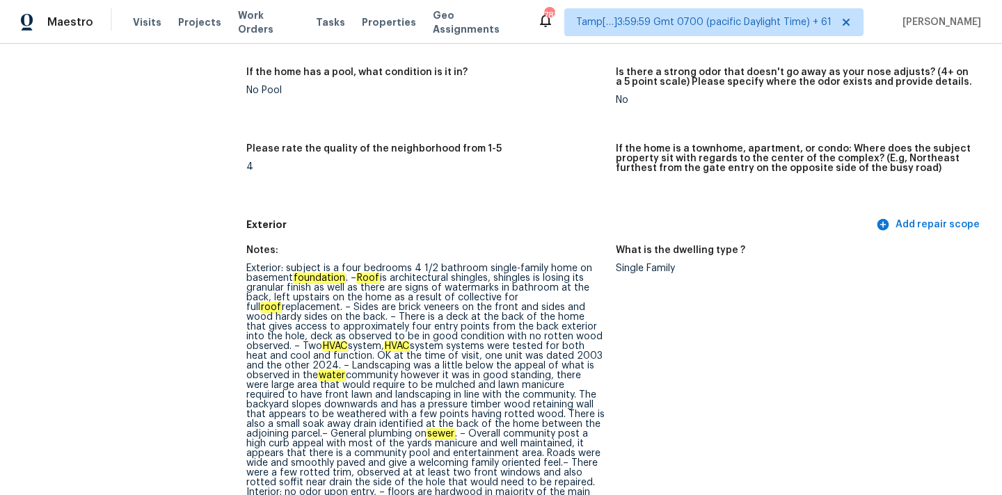
scroll to position [413, 0]
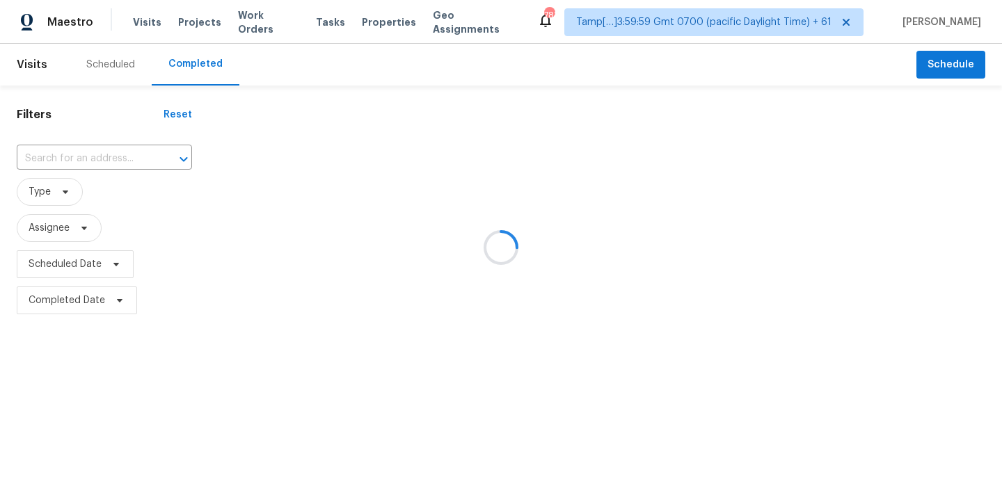
click at [89, 159] on div at bounding box center [501, 247] width 1002 height 495
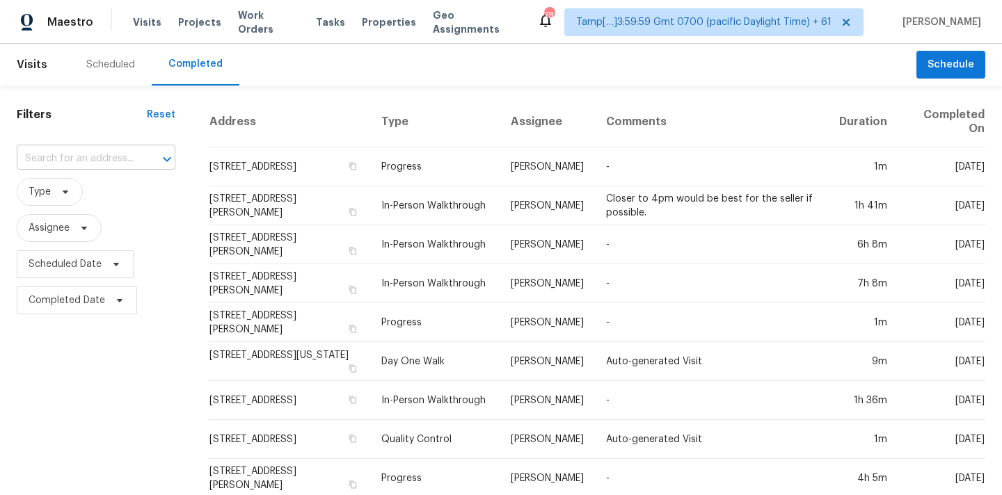
click at [81, 159] on input "text" at bounding box center [77, 159] width 120 height 22
paste input "[STREET_ADDRESS]"
type input "[STREET_ADDRESS]"
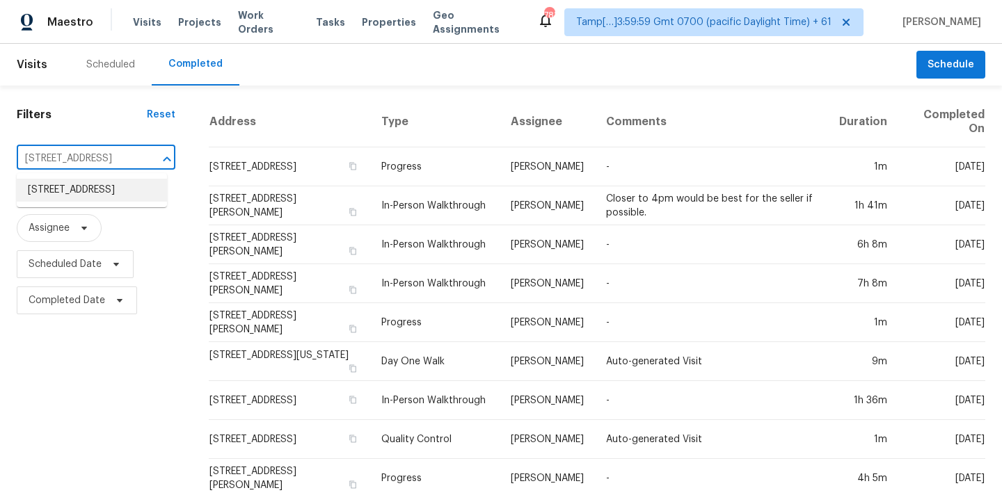
click at [79, 190] on li "[STREET_ADDRESS]" at bounding box center [92, 190] width 150 height 23
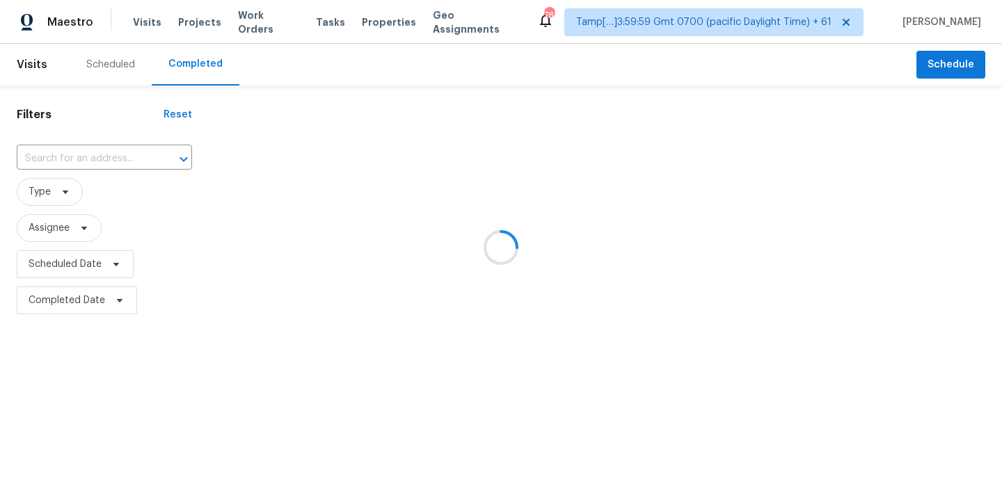
click at [518, 174] on div at bounding box center [501, 247] width 1002 height 495
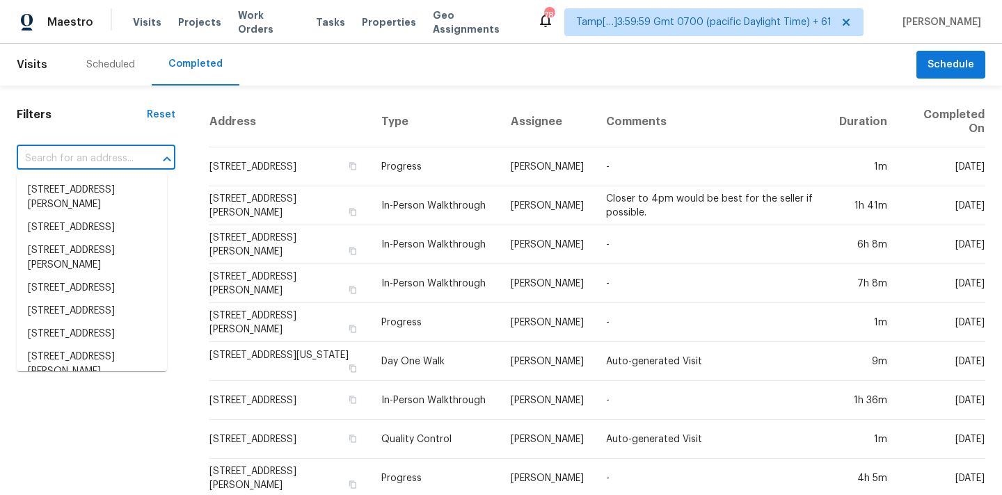
click at [94, 163] on input "text" at bounding box center [77, 159] width 120 height 22
paste input "7703 Hunters Peak Ln, Baytown, TX 77523"
type input "7703 Hunters Peak Ln, Baytown, TX 77523"
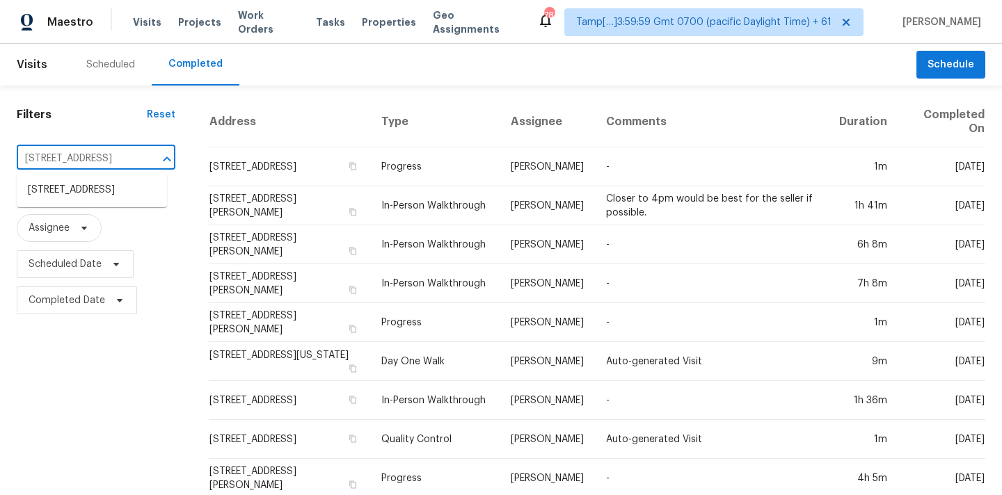
scroll to position [0, 87]
click at [83, 202] on li "7703 Hunters Peak Ln, Baytown, TX 77523" at bounding box center [92, 190] width 150 height 23
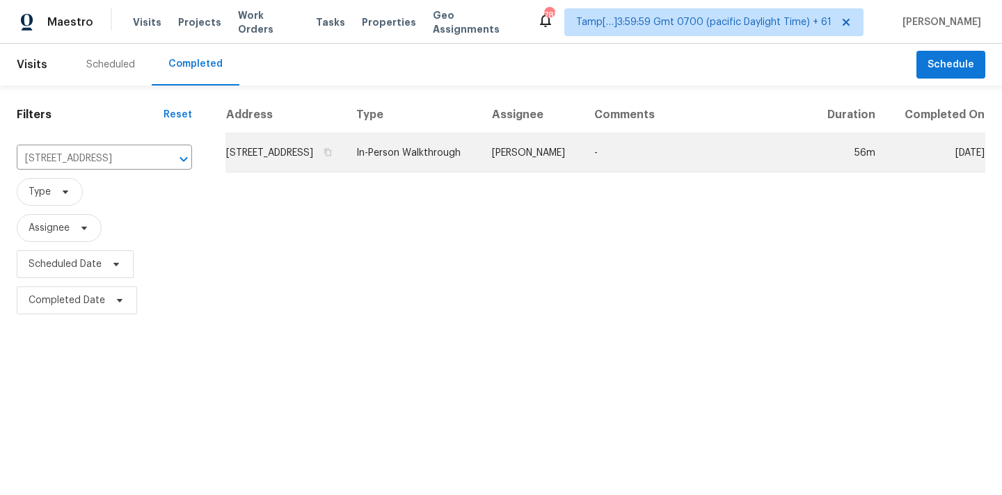
click at [481, 173] on td "In-Person Walkthrough" at bounding box center [413, 153] width 136 height 39
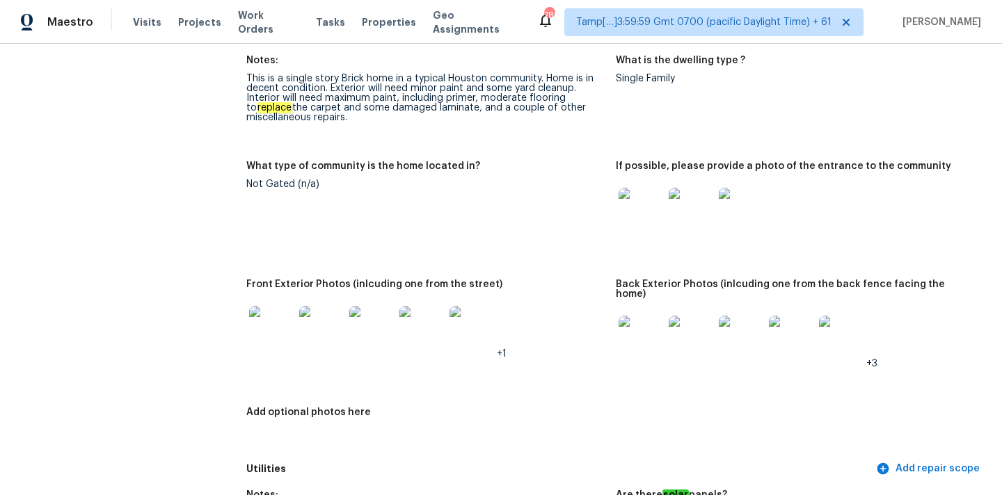
scroll to position [502, 0]
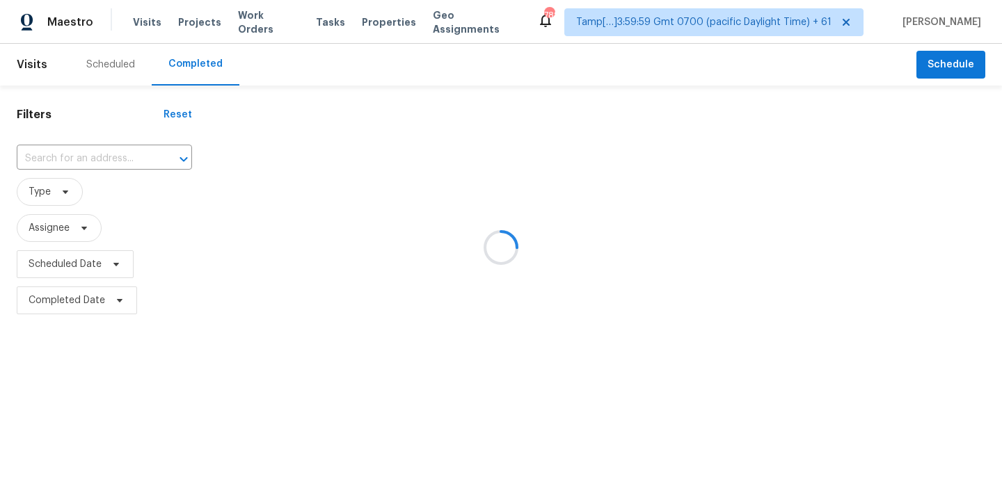
click at [70, 156] on div at bounding box center [501, 247] width 1002 height 495
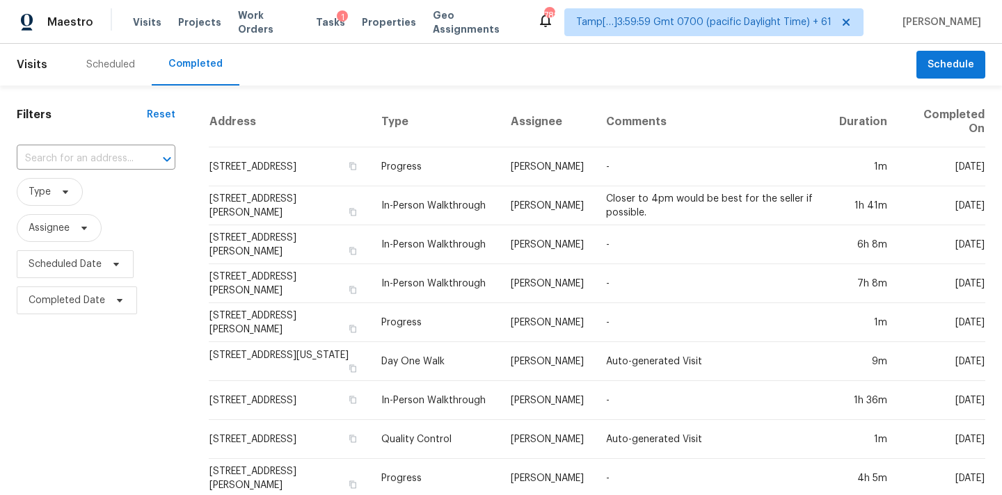
click at [70, 156] on input "text" at bounding box center [77, 159] width 120 height 22
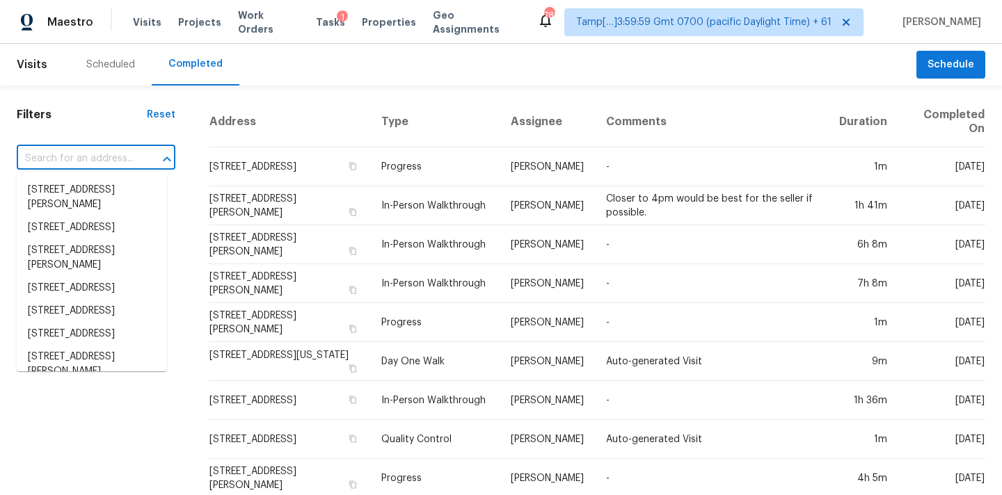
paste input "[STREET_ADDRESS][PERSON_NAME]"
type input "[STREET_ADDRESS][PERSON_NAME]"
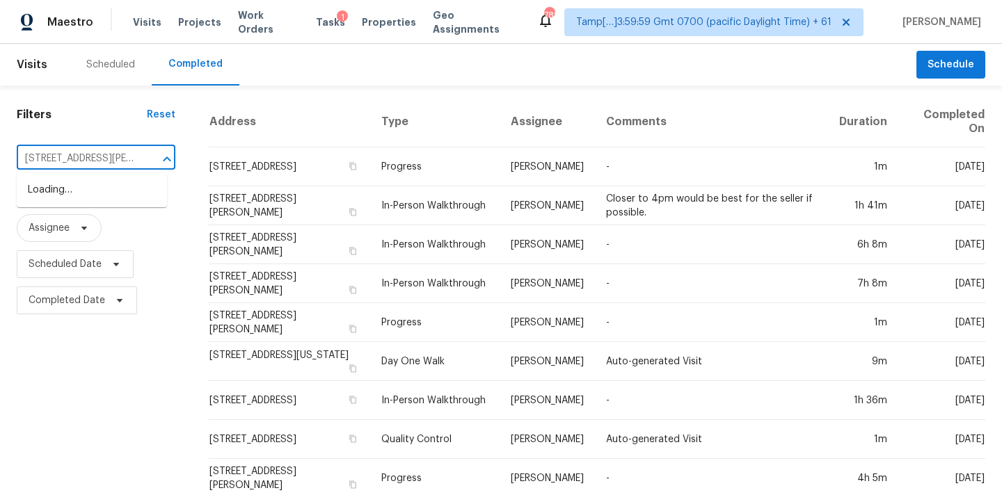
scroll to position [0, 84]
click at [72, 195] on li "[STREET_ADDRESS][PERSON_NAME]" at bounding box center [92, 198] width 150 height 38
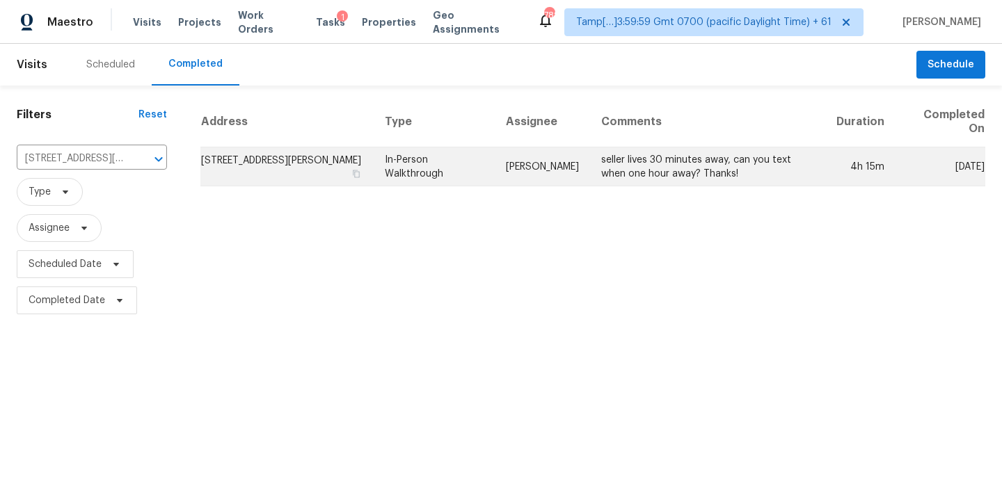
click at [478, 170] on td "In-Person Walkthrough" at bounding box center [434, 167] width 121 height 39
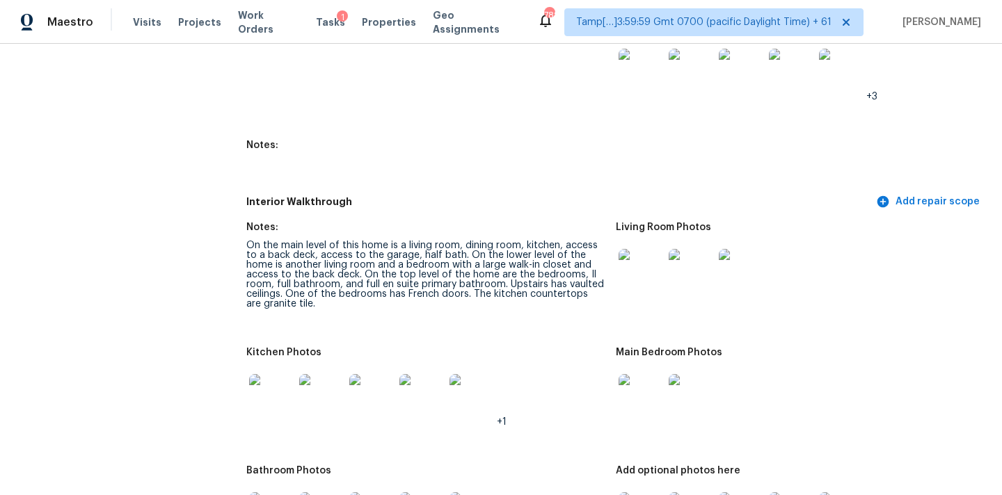
scroll to position [1609, 0]
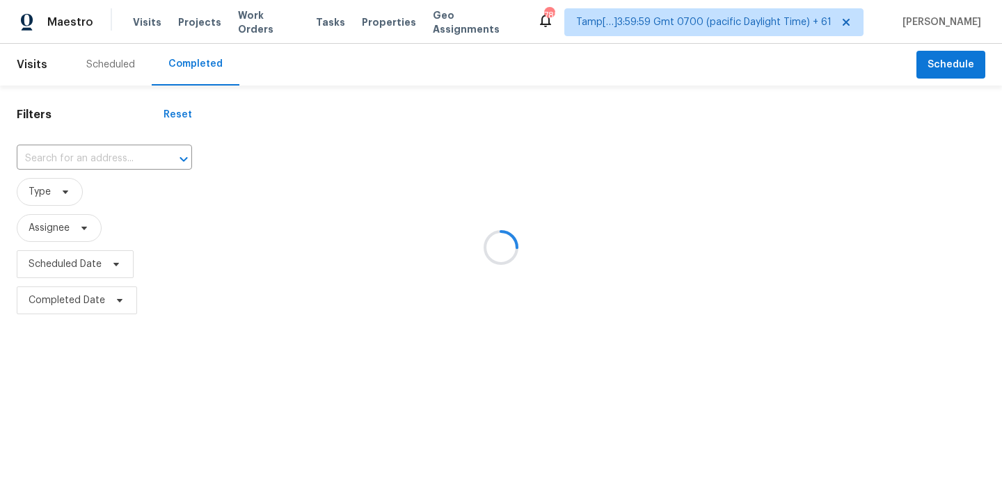
click at [65, 158] on div at bounding box center [501, 247] width 1002 height 495
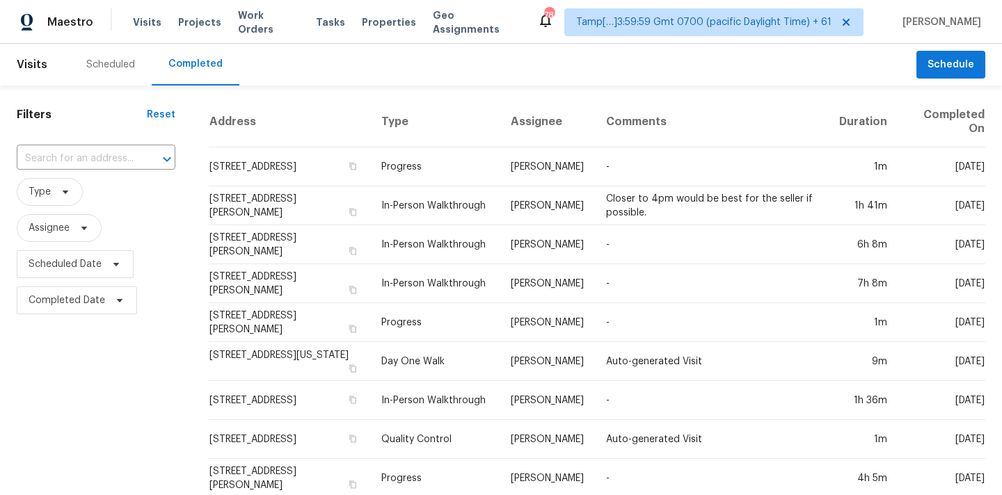
click at [65, 158] on input "text" at bounding box center [77, 159] width 120 height 22
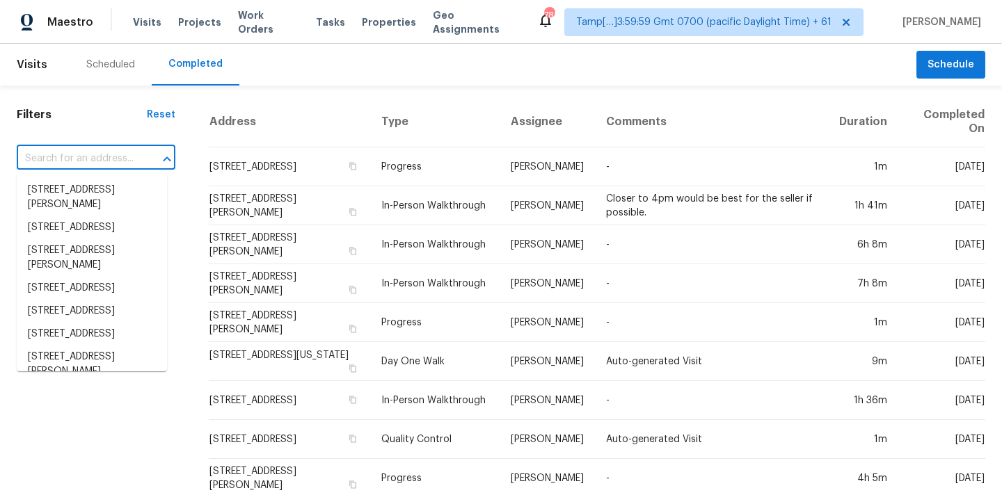
paste input "3906 Arslan Dr, Katy, TX 77493"
type input "3906 Arslan Dr, Katy, TX 77493"
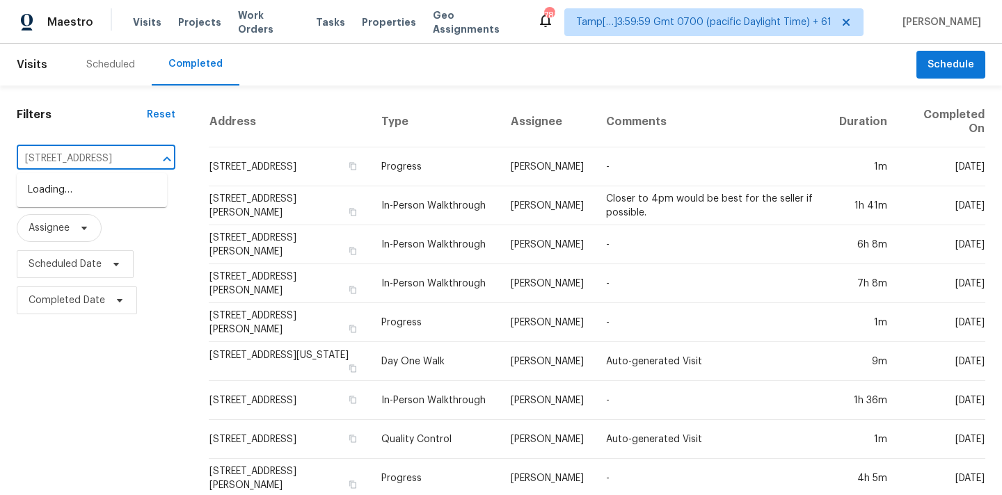
scroll to position [0, 37]
click at [62, 198] on li "3906 Arslan Dr, Katy, TX 77493" at bounding box center [92, 190] width 150 height 23
click at [66, 161] on input "text" at bounding box center [77, 159] width 120 height 22
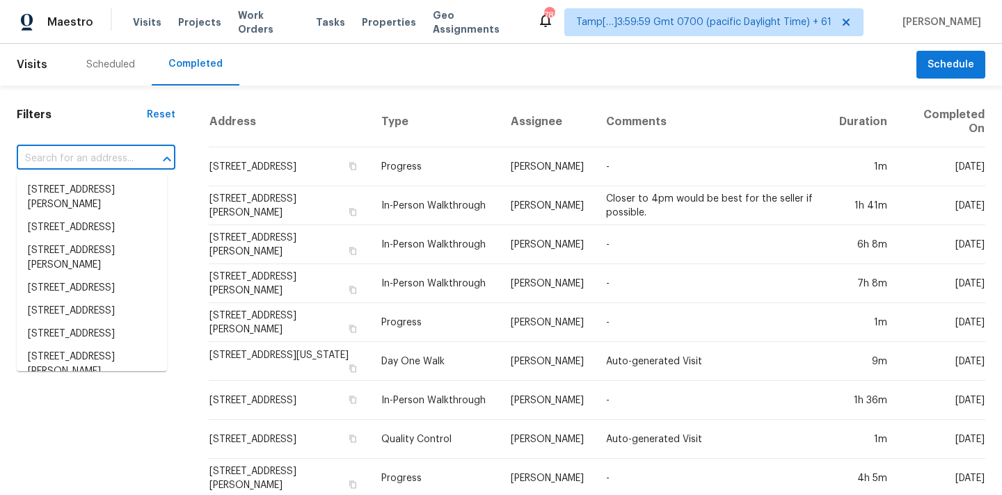
paste input "3906 Arslan Dr, Katy, TX 77493"
type input "3906 Arslan Dr, Katy, TX 77493"
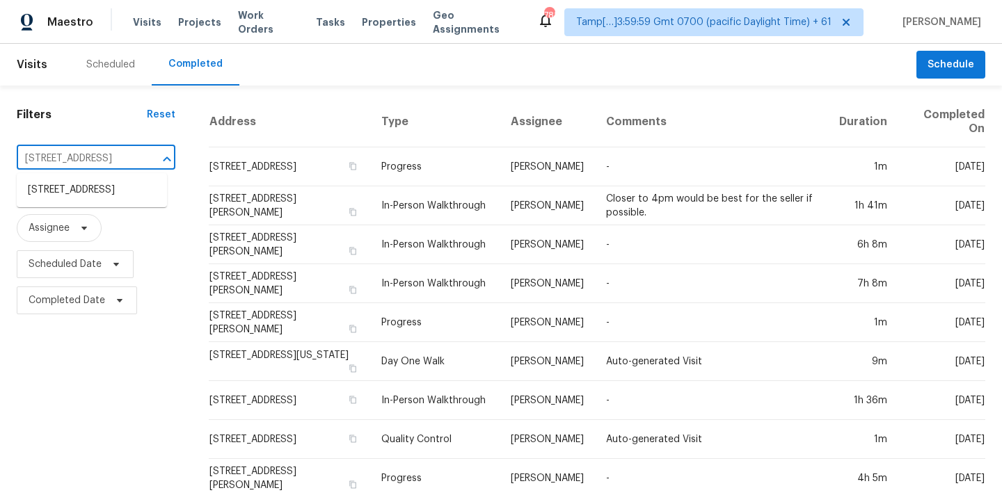
scroll to position [0, 37]
click at [66, 194] on li "3906 Arslan Dr, Katy, TX 77493" at bounding box center [92, 190] width 150 height 23
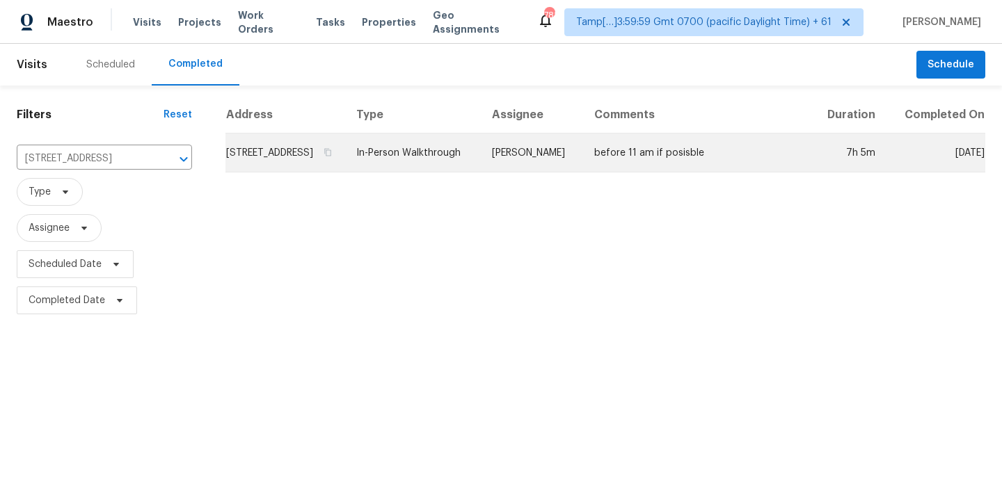
click at [429, 170] on td "In-Person Walkthrough" at bounding box center [413, 153] width 136 height 39
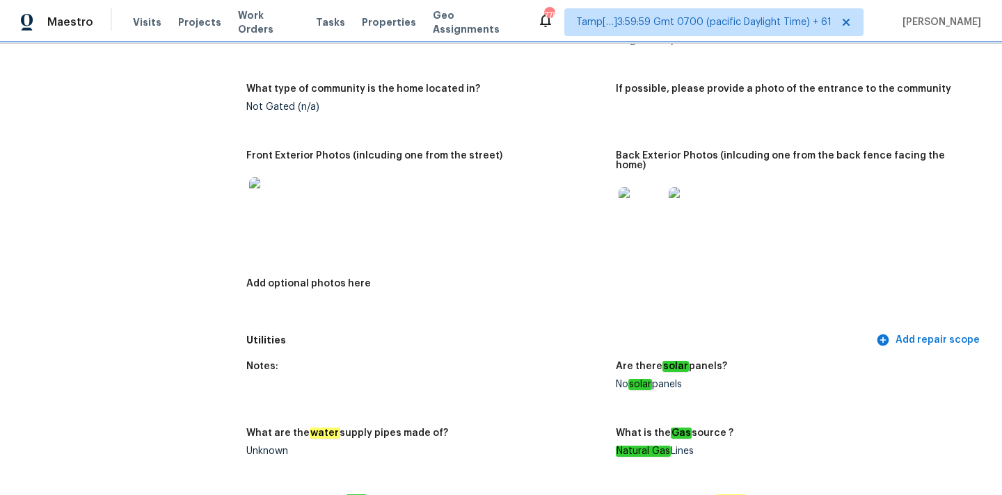
scroll to position [591, 0]
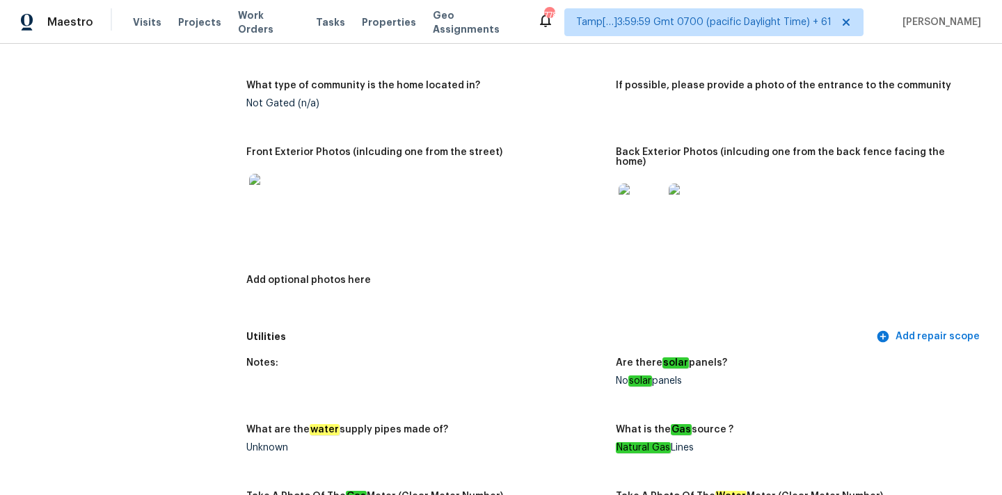
click at [283, 195] on img at bounding box center [271, 196] width 45 height 45
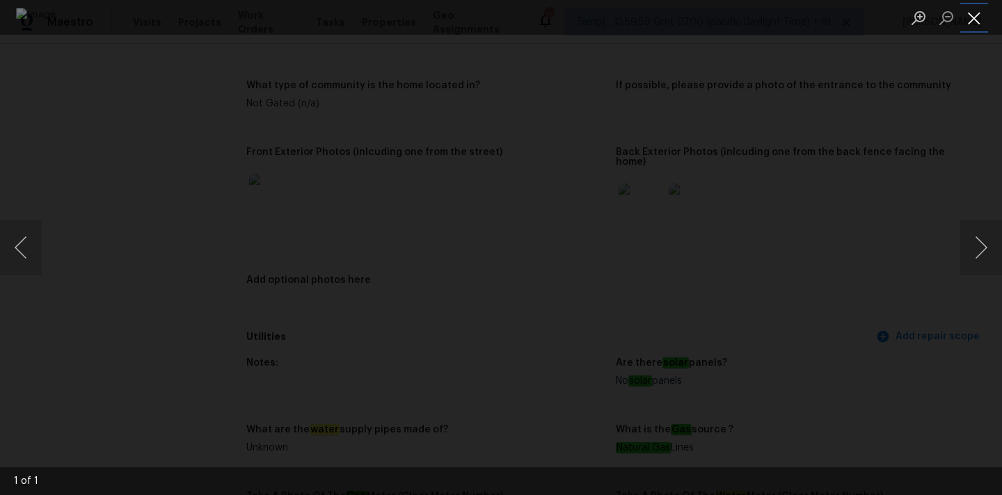
click at [970, 19] on button "Close lightbox" at bounding box center [974, 18] width 28 height 24
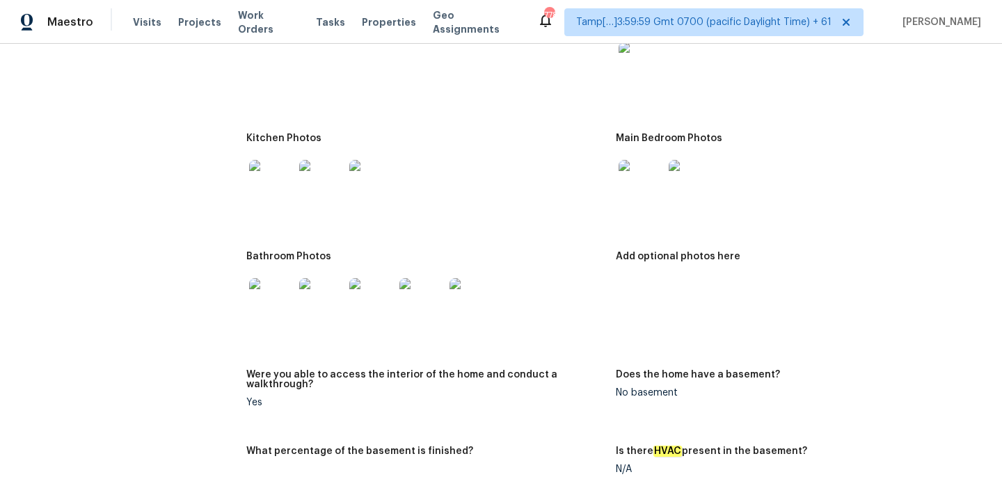
scroll to position [1465, 0]
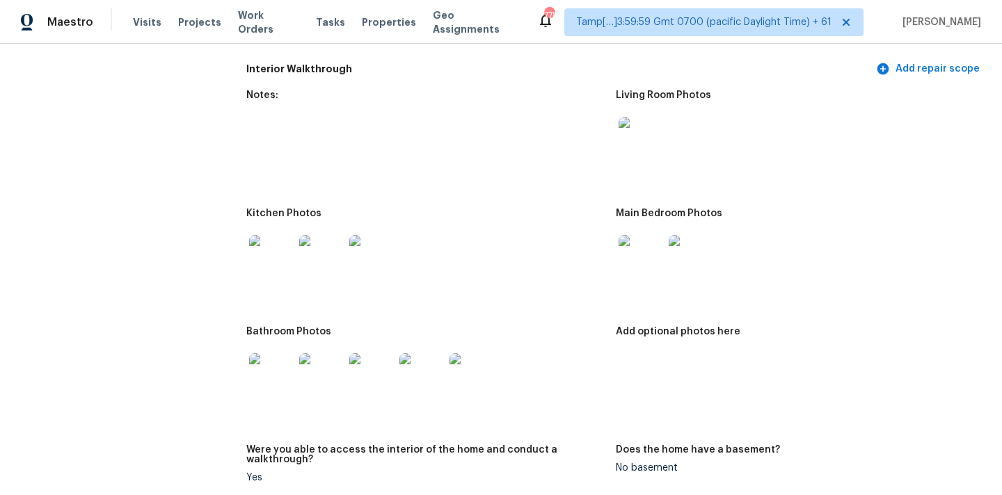
click at [631, 142] on img at bounding box center [641, 139] width 45 height 45
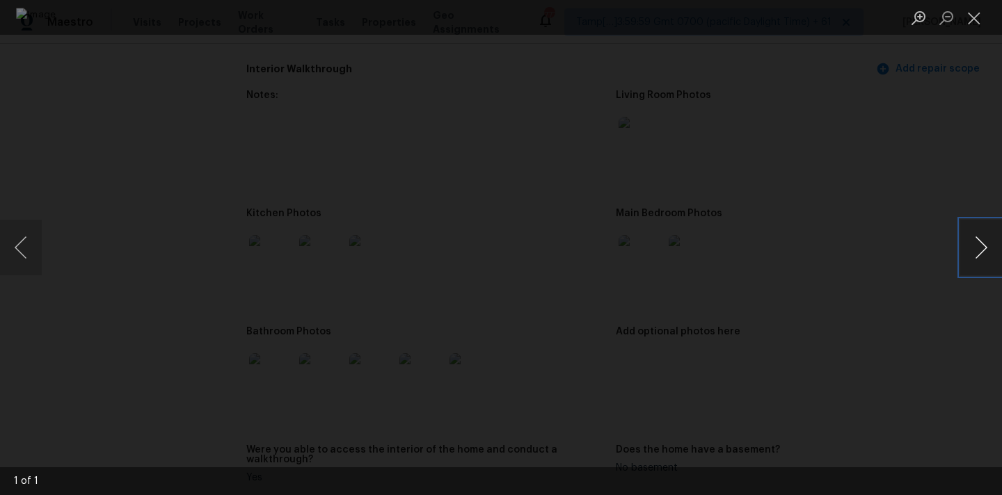
click at [978, 246] on button "Next image" at bounding box center [981, 248] width 42 height 56
click at [973, 12] on button "Close lightbox" at bounding box center [974, 18] width 28 height 24
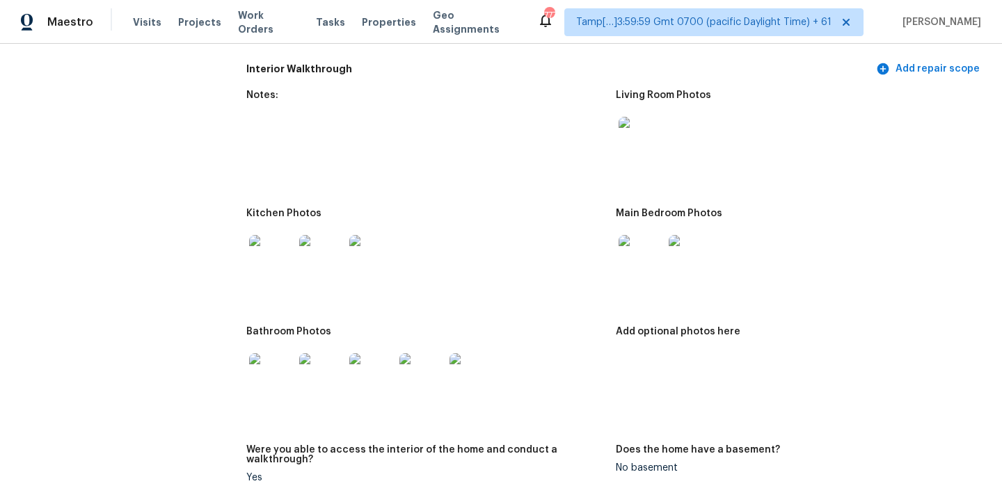
click at [643, 256] on img at bounding box center [641, 257] width 45 height 45
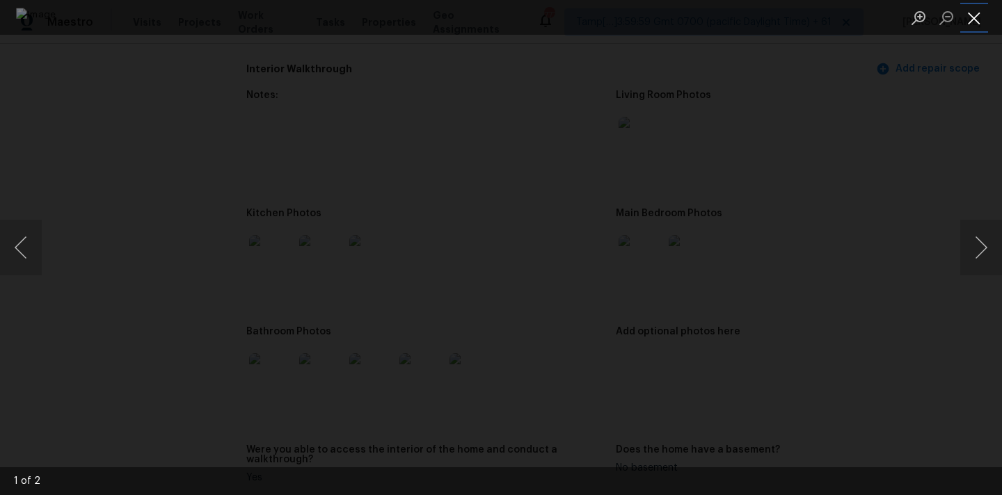
click at [969, 16] on button "Close lightbox" at bounding box center [974, 18] width 28 height 24
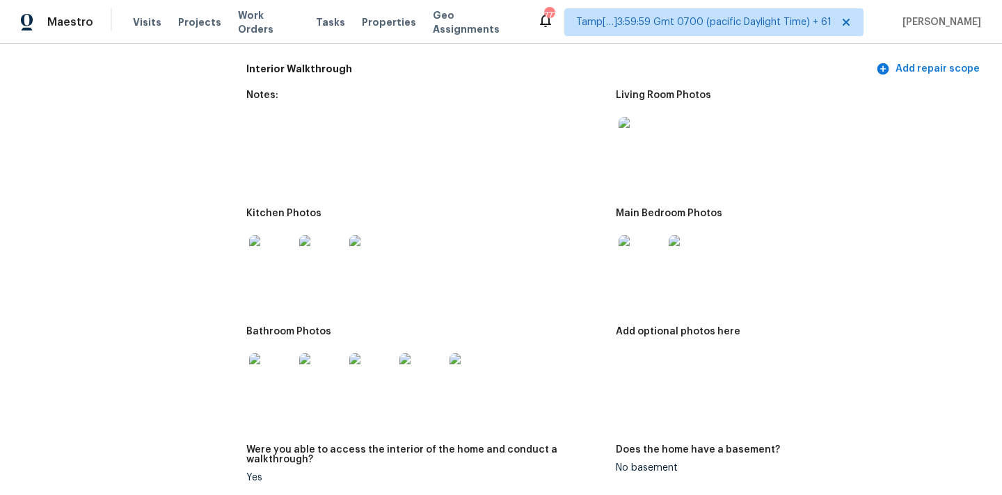
click at [266, 248] on img at bounding box center [271, 257] width 45 height 45
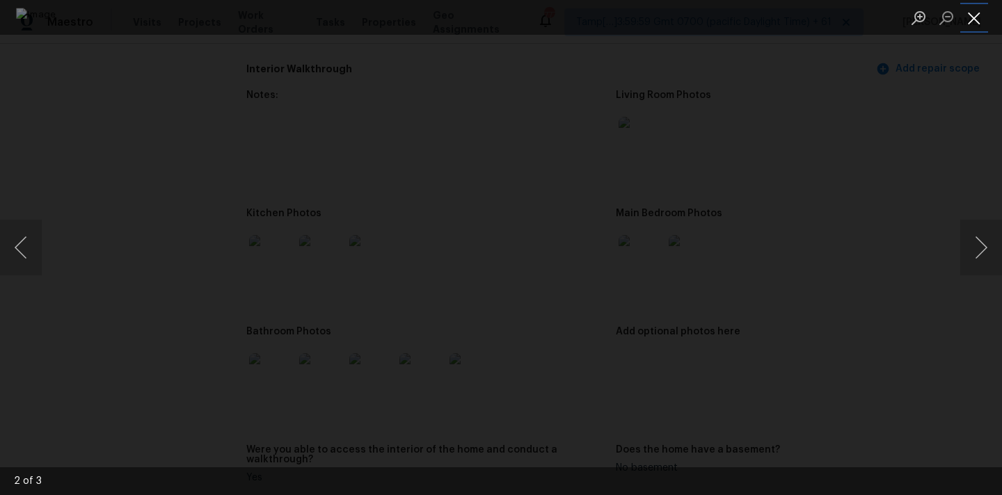
click at [978, 11] on button "Close lightbox" at bounding box center [974, 18] width 28 height 24
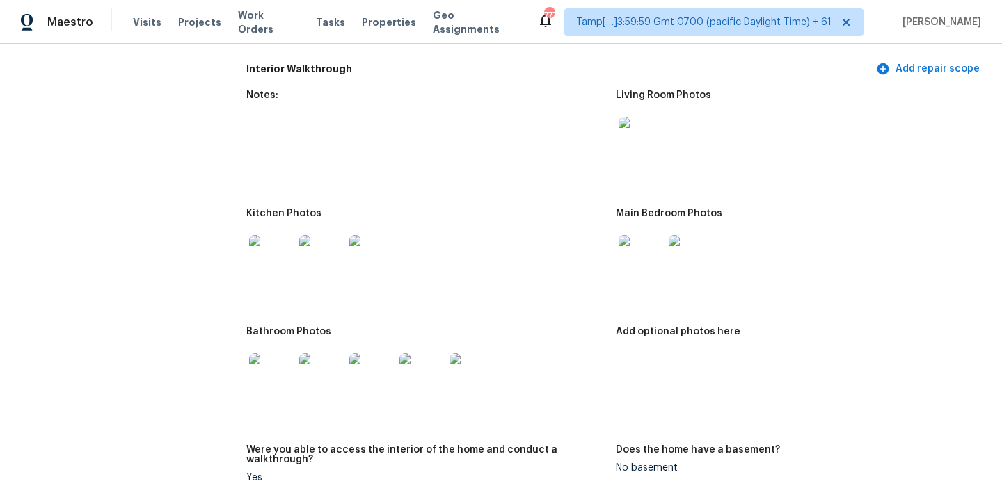
click at [267, 362] on img at bounding box center [271, 375] width 45 height 45
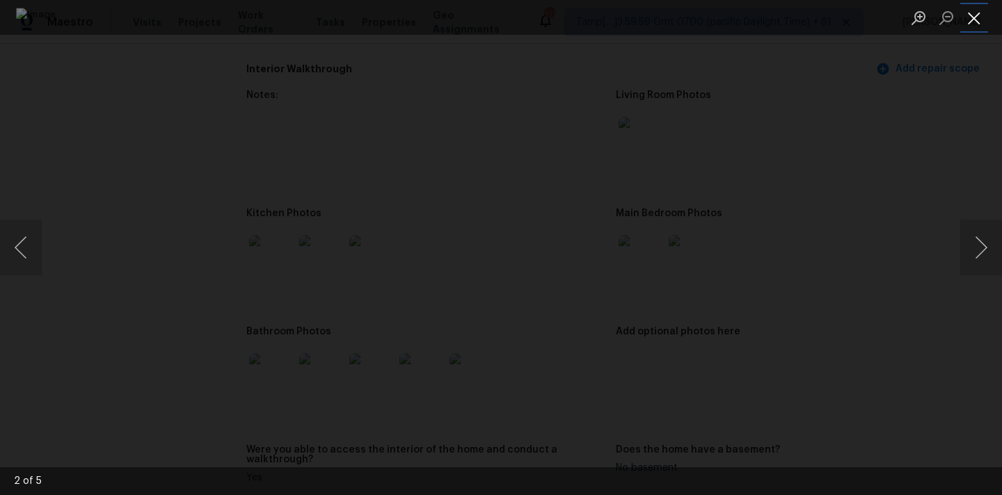
click at [977, 15] on button "Close lightbox" at bounding box center [974, 18] width 28 height 24
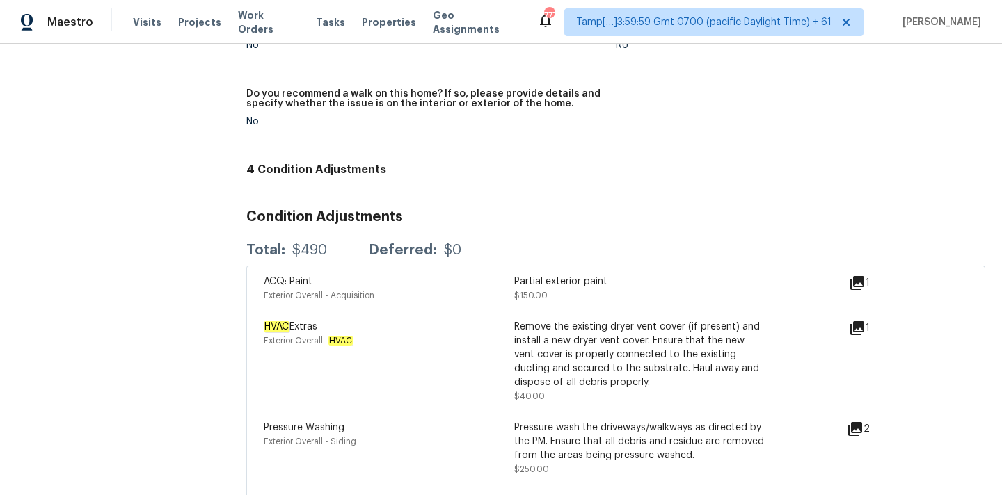
scroll to position [3224, 0]
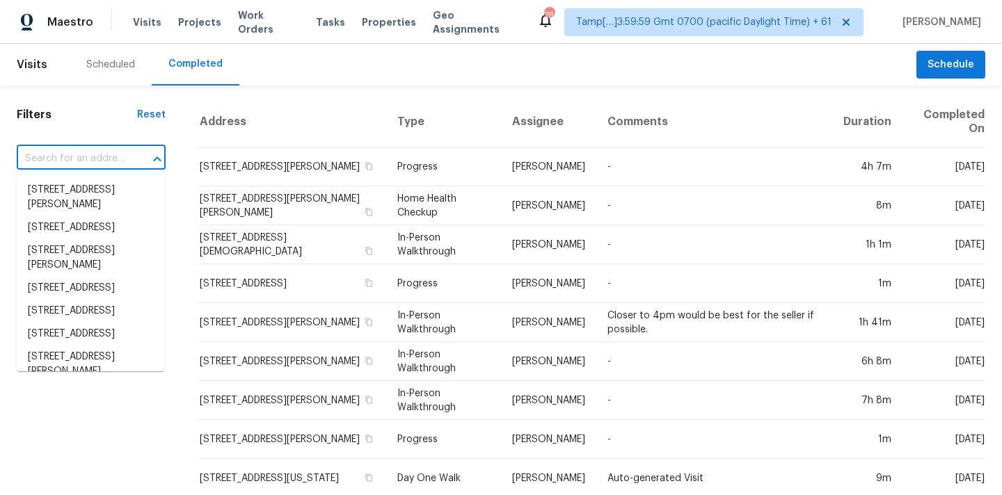
click at [59, 161] on input "text" at bounding box center [72, 159] width 110 height 22
paste input "[STREET_ADDRESS]"
type input "[STREET_ADDRESS]"
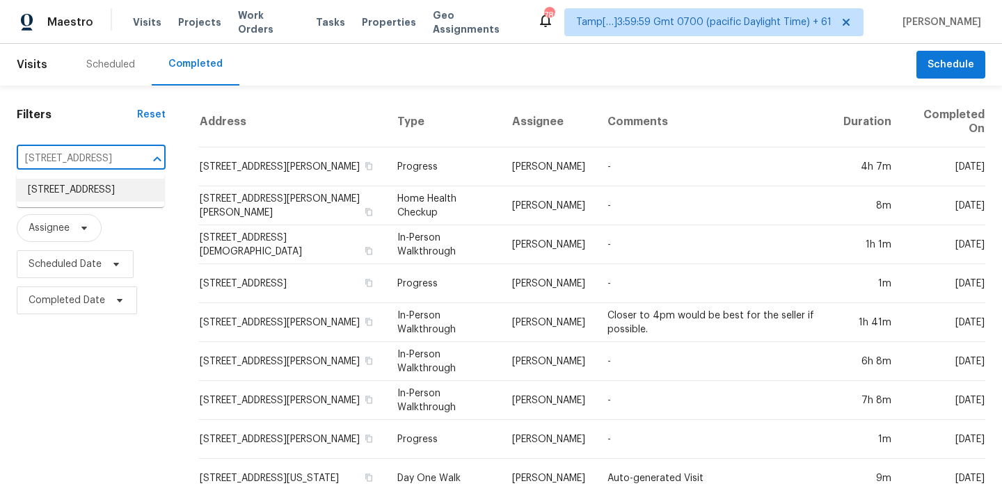
click at [58, 197] on li "[STREET_ADDRESS]" at bounding box center [91, 190] width 148 height 23
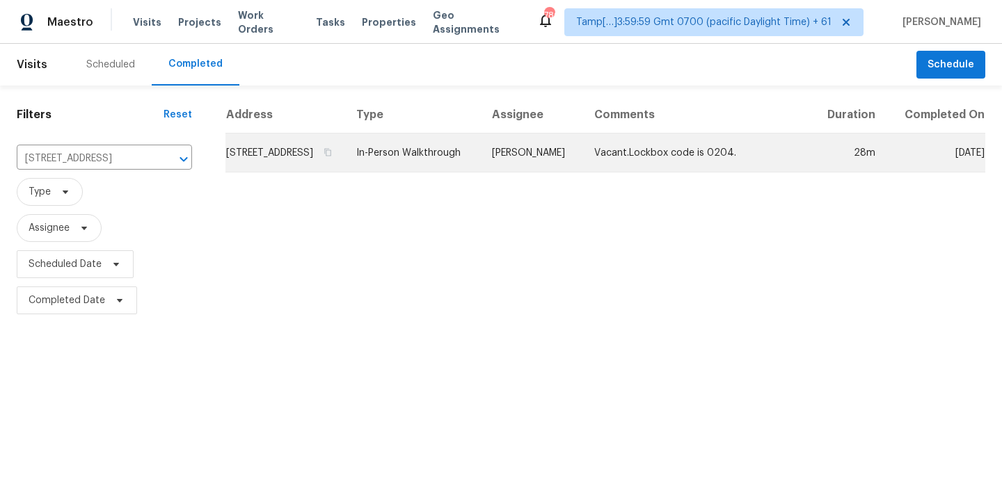
click at [476, 168] on td "In-Person Walkthrough" at bounding box center [413, 153] width 136 height 39
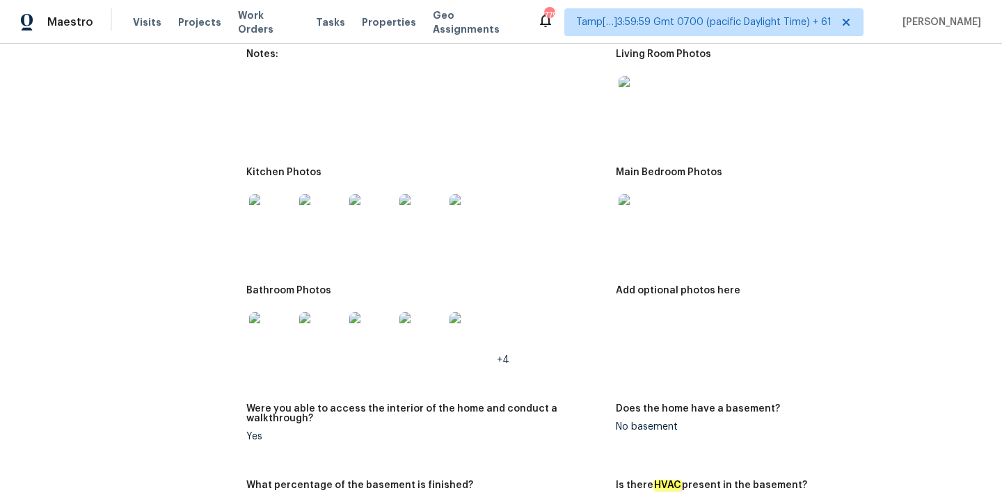
scroll to position [1710, 0]
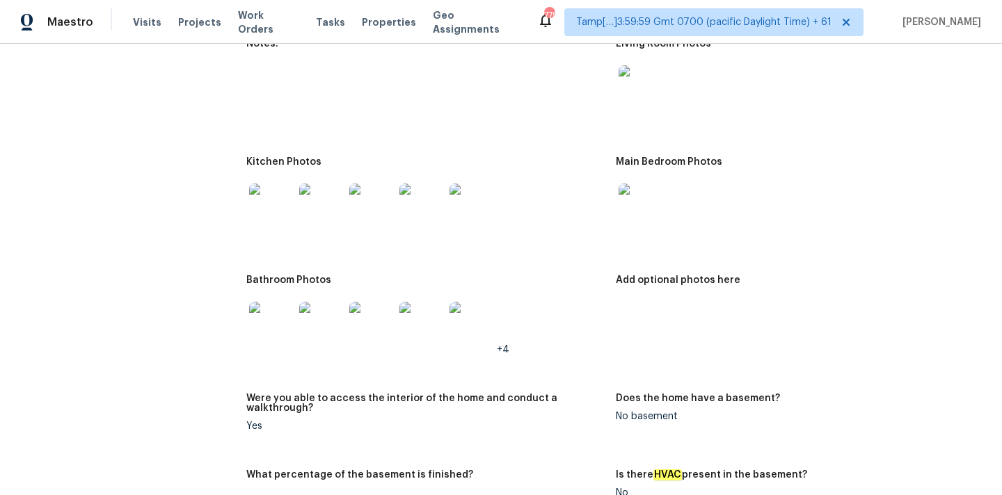
click at [644, 67] on img at bounding box center [641, 87] width 45 height 45
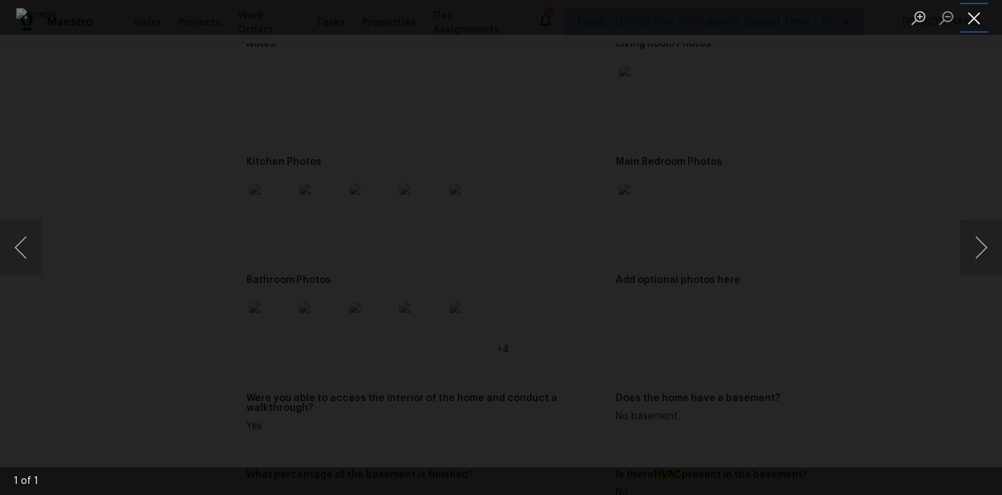
click at [975, 14] on button "Close lightbox" at bounding box center [974, 18] width 28 height 24
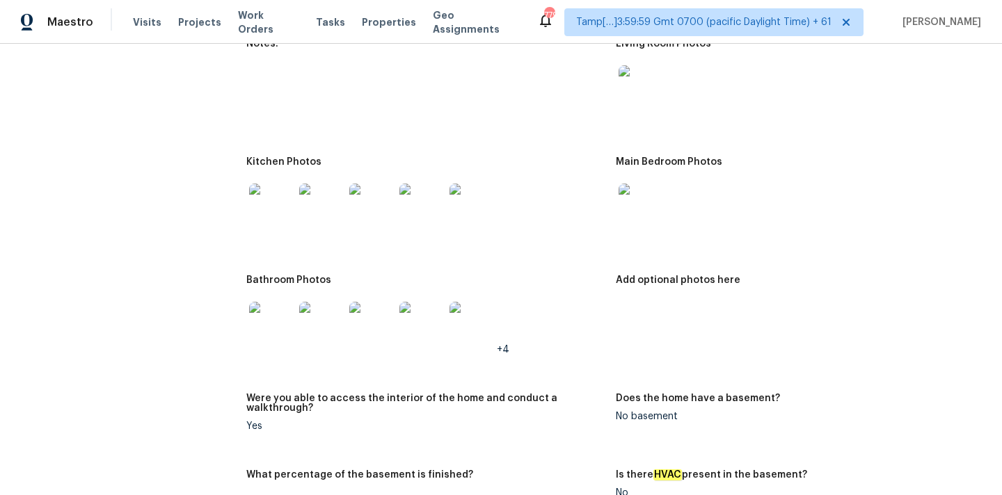
click at [646, 200] on img at bounding box center [641, 206] width 45 height 45
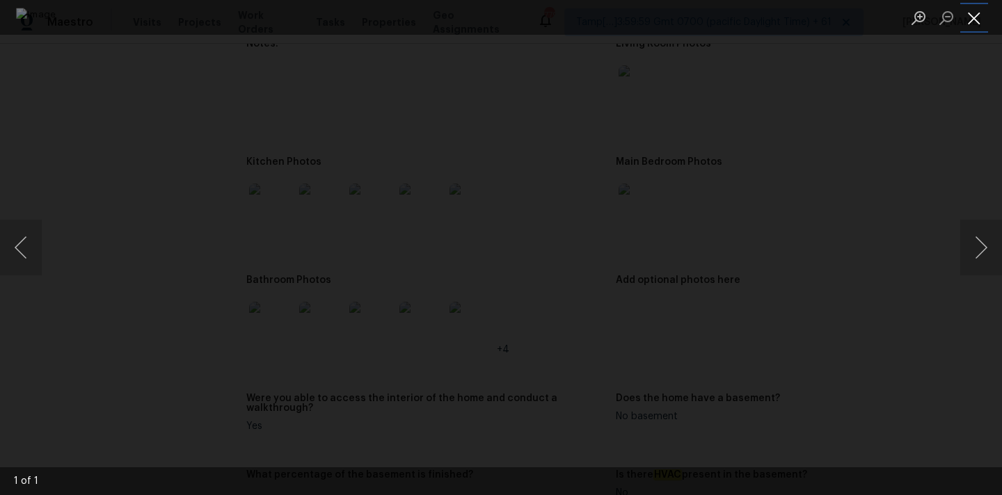
click at [966, 22] on button "Close lightbox" at bounding box center [974, 18] width 28 height 24
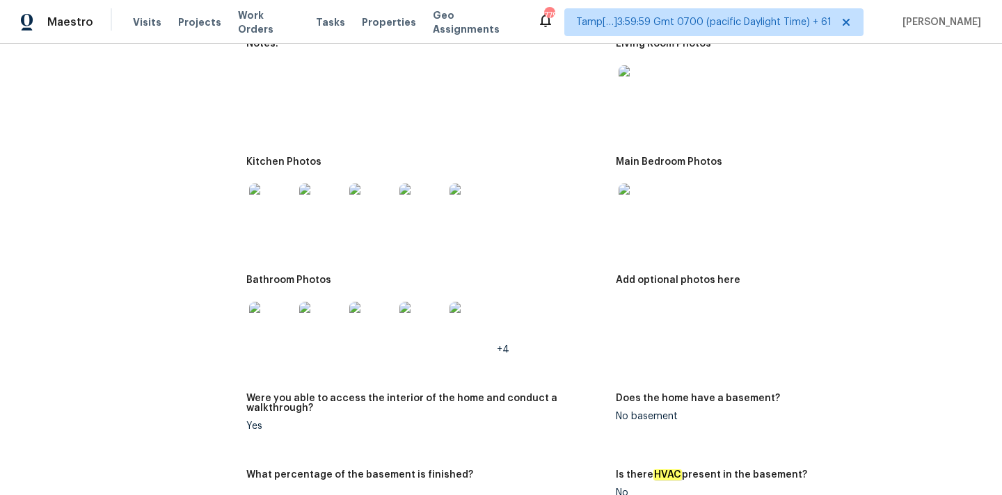
click at [290, 202] on img at bounding box center [271, 206] width 45 height 45
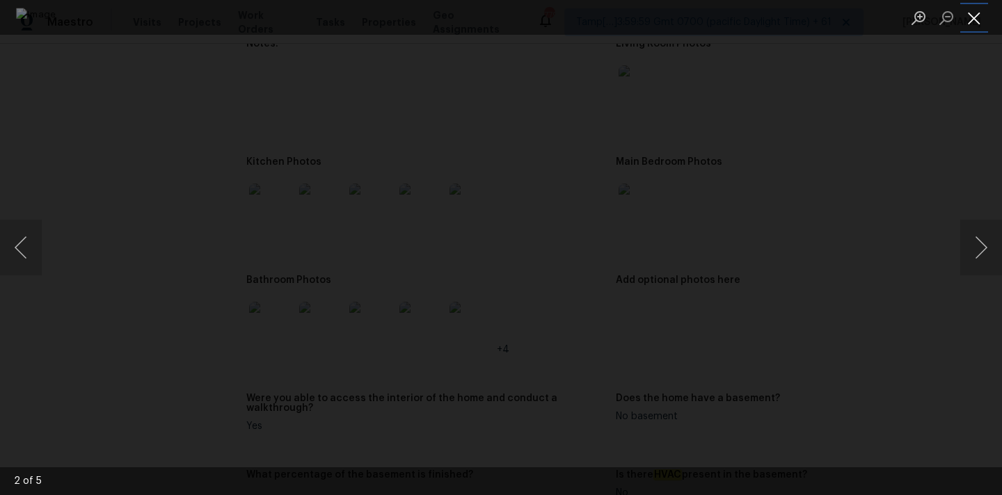
click at [977, 12] on button "Close lightbox" at bounding box center [974, 18] width 28 height 24
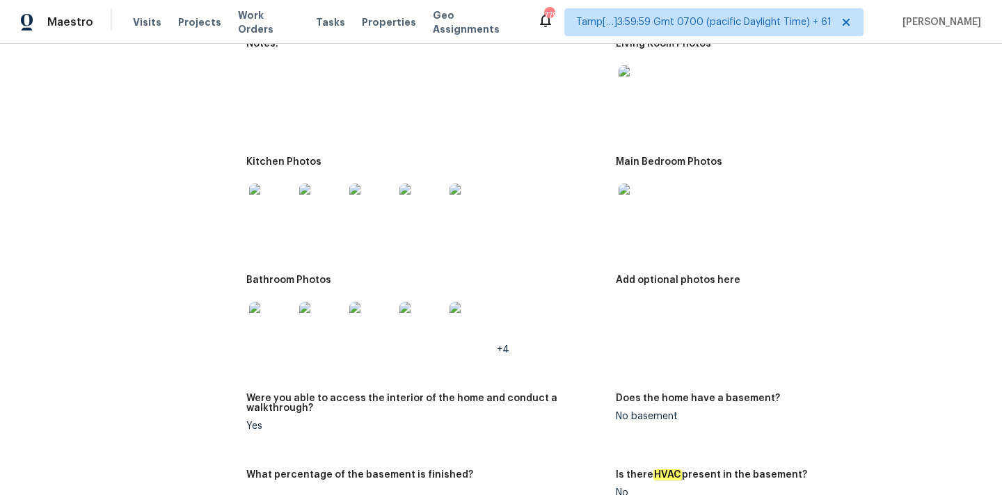
click at [271, 323] on img at bounding box center [271, 324] width 45 height 45
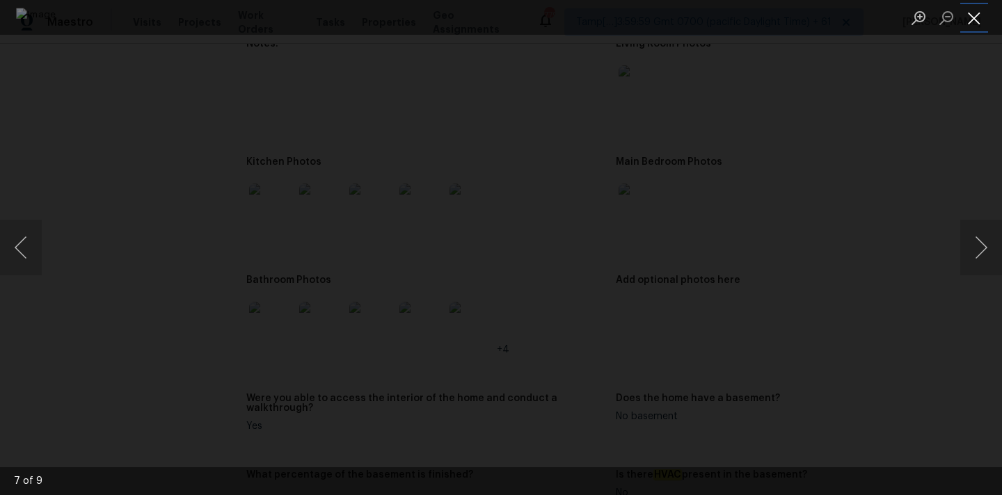
click at [975, 13] on button "Close lightbox" at bounding box center [974, 18] width 28 height 24
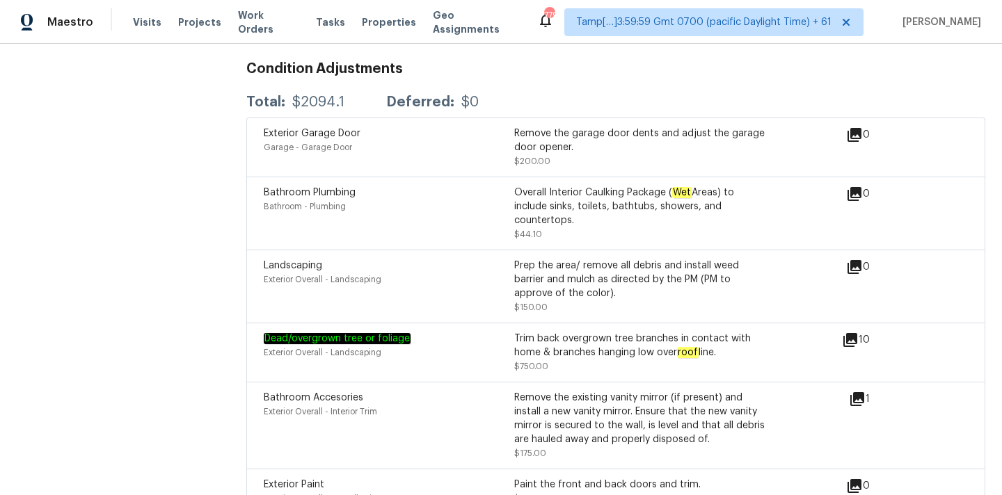
scroll to position [3082, 0]
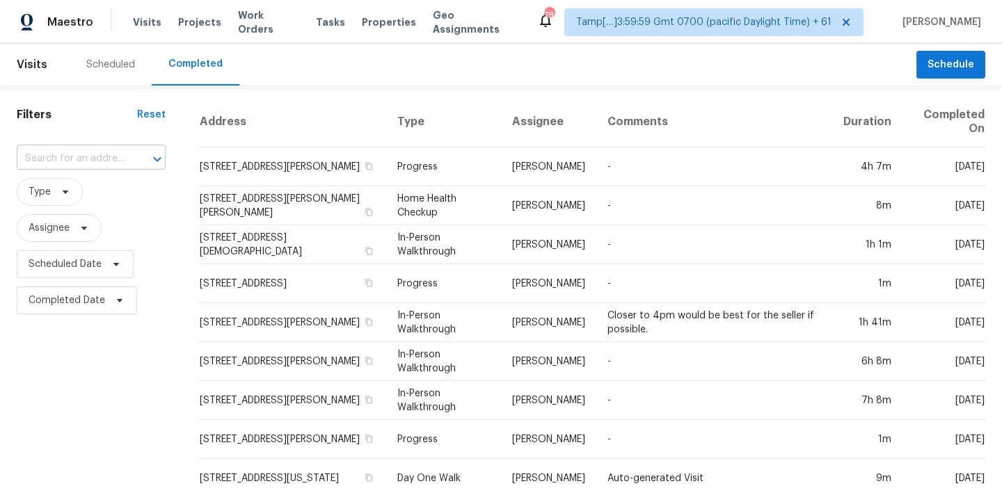
click at [41, 162] on input "text" at bounding box center [72, 159] width 110 height 22
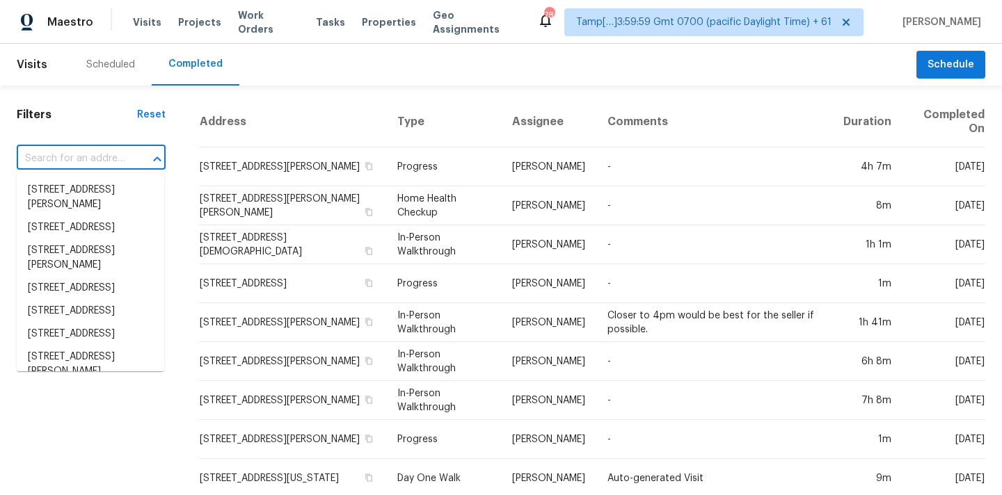
paste input "[STREET_ADDRESS]"
type input "[STREET_ADDRESS]"
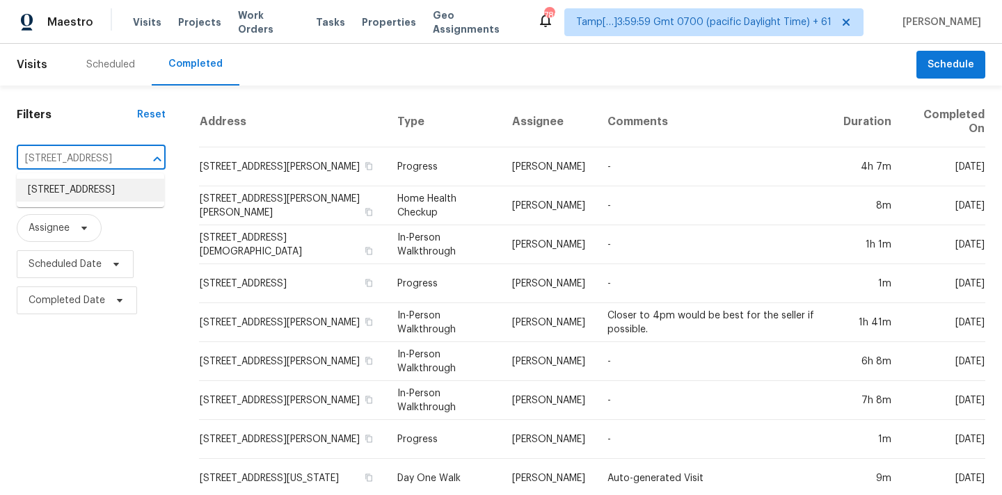
click at [51, 190] on li "[STREET_ADDRESS]" at bounding box center [91, 190] width 148 height 23
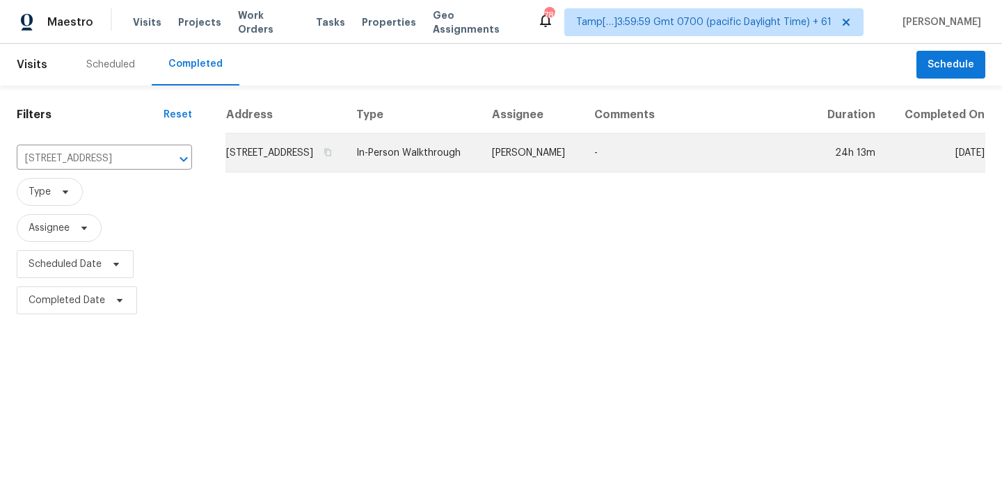
click at [449, 159] on td "In-Person Walkthrough" at bounding box center [413, 153] width 136 height 39
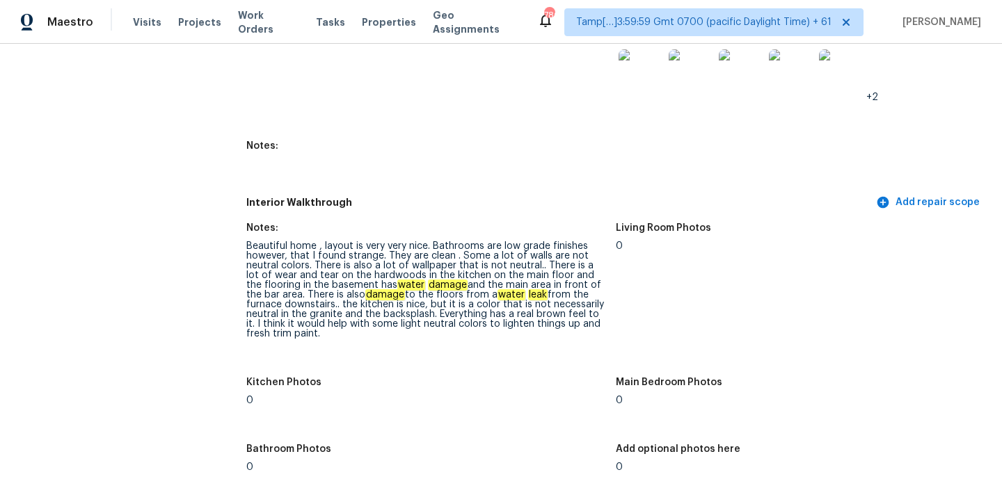
scroll to position [1675, 0]
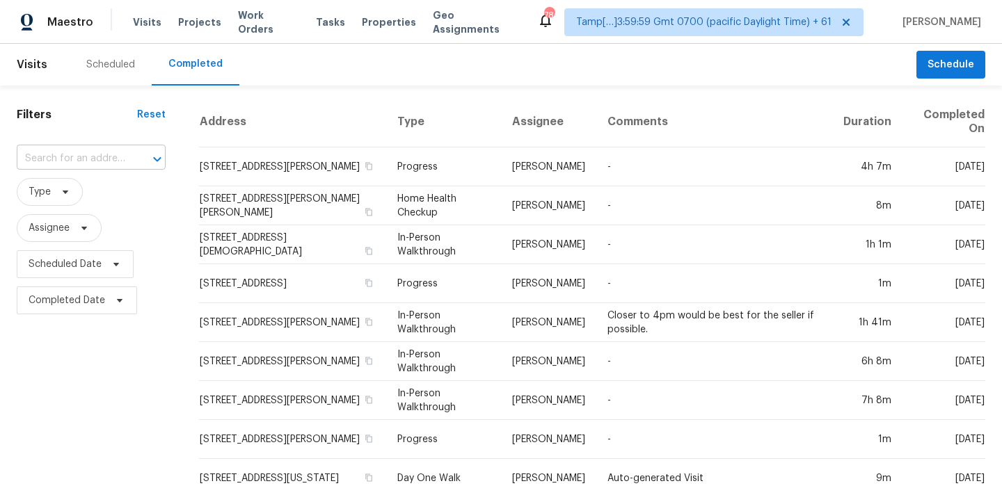
click at [30, 161] on input "text" at bounding box center [72, 159] width 110 height 22
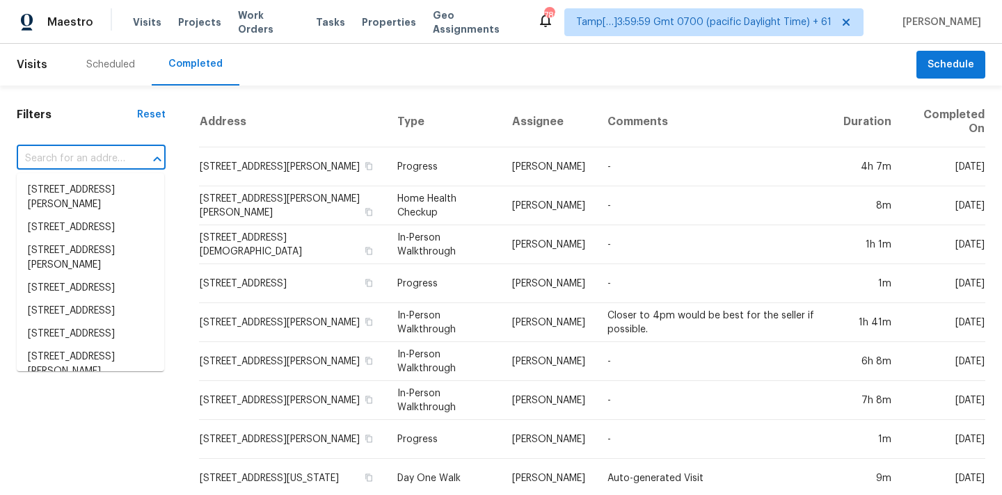
paste input "[STREET_ADDRESS][PERSON_NAME]"
type input "[STREET_ADDRESS][PERSON_NAME]"
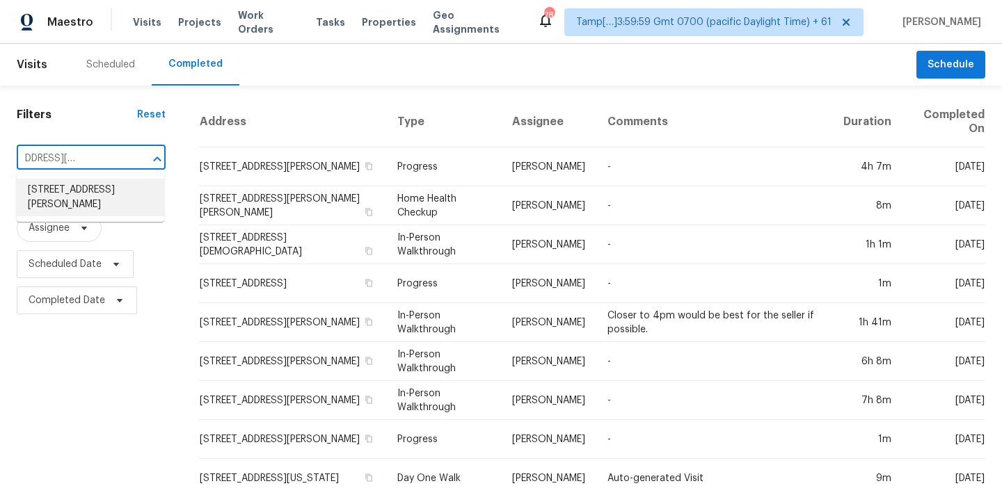
click at [83, 184] on li "[STREET_ADDRESS][PERSON_NAME]" at bounding box center [91, 198] width 148 height 38
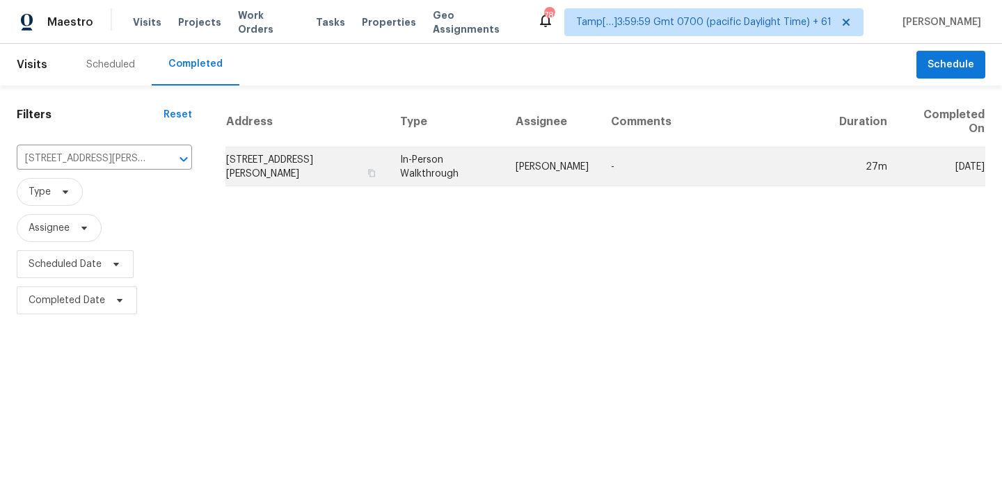
click at [474, 157] on td "In-Person Walkthrough" at bounding box center [446, 167] width 115 height 39
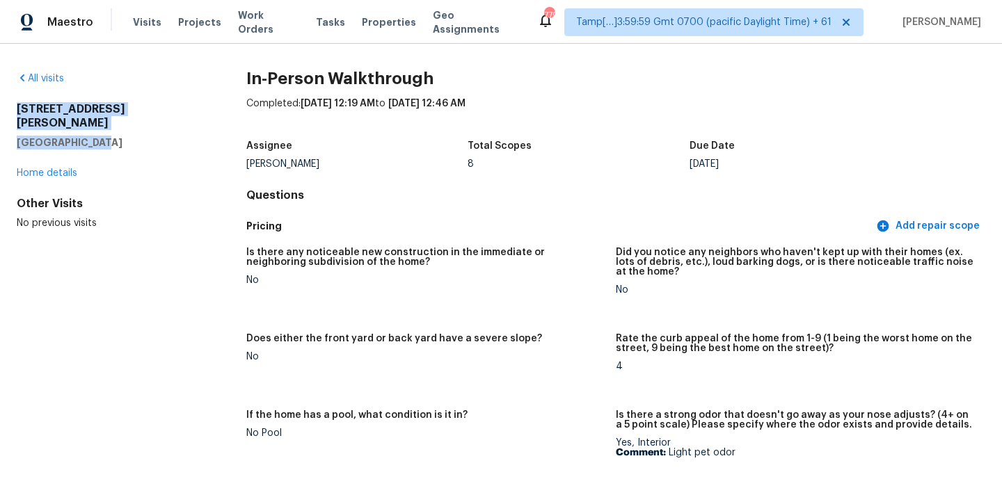
copy div "[STREET_ADDRESS][PERSON_NAME][PERSON_NAME]"
drag, startPoint x: 14, startPoint y: 106, endPoint x: 124, endPoint y: 122, distance: 111.1
click at [124, 122] on div "All visits [STREET_ADDRESS][PERSON_NAME][PERSON_NAME] Home details Other Visits…" at bounding box center [501, 270] width 1002 height 452
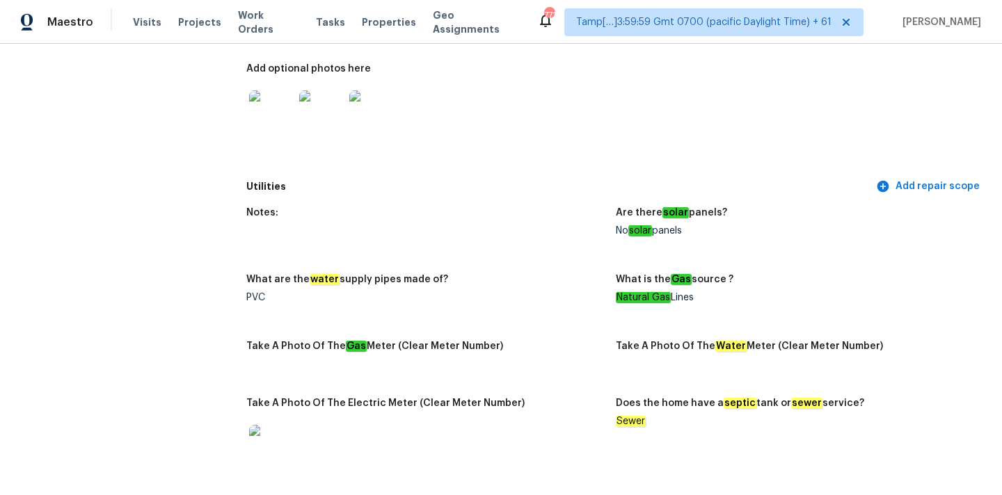
scroll to position [1044, 0]
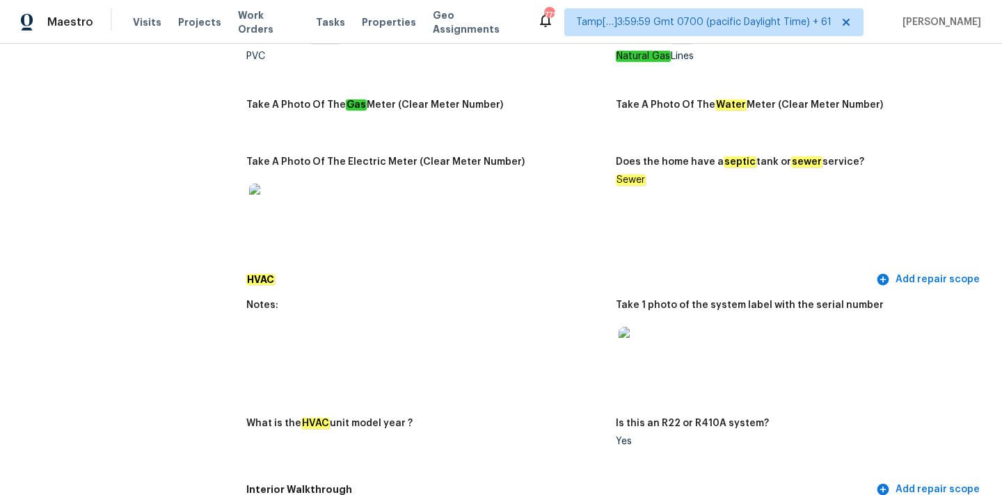
click at [645, 335] on img at bounding box center [641, 349] width 45 height 45
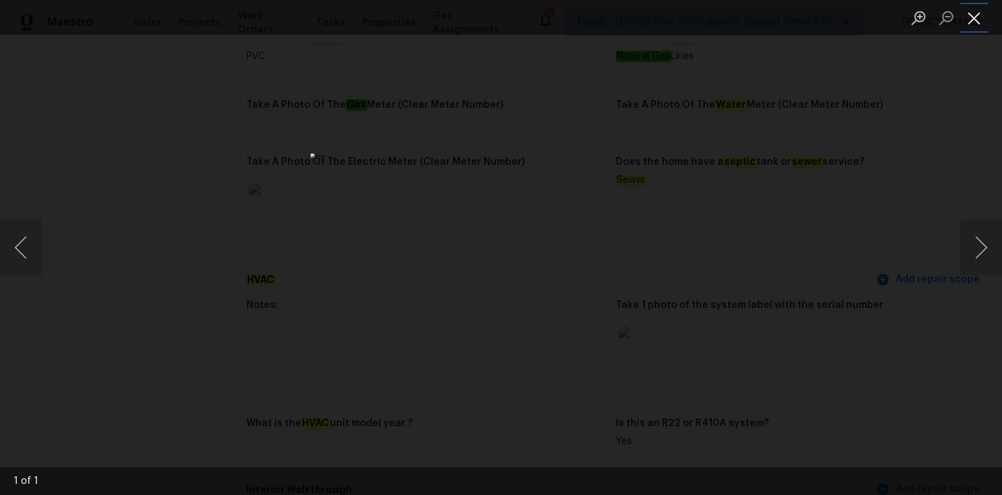
click at [976, 15] on button "Close lightbox" at bounding box center [974, 18] width 28 height 24
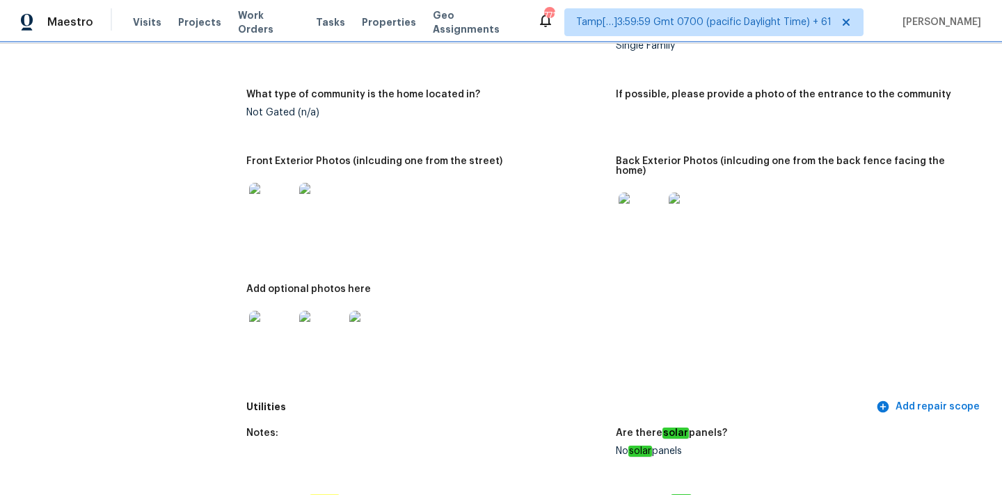
scroll to position [714, 0]
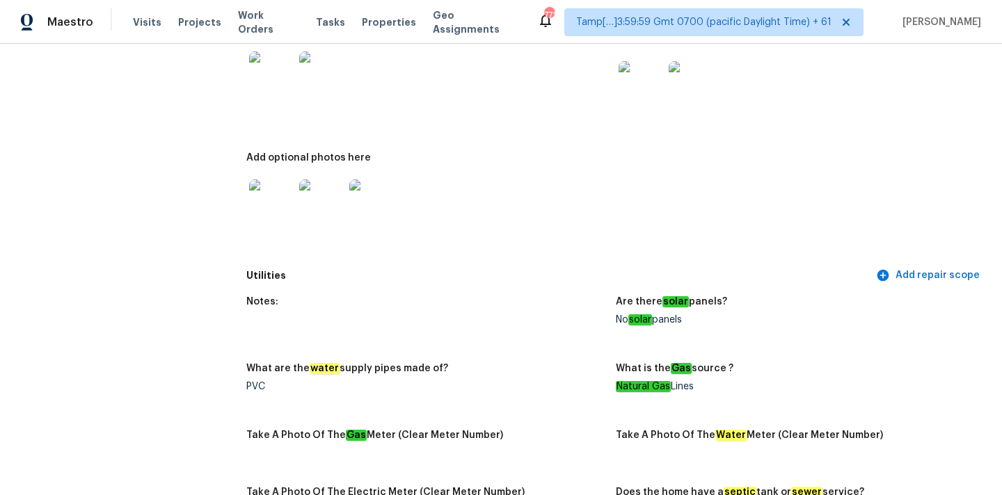
click at [641, 86] on img at bounding box center [641, 83] width 45 height 45
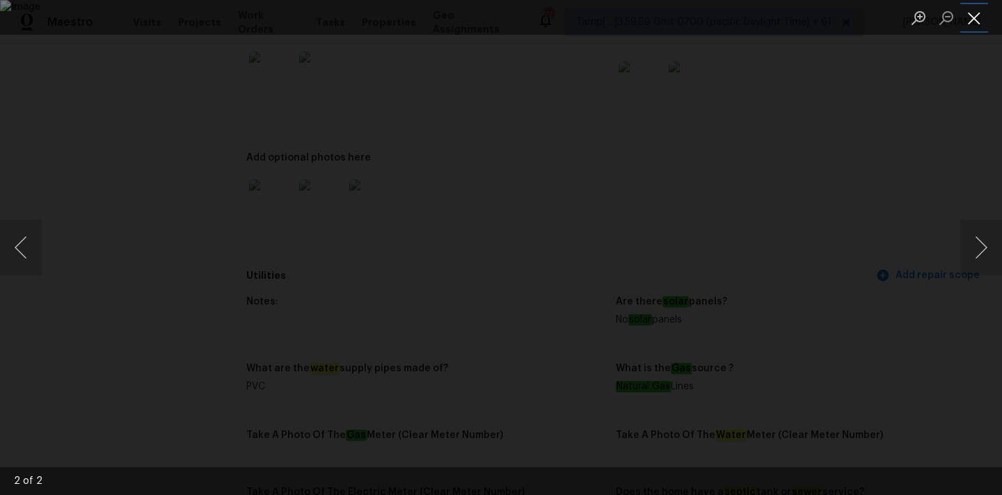
click at [970, 13] on button "Close lightbox" at bounding box center [974, 18] width 28 height 24
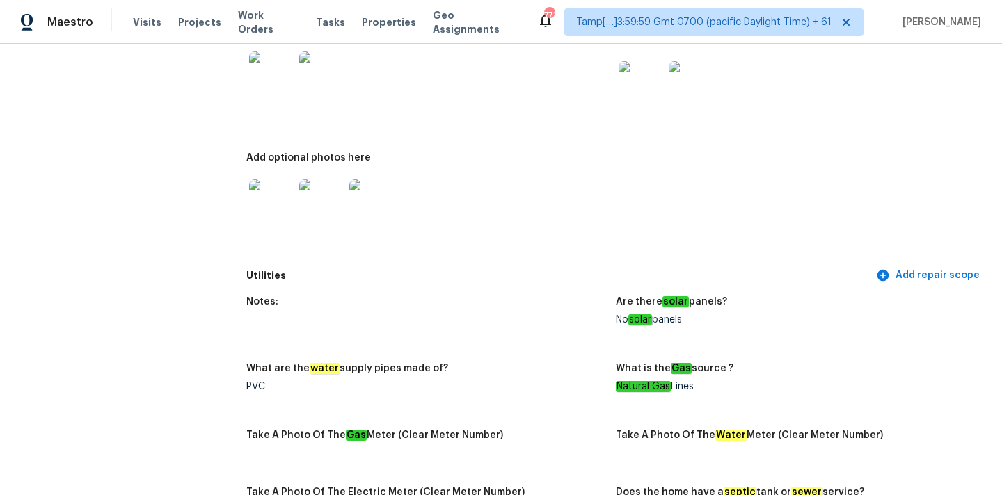
click at [314, 60] on img at bounding box center [321, 73] width 45 height 45
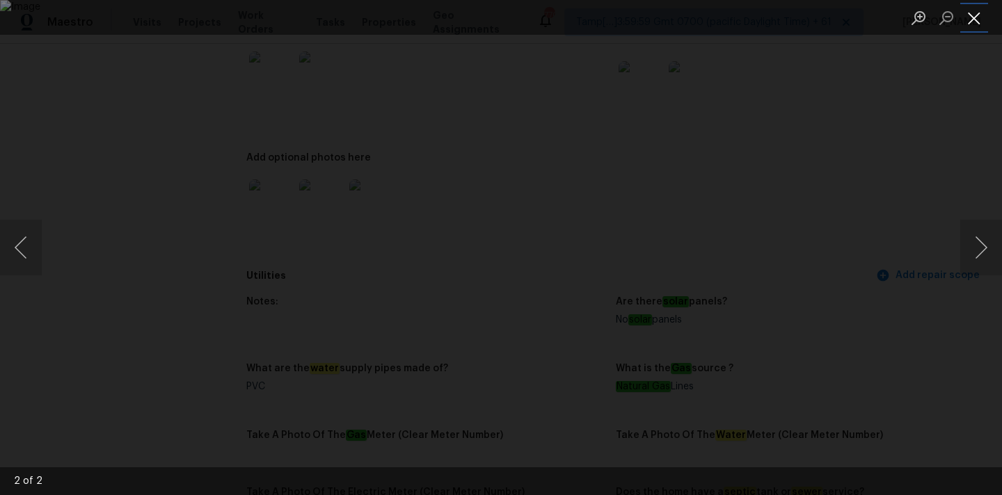
click at [966, 19] on button "Close lightbox" at bounding box center [974, 18] width 28 height 24
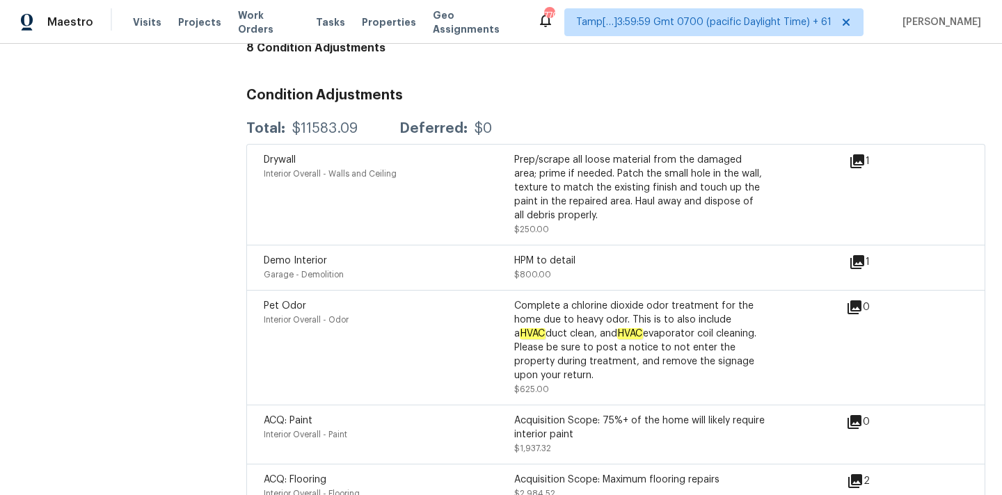
scroll to position [3160, 0]
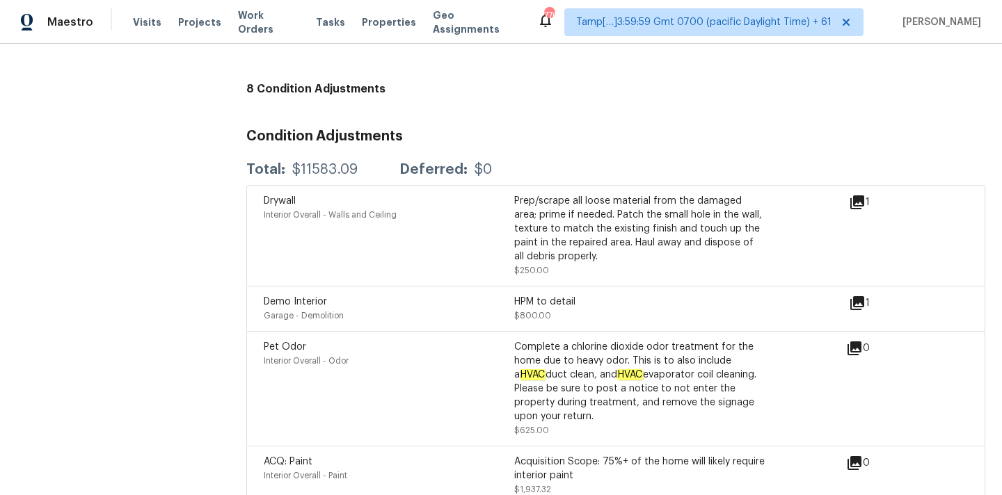
click at [860, 196] on icon at bounding box center [857, 203] width 14 height 14
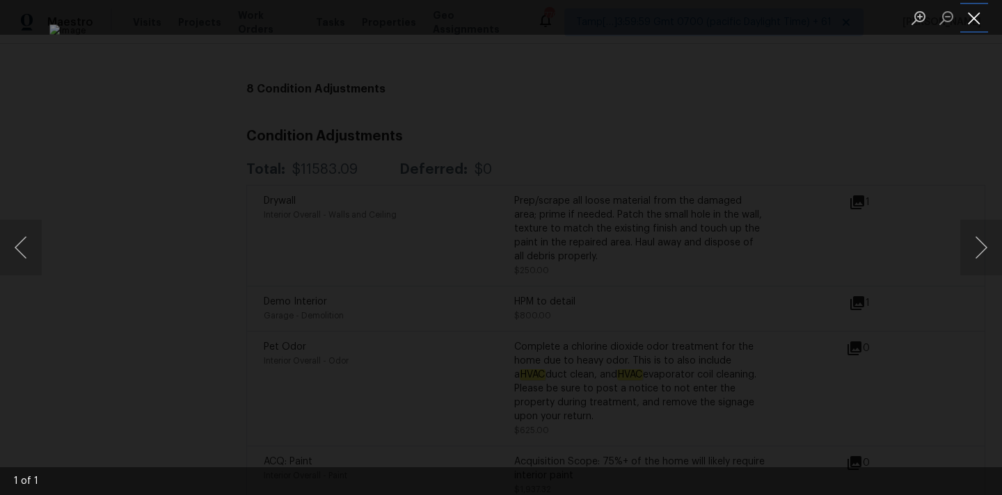
click at [975, 15] on button "Close lightbox" at bounding box center [974, 18] width 28 height 24
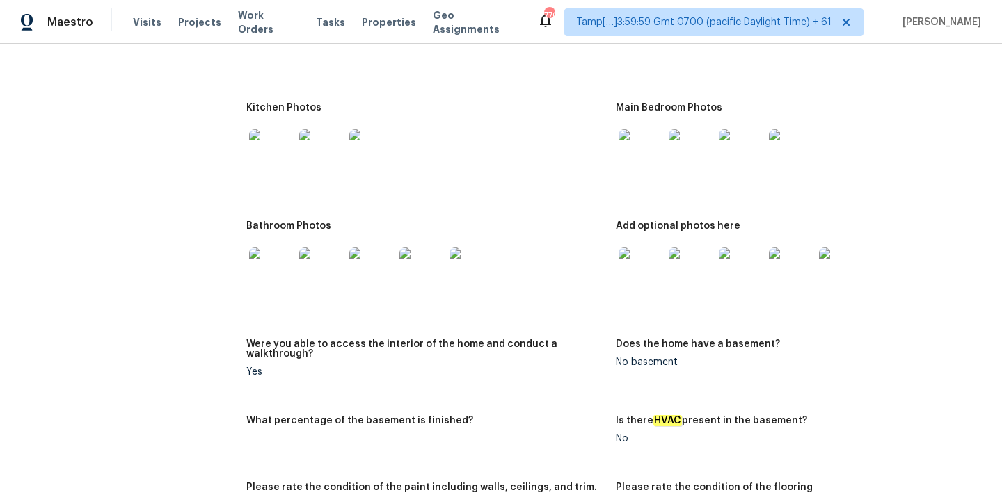
scroll to position [1506, 0]
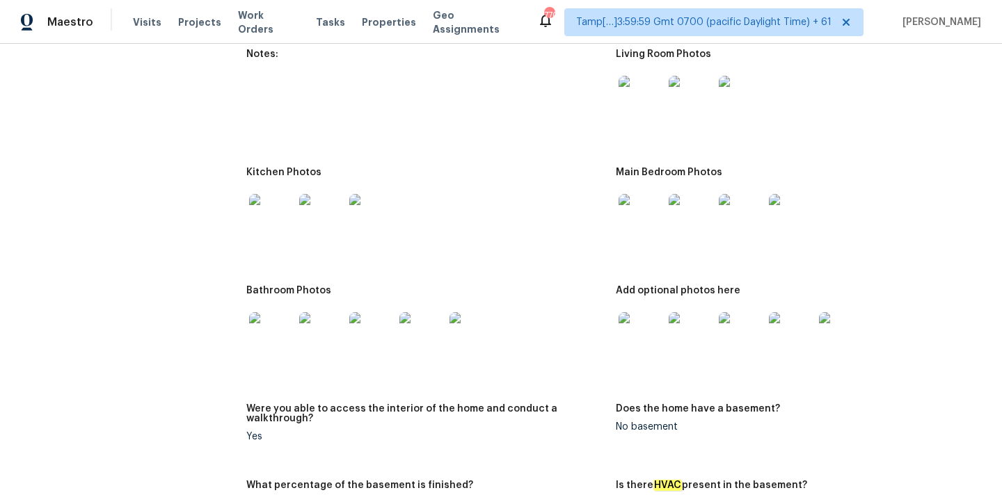
click at [634, 102] on img at bounding box center [641, 98] width 45 height 45
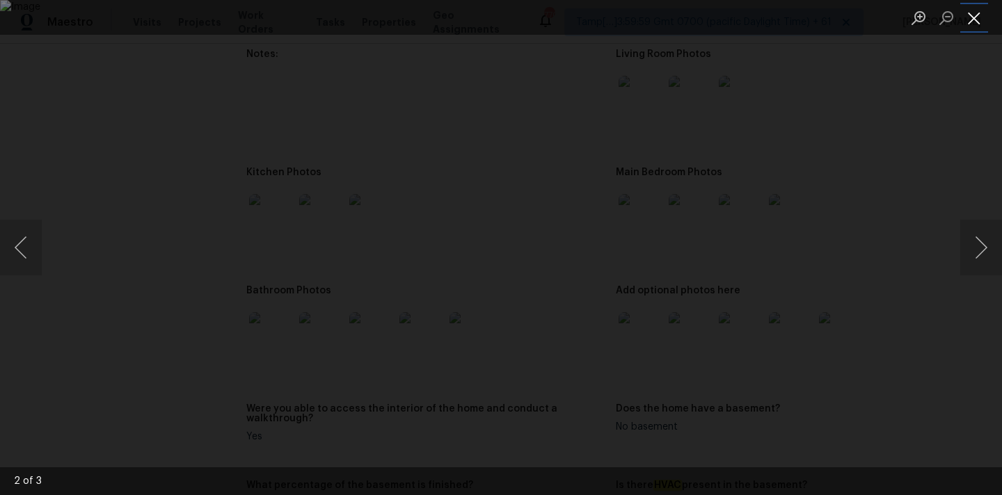
click at [975, 10] on button "Close lightbox" at bounding box center [974, 18] width 28 height 24
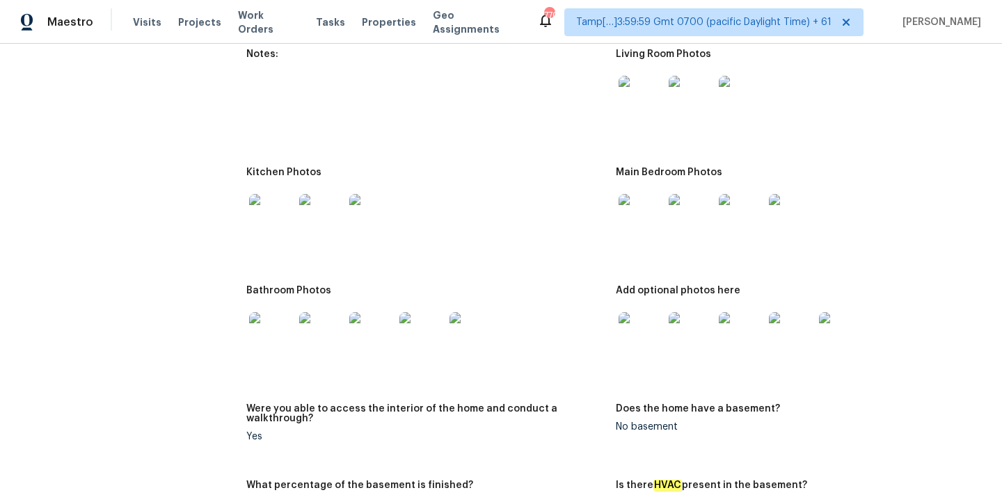
click at [630, 205] on img at bounding box center [641, 216] width 45 height 45
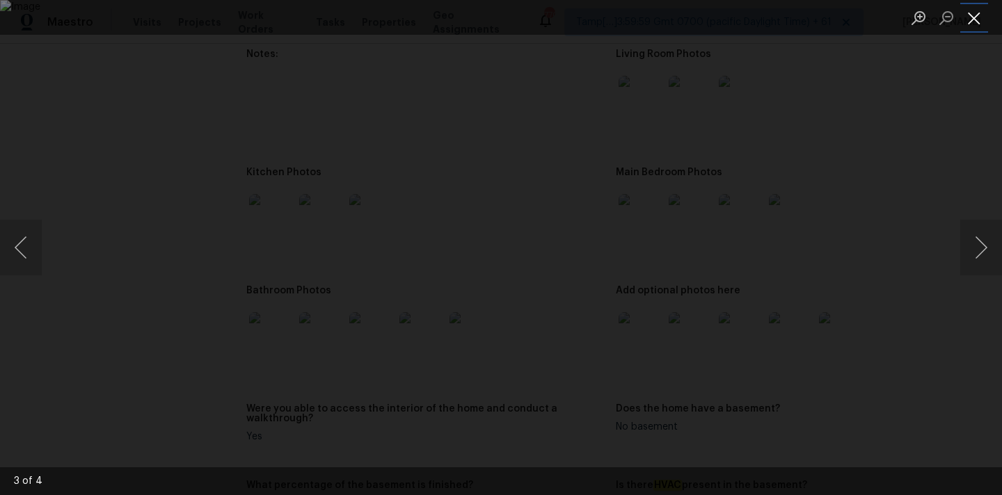
click at [986, 19] on button "Close lightbox" at bounding box center [974, 18] width 28 height 24
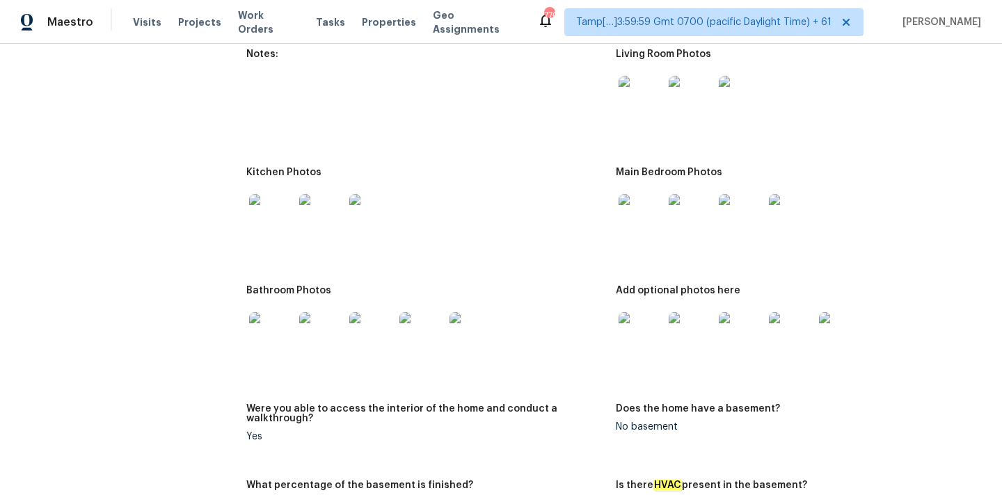
click at [278, 200] on img at bounding box center [271, 216] width 45 height 45
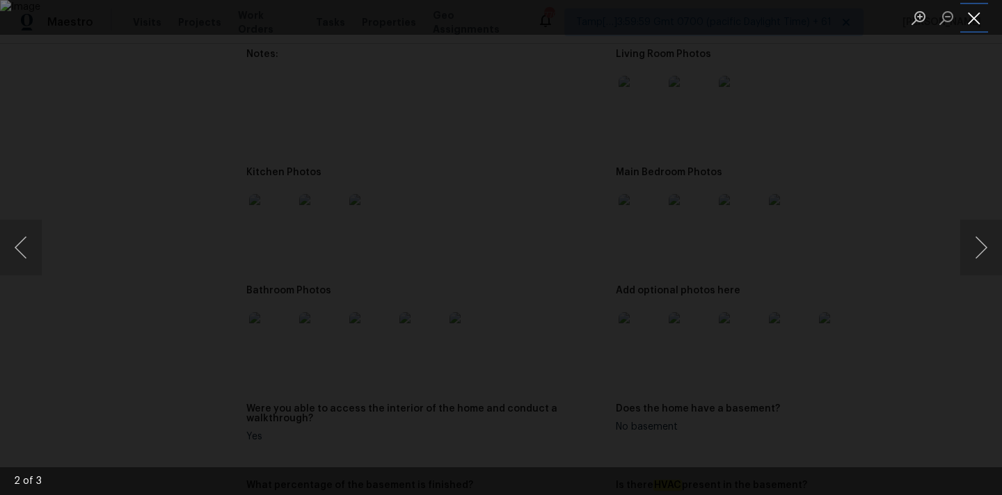
click at [969, 14] on button "Close lightbox" at bounding box center [974, 18] width 28 height 24
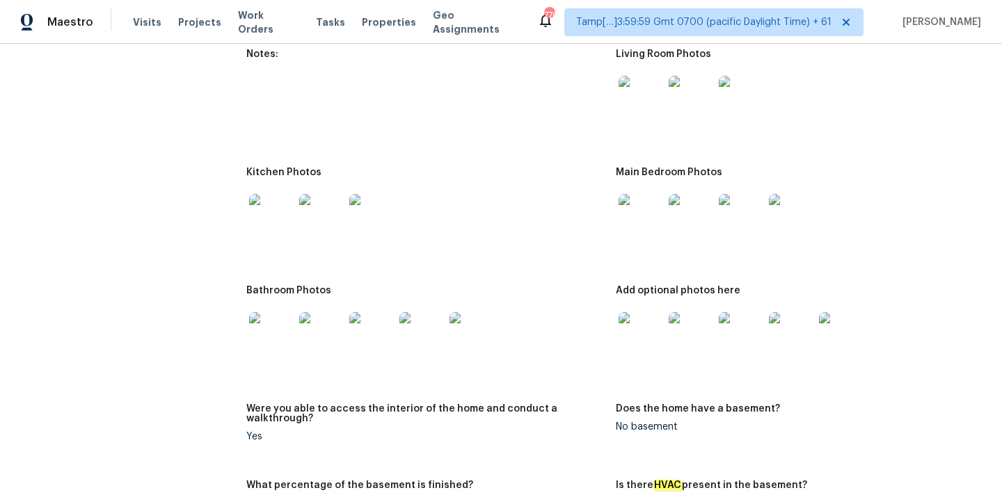
click at [276, 328] on img at bounding box center [271, 334] width 45 height 45
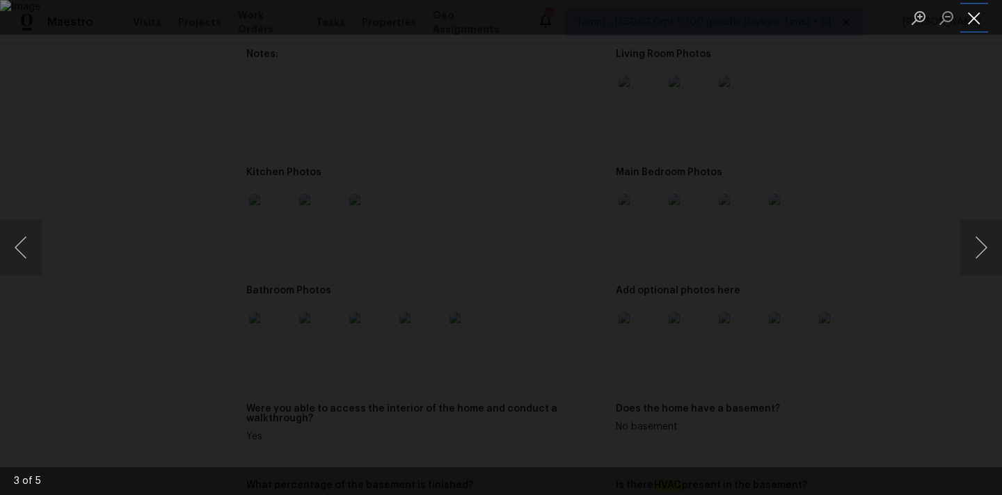
click at [971, 12] on button "Close lightbox" at bounding box center [974, 18] width 28 height 24
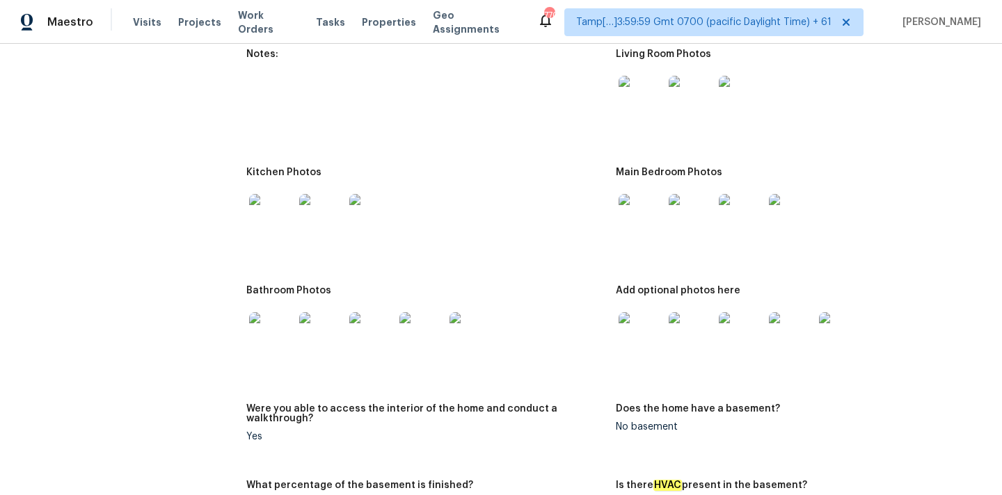
click at [639, 319] on img at bounding box center [641, 334] width 45 height 45
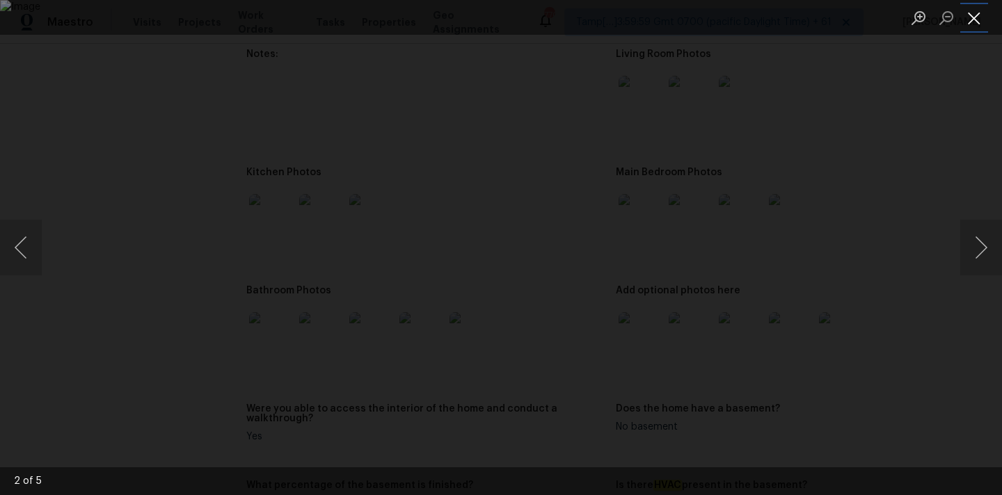
click at [971, 17] on button "Close lightbox" at bounding box center [974, 18] width 28 height 24
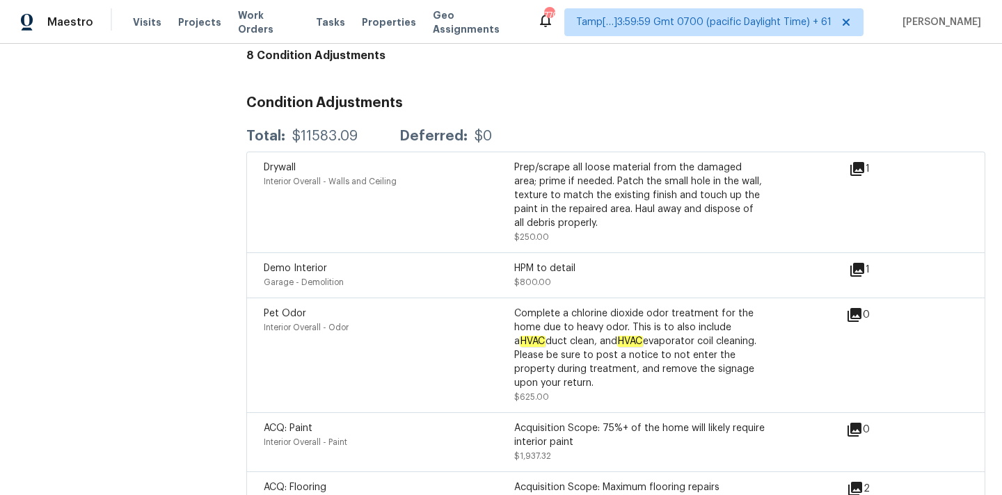
scroll to position [3480, 0]
